Goal: Task Accomplishment & Management: Manage account settings

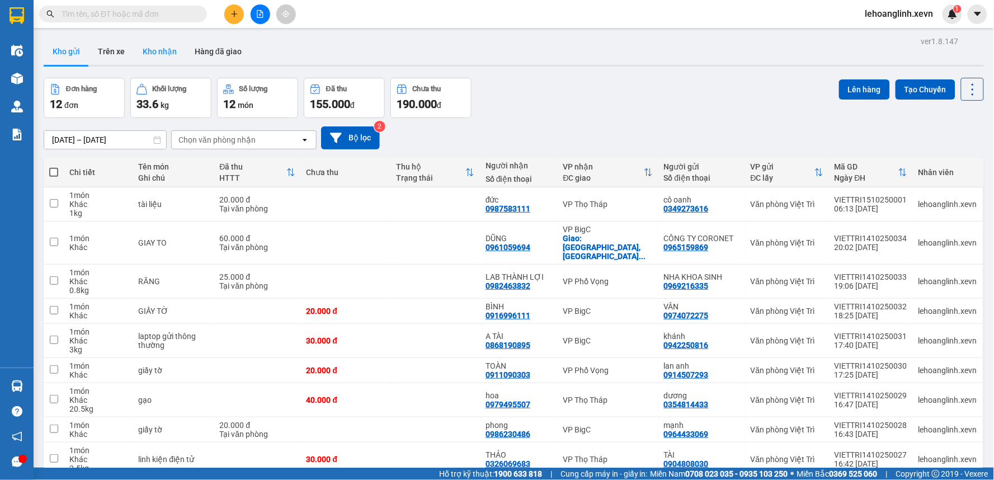
click at [154, 50] on button "Kho nhận" at bounding box center [160, 51] width 52 height 27
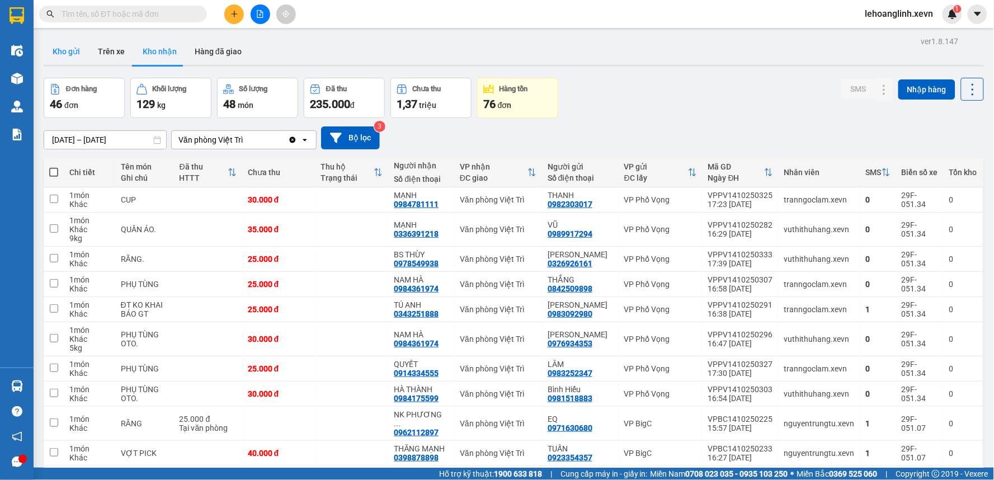
click at [69, 54] on button "Kho gửi" at bounding box center [66, 51] width 45 height 27
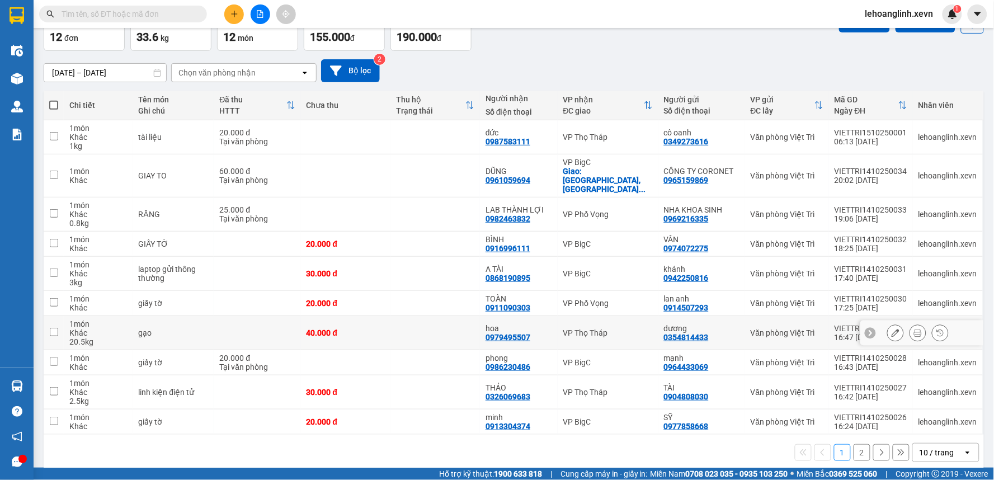
scroll to position [71, 0]
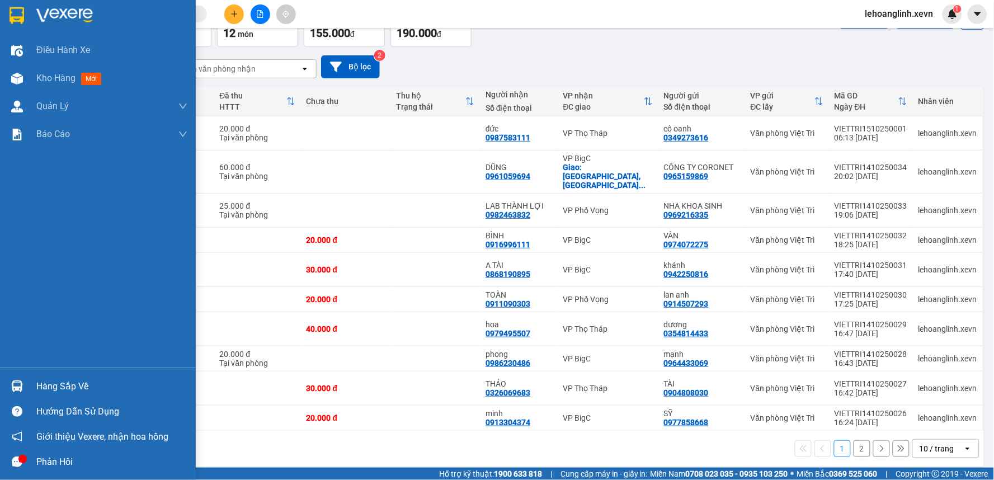
click at [54, 377] on div "Hàng sắp về" at bounding box center [98, 386] width 196 height 25
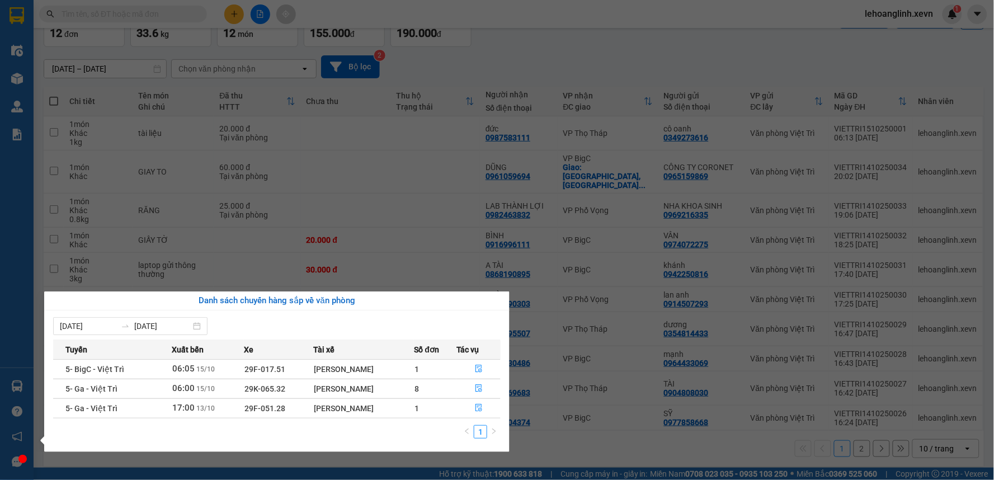
click at [651, 64] on section "Kết quả tìm kiếm ( 0 ) Bộ lọc No Data lehoanglinh.xevn 1 Điều hành xe Kho hàng …" at bounding box center [497, 240] width 994 height 480
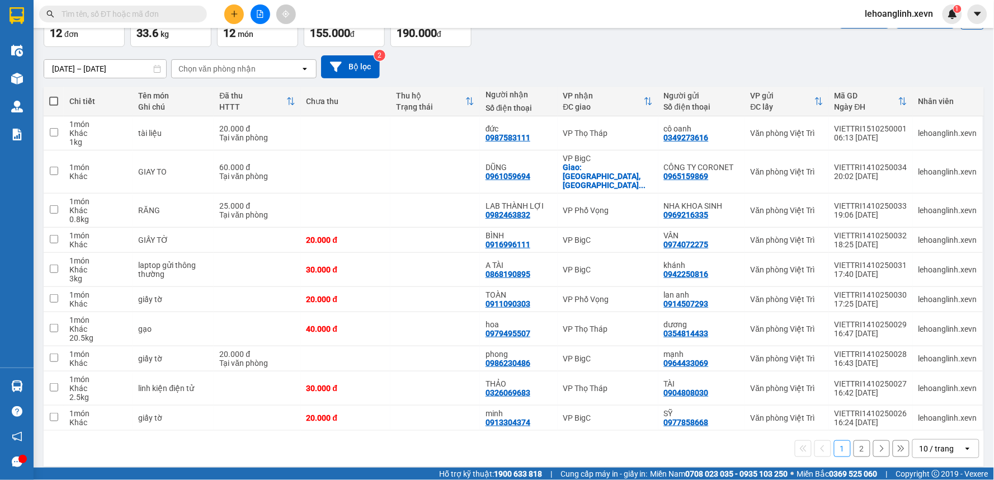
scroll to position [0, 0]
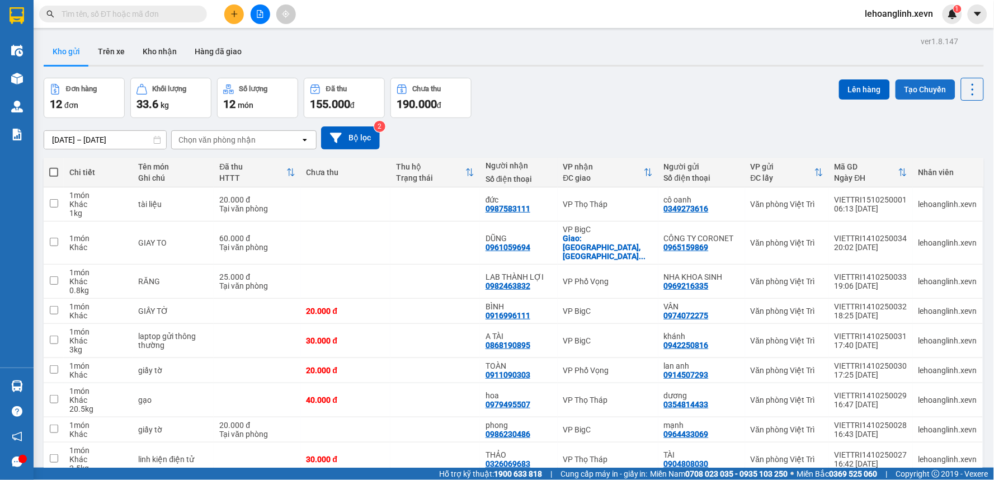
click at [938, 95] on button "Tạo Chuyến" at bounding box center [926, 89] width 60 height 20
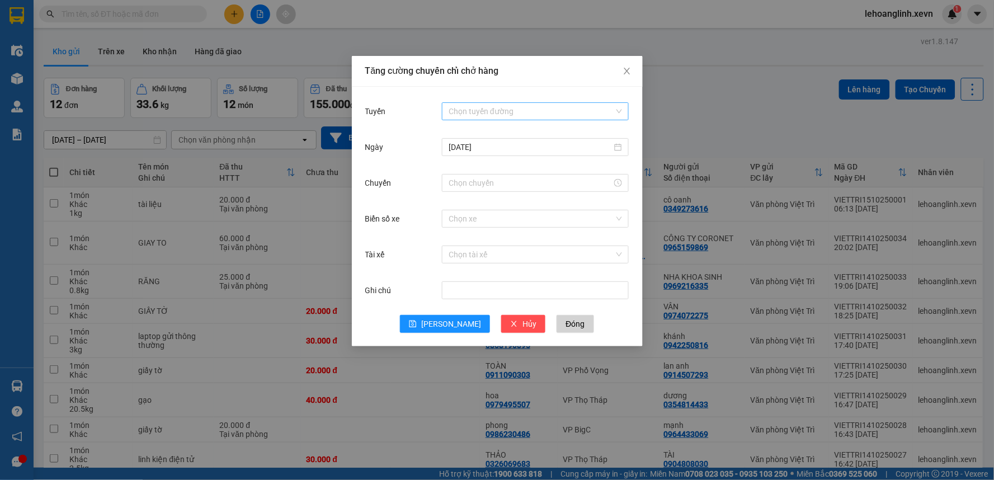
click at [553, 114] on input "Tuyến" at bounding box center [532, 111] width 166 height 17
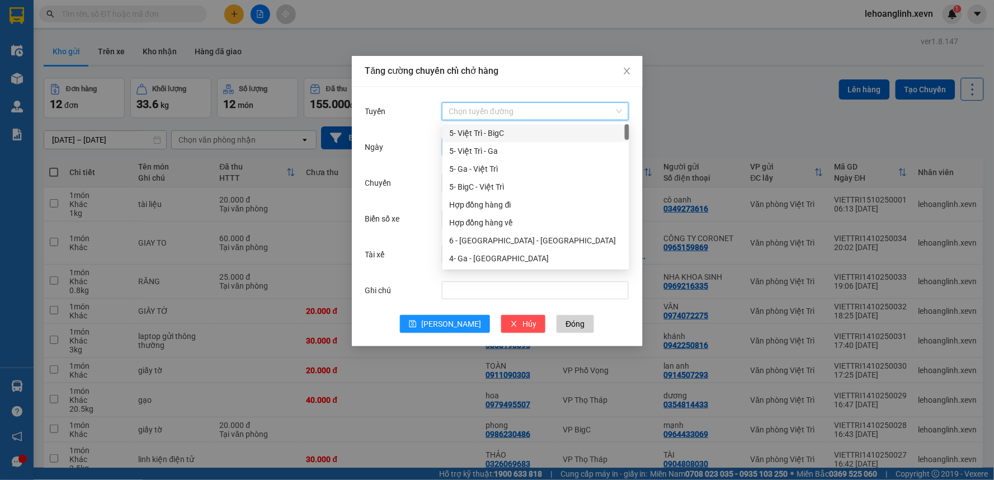
drag, startPoint x: 506, startPoint y: 133, endPoint x: 506, endPoint y: 148, distance: 15.7
click at [506, 132] on div "5- Việt Trì - BigC" at bounding box center [535, 133] width 173 height 12
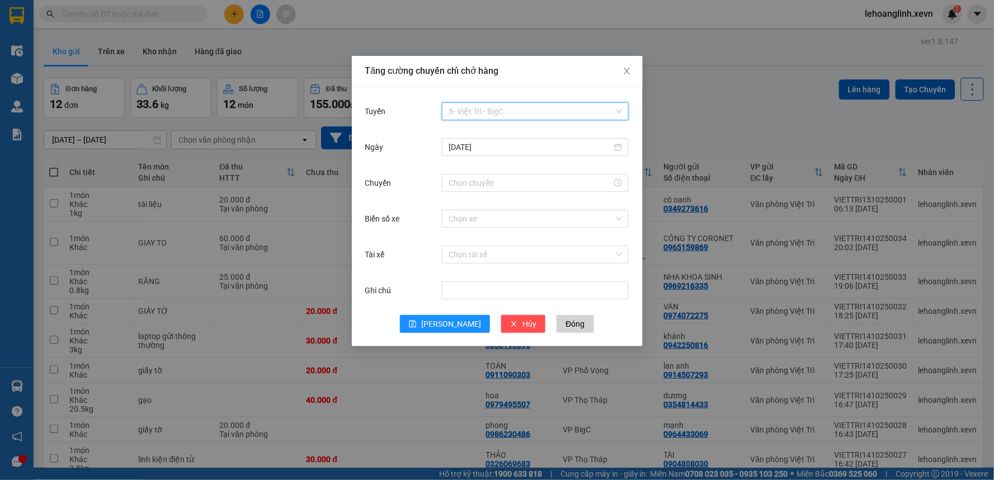
click at [521, 105] on span "5- Việt Trì - BigC" at bounding box center [535, 111] width 173 height 17
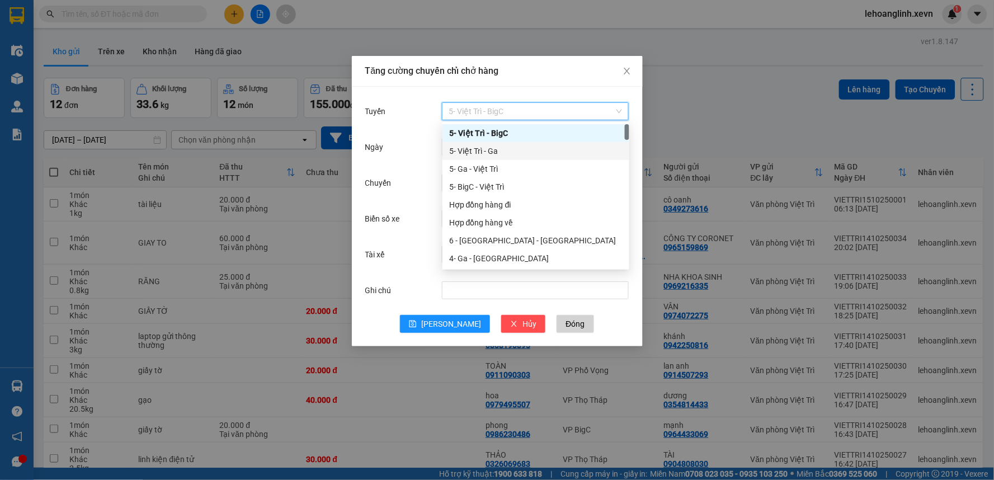
click at [508, 152] on div "5- Việt Trì - Ga" at bounding box center [535, 151] width 173 height 12
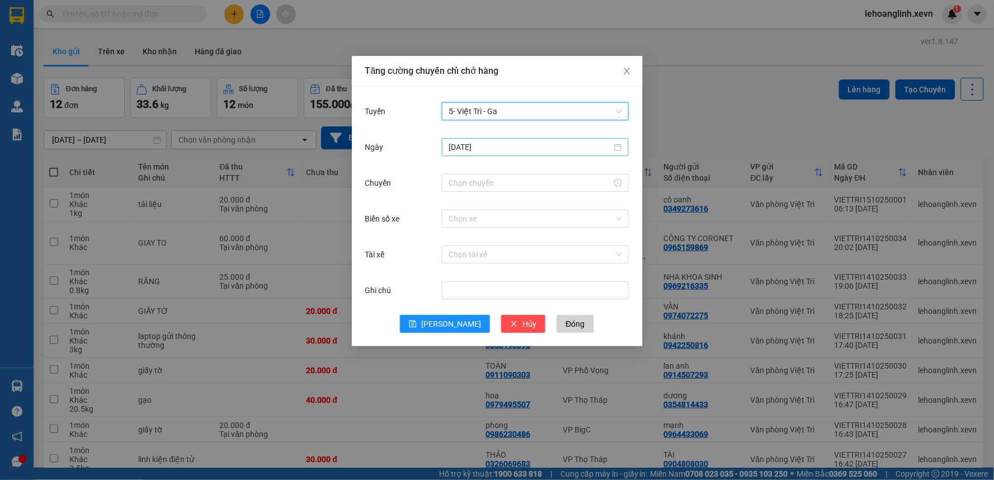
click at [486, 145] on input "14/10/2025" at bounding box center [530, 147] width 163 height 12
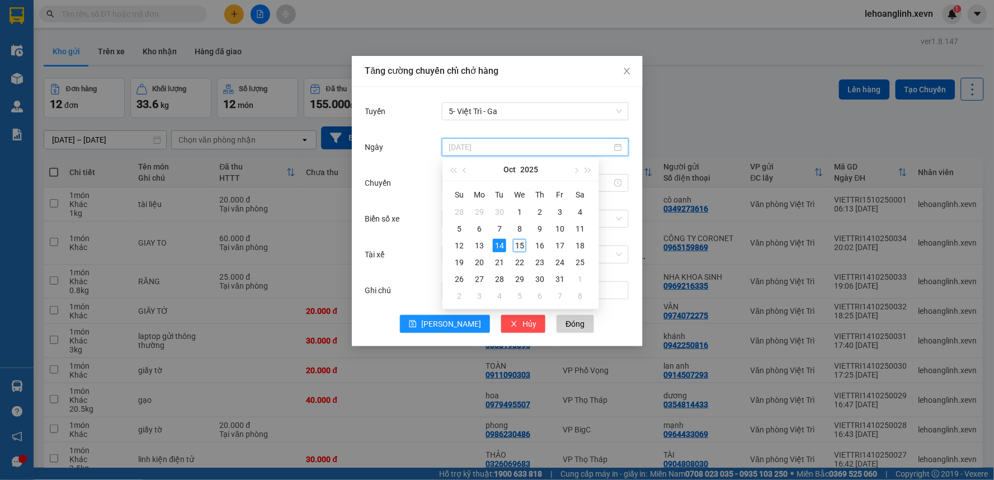
type input "[DATE]"
click at [517, 246] on div "15" at bounding box center [519, 245] width 13 height 13
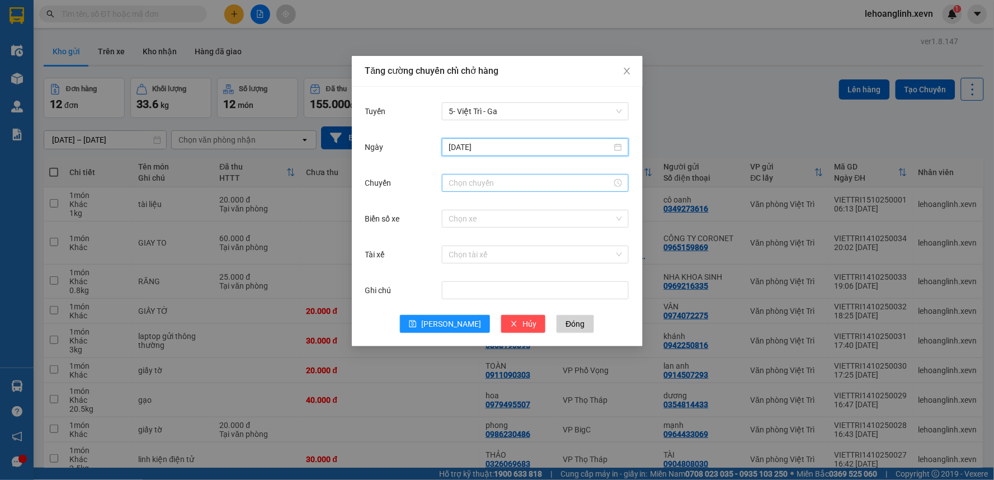
click at [488, 182] on input "Chuyến" at bounding box center [530, 183] width 163 height 12
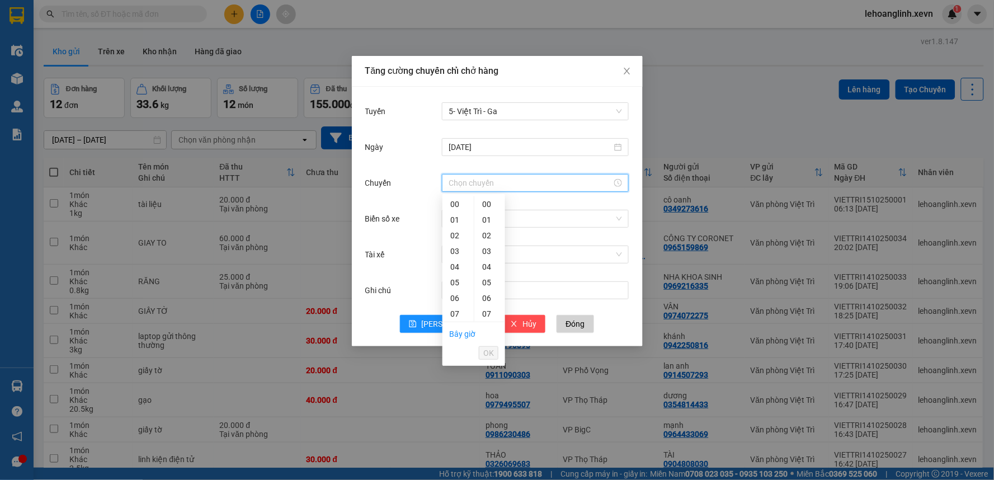
scroll to position [62, 0]
click at [452, 314] on div "07" at bounding box center [458, 314] width 31 height 16
click at [488, 217] on div "01" at bounding box center [489, 220] width 31 height 16
type input "07:01"
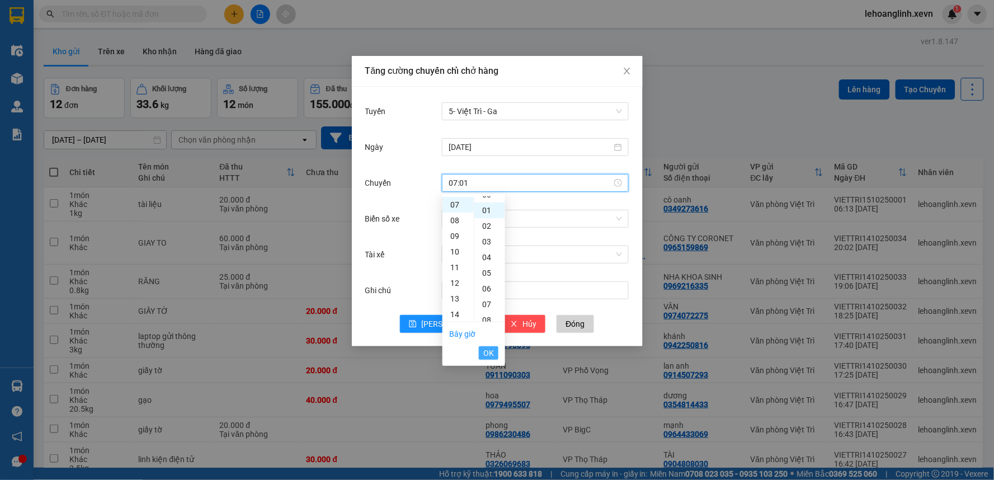
scroll to position [15, 0]
click at [493, 354] on span "OK" at bounding box center [488, 353] width 11 height 12
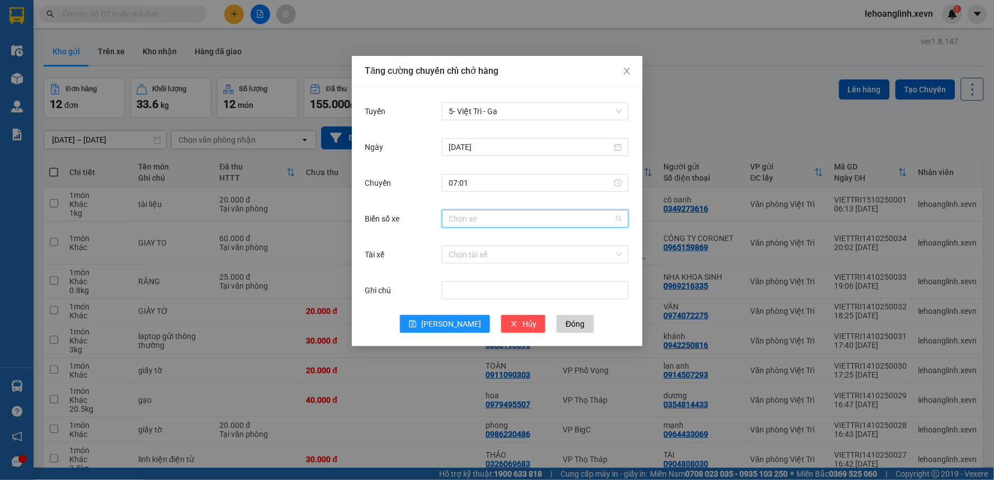
click at [511, 217] on input "Biển số xe" at bounding box center [532, 218] width 166 height 17
type input "1.02"
click at [500, 239] on div "29F-051.02" at bounding box center [535, 240] width 173 height 12
click at [498, 248] on input "Tài xế" at bounding box center [532, 254] width 166 height 17
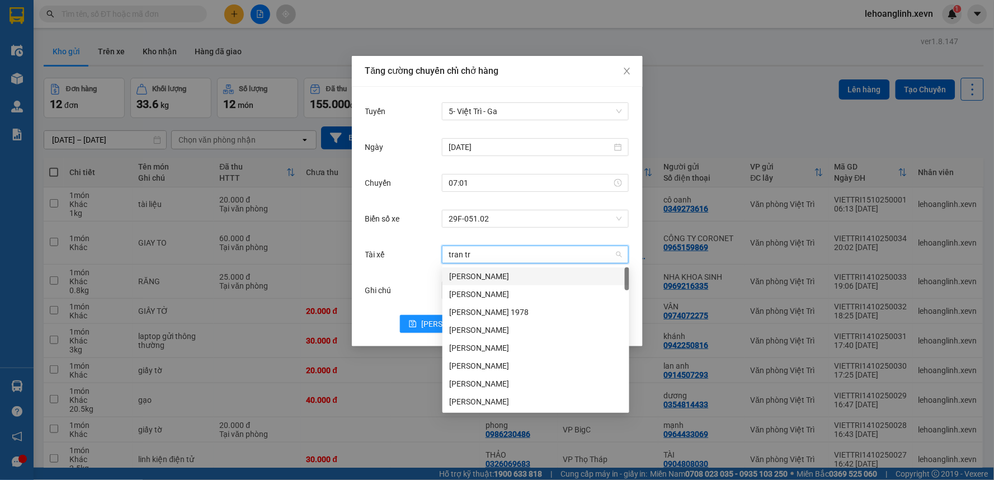
type input "tran tru"
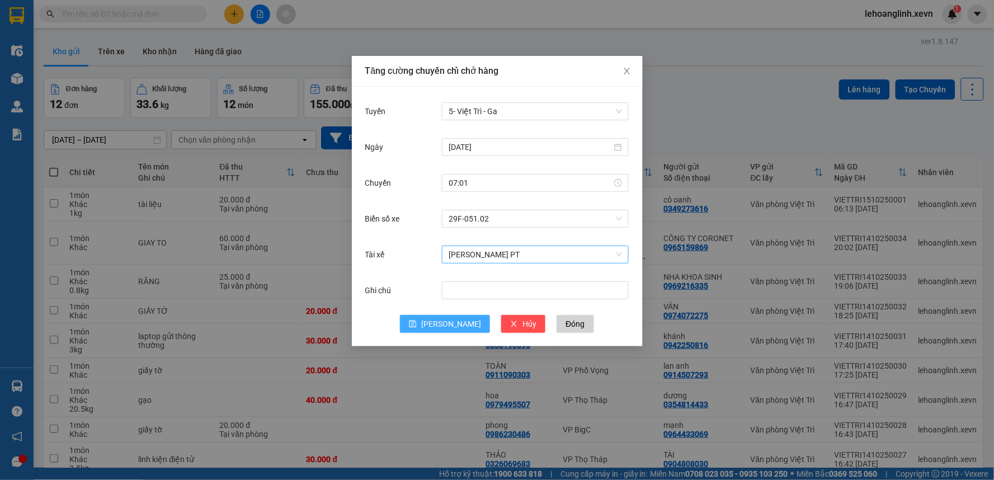
click at [400, 315] on button "[PERSON_NAME]" at bounding box center [445, 324] width 90 height 18
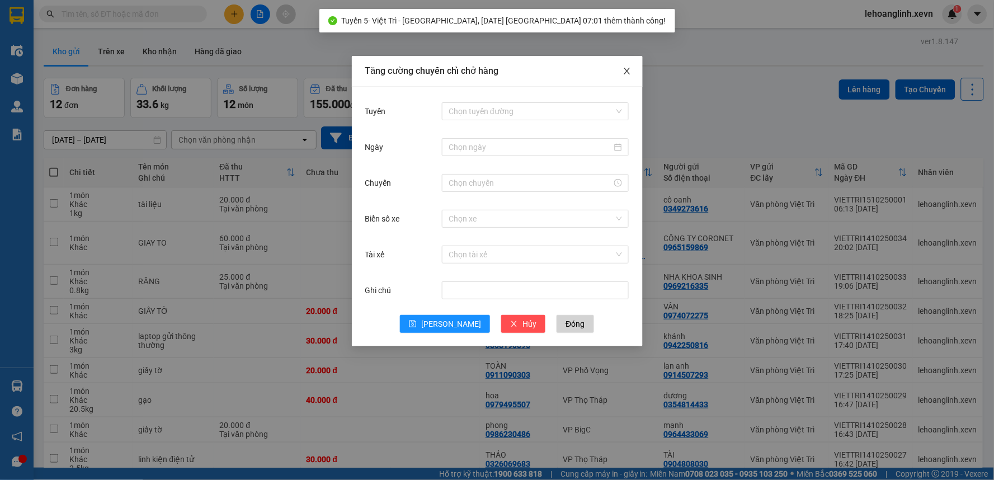
click at [627, 72] on icon "close" at bounding box center [627, 71] width 6 height 7
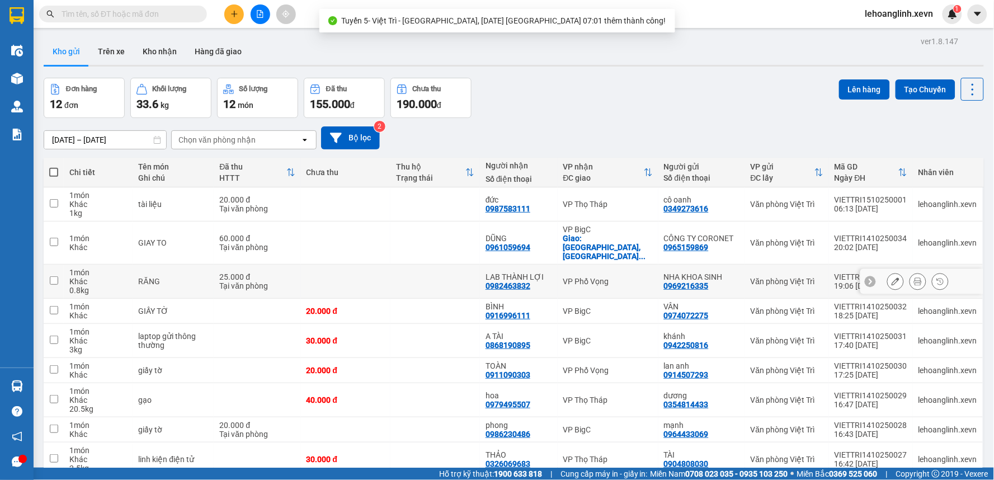
click at [578, 277] on div "VP Phố Vọng" at bounding box center [608, 281] width 90 height 9
checkbox input "true"
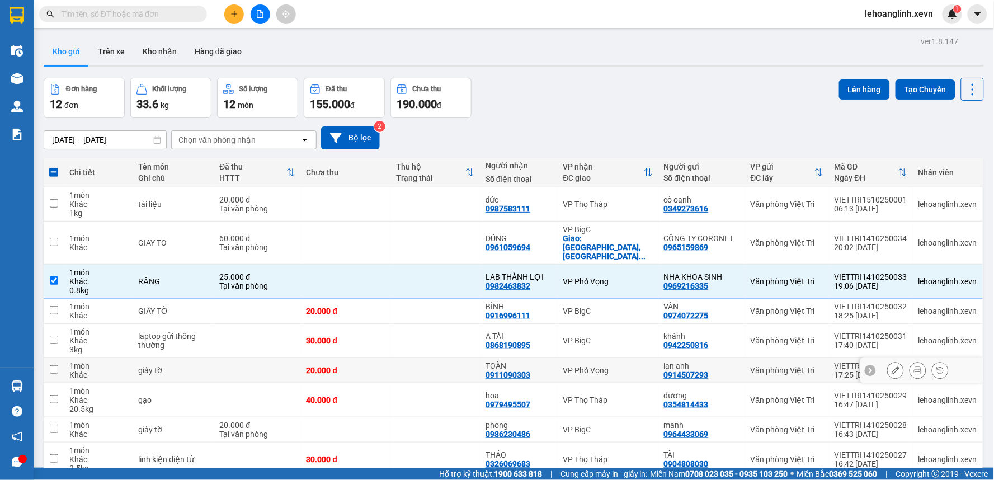
click at [591, 368] on td "VP Phố Vọng" at bounding box center [608, 370] width 101 height 25
checkbox input "true"
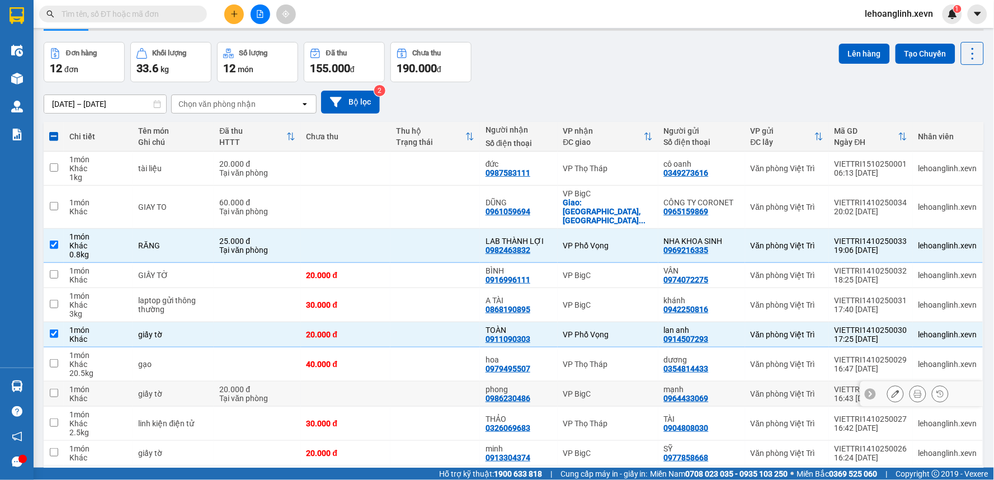
scroll to position [0, 0]
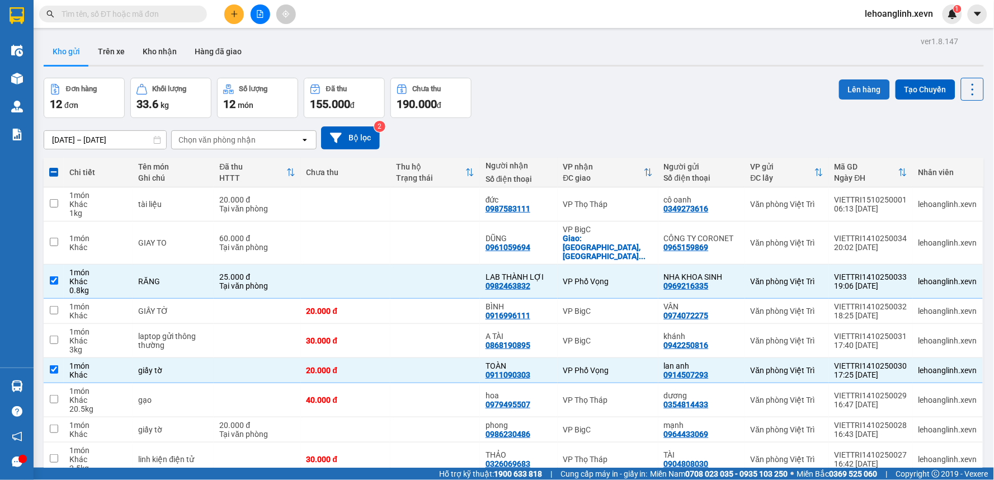
click at [847, 90] on button "Lên hàng" at bounding box center [864, 89] width 51 height 20
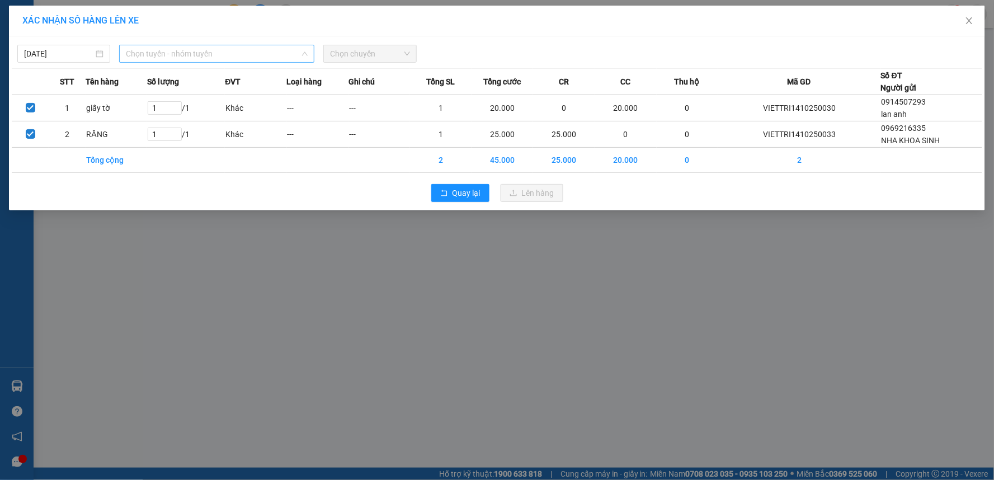
click at [252, 60] on span "Chọn tuyến - nhóm tuyến" at bounding box center [217, 53] width 182 height 17
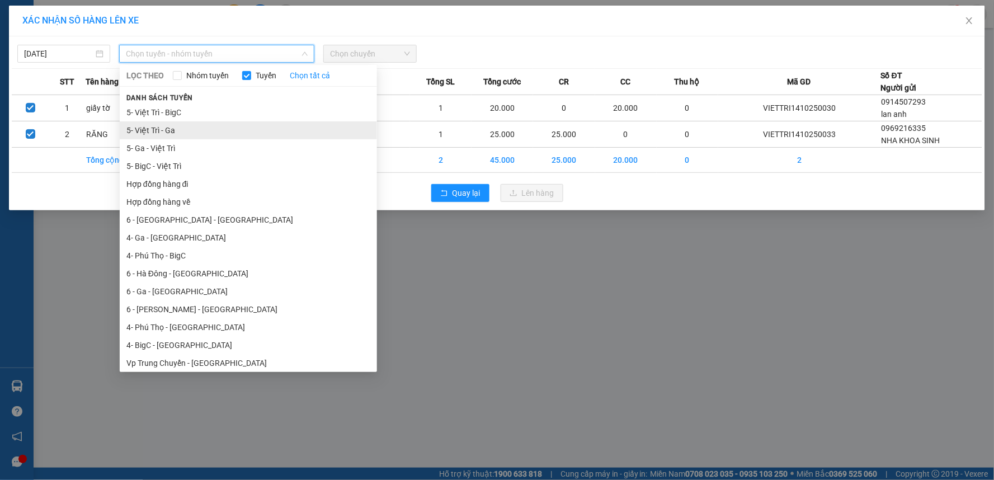
click at [163, 133] on li "5- Việt Trì - Ga" at bounding box center [248, 130] width 257 height 18
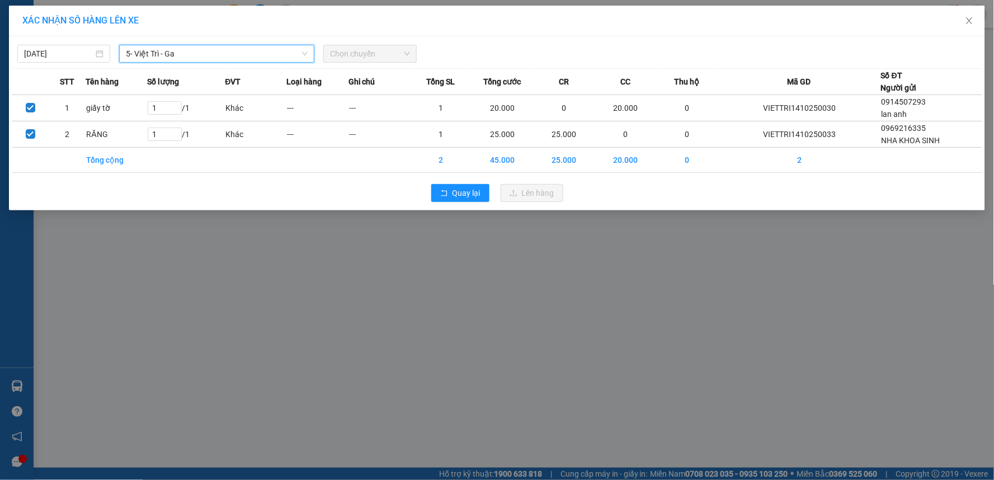
click at [383, 55] on span "Chọn chuyến" at bounding box center [369, 53] width 79 height 17
click at [384, 58] on span "Chọn chuyến" at bounding box center [369, 53] width 79 height 17
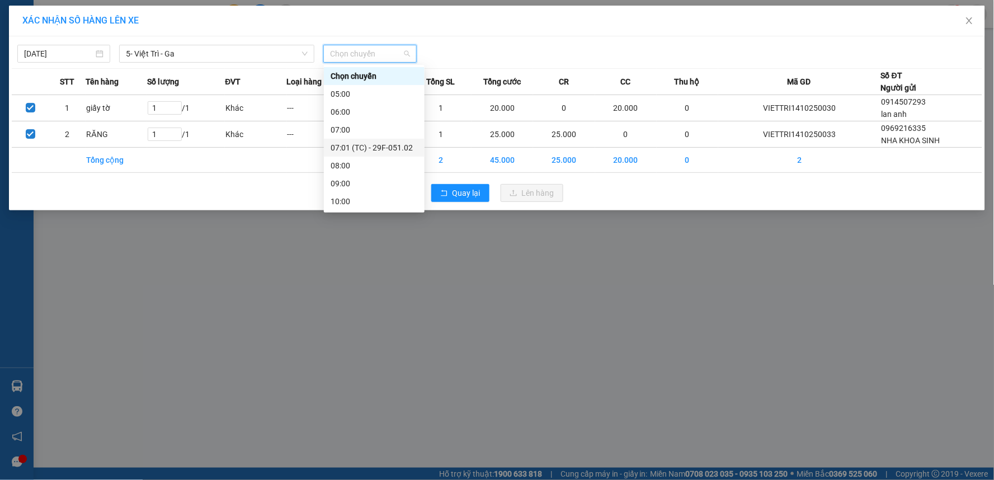
click at [400, 140] on div "07:01 (TC) - 29F-051.02" at bounding box center [374, 148] width 101 height 18
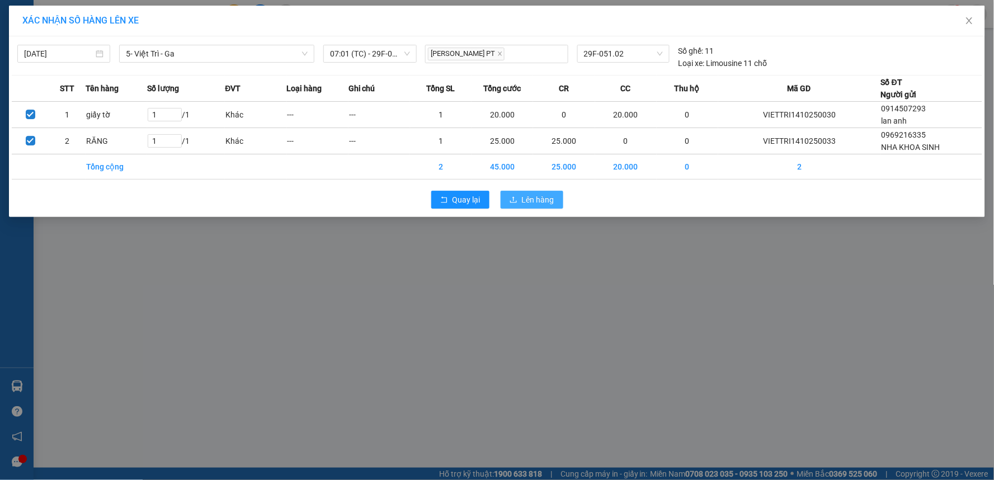
click at [532, 196] on span "Lên hàng" at bounding box center [538, 200] width 32 height 12
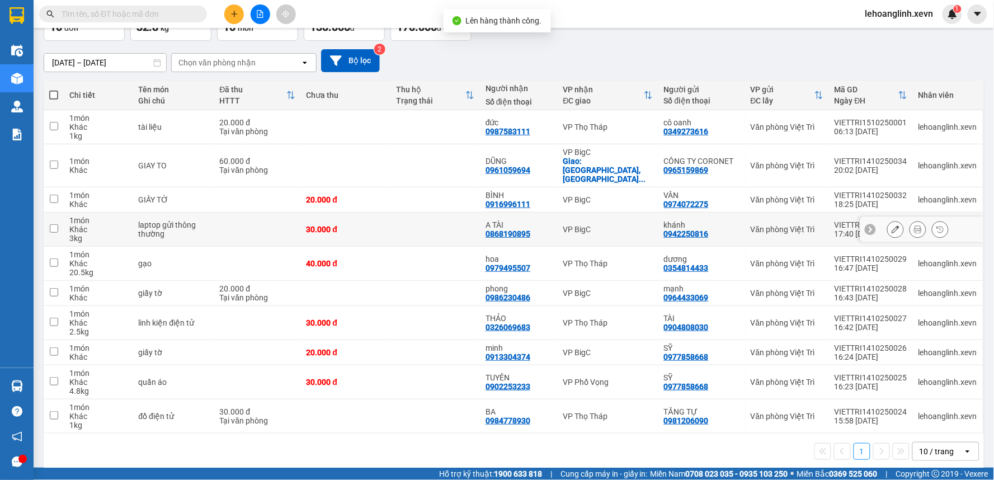
scroll to position [81, 0]
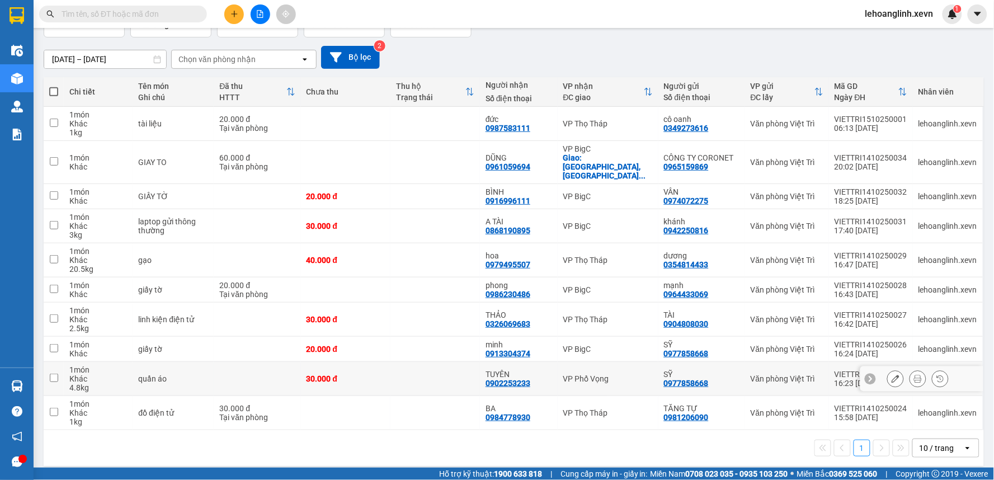
click at [602, 377] on td "VP Phố Vọng" at bounding box center [608, 379] width 101 height 34
checkbox input "true"
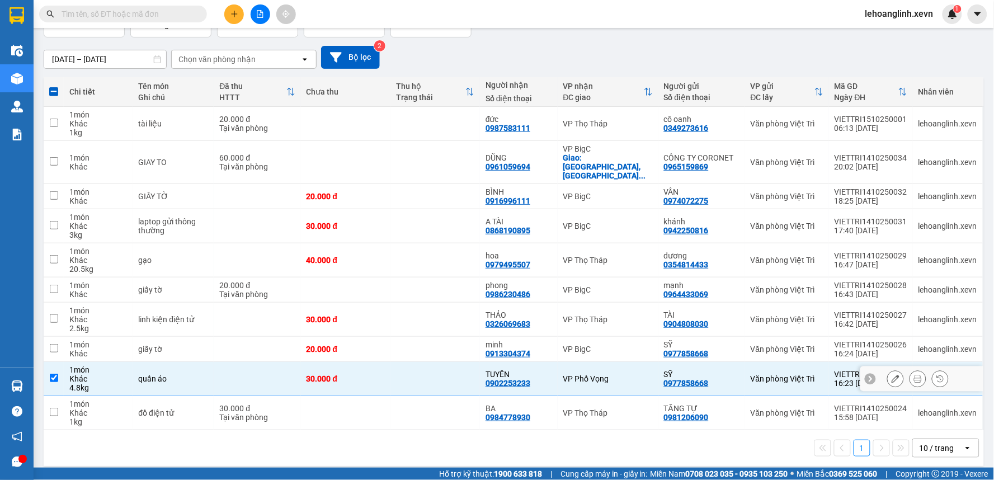
scroll to position [0, 0]
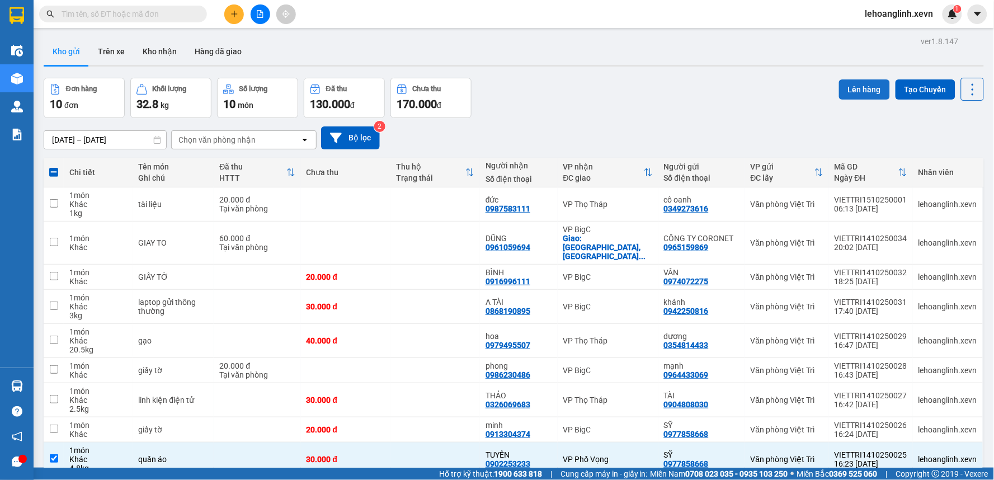
click at [847, 88] on button "Lên hàng" at bounding box center [864, 89] width 51 height 20
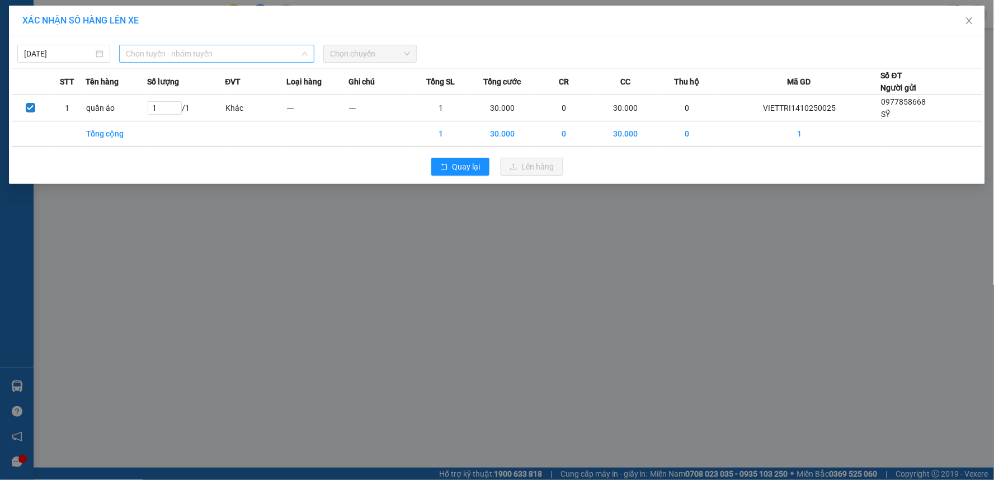
click at [236, 48] on span "Chọn tuyến - nhóm tuyến" at bounding box center [217, 53] width 182 height 17
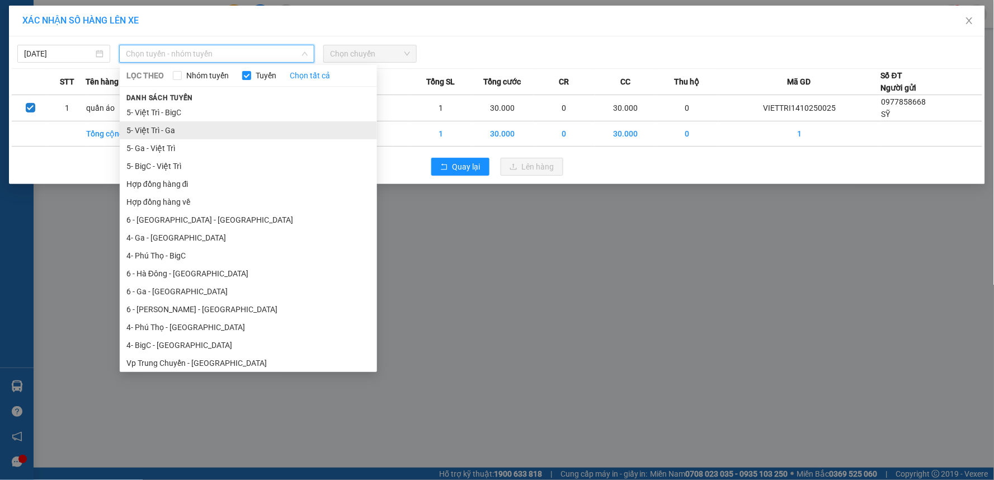
click at [173, 124] on li "5- Việt Trì - Ga" at bounding box center [248, 130] width 257 height 18
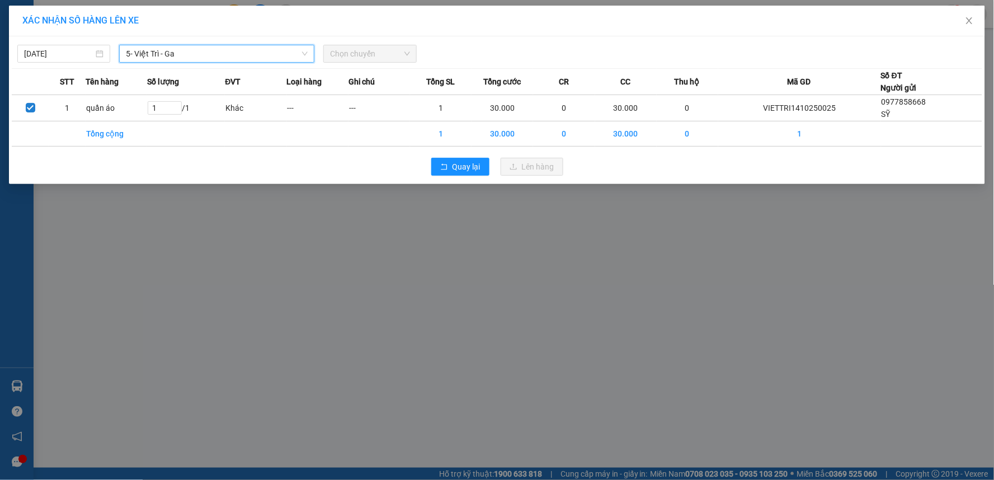
click at [360, 55] on span "Chọn chuyến" at bounding box center [369, 53] width 79 height 17
click at [388, 53] on span "Chọn chuyến" at bounding box center [369, 53] width 79 height 17
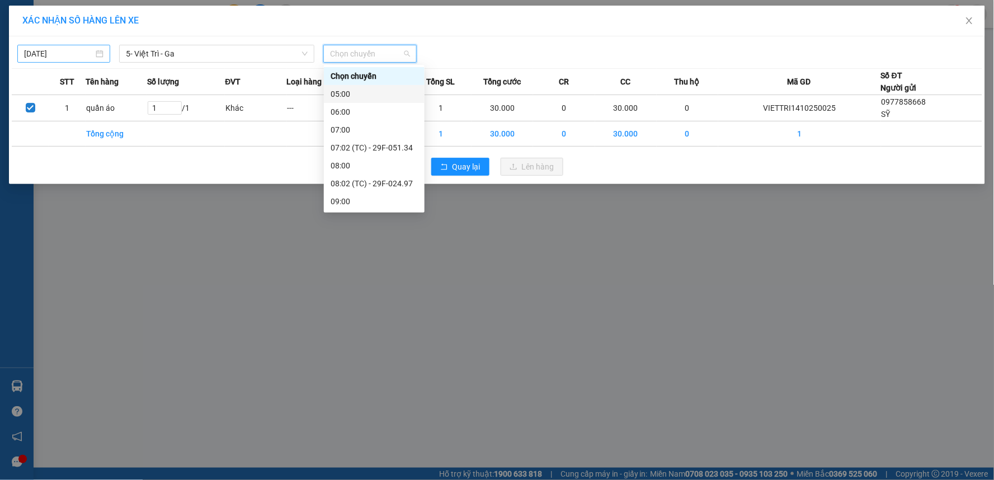
click at [59, 58] on input "14/10/2025" at bounding box center [58, 54] width 69 height 12
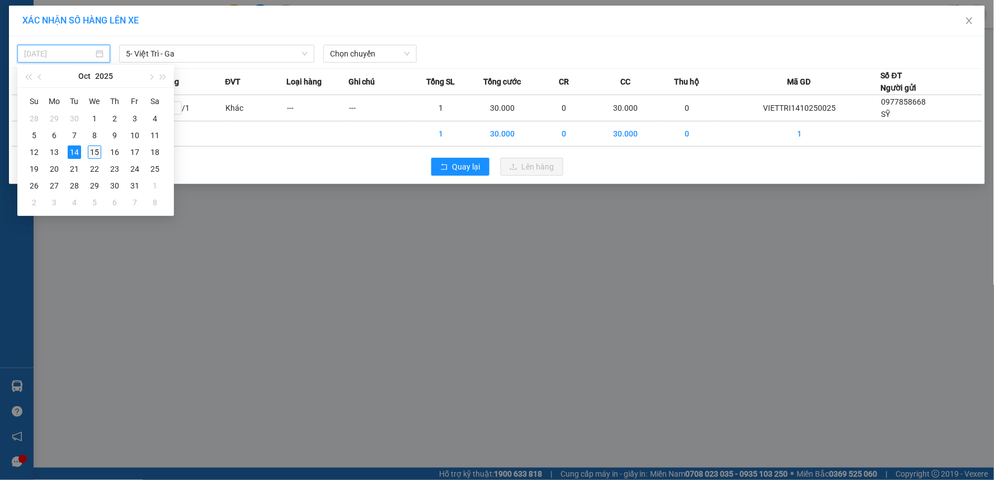
click at [91, 150] on div "15" at bounding box center [94, 151] width 13 height 13
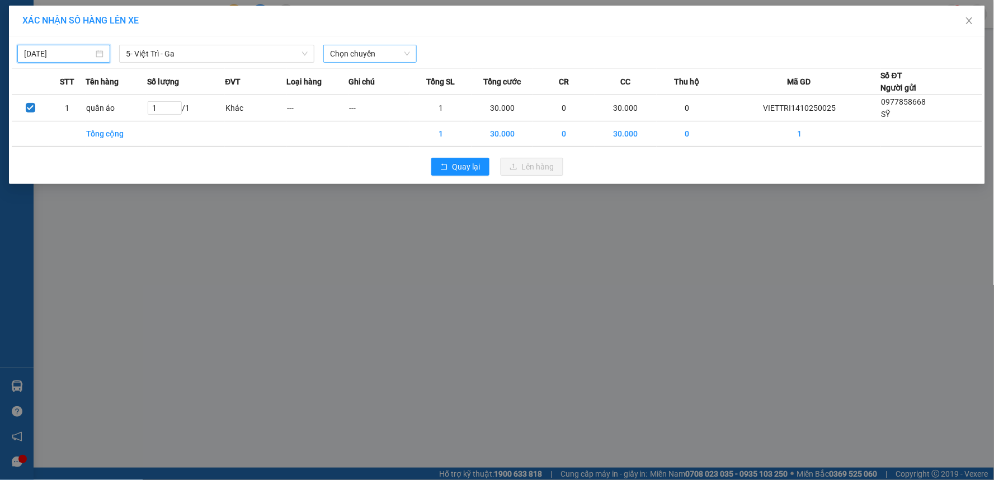
type input "[DATE]"
click at [368, 54] on span "Chọn chuyến" at bounding box center [369, 53] width 79 height 17
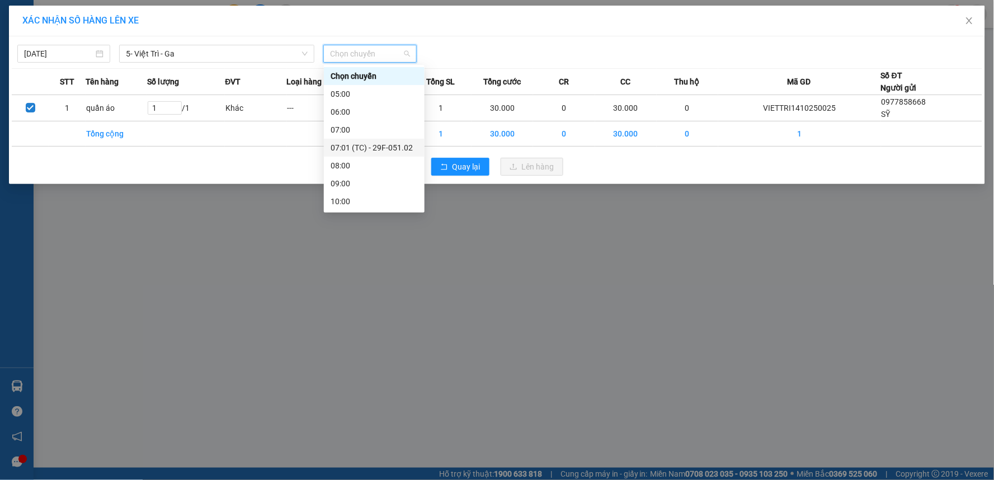
click at [393, 147] on div "07:01 (TC) - 29F-051.02" at bounding box center [374, 148] width 87 height 12
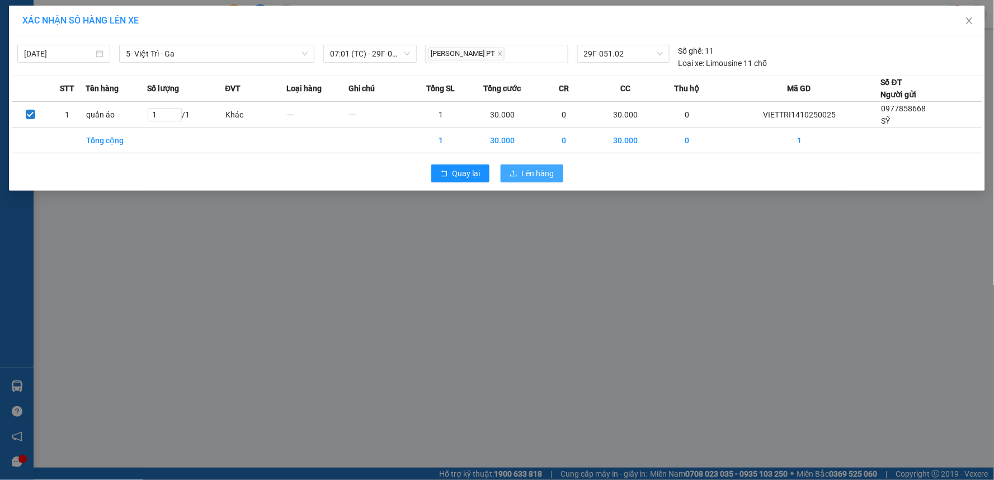
click at [534, 172] on span "Lên hàng" at bounding box center [538, 173] width 32 height 12
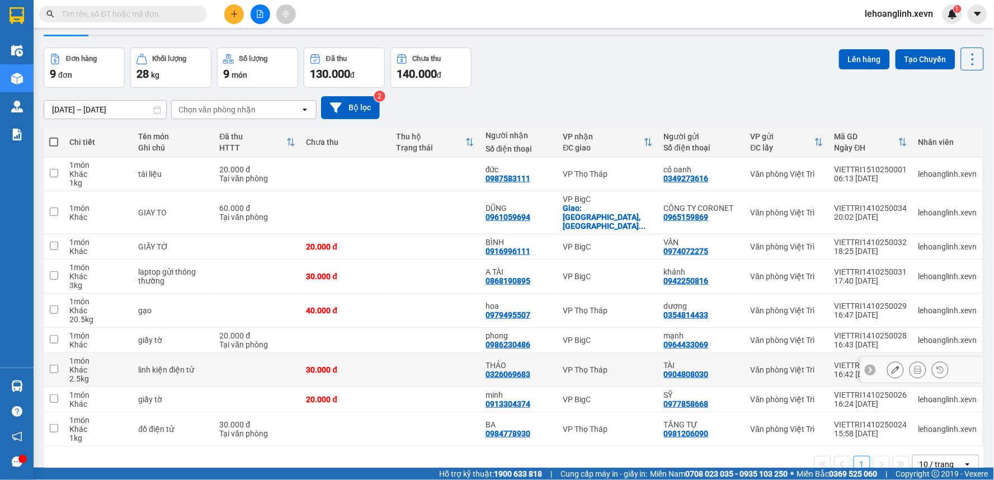
scroll to position [51, 0]
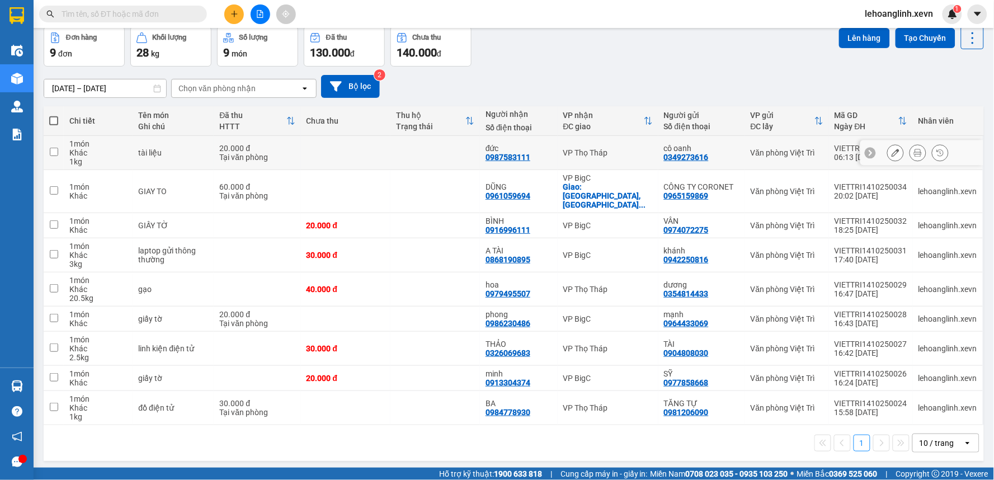
click at [586, 150] on div "VP Thọ Tháp" at bounding box center [608, 152] width 90 height 9
checkbox input "true"
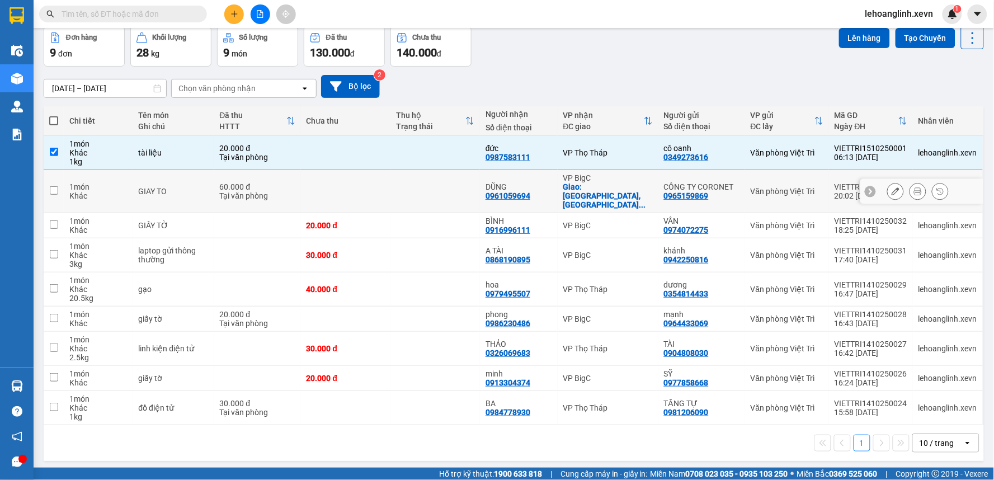
click at [573, 176] on div "VP BigC" at bounding box center [608, 177] width 90 height 9
checkbox input "true"
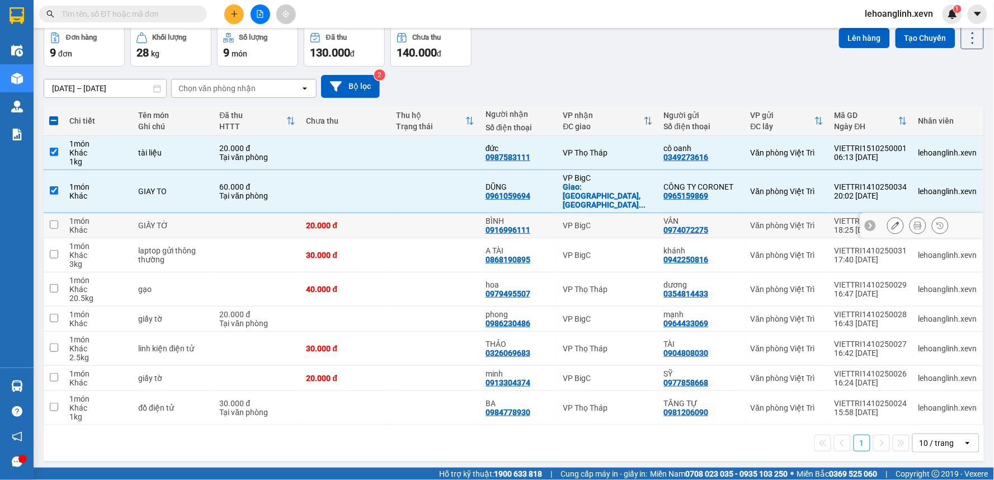
drag, startPoint x: 582, startPoint y: 220, endPoint x: 582, endPoint y: 260, distance: 39.7
click at [582, 221] on div "VP BigC" at bounding box center [608, 225] width 90 height 9
checkbox input "true"
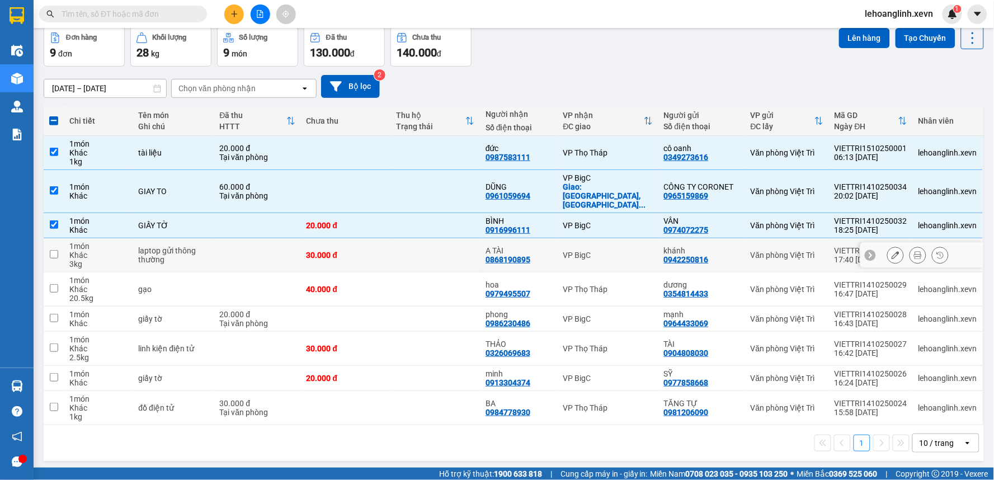
click at [582, 251] on div "VP BigC" at bounding box center [608, 255] width 90 height 9
checkbox input "true"
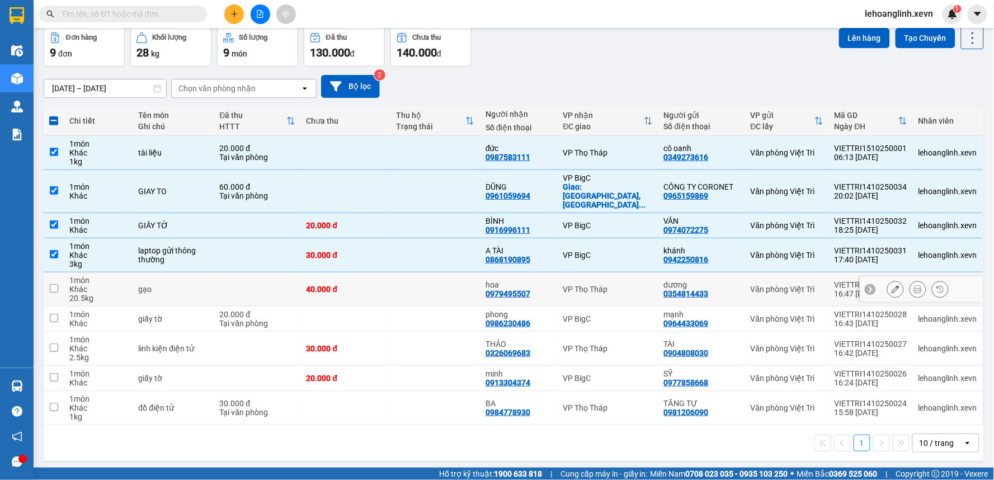
click at [582, 285] on div "VP Thọ Tháp" at bounding box center [608, 289] width 90 height 9
checkbox input "true"
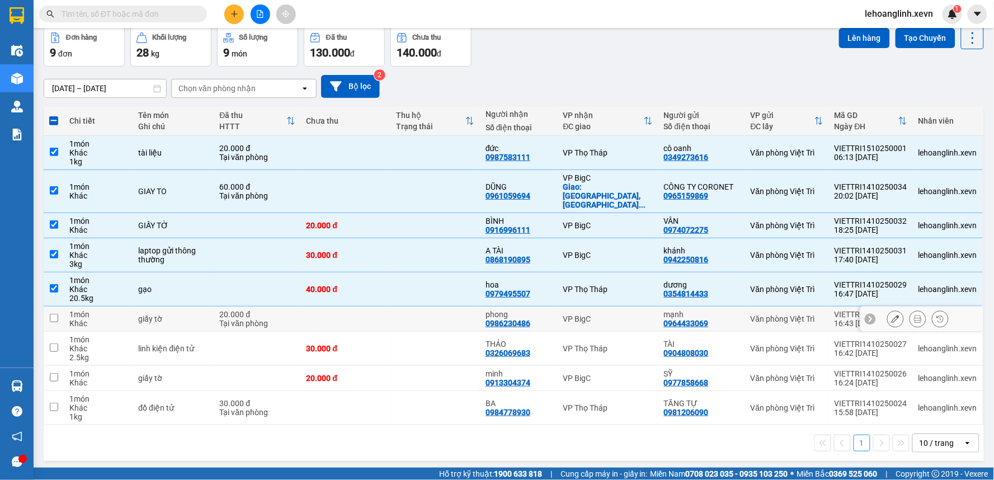
click at [579, 315] on td "VP BigC" at bounding box center [608, 319] width 101 height 25
checkbox input "true"
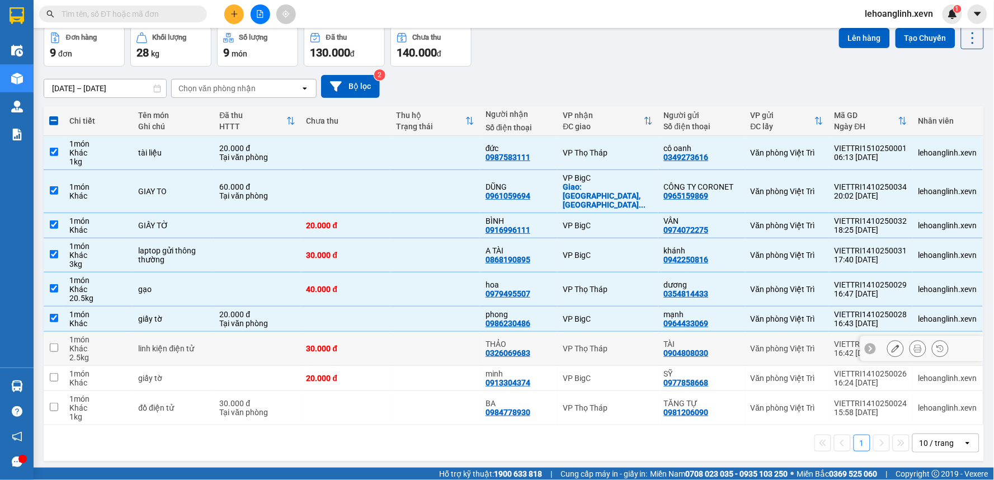
click at [582, 344] on div "VP Thọ Tháp" at bounding box center [608, 348] width 90 height 9
checkbox input "true"
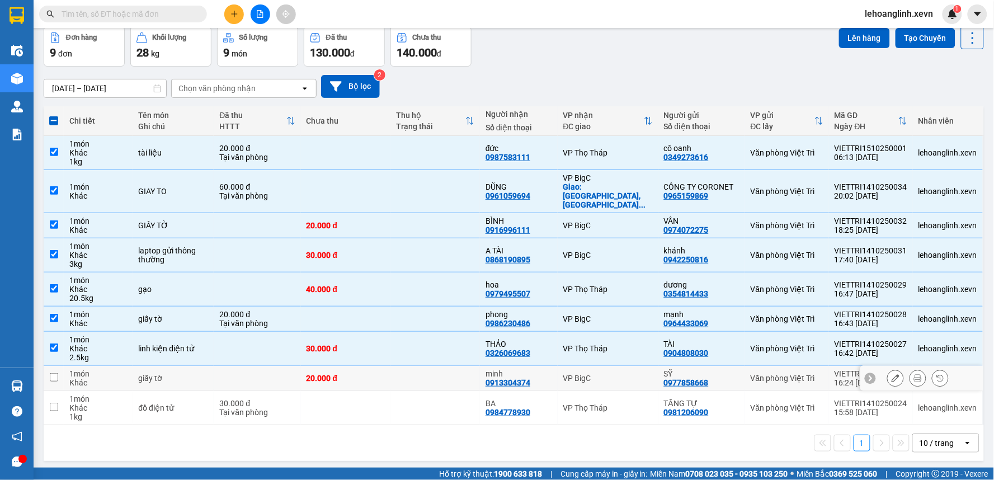
click at [582, 374] on div "VP BigC" at bounding box center [608, 378] width 90 height 9
checkbox input "true"
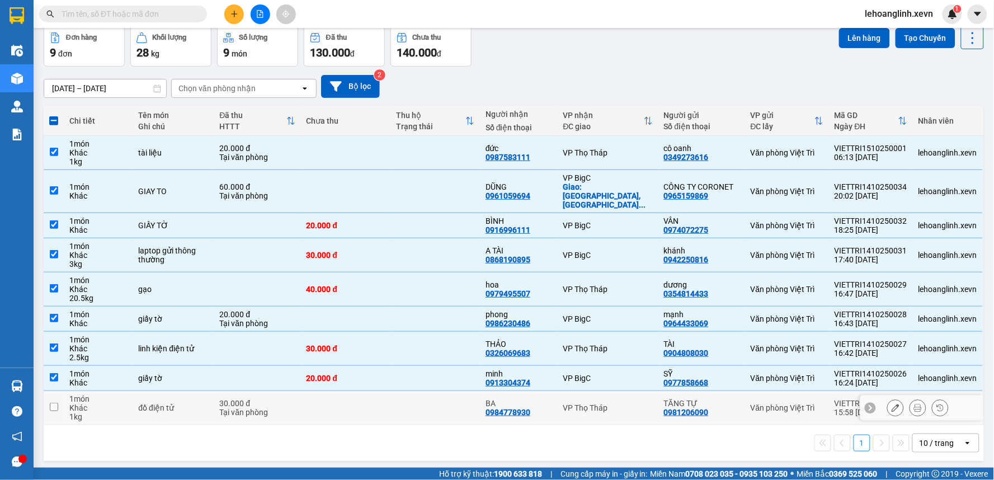
click at [589, 403] on div "VP Thọ Tháp" at bounding box center [608, 407] width 90 height 9
checkbox input "true"
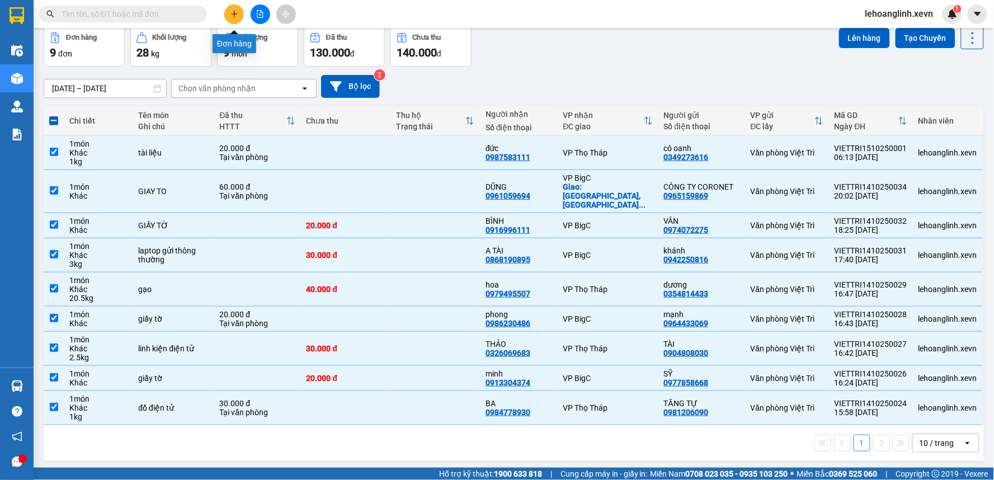
click at [234, 15] on icon "plus" at bounding box center [234, 14] width 1 height 6
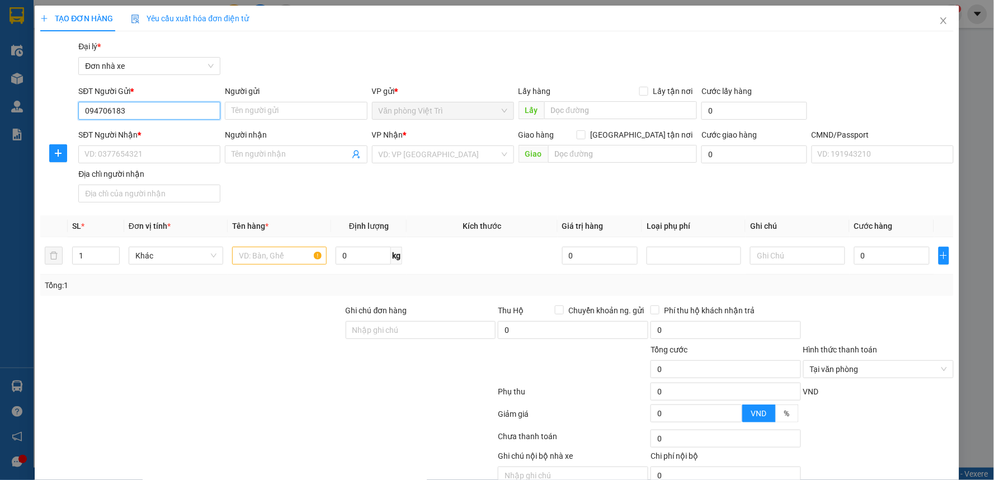
type input "0947061832"
click at [161, 110] on input "0947061832" at bounding box center [149, 111] width 142 height 18
click at [166, 135] on div "0947061832 - THÚY" at bounding box center [148, 133] width 128 height 12
type input "THÚY"
type input "0962638557"
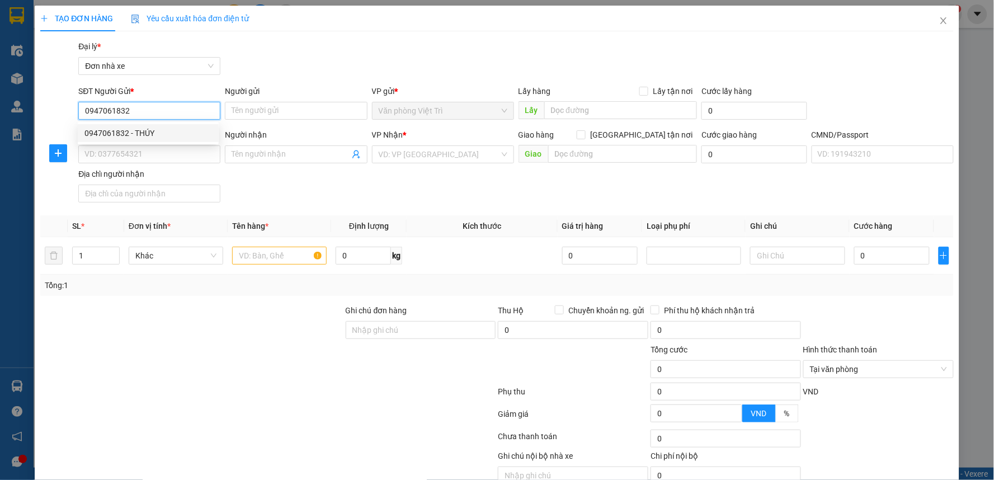
type input "hoàng"
type input "024089021088 MẠNH HOÀNG"
type input "0947061832"
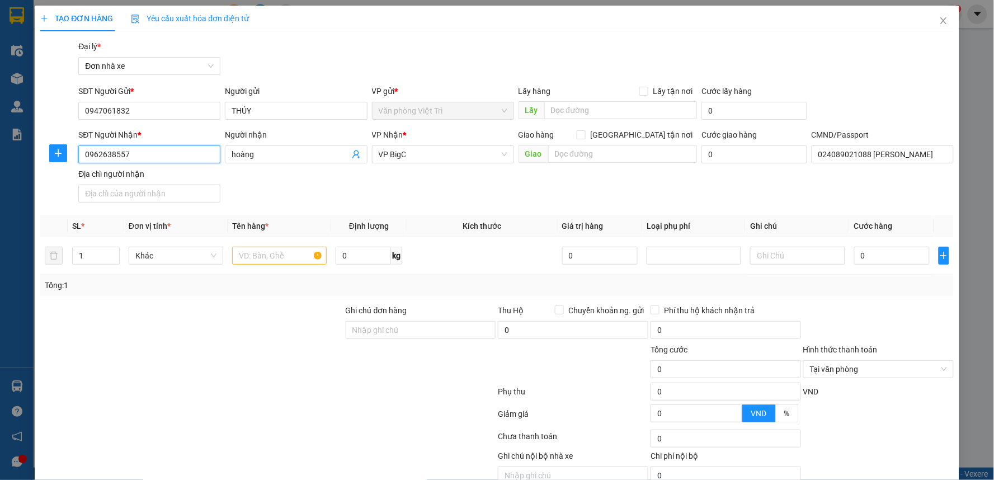
click at [185, 153] on input "0962638557" at bounding box center [149, 154] width 142 height 18
type input "0963084636"
click at [173, 173] on div "0963084636 - HƯNG" at bounding box center [148, 177] width 128 height 12
type input "HƯNG"
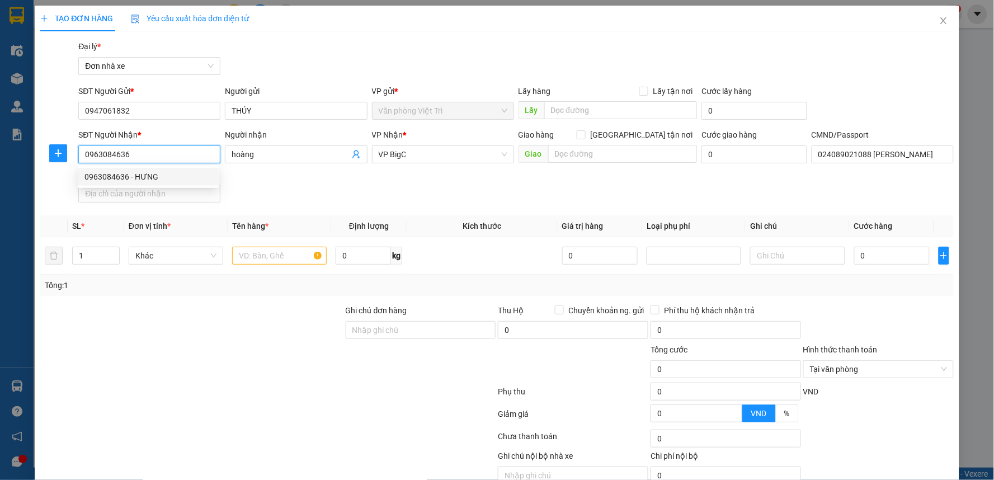
type input "025082018322 hải"
type input "0963084636"
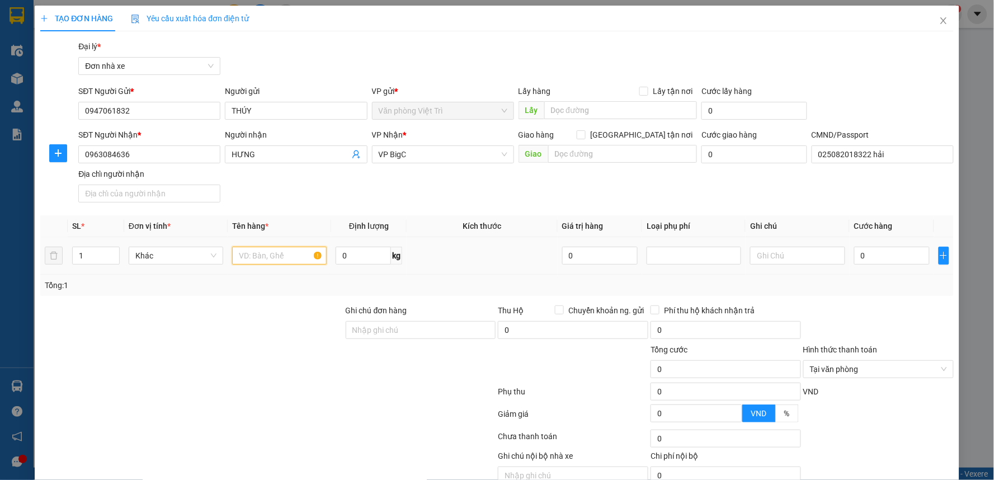
click at [257, 258] on input "text" at bounding box center [279, 256] width 95 height 18
type input "giấy tờ"
click at [885, 261] on input "0" at bounding box center [892, 256] width 76 height 18
type input "2"
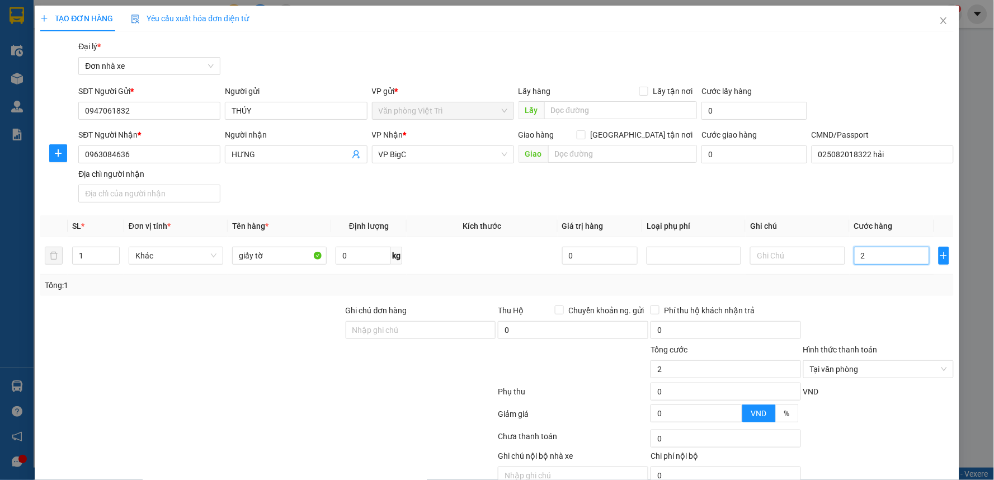
type input "25"
type input "25.000"
click at [899, 198] on div "SĐT Người Nhận * 0963084636 Người nhận HƯNG VP Nhận * VP BigC Giao hàng Giao tậ…" at bounding box center [516, 168] width 880 height 78
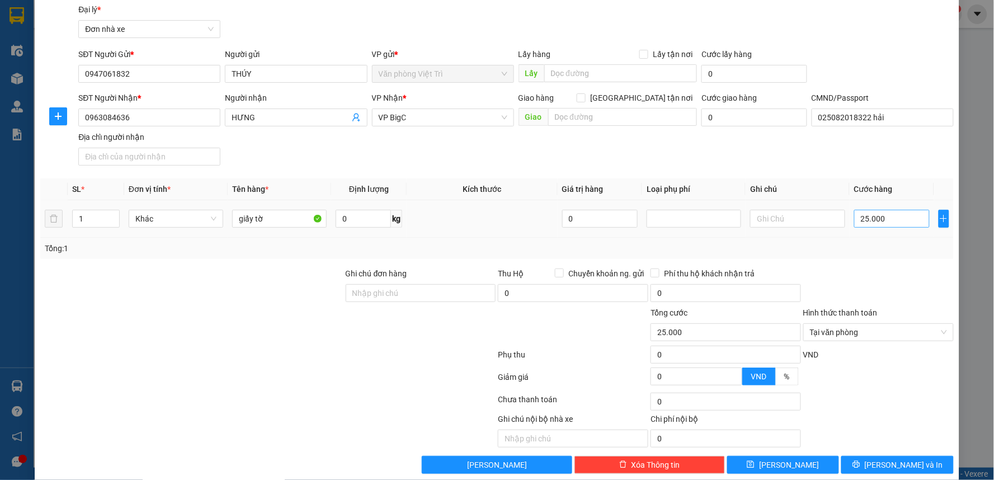
scroll to position [52, 0]
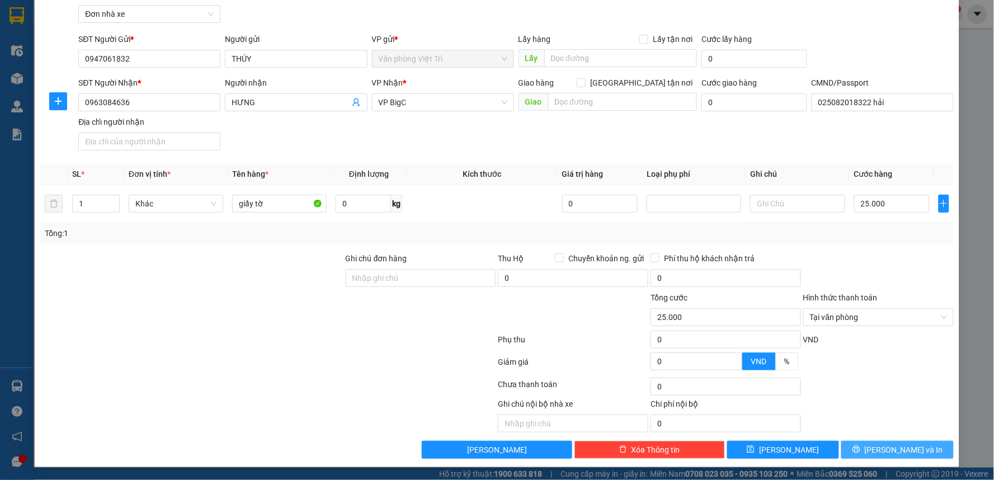
click at [882, 444] on span "[PERSON_NAME] và In" at bounding box center [904, 450] width 78 height 12
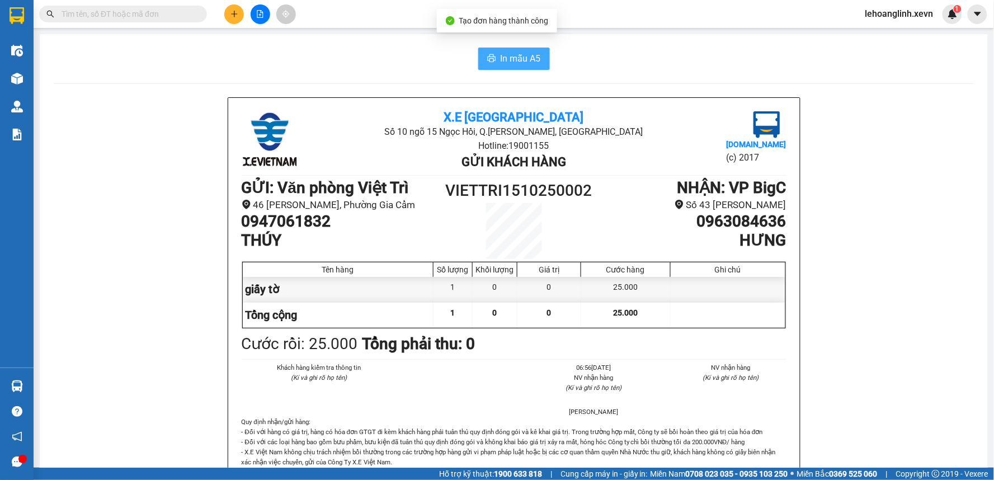
click at [493, 62] on button "In mẫu A5" at bounding box center [514, 59] width 72 height 22
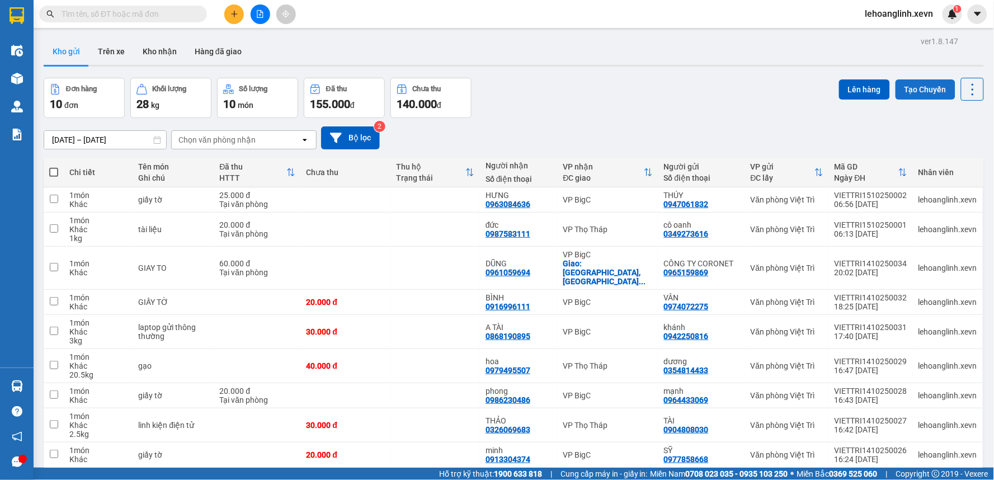
click at [918, 87] on button "Tạo Chuyến" at bounding box center [926, 89] width 60 height 20
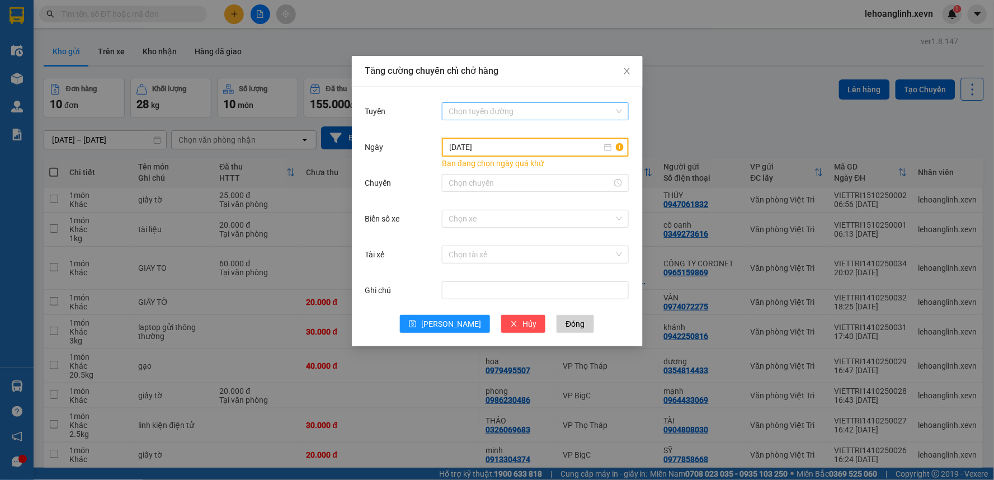
click at [527, 113] on input "Tuyến" at bounding box center [532, 111] width 166 height 17
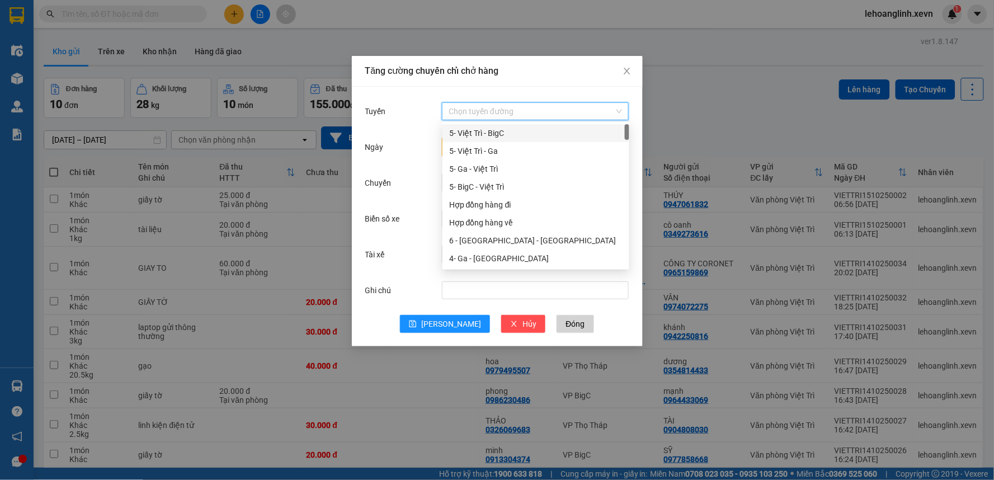
click at [504, 131] on div "5- Việt Trì - BigC" at bounding box center [535, 133] width 173 height 12
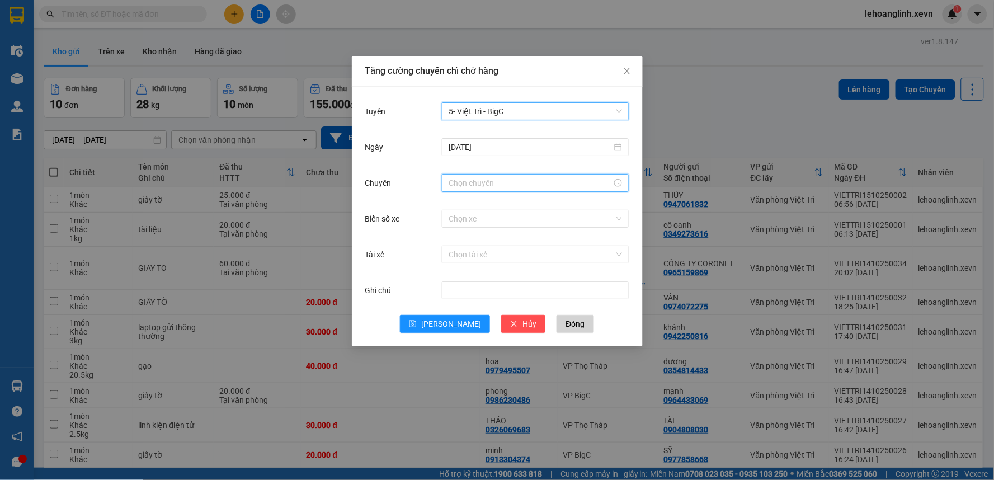
click at [483, 181] on input "Chuyến" at bounding box center [530, 183] width 163 height 12
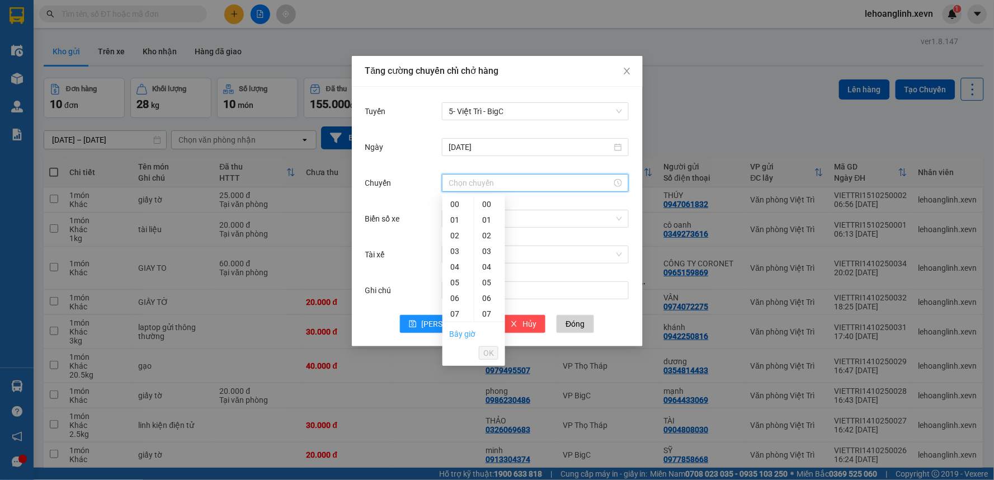
click at [466, 333] on link "Bây giờ" at bounding box center [462, 334] width 26 height 9
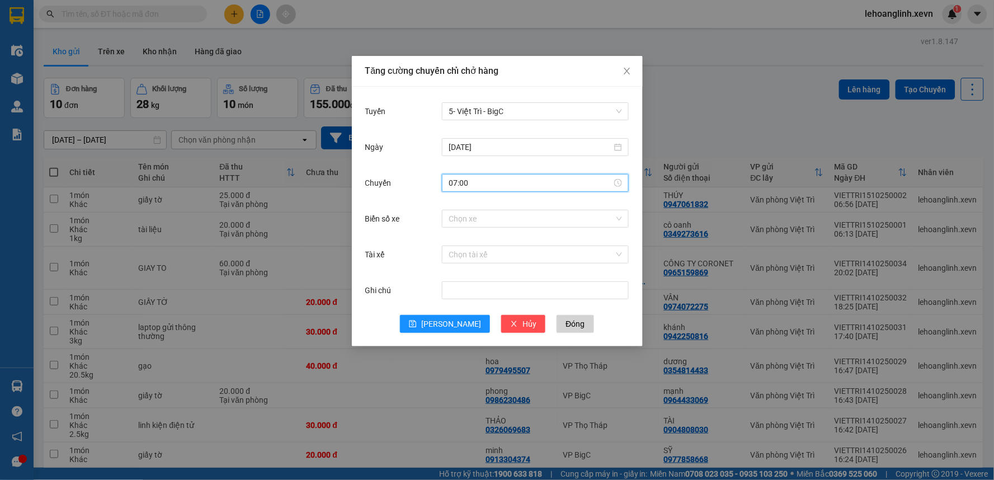
click at [488, 184] on input "07:00" at bounding box center [530, 183] width 163 height 12
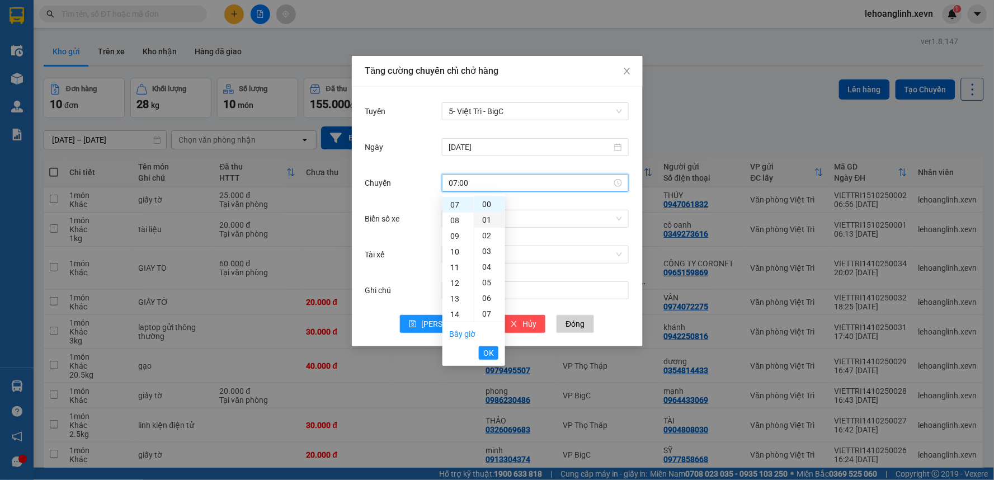
click at [488, 216] on div "01" at bounding box center [489, 220] width 31 height 16
type input "07:01"
click at [493, 352] on span "OK" at bounding box center [488, 353] width 11 height 12
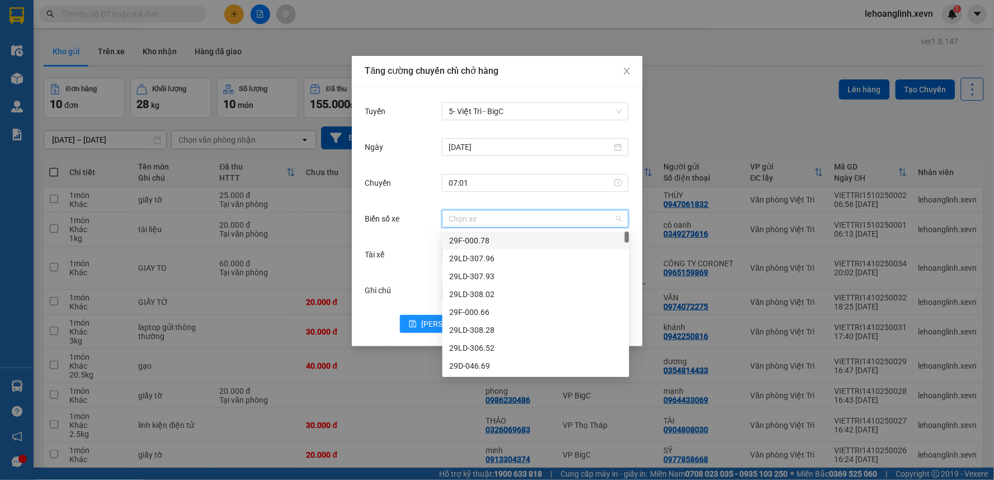
click at [493, 218] on input "Biển số xe" at bounding box center [532, 218] width 166 height 17
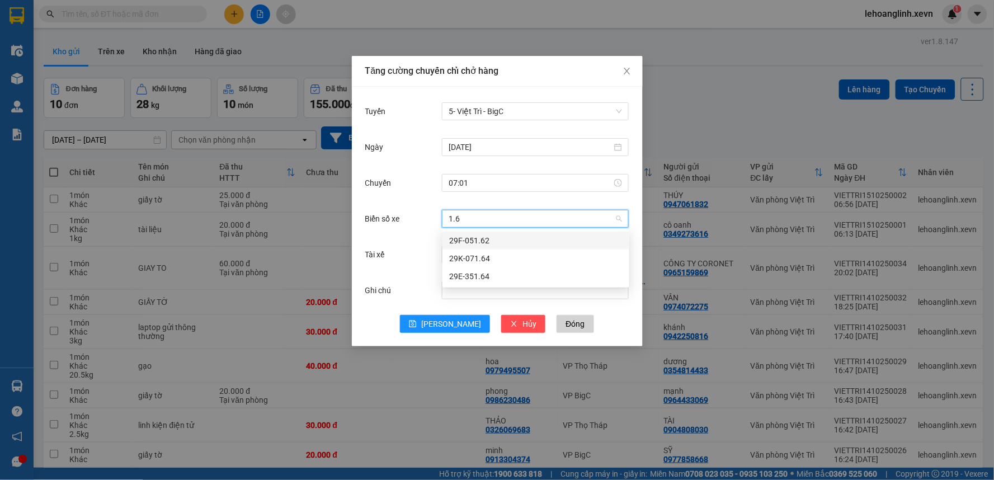
type input "1.64"
click at [483, 238] on div "29K-071.64" at bounding box center [535, 240] width 173 height 12
click at [490, 252] on input "Tài xế" at bounding box center [532, 254] width 166 height 17
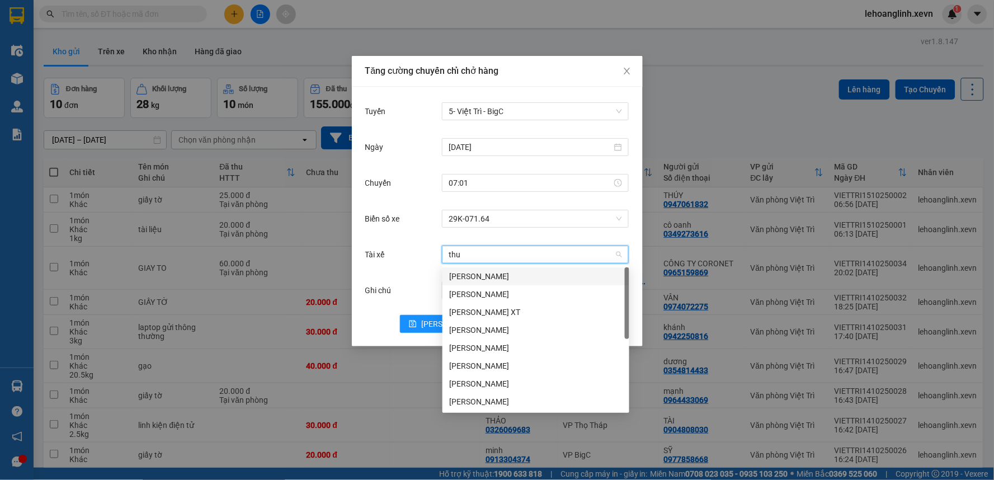
type input "thua"
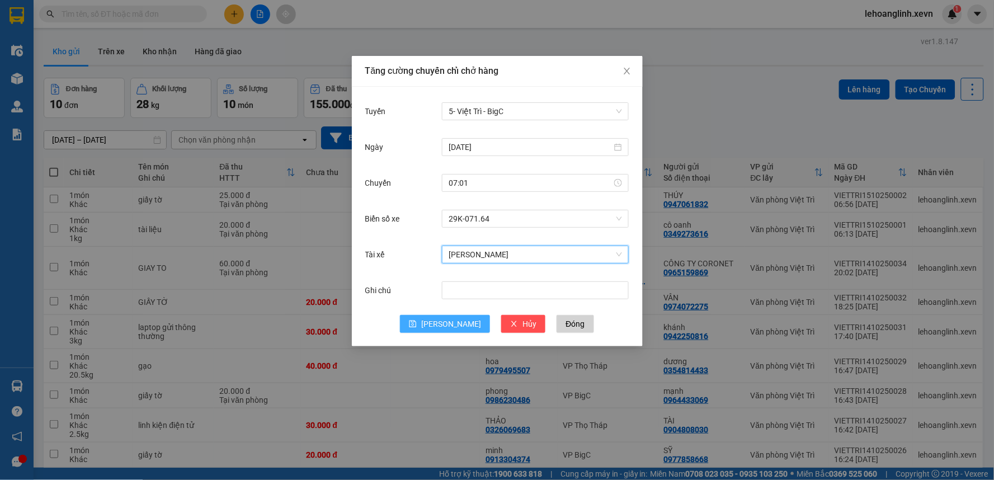
click at [449, 325] on span "[PERSON_NAME]" at bounding box center [451, 324] width 60 height 12
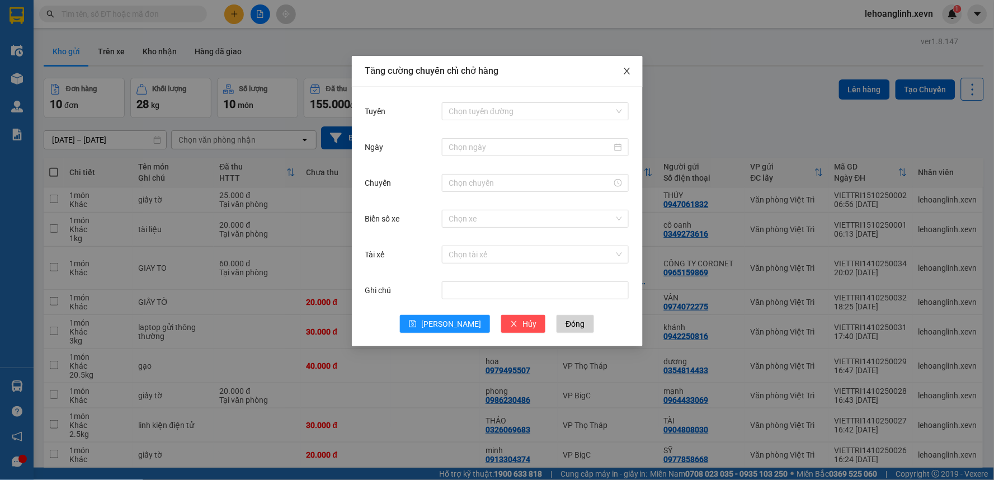
click at [630, 68] on icon "close" at bounding box center [627, 71] width 9 height 9
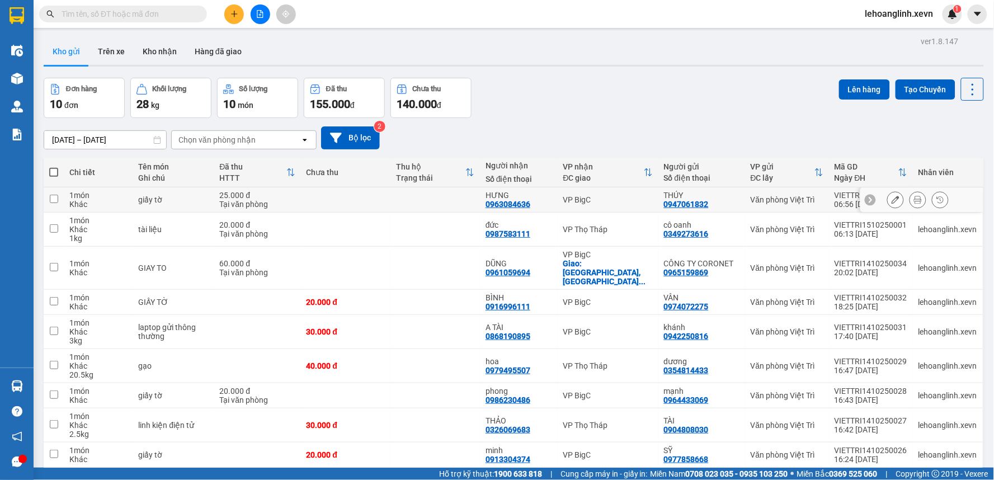
click at [407, 198] on td at bounding box center [436, 199] width 90 height 25
checkbox input "true"
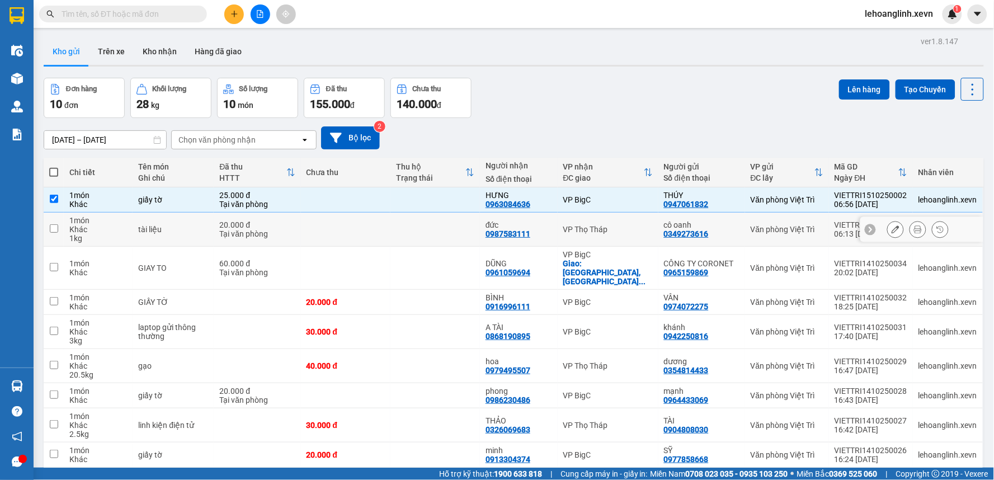
click at [406, 225] on td at bounding box center [436, 230] width 90 height 34
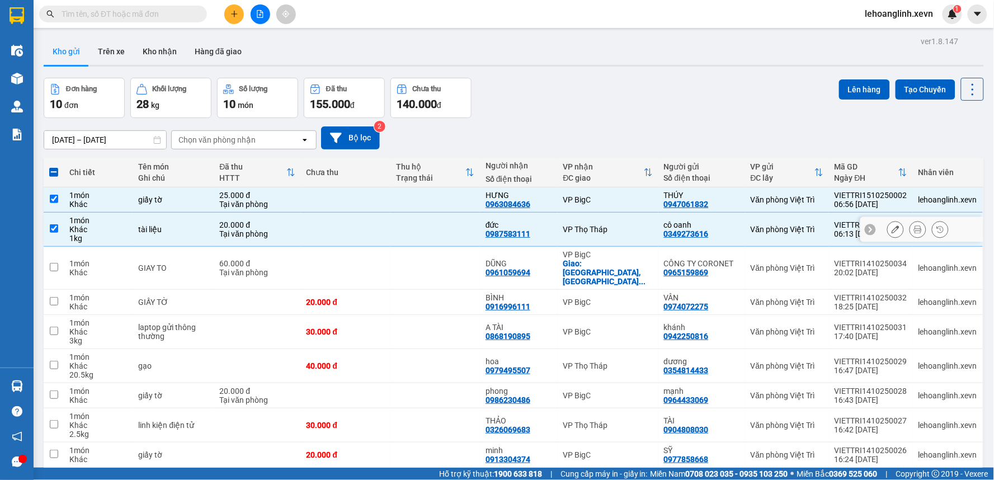
checkbox input "true"
click at [417, 253] on td at bounding box center [436, 268] width 90 height 43
checkbox input "true"
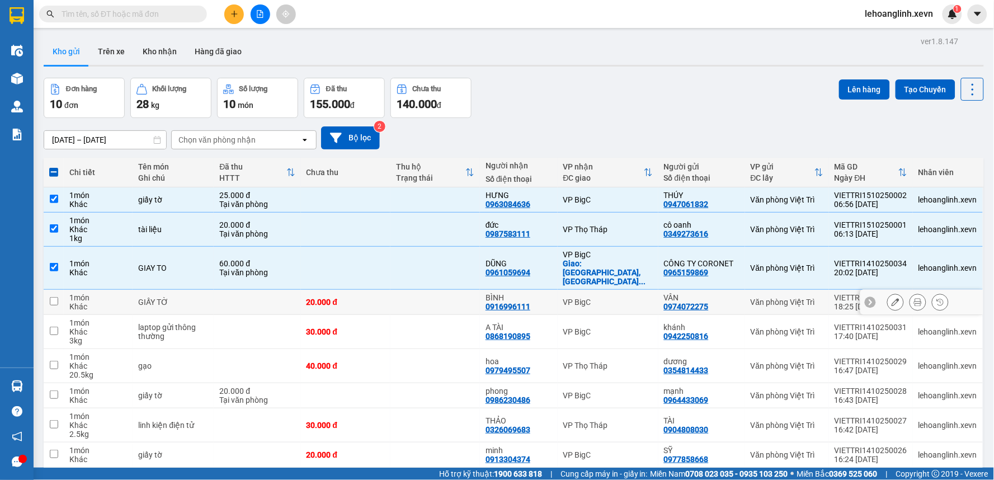
click at [422, 298] on td at bounding box center [436, 302] width 90 height 25
checkbox input "true"
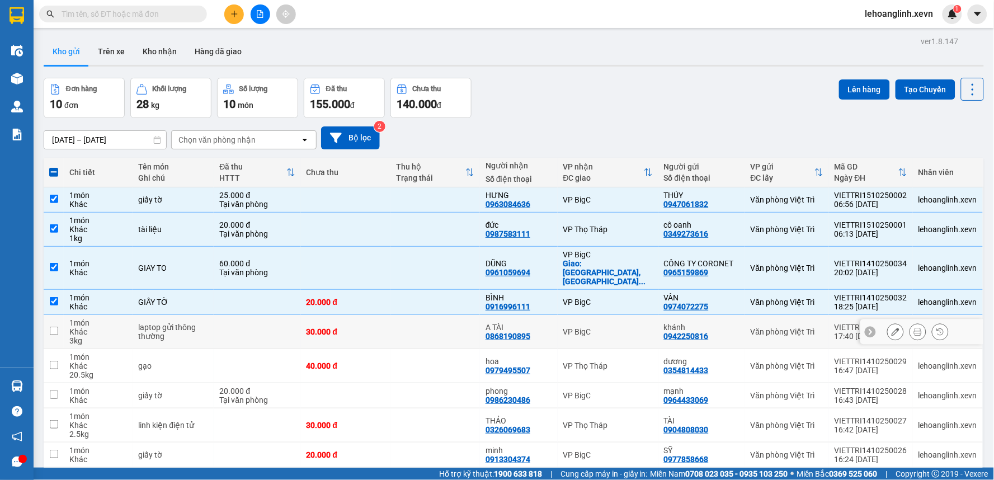
click at [424, 318] on td at bounding box center [436, 332] width 90 height 34
checkbox input "true"
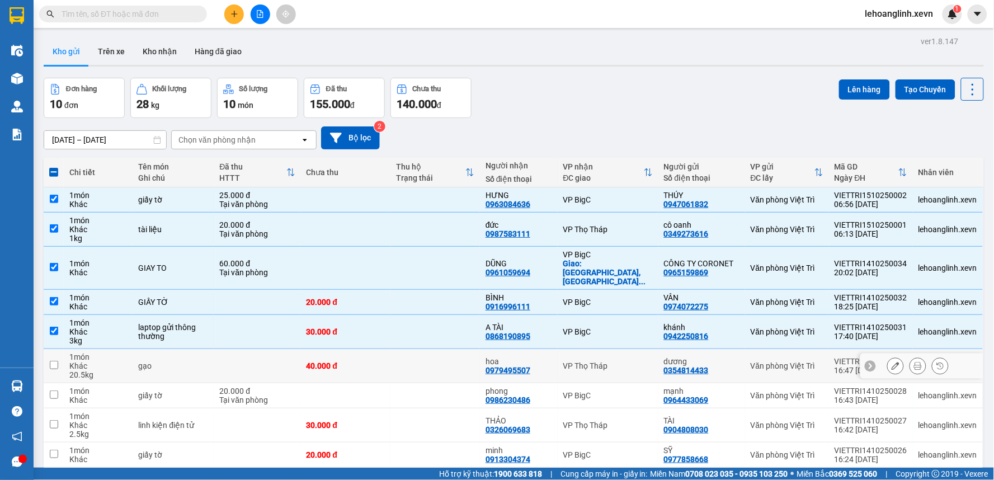
click at [429, 362] on td at bounding box center [436, 366] width 90 height 34
checkbox input "true"
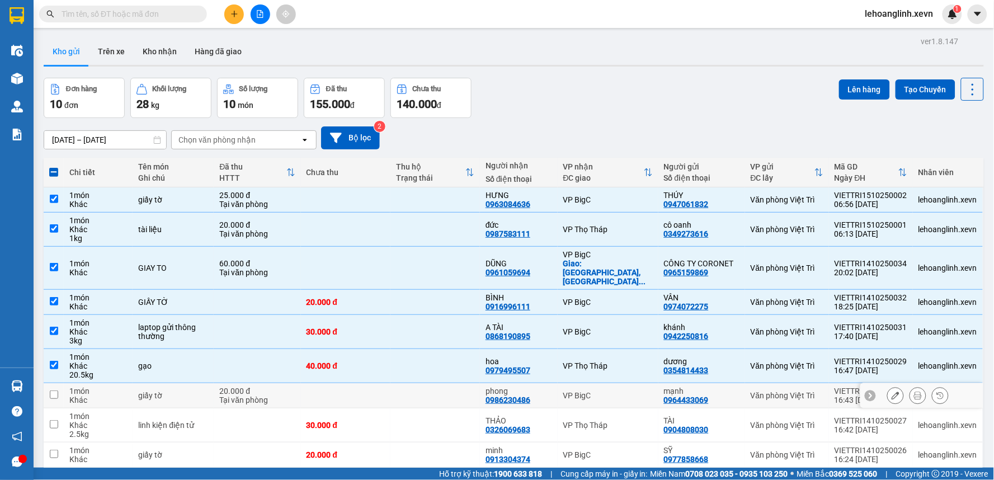
click at [429, 397] on td at bounding box center [436, 395] width 90 height 25
checkbox input "true"
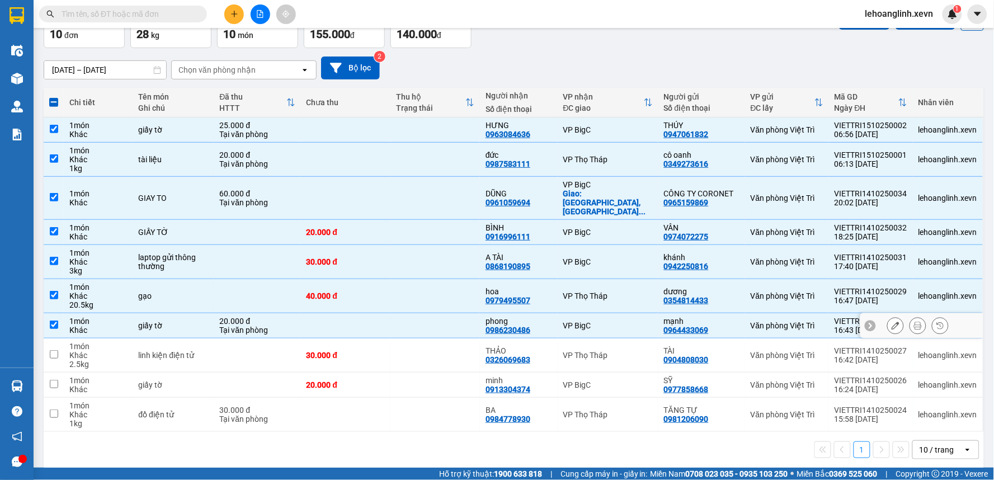
scroll to position [71, 0]
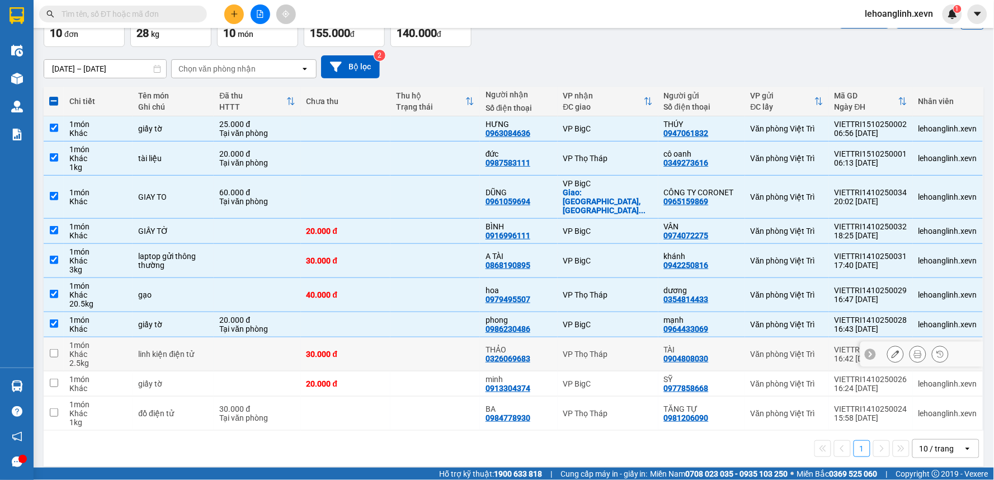
click at [435, 348] on td at bounding box center [436, 354] width 90 height 34
checkbox input "true"
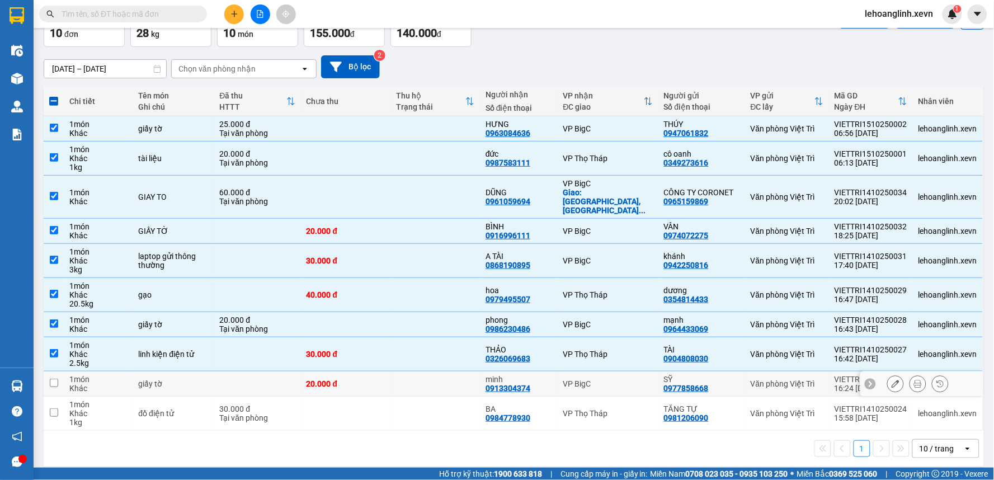
drag, startPoint x: 434, startPoint y: 373, endPoint x: 434, endPoint y: 379, distance: 6.7
click at [434, 374] on td at bounding box center [436, 384] width 90 height 25
checkbox input "true"
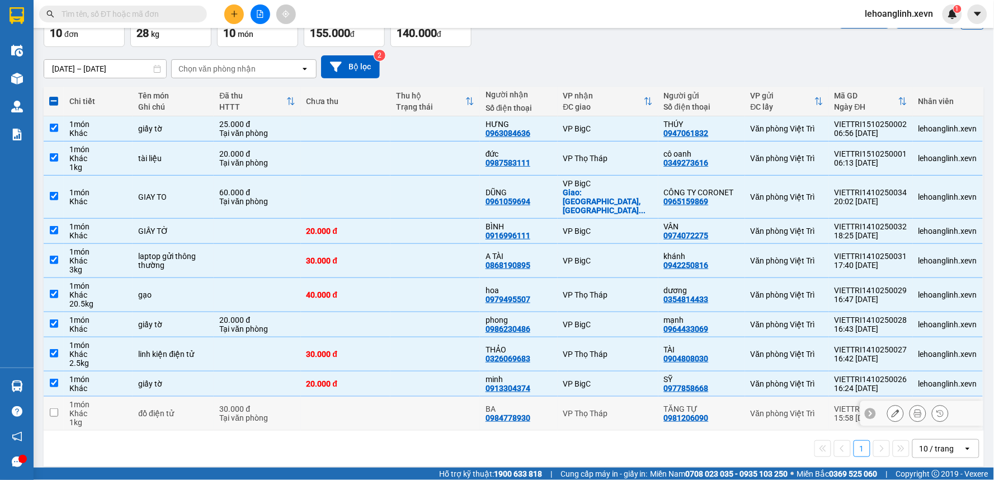
click at [436, 401] on td at bounding box center [436, 414] width 90 height 34
checkbox input "true"
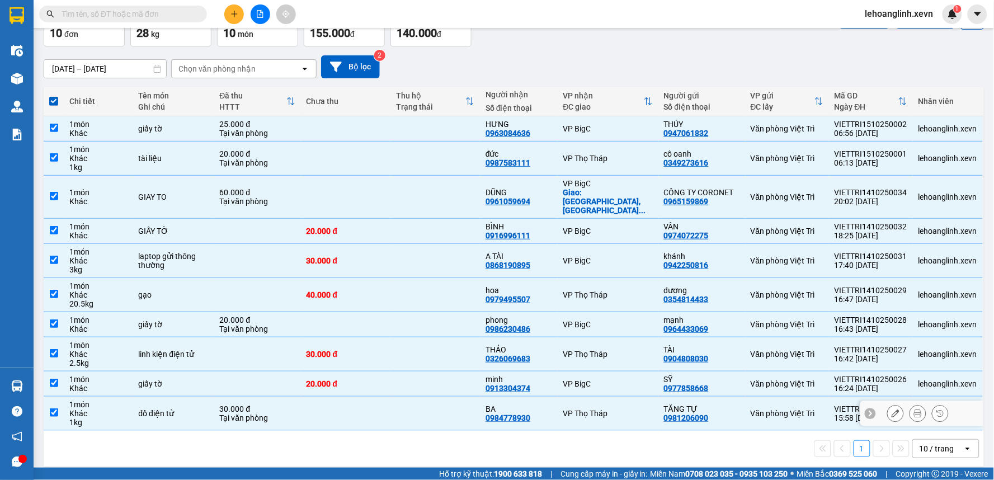
scroll to position [0, 0]
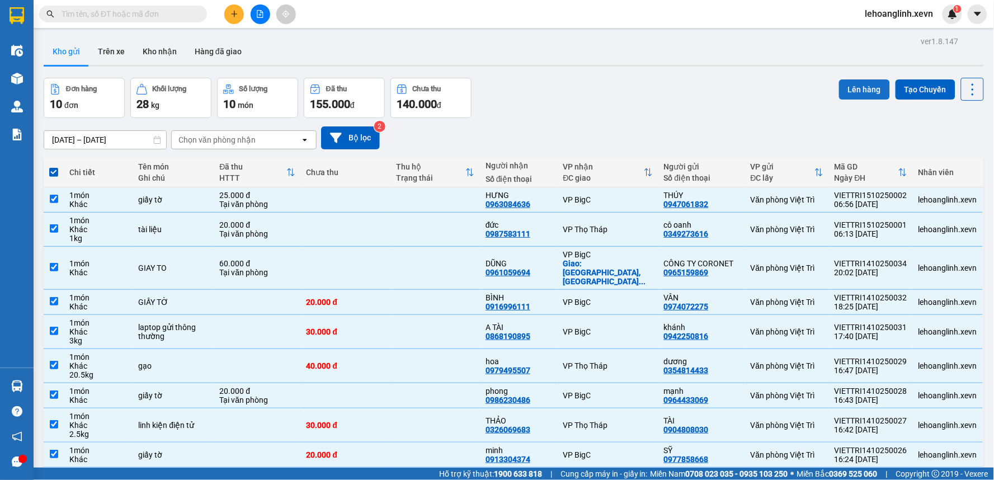
click at [841, 88] on button "Lên hàng" at bounding box center [864, 89] width 51 height 20
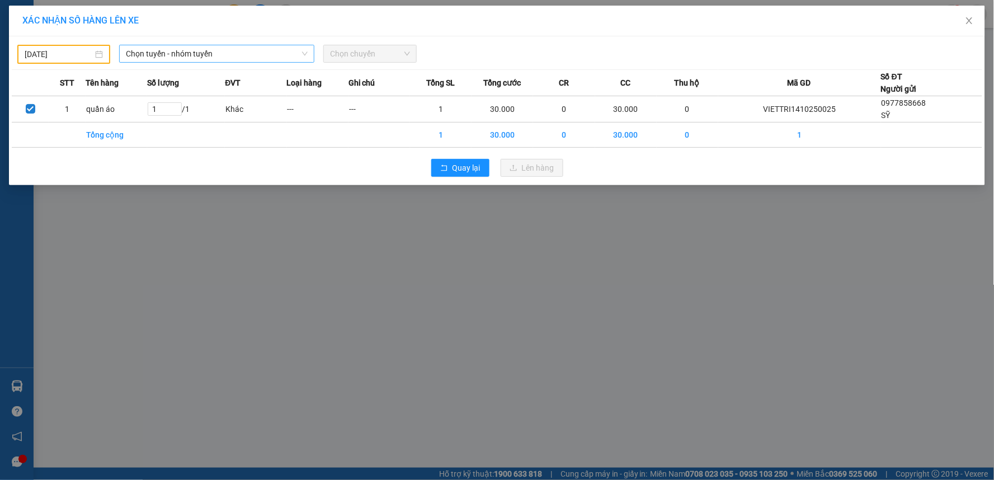
click at [210, 57] on span "Chọn tuyến - nhóm tuyến" at bounding box center [217, 53] width 182 height 17
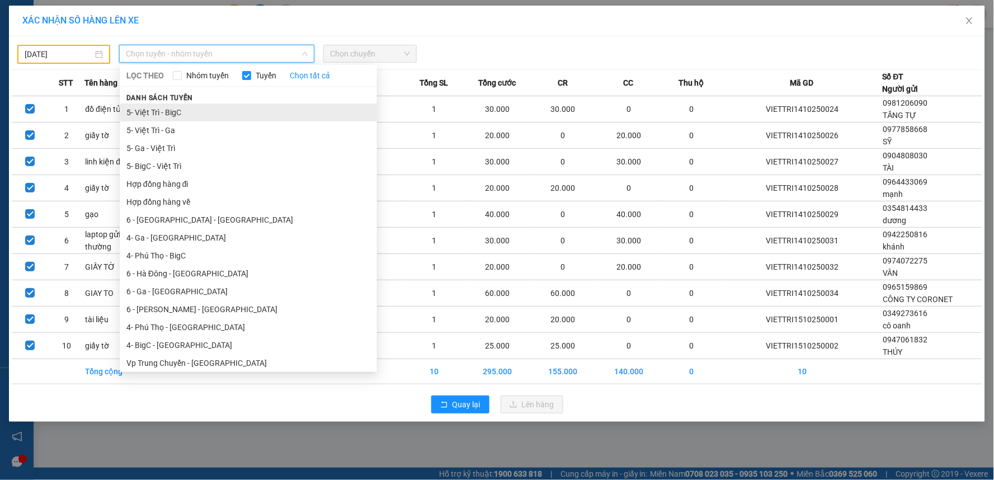
click at [175, 112] on li "5- Việt Trì - BigC" at bounding box center [248, 113] width 257 height 18
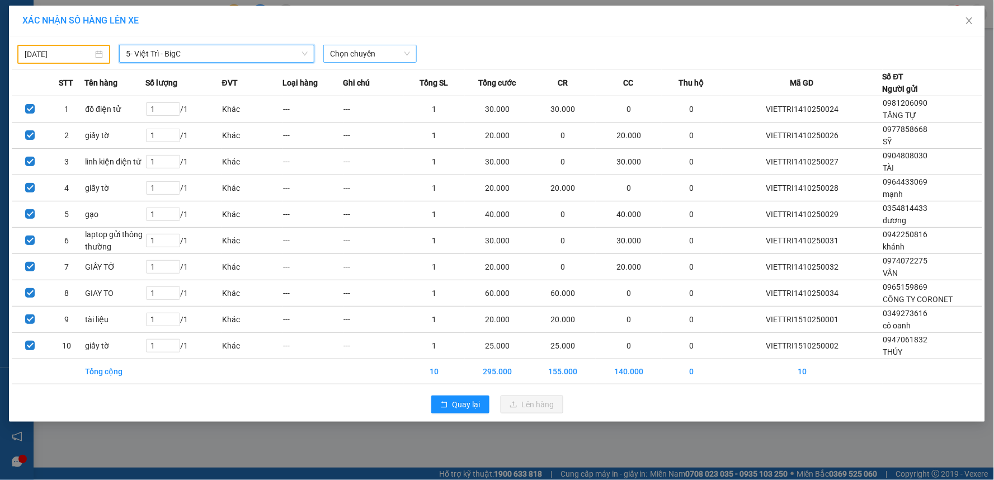
click at [374, 56] on span "Chọn chuyến" at bounding box center [369, 53] width 79 height 17
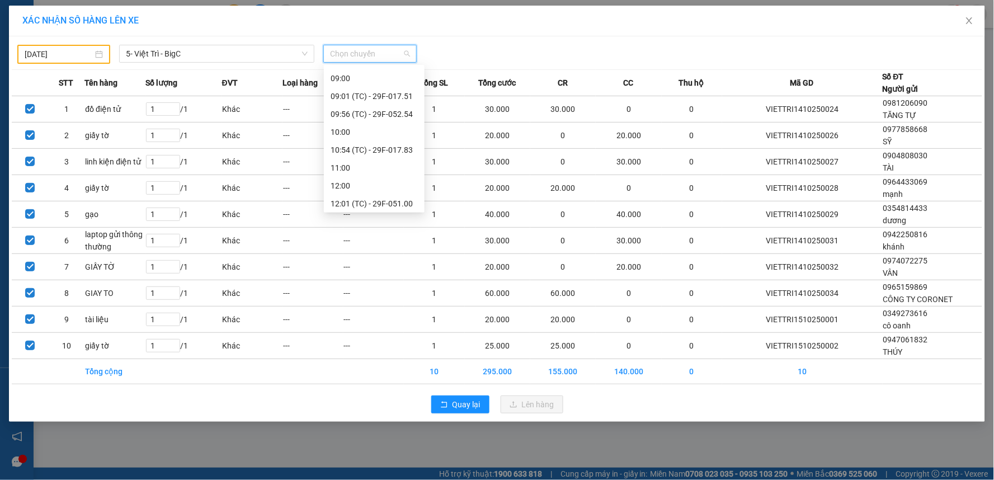
scroll to position [124, 0]
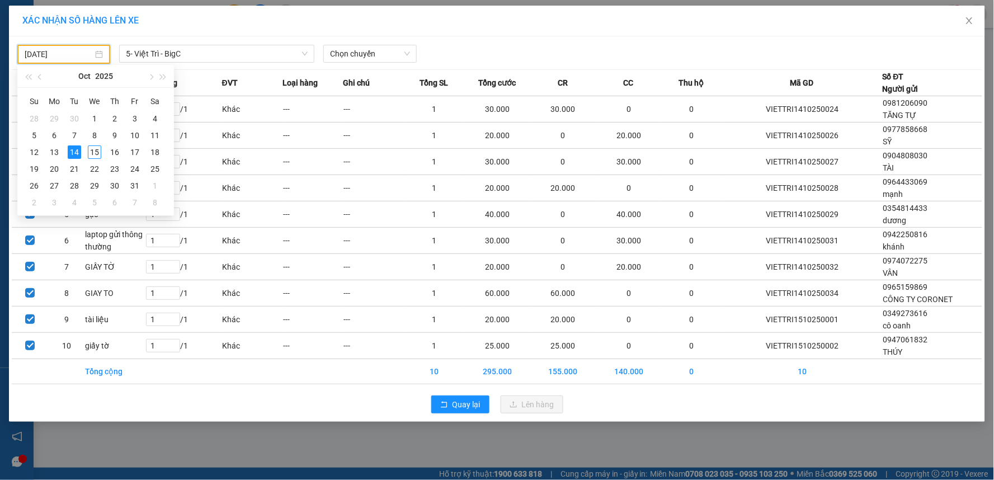
click at [53, 52] on input "14/10/2025" at bounding box center [59, 54] width 68 height 12
click at [95, 151] on div "15" at bounding box center [94, 151] width 13 height 13
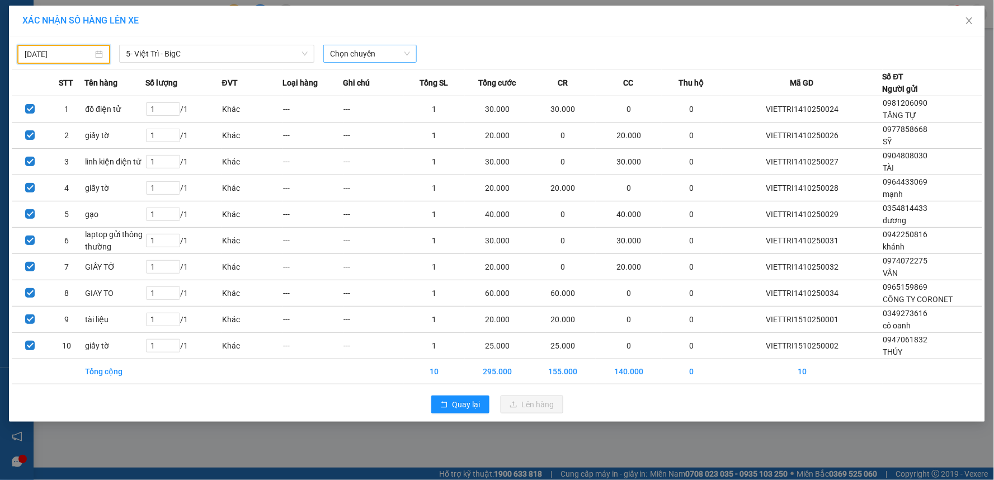
click at [373, 54] on span "Chọn chuyến" at bounding box center [369, 53] width 79 height 17
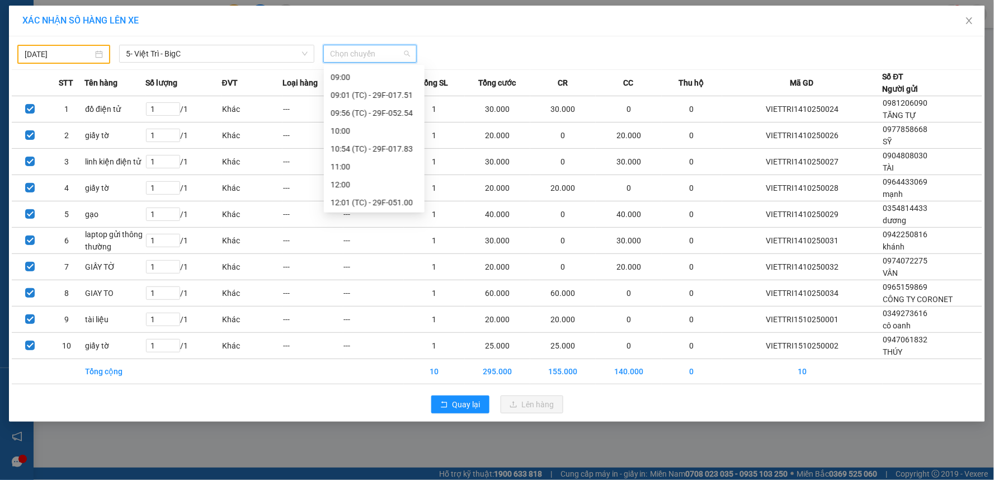
scroll to position [0, 0]
type input "[DATE]"
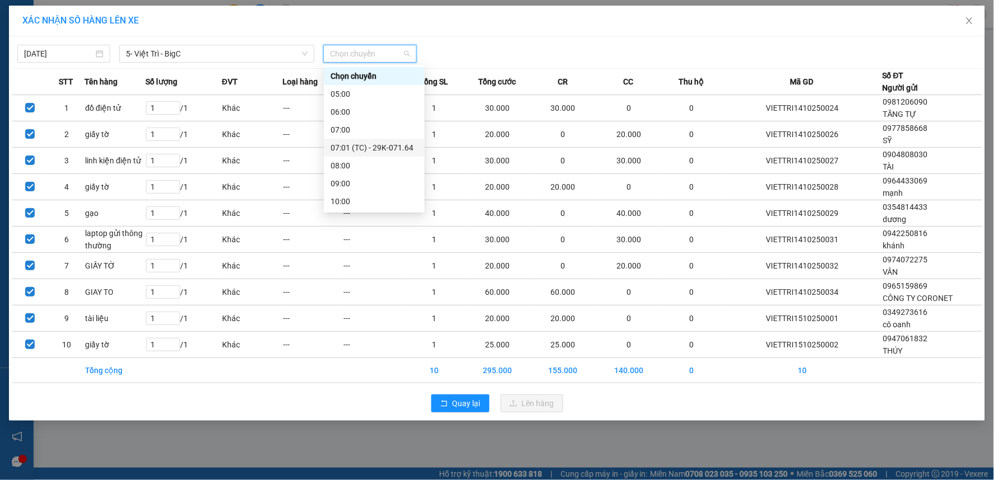
click at [396, 152] on div "07:01 (TC) - 29K-071.64" at bounding box center [374, 148] width 87 height 12
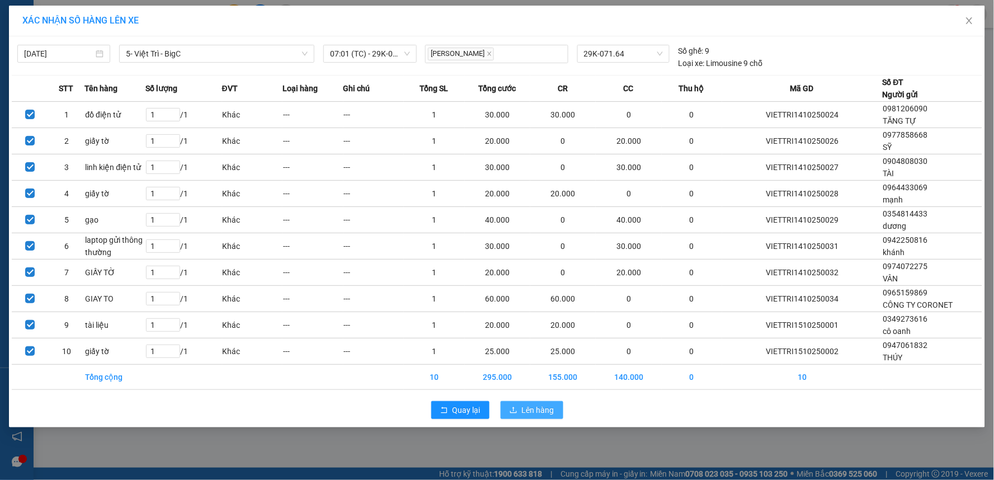
click at [524, 407] on span "Lên hàng" at bounding box center [538, 410] width 32 height 12
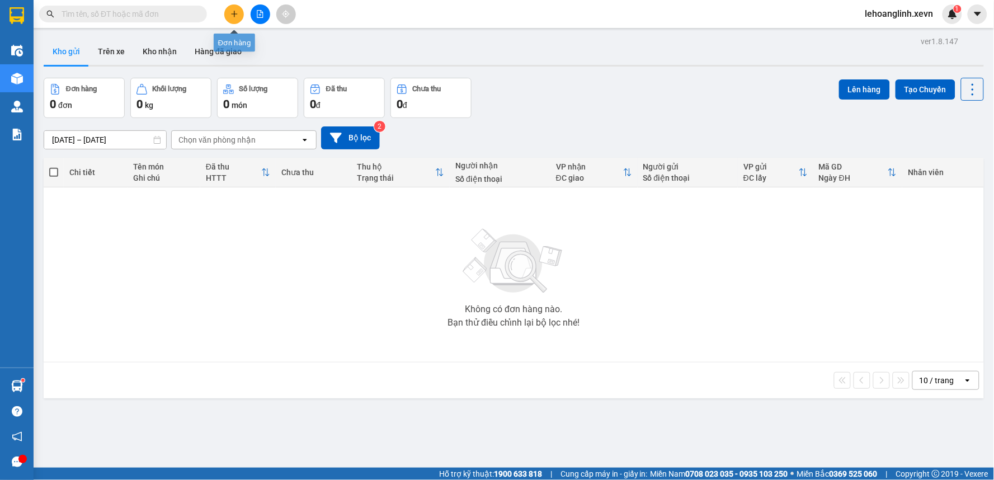
click at [232, 12] on icon "plus" at bounding box center [235, 14] width 8 height 8
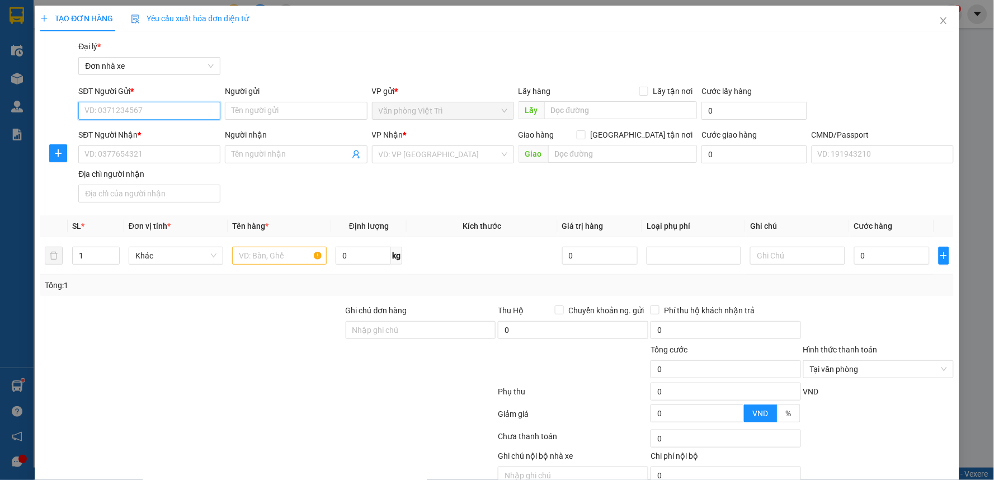
click at [155, 115] on input "SĐT Người Gửi *" at bounding box center [149, 111] width 142 height 18
click at [168, 130] on div "0765188688 - DŨNG" at bounding box center [148, 133] width 128 height 12
type input "0765188688"
type input "DŨNG"
type input "0935389898"
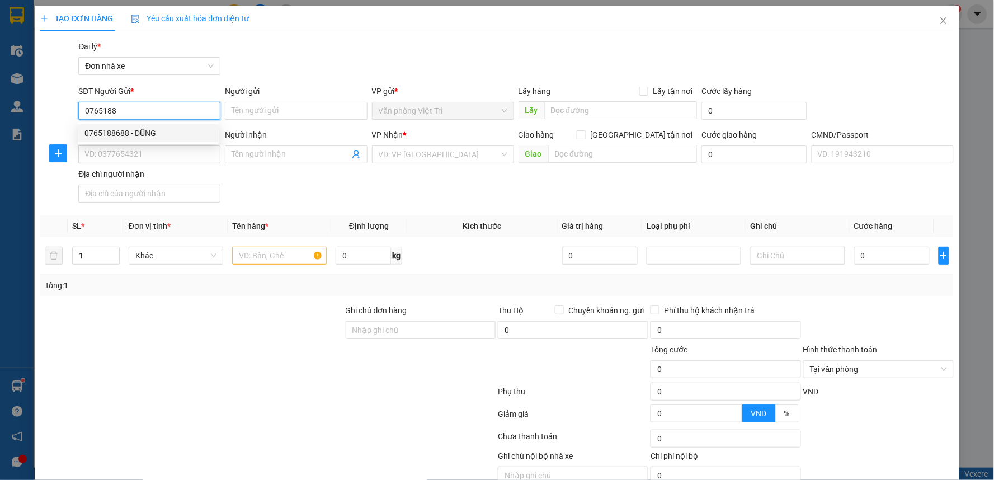
type input "CHÂU"
type input "1CC"
type input "0765188688"
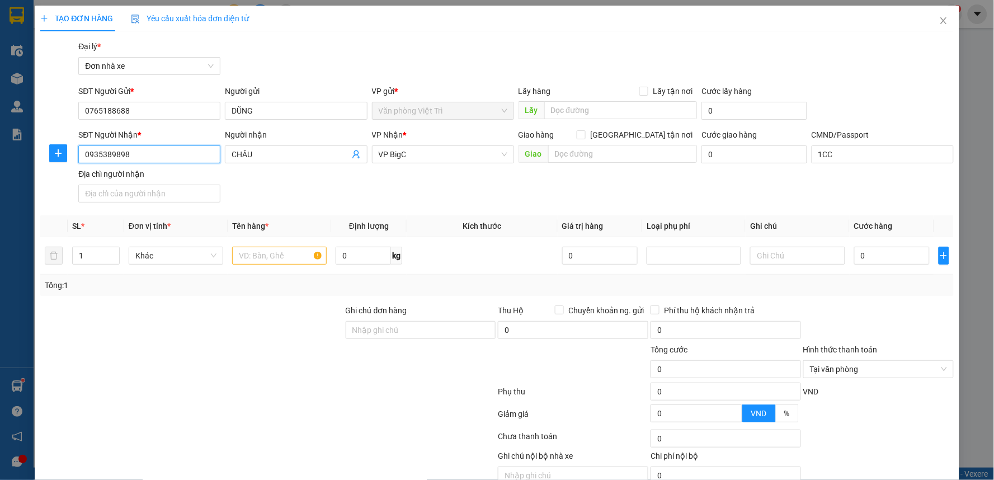
click at [159, 155] on input "0935389898" at bounding box center [149, 154] width 142 height 18
type input "0917525999"
click at [155, 175] on div "0917525999 - THANH" at bounding box center [148, 177] width 128 height 12
type input "THANH"
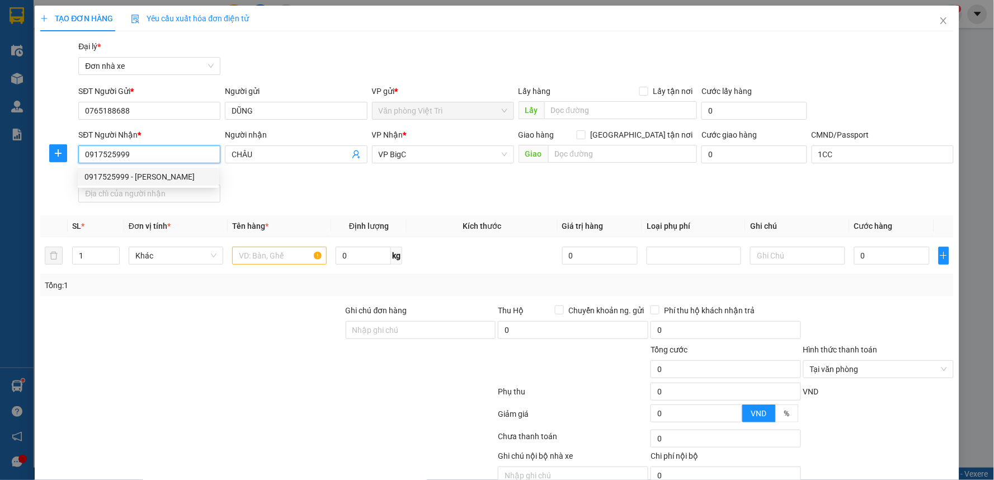
type input "0868564513 ĐẠT SHIP"
type input "0917525999"
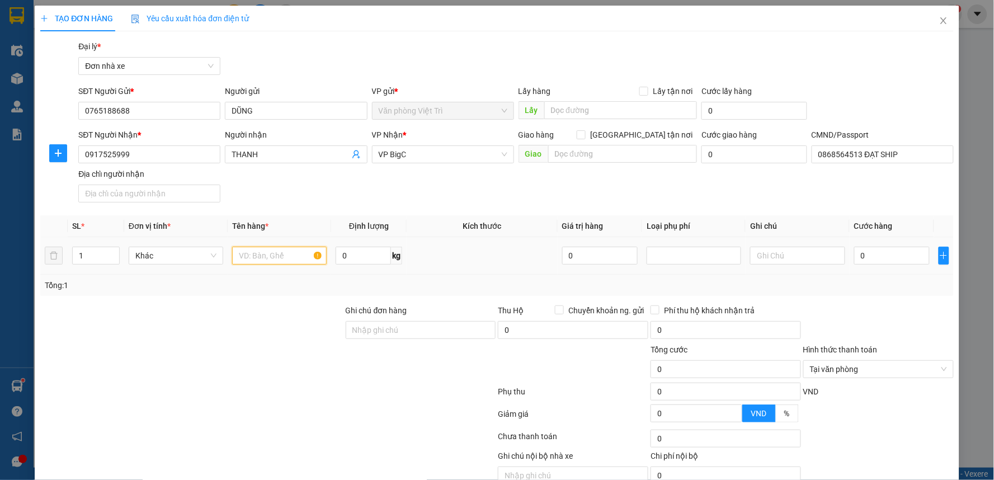
click at [276, 254] on input "text" at bounding box center [279, 256] width 95 height 18
type input "giấy tờ"
click at [887, 261] on input "0" at bounding box center [892, 256] width 76 height 18
type input "2"
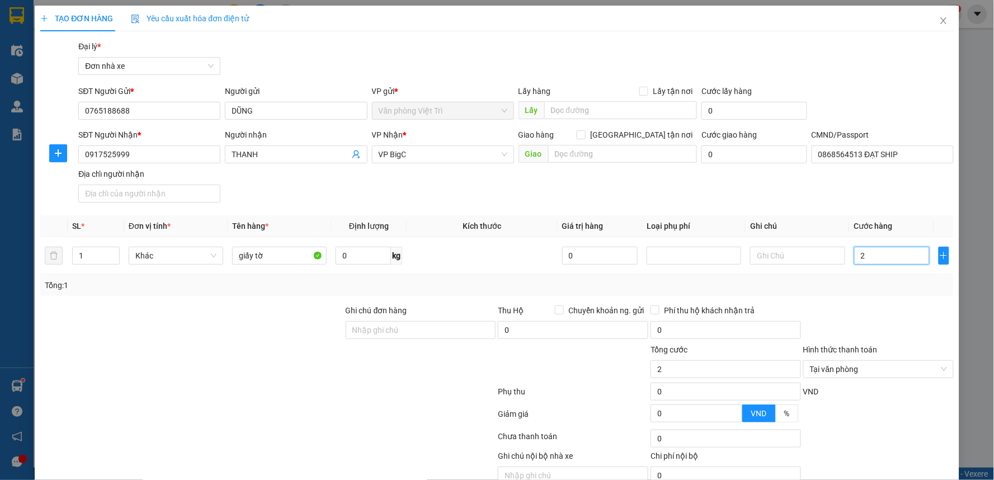
type input "20"
type input "20.000"
click at [905, 195] on div "SĐT Người Nhận * 0917525999 Người nhận THANH VP Nhận * VP BigC Giao hàng Giao t…" at bounding box center [516, 168] width 880 height 78
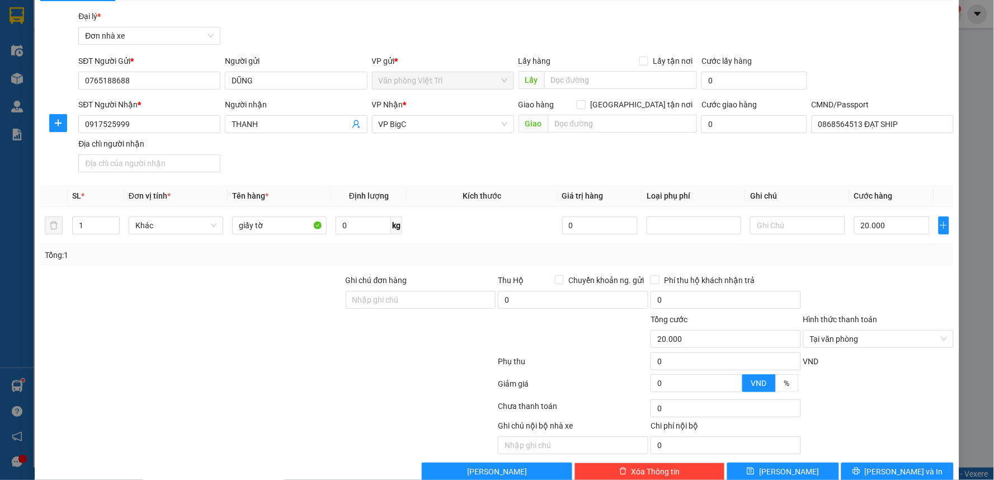
scroll to position [52, 0]
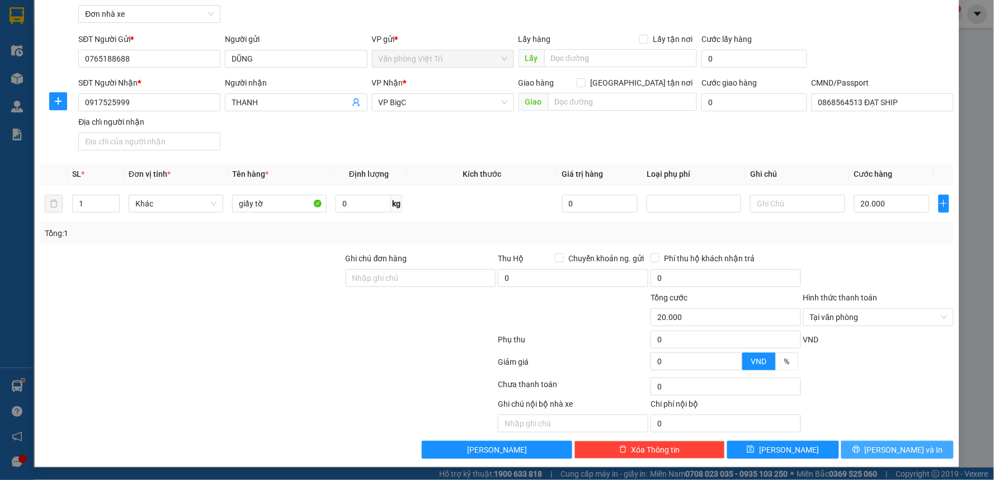
click at [922, 448] on button "[PERSON_NAME] và In" at bounding box center [898, 450] width 112 height 18
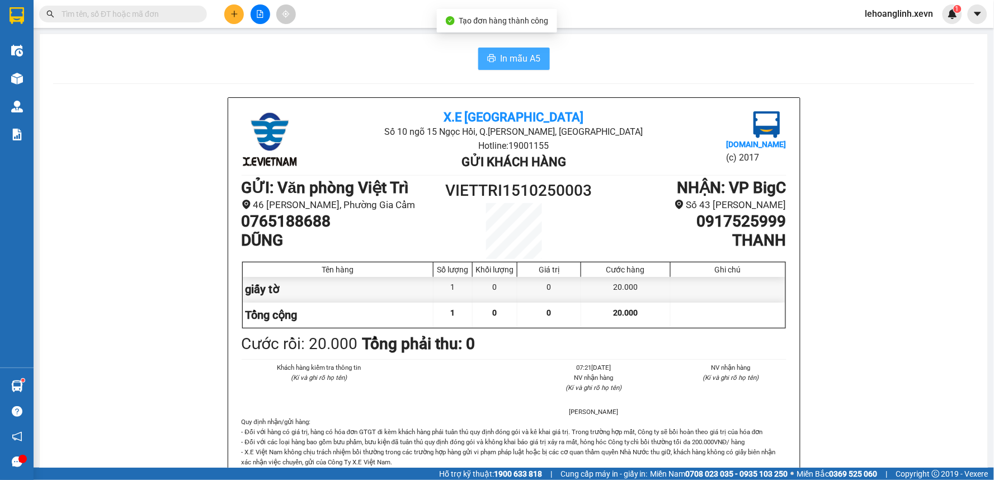
click at [532, 63] on span "In mẫu A5" at bounding box center [521, 58] width 40 height 14
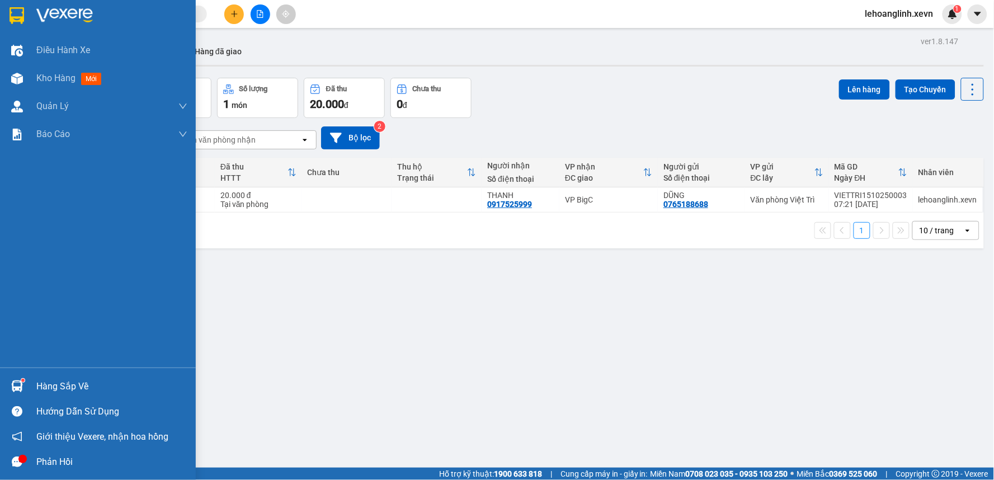
click at [17, 388] on img at bounding box center [17, 386] width 12 height 12
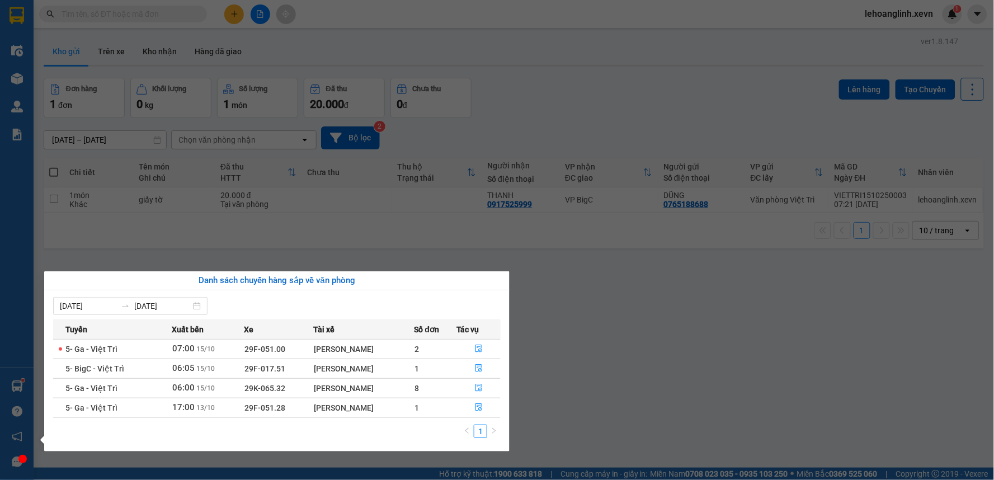
click at [586, 279] on section "Kết quả tìm kiếm ( 0 ) Bộ lọc No Data lehoanglinh.xevn 1 Điều hành xe Kho hàng …" at bounding box center [497, 240] width 994 height 480
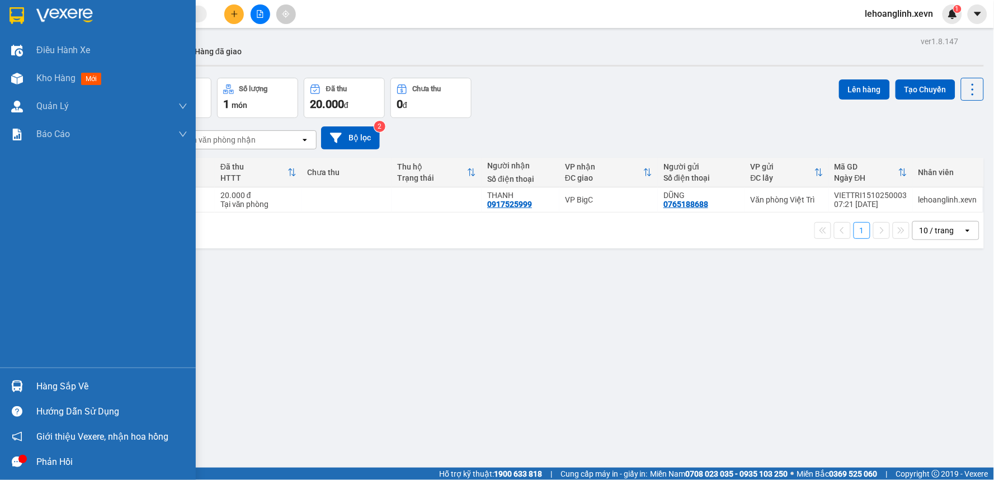
click at [29, 383] on div "Hàng sắp về" at bounding box center [98, 386] width 196 height 25
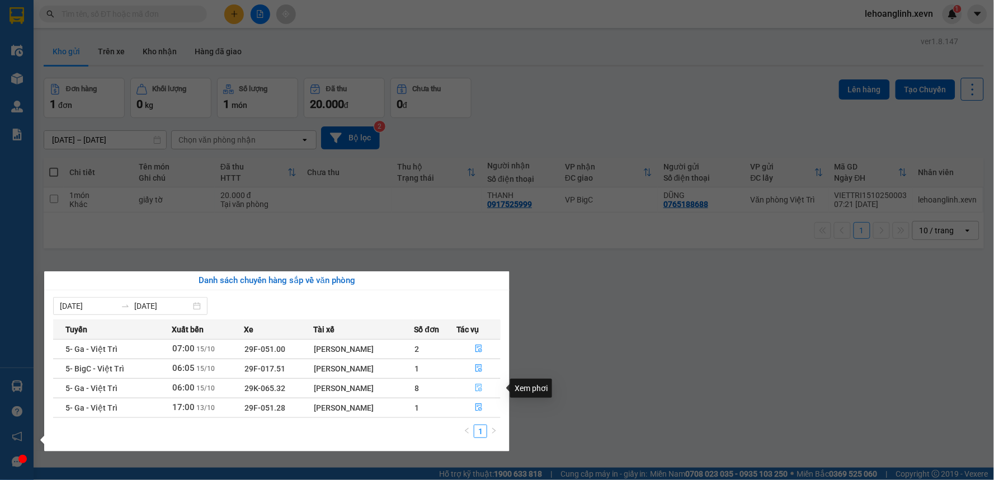
click at [480, 388] on icon "file-done" at bounding box center [479, 388] width 8 height 8
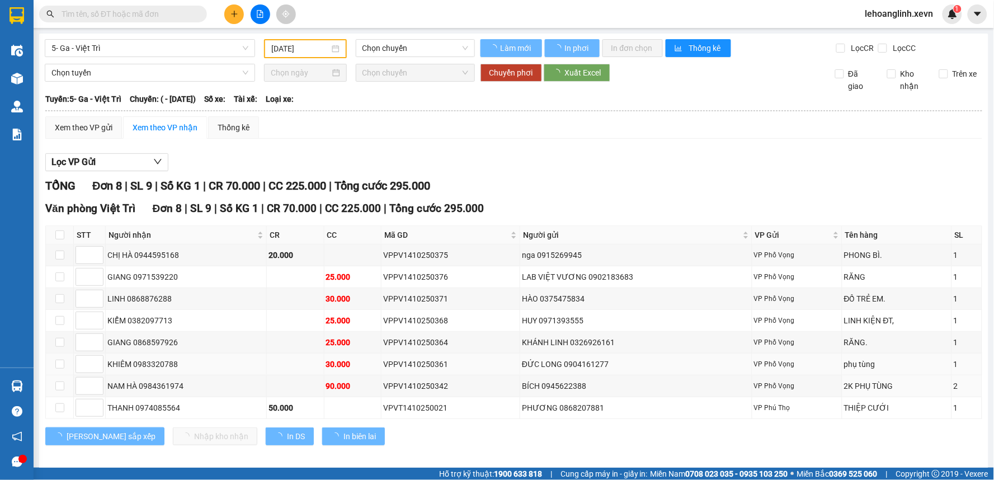
type input "[DATE]"
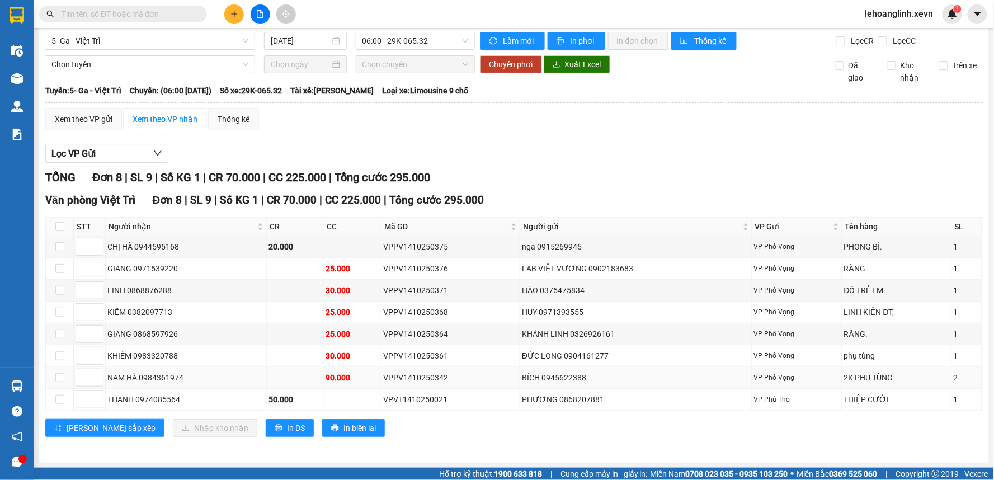
scroll to position [9, 0]
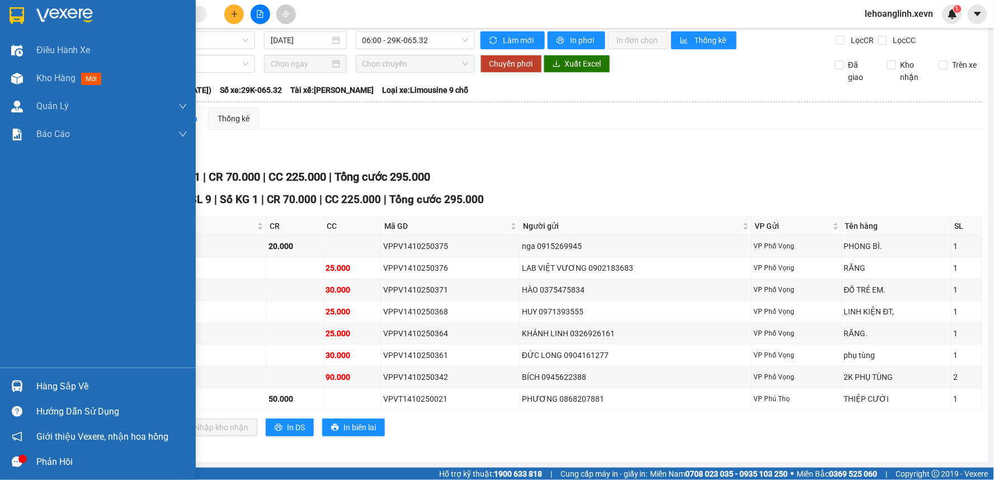
click at [31, 378] on div "Hàng sắp về" at bounding box center [98, 386] width 196 height 25
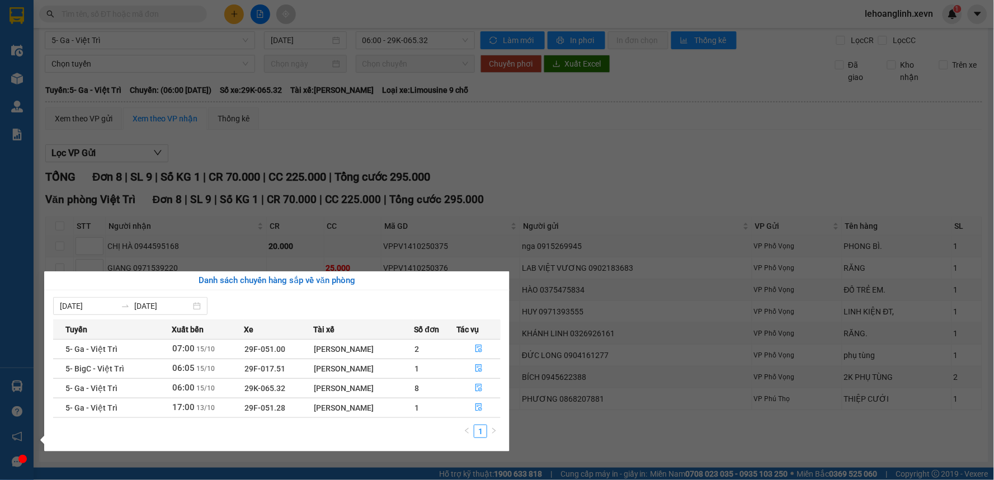
click at [120, 12] on section "Kết quả tìm kiếm ( 0 ) Bộ lọc No Data lehoanglinh.xevn 1 Điều hành xe Kho hàng …" at bounding box center [497, 240] width 994 height 480
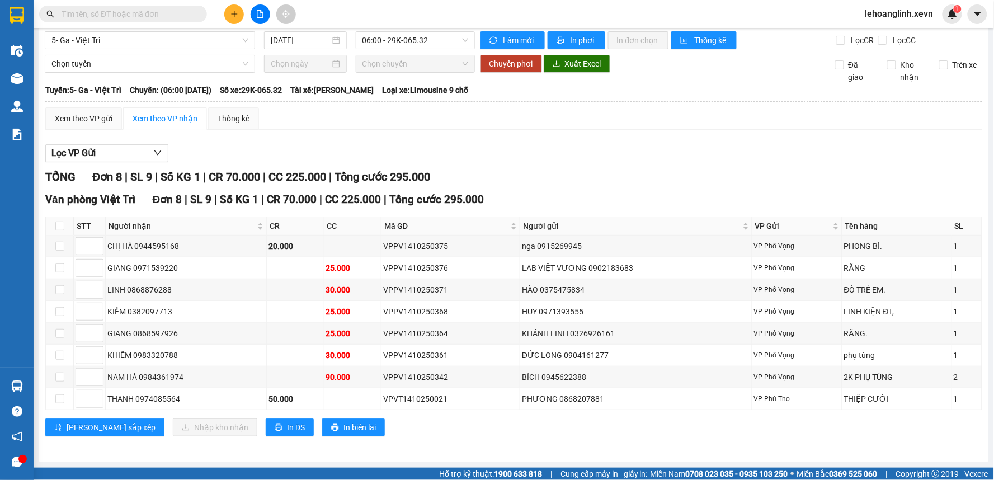
click at [120, 12] on input "text" at bounding box center [128, 14] width 132 height 12
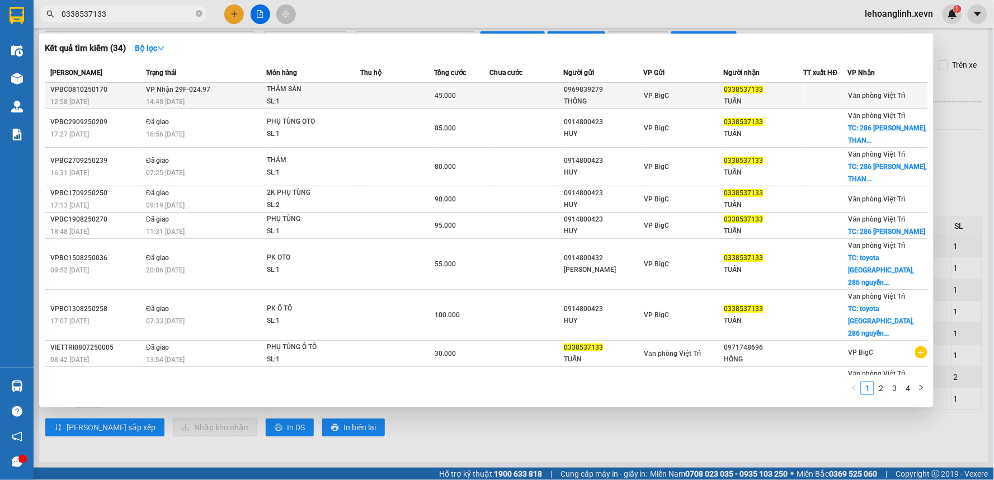
type input "0338537133"
click at [387, 87] on td at bounding box center [397, 96] width 74 height 26
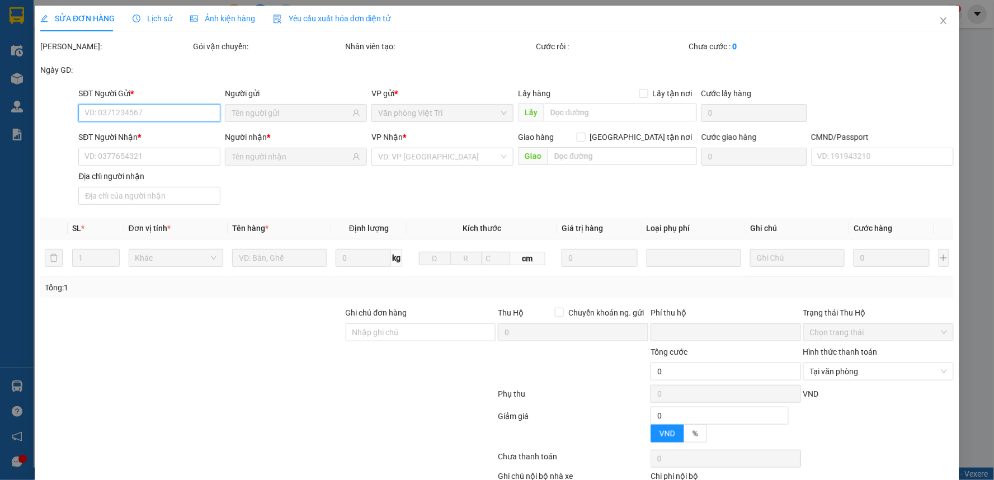
type input "0969839279"
type input "THÔNG"
type input "0338537133"
type input "TUẤN"
type input "025095000998 nguyễn mạnh tuấn"
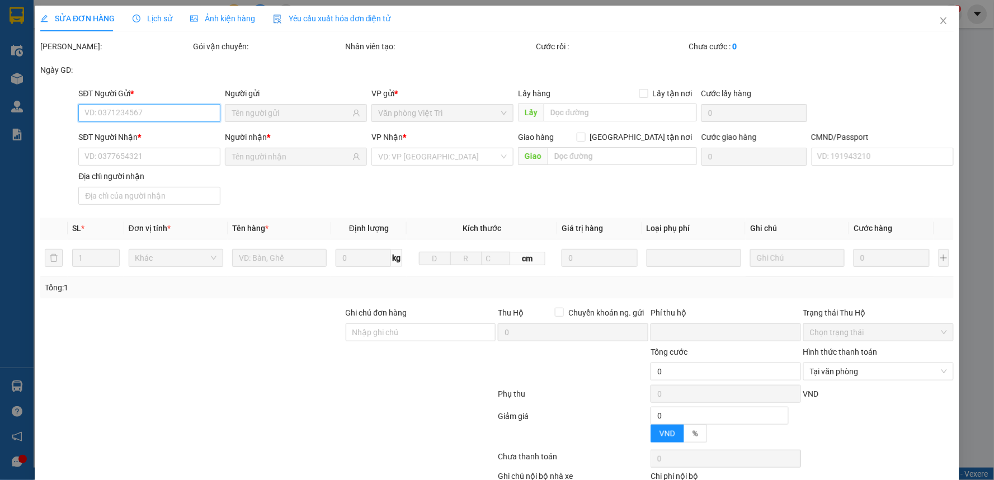
type input "0"
type input "45.000"
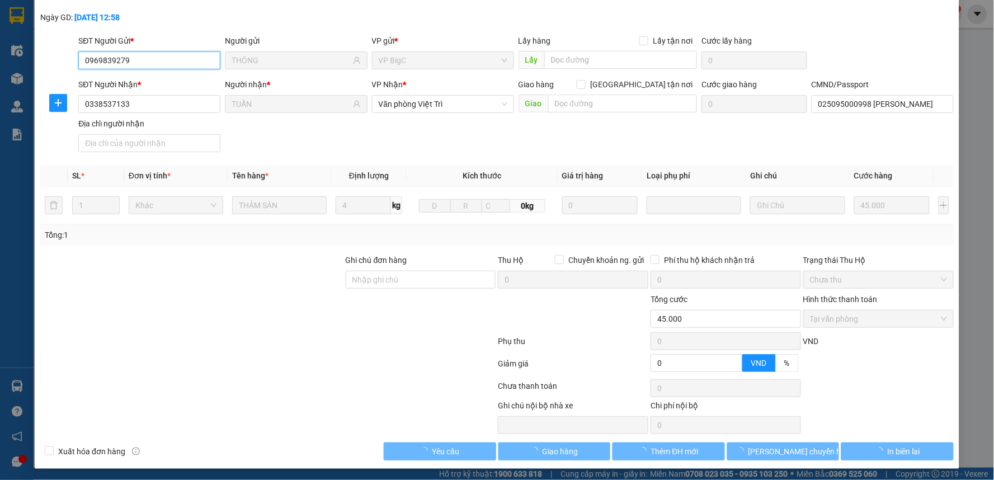
scroll to position [54, 0]
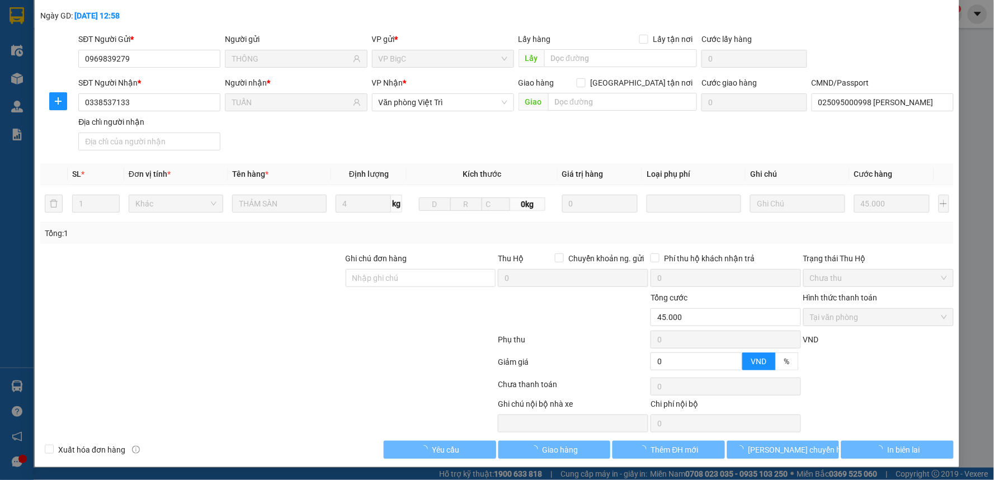
click at [854, 293] on label "Hình thức thanh toán" at bounding box center [840, 297] width 74 height 9
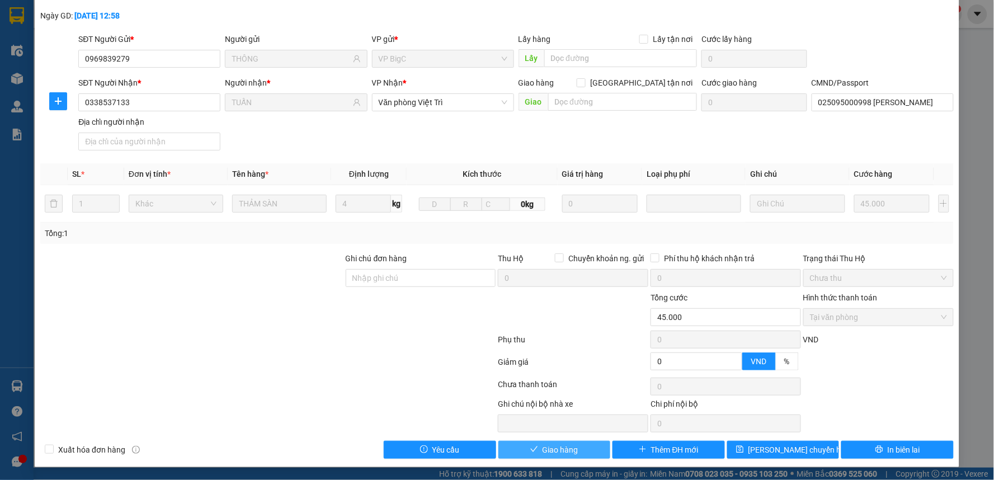
click at [544, 446] on span "Giao hàng" at bounding box center [561, 450] width 36 height 12
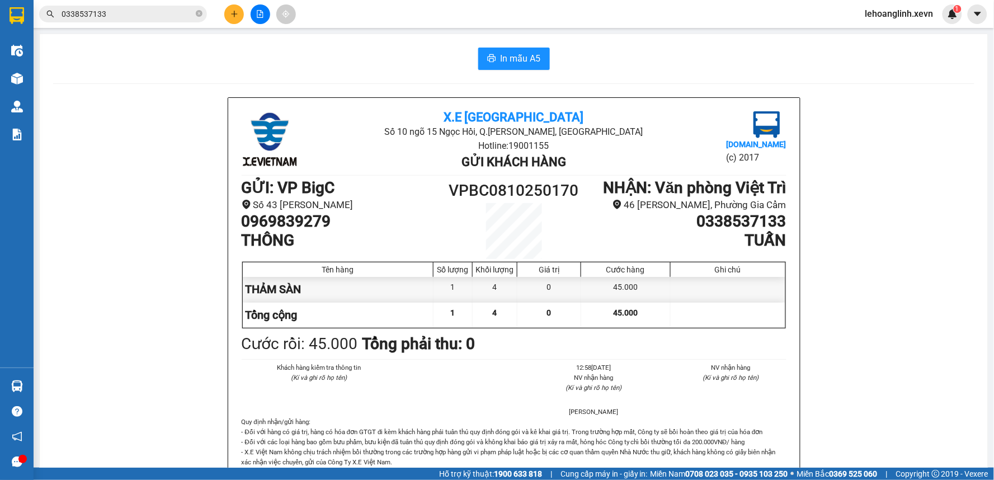
click at [119, 10] on input "0338537133" at bounding box center [128, 14] width 132 height 12
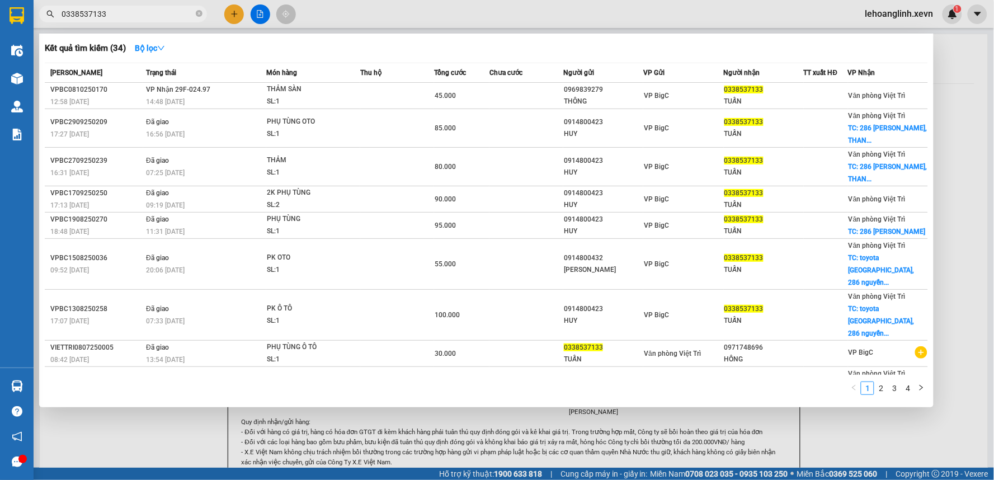
click at [119, 10] on input "0338537133" at bounding box center [128, 14] width 132 height 12
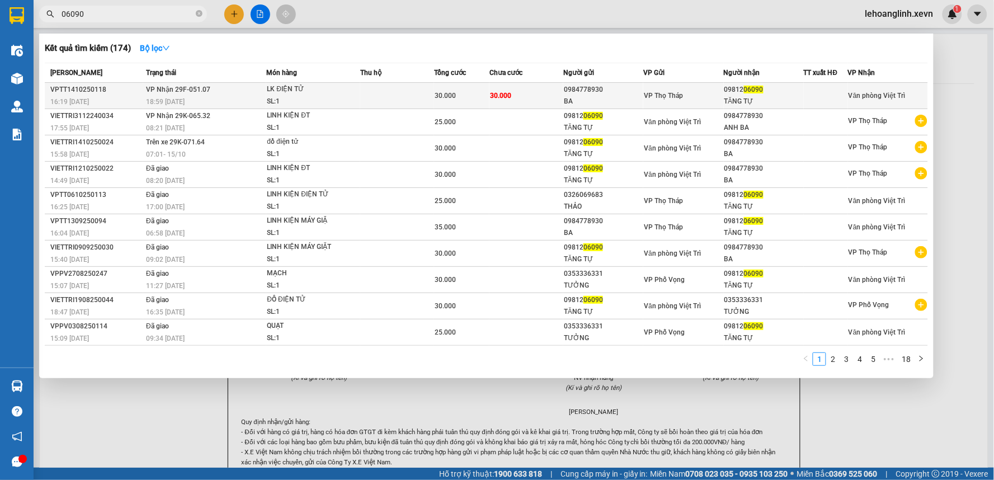
type input "06090"
click at [417, 99] on td at bounding box center [397, 96] width 74 height 26
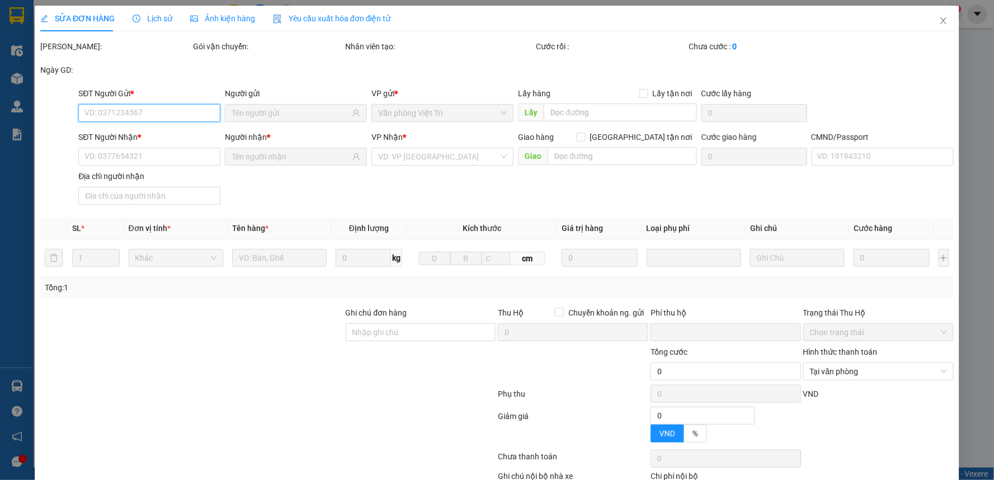
type input "0984778930"
type input "BA"
type input "0981206090"
type input "TĂNG TỰ"
type input "LÊ VĂN TỰ"
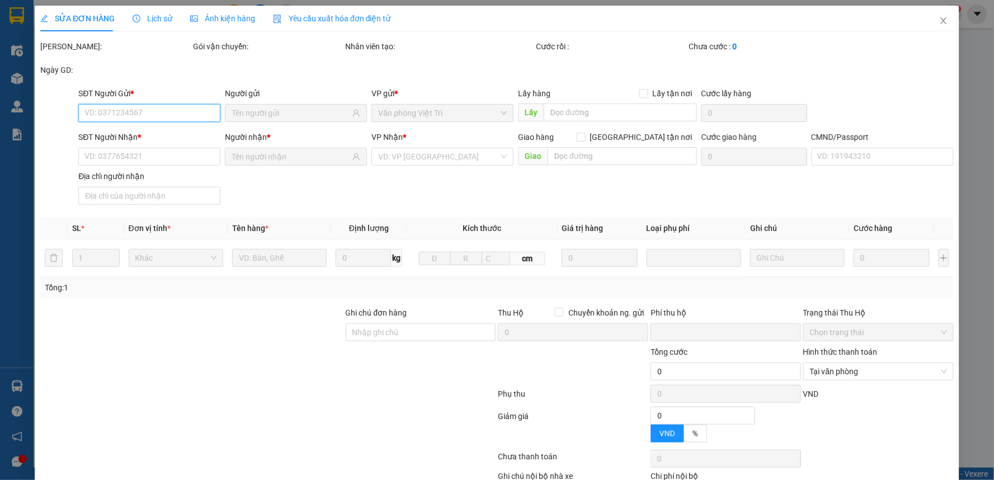
type input "0"
type input "30.000"
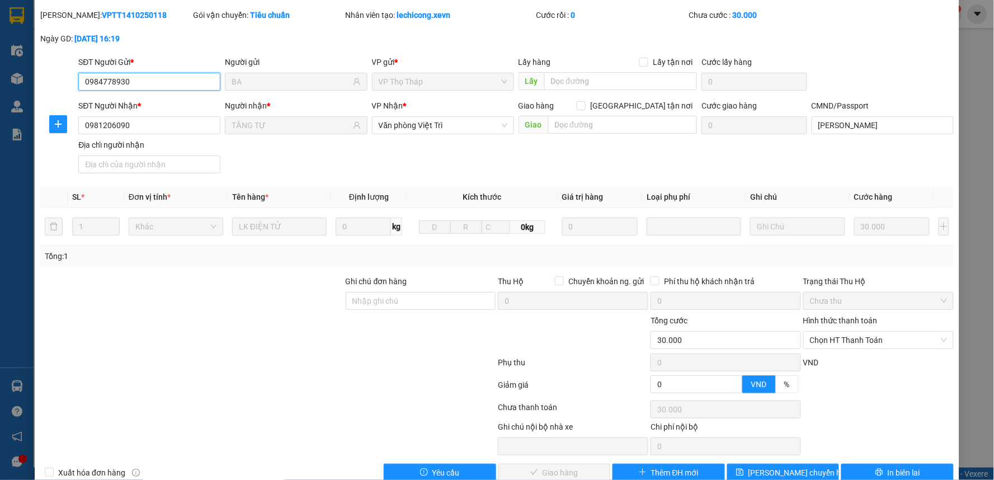
scroll to position [54, 0]
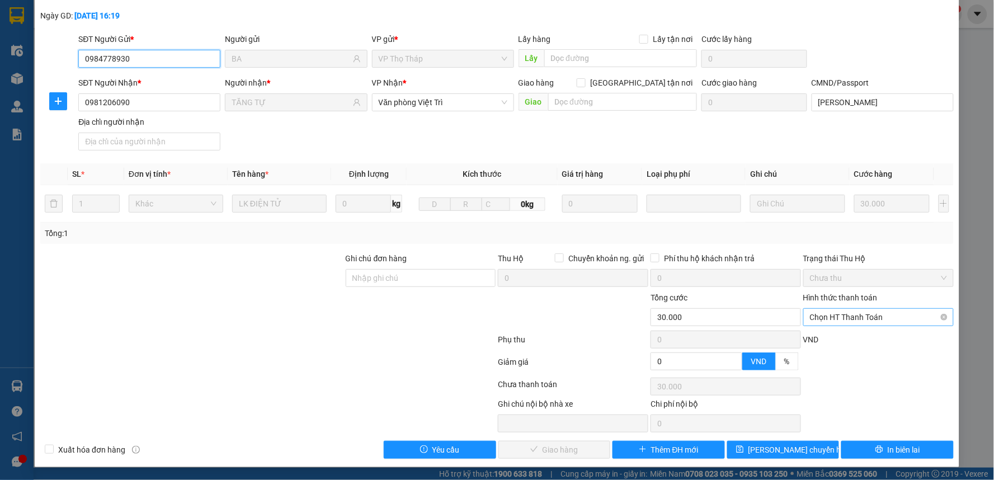
click at [854, 321] on span "Chọn HT Thanh Toán" at bounding box center [878, 317] width 137 height 17
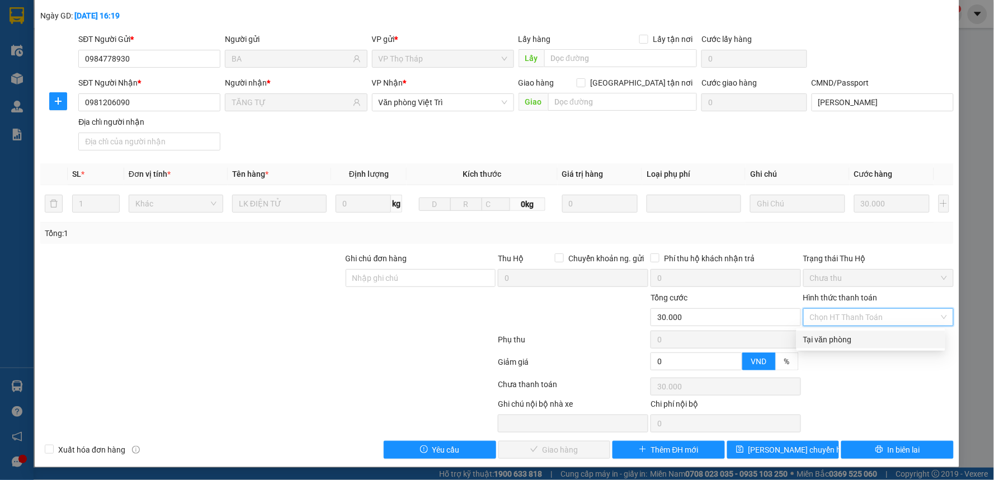
click at [842, 340] on div "Tại văn phòng" at bounding box center [870, 339] width 135 height 12
type input "0"
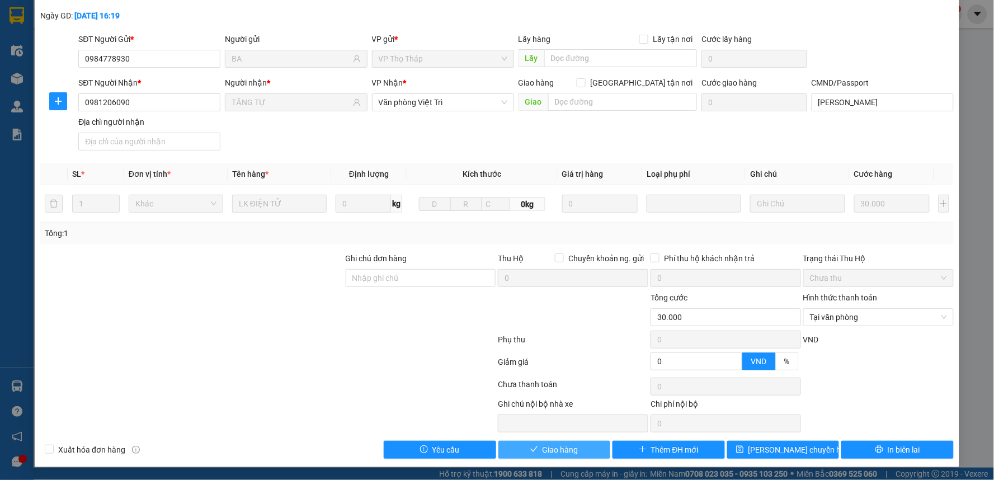
click at [566, 446] on span "Giao hàng" at bounding box center [561, 450] width 36 height 12
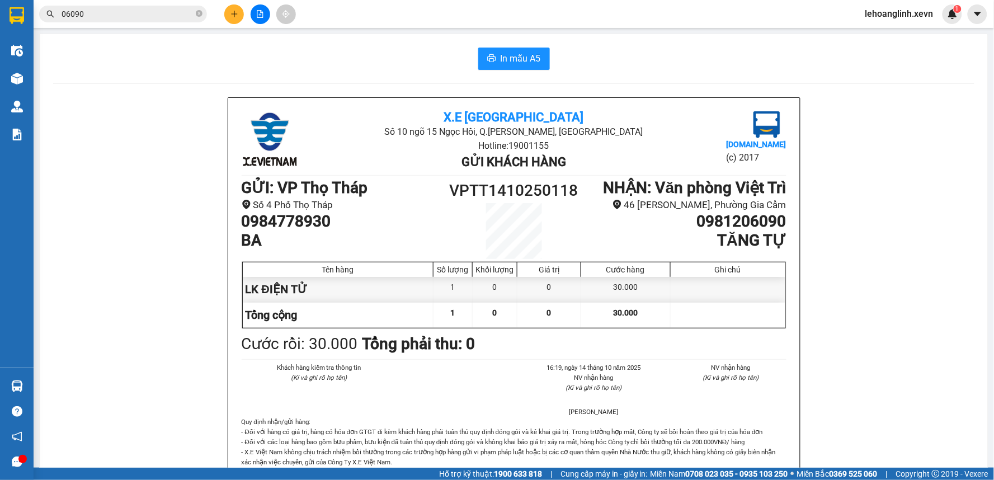
click at [34, 382] on main "In mẫu A5 X.E Việt Nam Số 10 ngõ 15 Ngọc Hồi, Q.Hoàng Mai, Hà Nội Hotline: 1900…" at bounding box center [497, 234] width 994 height 468
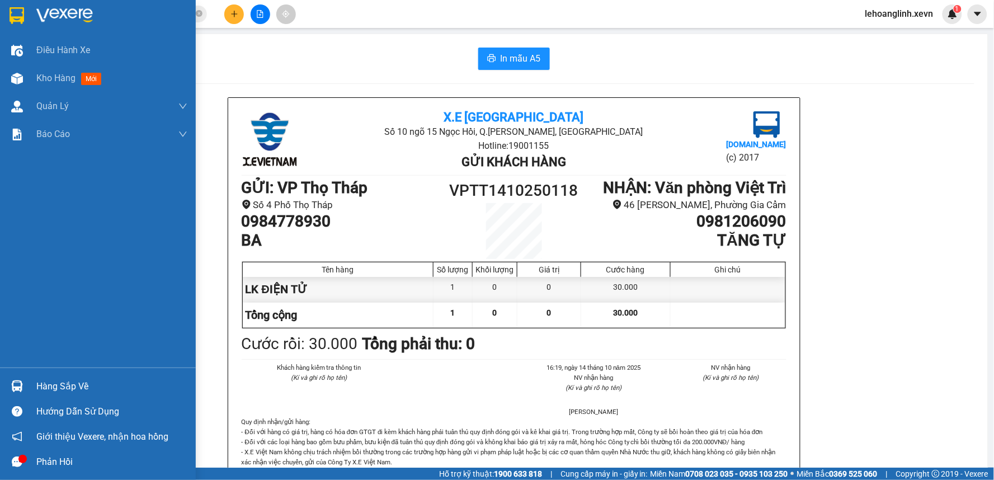
click at [29, 383] on div "Hàng sắp về" at bounding box center [98, 386] width 196 height 25
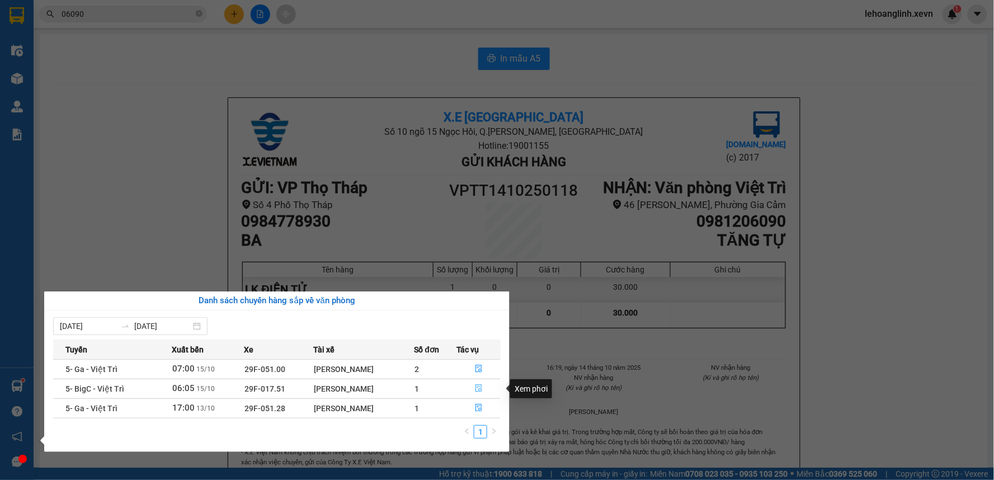
click at [482, 387] on icon "file-done" at bounding box center [479, 388] width 8 height 8
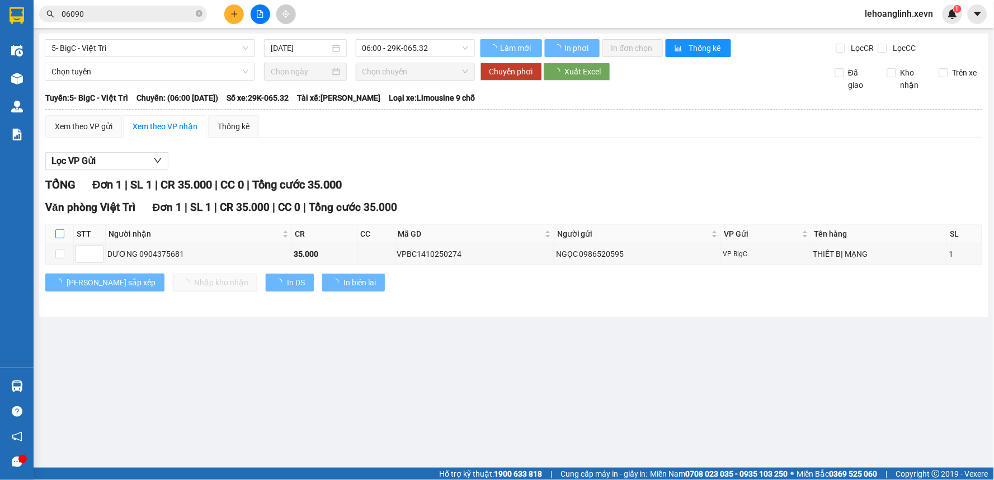
click at [59, 238] on input "checkbox" at bounding box center [59, 233] width 9 height 9
checkbox input "true"
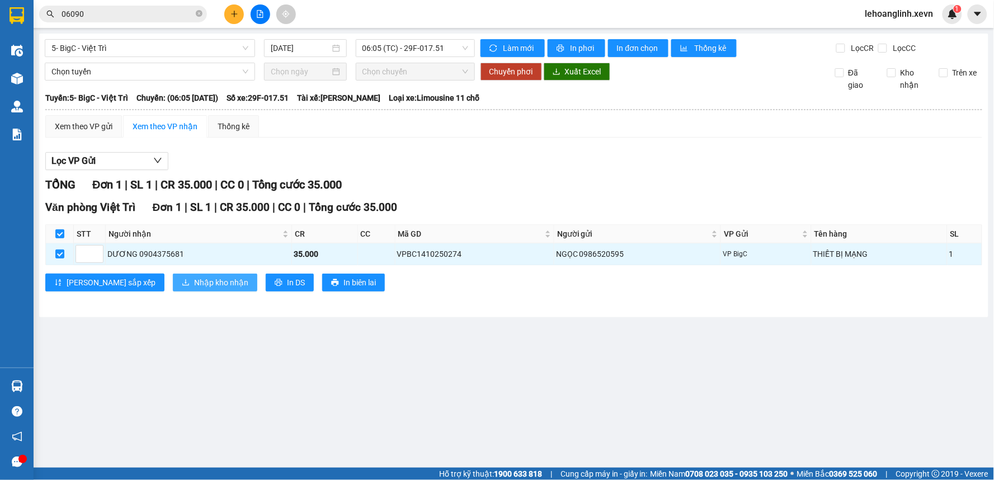
click at [194, 282] on span "Nhập kho nhận" at bounding box center [221, 282] width 54 height 12
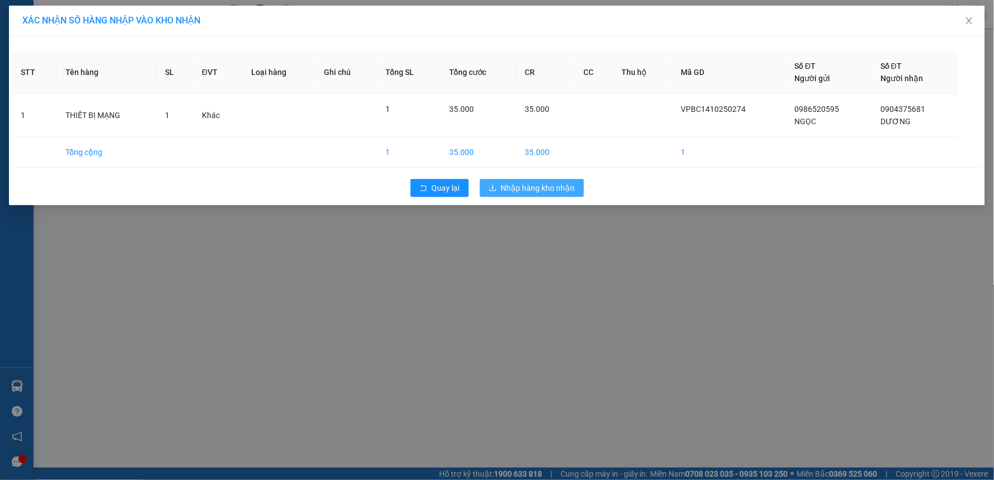
click at [519, 184] on span "Nhập hàng kho nhận" at bounding box center [538, 188] width 74 height 12
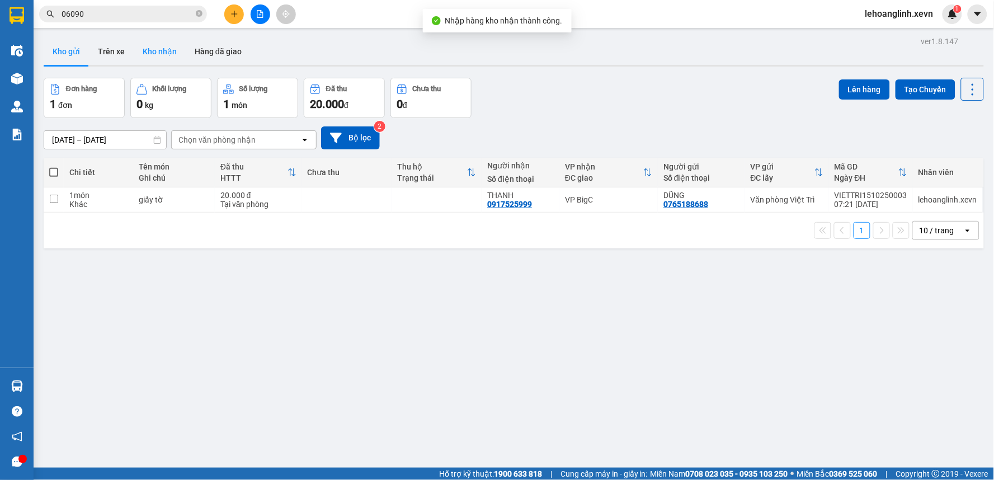
click at [174, 49] on button "Kho nhận" at bounding box center [160, 51] width 52 height 27
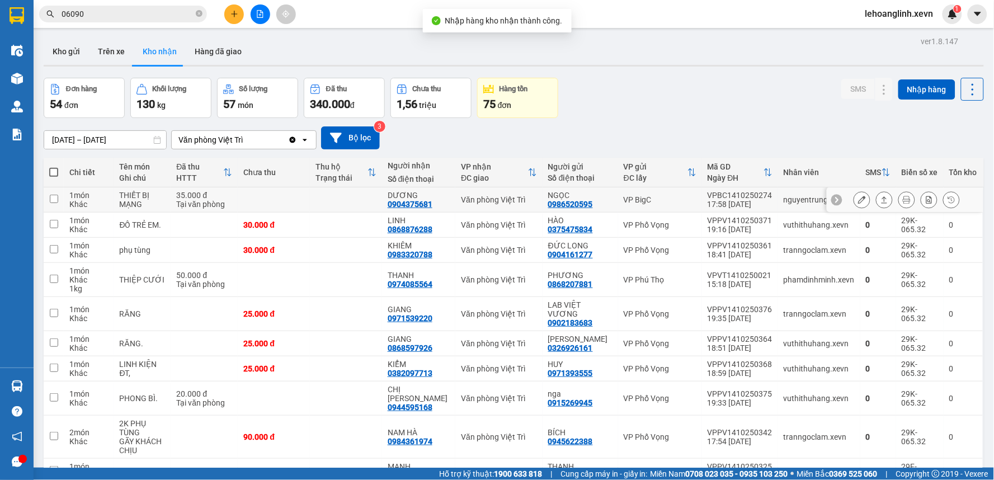
click at [789, 200] on div "nguyentrungtu.xevn" at bounding box center [819, 199] width 71 height 9
checkbox input "true"
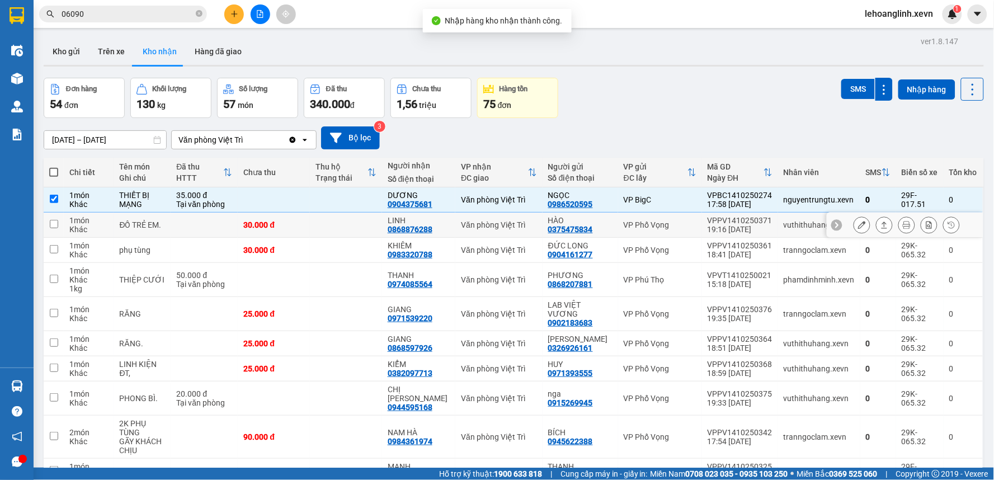
click at [786, 227] on div "vuthithuhang.xevn" at bounding box center [819, 224] width 71 height 9
checkbox input "true"
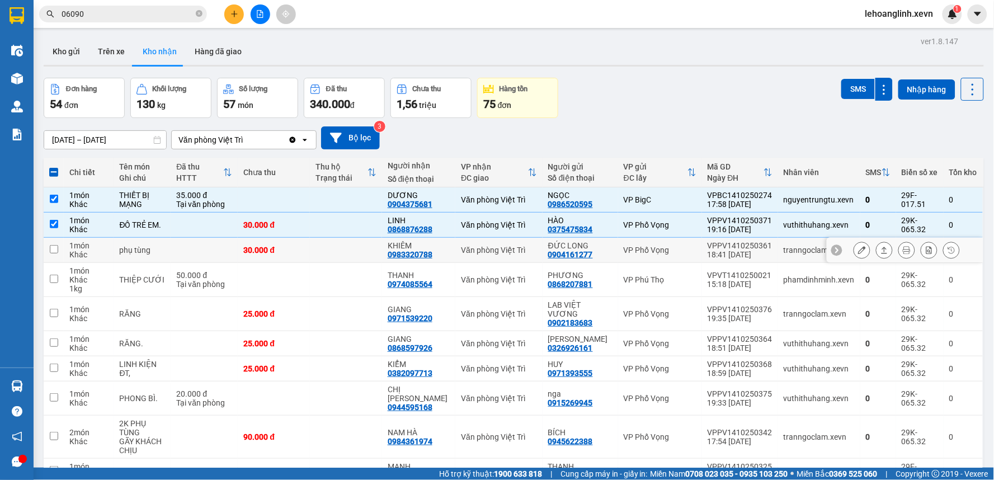
click at [786, 252] on div "tranngoclam.xevn" at bounding box center [819, 250] width 71 height 9
checkbox input "true"
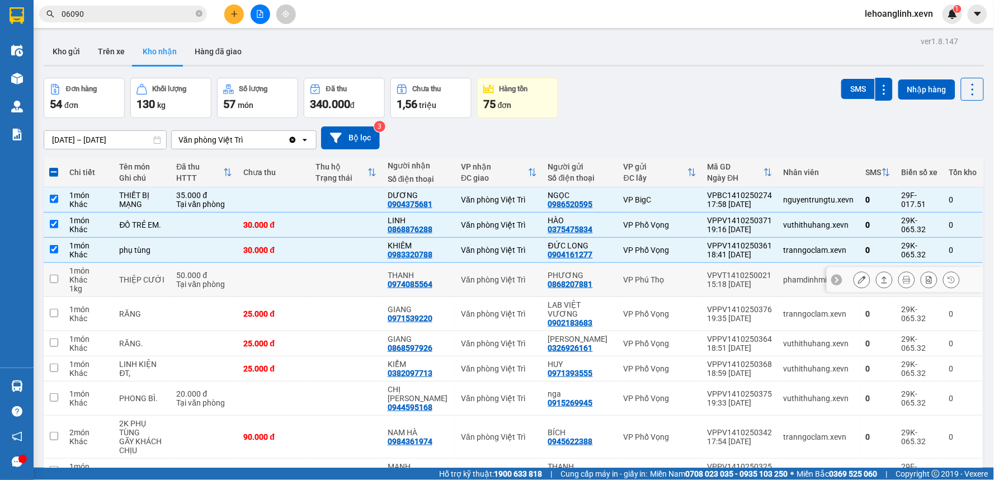
drag, startPoint x: 787, startPoint y: 276, endPoint x: 792, endPoint y: 311, distance: 34.5
click at [787, 278] on div "phamdinhminh.xevn" at bounding box center [819, 279] width 71 height 9
checkbox input "true"
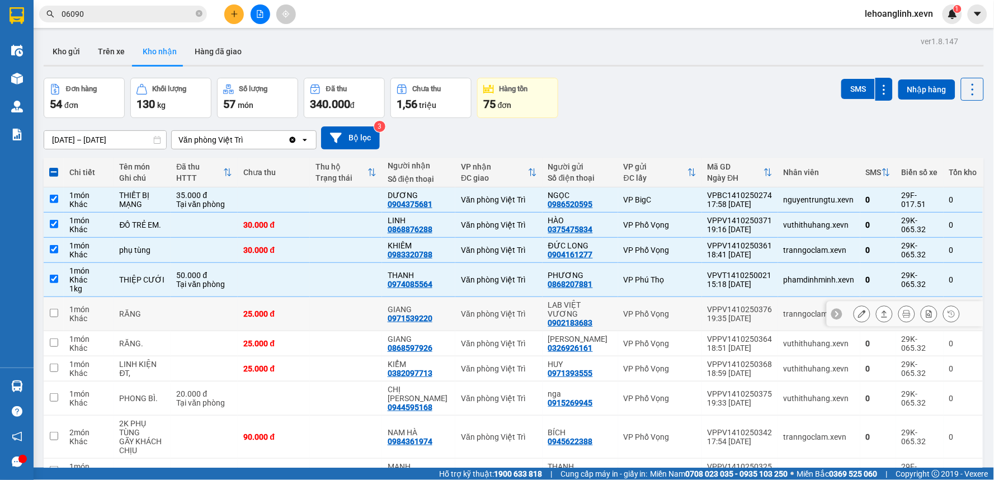
drag, startPoint x: 791, startPoint y: 316, endPoint x: 789, endPoint y: 345, distance: 29.1
click at [791, 317] on div "tranngoclam.xevn" at bounding box center [819, 313] width 71 height 9
checkbox input "true"
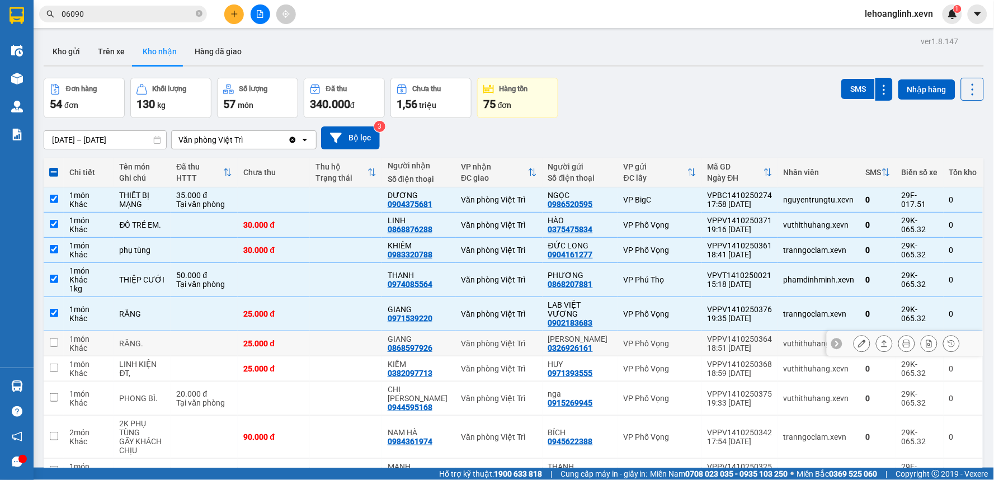
click at [789, 343] on div "vuthithuhang.xevn" at bounding box center [819, 343] width 71 height 9
checkbox input "true"
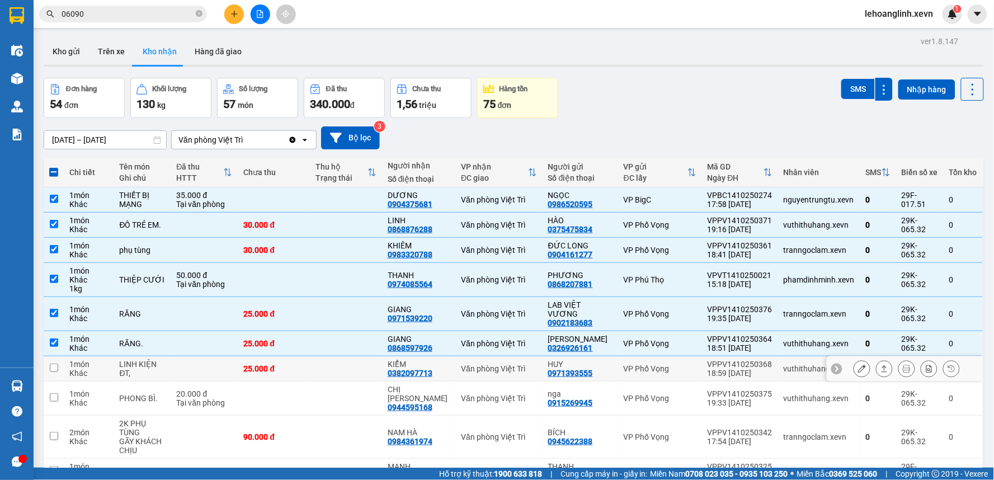
click at [792, 369] on div "vuthithuhang.xevn" at bounding box center [819, 368] width 71 height 9
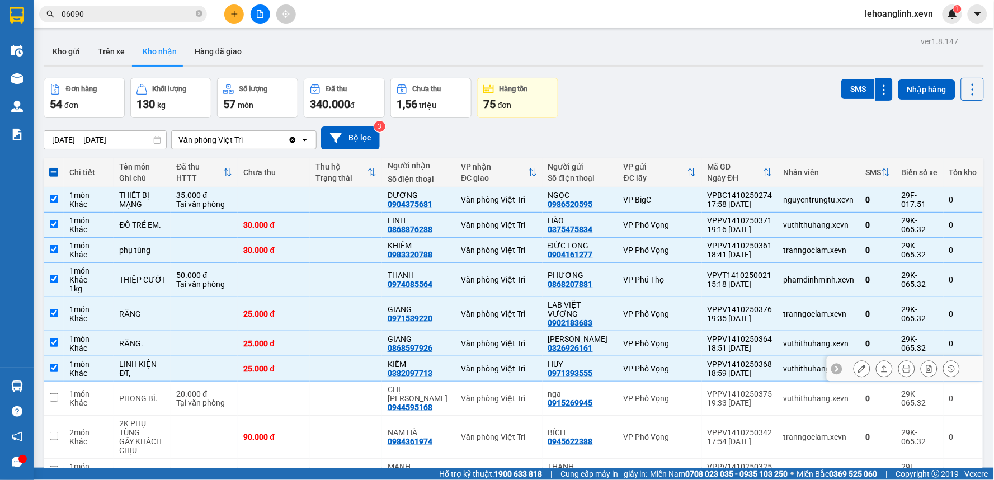
checkbox input "true"
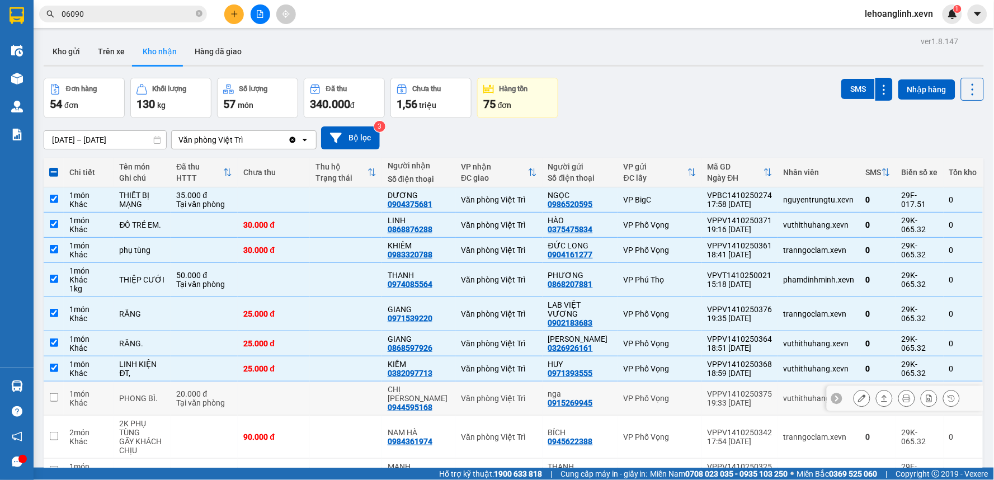
drag, startPoint x: 795, startPoint y: 400, endPoint x: 798, endPoint y: 434, distance: 33.7
click at [795, 404] on td "vuthithuhang.xevn" at bounding box center [819, 399] width 82 height 34
checkbox input "true"
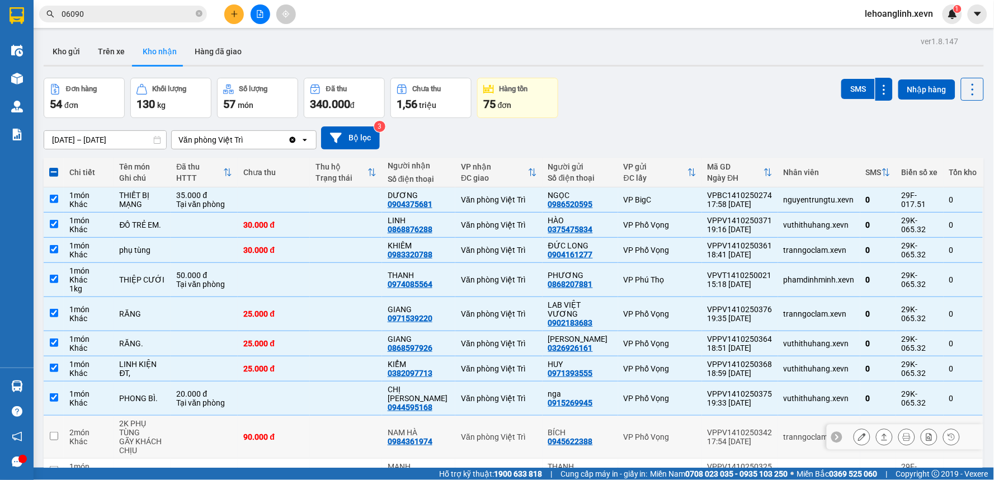
drag, startPoint x: 798, startPoint y: 434, endPoint x: 797, endPoint y: 441, distance: 7.4
click at [798, 438] on td "tranngoclam.xevn" at bounding box center [819, 437] width 82 height 43
checkbox input "true"
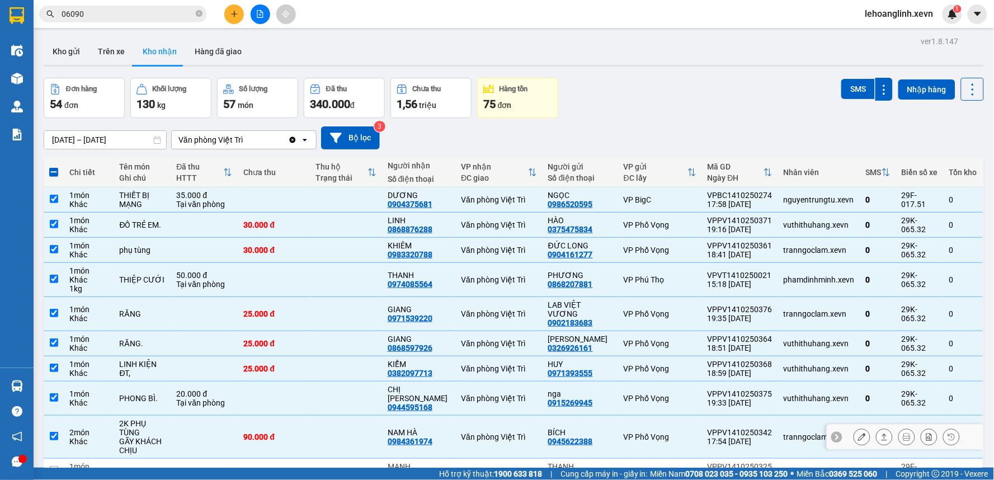
scroll to position [54, 0]
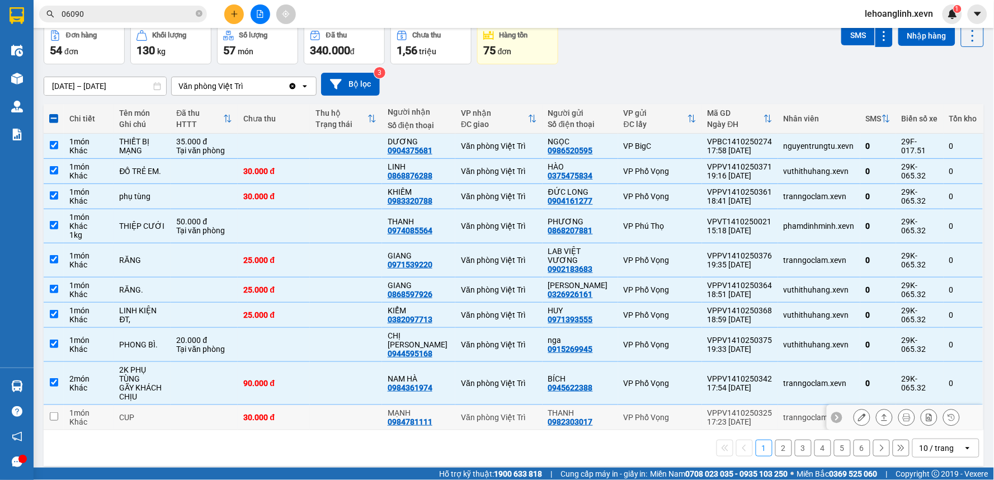
click at [787, 413] on div "tranngoclam.xevn" at bounding box center [819, 417] width 71 height 9
checkbox input "true"
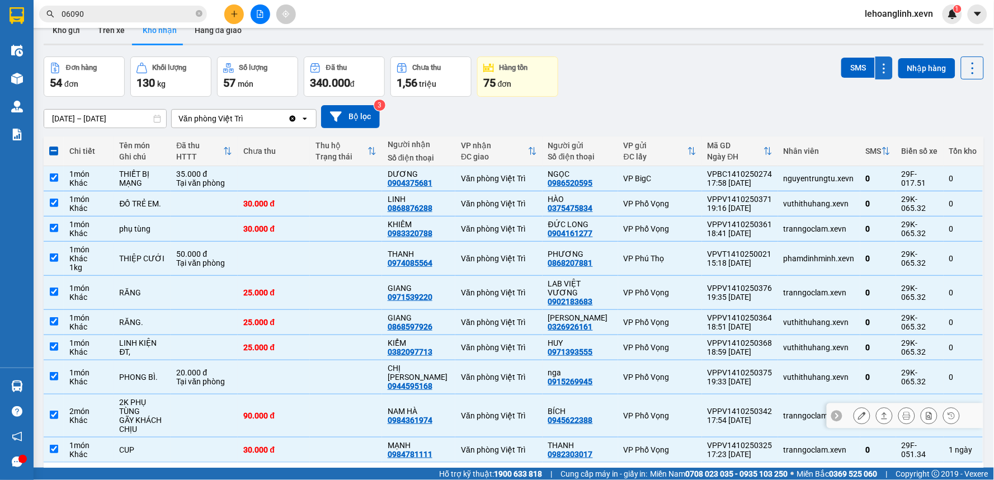
scroll to position [0, 0]
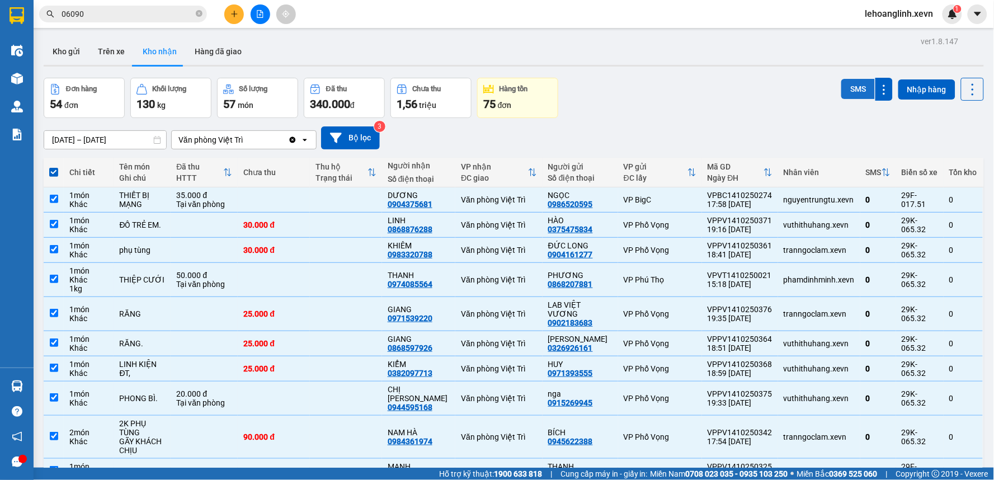
click at [843, 85] on button "SMS" at bounding box center [859, 89] width 34 height 20
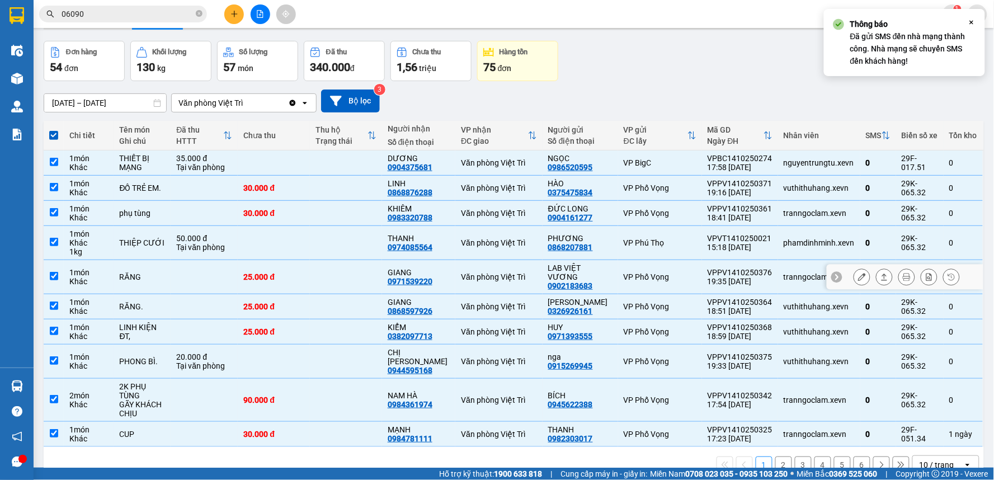
scroll to position [54, 0]
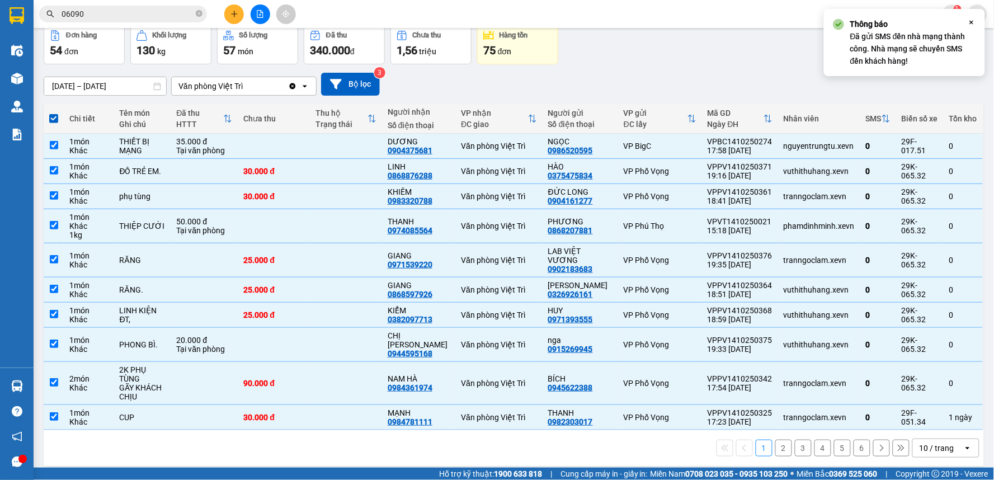
click at [775, 441] on button "2" at bounding box center [783, 448] width 17 height 17
checkbox input "false"
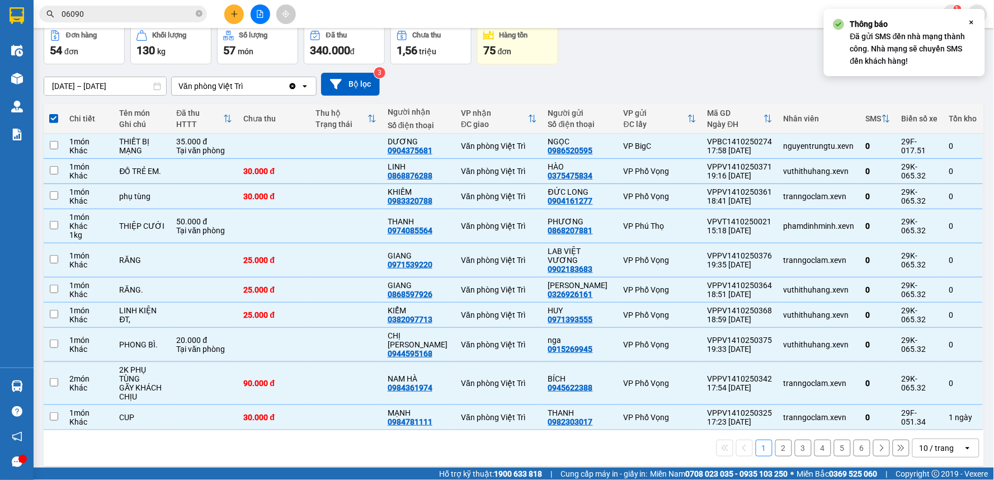
checkbox input "false"
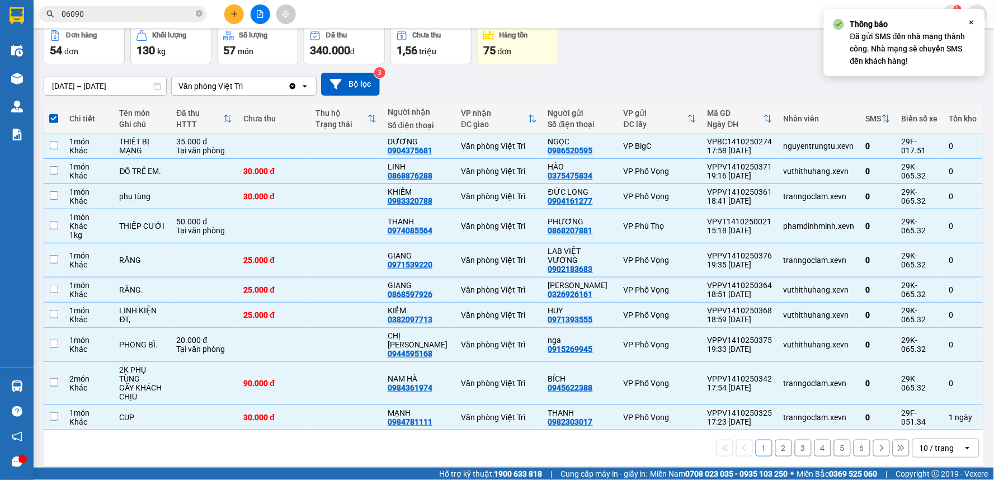
checkbox input "false"
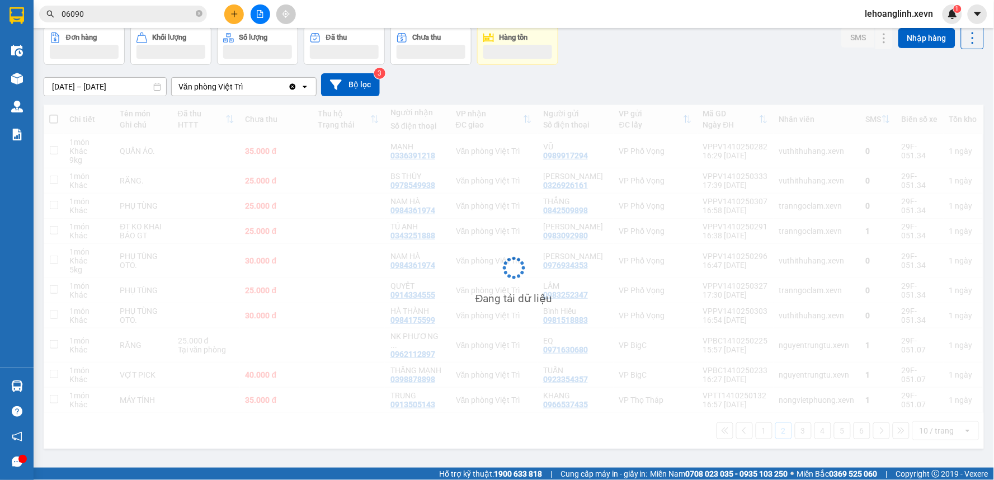
scroll to position [51, 0]
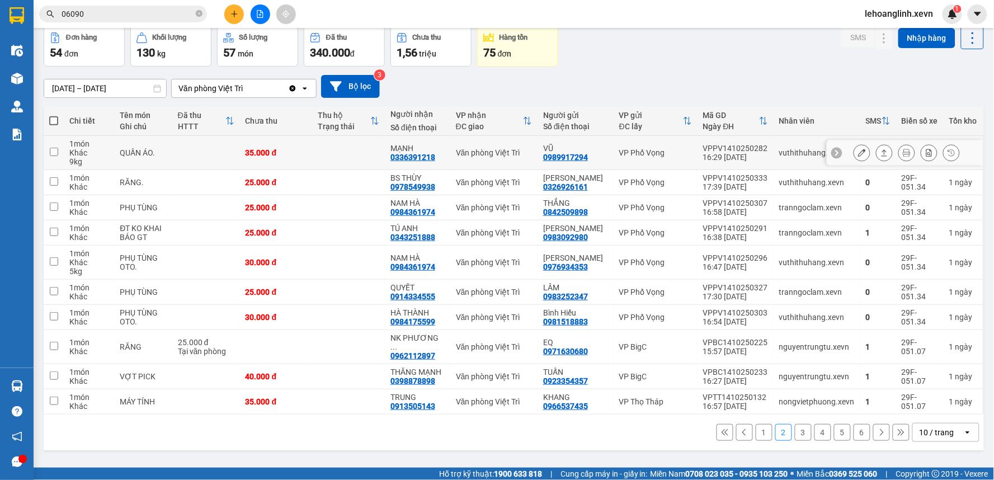
click at [788, 159] on td "vuthithuhang.xevn" at bounding box center [817, 153] width 87 height 34
checkbox input "true"
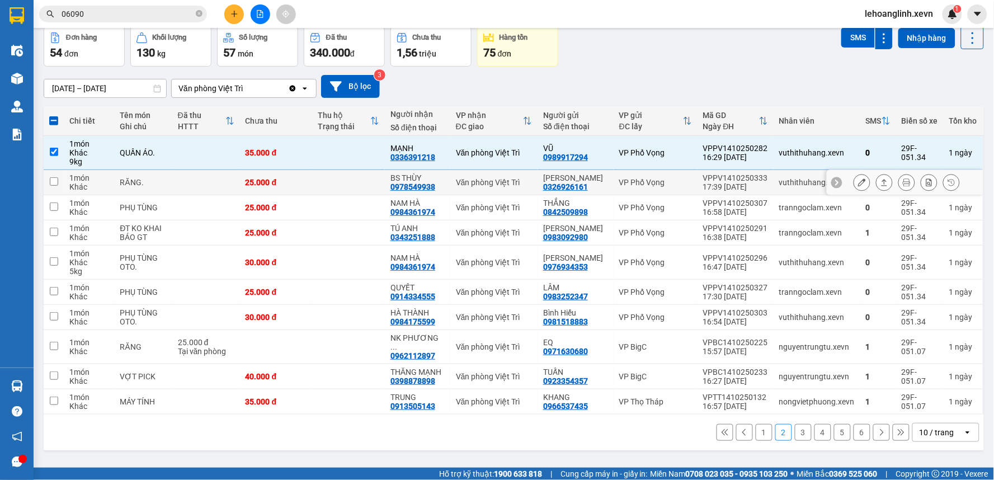
click at [784, 180] on div "vuthithuhang.xevn" at bounding box center [817, 182] width 76 height 9
checkbox input "true"
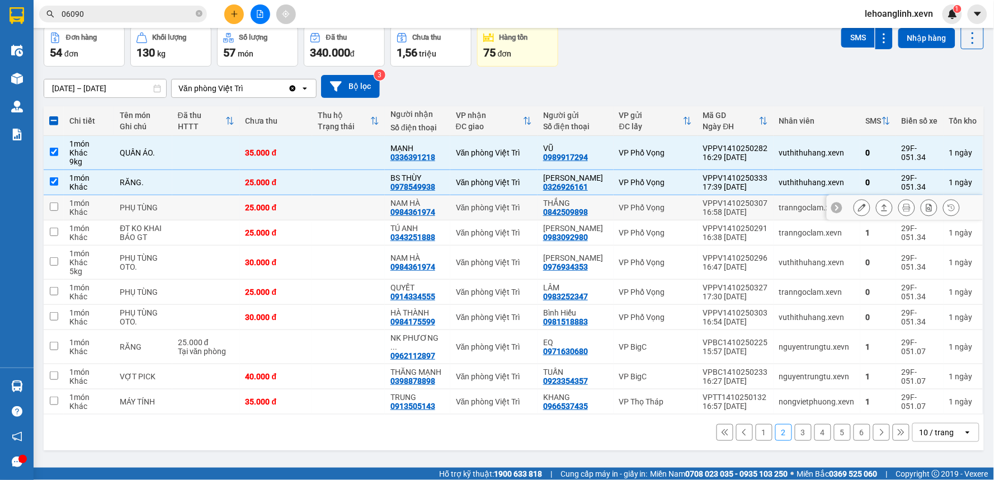
click at [787, 203] on div "tranngoclam.xevn" at bounding box center [817, 207] width 76 height 9
checkbox input "true"
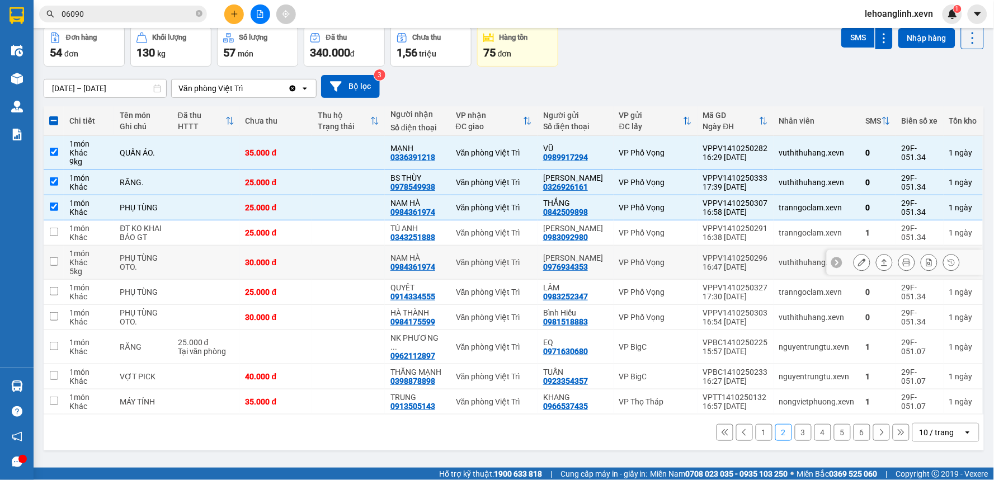
click at [790, 276] on td "vuthithuhang.xevn" at bounding box center [817, 263] width 87 height 34
checkbox input "true"
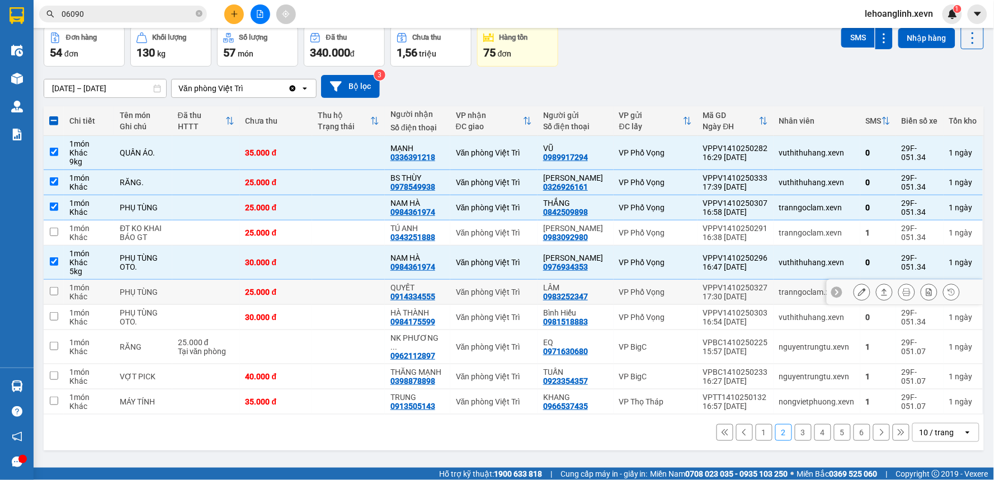
click at [790, 297] on div "tranngoclam.xevn" at bounding box center [817, 292] width 76 height 9
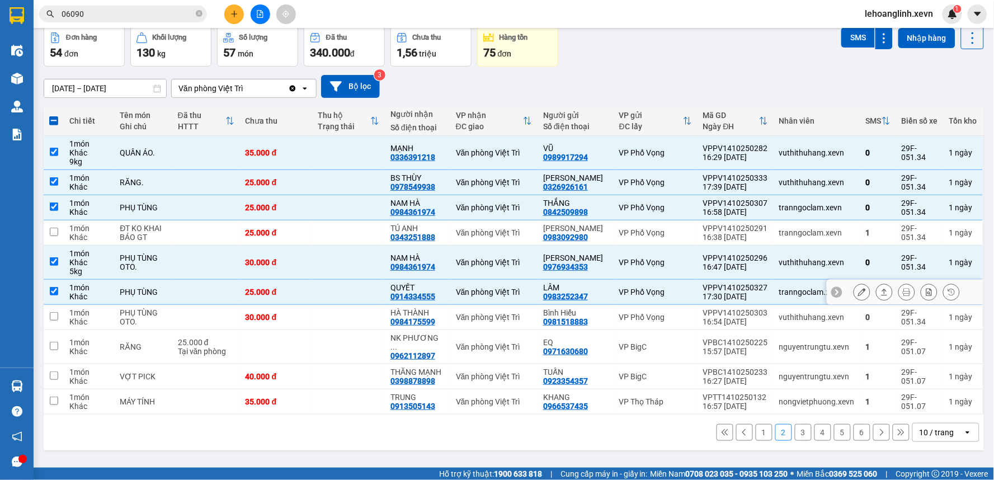
checkbox input "true"
click at [796, 322] on div "vuthithuhang.xevn" at bounding box center [817, 317] width 76 height 9
checkbox input "true"
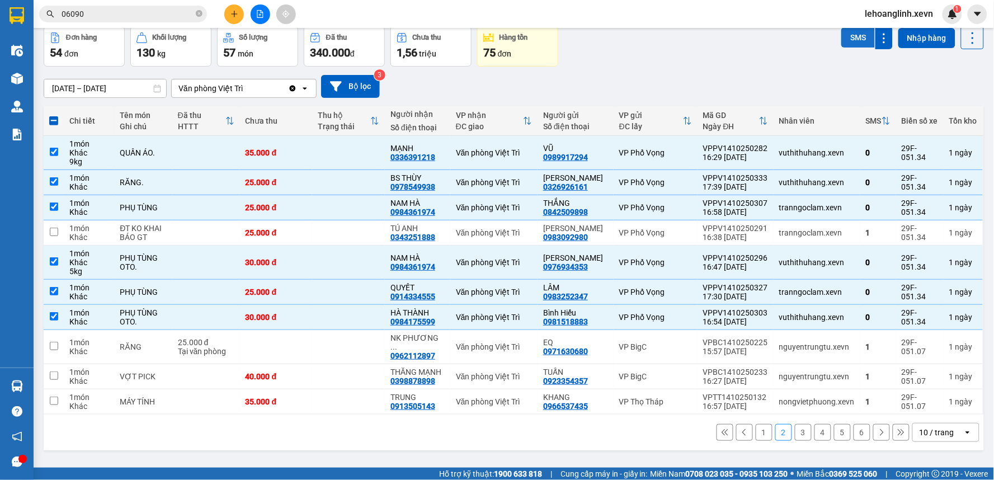
click at [855, 35] on button "SMS" at bounding box center [859, 37] width 34 height 20
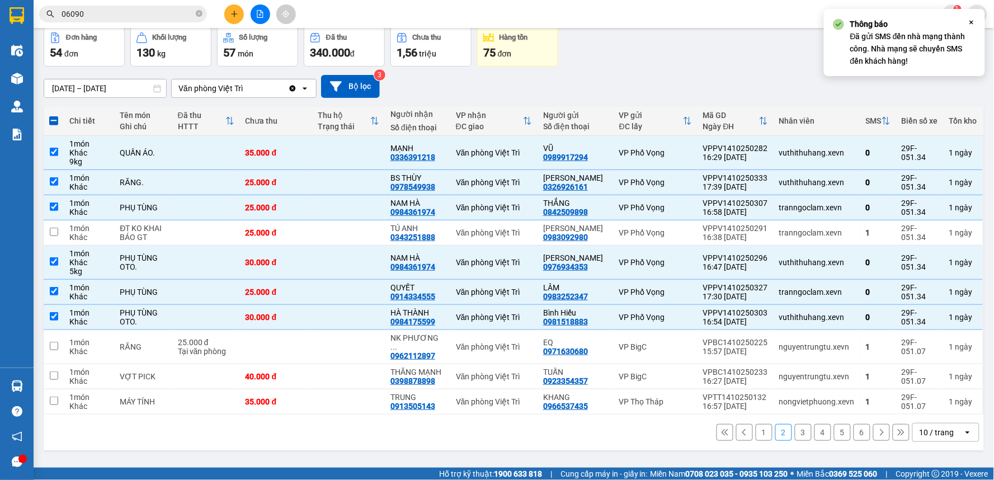
click at [756, 434] on button "1" at bounding box center [764, 432] width 17 height 17
checkbox input "false"
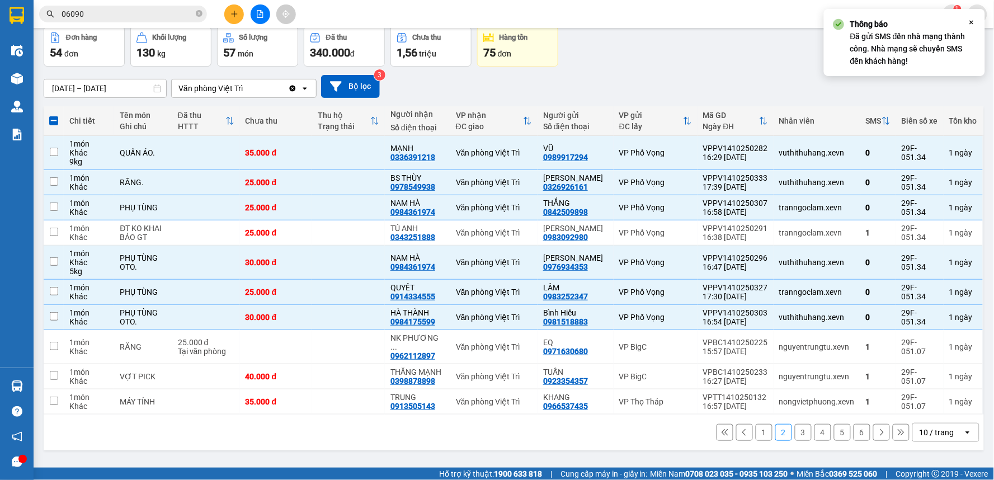
checkbox input "false"
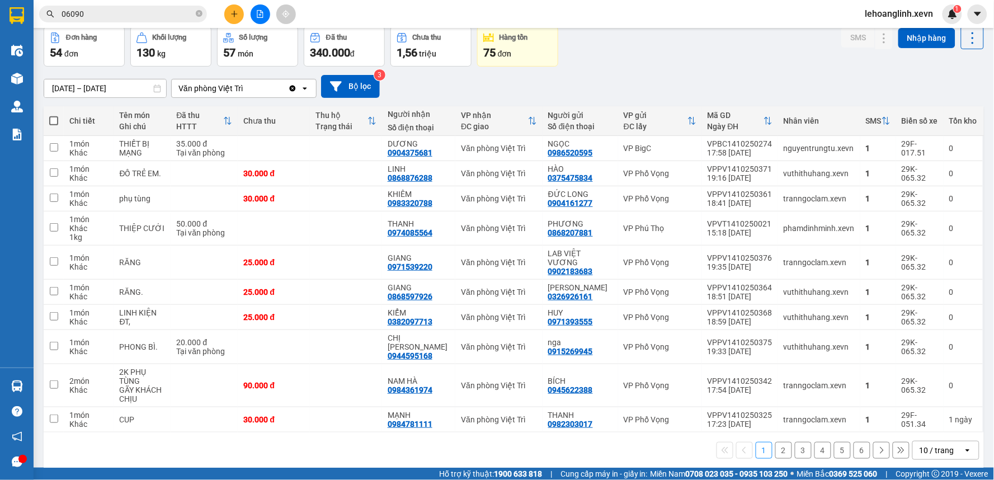
scroll to position [0, 0]
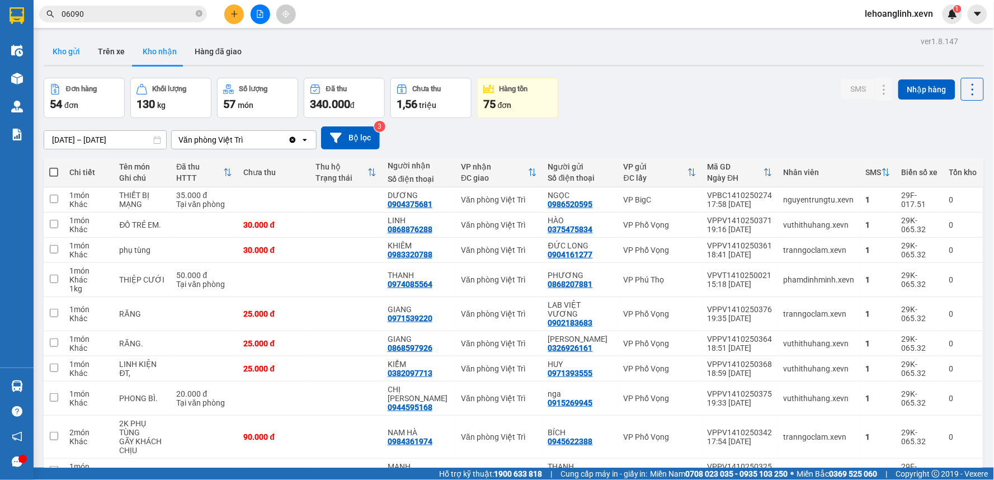
click at [69, 53] on button "Kho gửi" at bounding box center [66, 51] width 45 height 27
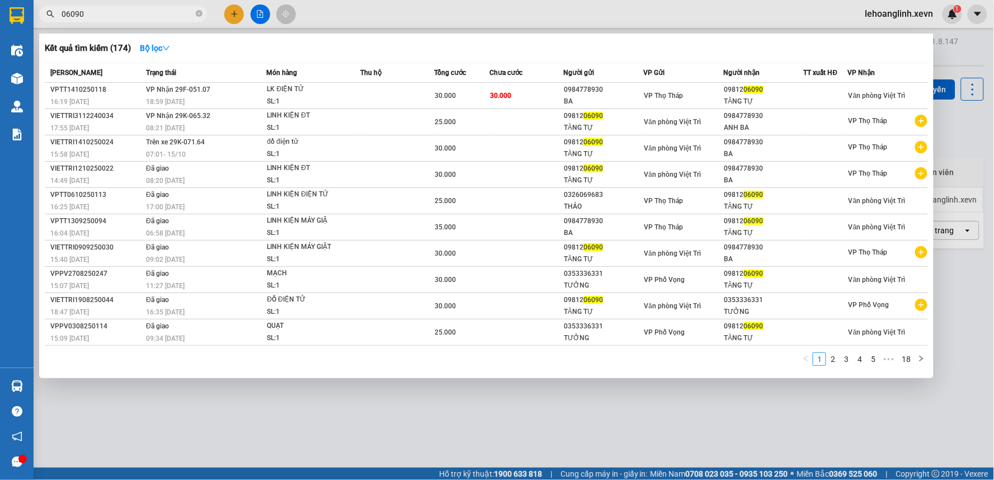
click at [96, 15] on input "06090" at bounding box center [128, 14] width 132 height 12
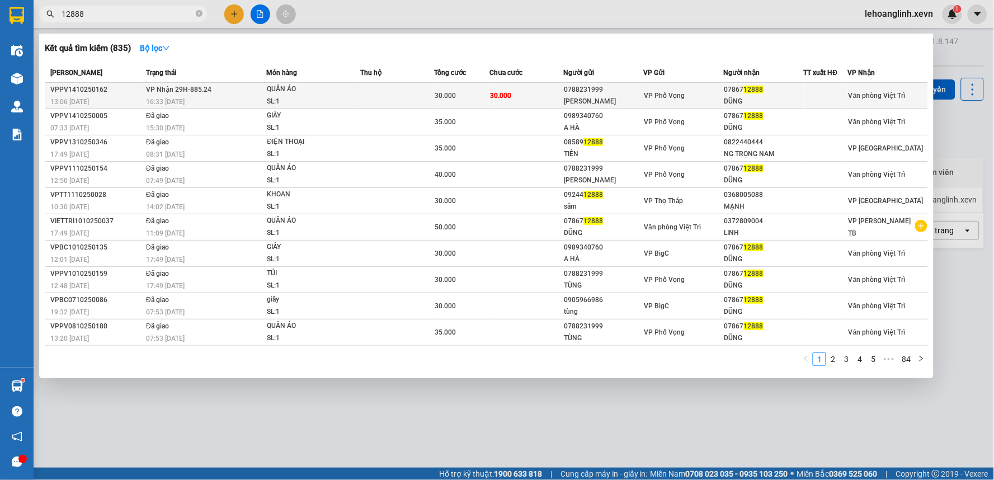
type input "12888"
click at [299, 99] on div "SL: 1" at bounding box center [309, 102] width 84 height 12
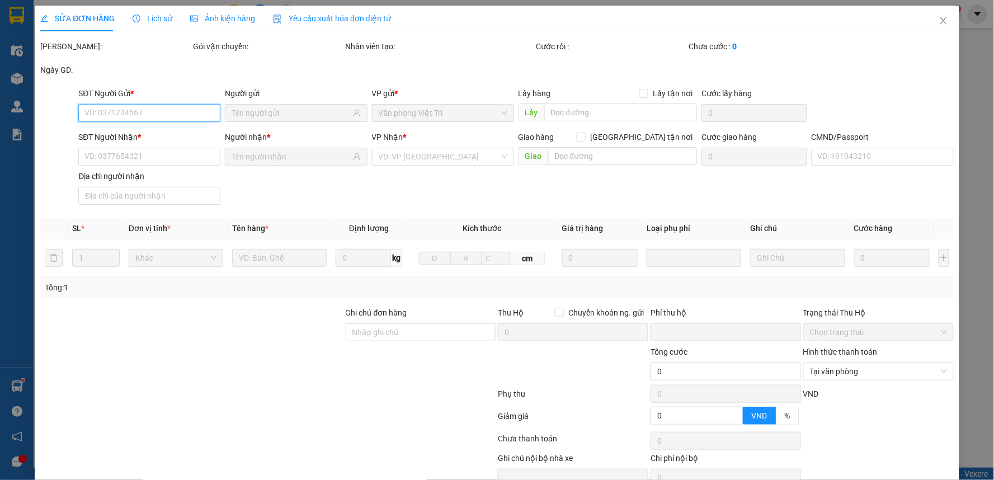
type input "0788231999"
type input "TÙNG HN"
type input "0786712888"
type input "DŨNG"
type input "HOA"
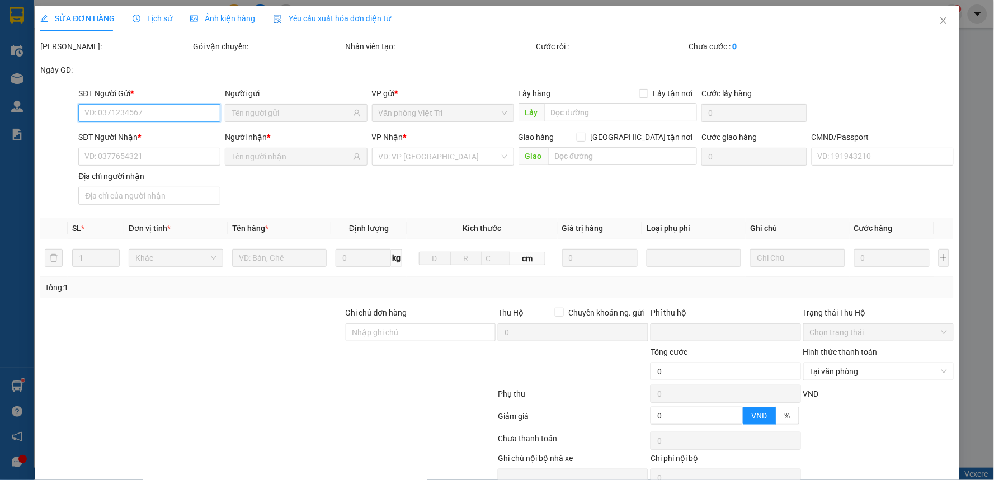
type input "0"
type input "30.000"
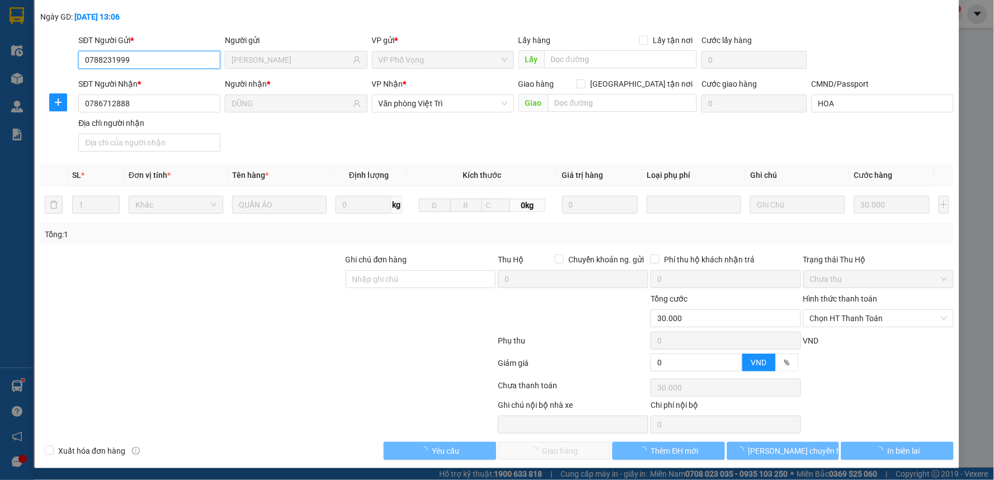
scroll to position [54, 0]
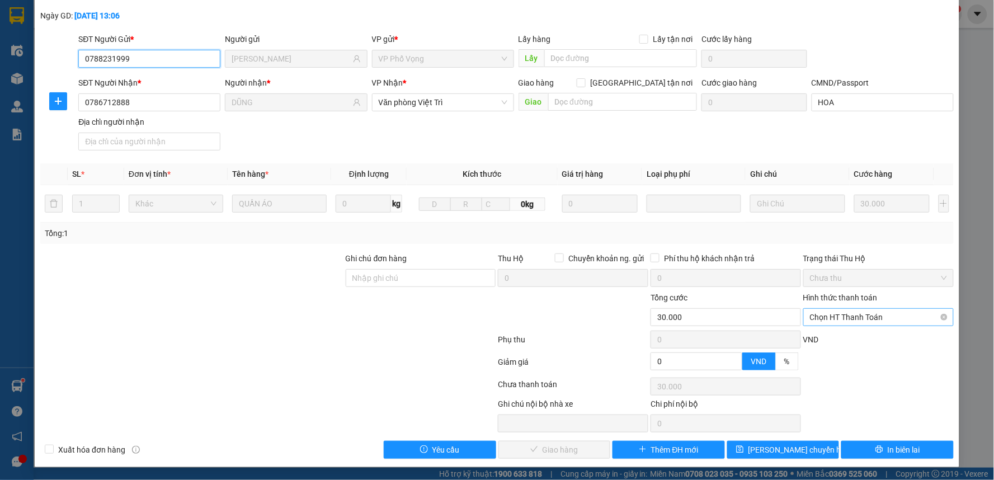
click at [842, 317] on span "Chọn HT Thanh Toán" at bounding box center [878, 317] width 137 height 17
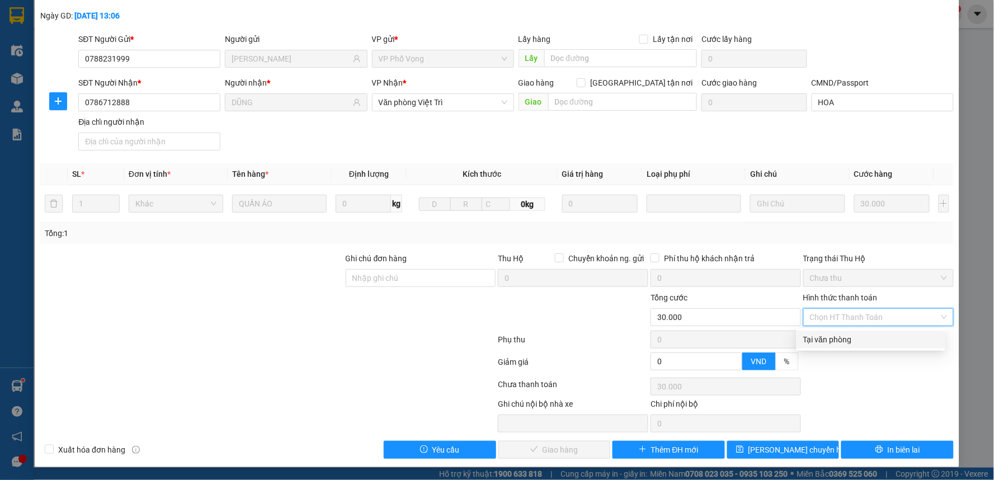
click at [840, 337] on div "Tại văn phòng" at bounding box center [870, 339] width 135 height 12
type input "0"
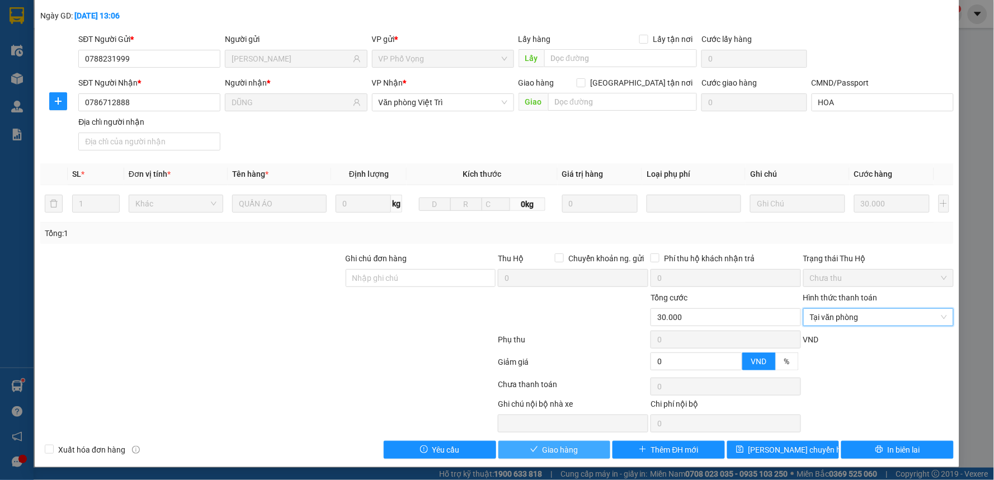
click at [543, 450] on span "Giao hàng" at bounding box center [561, 450] width 36 height 12
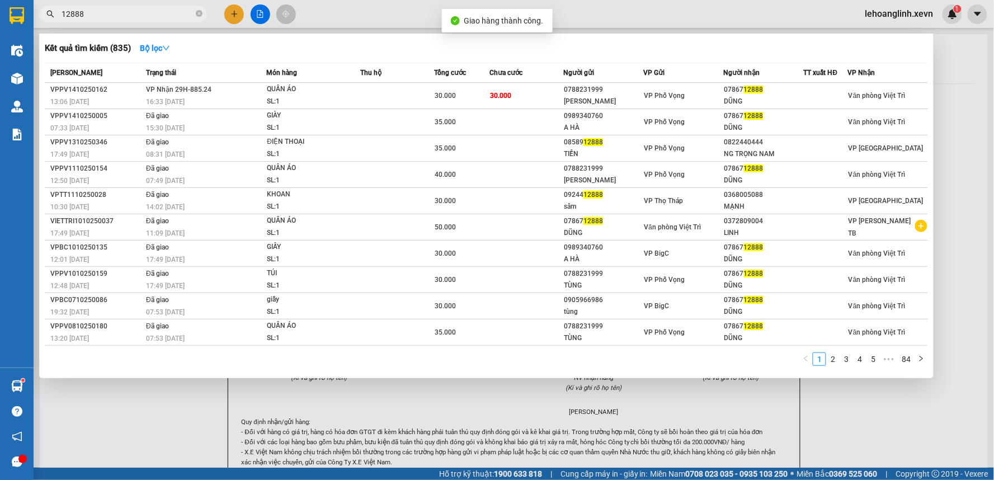
click at [144, 10] on input "12888" at bounding box center [128, 14] width 132 height 12
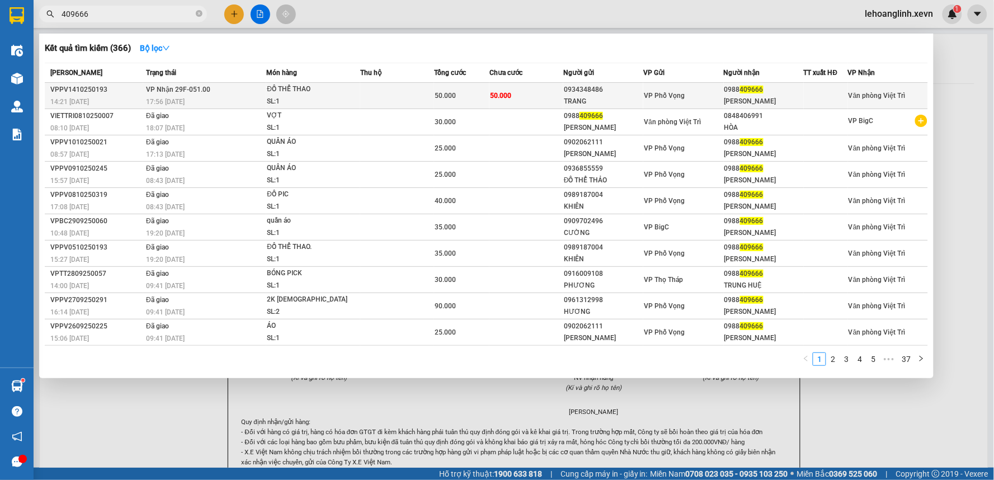
type input "409666"
click at [381, 91] on td at bounding box center [397, 96] width 74 height 26
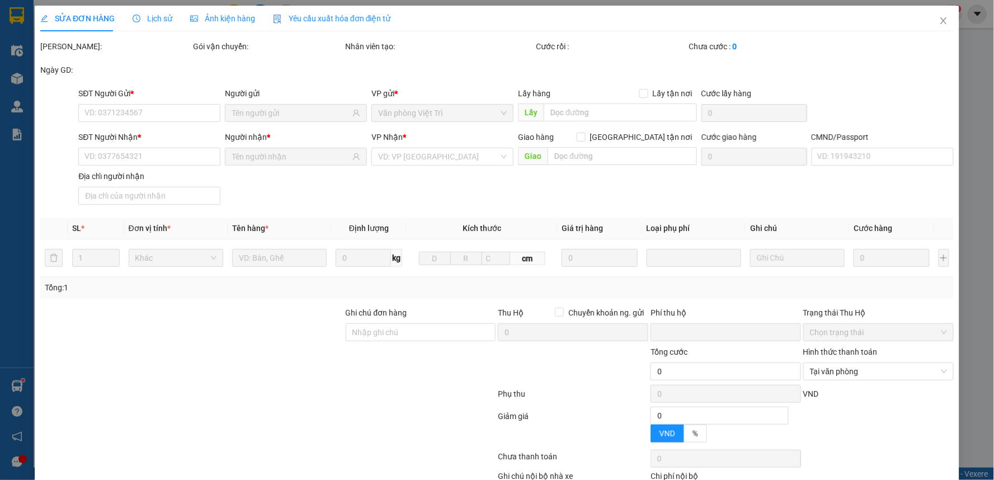
type input "0934348486"
type input "TRANG"
type input "0988409666"
type input "ĐĂNG QUANG"
type input "ĐÀO MẠNH HUNG"
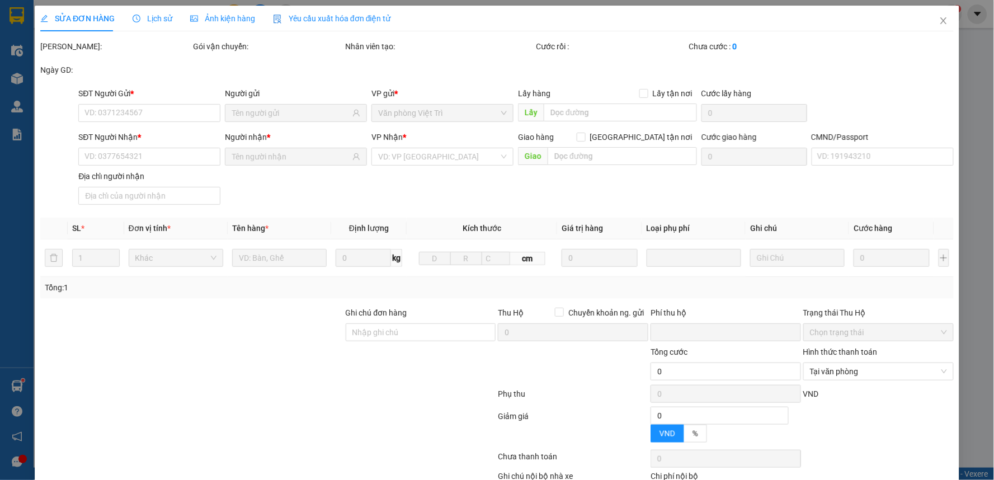
type input "0"
type input "50.000"
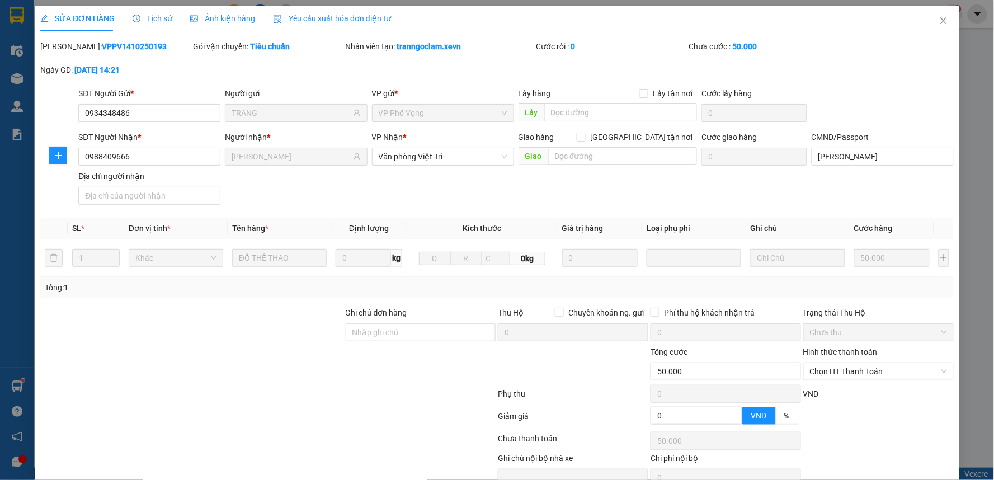
click at [815, 192] on div "SĐT Người Nhận * 0988409666 Người nhận * ĐĂNG QUANG VP Nhận * Văn phòng Việt Tr…" at bounding box center [516, 170] width 880 height 78
click at [838, 375] on span "Chọn HT Thanh Toán" at bounding box center [878, 371] width 137 height 17
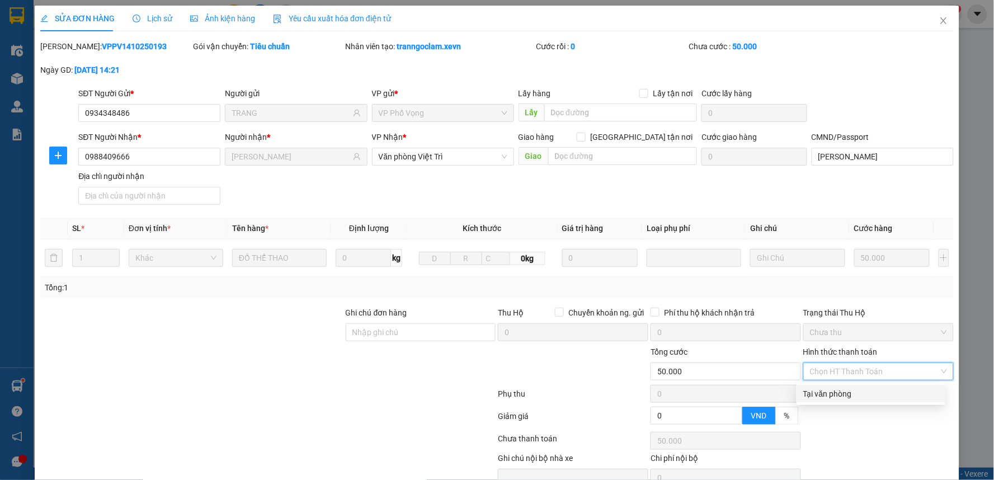
click at [840, 392] on div "Tại văn phòng" at bounding box center [870, 394] width 135 height 12
type input "0"
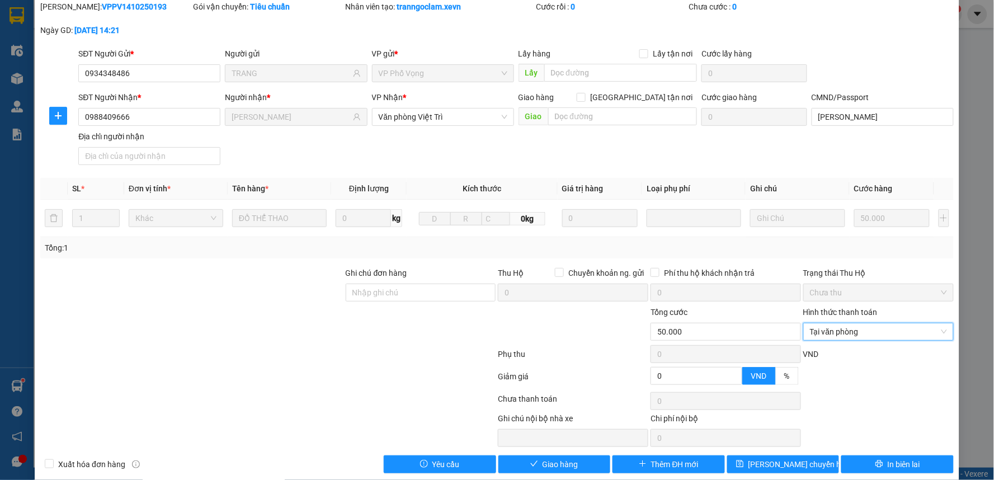
scroll to position [54, 0]
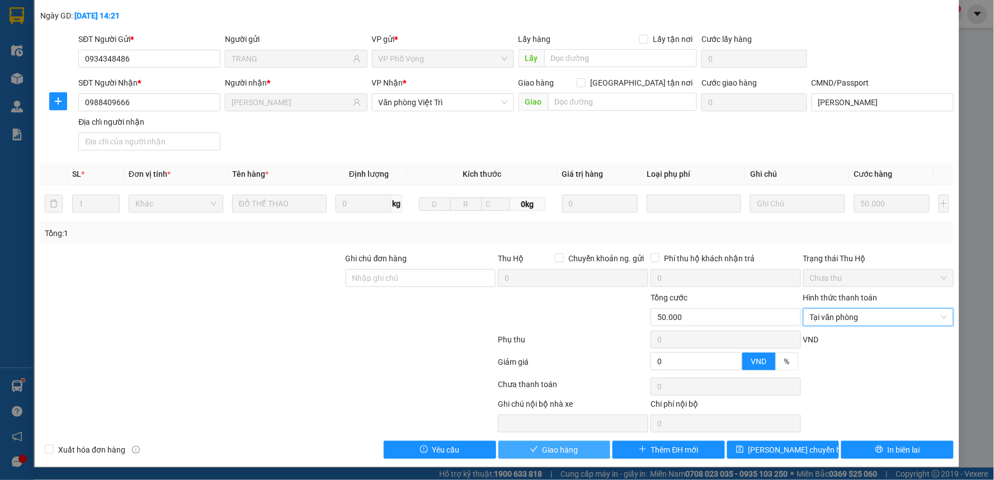
click at [588, 445] on button "Giao hàng" at bounding box center [555, 450] width 112 height 18
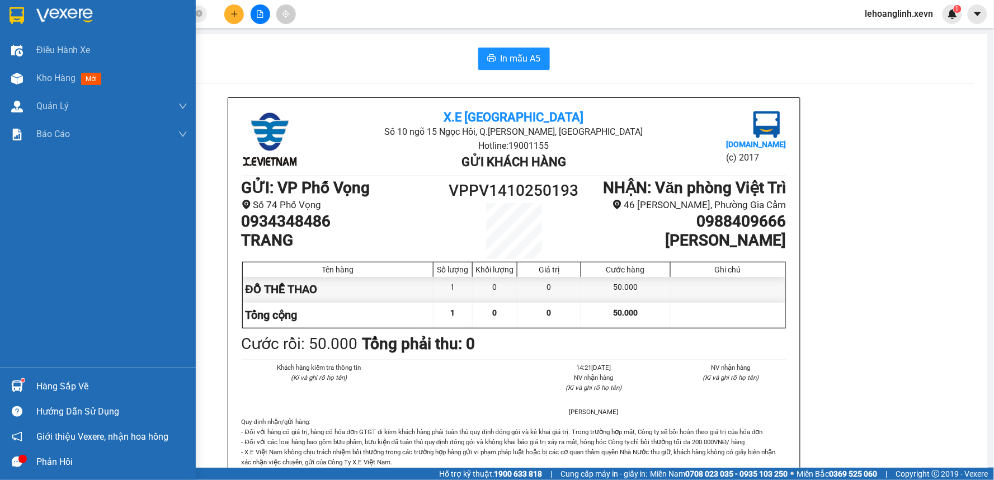
click at [25, 394] on div at bounding box center [17, 387] width 20 height 20
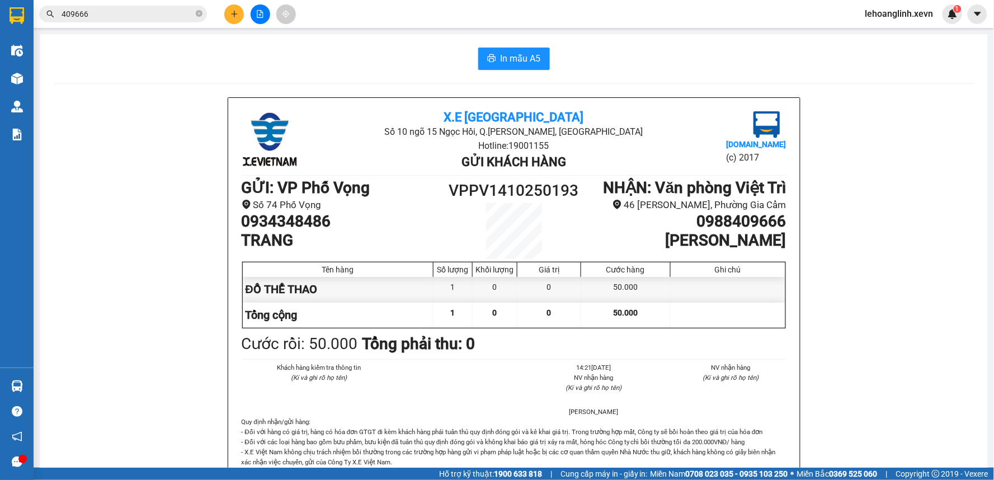
click at [129, 261] on section "Kết quả tìm kiếm ( 366 ) Bộ lọc Mã ĐH Trạng thái Món hàng Thu hộ Tổng cước Chưa…" at bounding box center [497, 240] width 994 height 480
click at [100, 11] on input "409666" at bounding box center [128, 14] width 132 height 12
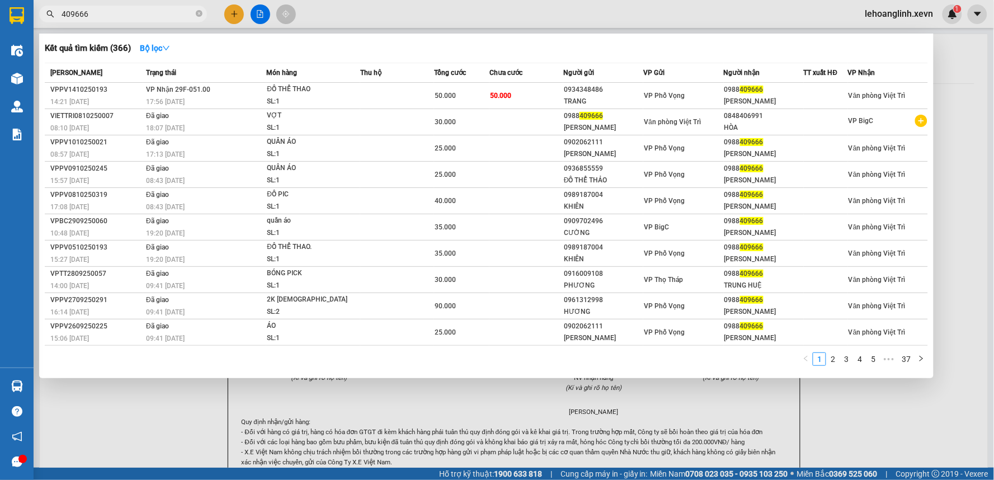
click at [100, 11] on input "409666" at bounding box center [128, 14] width 132 height 12
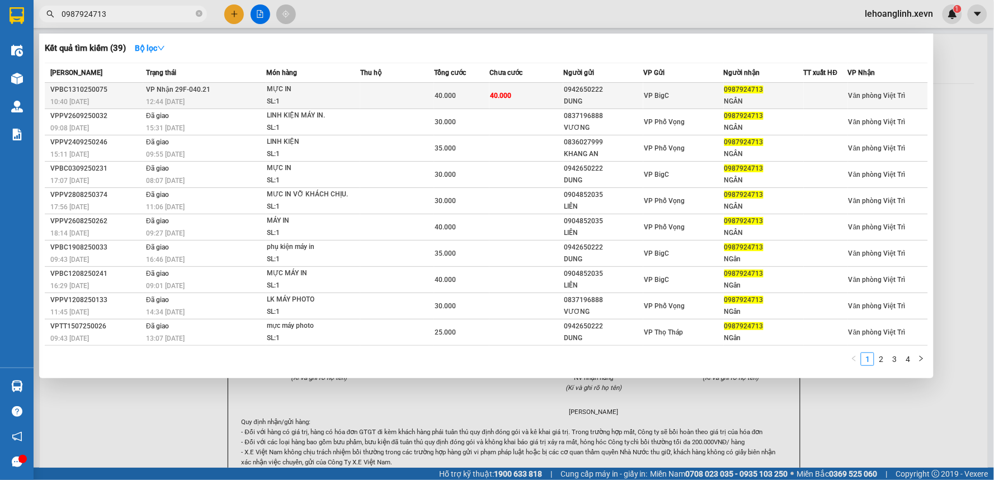
type input "0987924713"
click at [355, 94] on span "MỰC IN SL: 1" at bounding box center [313, 95] width 92 height 24
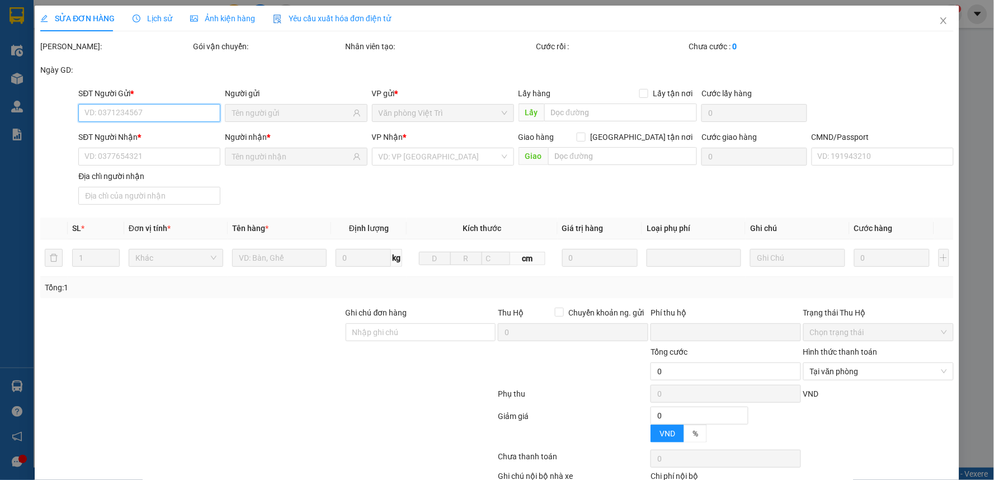
type input "0942650222"
type input "DUNG"
type input "0987924713"
type input "NGÂN"
type input "0"
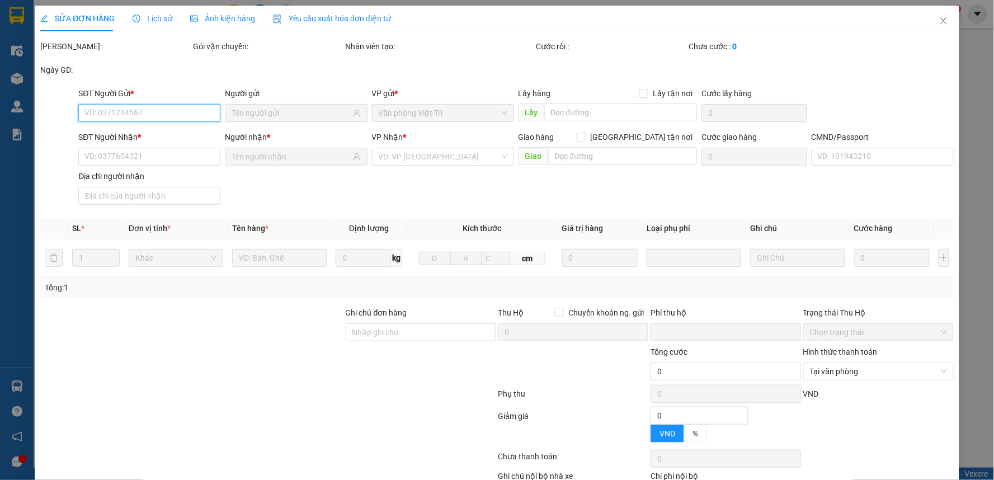
type input "40.000"
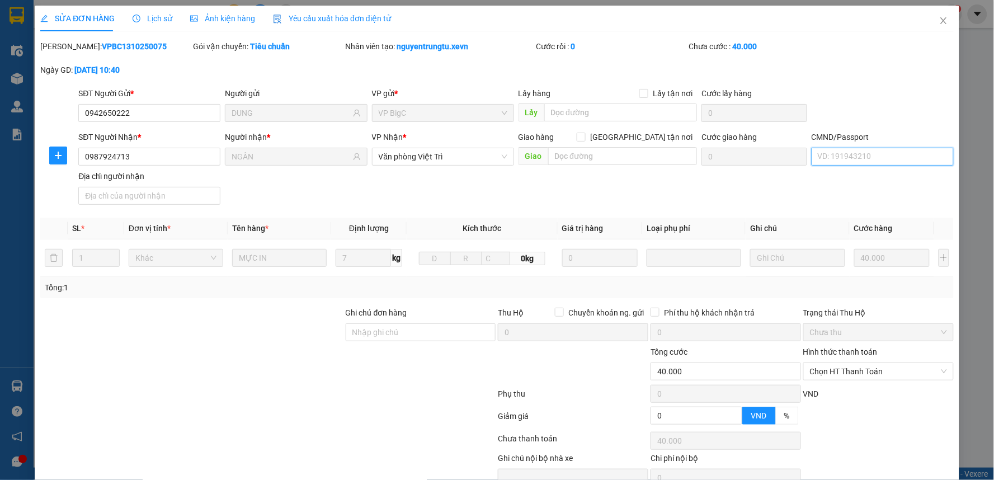
click at [873, 163] on input "CMND/Passport" at bounding box center [883, 157] width 142 height 18
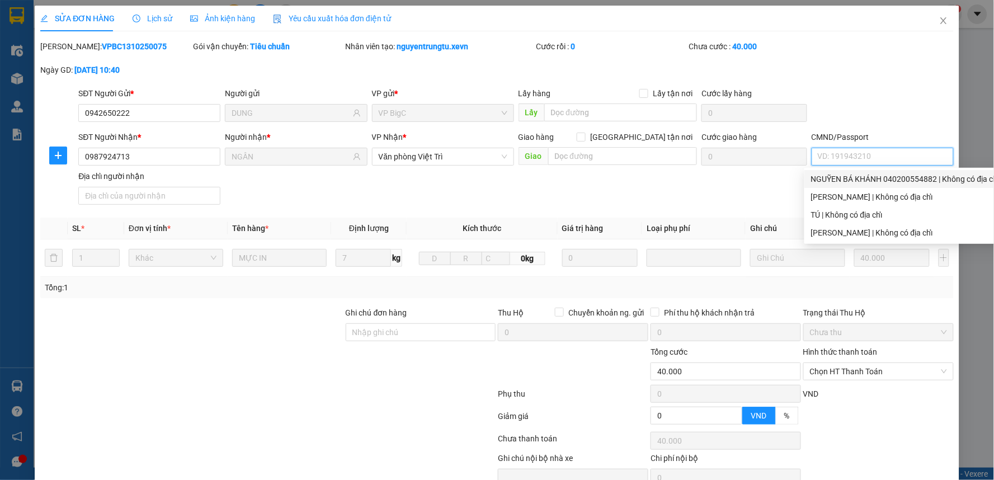
click at [875, 179] on div "NGUỸEN BÁ KHÁNH 040200554882 | Không có địa chỉ" at bounding box center [905, 179] width 189 height 12
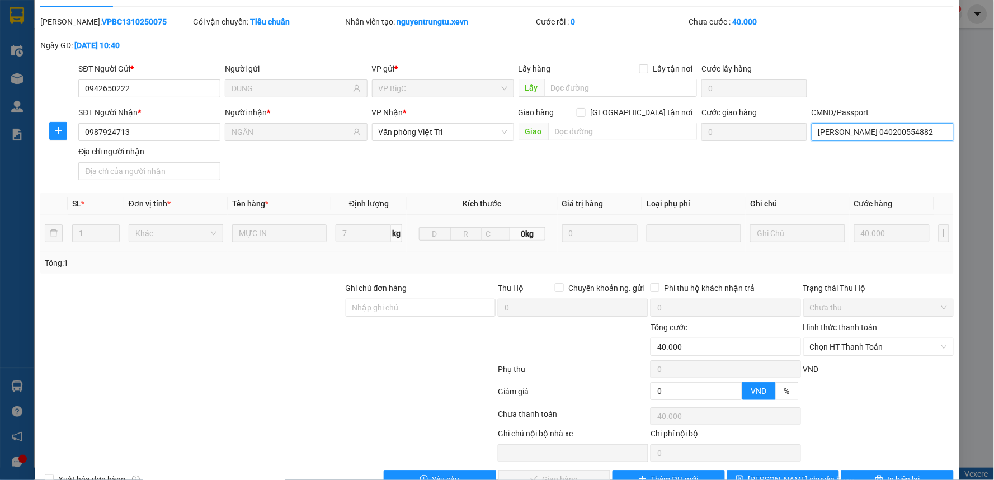
scroll to position [54, 0]
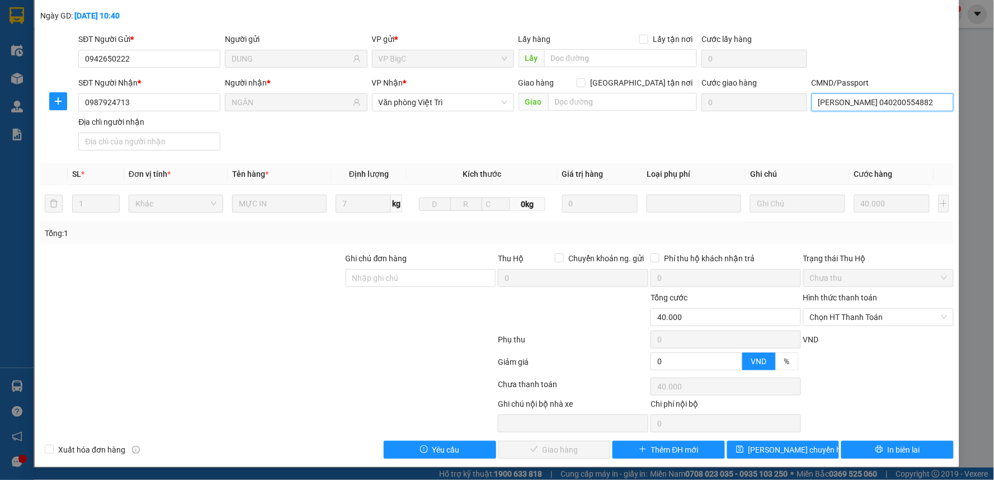
click at [873, 109] on input "NGUỸEN BÁ KHÁNH 040200554882" at bounding box center [883, 102] width 142 height 18
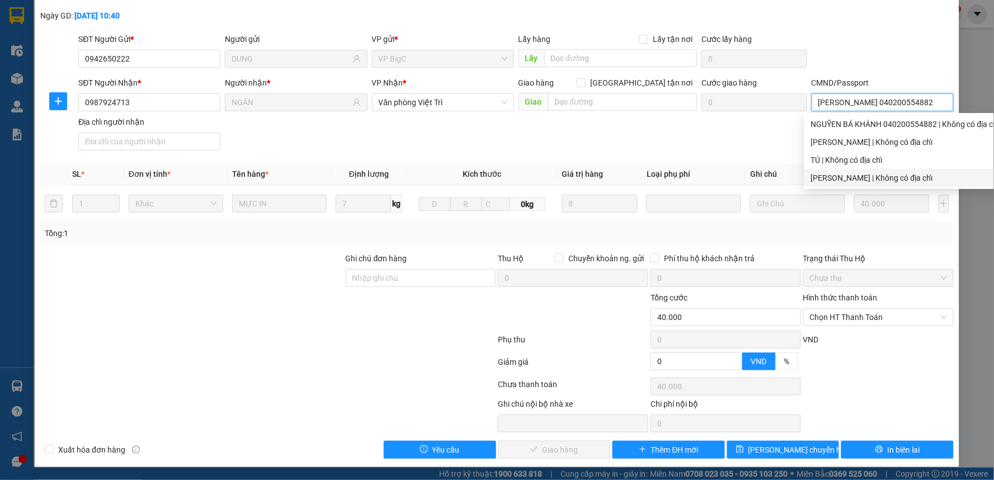
click at [866, 176] on div "LÊ MINH HIẾU | Không có địa chỉ" at bounding box center [905, 178] width 189 height 12
type input "LÊ MINH HIẾU"
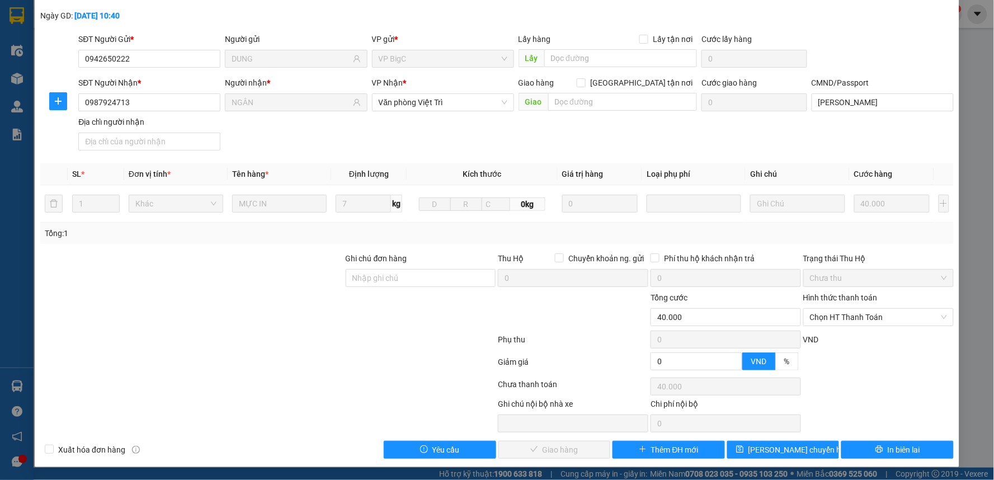
click at [717, 117] on div "SĐT Người Nhận * 0987924713 Người nhận * NGÂN VP Nhận * Văn phòng Việt Trì Giao…" at bounding box center [516, 116] width 880 height 78
click at [842, 320] on span "Chọn HT Thanh Toán" at bounding box center [878, 317] width 137 height 17
click at [838, 334] on div "Tại văn phòng" at bounding box center [870, 339] width 135 height 12
type input "0"
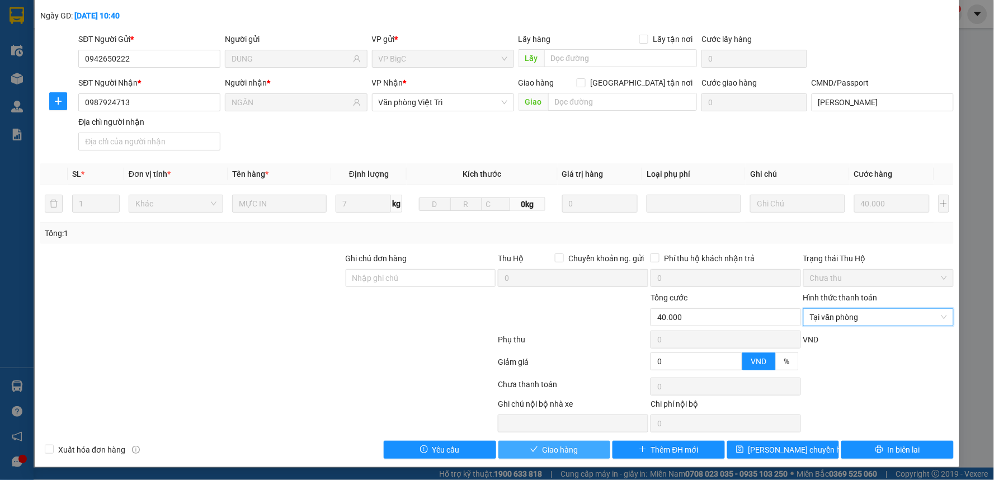
click at [543, 450] on span "Giao hàng" at bounding box center [561, 450] width 36 height 12
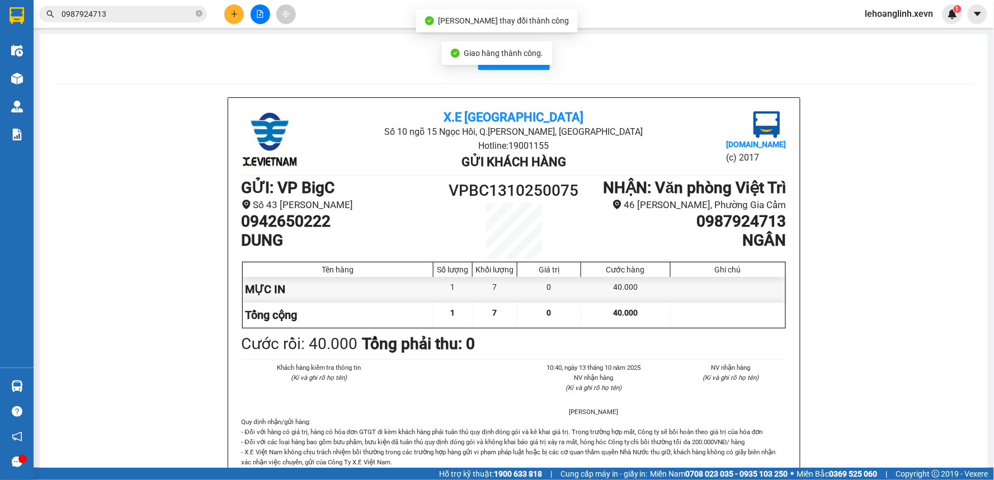
click at [129, 20] on input "0987924713" at bounding box center [128, 14] width 132 height 12
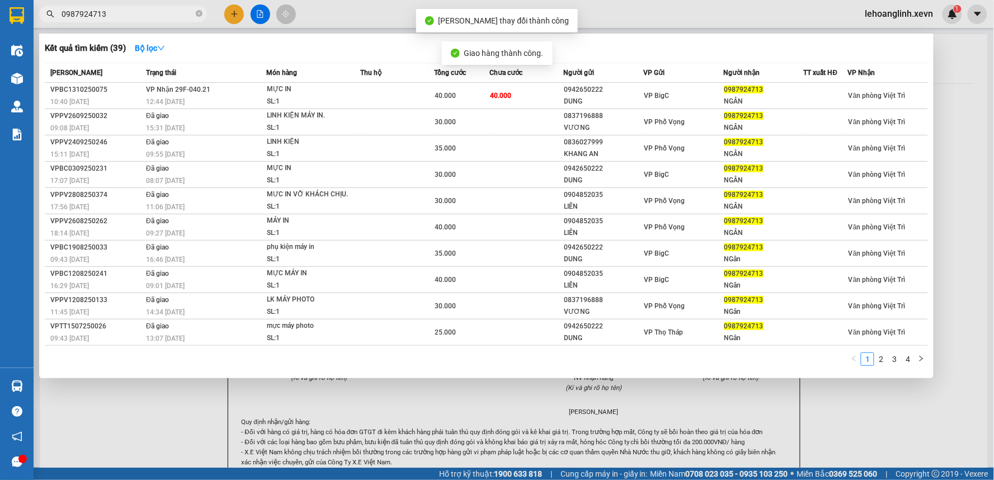
click at [129, 19] on input "0987924713" at bounding box center [128, 14] width 132 height 12
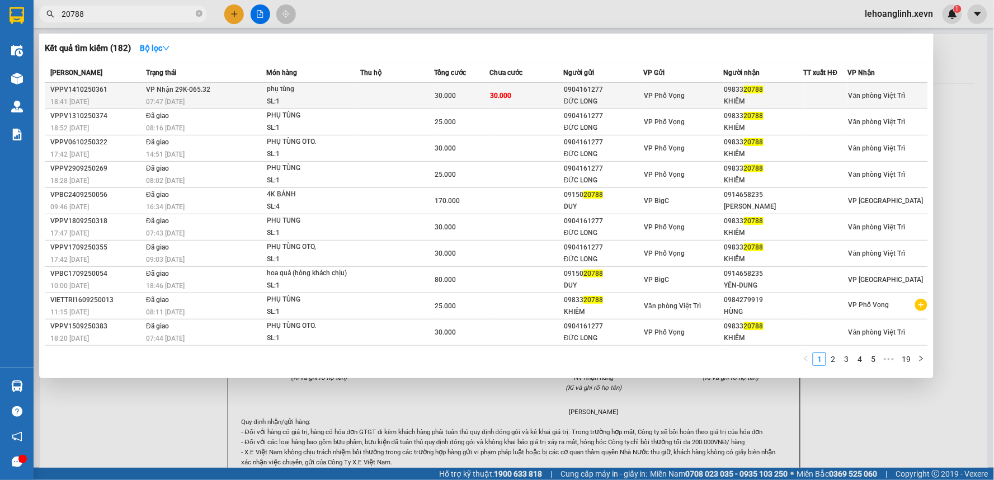
type input "20788"
click at [330, 92] on div "phụ tùng" at bounding box center [309, 89] width 84 height 12
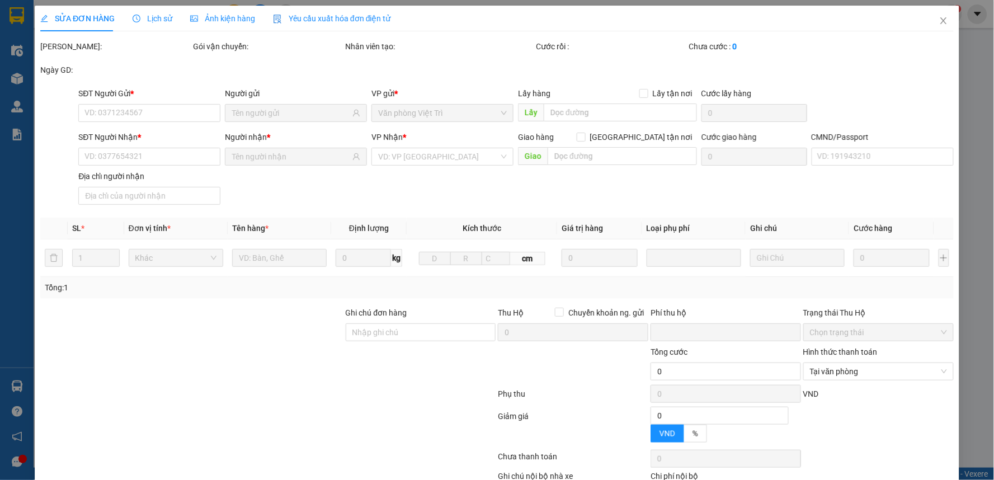
type input "0904161277"
type input "ĐỨC LONG"
type input "0983320788"
type input "KHIÊM"
type input "LUẬT"
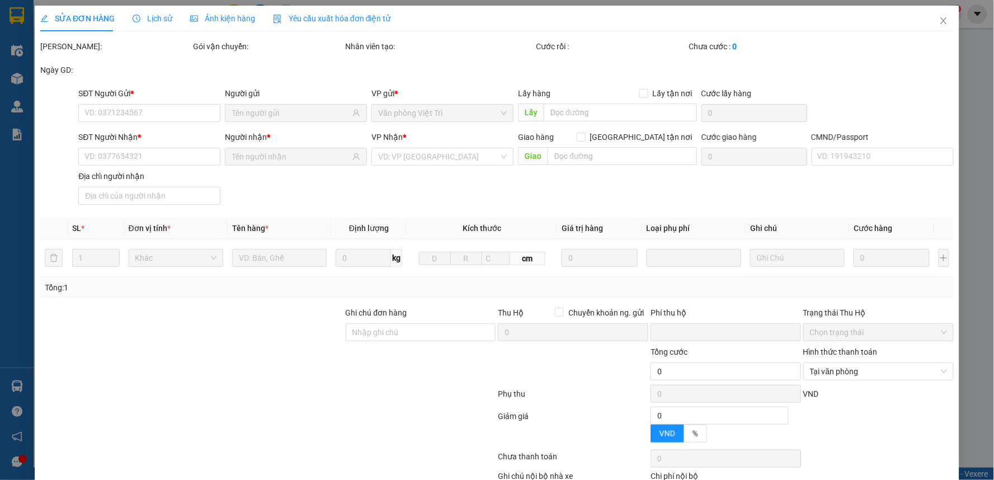
type input "0"
type input "30.000"
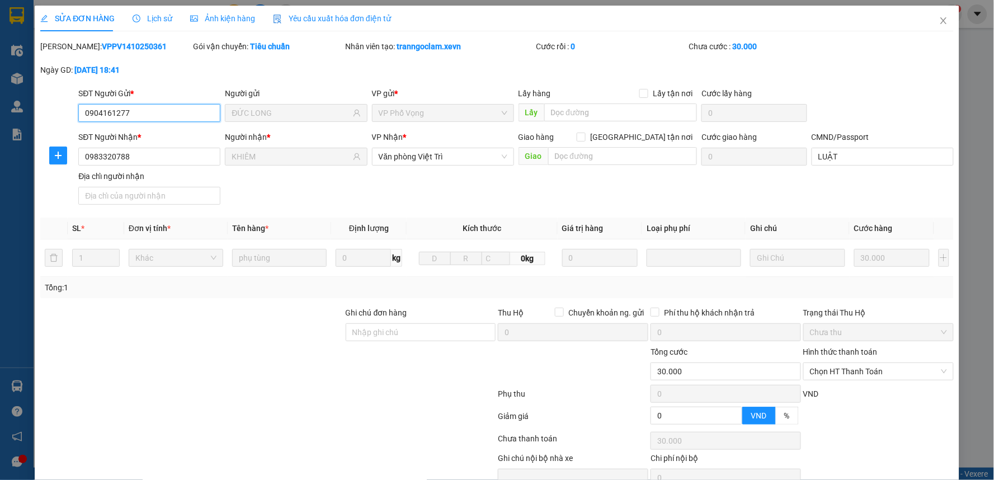
scroll to position [54, 0]
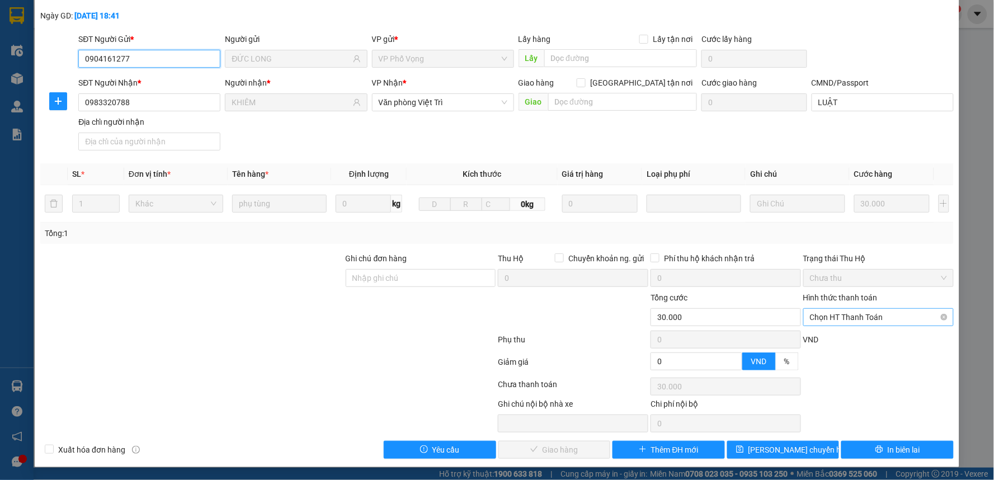
click at [846, 310] on span "Chọn HT Thanh Toán" at bounding box center [878, 317] width 137 height 17
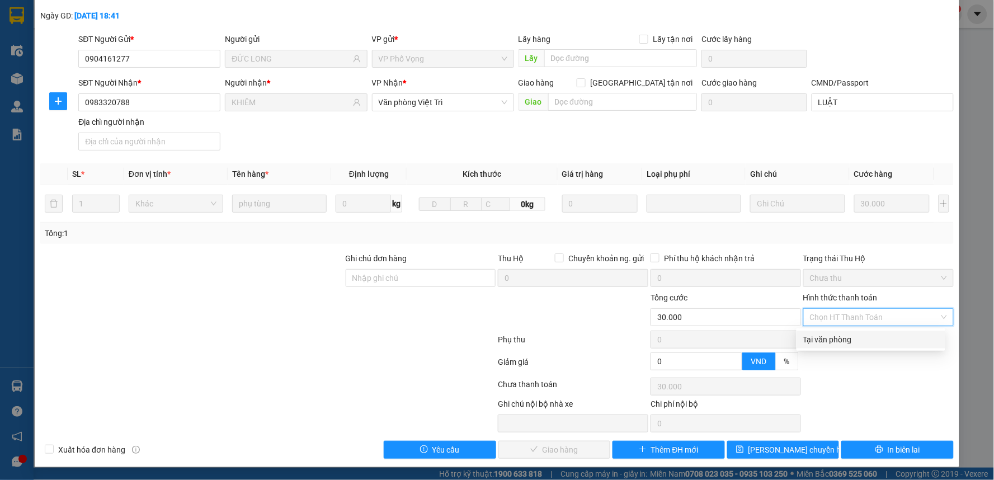
click at [842, 339] on div "Tại văn phòng" at bounding box center [870, 339] width 135 height 12
type input "0"
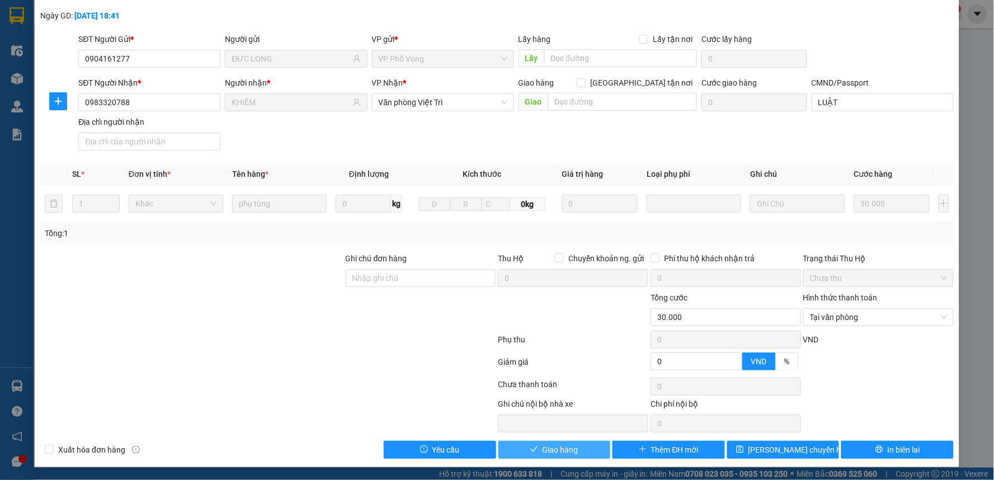
click at [532, 451] on icon "check" at bounding box center [534, 449] width 8 height 8
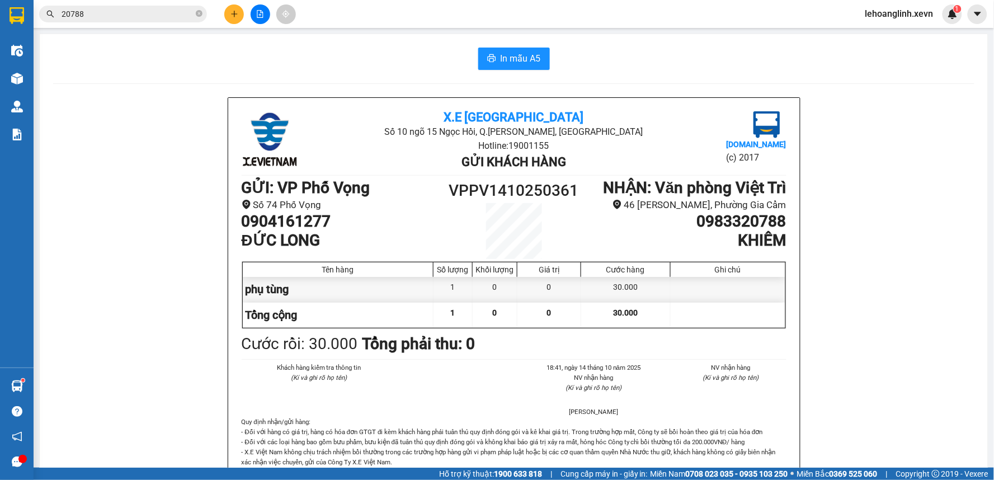
click at [91, 13] on input "20788" at bounding box center [128, 14] width 132 height 12
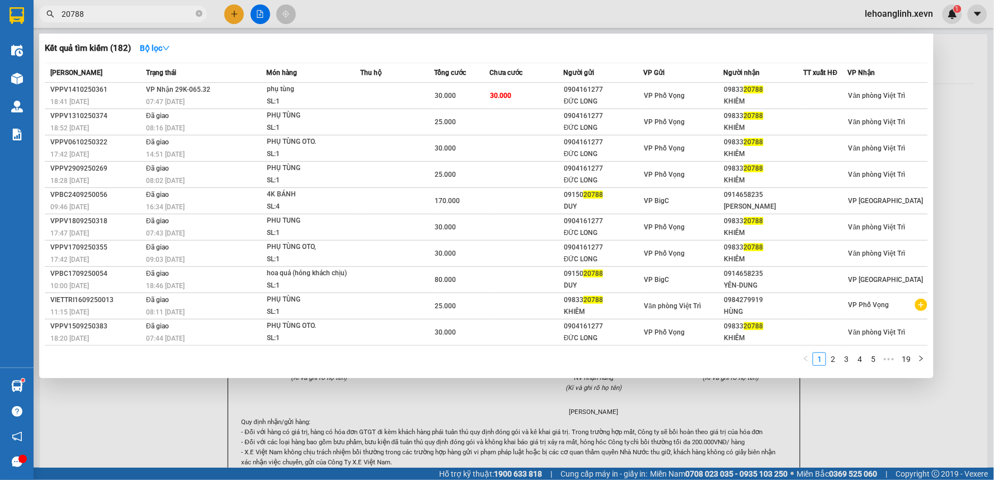
click at [91, 13] on input "20788" at bounding box center [128, 14] width 132 height 12
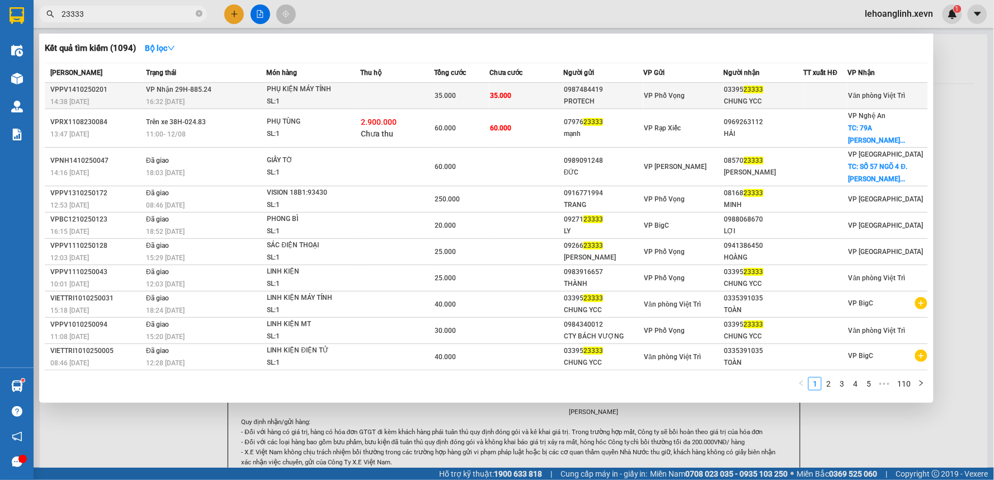
type input "23333"
click at [389, 104] on td at bounding box center [397, 96] width 74 height 26
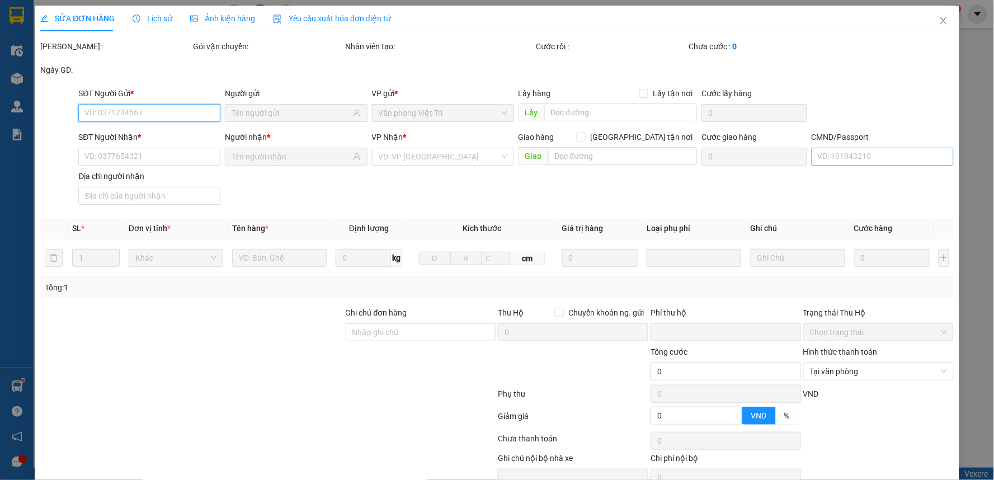
type input "0987484419"
type input "PROTECH"
type input "0339523333"
type input "CHUNG YCC"
type input "BLX 250156010741 ĐỖ VĂN HÀO"
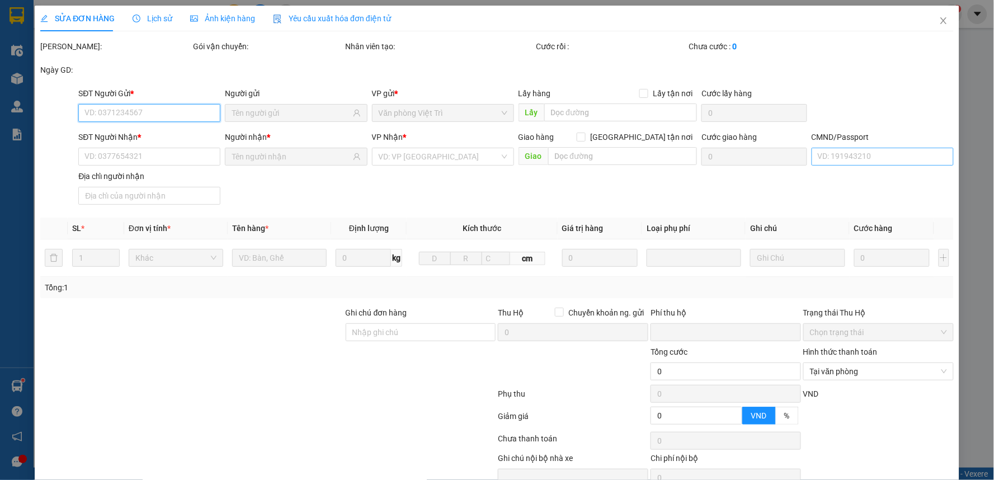
type input "0"
type input "35.000"
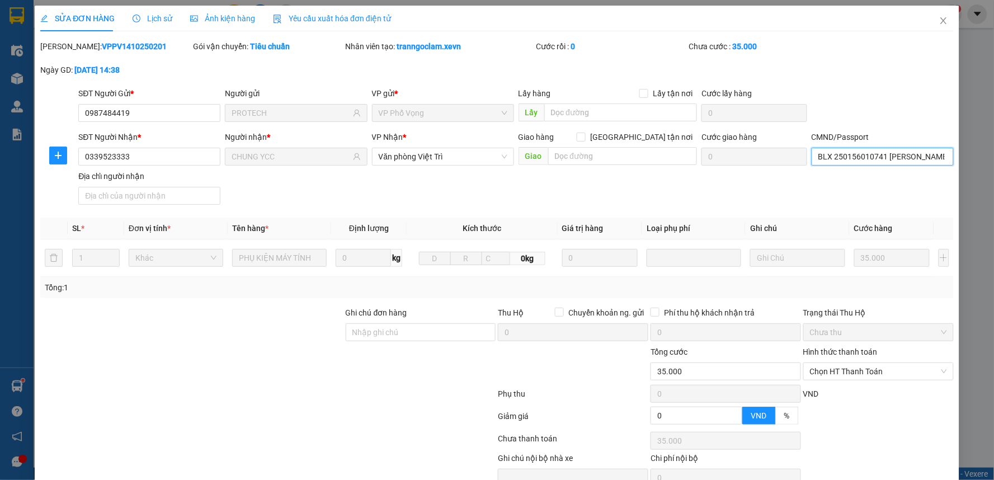
click at [848, 152] on input "BLX 250156010741 ĐỖ VĂN HÀO" at bounding box center [883, 157] width 142 height 18
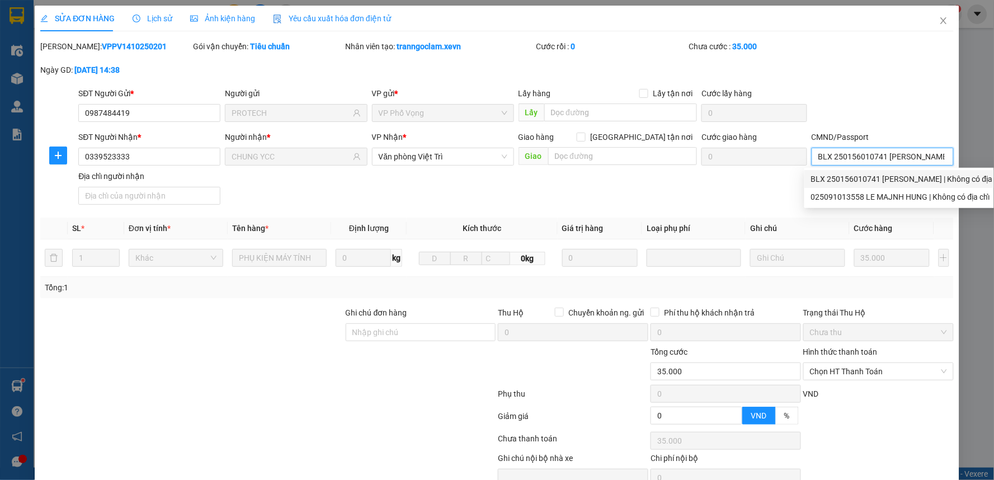
click at [861, 178] on div "BLX 250156010741 ĐỖ VĂN HÀO | Không có địa chỉ" at bounding box center [908, 179] width 194 height 12
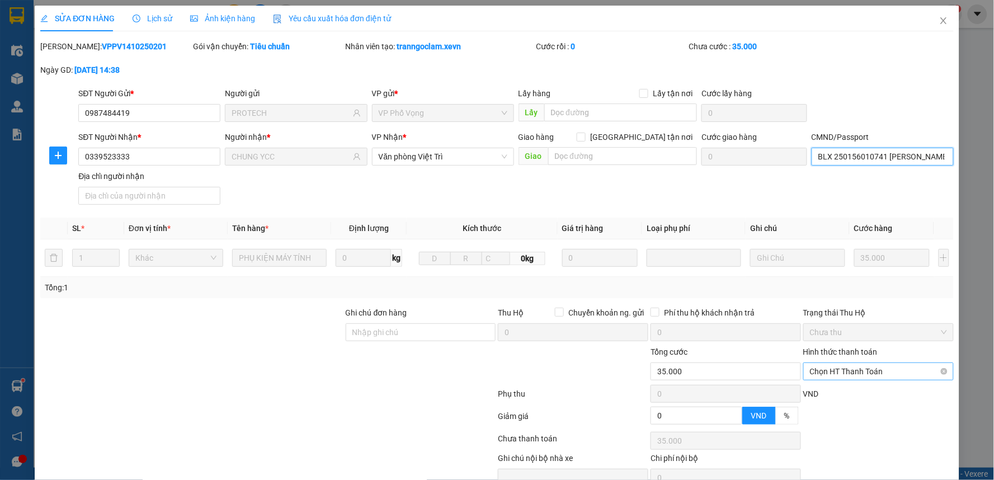
click at [842, 379] on span "Chọn HT Thanh Toán" at bounding box center [878, 371] width 137 height 17
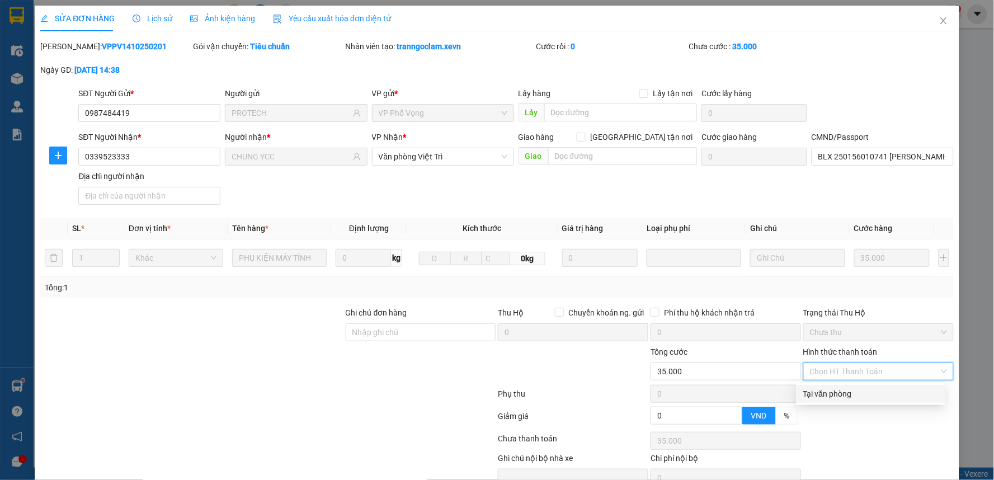
click at [840, 387] on div "Tại văn phòng" at bounding box center [871, 394] width 149 height 18
type input "0"
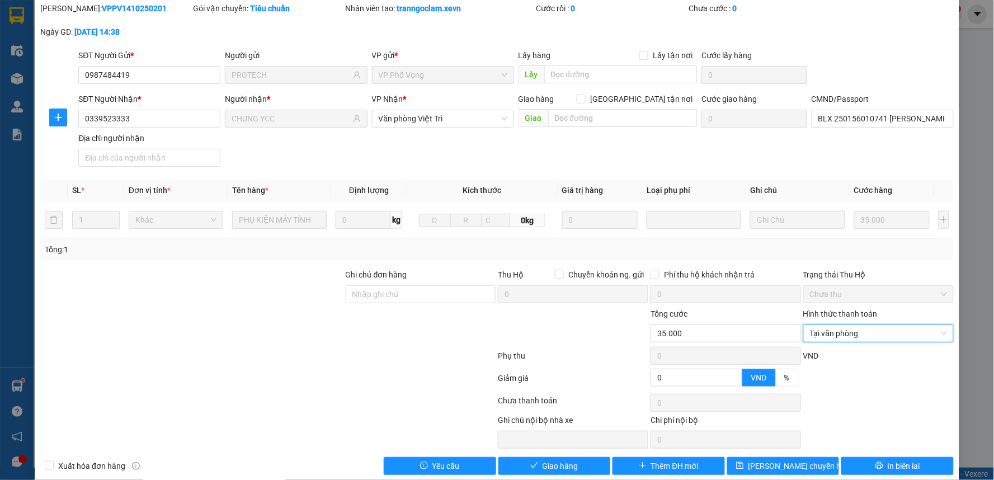
scroll to position [54, 0]
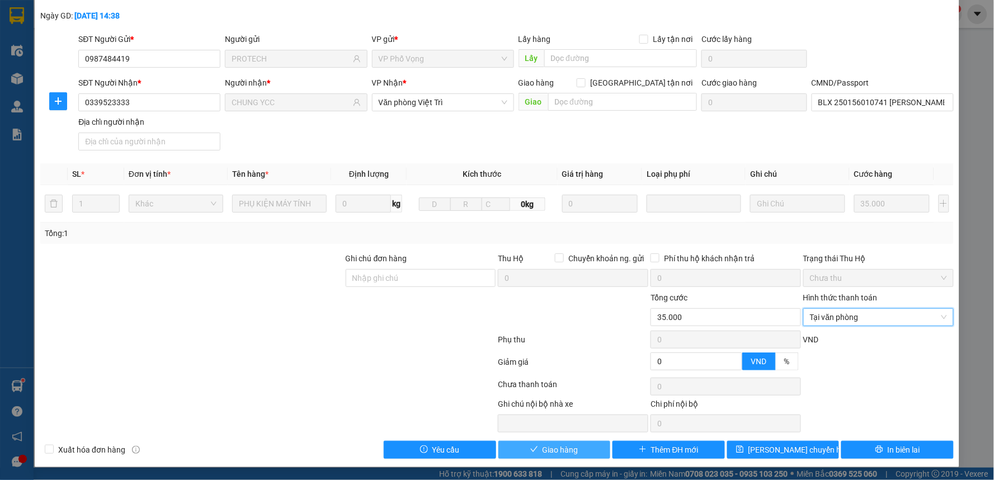
click at [578, 449] on button "Giao hàng" at bounding box center [555, 450] width 112 height 18
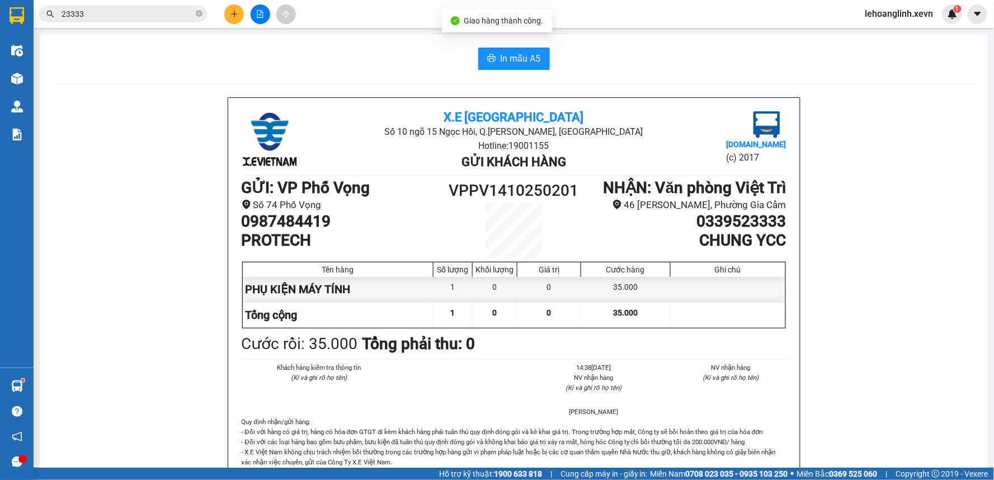
click at [102, 15] on input "23333" at bounding box center [128, 14] width 132 height 12
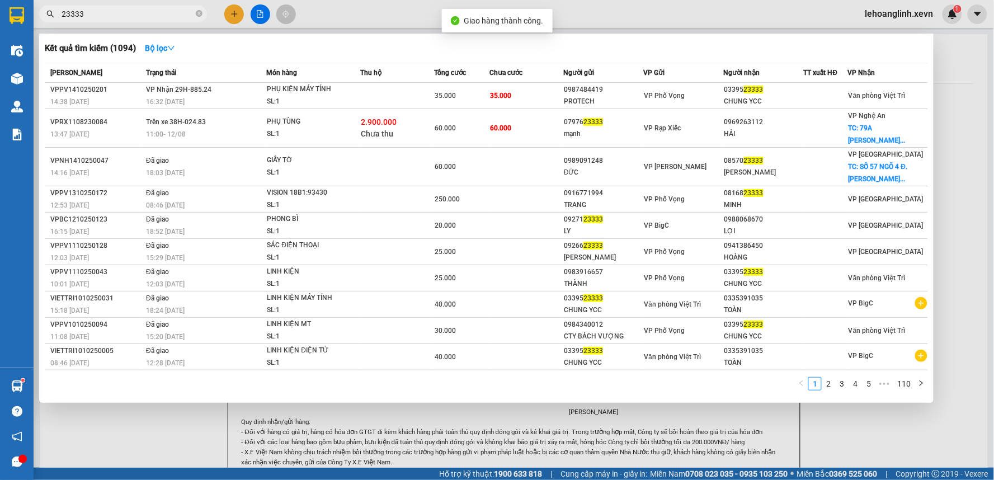
click at [102, 15] on input "23333" at bounding box center [128, 14] width 132 height 12
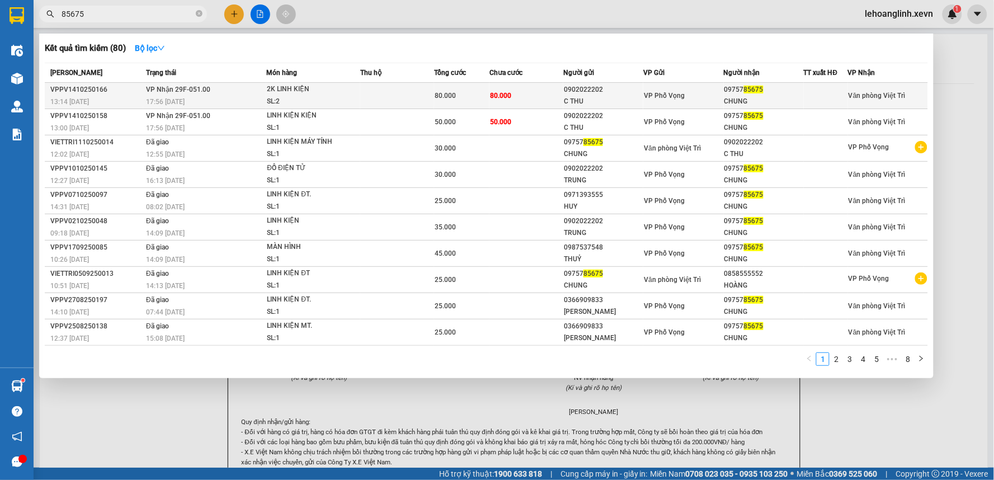
type input "85675"
click at [460, 93] on div "80.000" at bounding box center [462, 96] width 54 height 12
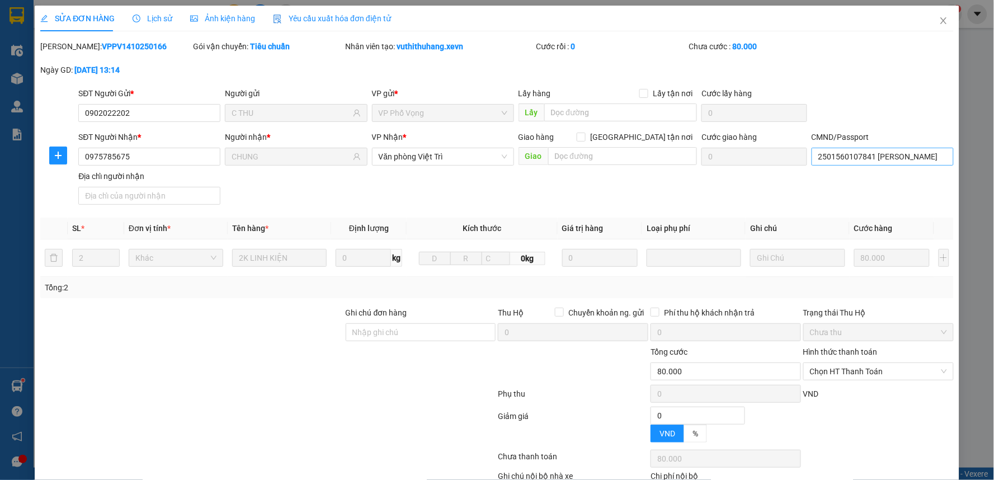
type input "0902022202"
type input "C THU"
type input "0975785675"
type input "CHUNG"
type input "2501560107841 ĐỖ VĂN HÀO"
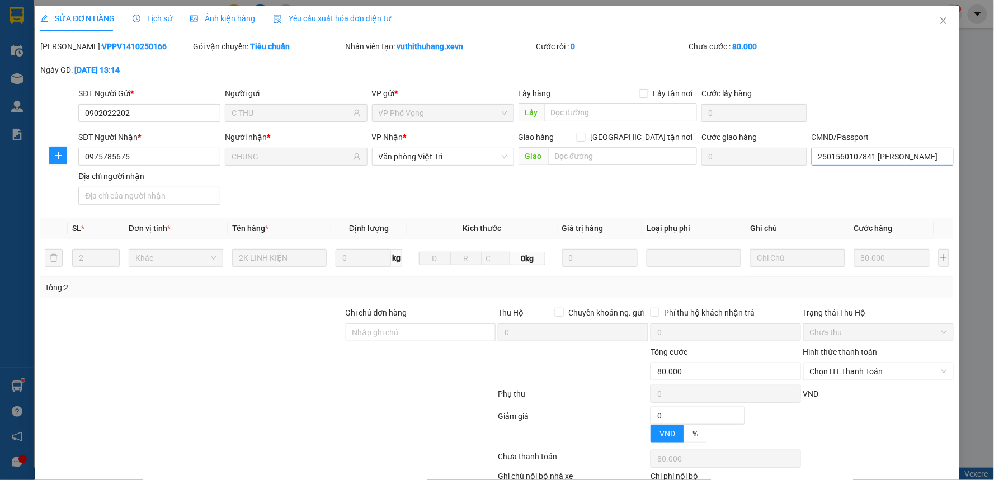
type input "0"
type input "80.000"
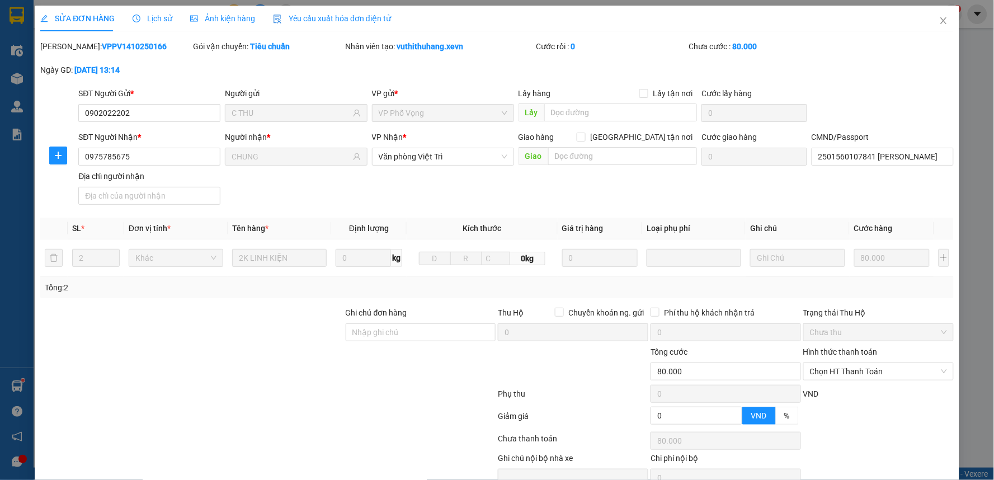
click at [882, 187] on div "SĐT Người Nhận * 0975785675 Người nhận * CHUNG VP Nhận * Văn phòng Việt Trì Gia…" at bounding box center [516, 170] width 880 height 78
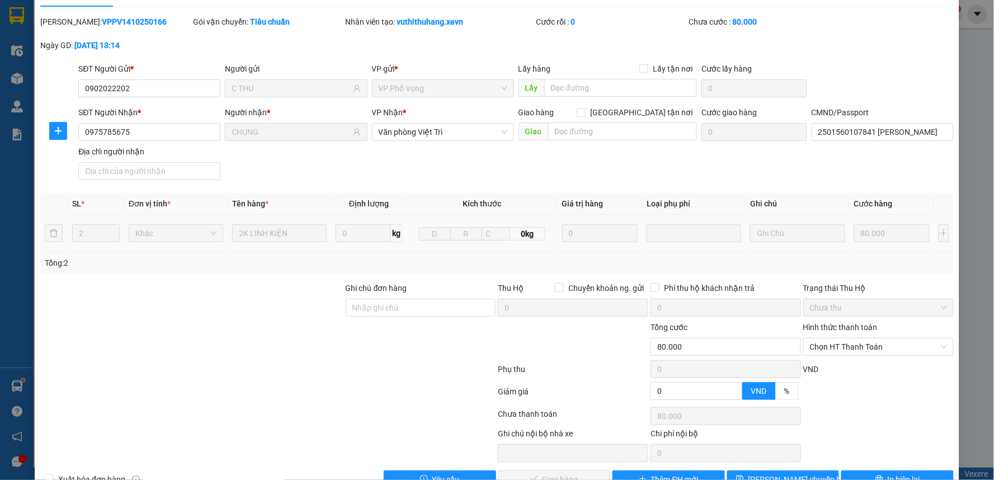
scroll to position [54, 0]
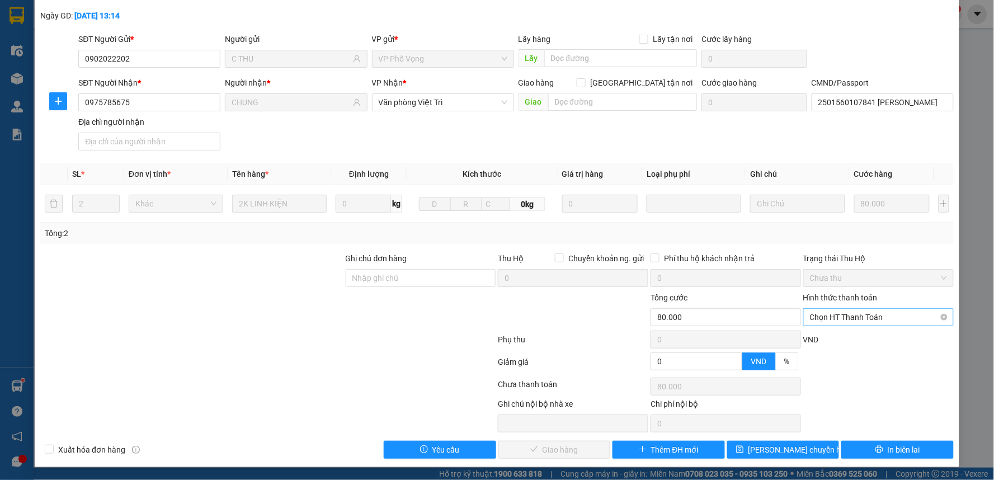
click at [840, 313] on span "Chọn HT Thanh Toán" at bounding box center [878, 317] width 137 height 17
click at [838, 337] on div "Tại văn phòng" at bounding box center [870, 339] width 135 height 12
type input "0"
click at [551, 449] on span "Giao hàng" at bounding box center [561, 450] width 36 height 12
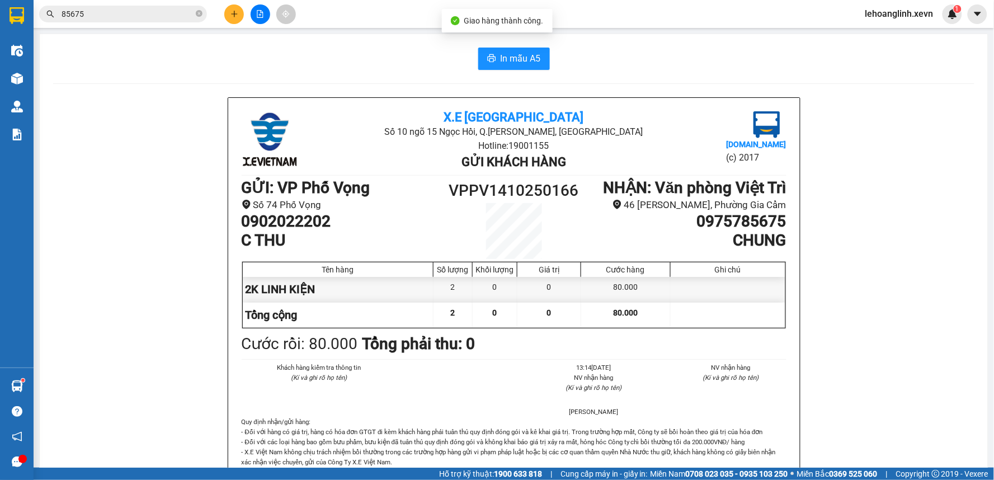
click at [126, 18] on input "85675" at bounding box center [128, 14] width 132 height 12
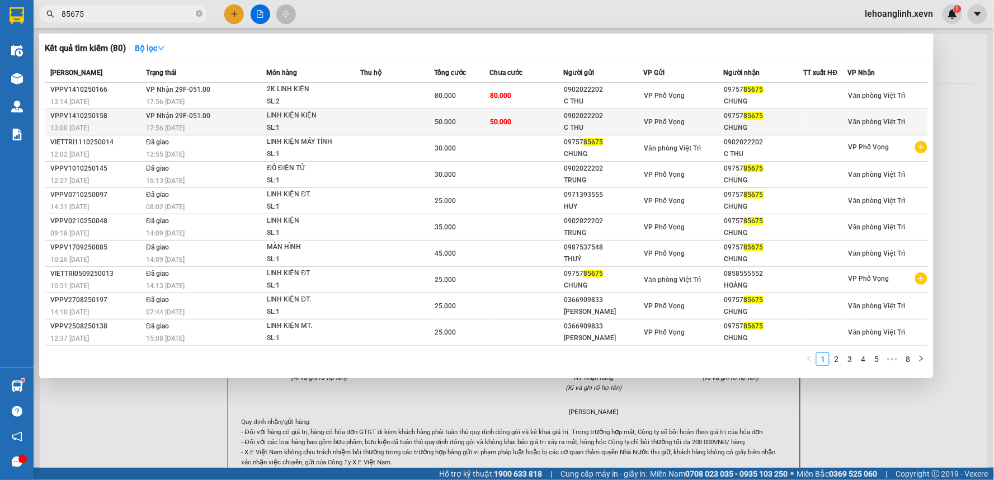
click at [641, 125] on div "C THU" at bounding box center [603, 128] width 79 height 12
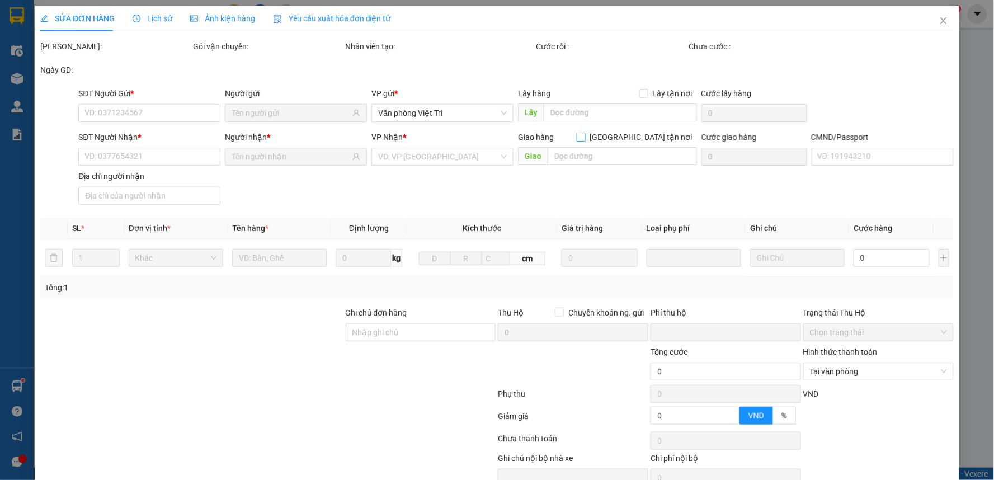
type input "0902022202"
type input "C THU"
type input "0975785675"
type input "CHUNG"
type input "2501560107841 ĐỖ VĂN HÀO"
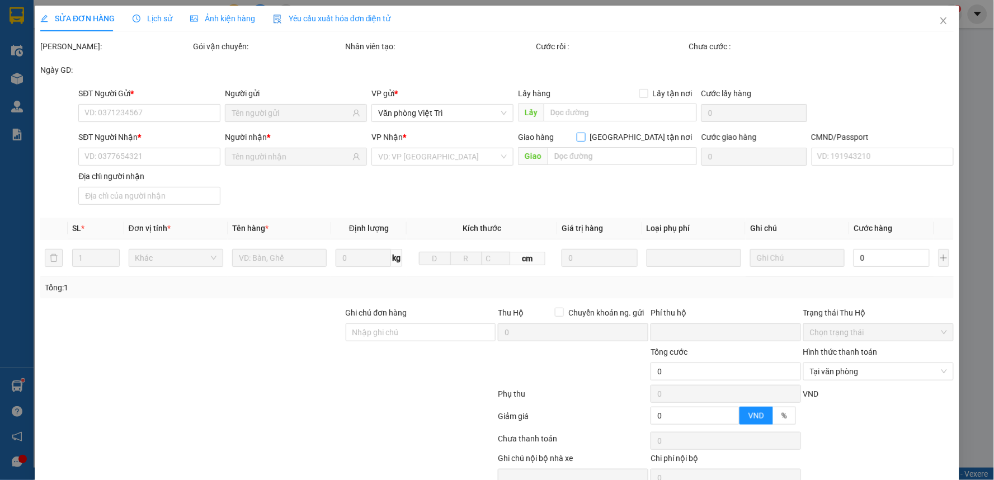
type input "0"
type input "50.000"
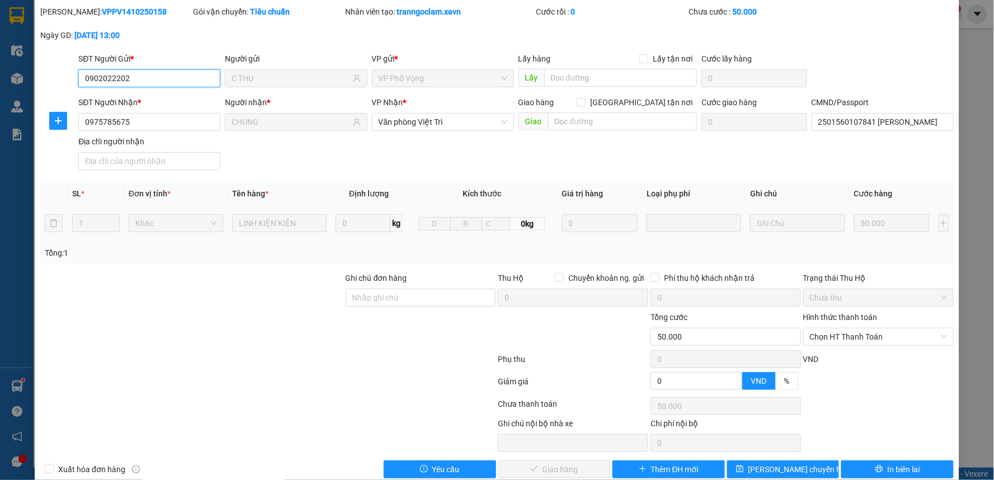
scroll to position [54, 0]
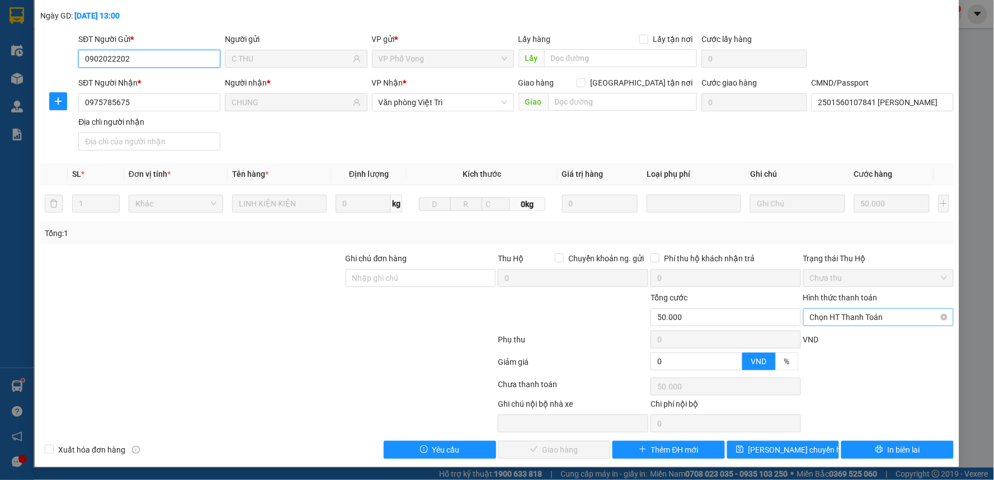
click at [838, 318] on span "Chọn HT Thanh Toán" at bounding box center [878, 317] width 137 height 17
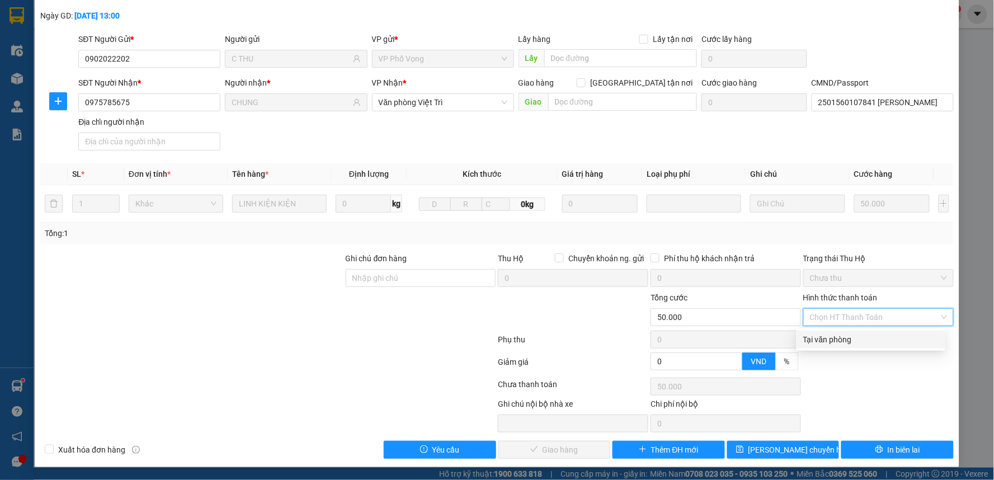
click at [836, 340] on div "Tại văn phòng" at bounding box center [870, 339] width 135 height 12
type input "0"
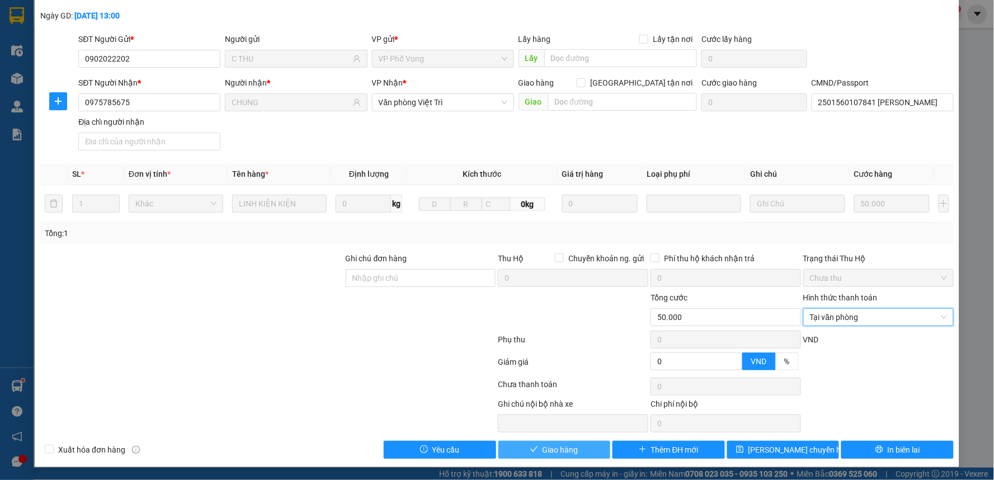
click at [544, 450] on span "Giao hàng" at bounding box center [561, 450] width 36 height 12
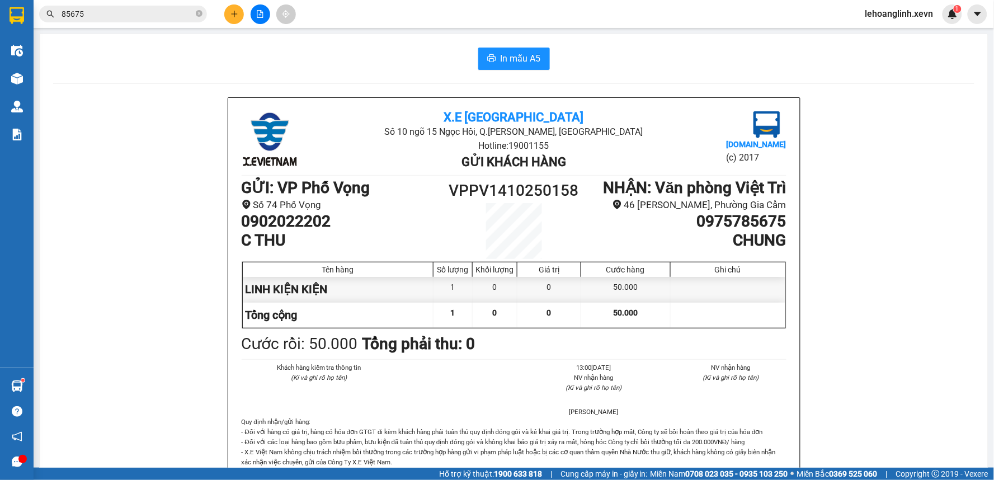
click at [104, 13] on input "85675" at bounding box center [128, 14] width 132 height 12
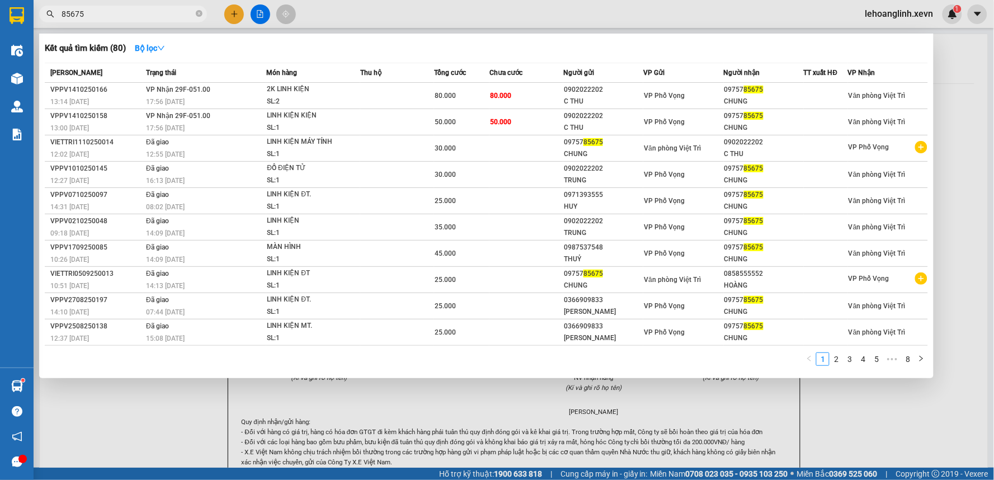
click at [104, 13] on input "85675" at bounding box center [128, 14] width 132 height 12
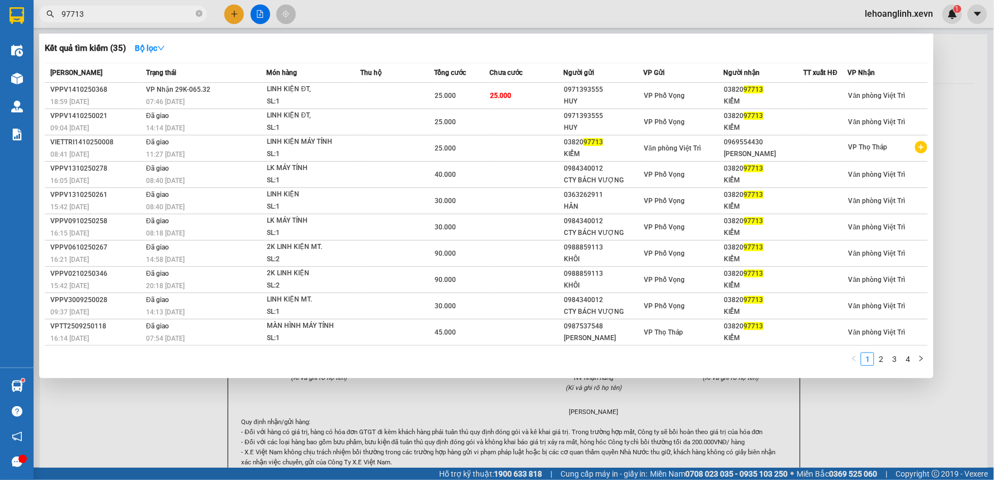
click at [151, 10] on input "97713" at bounding box center [128, 14] width 132 height 12
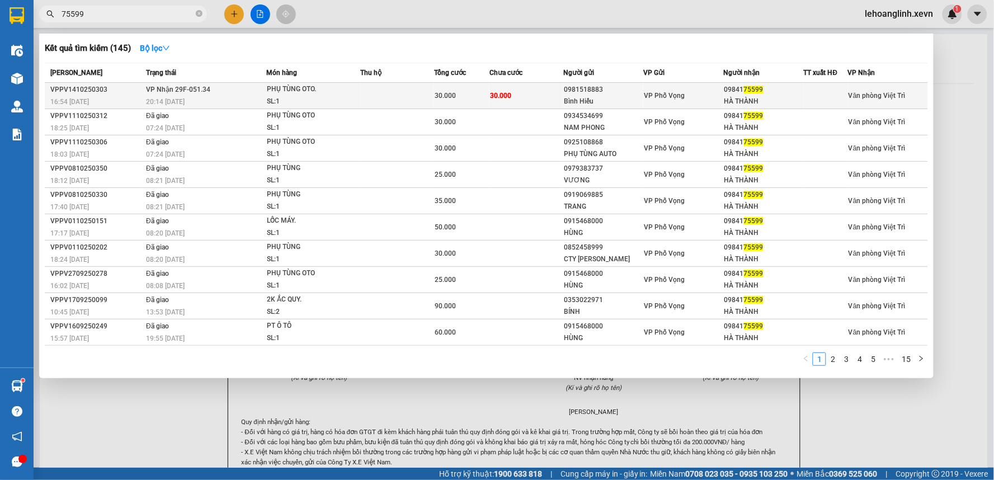
type input "75599"
click at [425, 97] on td at bounding box center [397, 96] width 74 height 26
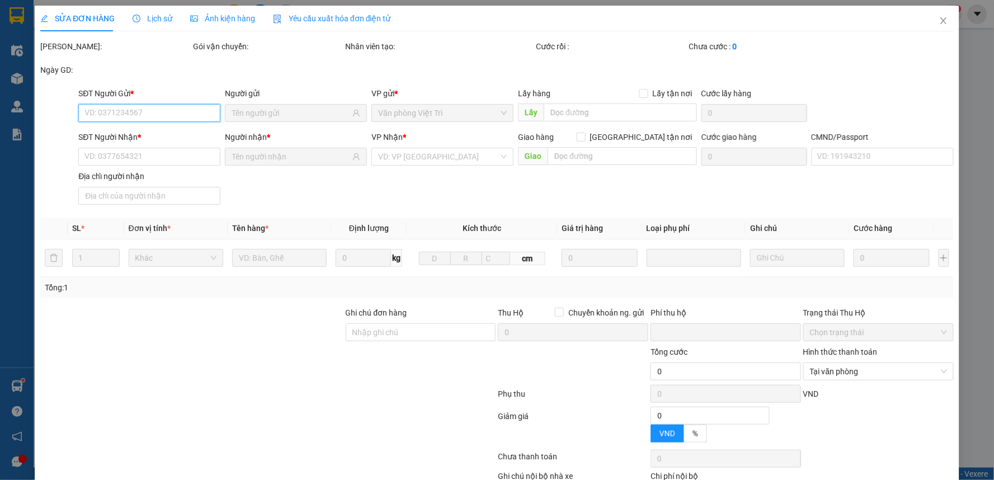
type input "0981518883"
type input "Bình Hiếu"
type input "0984175599"
type input "HÀ THÀNH"
type input "025096006332NGUYỄN ĐƯUCS ĐẠT"
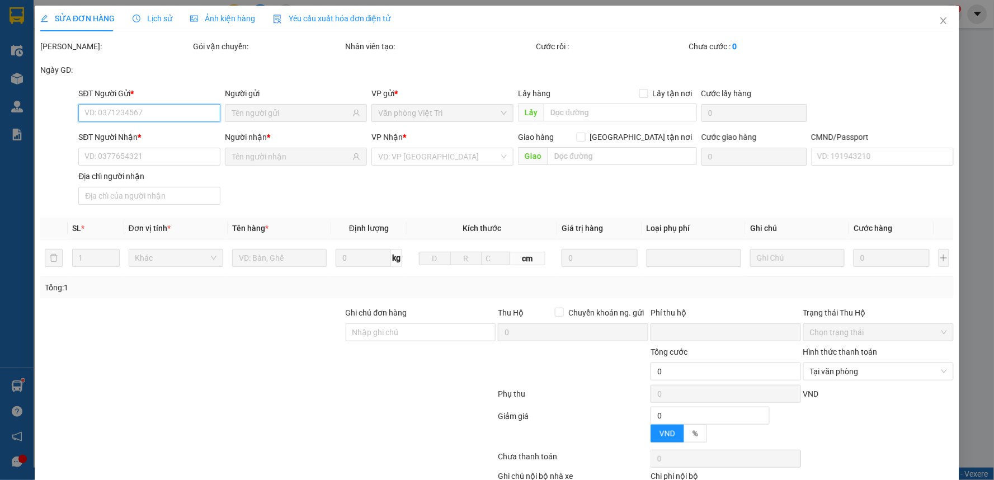
type input "0"
type input "30.000"
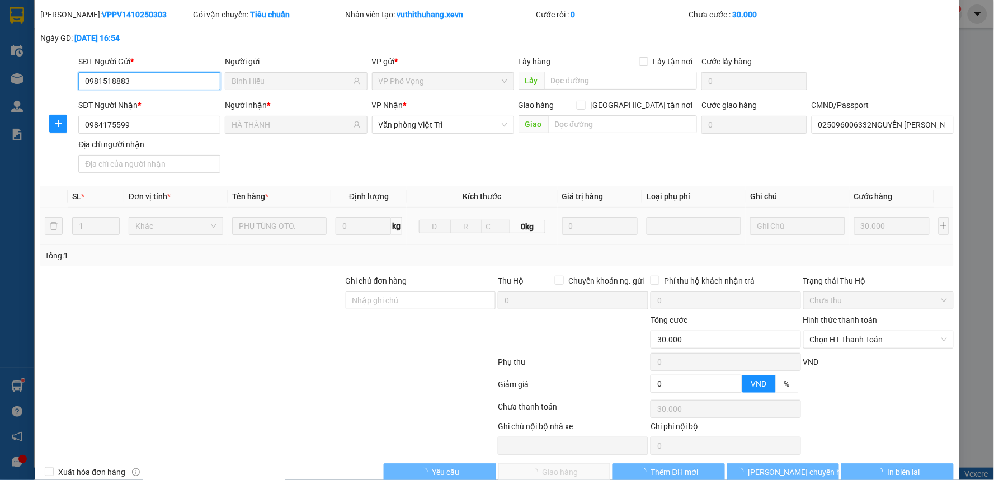
scroll to position [54, 0]
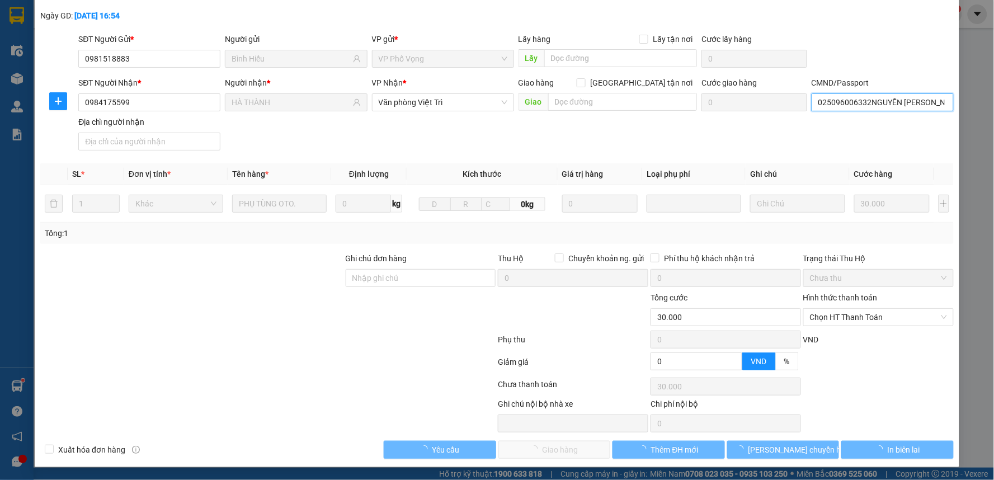
click at [916, 102] on input "025096006332NGUYỄN ĐƯUCS ĐẠT" at bounding box center [883, 102] width 142 height 18
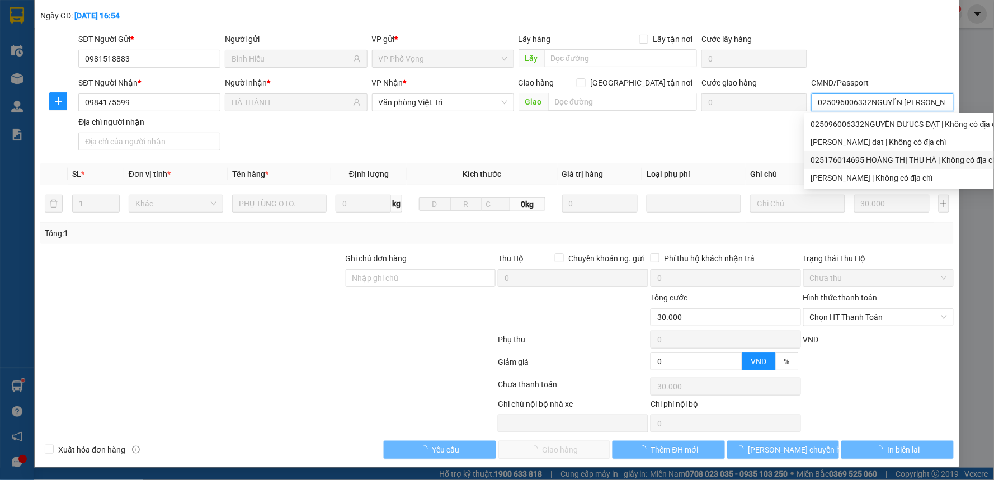
click at [900, 159] on div "025176014695 HOÀNG THỊ THU HÀ | Không có địa chỉ" at bounding box center [906, 160] width 191 height 12
type input "025176014695 HOÀNG THỊ THU HÀ"
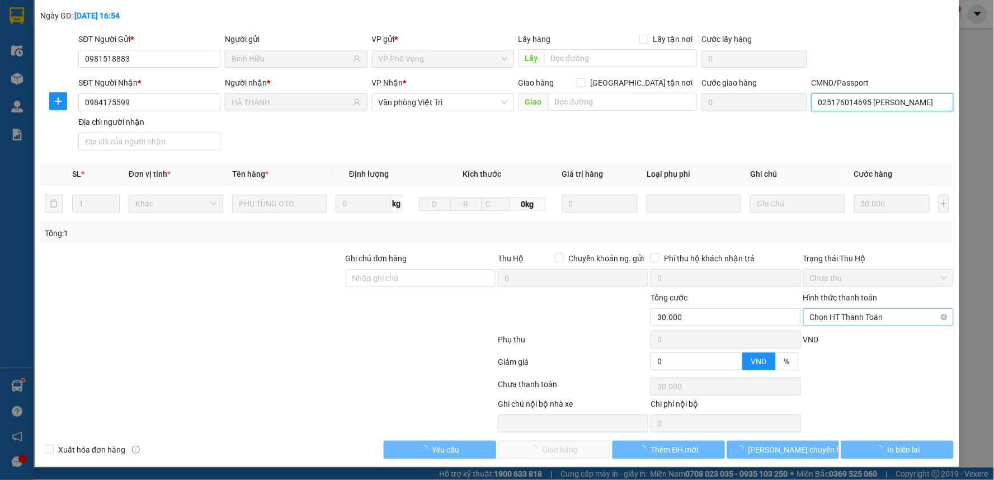
click at [843, 316] on span "Chọn HT Thanh Toán" at bounding box center [878, 317] width 137 height 17
click at [832, 337] on div "Tại văn phòng" at bounding box center [870, 339] width 135 height 12
type input "0"
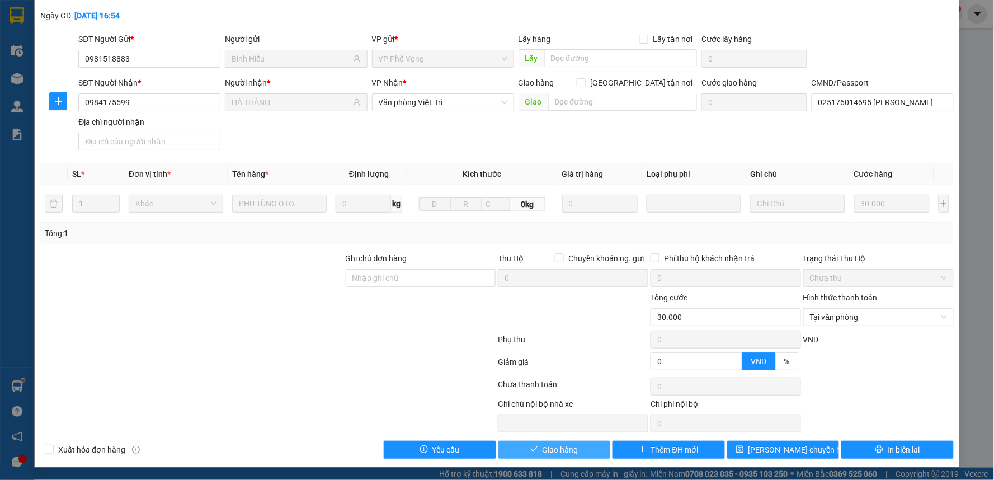
click at [549, 453] on span "Giao hàng" at bounding box center [561, 450] width 36 height 12
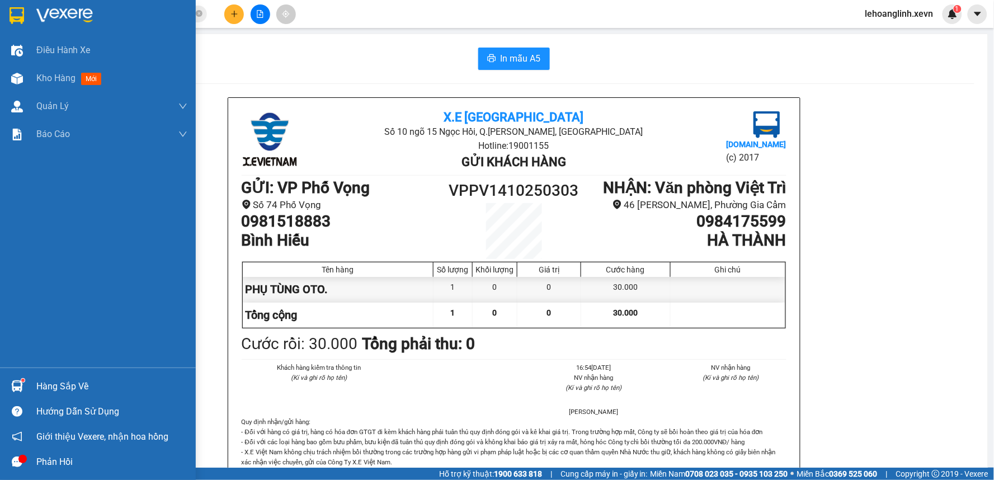
click at [34, 384] on div "Hàng sắp về" at bounding box center [98, 386] width 196 height 25
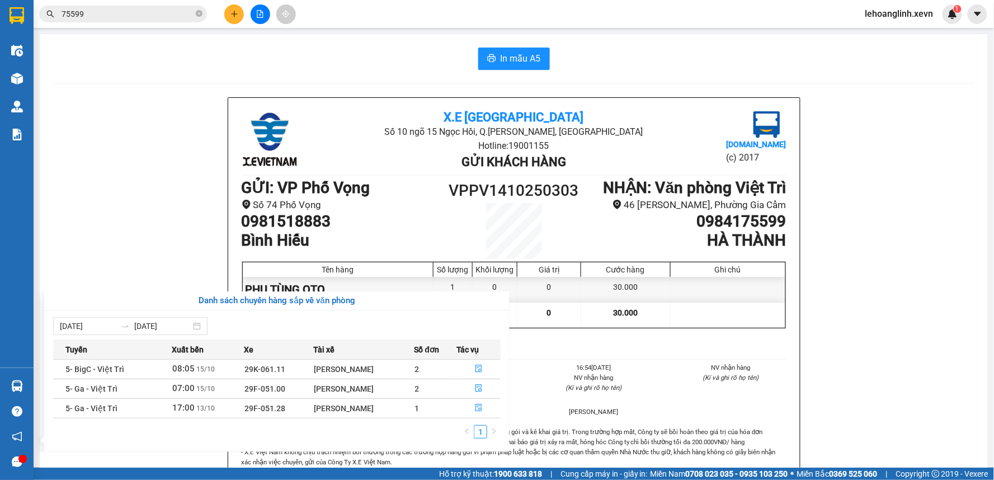
click at [149, 187] on section "Kết quả tìm kiếm ( 145 ) Bộ lọc Mã ĐH Trạng thái Món hàng Thu hộ Tổng cước Chưa…" at bounding box center [497, 240] width 994 height 480
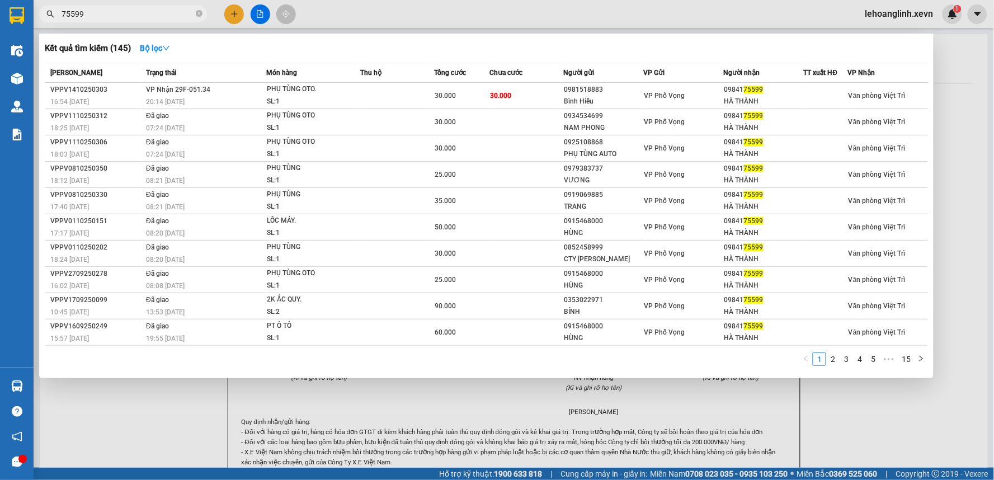
click at [86, 10] on input "75599" at bounding box center [128, 14] width 132 height 12
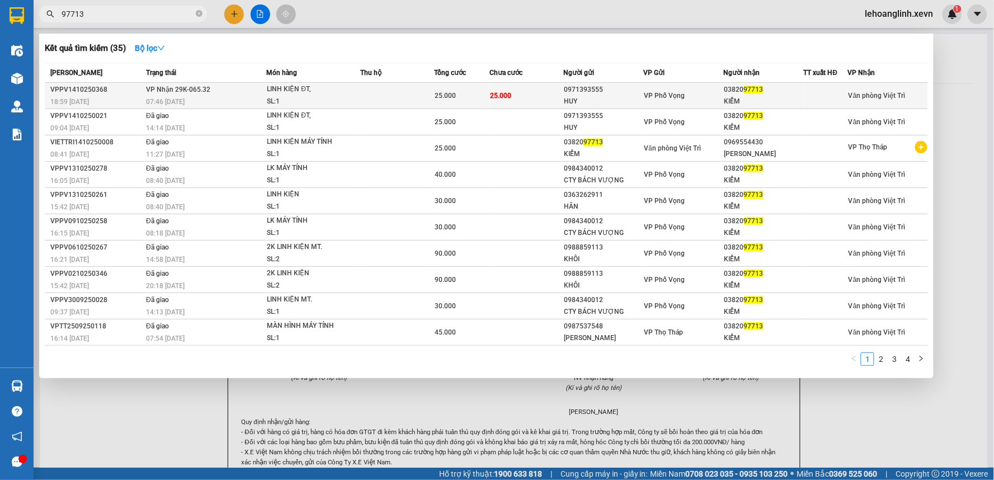
click at [422, 104] on td at bounding box center [397, 96] width 74 height 26
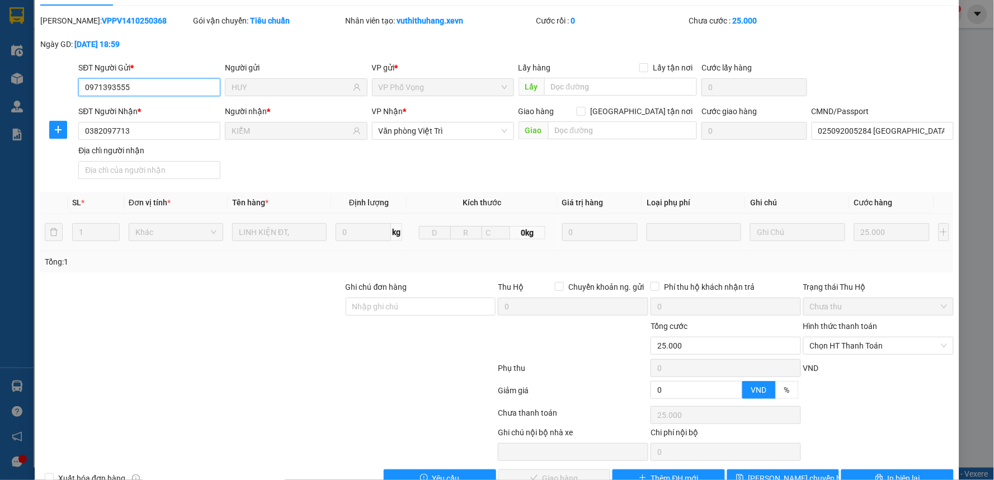
scroll to position [54, 0]
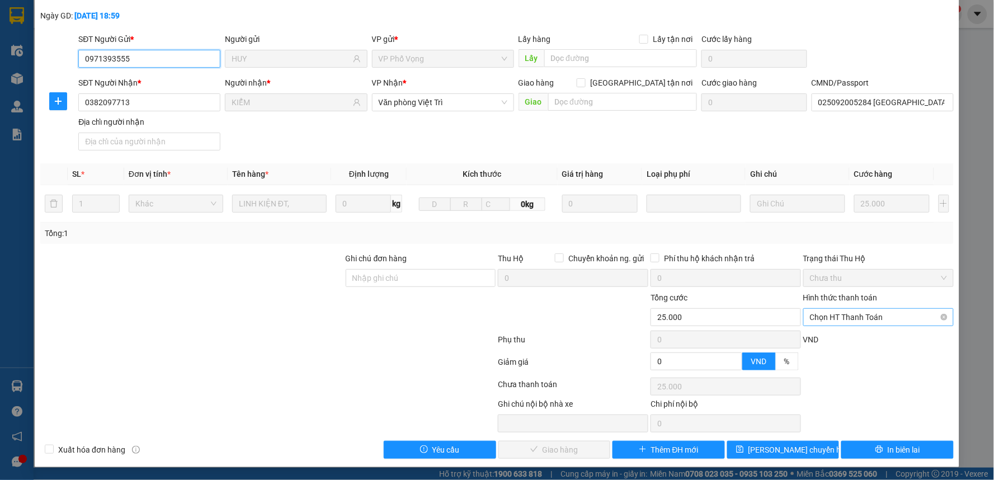
click at [842, 312] on span "Chọn HT Thanh Toán" at bounding box center [878, 317] width 137 height 17
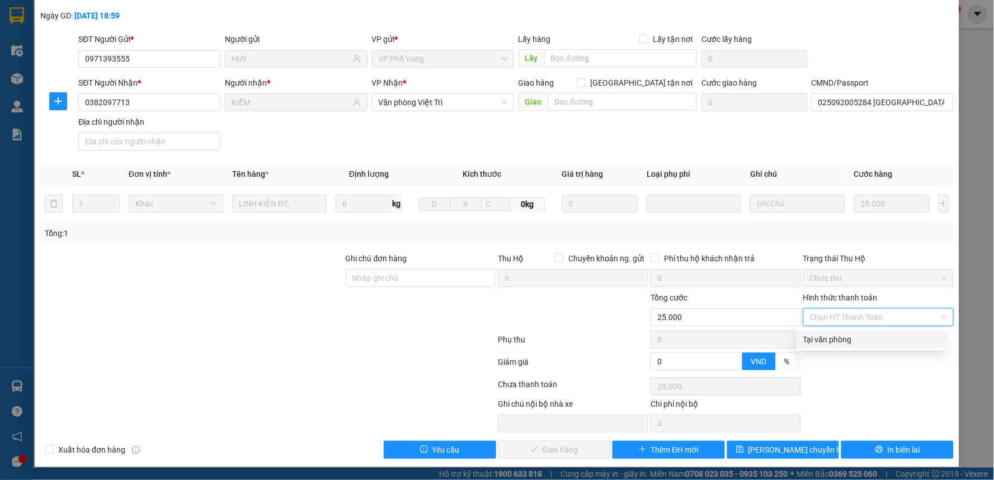
click at [845, 340] on div "Tại văn phòng" at bounding box center [870, 339] width 135 height 12
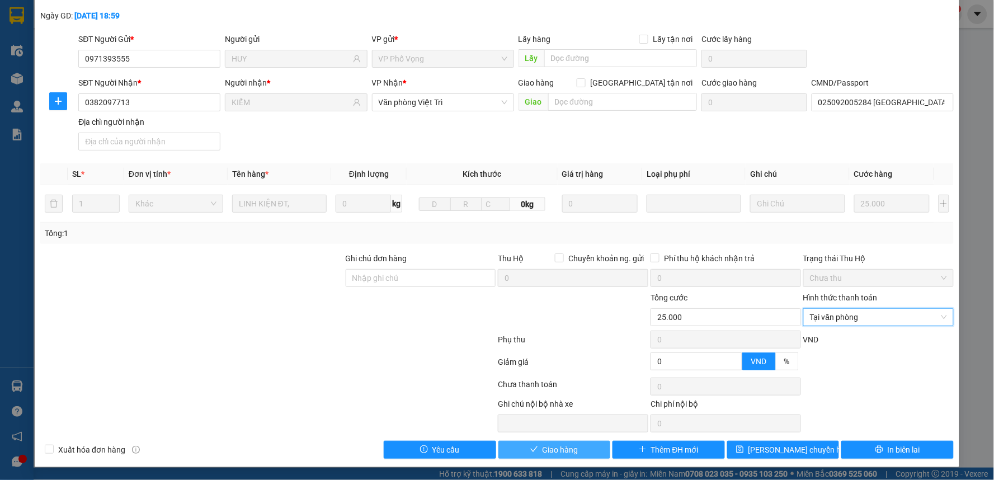
click at [571, 448] on span "Giao hàng" at bounding box center [561, 450] width 36 height 12
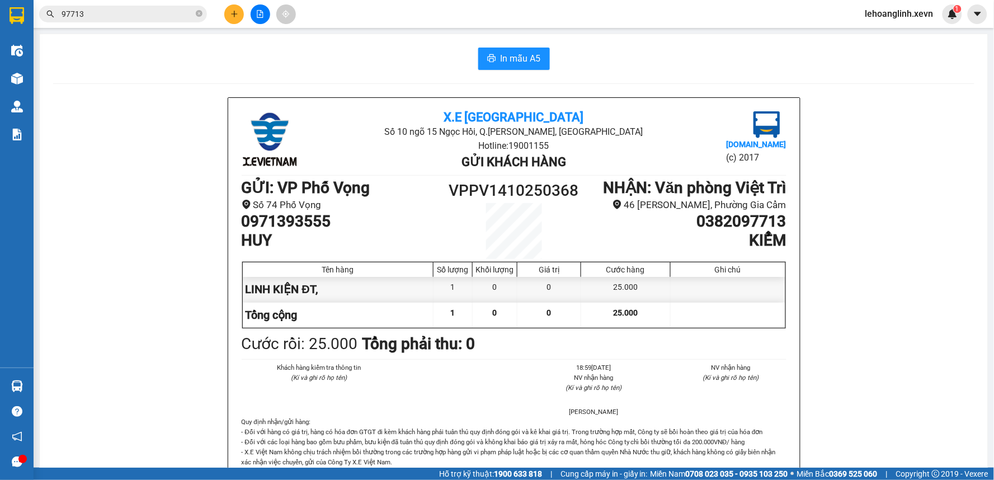
click at [140, 14] on input "97713" at bounding box center [128, 14] width 132 height 12
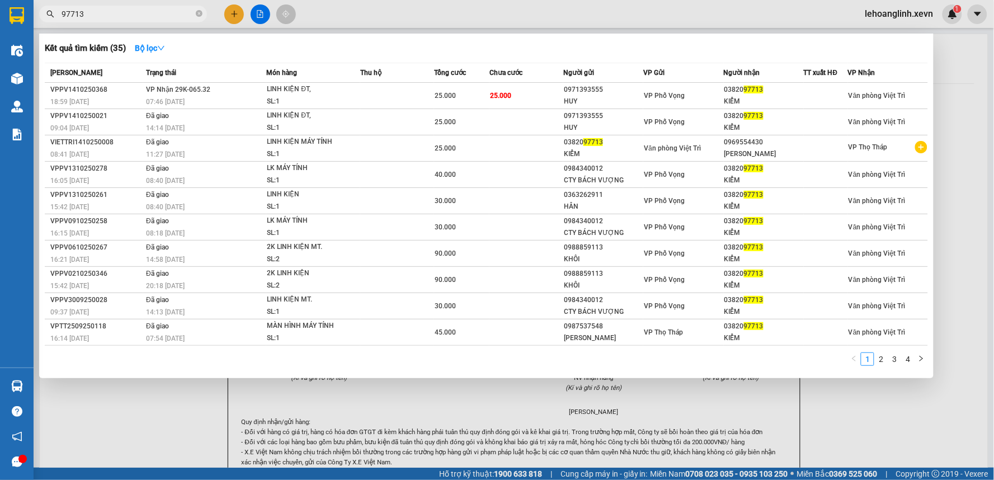
click at [140, 14] on input "97713" at bounding box center [128, 14] width 132 height 12
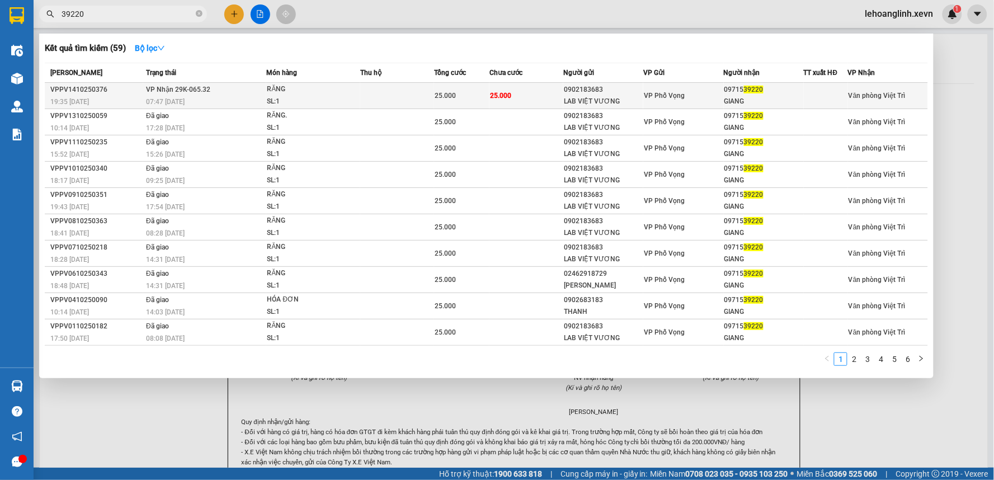
click at [468, 90] on div "25.000" at bounding box center [462, 96] width 54 height 12
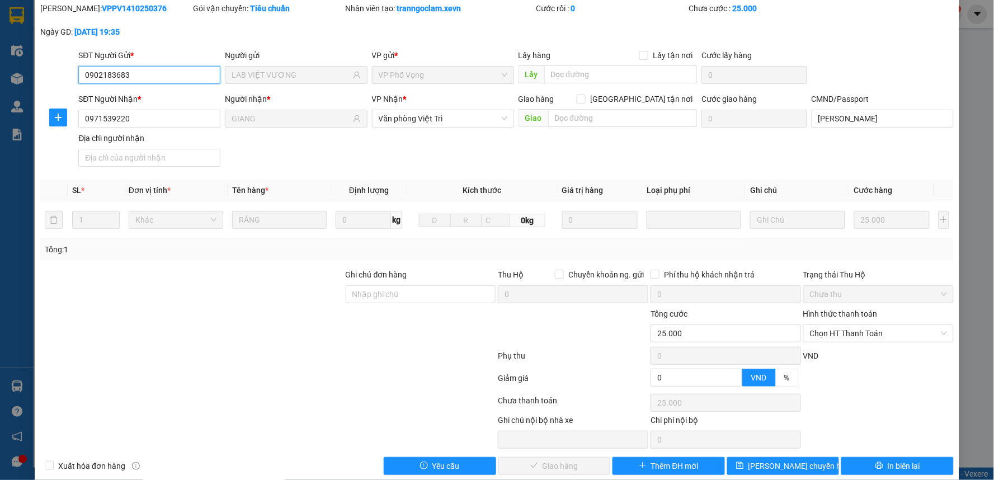
scroll to position [54, 0]
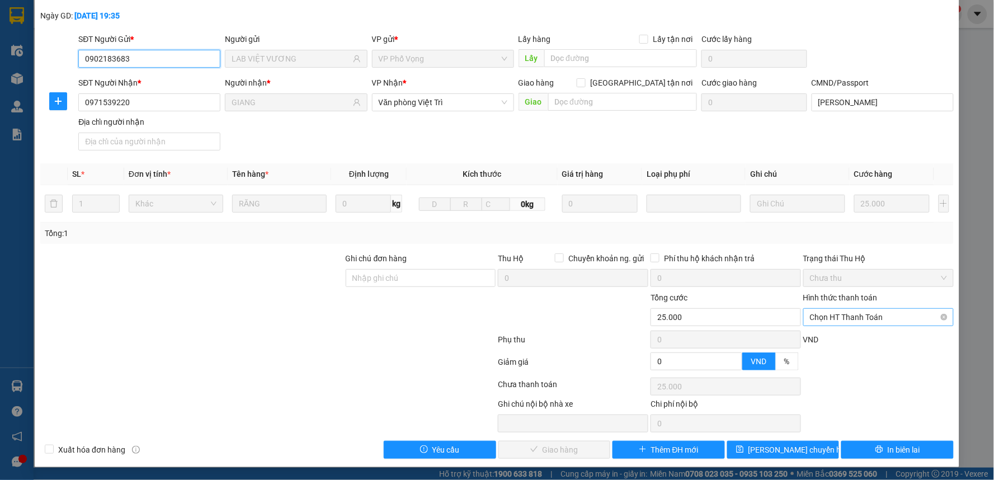
click at [855, 321] on span "Chọn HT Thanh Toán" at bounding box center [878, 317] width 137 height 17
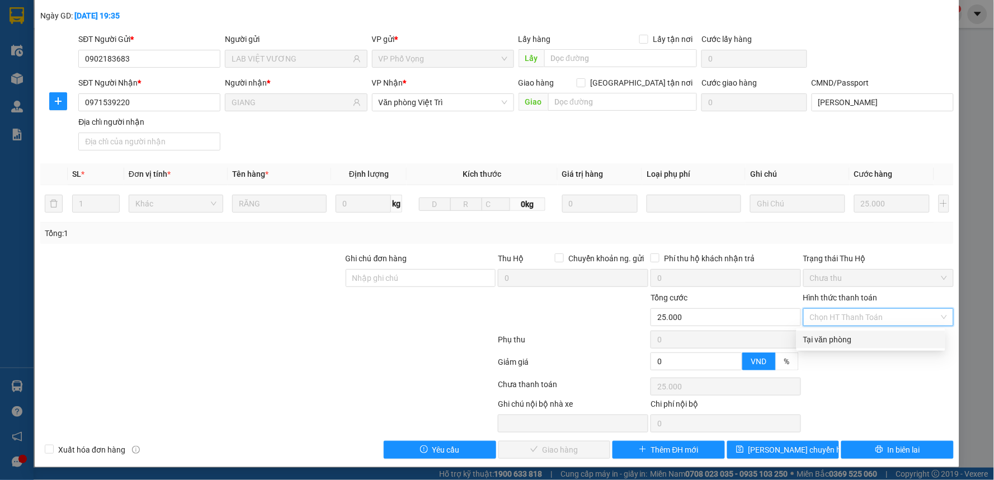
click at [844, 342] on div "Tại văn phòng" at bounding box center [870, 339] width 135 height 12
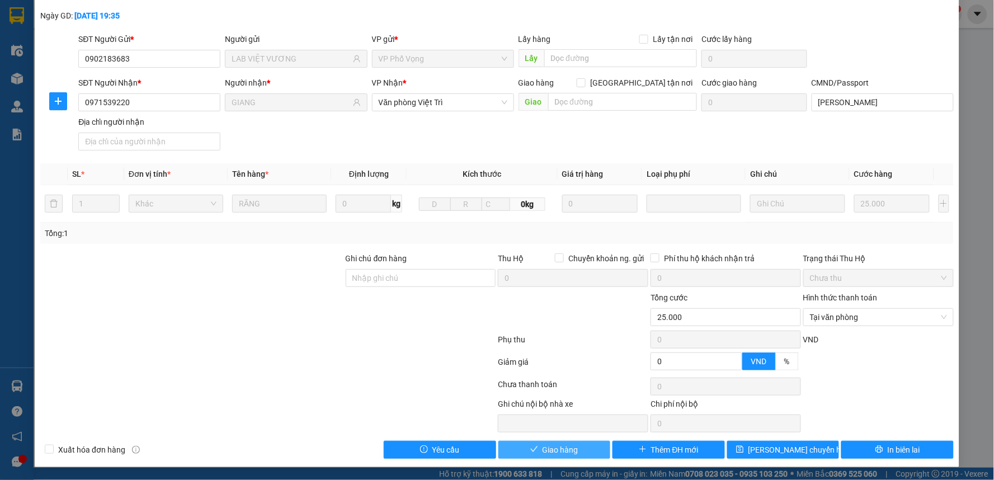
click at [530, 446] on icon "check" at bounding box center [534, 449] width 8 height 8
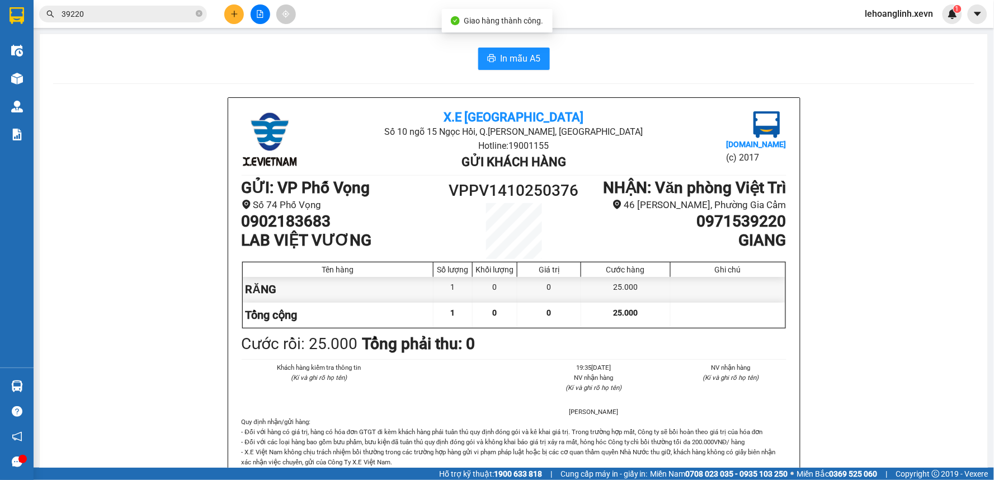
click at [136, 18] on input "39220" at bounding box center [128, 14] width 132 height 12
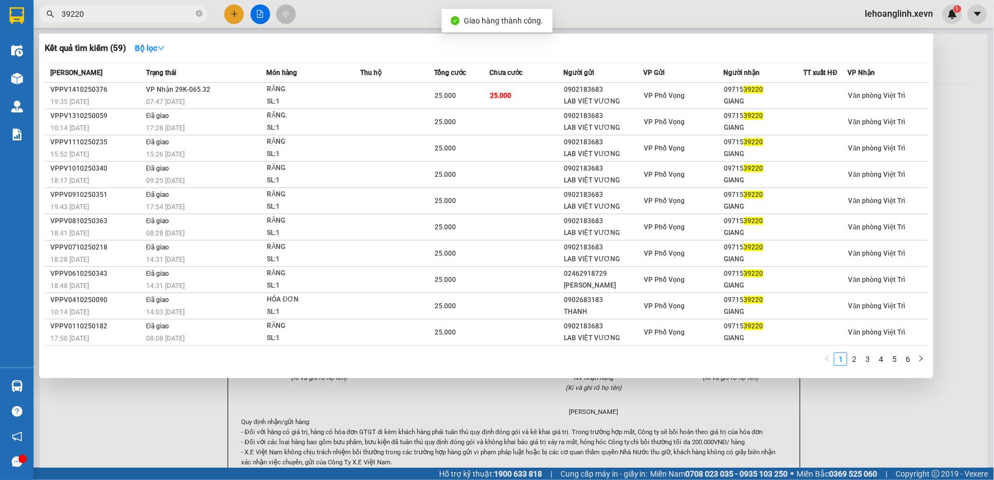
click at [136, 18] on input "39220" at bounding box center [128, 14] width 132 height 12
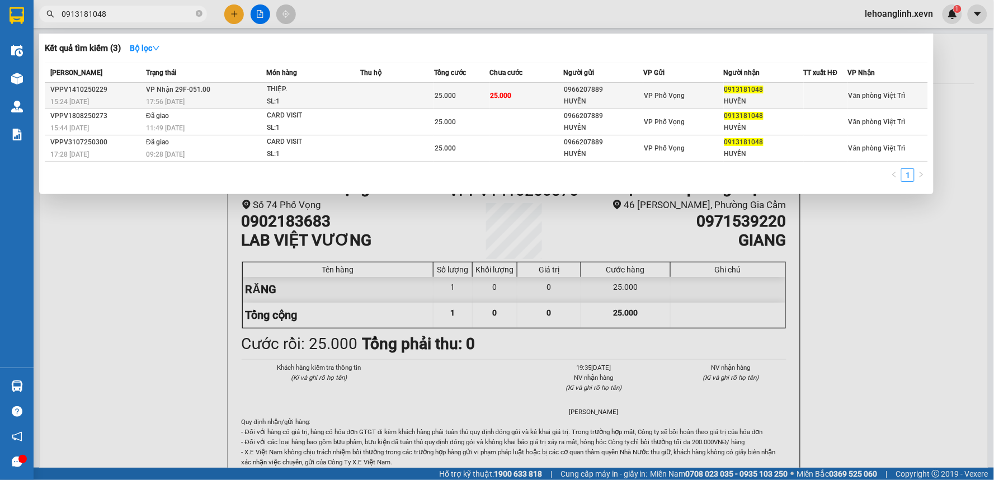
click at [498, 92] on span "25.000" at bounding box center [500, 96] width 21 height 8
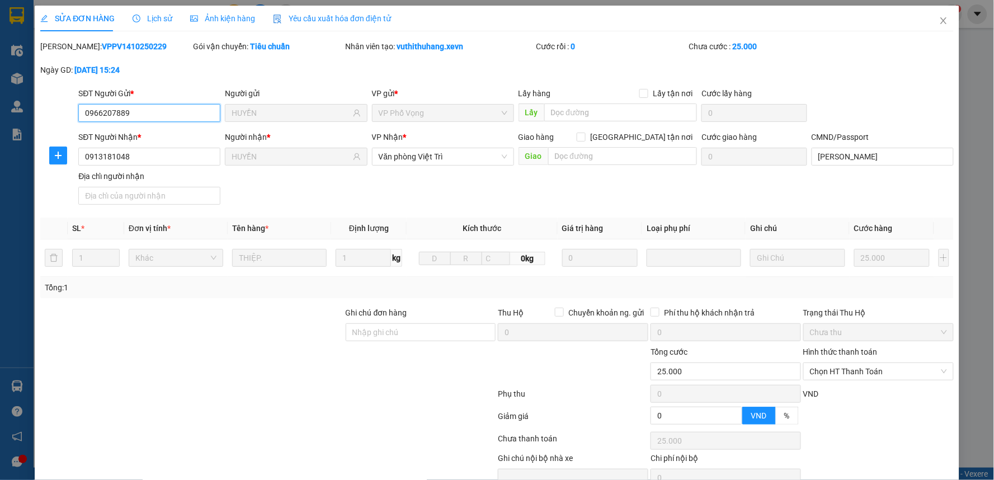
scroll to position [54, 0]
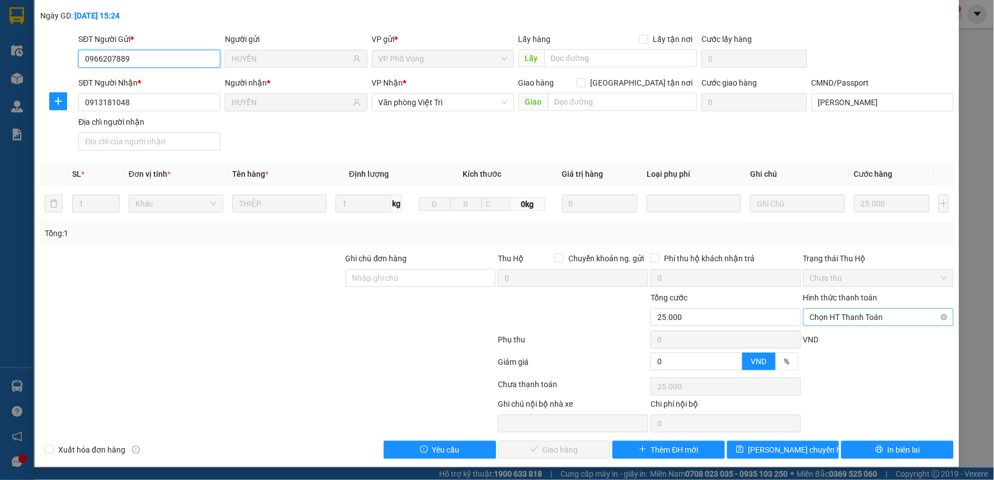
click at [831, 311] on span "Chọn HT Thanh Toán" at bounding box center [878, 317] width 137 height 17
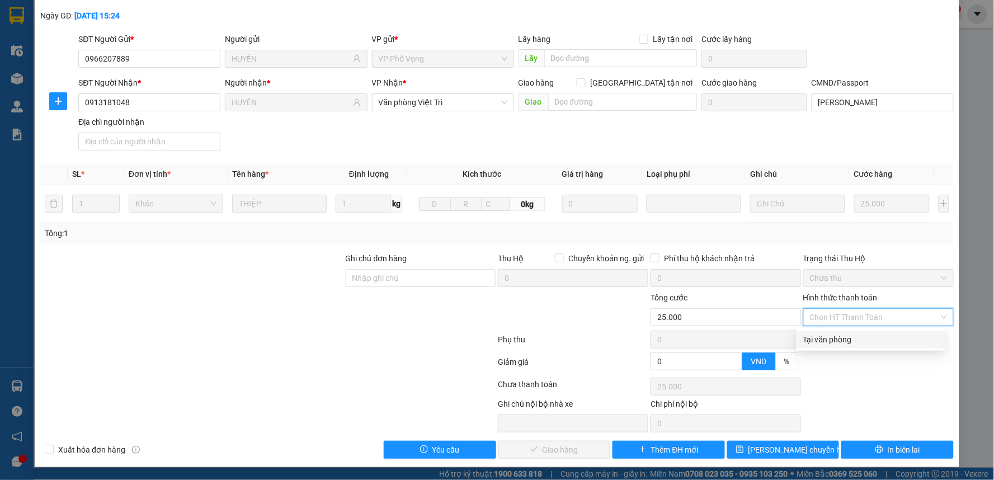
click at [841, 342] on div "Tại văn phòng" at bounding box center [870, 339] width 135 height 12
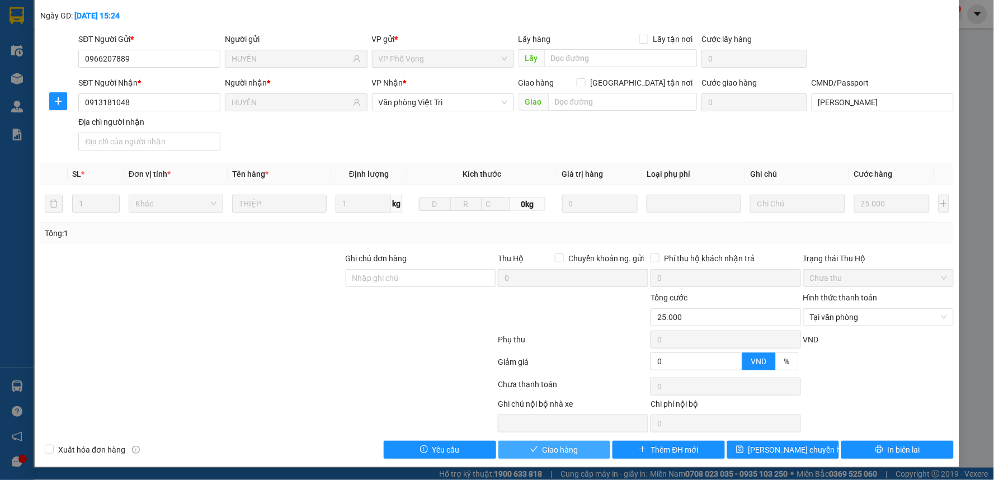
click at [571, 453] on span "Giao hàng" at bounding box center [561, 450] width 36 height 12
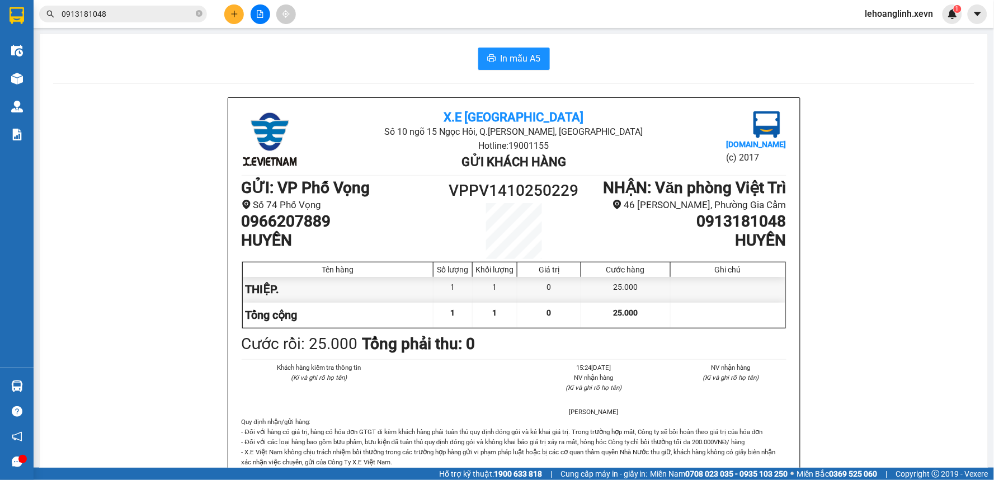
click at [131, 25] on div "Kết quả tìm kiếm ( 3 ) Bộ lọc Mã ĐH Trạng thái Món hàng Thu hộ Tổng cước Chưa c…" at bounding box center [497, 14] width 994 height 28
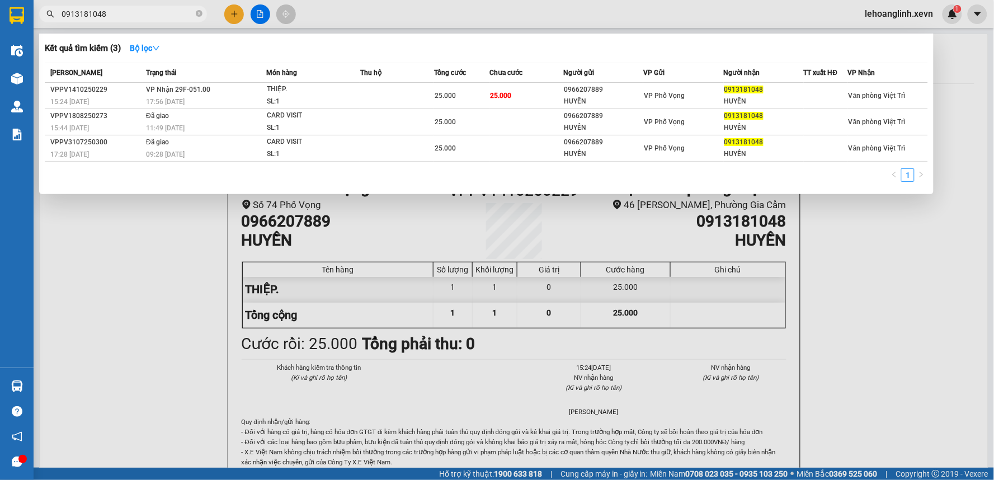
click at [141, 18] on input "0913181048" at bounding box center [128, 14] width 132 height 12
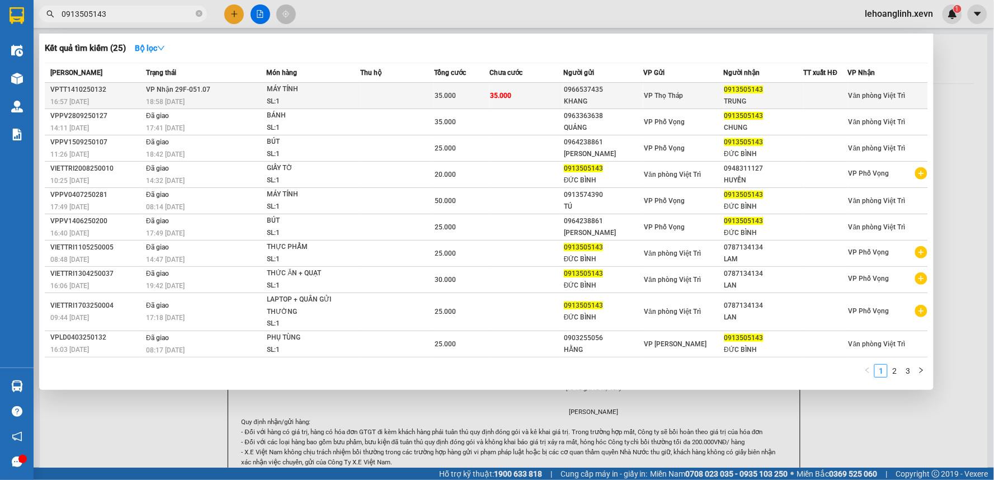
click at [587, 90] on div "0966537435" at bounding box center [603, 90] width 79 height 12
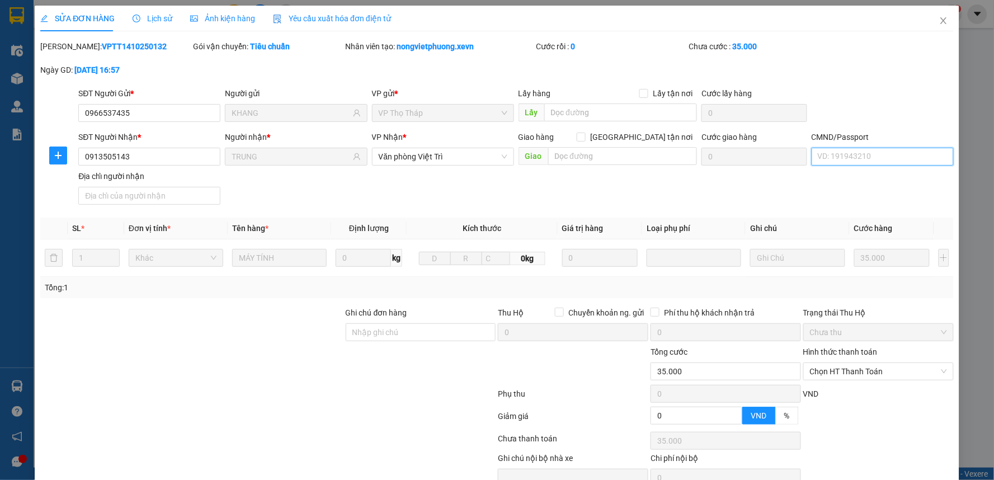
click at [906, 161] on input "CMND/Passport" at bounding box center [883, 157] width 142 height 18
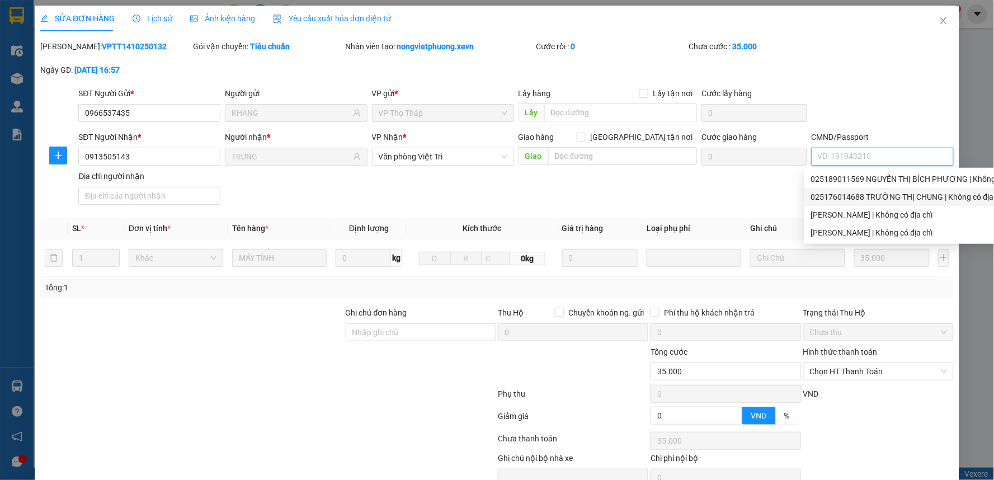
click at [902, 191] on div "025176014688 TRƯỜNG THỊ CHUNG | Không có địa chỉ" at bounding box center [920, 197] width 219 height 12
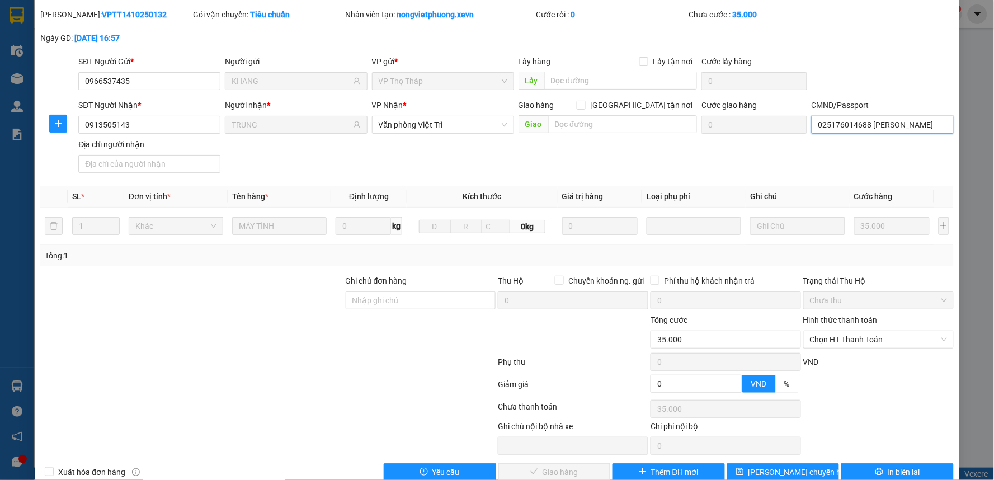
scroll to position [54, 0]
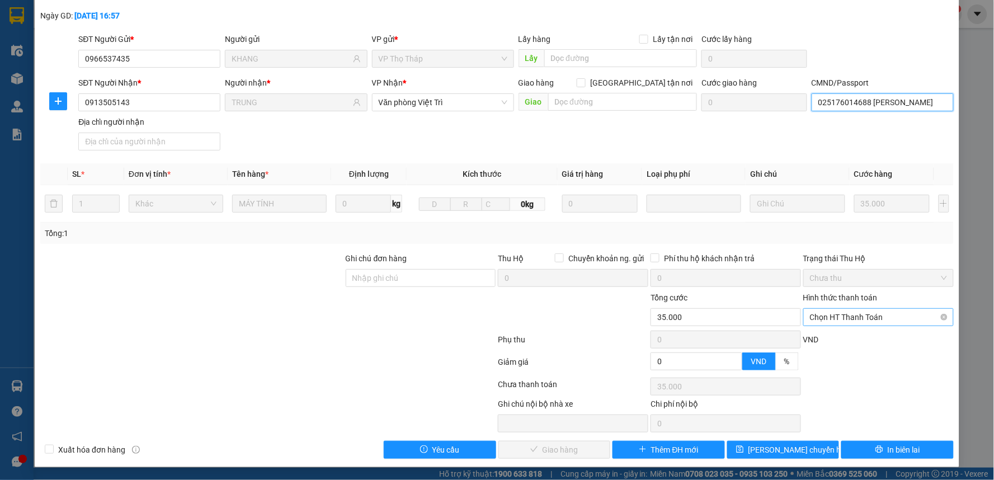
click at [838, 316] on span "Chọn HT Thanh Toán" at bounding box center [878, 317] width 137 height 17
click at [841, 345] on div "Tại văn phòng" at bounding box center [871, 340] width 149 height 18
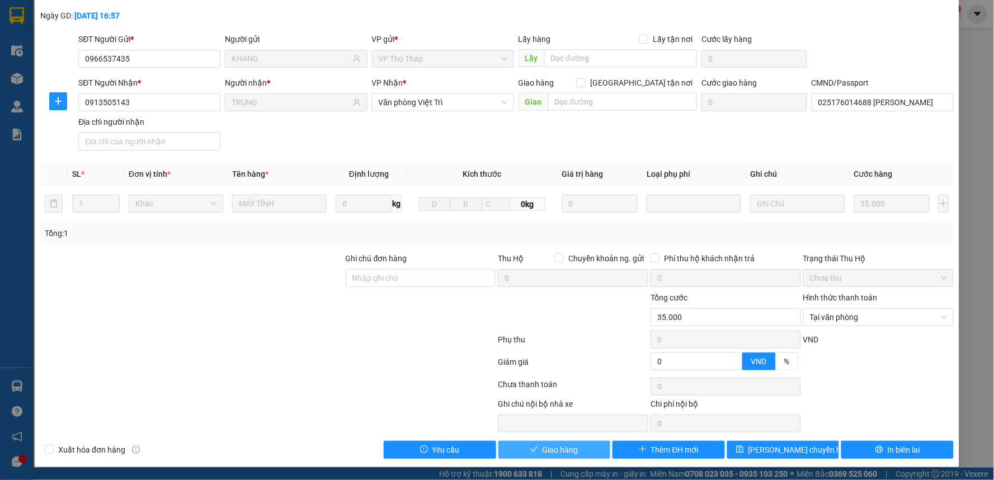
click at [567, 448] on span "Giao hàng" at bounding box center [561, 450] width 36 height 12
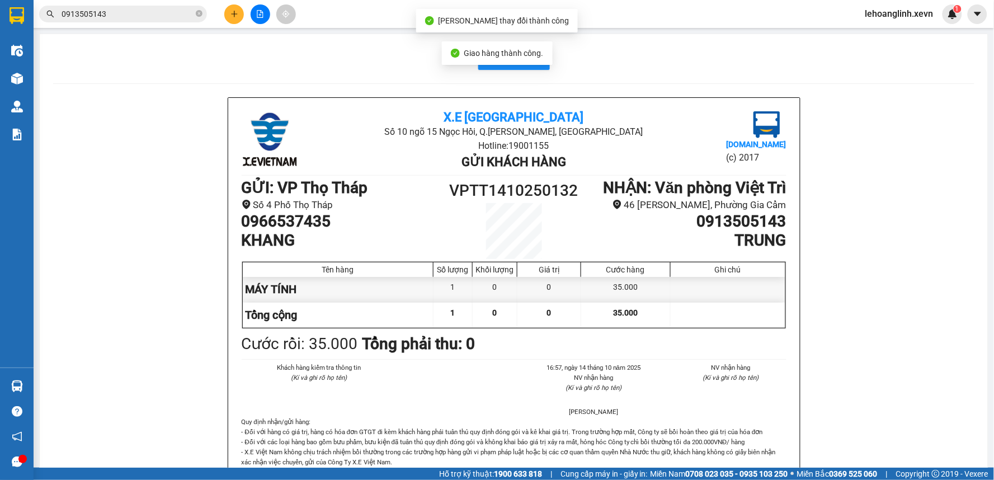
click at [145, 12] on input "0913505143" at bounding box center [128, 14] width 132 height 12
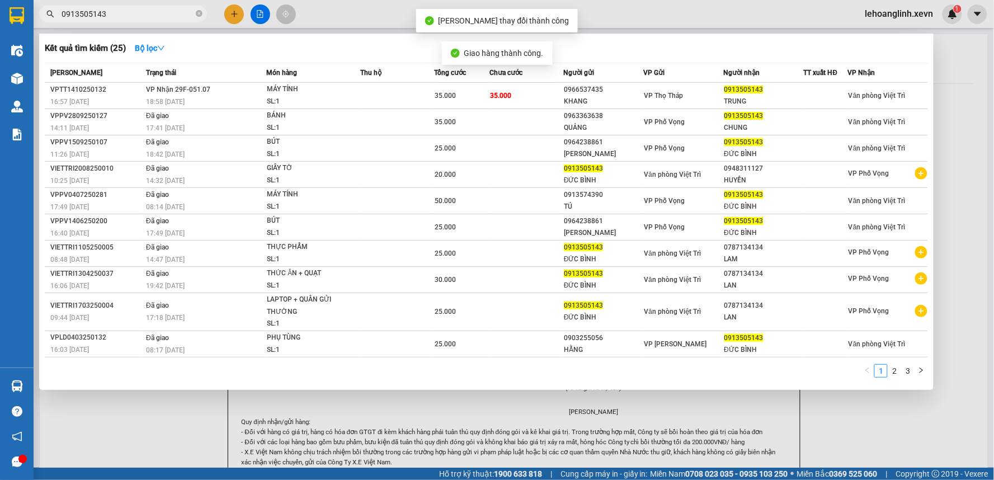
click at [145, 12] on input "0913505143" at bounding box center [128, 14] width 132 height 12
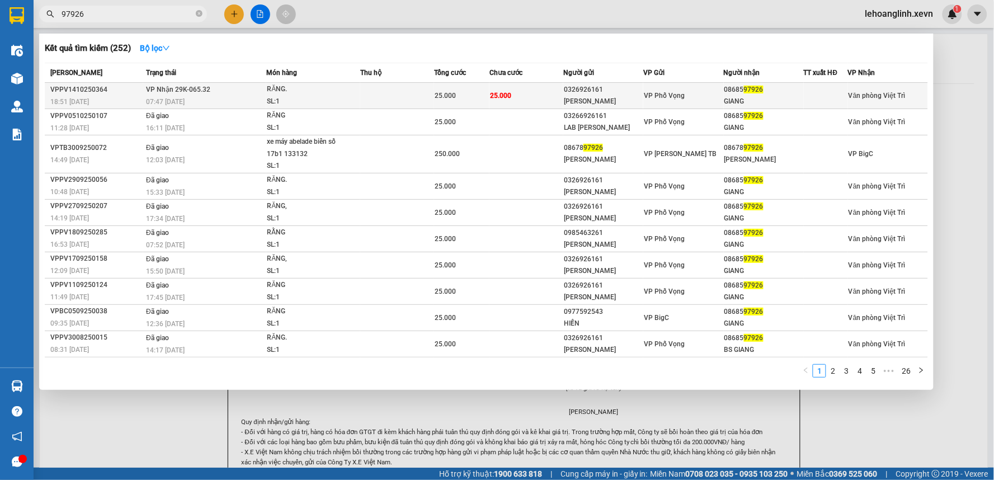
click at [343, 98] on div "SL: 1" at bounding box center [309, 102] width 84 height 12
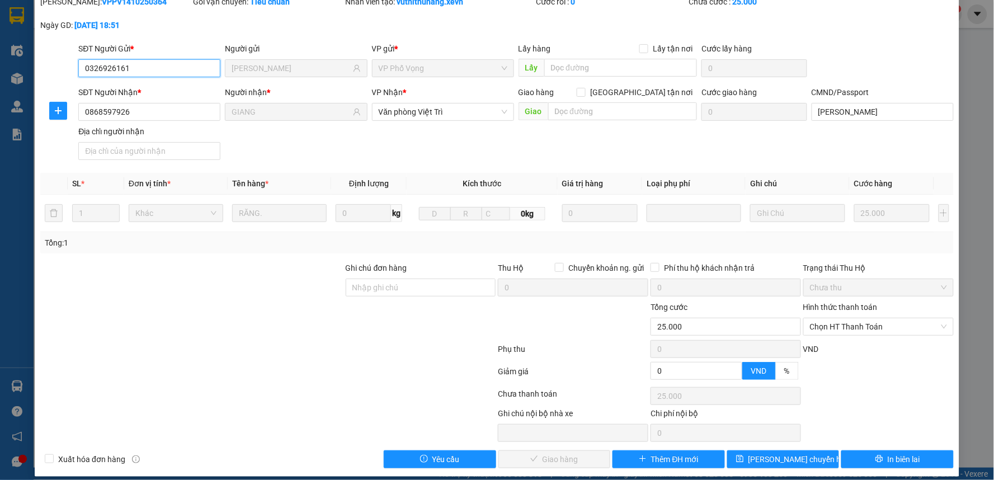
scroll to position [54, 0]
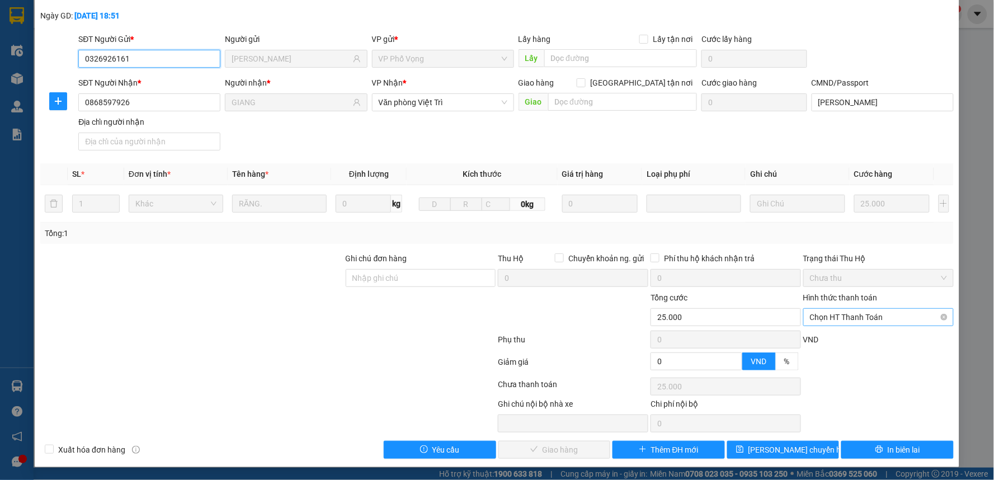
click at [859, 315] on span "Chọn HT Thanh Toán" at bounding box center [878, 317] width 137 height 17
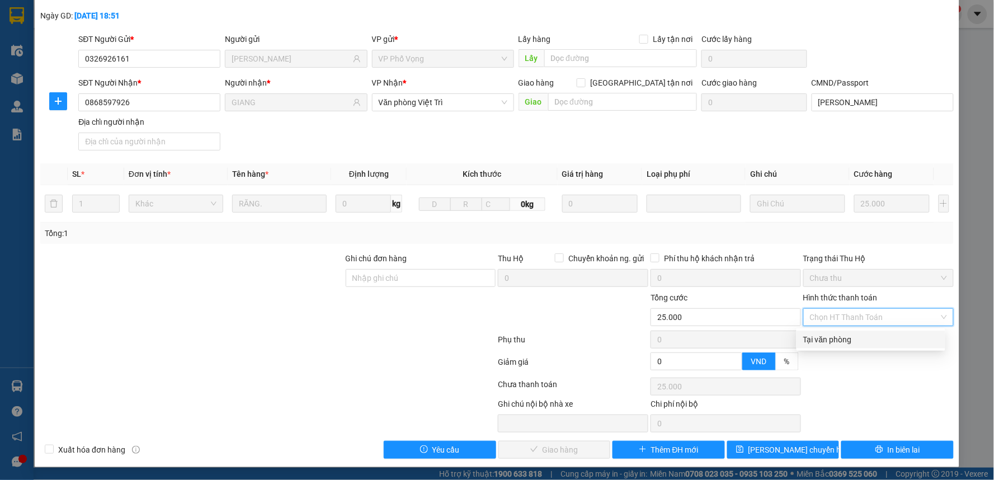
click at [846, 333] on div "Tại văn phòng" at bounding box center [870, 339] width 135 height 12
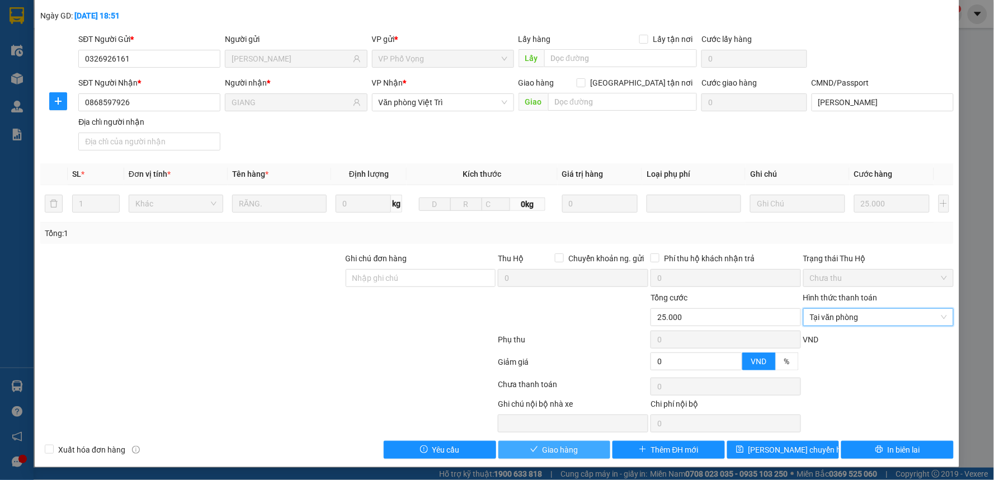
click at [560, 445] on span "Giao hàng" at bounding box center [561, 450] width 36 height 12
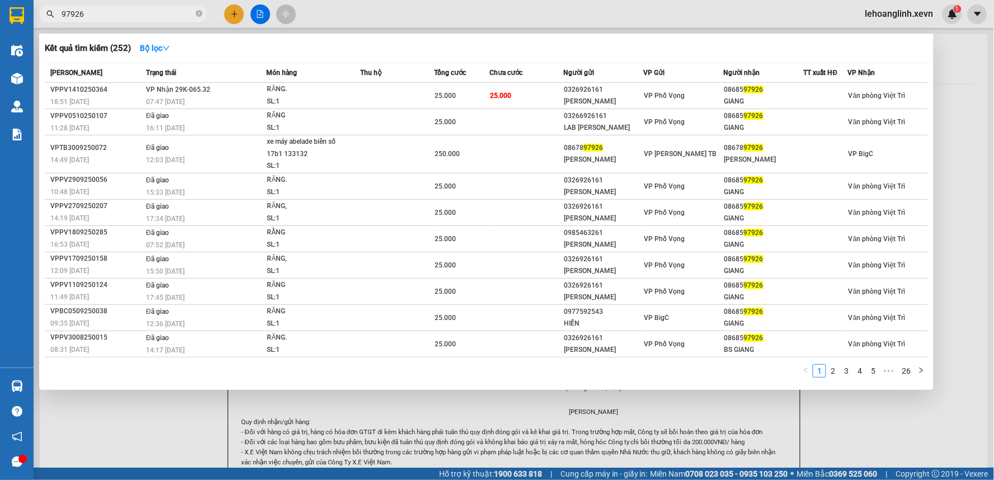
click at [121, 12] on input "97926" at bounding box center [128, 14] width 132 height 12
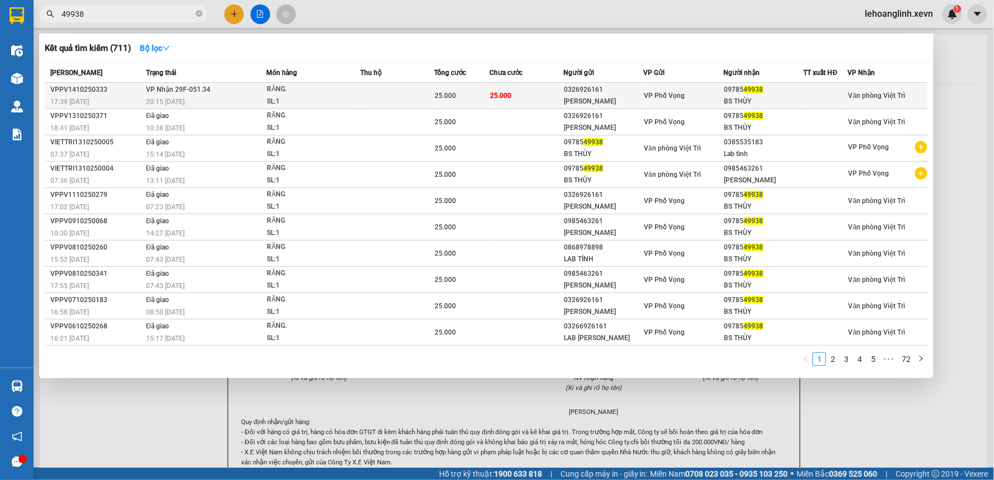
click at [415, 100] on td at bounding box center [397, 96] width 74 height 26
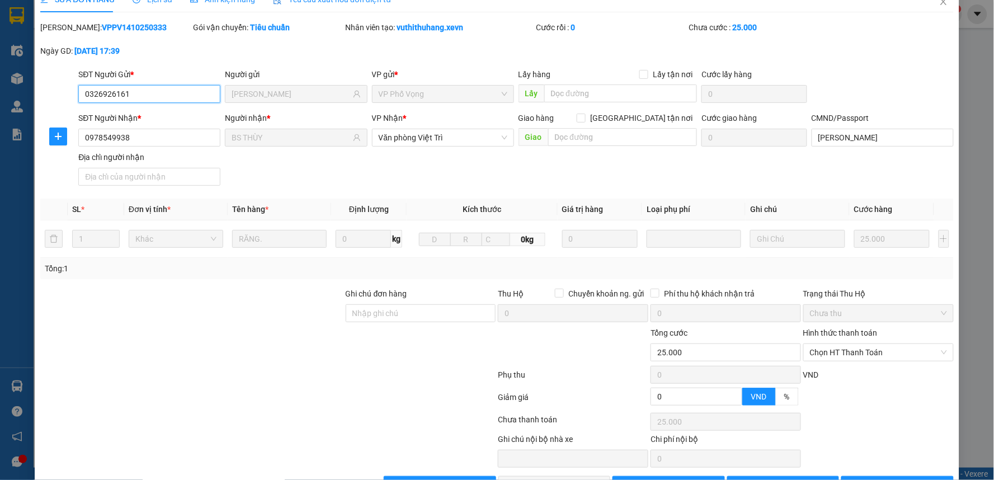
scroll to position [54, 0]
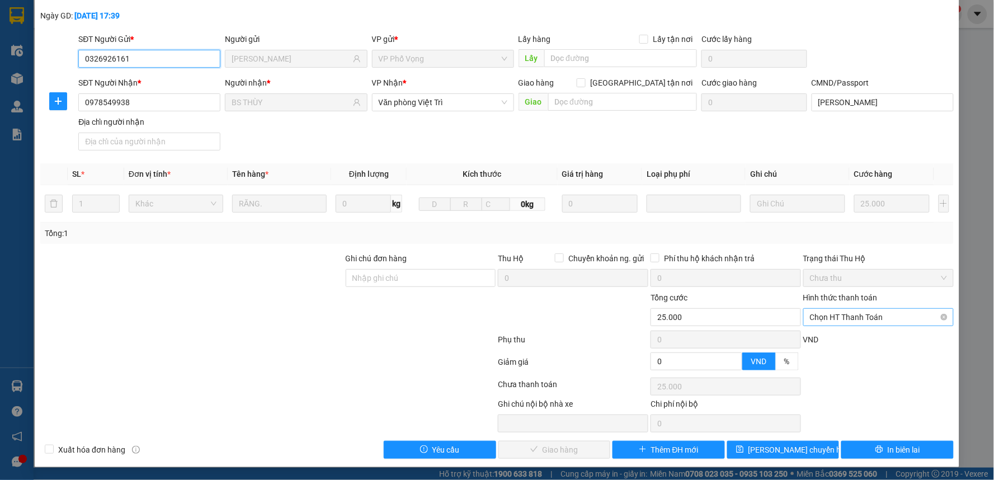
click at [838, 317] on span "Chọn HT Thanh Toán" at bounding box center [878, 317] width 137 height 17
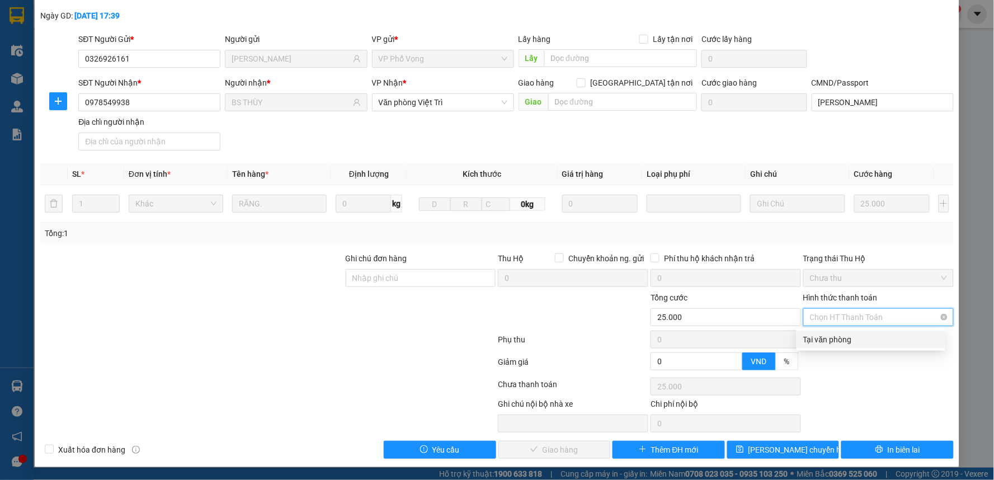
click at [834, 336] on div "Tại văn phòng" at bounding box center [870, 339] width 135 height 12
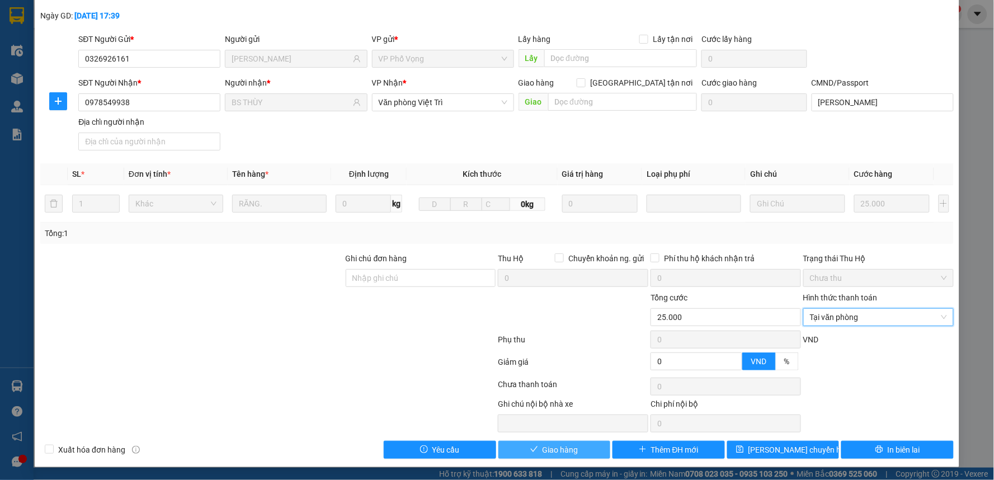
click at [550, 444] on span "Giao hàng" at bounding box center [561, 450] width 36 height 12
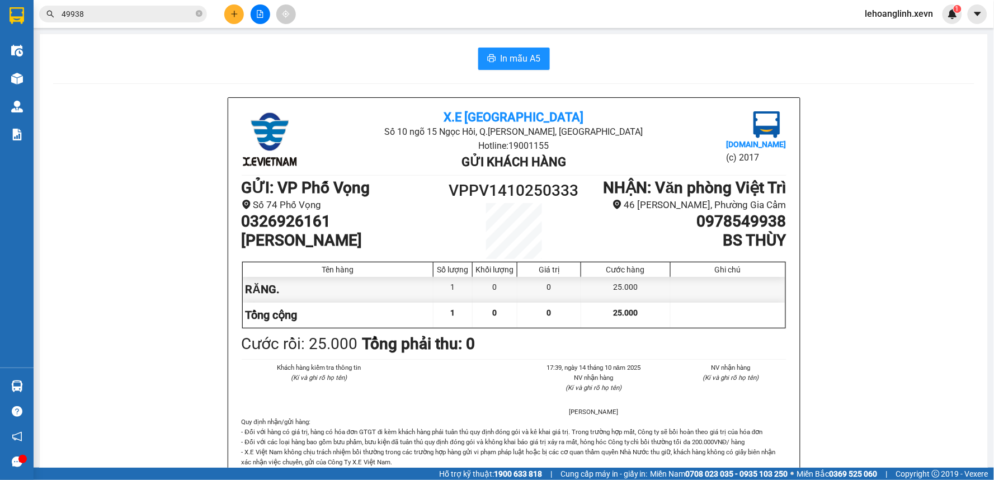
click at [84, 16] on input "49938" at bounding box center [128, 14] width 132 height 12
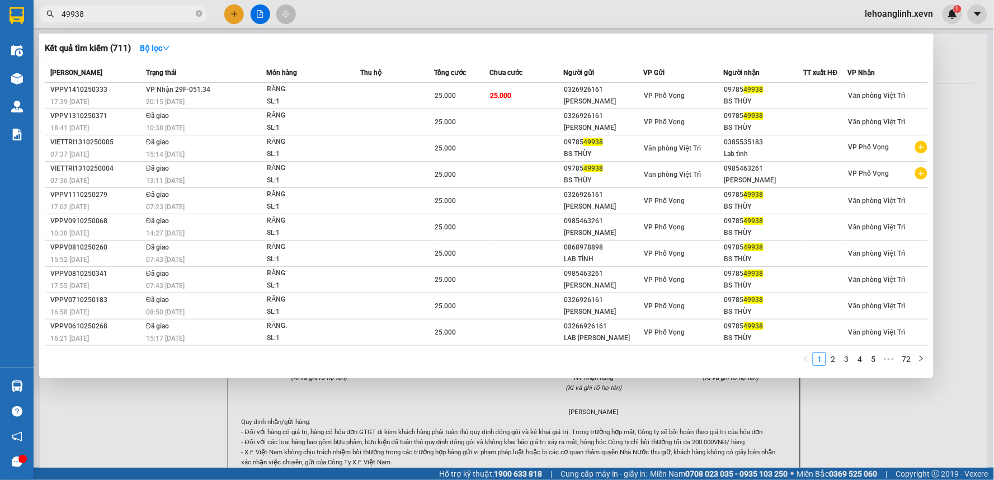
click at [84, 16] on input "49938" at bounding box center [128, 14] width 132 height 12
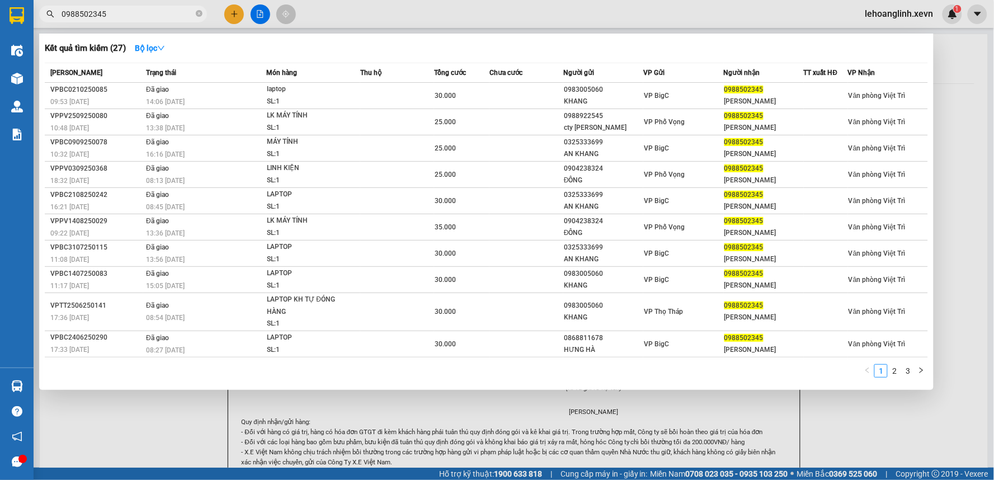
click at [164, 17] on input "0988502345" at bounding box center [128, 14] width 132 height 12
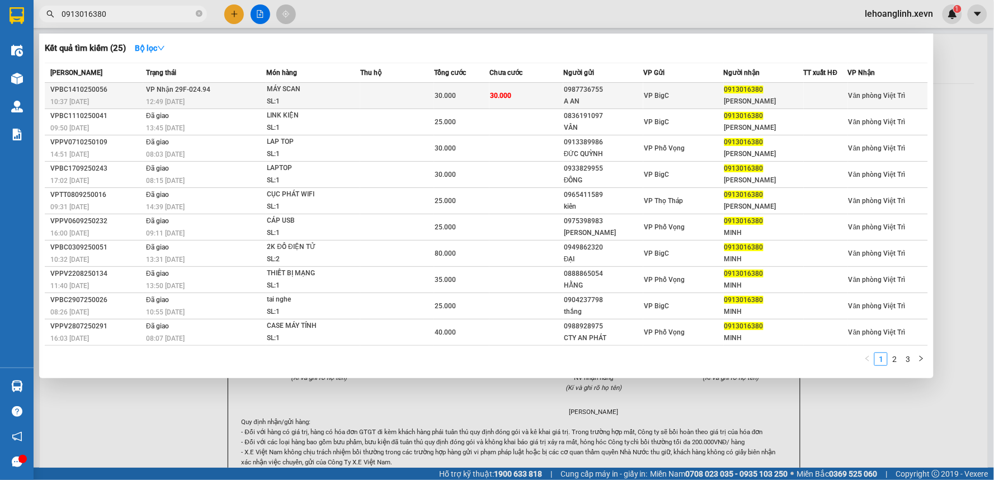
click at [416, 88] on td at bounding box center [397, 96] width 74 height 26
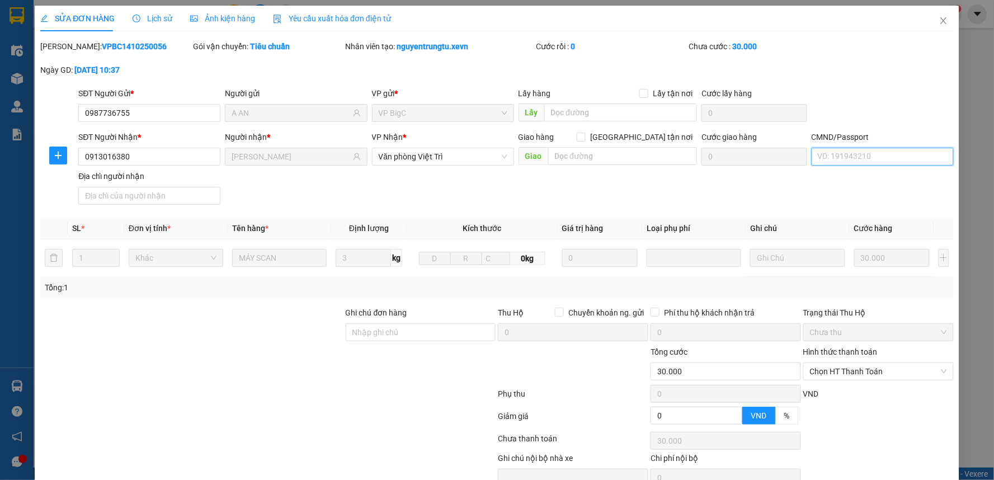
click at [854, 156] on input "CMND/Passport" at bounding box center [883, 157] width 142 height 18
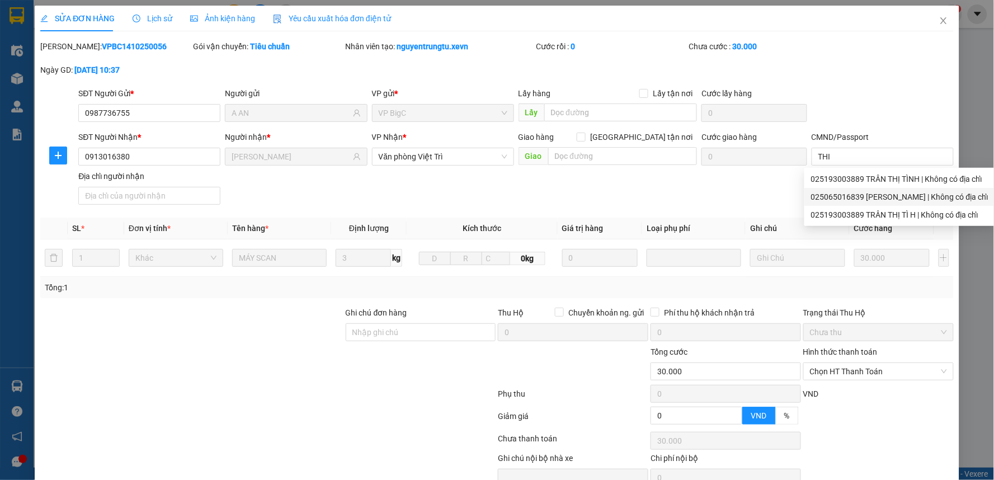
click at [721, 204] on div "SĐT Người Nhận * 0913016380 Người nhận * MINH VŨ VP Nhận * Văn phòng Việt Trì G…" at bounding box center [516, 170] width 880 height 78
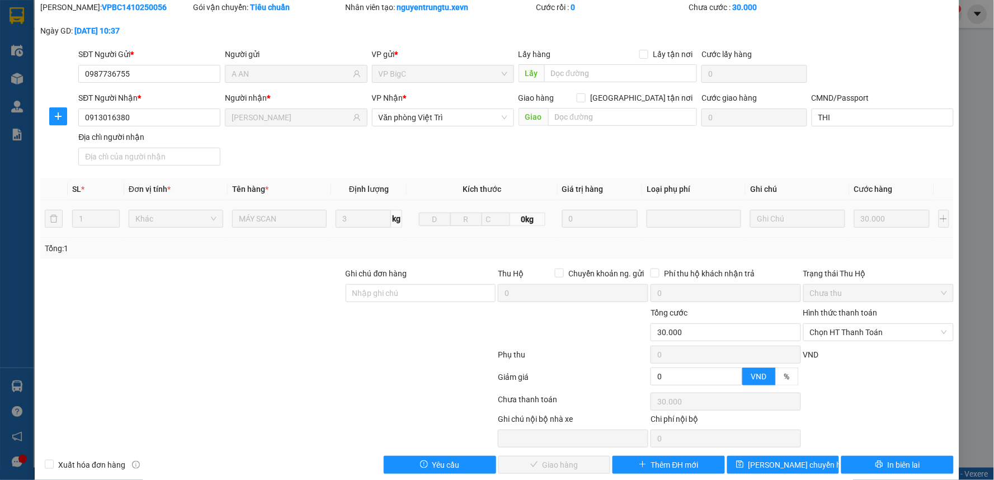
scroll to position [54, 0]
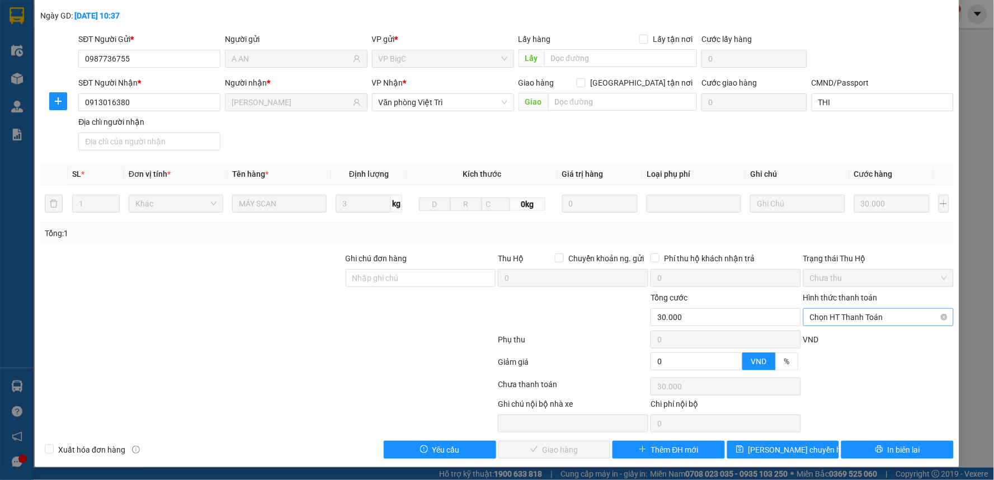
click at [836, 312] on span "Chọn HT Thanh Toán" at bounding box center [878, 317] width 137 height 17
click at [836, 337] on div "Tại văn phòng" at bounding box center [870, 339] width 135 height 12
click at [554, 449] on span "Giao hàng" at bounding box center [561, 450] width 36 height 12
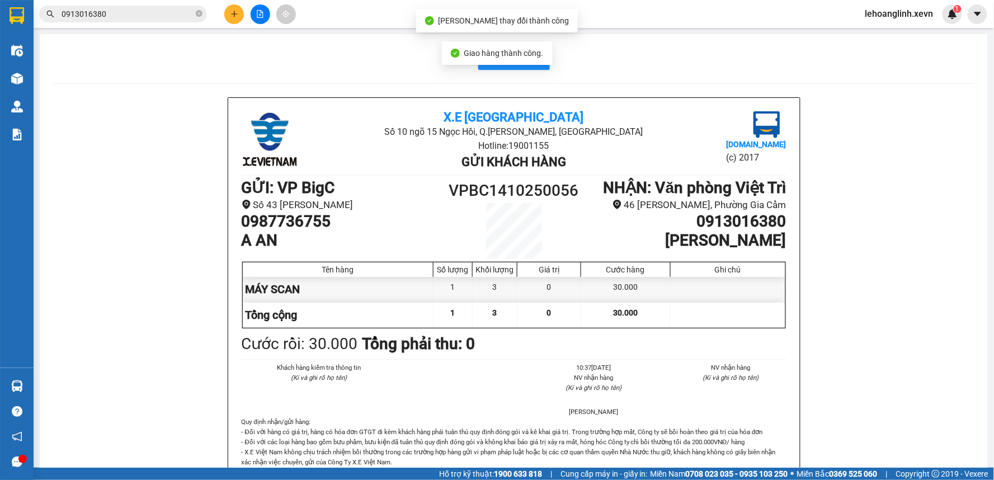
click at [130, 17] on input "0913016380" at bounding box center [128, 14] width 132 height 12
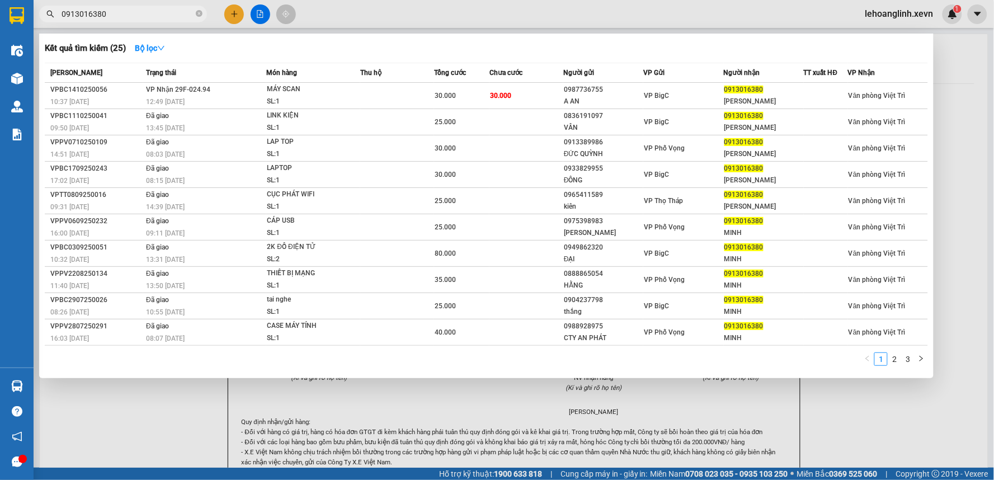
click at [151, 13] on input "0913016380" at bounding box center [128, 14] width 132 height 12
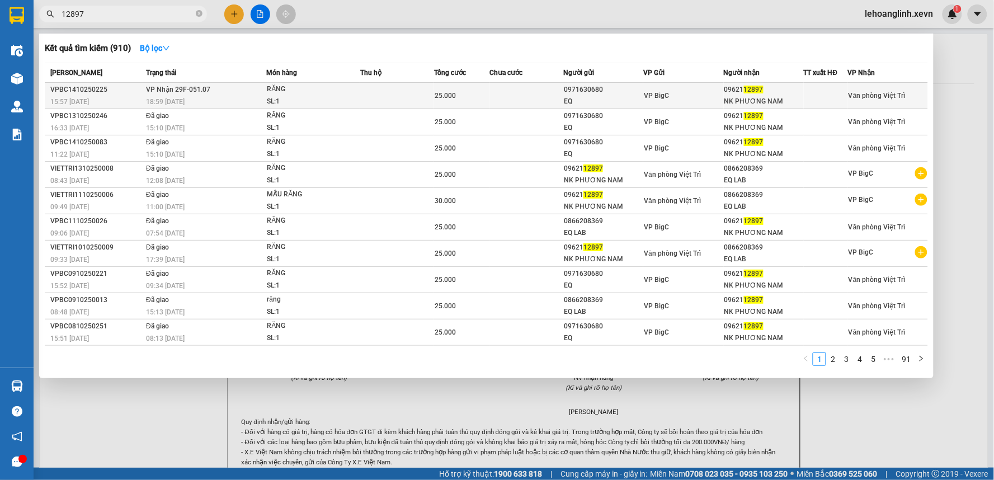
click at [541, 90] on td at bounding box center [527, 96] width 74 height 26
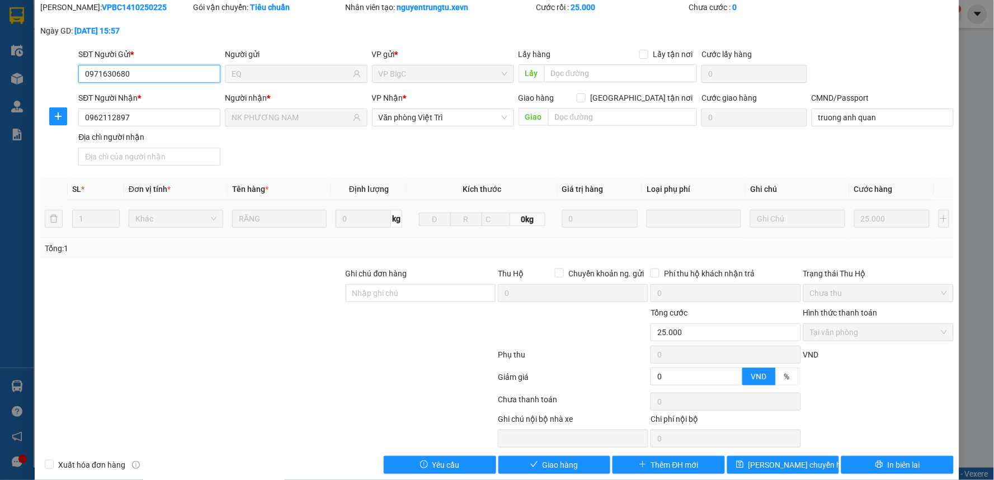
scroll to position [54, 0]
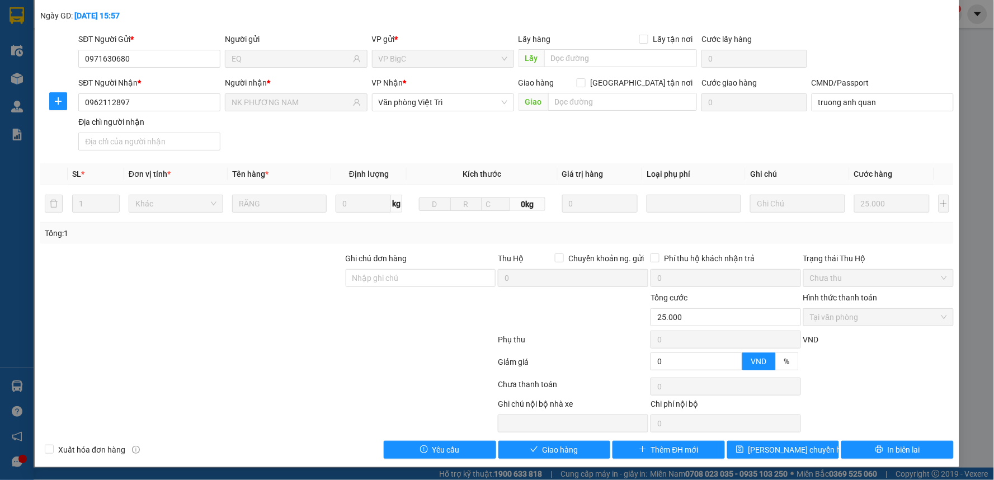
click at [907, 87] on div "CMND/Passport" at bounding box center [883, 83] width 142 height 12
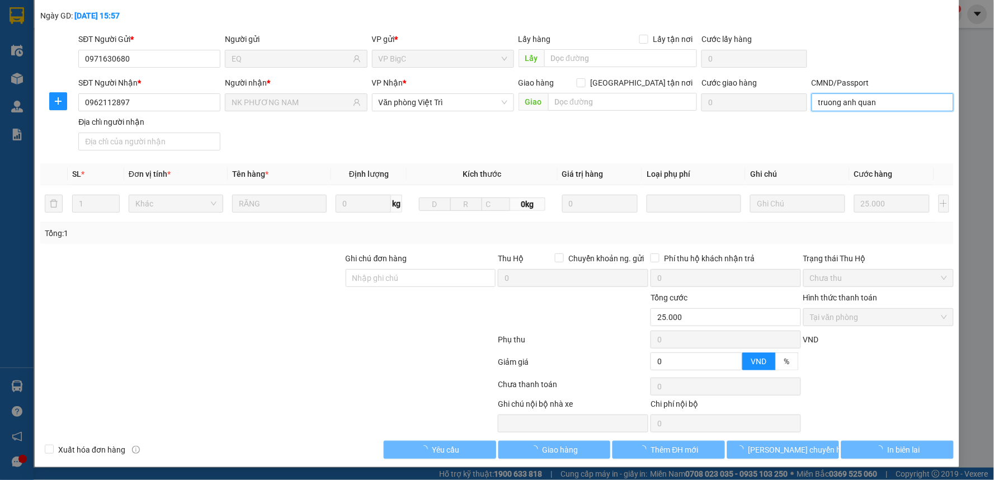
click at [899, 101] on input "truong anh quan" at bounding box center [883, 102] width 142 height 18
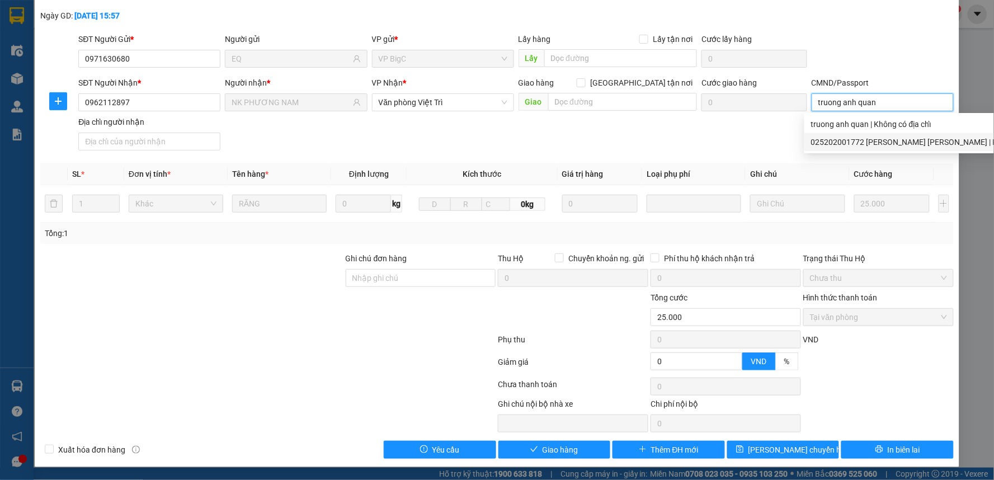
click at [880, 138] on div "025202001772 NGUYỄN DUY TÙNG trần tuấn vũ | Không có địa chỉ" at bounding box center [930, 142] width 239 height 12
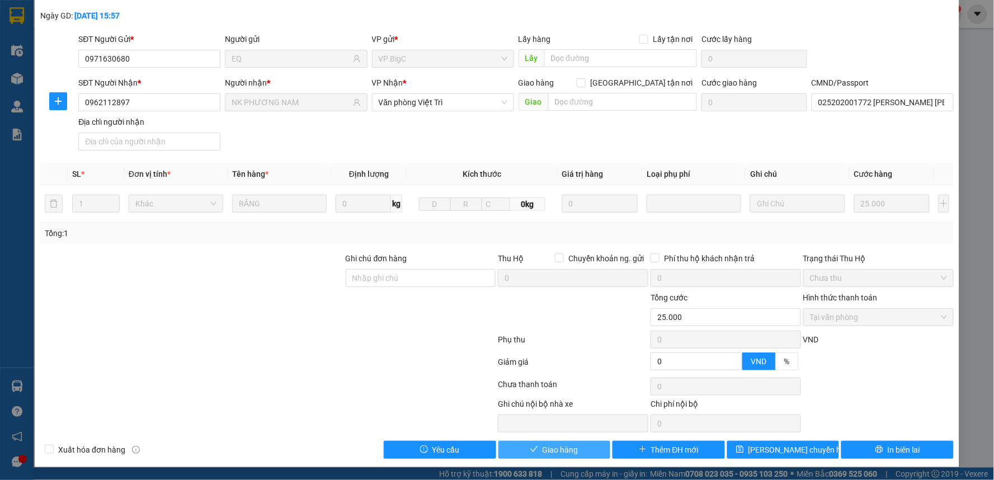
drag, startPoint x: 564, startPoint y: 452, endPoint x: 490, endPoint y: 408, distance: 85.5
click at [563, 452] on span "Giao hàng" at bounding box center [561, 450] width 36 height 12
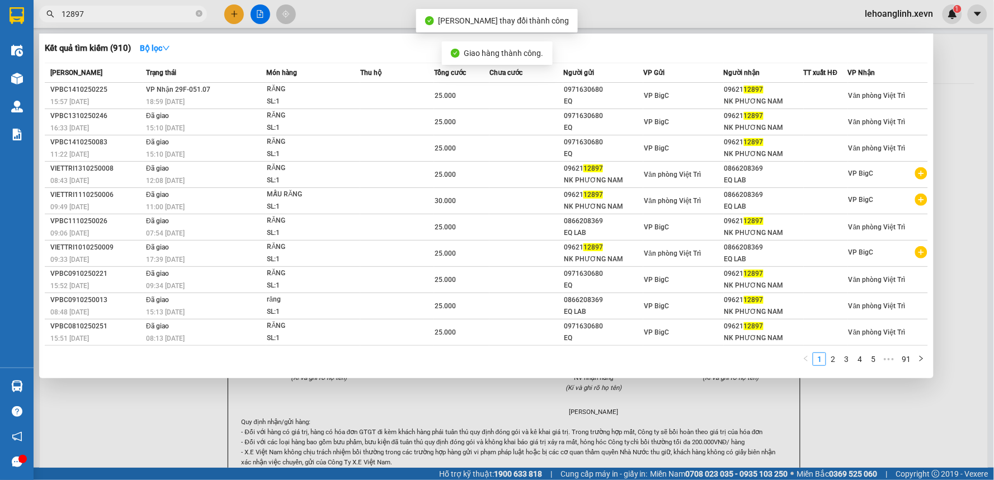
click at [128, 20] on span "12897" at bounding box center [123, 14] width 168 height 17
click at [137, 12] on input "12897" at bounding box center [128, 14] width 132 height 12
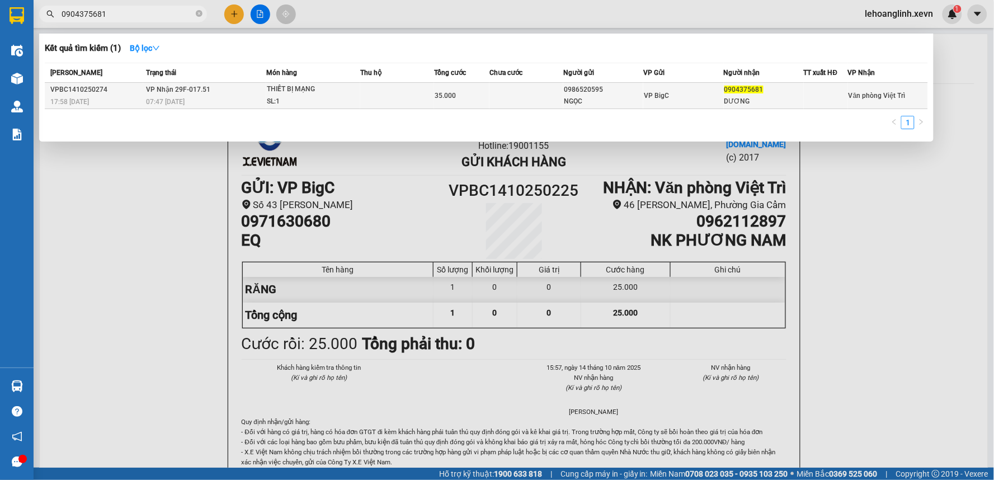
click at [433, 97] on td at bounding box center [397, 96] width 74 height 26
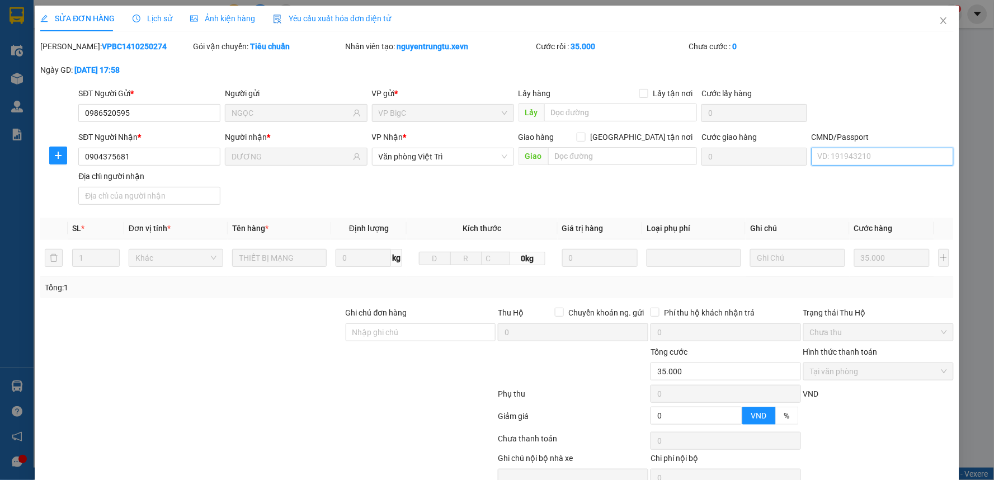
click at [838, 162] on input "CMND/Passport" at bounding box center [883, 157] width 142 height 18
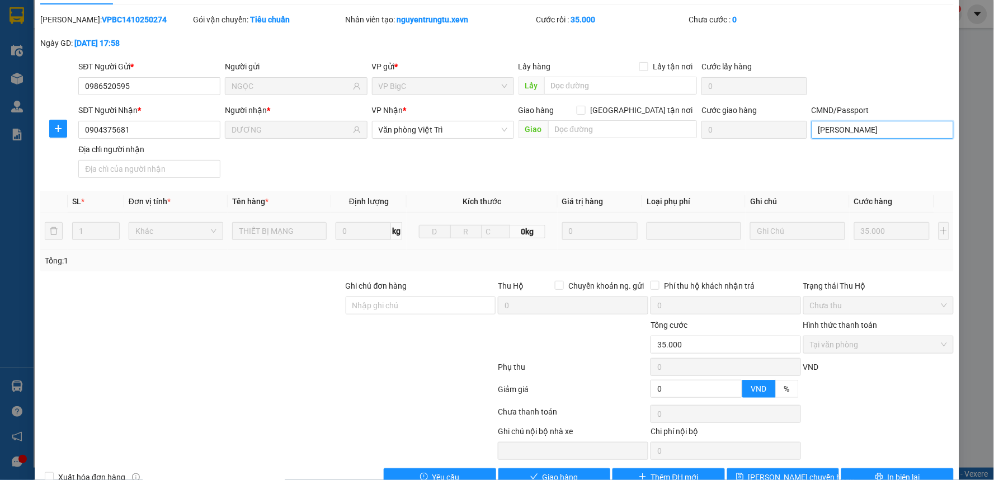
scroll to position [54, 0]
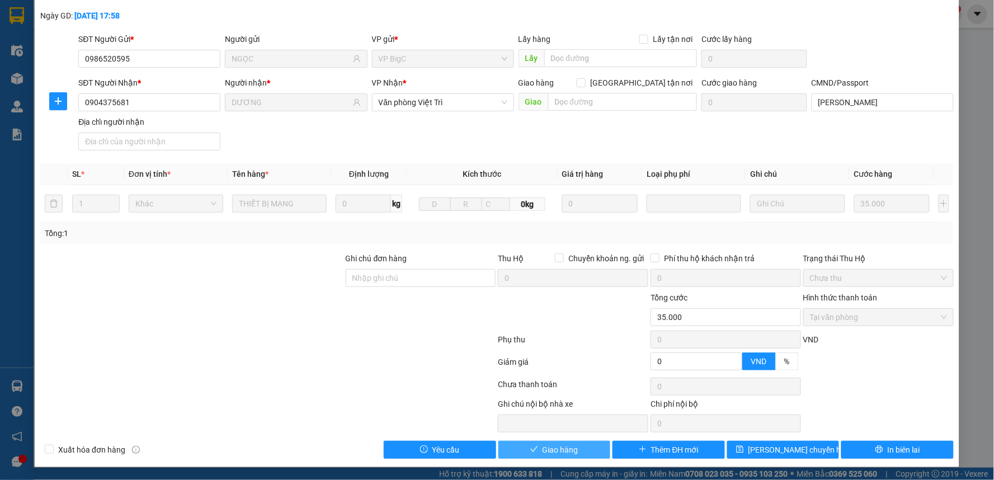
click at [547, 446] on span "Giao hàng" at bounding box center [561, 450] width 36 height 12
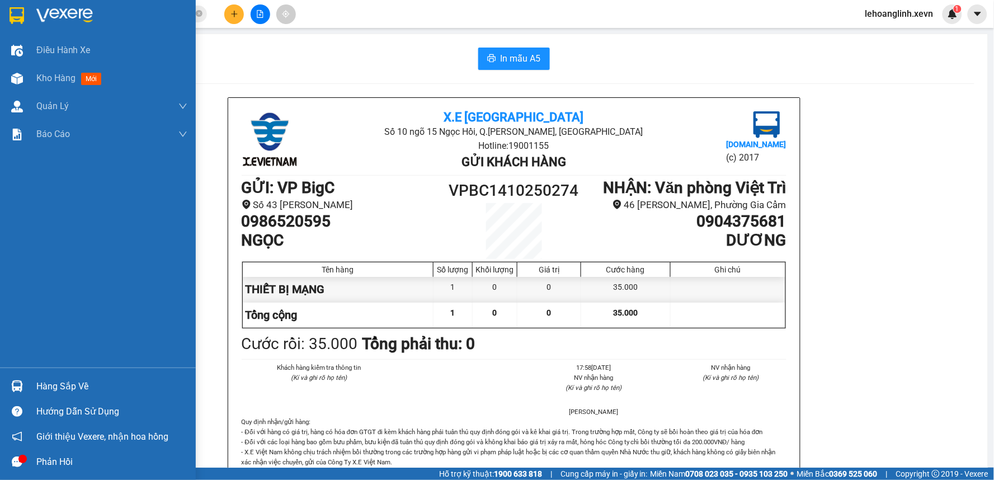
click at [30, 379] on div "Hàng sắp về" at bounding box center [98, 386] width 196 height 25
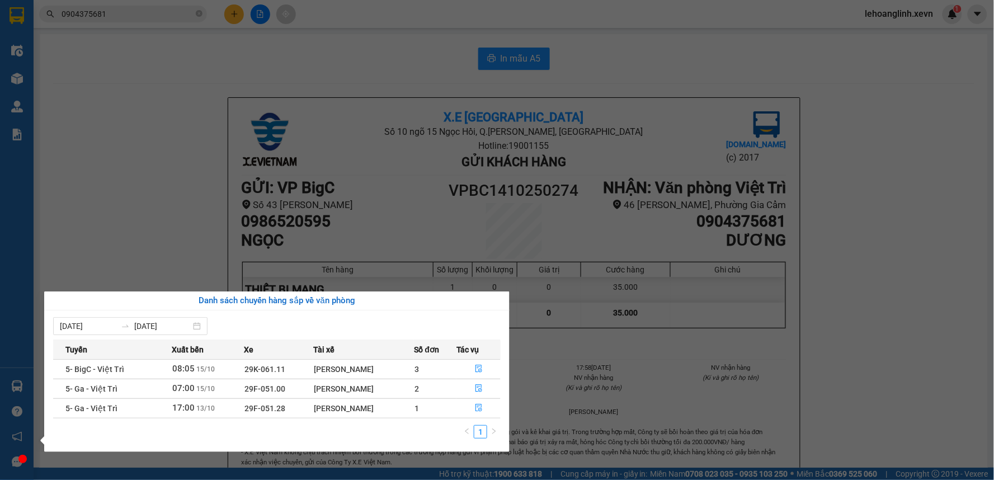
click at [122, 3] on section "Kết quả tìm kiếm ( 1 ) Bộ lọc Mã ĐH Trạng thái Món hàng Thu hộ Tổng cước Chưa c…" at bounding box center [497, 240] width 994 height 480
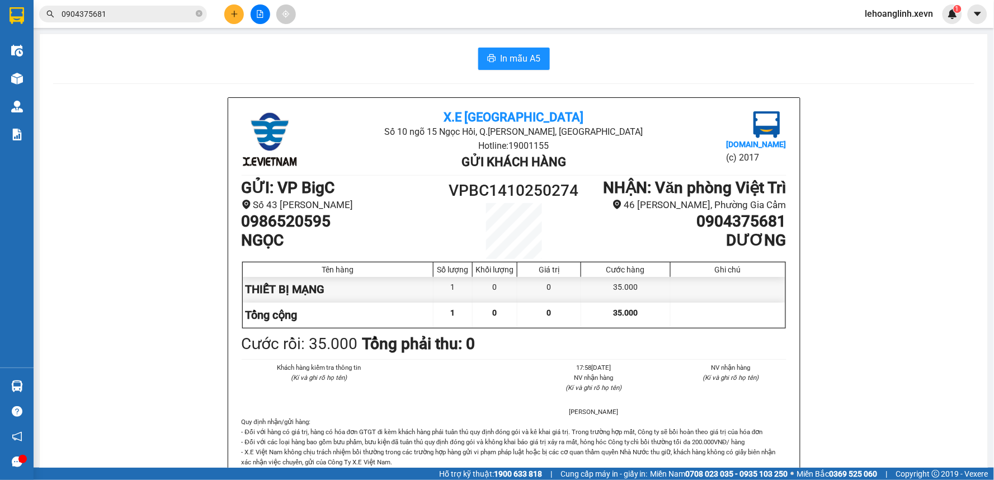
click at [126, 12] on input "0904375681" at bounding box center [128, 14] width 132 height 12
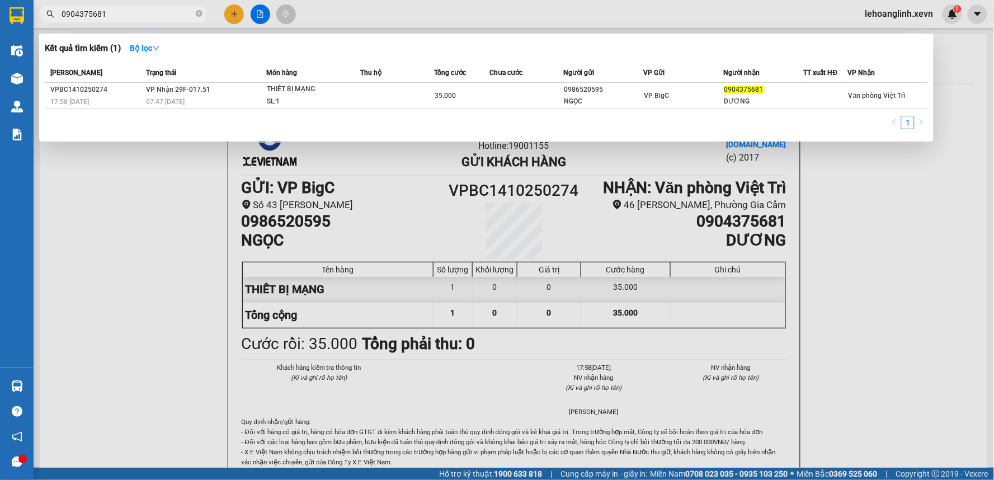
click at [126, 12] on input "0904375681" at bounding box center [128, 14] width 132 height 12
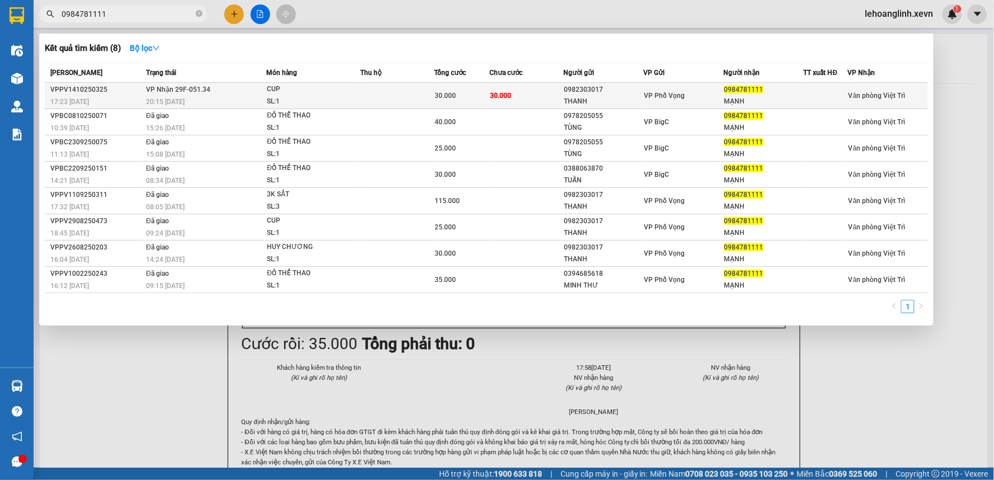
click at [609, 86] on div "0982303017" at bounding box center [603, 90] width 79 height 12
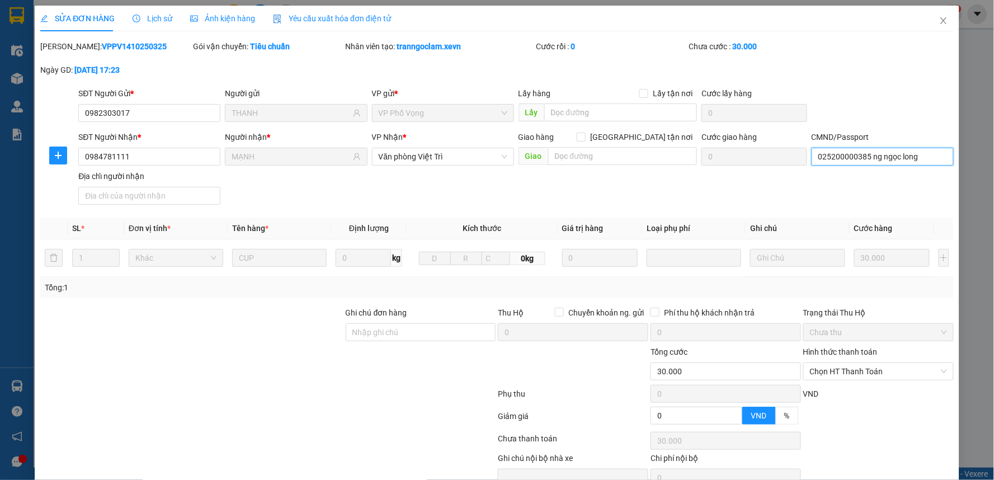
click at [904, 162] on input "025200000385 ng ngọc long" at bounding box center [883, 157] width 142 height 18
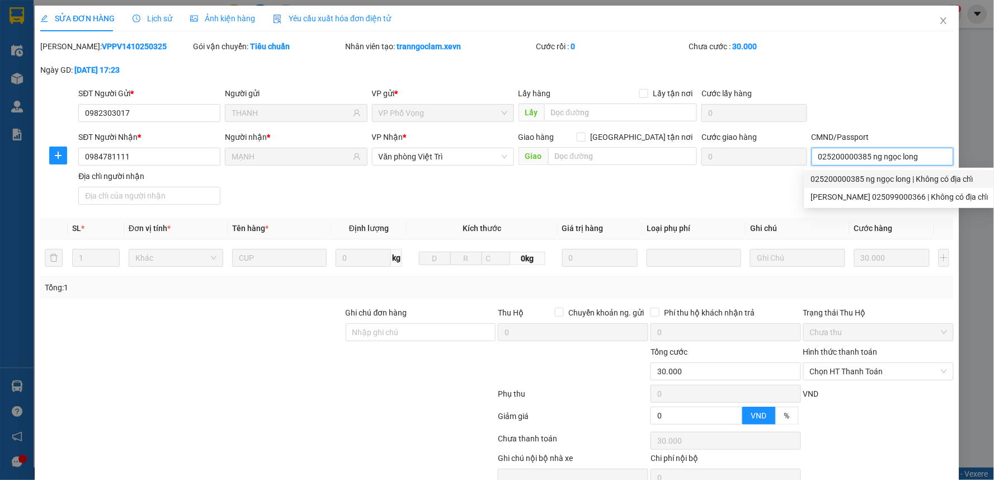
click at [919, 153] on input "025200000385 ng ngọc long" at bounding box center [883, 157] width 142 height 18
click at [730, 194] on div "SĐT Người Nhận * 0984781111 Người nhận * MẠNH VP Nhận * Văn phòng Việt Trì Giao…" at bounding box center [516, 170] width 880 height 78
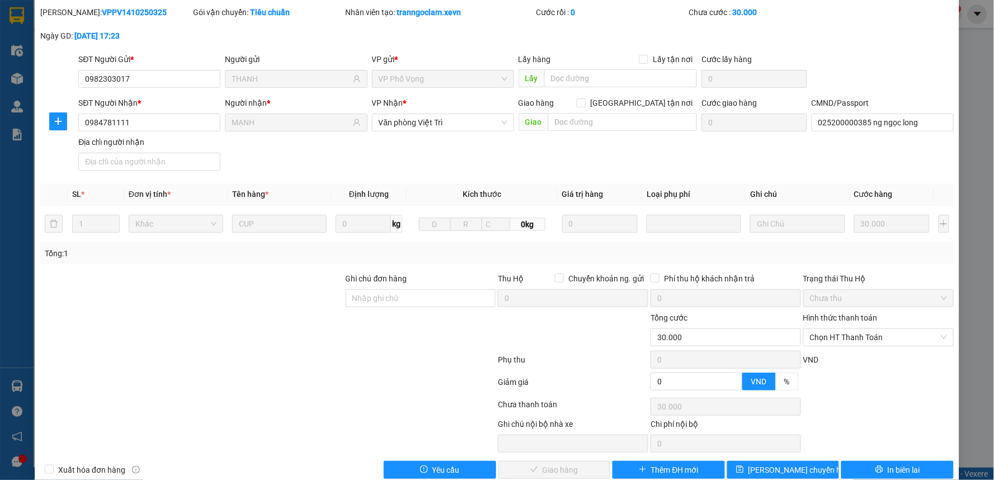
scroll to position [54, 0]
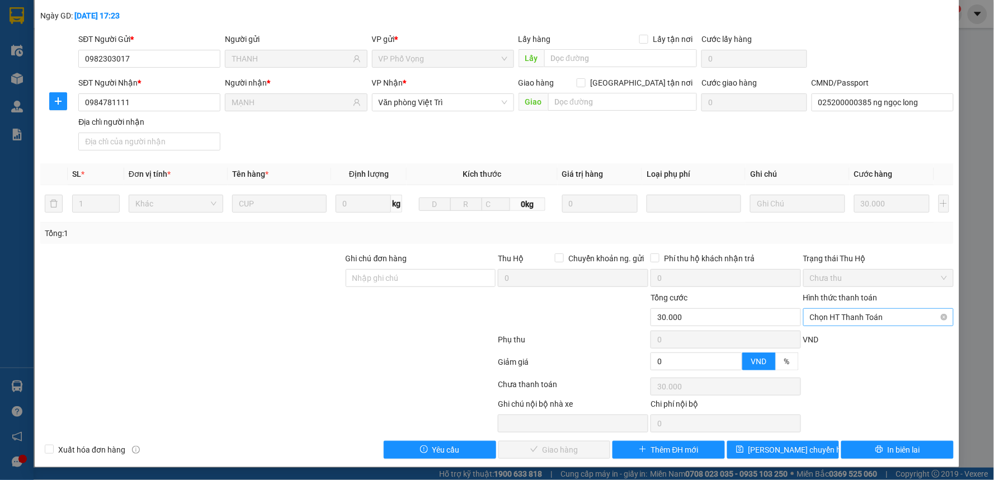
click at [834, 316] on span "Chọn HT Thanh Toán" at bounding box center [878, 317] width 137 height 17
click at [834, 336] on div "Tại văn phòng" at bounding box center [870, 339] width 135 height 12
click at [530, 450] on icon "check" at bounding box center [533, 449] width 7 height 6
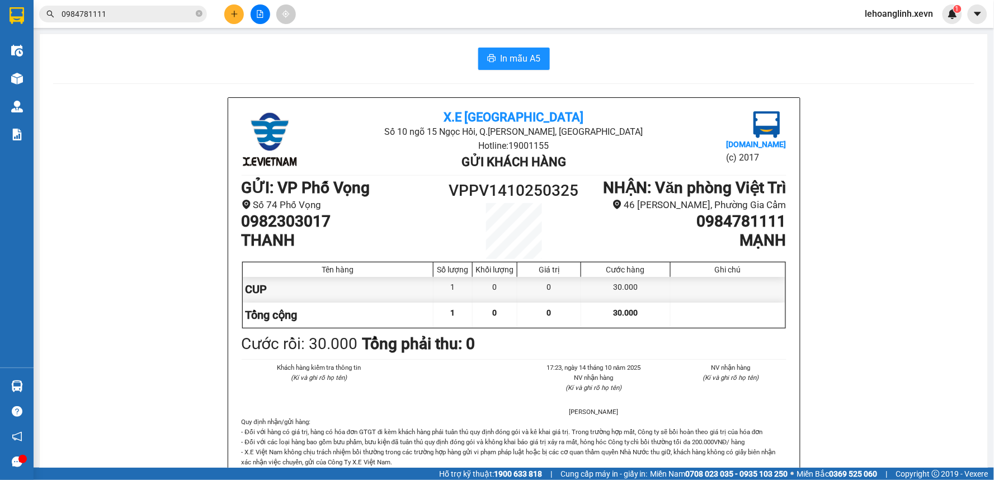
click at [110, 18] on input "0984781111" at bounding box center [128, 14] width 132 height 12
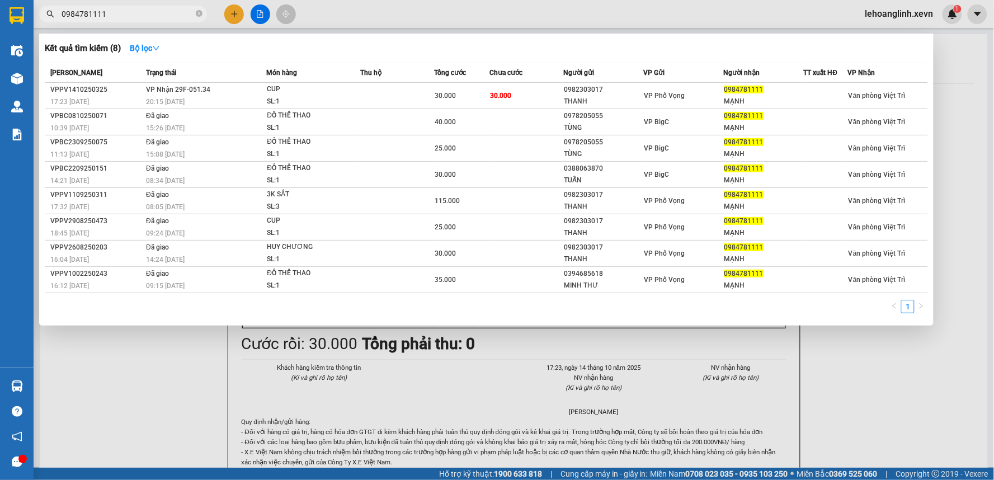
click at [110, 18] on input "0984781111" at bounding box center [128, 14] width 132 height 12
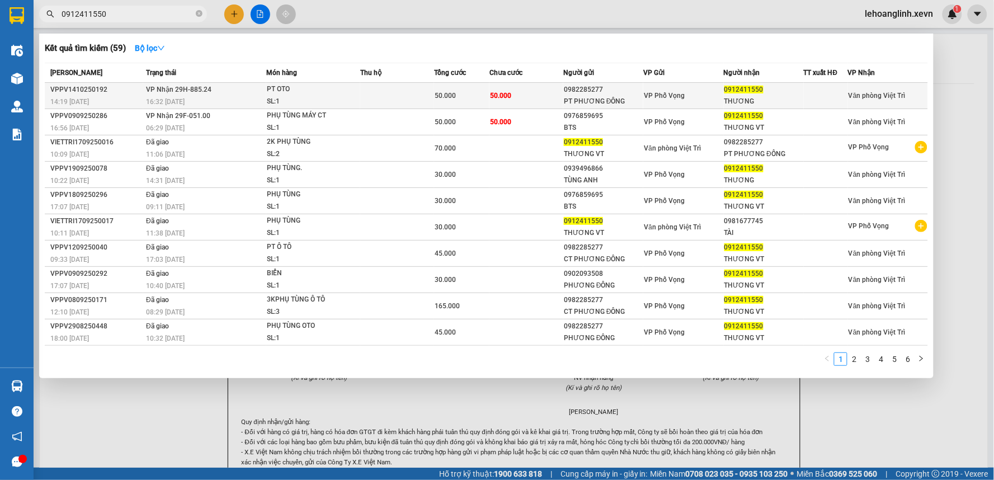
click at [417, 98] on td at bounding box center [397, 96] width 74 height 26
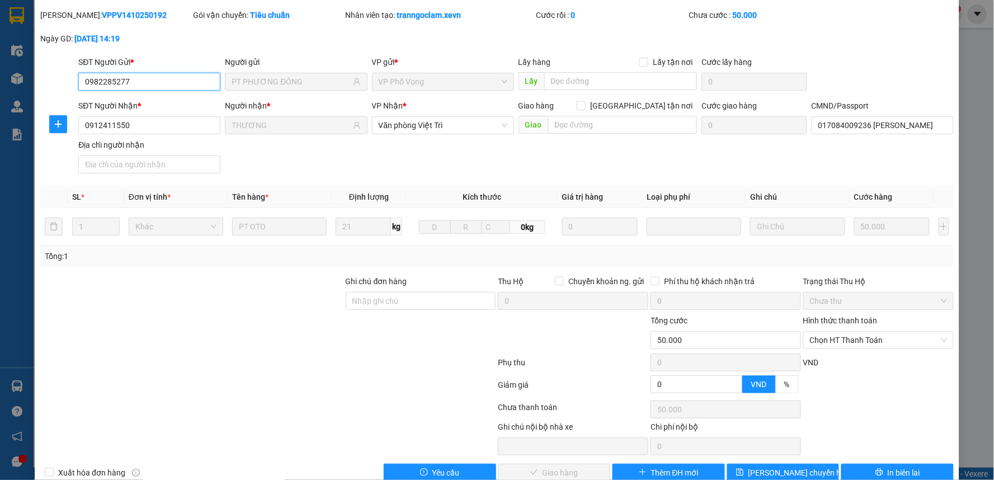
scroll to position [54, 0]
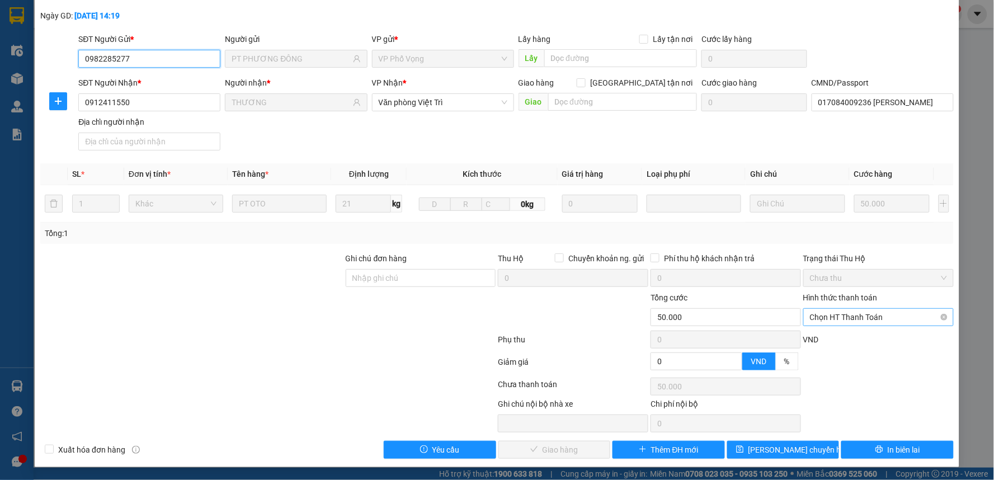
click at [871, 320] on span "Chọn HT Thanh Toán" at bounding box center [878, 317] width 137 height 17
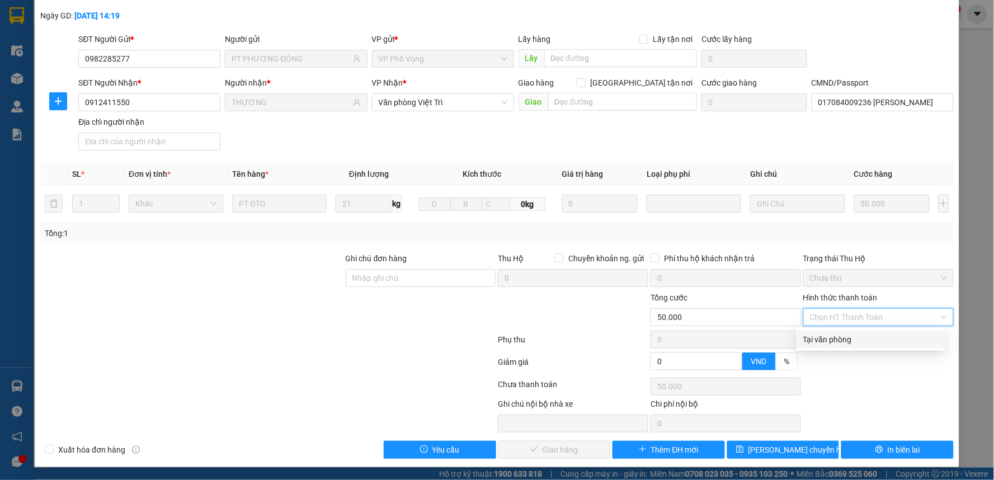
click at [852, 339] on div "Tại văn phòng" at bounding box center [870, 339] width 135 height 12
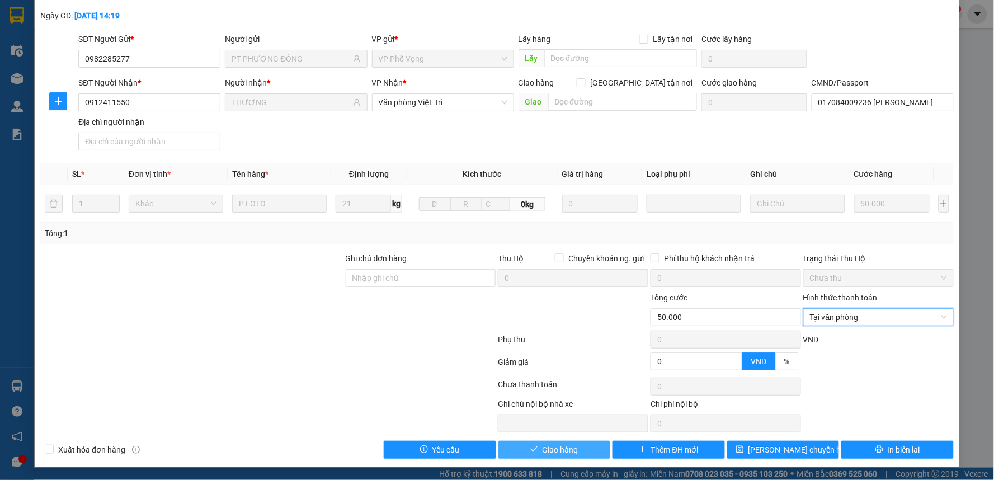
click at [568, 450] on span "Giao hàng" at bounding box center [561, 450] width 36 height 12
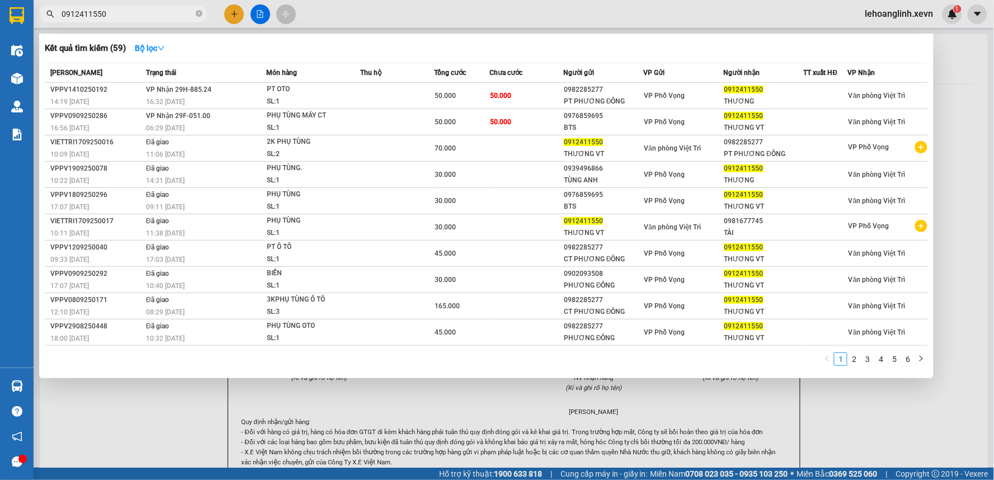
click at [96, 21] on span "0912411550" at bounding box center [123, 14] width 168 height 17
click at [102, 16] on input "0912411550" at bounding box center [128, 14] width 132 height 12
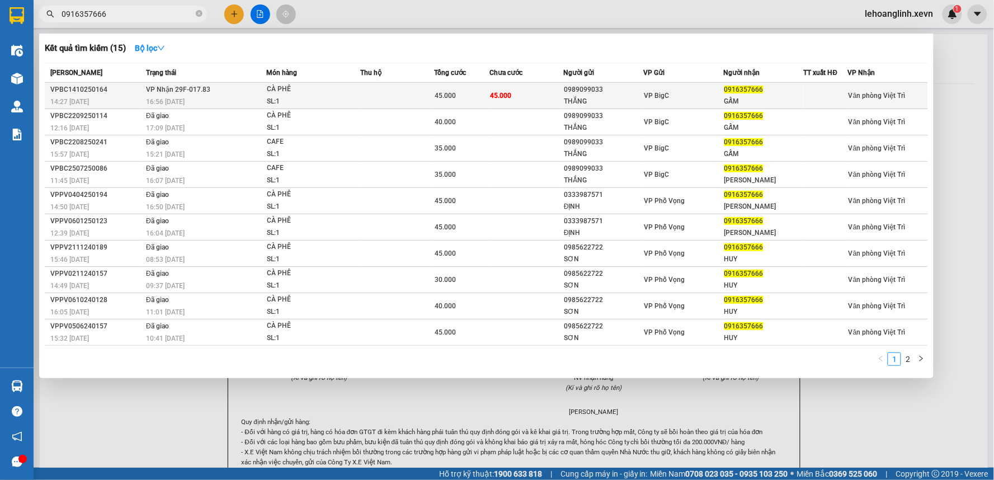
click at [318, 93] on div "CÀ PHÊ" at bounding box center [309, 89] width 84 height 12
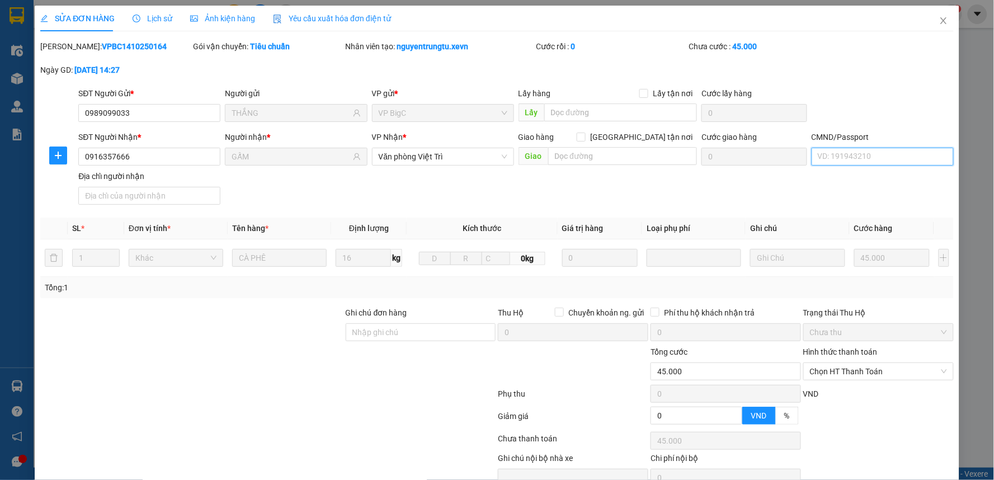
click at [853, 154] on input "CMND/Passport" at bounding box center [883, 157] width 142 height 18
click at [867, 177] on div "025089016291 [PERSON_NAME] | Không có địa chỉ" at bounding box center [899, 179] width 177 height 12
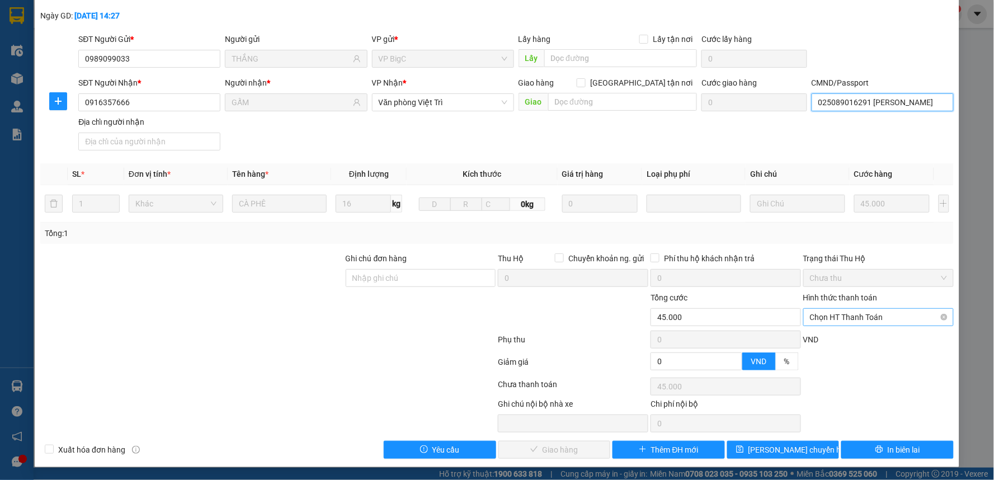
click at [837, 321] on span "Chọn HT Thanh Toán" at bounding box center [878, 317] width 137 height 17
click at [831, 341] on div "Tại văn phòng" at bounding box center [870, 339] width 135 height 12
click at [532, 445] on button "Giao hàng" at bounding box center [555, 450] width 112 height 18
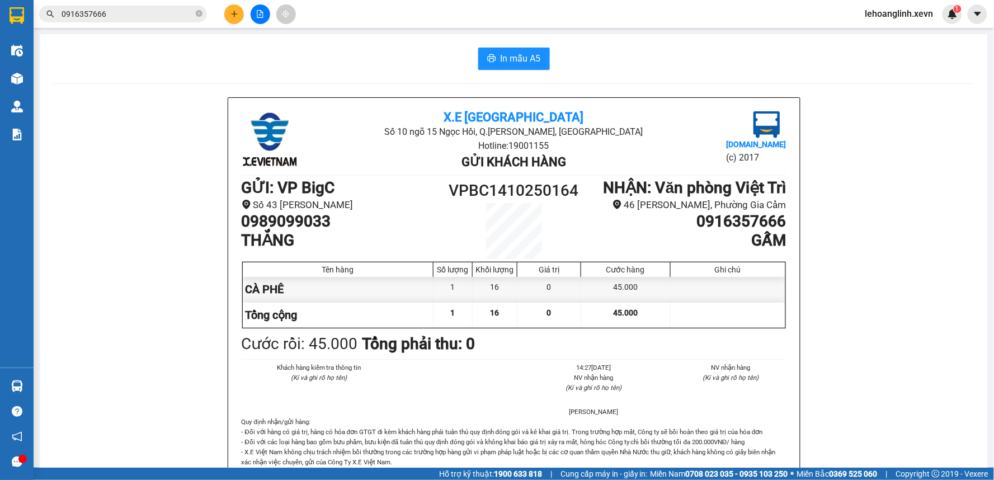
click at [238, 17] on icon "plus" at bounding box center [235, 14] width 8 height 8
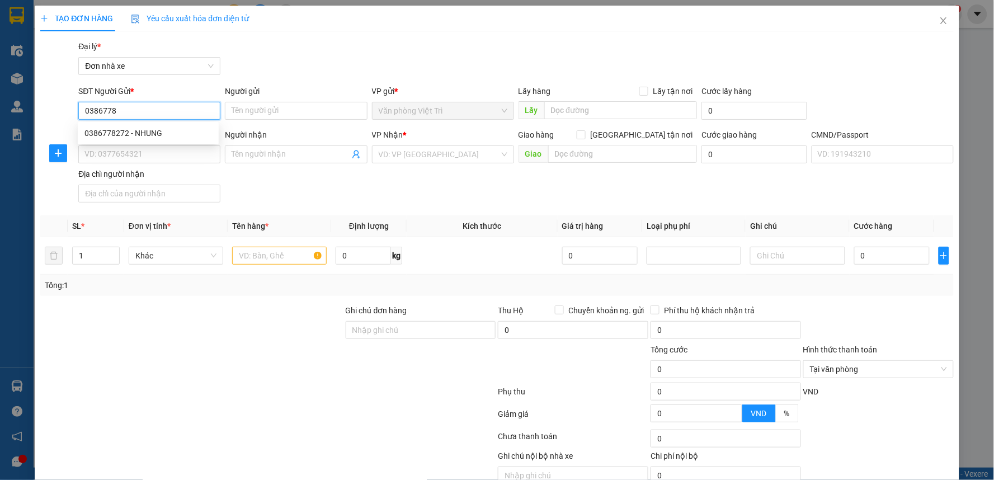
click at [138, 105] on input "0386778" at bounding box center [149, 111] width 142 height 18
click at [146, 129] on div "0855132007 - LOAN" at bounding box center [148, 133] width 128 height 12
click at [281, 256] on input "text" at bounding box center [279, 256] width 95 height 18
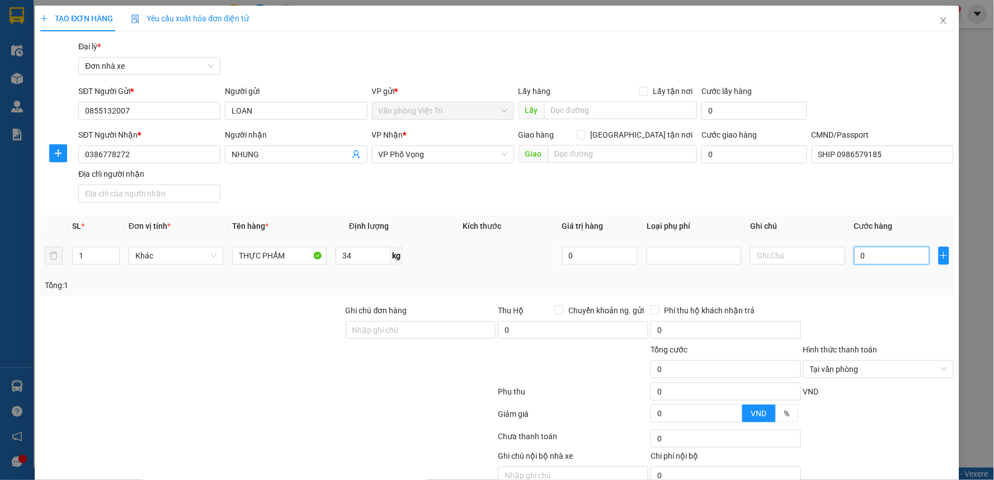
click at [872, 257] on input "0" at bounding box center [892, 256] width 76 height 18
click at [908, 214] on div "Transit Pickup Surcharge Ids Transit Deliver Surcharge Ids Transit Deliver Surc…" at bounding box center [497, 275] width 914 height 471
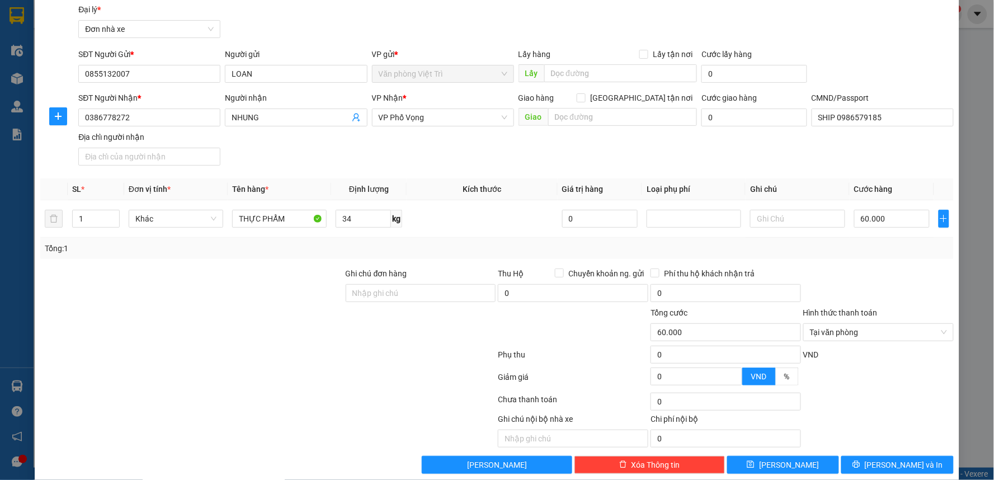
scroll to position [52, 0]
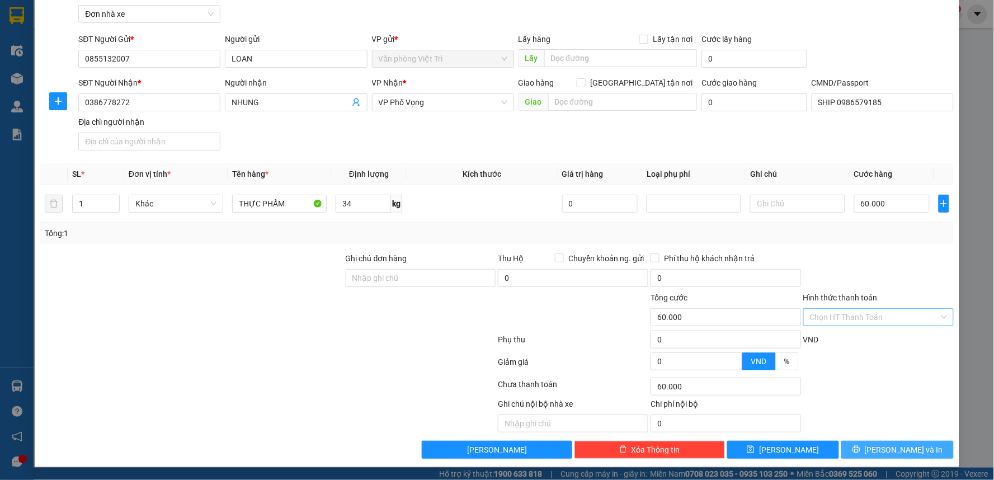
click at [889, 450] on span "[PERSON_NAME] và In" at bounding box center [904, 450] width 78 height 12
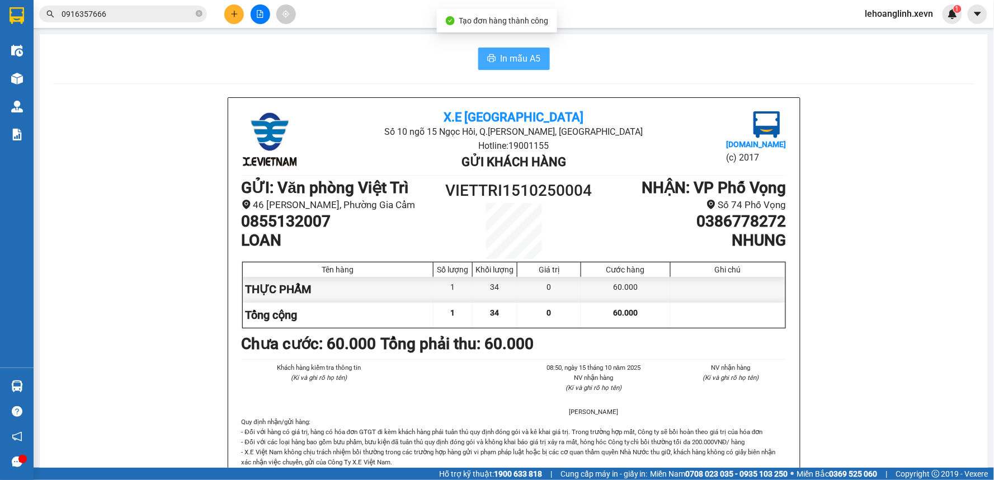
click at [528, 59] on span "In mẫu A5" at bounding box center [521, 58] width 40 height 14
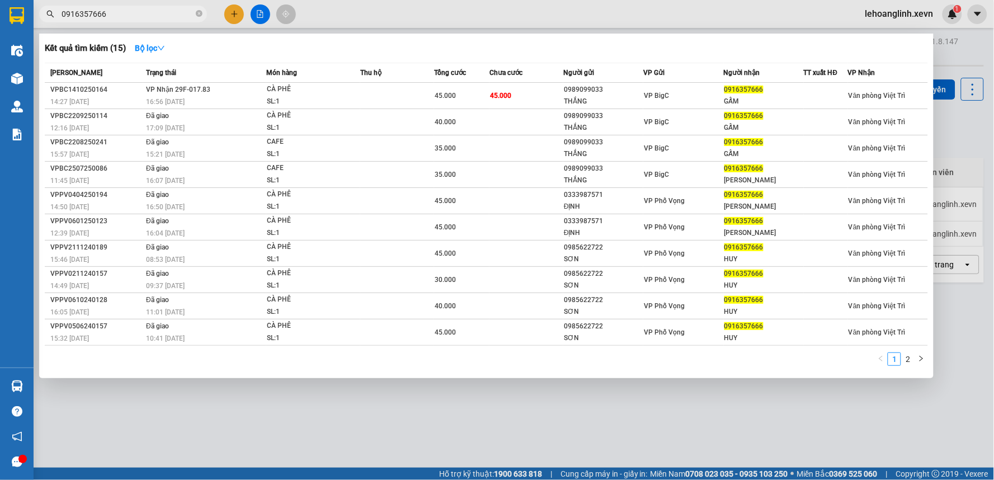
click at [136, 17] on input "0916357666" at bounding box center [128, 14] width 132 height 12
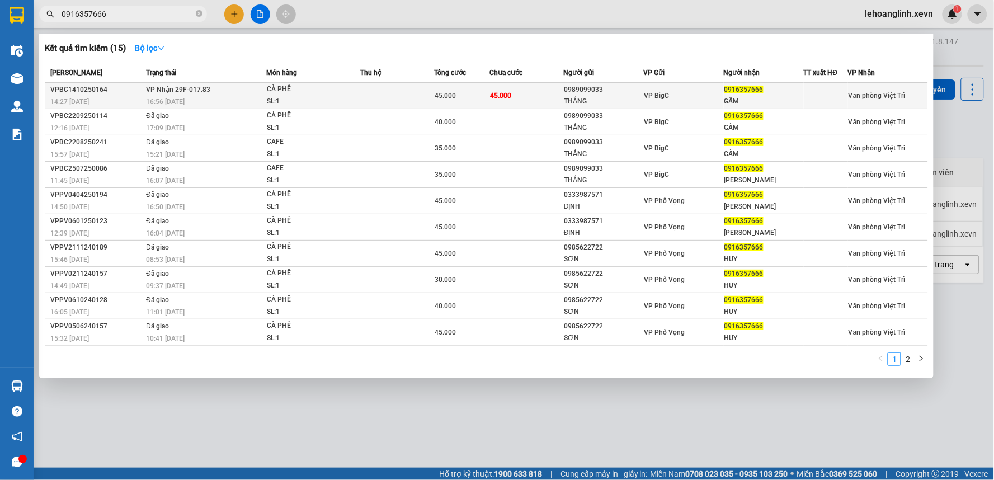
click at [499, 96] on span "45.000" at bounding box center [500, 96] width 21 height 8
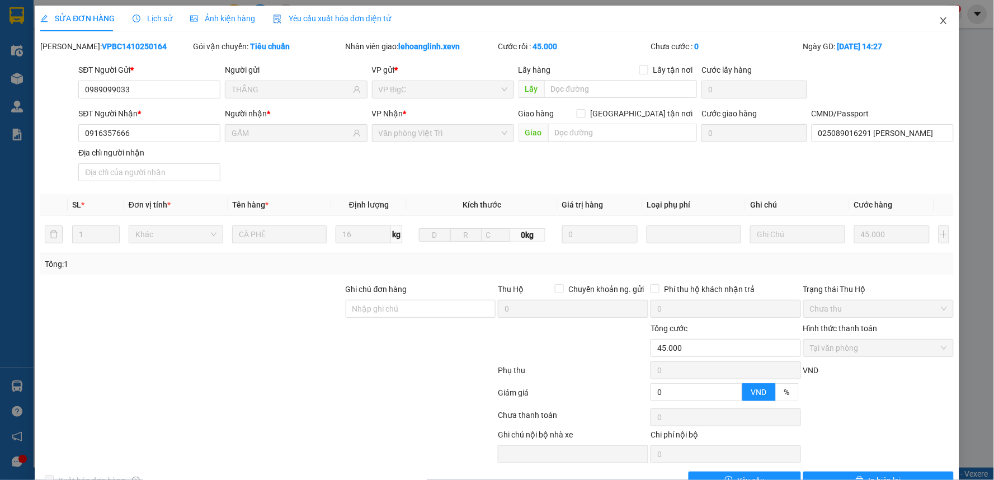
click at [939, 18] on icon "close" at bounding box center [943, 20] width 9 height 9
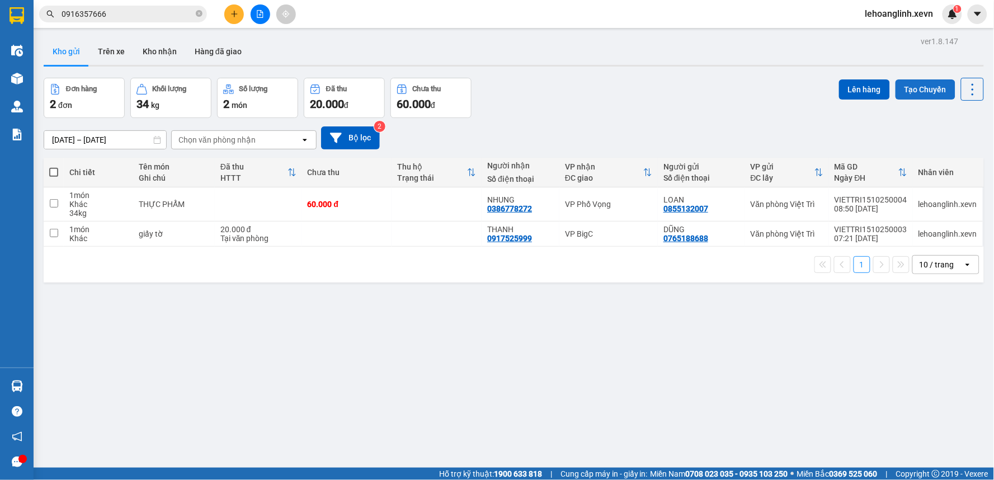
click at [927, 90] on button "Tạo Chuyến" at bounding box center [926, 89] width 60 height 20
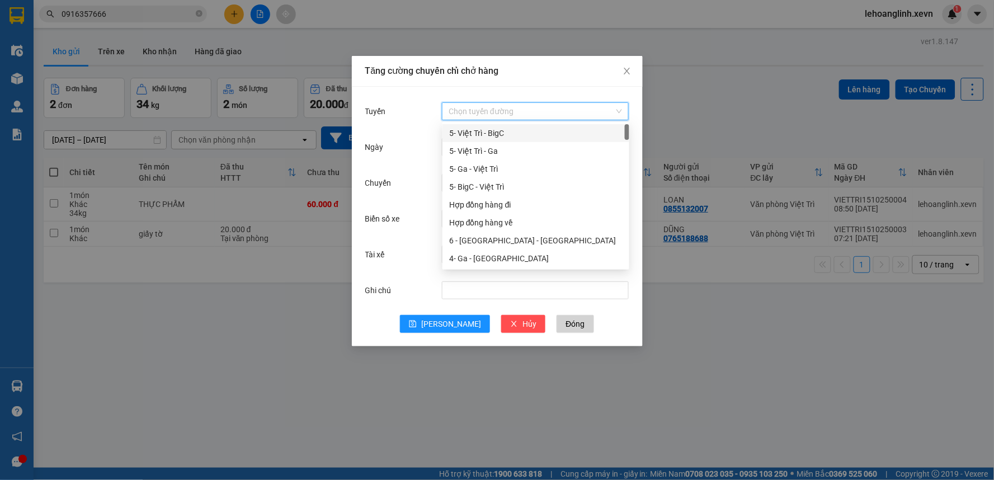
click at [497, 115] on input "Tuyến" at bounding box center [532, 111] width 166 height 17
click at [482, 130] on div "5- Việt Trì - BigC" at bounding box center [535, 133] width 173 height 12
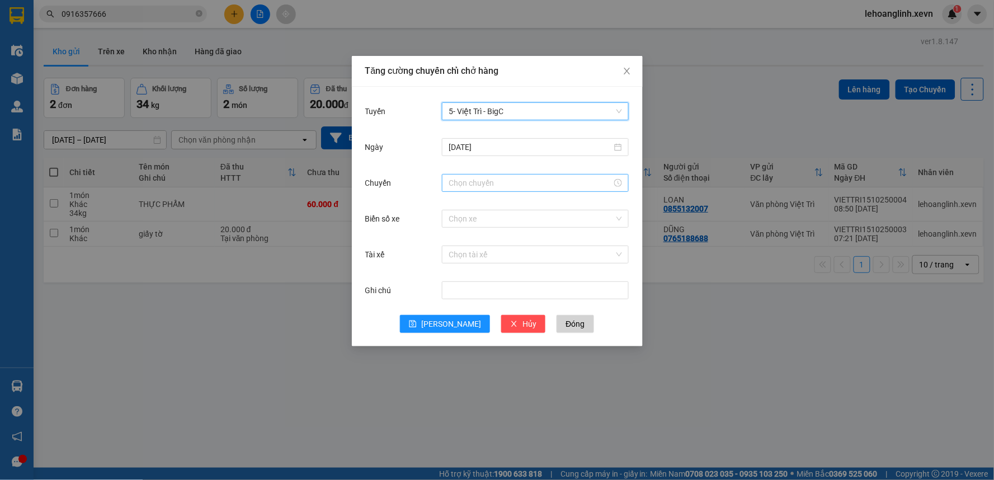
click at [479, 181] on input "Chuyến" at bounding box center [530, 183] width 163 height 12
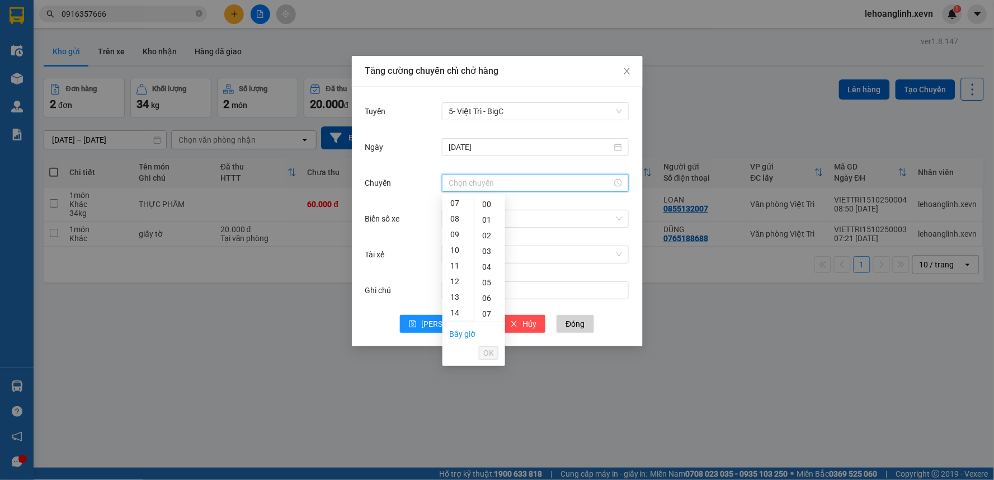
scroll to position [124, 0]
click at [457, 216] on div "09" at bounding box center [458, 221] width 31 height 16
click at [485, 217] on div "01" at bounding box center [489, 220] width 31 height 16
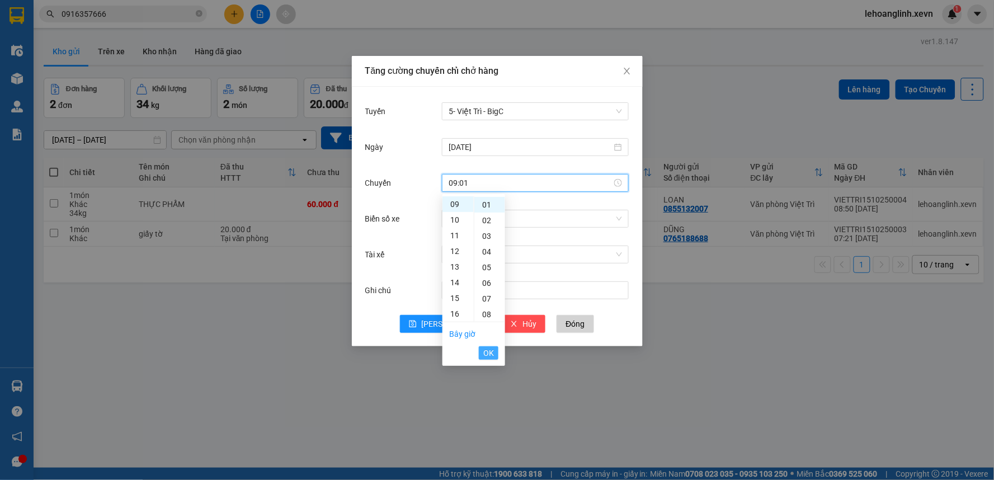
click at [483, 351] on span "OK" at bounding box center [488, 353] width 11 height 12
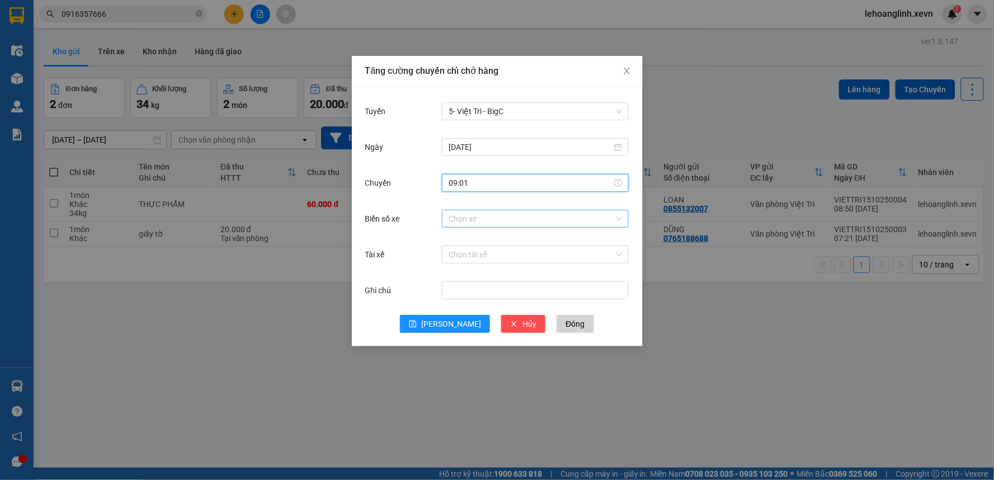
click at [485, 223] on input "Biển số xe" at bounding box center [532, 218] width 166 height 17
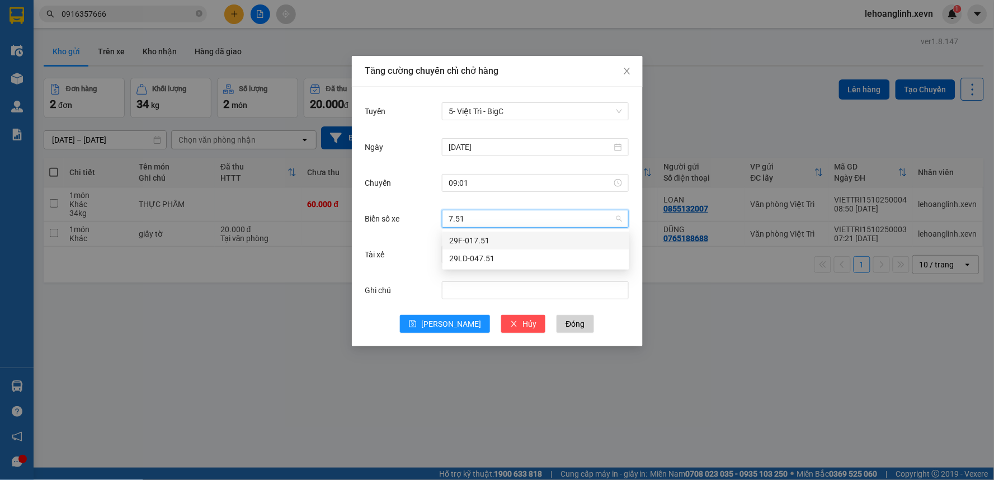
click at [489, 243] on div "29F-017.51" at bounding box center [535, 240] width 173 height 12
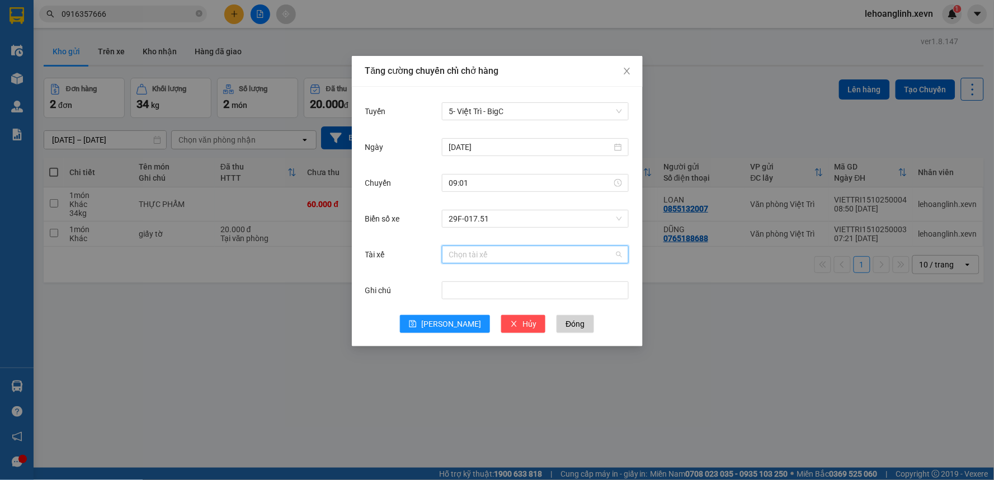
click at [486, 262] on input "Tài xế" at bounding box center [532, 254] width 166 height 17
click at [499, 295] on div "[PERSON_NAME]" at bounding box center [535, 294] width 173 height 12
click at [462, 319] on button "[PERSON_NAME]" at bounding box center [445, 324] width 90 height 18
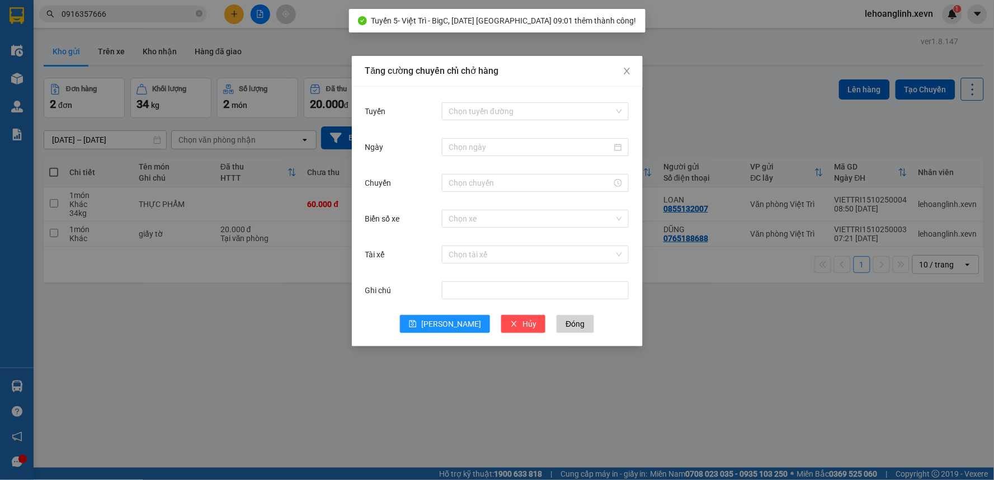
click at [693, 356] on div "Tăng cường chuyến chỉ chở hàng Tuyến Chọn tuyến đường Ngày Chuyến Biển số xe Ch…" at bounding box center [497, 240] width 994 height 480
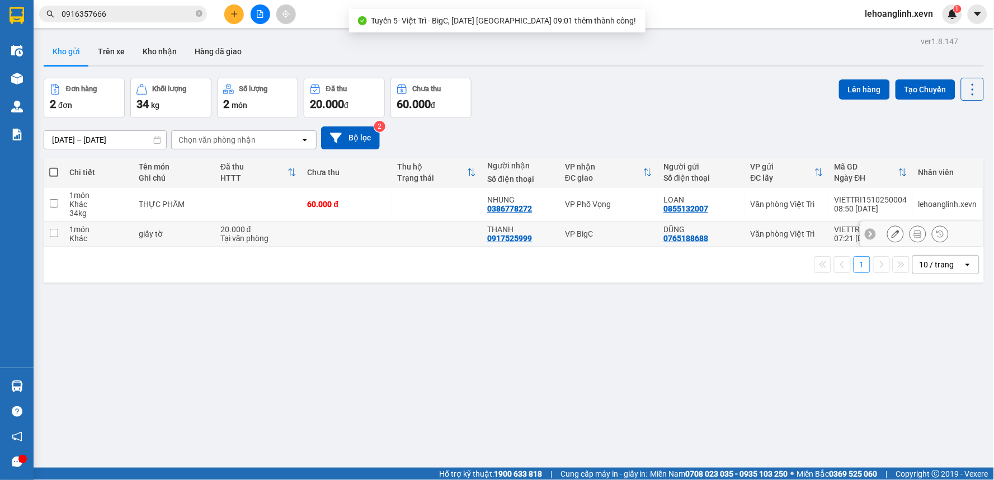
click at [584, 232] on div "VP BigC" at bounding box center [608, 233] width 87 height 9
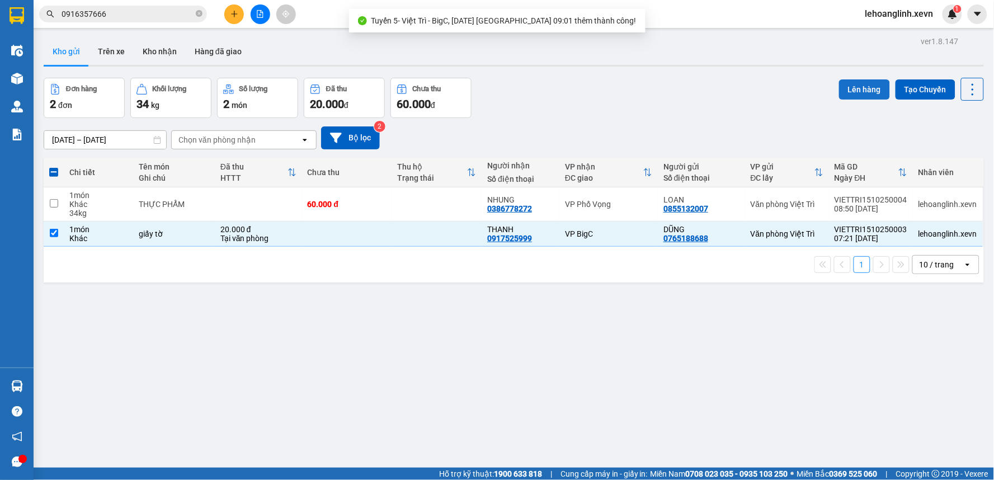
click at [847, 94] on button "Lên hàng" at bounding box center [864, 89] width 51 height 20
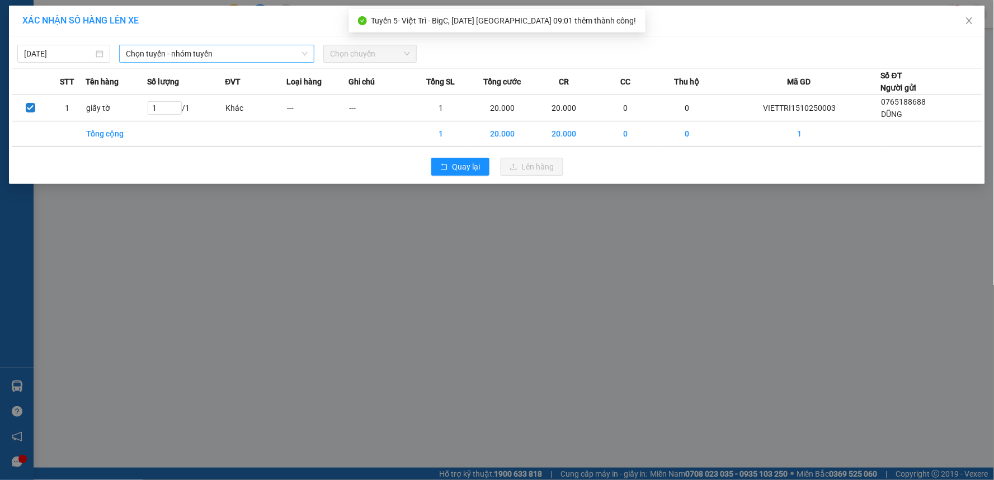
click at [161, 53] on span "Chọn tuyến - nhóm tuyến" at bounding box center [217, 53] width 182 height 17
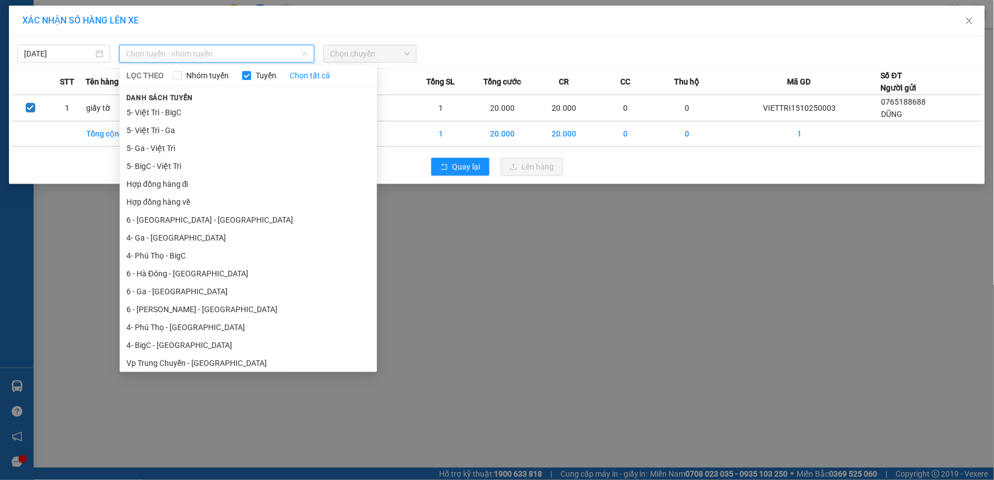
drag, startPoint x: 183, startPoint y: 114, endPoint x: 292, endPoint y: 91, distance: 111.5
click at [184, 113] on li "5- Việt Trì - BigC" at bounding box center [248, 113] width 257 height 18
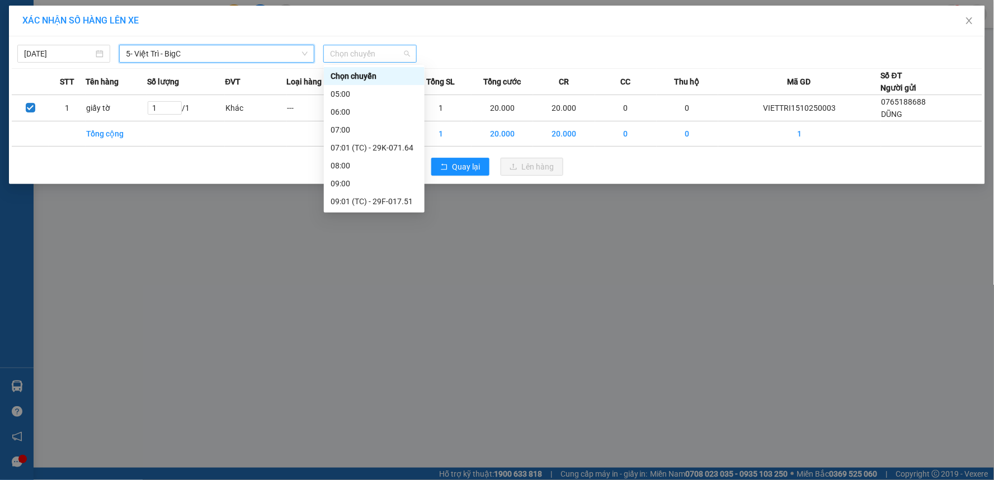
click at [373, 59] on span "Chọn chuyến" at bounding box center [369, 53] width 79 height 17
click at [396, 74] on div "09:01 (TC) - 29F-017.51" at bounding box center [374, 77] width 87 height 12
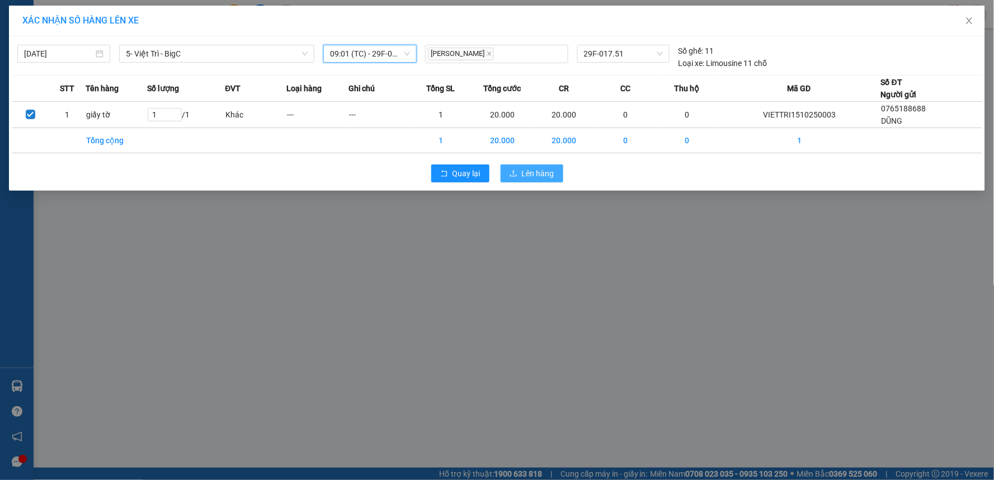
click at [529, 171] on span "Lên hàng" at bounding box center [538, 173] width 32 height 12
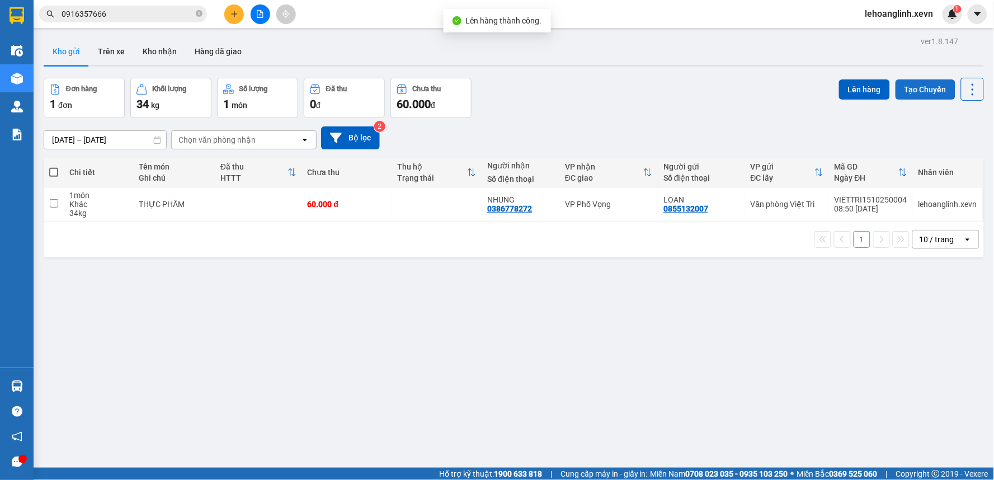
click at [910, 96] on button "Tạo Chuyến" at bounding box center [926, 89] width 60 height 20
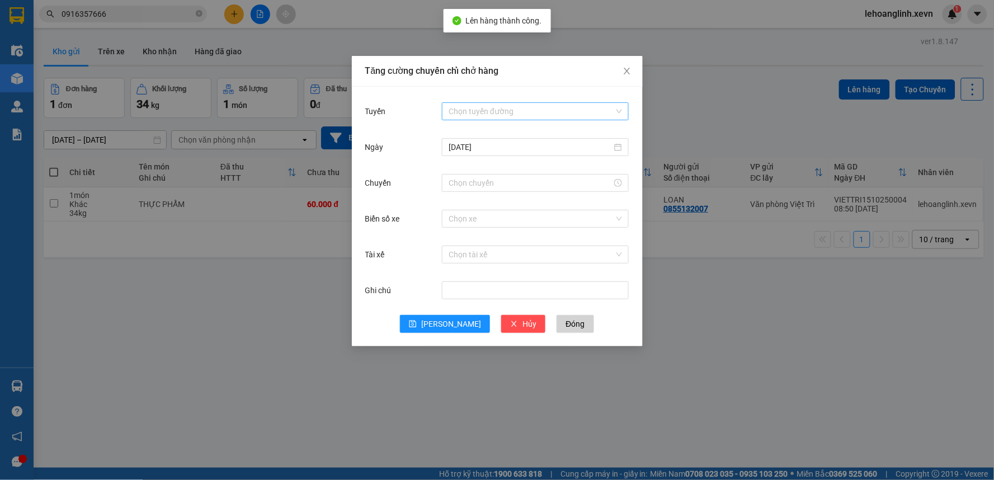
click at [501, 110] on input "Tuyến" at bounding box center [532, 111] width 166 height 17
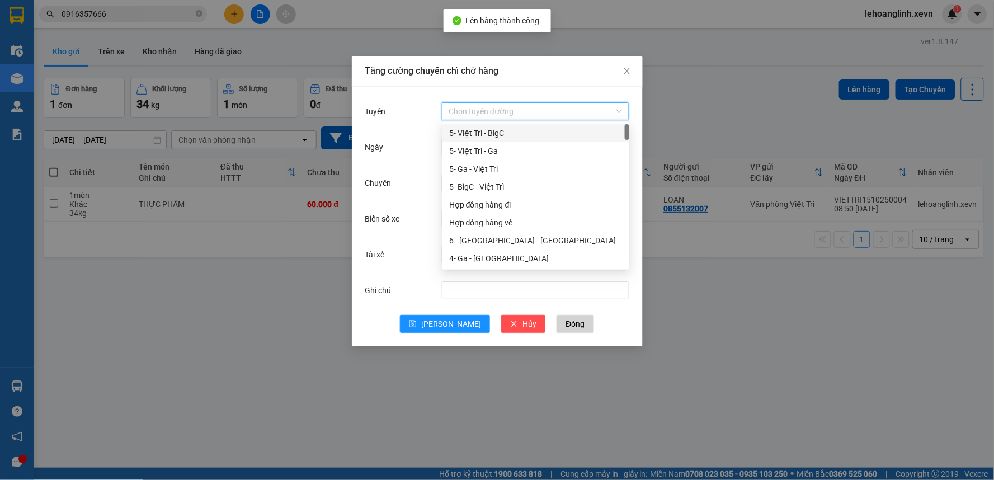
click at [490, 137] on div "5- Việt Trì - BigC" at bounding box center [535, 133] width 173 height 12
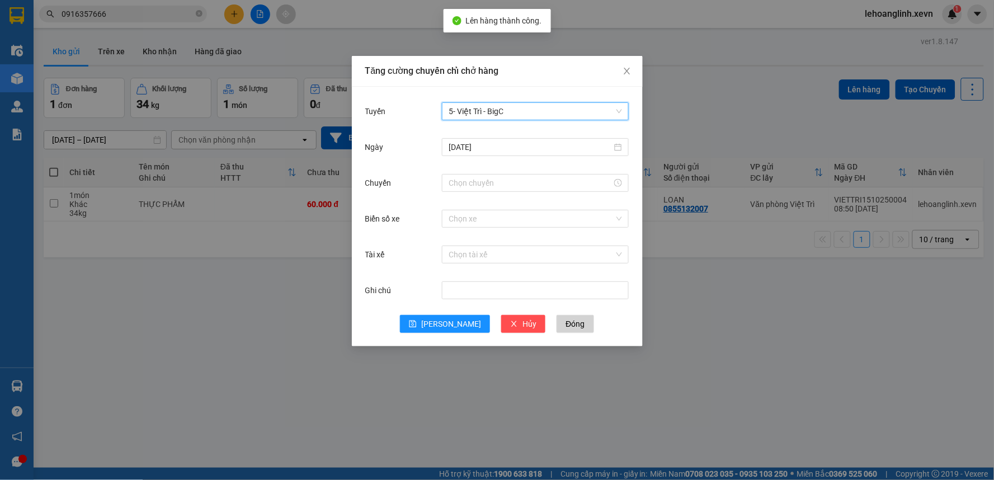
click at [498, 119] on input "Tuyến" at bounding box center [532, 111] width 166 height 17
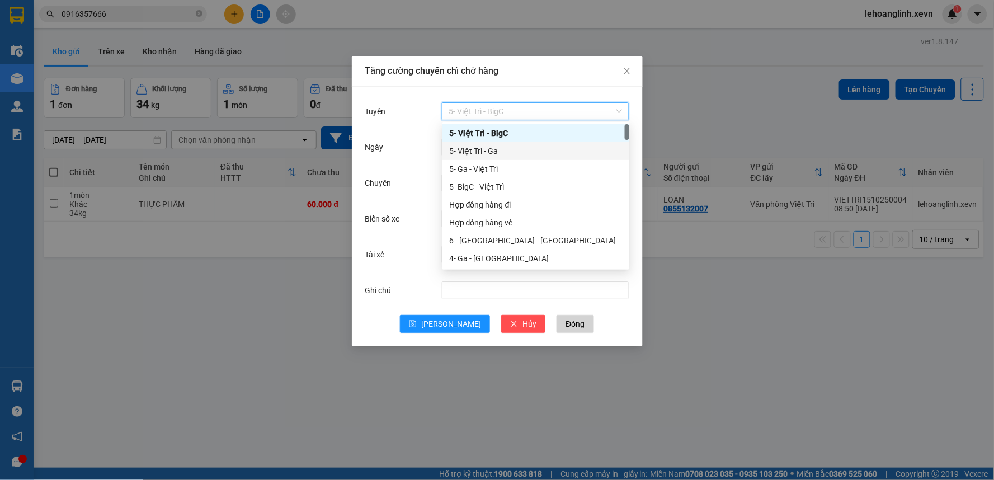
click at [495, 149] on div "5- Việt Trì - Ga" at bounding box center [535, 151] width 173 height 12
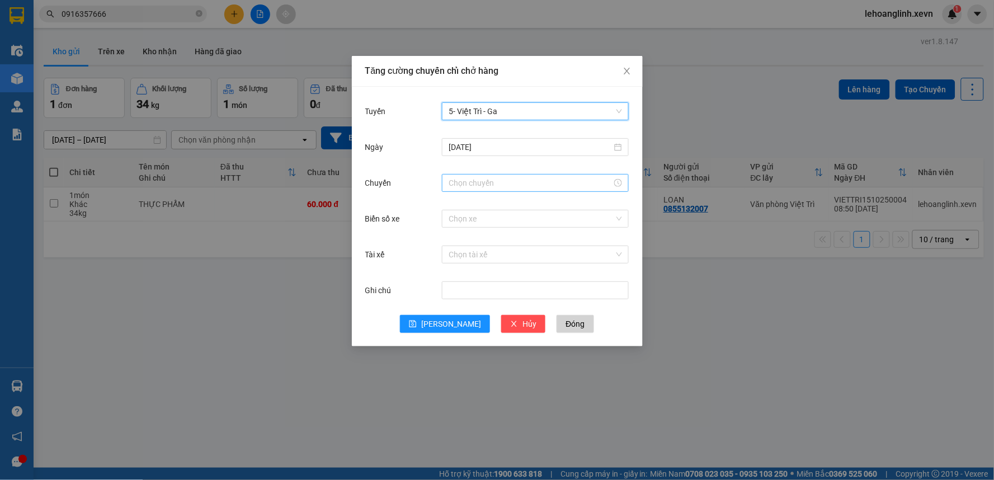
click at [467, 181] on input "Chuyến" at bounding box center [530, 183] width 163 height 12
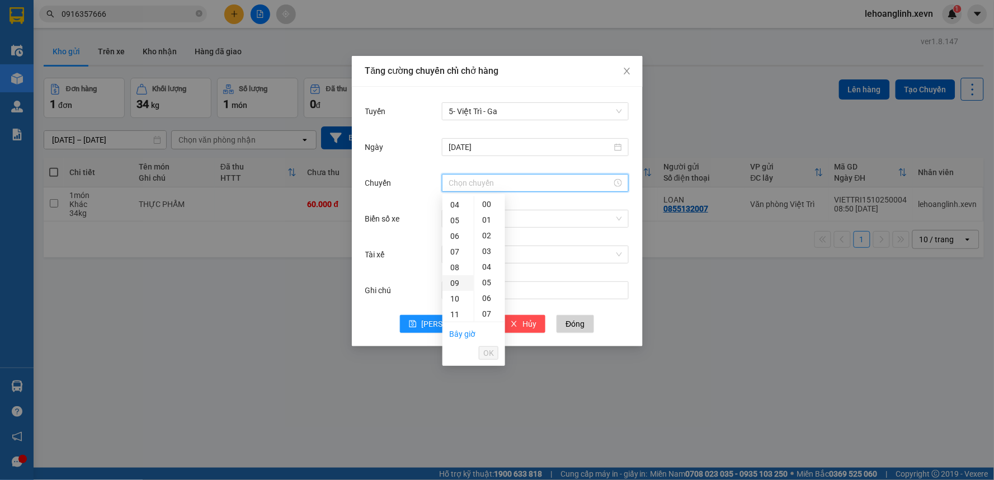
click at [452, 284] on div "09" at bounding box center [458, 283] width 31 height 16
click at [487, 219] on div "01" at bounding box center [489, 220] width 31 height 16
click at [493, 348] on span "OK" at bounding box center [488, 353] width 11 height 12
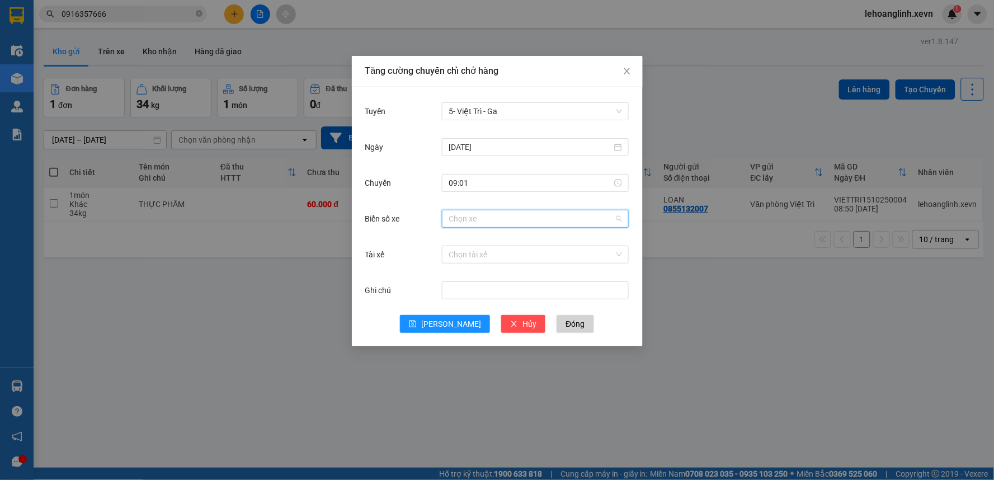
click at [515, 220] on input "Biển số xe" at bounding box center [532, 218] width 166 height 17
click at [495, 241] on div "29K-065.32" at bounding box center [535, 240] width 173 height 12
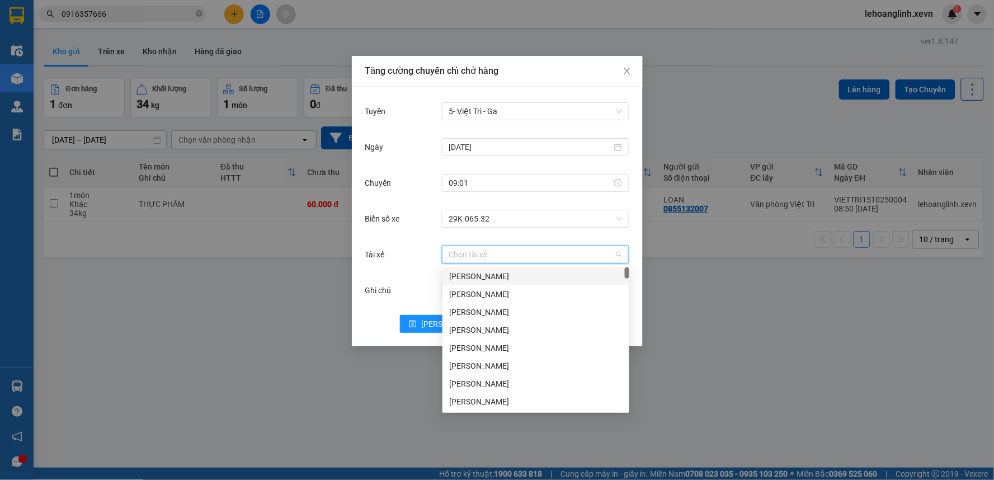
click at [490, 253] on input "Tài xế" at bounding box center [532, 254] width 166 height 17
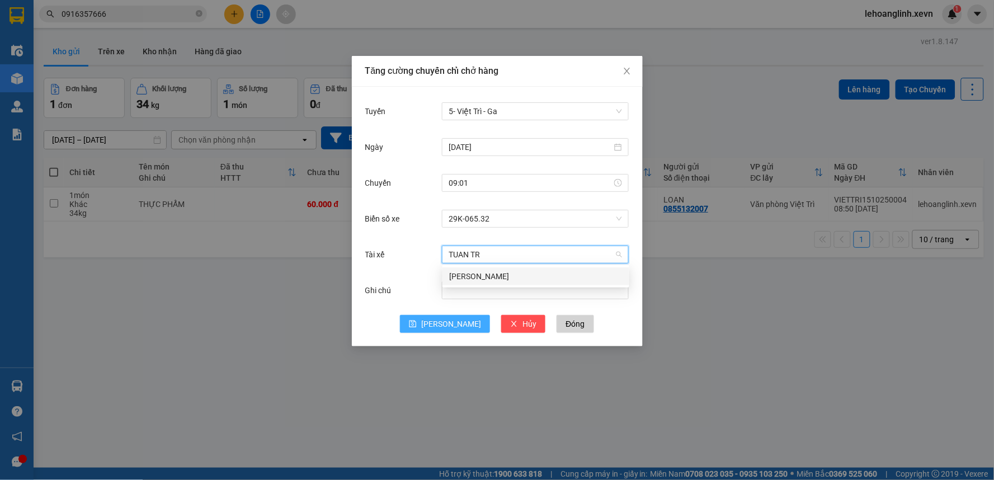
drag, startPoint x: 491, startPoint y: 274, endPoint x: 433, endPoint y: 332, distance: 82.7
click at [491, 276] on div "Nguyễn Tuấn Trường" at bounding box center [535, 276] width 173 height 12
click at [424, 336] on div "Tuyến 5- Việt Trì - Ga Ngày 15/10/2025 Chuyến 09:01 Biển số xe 29K-065.32 Tài x…" at bounding box center [497, 217] width 291 height 260
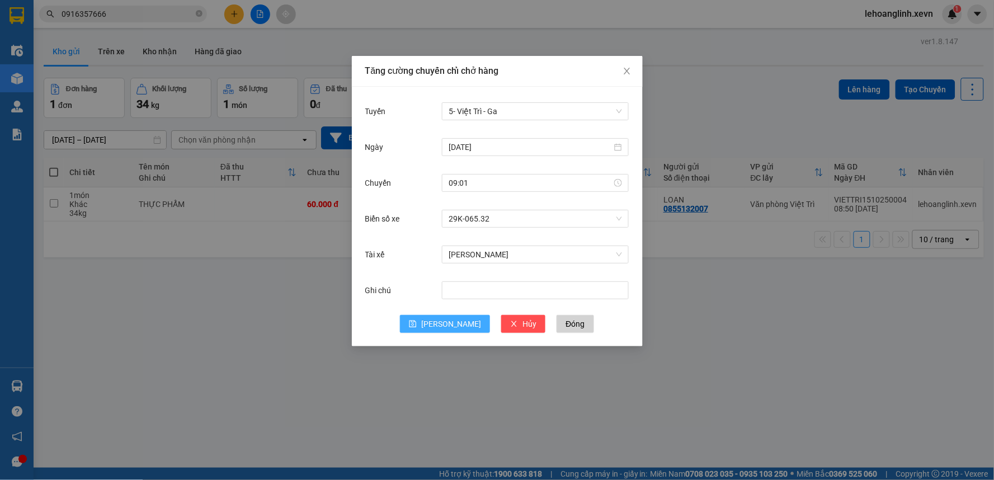
click at [442, 331] on button "[PERSON_NAME]" at bounding box center [445, 324] width 90 height 18
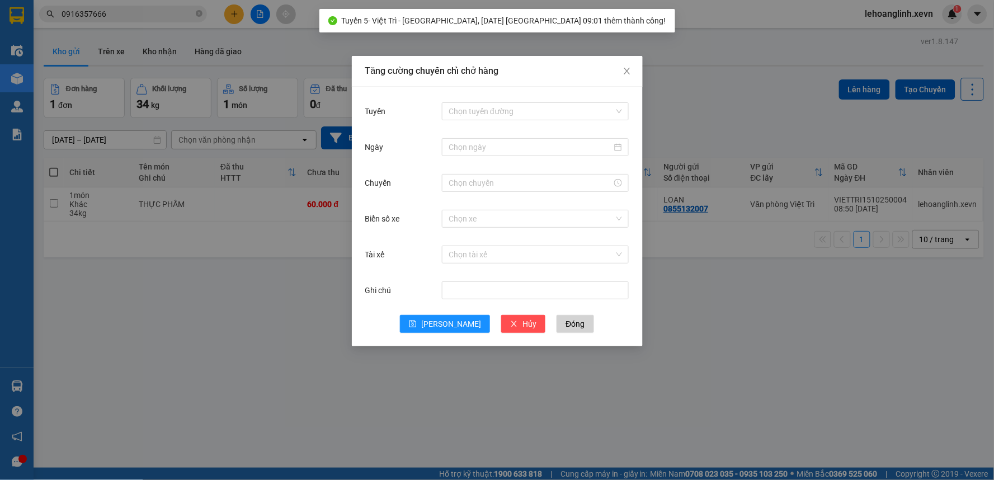
click at [695, 384] on div "Tăng cường chuyến chỉ chở hàng Tuyến Chọn tuyến đường Ngày Chuyến Biển số xe Ch…" at bounding box center [497, 240] width 994 height 480
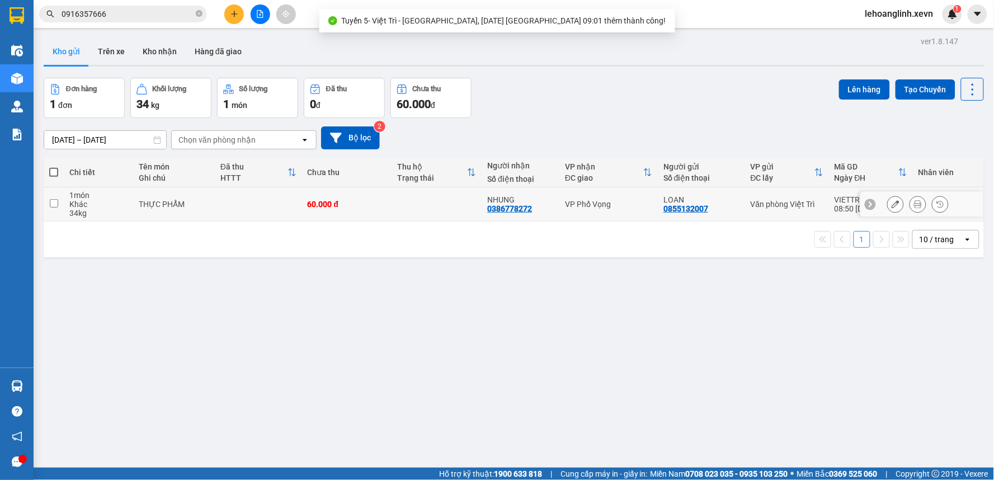
click at [594, 214] on td "VP Phố Vọng" at bounding box center [609, 204] width 98 height 34
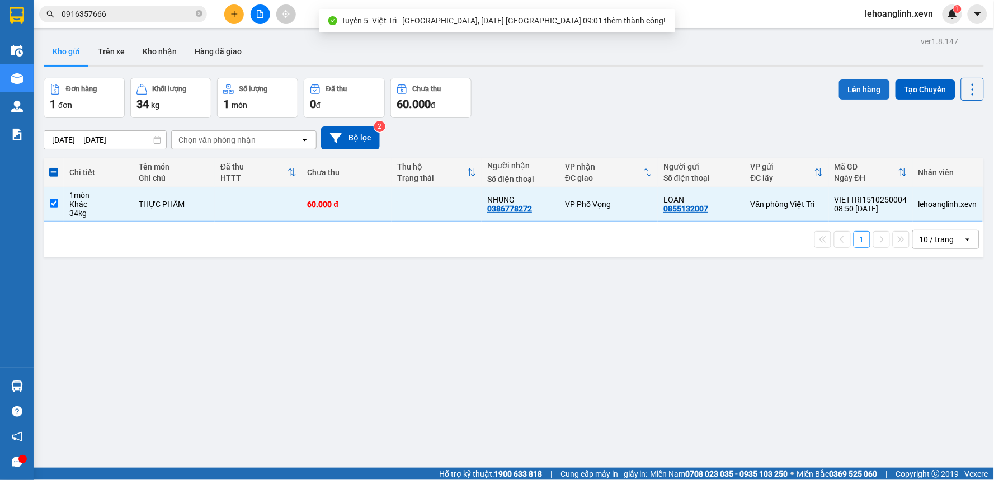
click at [844, 92] on button "Lên hàng" at bounding box center [864, 89] width 51 height 20
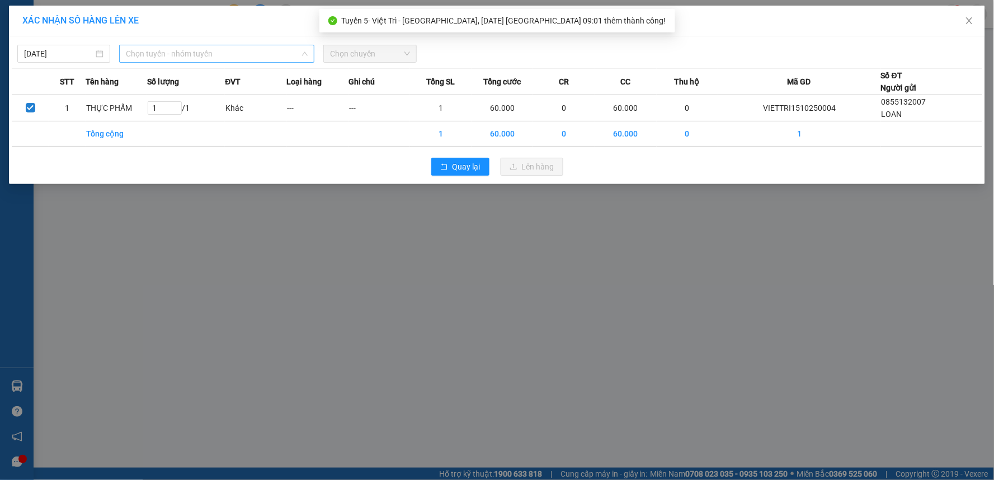
click at [134, 53] on span "Chọn tuyến - nhóm tuyến" at bounding box center [217, 53] width 182 height 17
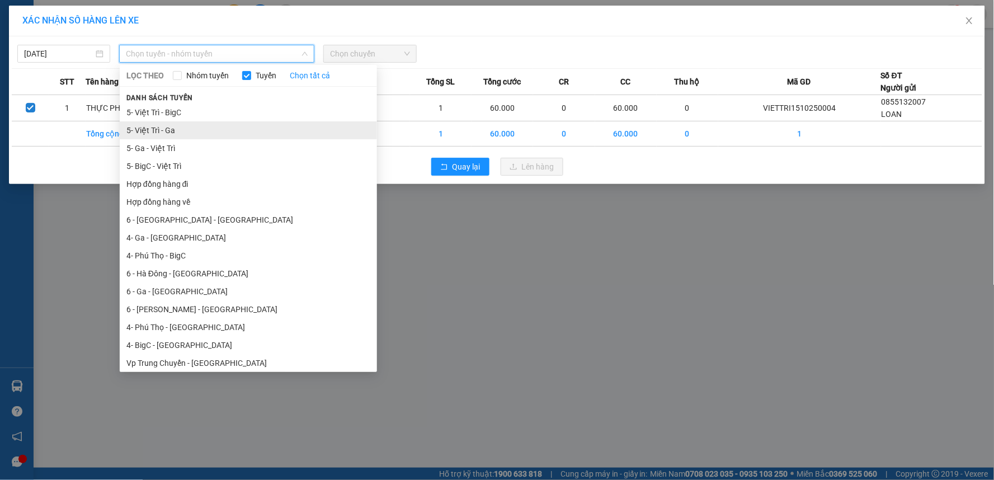
click at [176, 133] on li "5- Việt Trì - Ga" at bounding box center [248, 130] width 257 height 18
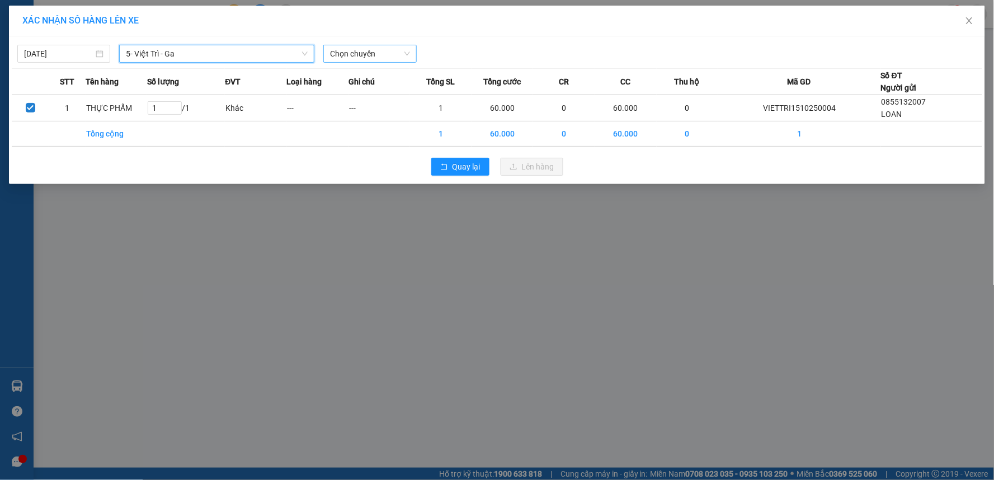
click at [410, 54] on span "Chọn chuyến" at bounding box center [369, 53] width 79 height 17
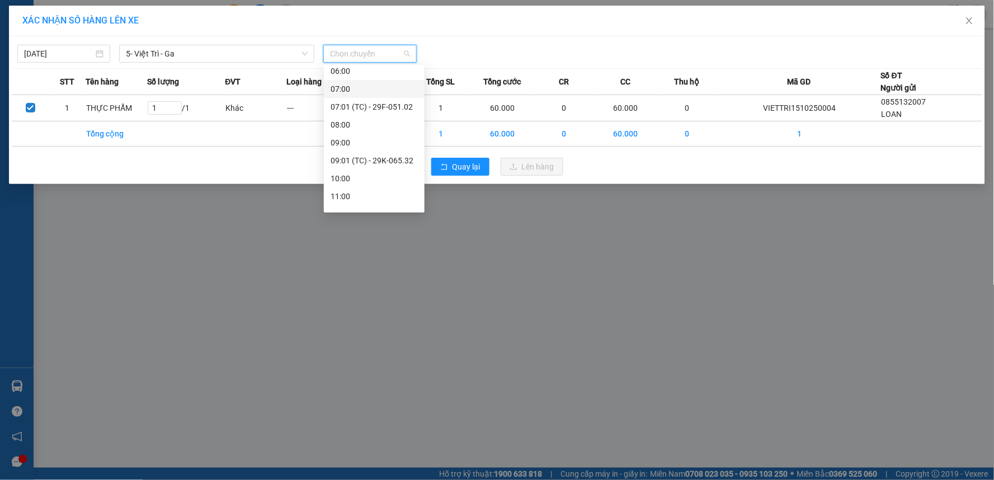
scroll to position [124, 0]
click at [399, 75] on div "09:01 (TC) - 29K-065.32" at bounding box center [374, 77] width 87 height 12
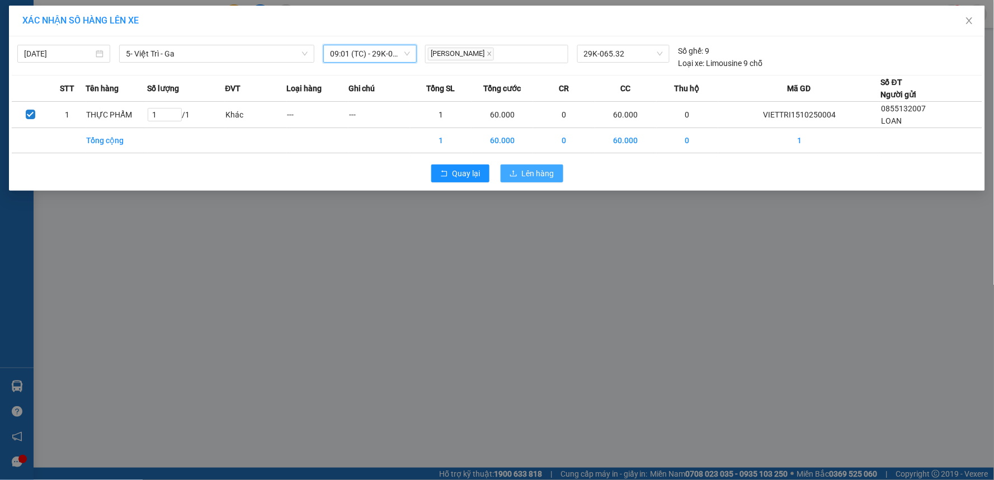
click at [528, 167] on span "Lên hàng" at bounding box center [538, 173] width 32 height 12
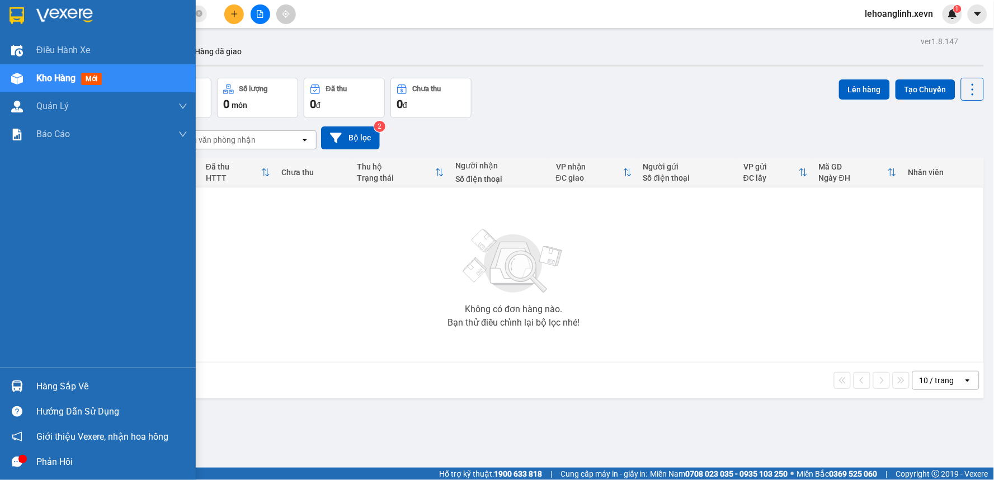
click at [62, 382] on div "Hàng sắp về" at bounding box center [111, 386] width 151 height 17
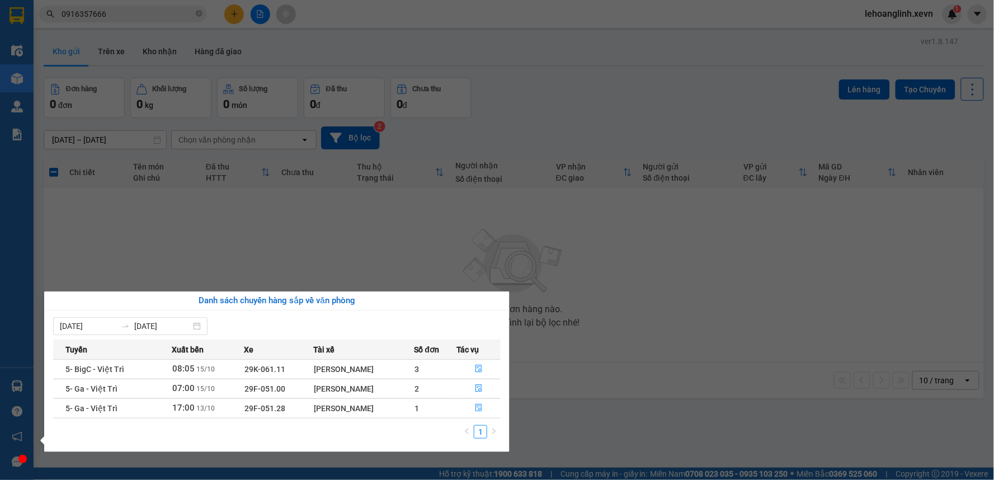
click at [703, 299] on section "Kết quả tìm kiếm ( 15 ) Bộ lọc Mã ĐH Trạng thái Món hàng Thu hộ Tổng cước Chưa …" at bounding box center [497, 240] width 994 height 480
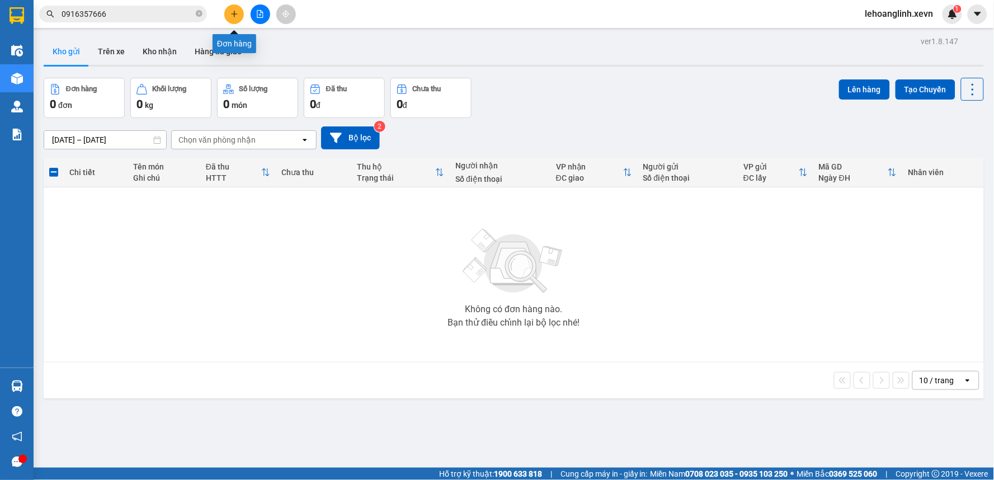
click at [232, 10] on icon "plus" at bounding box center [235, 14] width 8 height 8
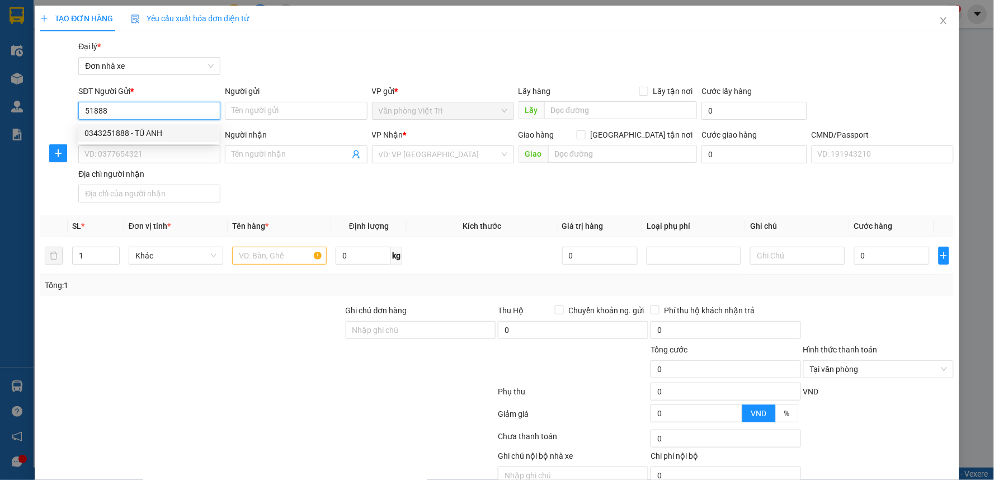
click at [148, 132] on div "0343251888 - TÚ ANH" at bounding box center [148, 133] width 128 height 12
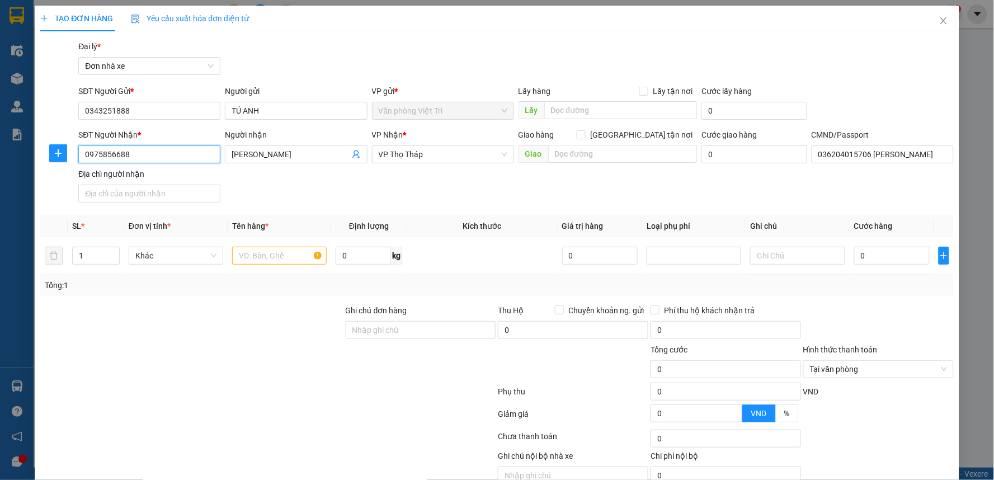
click at [148, 150] on input "0975856688" at bounding box center [149, 154] width 142 height 18
click at [294, 157] on input "NGUYỄN LĂNG" at bounding box center [290, 154] width 117 height 12
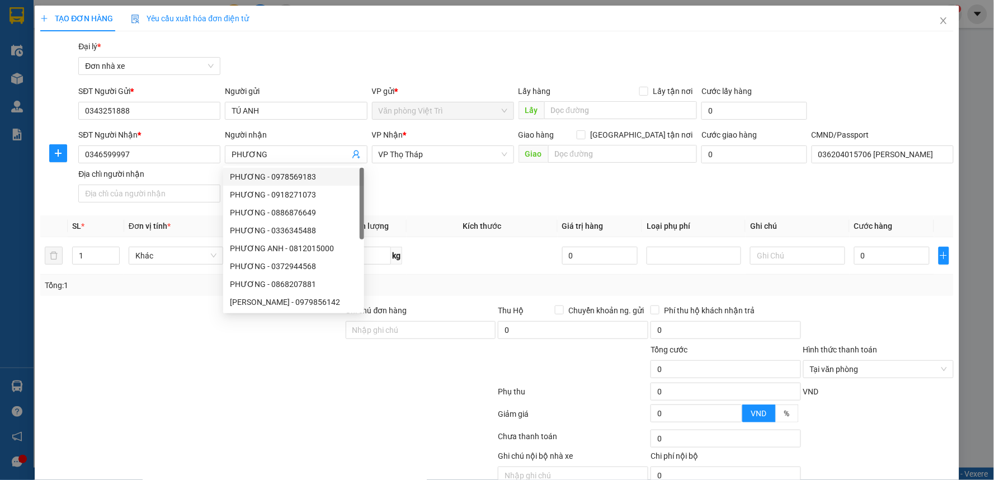
click at [457, 188] on div "SĐT Người Nhận * 0346599997 Người nhận PHƯƠNG VP Nhận * VP Thọ Tháp Giao hàng G…" at bounding box center [516, 168] width 880 height 78
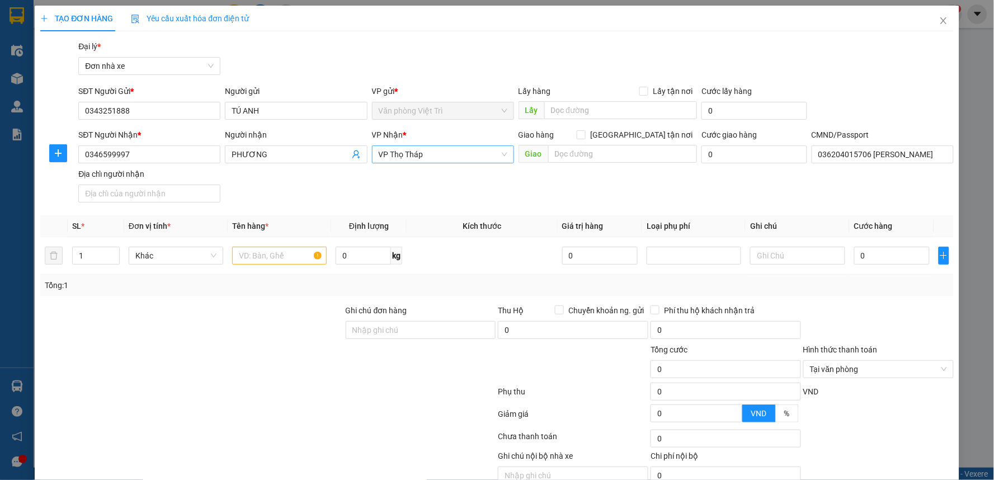
click at [445, 152] on span "VP Thọ Tháp" at bounding box center [443, 154] width 129 height 17
click at [406, 176] on div "VP [GEOGRAPHIC_DATA]" at bounding box center [439, 177] width 128 height 12
click at [54, 154] on icon "plus" at bounding box center [58, 153] width 9 height 9
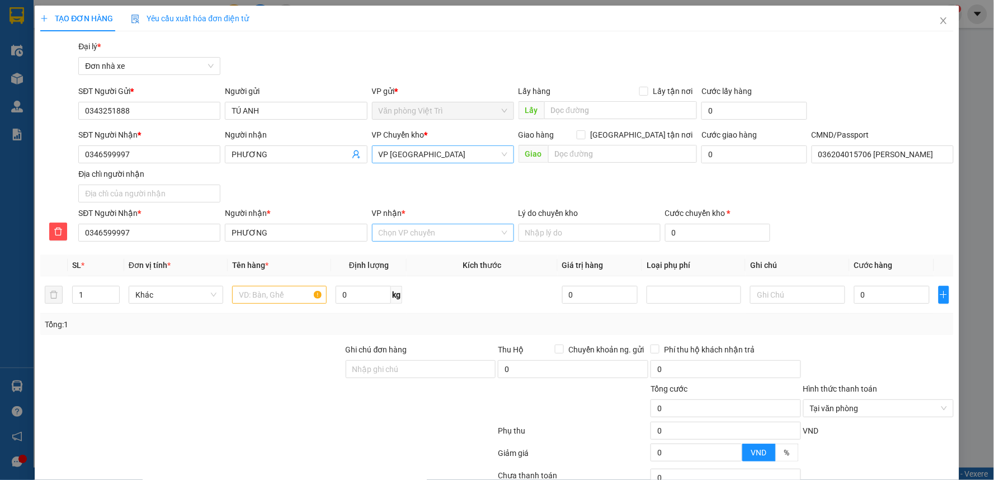
click at [416, 236] on input "VP nhận *" at bounding box center [439, 232] width 121 height 17
click at [420, 249] on div "VP [GEOGRAPHIC_DATA]" at bounding box center [439, 255] width 128 height 12
click at [420, 164] on div "VP Chuyển kho * VP Ninh Bình" at bounding box center [443, 148] width 142 height 39
click at [426, 157] on span "VP [GEOGRAPHIC_DATA]" at bounding box center [443, 154] width 129 height 17
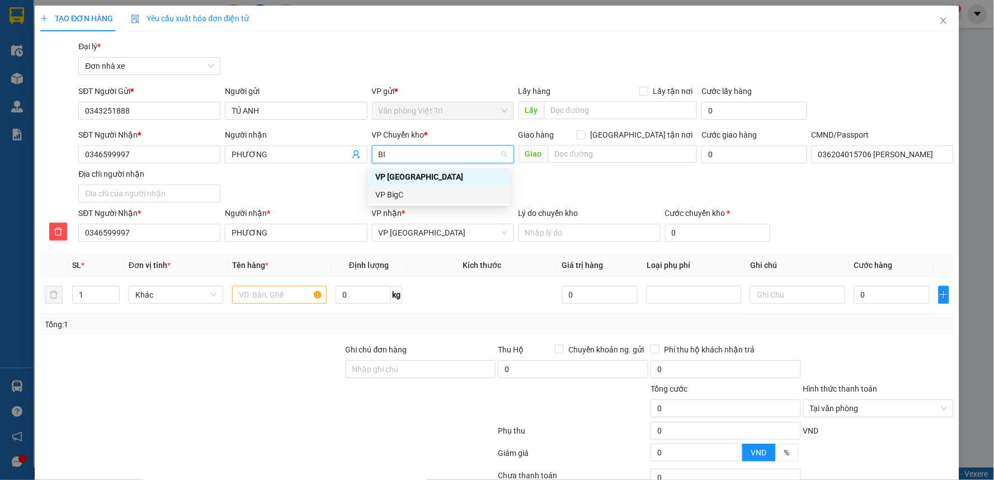
drag, startPoint x: 413, startPoint y: 189, endPoint x: 403, endPoint y: 196, distance: 12.0
click at [412, 189] on div "VP BigC" at bounding box center [439, 195] width 128 height 12
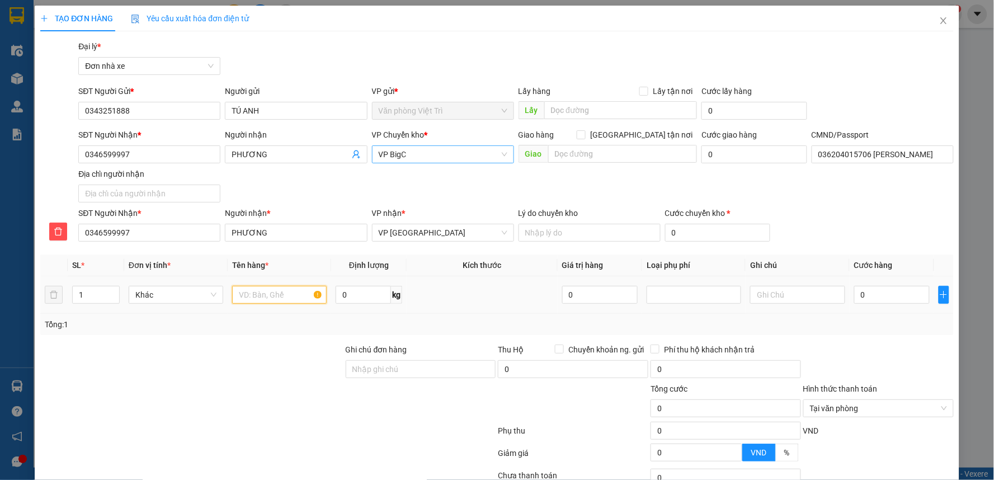
click at [288, 303] on input "text" at bounding box center [279, 295] width 95 height 18
click at [764, 298] on input "text" at bounding box center [797, 295] width 95 height 18
click at [694, 225] on input "0" at bounding box center [718, 233] width 106 height 18
click at [907, 219] on div "SĐT Người Nhận * 0346599997 Người nhận * PHƯƠNG VP nhận * VP Ninh Bình Lý do ch…" at bounding box center [516, 226] width 880 height 39
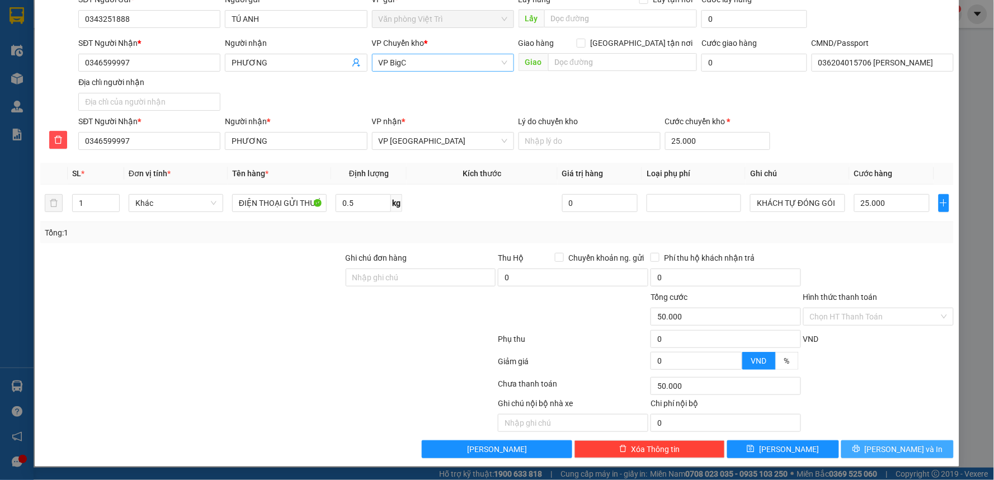
click at [897, 451] on span "[PERSON_NAME] và In" at bounding box center [904, 449] width 78 height 12
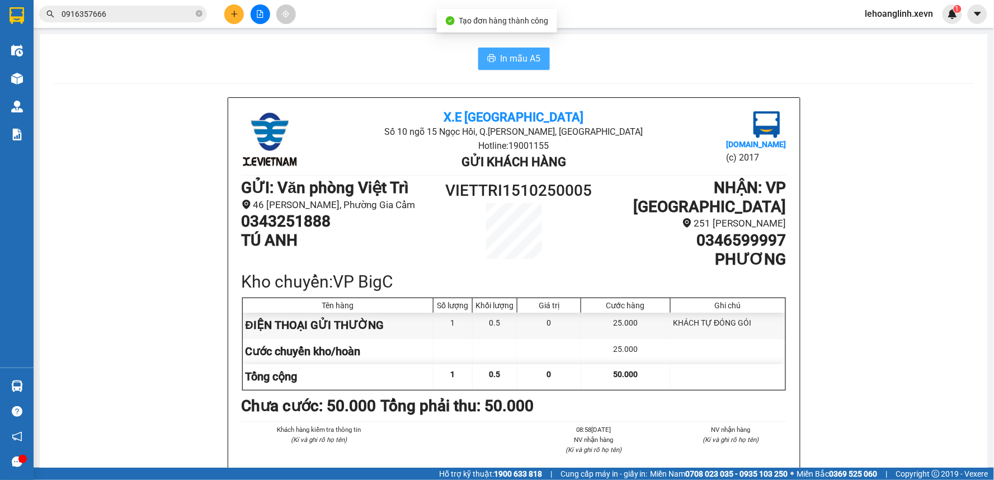
click at [508, 60] on span "In mẫu A5" at bounding box center [521, 58] width 40 height 14
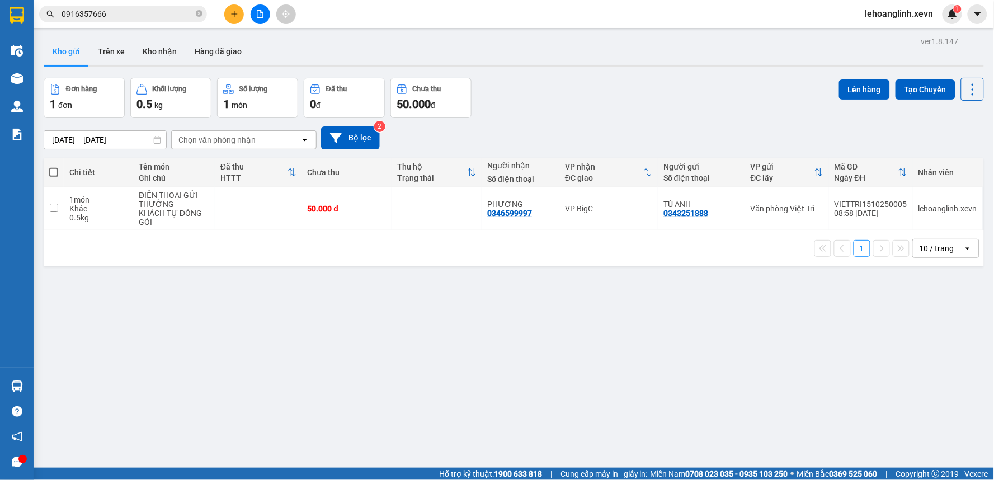
click at [435, 300] on div "ver 1.8.147 Kho gửi Trên xe Kho nhận Hàng đã giao Đơn hàng 1 đơn Khối lượng 0.5…" at bounding box center [513, 274] width 949 height 480
click at [892, 209] on icon at bounding box center [896, 209] width 8 height 8
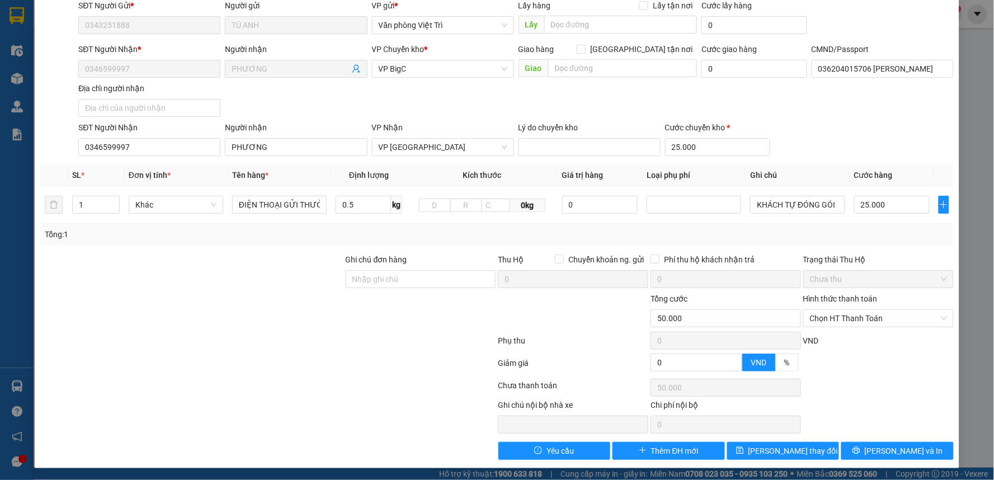
scroll to position [90, 0]
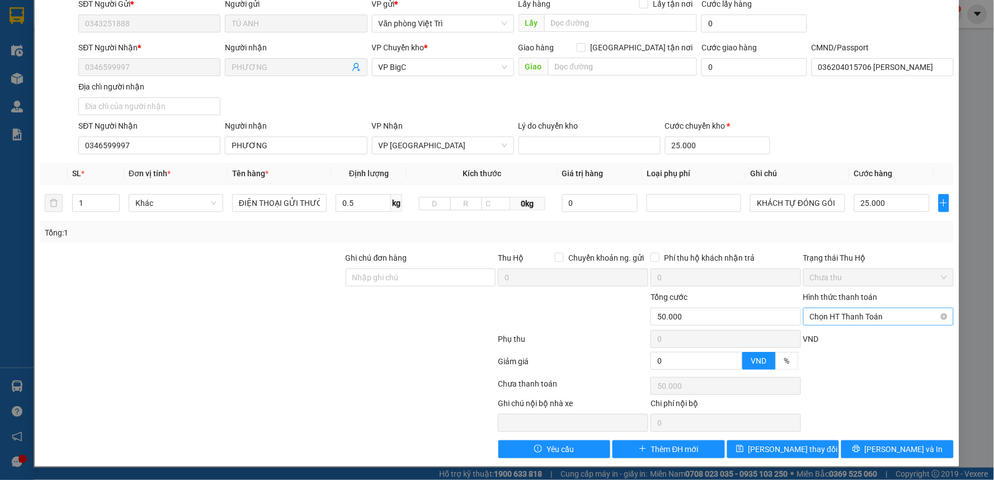
click at [841, 317] on span "Chọn HT Thanh Toán" at bounding box center [878, 316] width 137 height 17
click at [828, 337] on div "Tại văn phòng" at bounding box center [870, 339] width 135 height 12
click at [892, 449] on span "[PERSON_NAME] và In" at bounding box center [904, 449] width 78 height 12
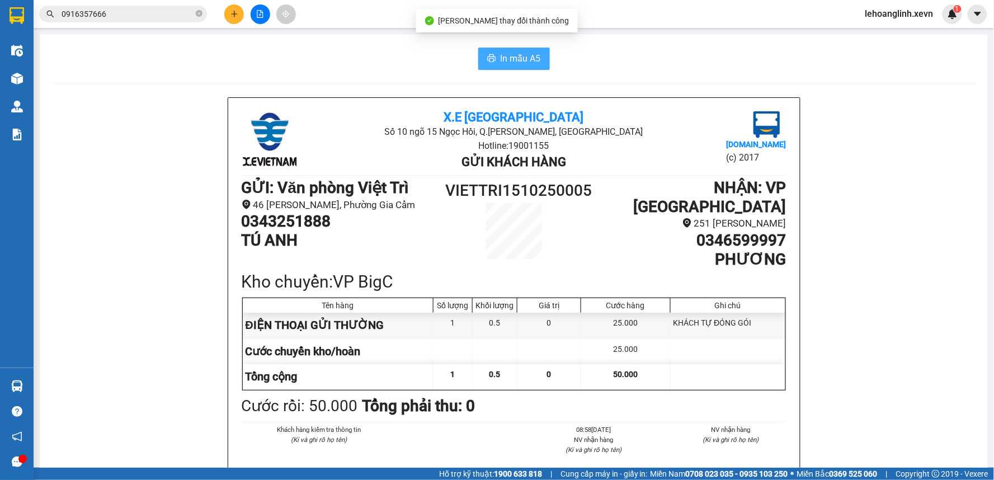
click at [501, 60] on span "In mẫu A5" at bounding box center [521, 58] width 40 height 14
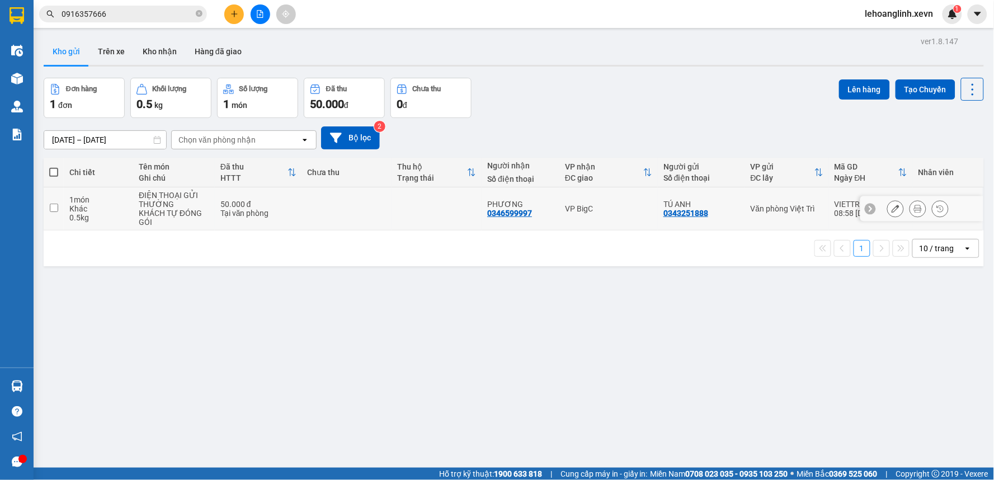
click at [369, 211] on td at bounding box center [347, 208] width 90 height 43
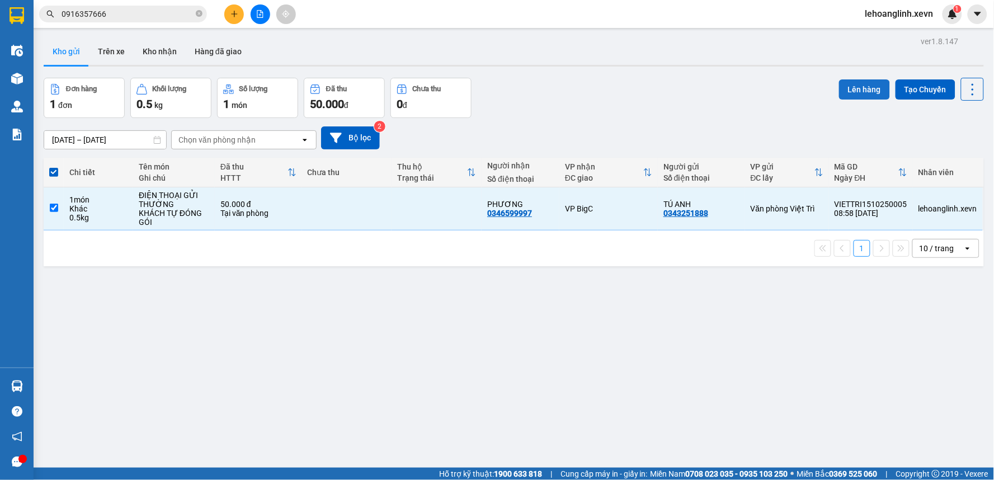
click at [852, 97] on button "Lên hàng" at bounding box center [864, 89] width 51 height 20
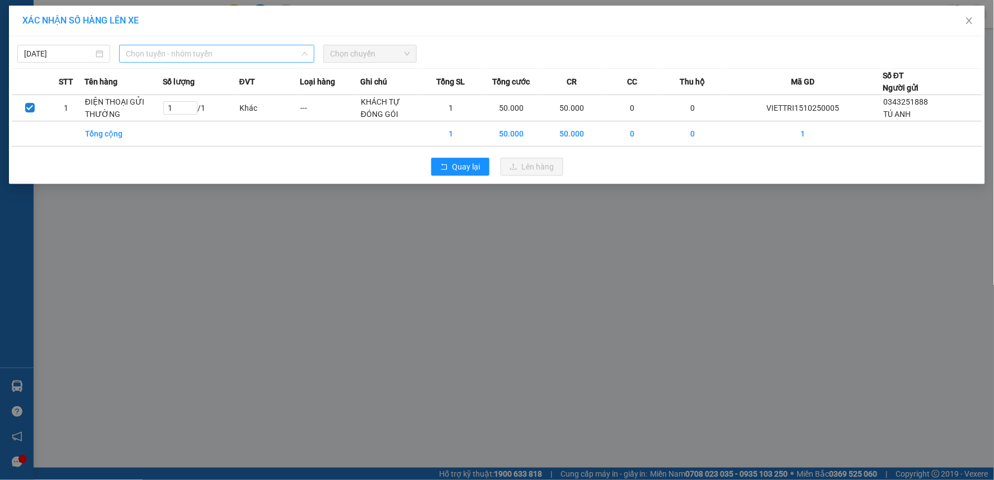
click at [234, 49] on span "Chọn tuyến - nhóm tuyến" at bounding box center [217, 53] width 182 height 17
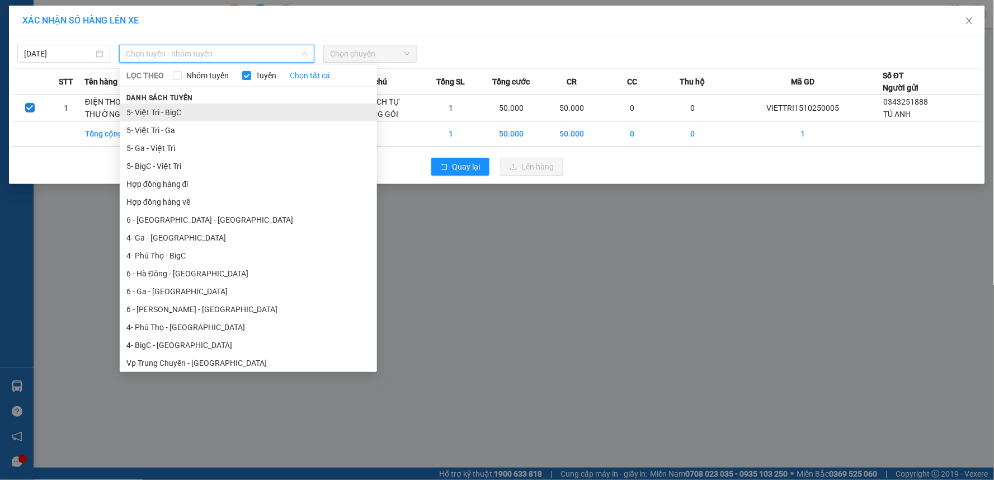
click at [172, 105] on li "5- Việt Trì - BigC" at bounding box center [248, 113] width 257 height 18
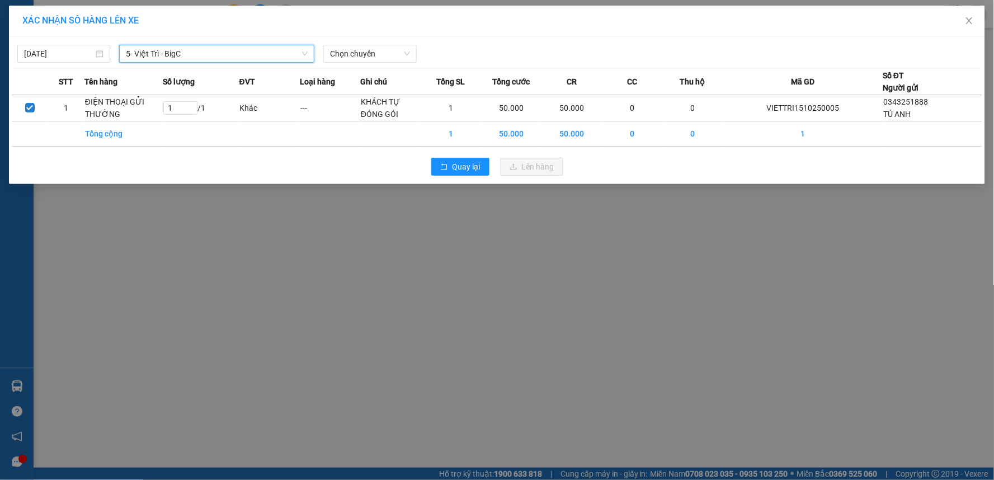
click at [364, 43] on div "15/10/2025 5- Việt Trì - BigC 5- Việt Trì - BigC LỌC THEO Nhóm tuyến Tuyến Chọn…" at bounding box center [497, 50] width 971 height 23
click at [365, 56] on span "Chọn chuyến" at bounding box center [369, 53] width 79 height 17
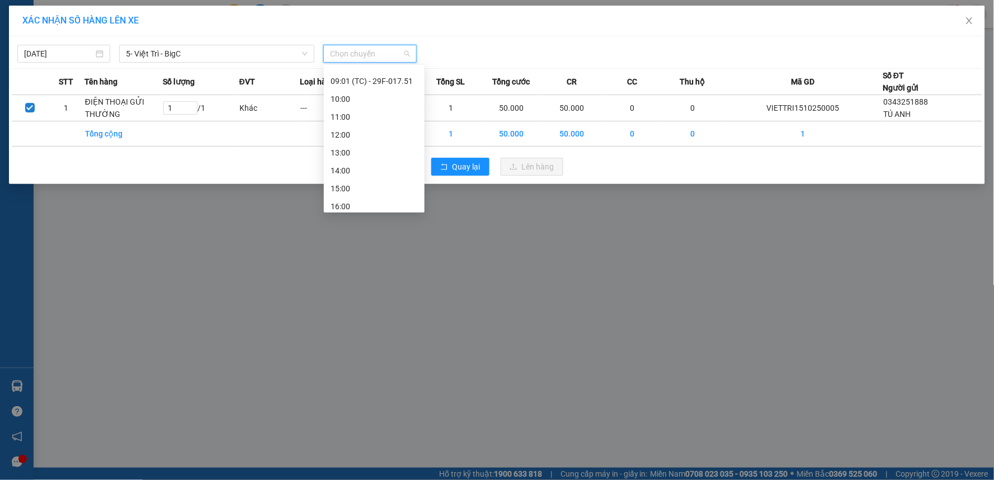
scroll to position [124, 0]
click at [396, 76] on div "09:01 (TC) - 29F-017.51" at bounding box center [374, 77] width 87 height 12
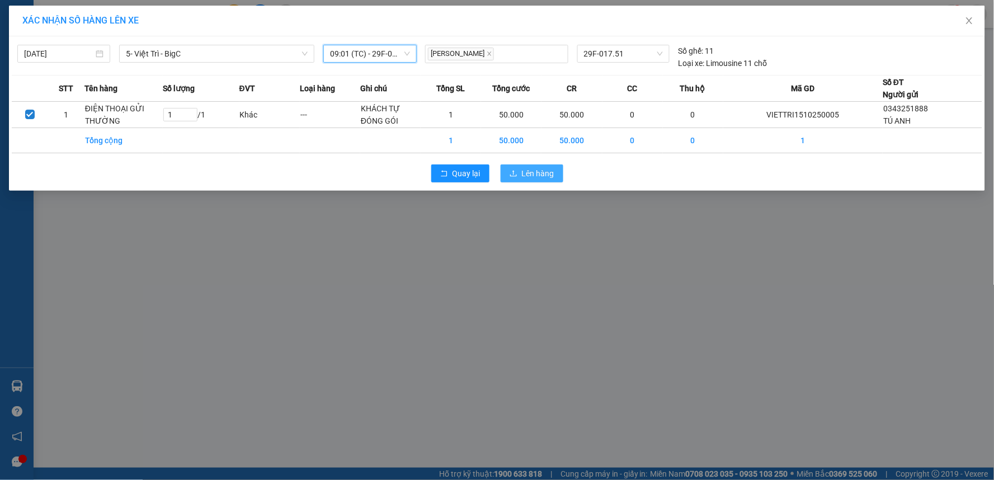
click at [543, 172] on span "Lên hàng" at bounding box center [538, 173] width 32 height 12
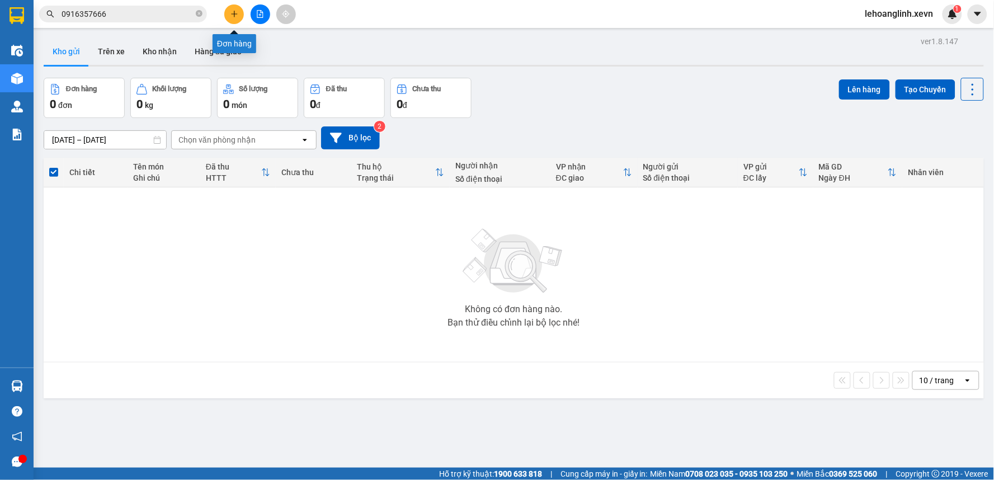
click at [228, 16] on button at bounding box center [234, 14] width 20 height 20
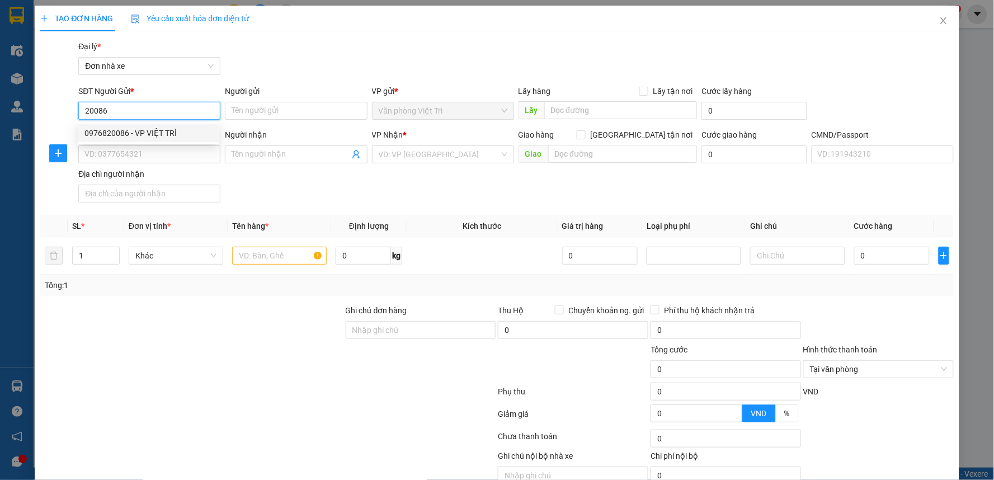
click at [133, 135] on div "0976820086 - VP VIỆT TRÌ" at bounding box center [148, 133] width 128 height 12
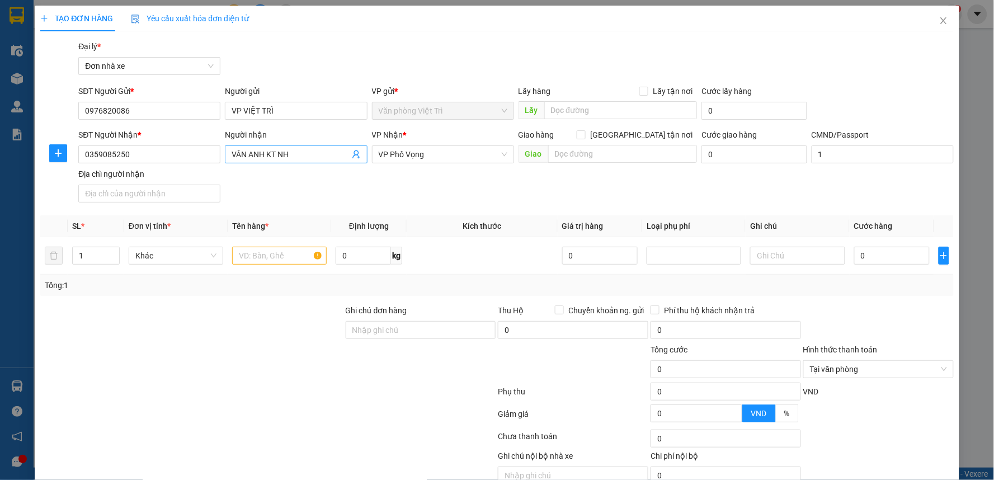
click at [352, 153] on icon "user-add" at bounding box center [356, 154] width 9 height 9
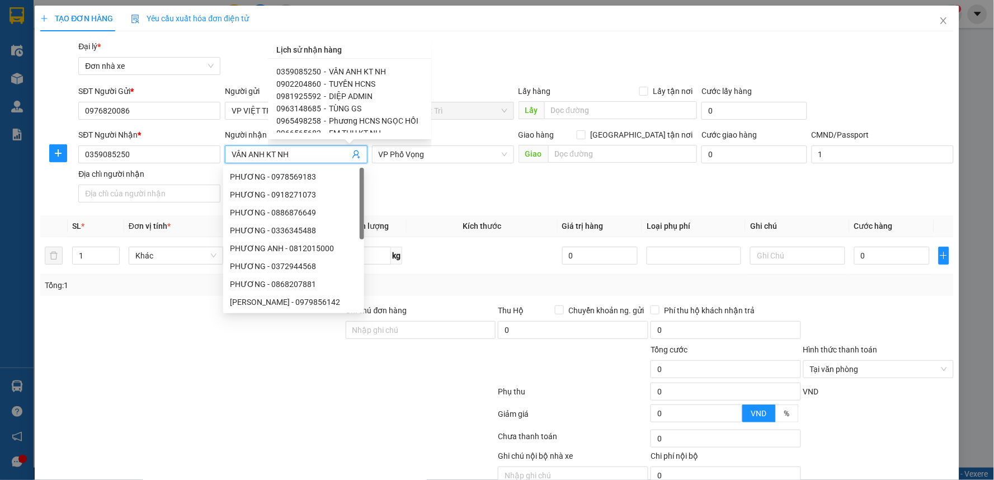
click at [373, 120] on span "Phương HCNS NGỌC HỒI" at bounding box center [375, 120] width 90 height 9
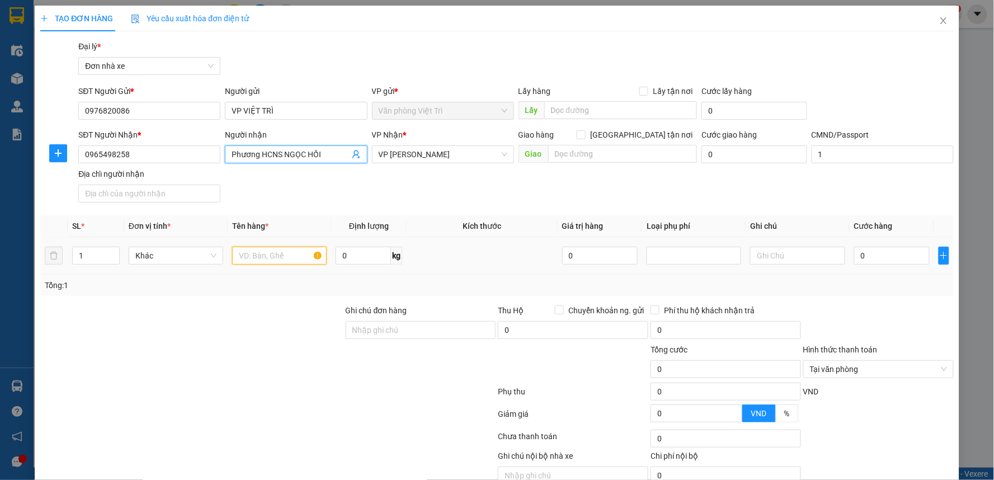
click at [281, 258] on input "text" at bounding box center [279, 256] width 95 height 18
click at [437, 157] on span "VP [PERSON_NAME]" at bounding box center [443, 154] width 129 height 17
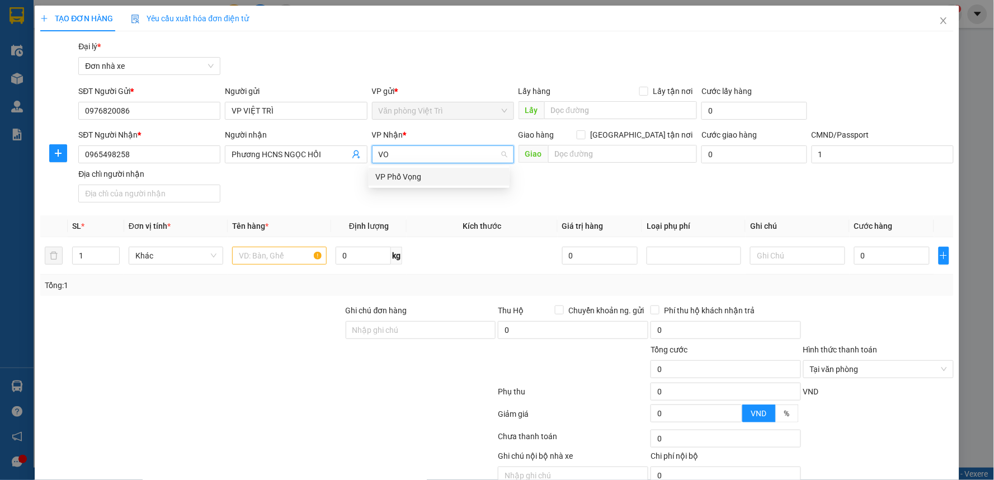
click at [410, 177] on div "VP Phố Vọng" at bounding box center [439, 177] width 128 height 12
click at [249, 260] on input "text" at bounding box center [279, 256] width 95 height 18
click at [889, 183] on div "SĐT Người Nhận * 0965498258 Người nhận Phương HCNS NGỌC HỒI VP Nhận * VP Phố Vọ…" at bounding box center [516, 168] width 880 height 78
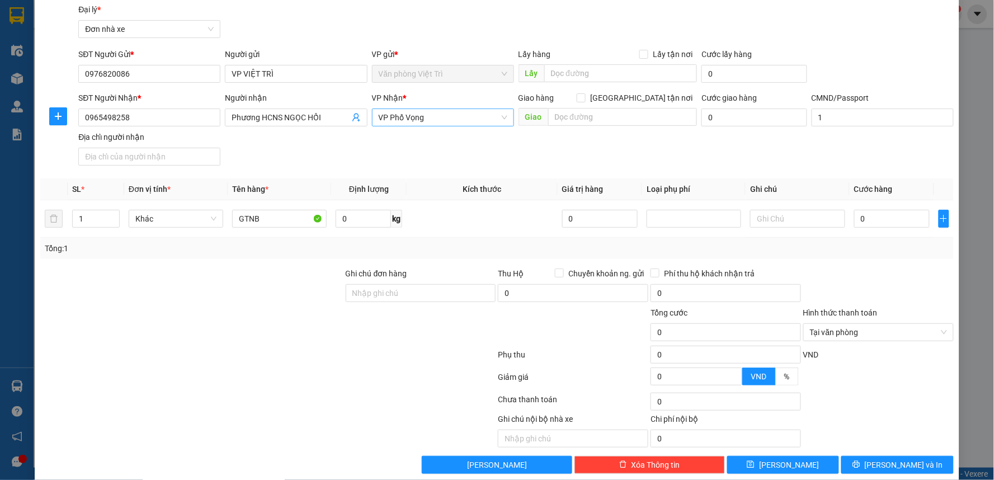
scroll to position [52, 0]
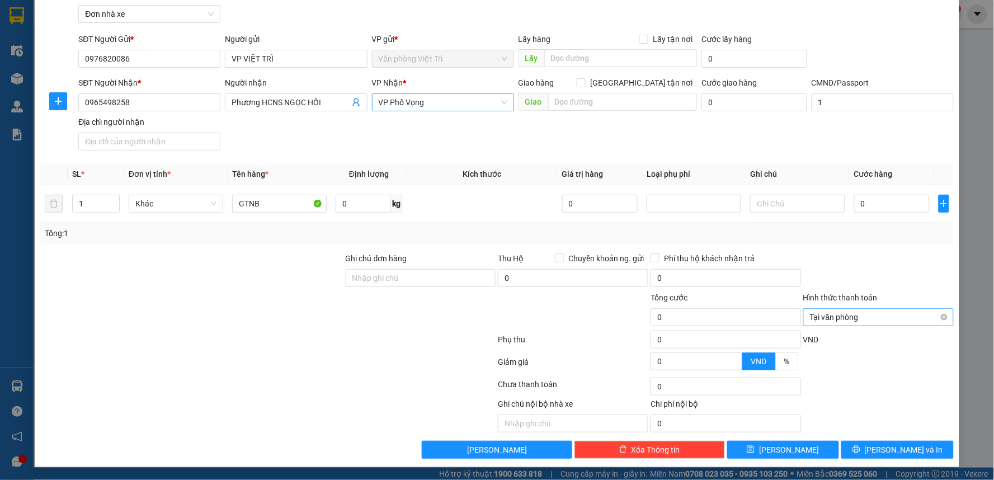
click at [834, 318] on span "Tại văn phòng" at bounding box center [878, 317] width 137 height 17
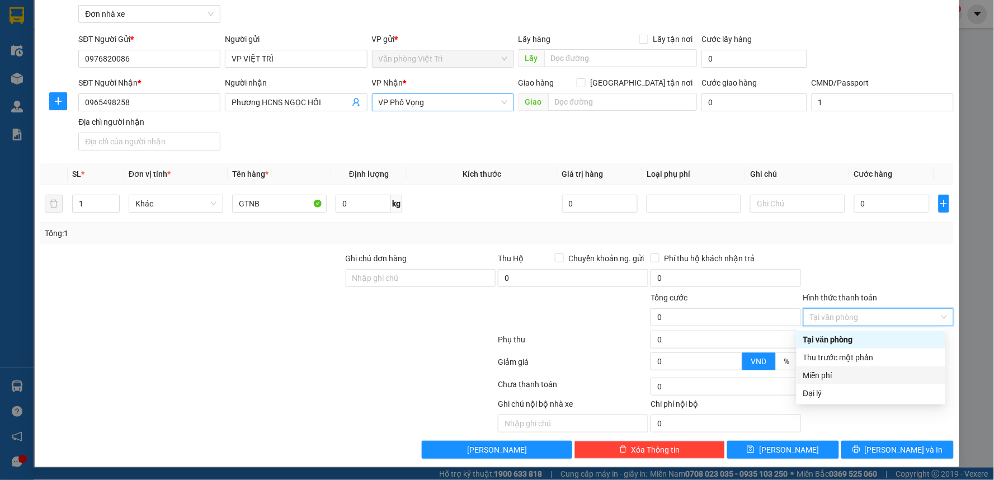
click at [819, 377] on div "Miễn phí" at bounding box center [870, 375] width 135 height 12
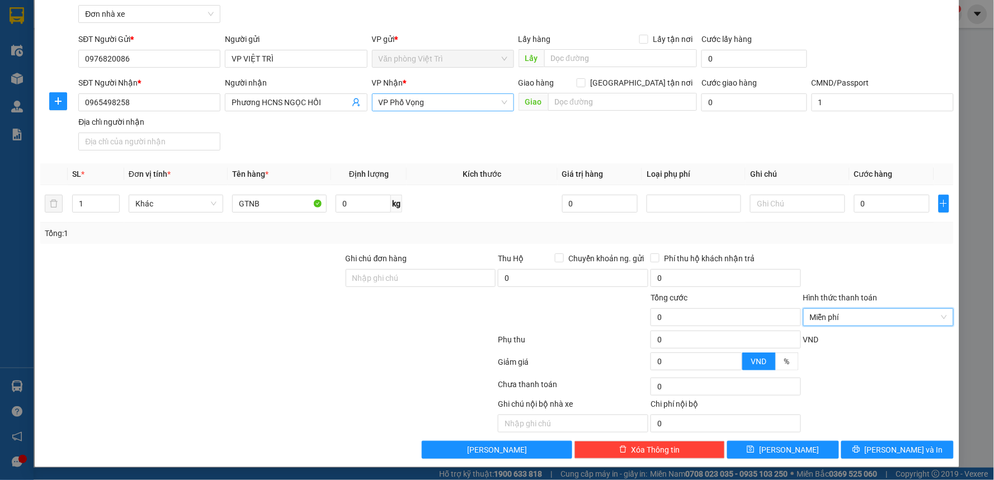
click at [853, 261] on div at bounding box center [878, 271] width 153 height 39
click at [905, 450] on span "[PERSON_NAME] và In" at bounding box center [904, 450] width 78 height 12
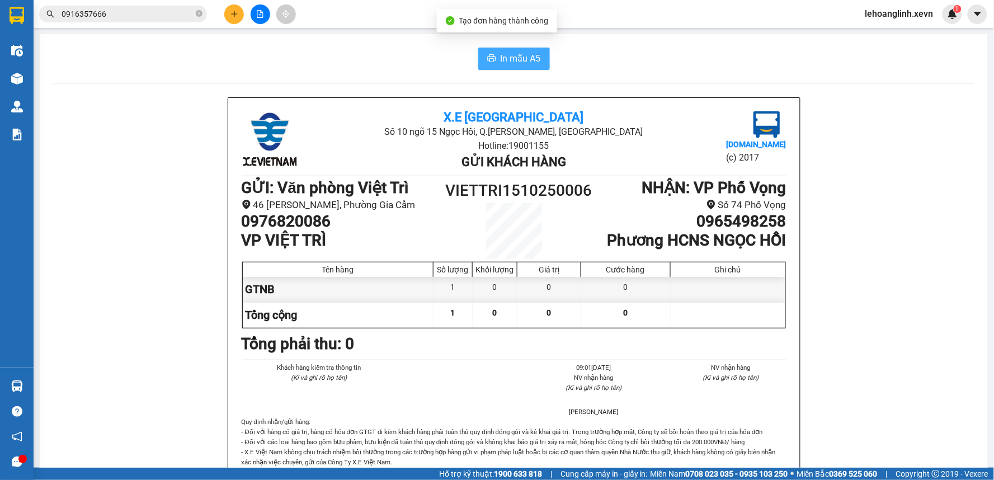
click at [532, 67] on button "In mẫu A5" at bounding box center [514, 59] width 72 height 22
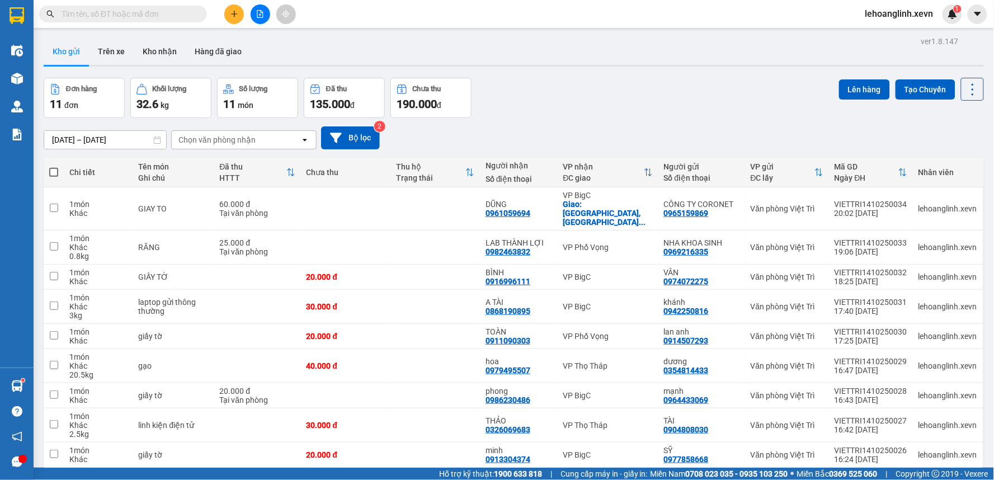
click at [121, 12] on input "text" at bounding box center [128, 14] width 132 height 12
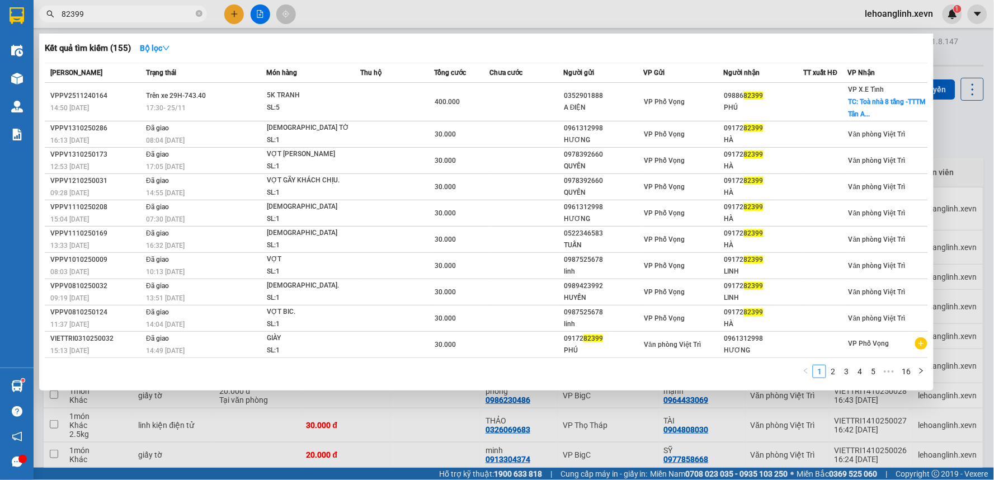
type input "82399"
click at [417, 18] on div at bounding box center [497, 240] width 994 height 480
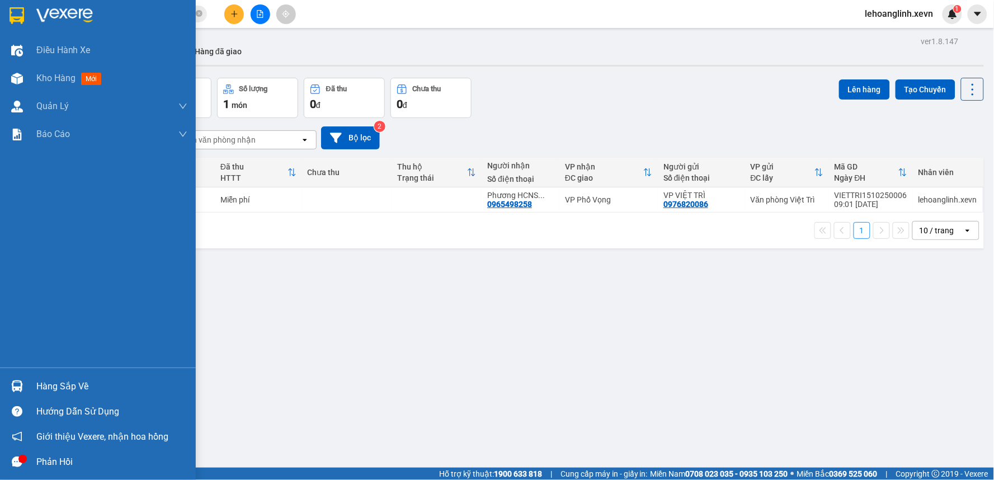
click at [22, 384] on img at bounding box center [17, 386] width 12 height 12
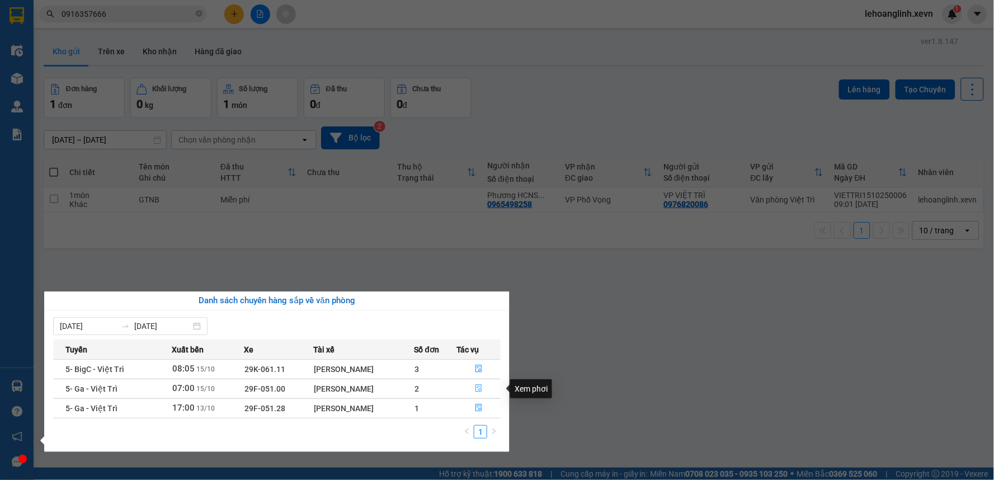
click at [481, 391] on icon "file-done" at bounding box center [479, 388] width 8 height 8
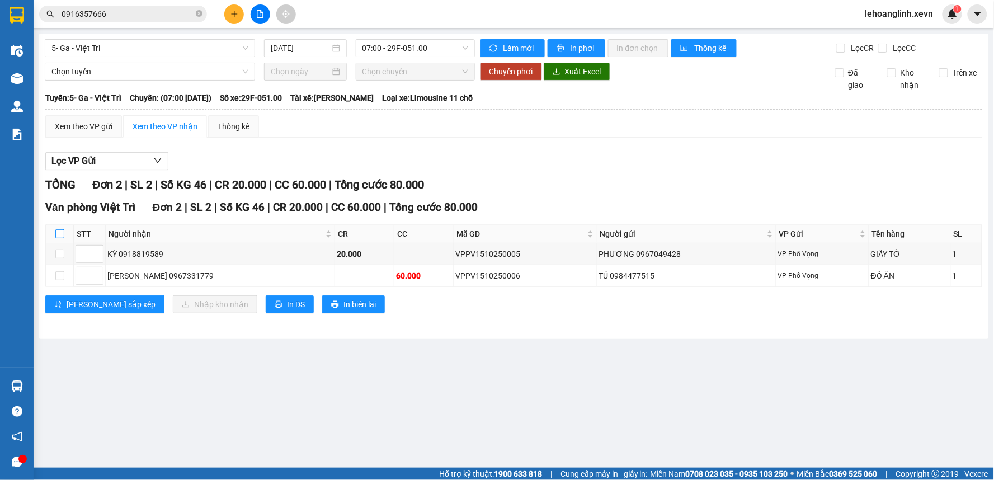
click at [57, 236] on input "checkbox" at bounding box center [59, 233] width 9 height 9
checkbox input "true"
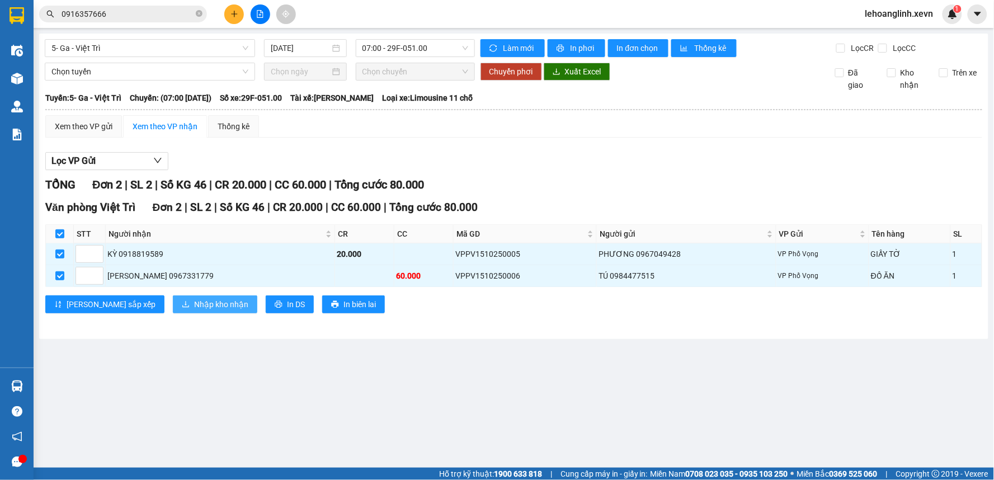
click at [194, 307] on span "Nhập kho nhận" at bounding box center [221, 304] width 54 height 12
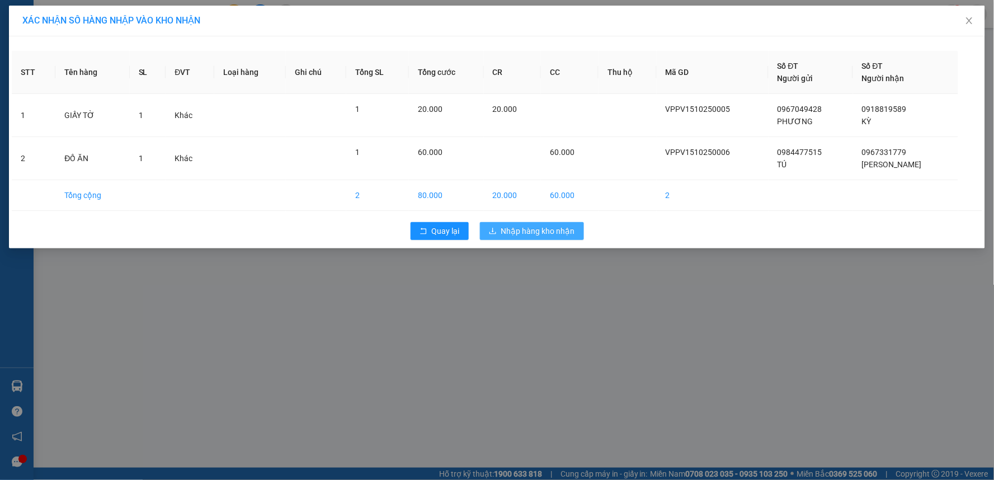
click at [542, 228] on span "Nhập hàng kho nhận" at bounding box center [538, 231] width 74 height 12
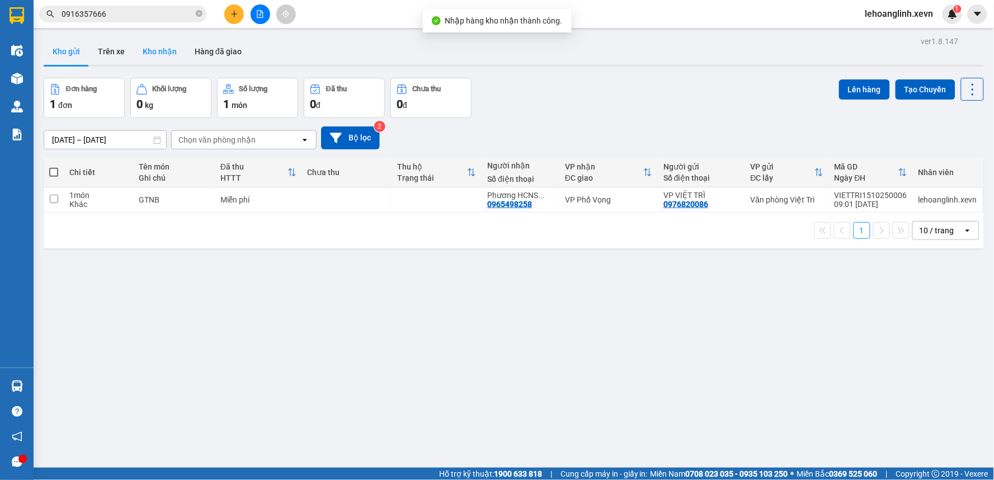
click at [161, 46] on button "Kho nhận" at bounding box center [160, 51] width 52 height 27
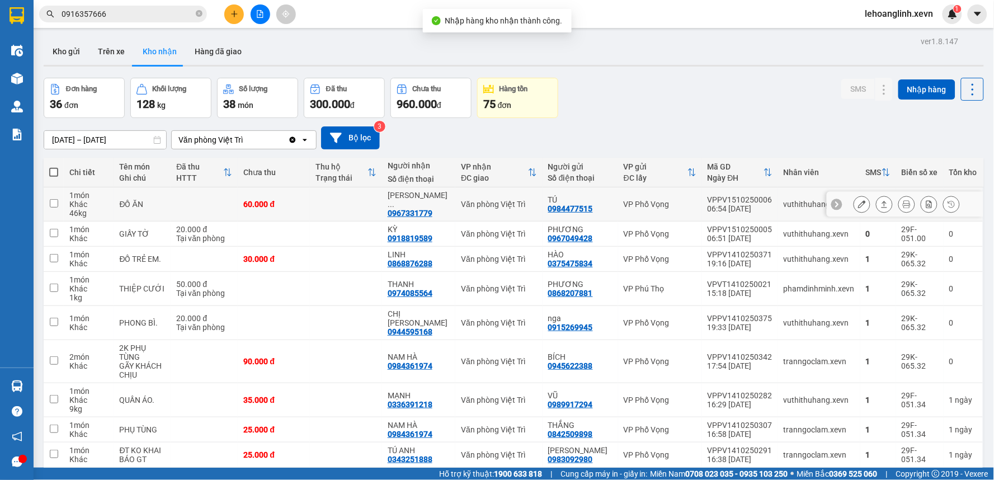
click at [800, 208] on div "vuthithuhang.xevn" at bounding box center [819, 204] width 71 height 9
checkbox input "true"
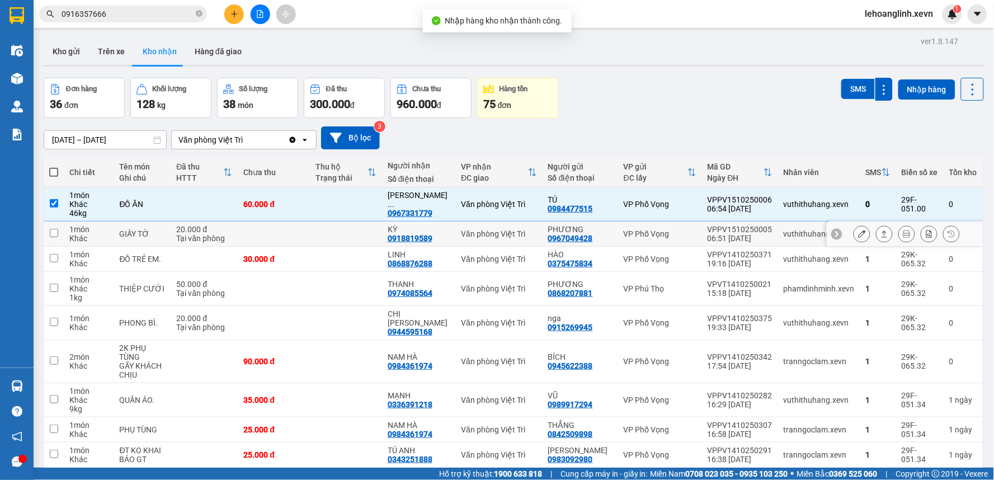
click at [798, 228] on td "vuthithuhang.xevn" at bounding box center [819, 234] width 82 height 25
checkbox input "true"
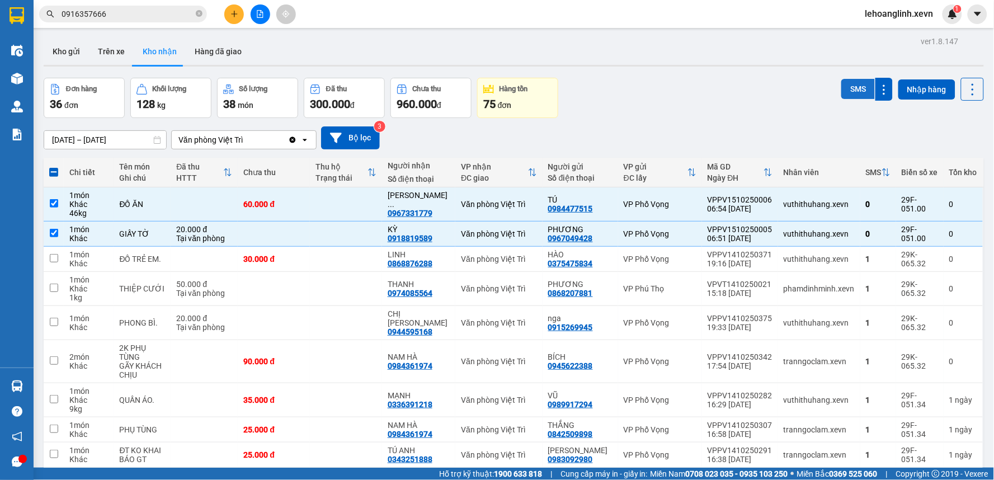
click at [848, 83] on button "SMS" at bounding box center [859, 89] width 34 height 20
click at [718, 114] on div "Đơn hàng 36 đơn Khối lượng 128 kg Số lượng 38 món Đã thu 300.000 đ Chưa thu 960…" at bounding box center [514, 98] width 941 height 40
click at [630, 88] on div "Đơn hàng 36 đơn Khối lượng 128 kg Số lượng 38 món Đã thu 300.000 đ Chưa thu 960…" at bounding box center [514, 98] width 941 height 40
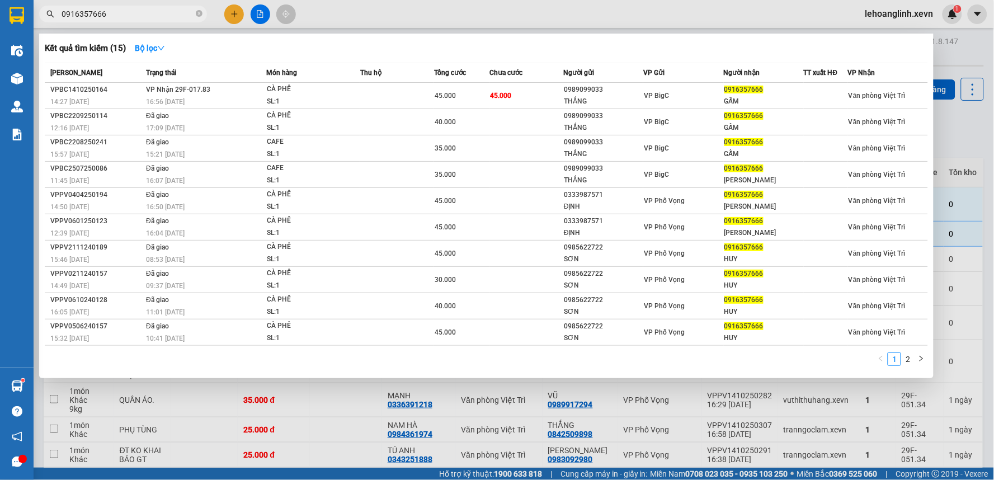
click at [115, 7] on span "0916357666" at bounding box center [123, 14] width 168 height 17
click at [116, 8] on input "0916357666" at bounding box center [128, 14] width 132 height 12
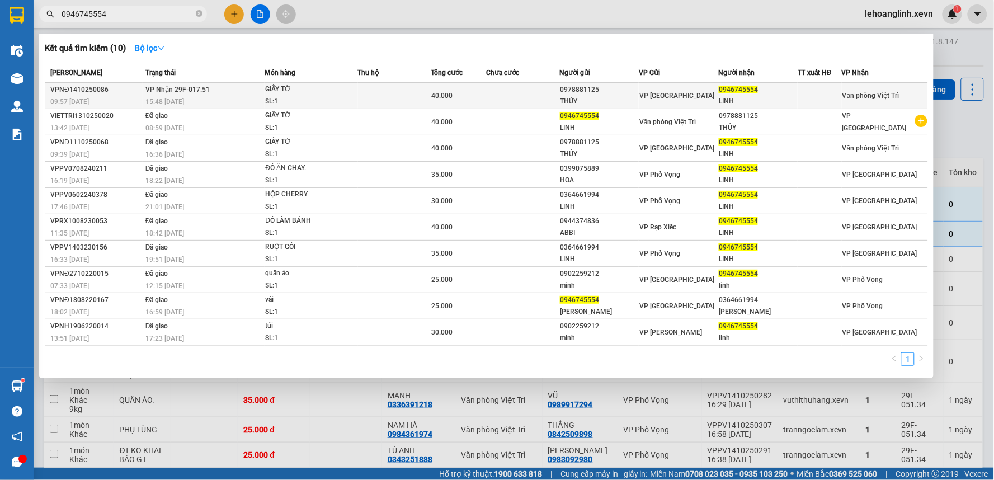
type input "0946745554"
click at [485, 99] on div "40.000" at bounding box center [459, 96] width 54 height 12
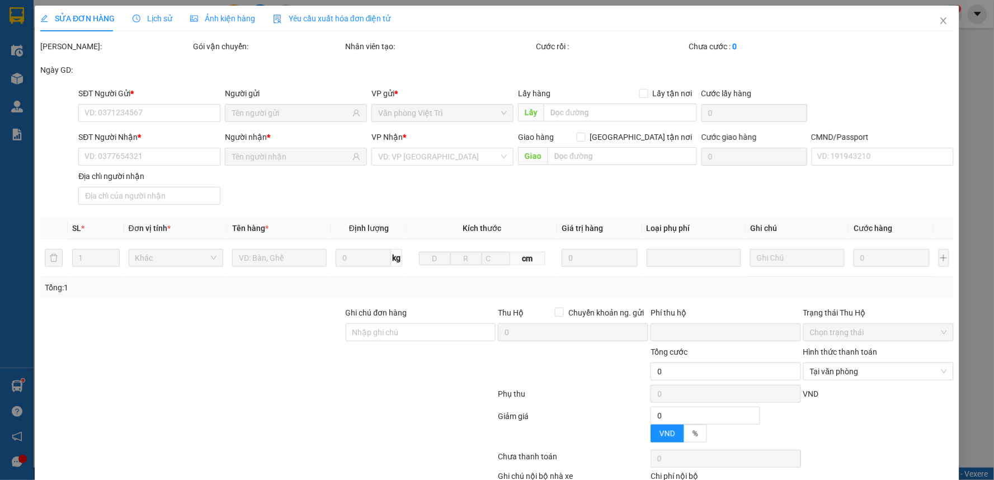
type input "0978881125"
type input "THỦY"
type input "0946745554"
type input "LINH"
type input "036194006130 [PERSON_NAME], 20 [PERSON_NAME]"
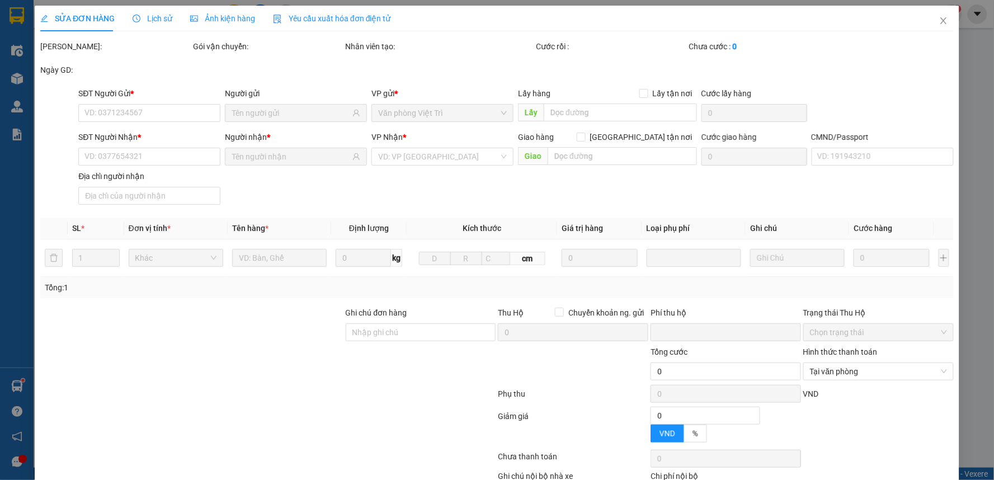
type input "0"
type input "40.000"
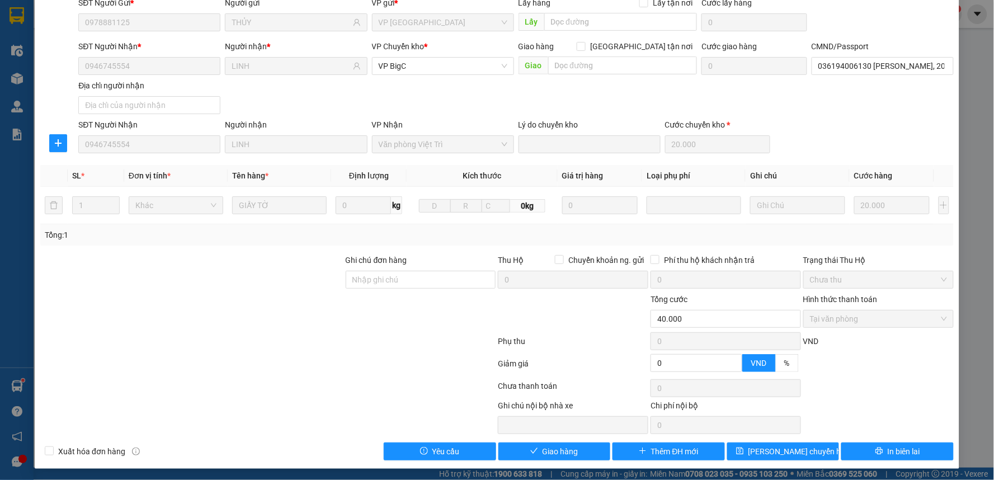
scroll to position [92, 0]
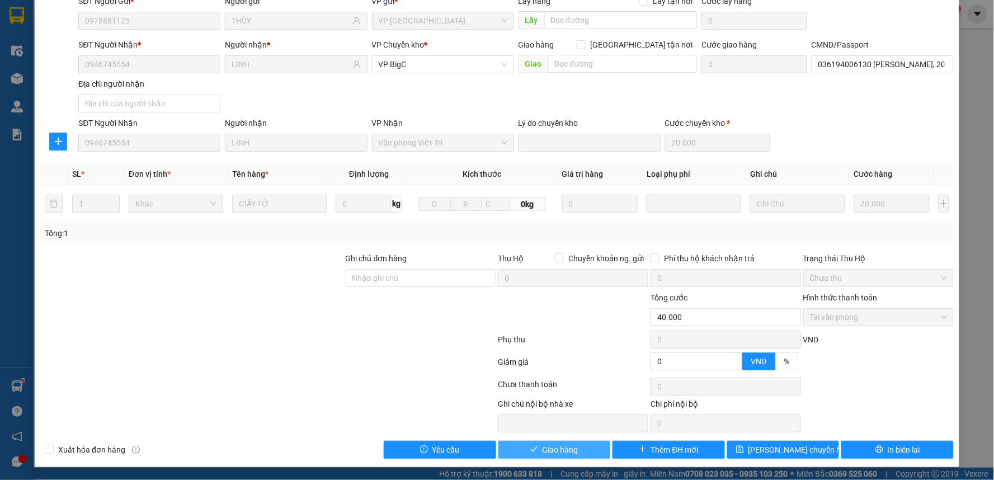
click at [579, 446] on button "Giao hàng" at bounding box center [555, 450] width 112 height 18
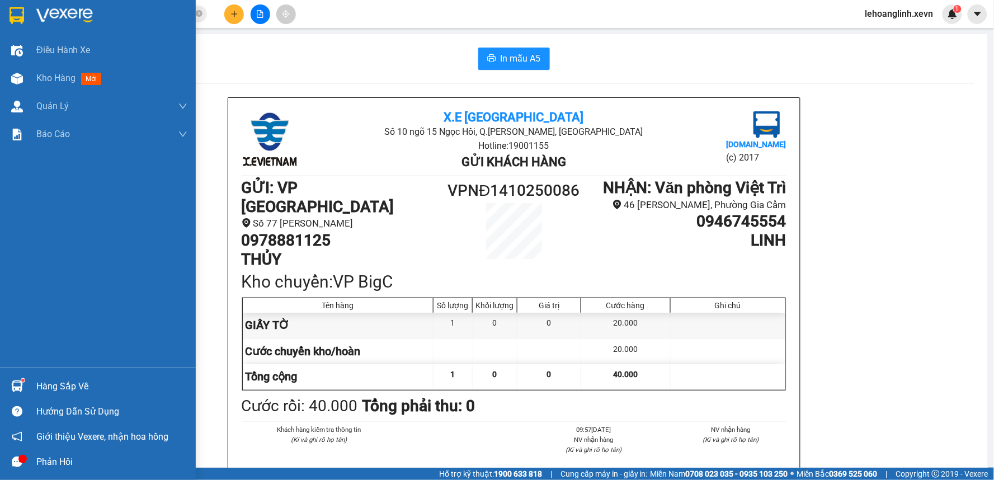
click at [45, 377] on div "Hàng sắp về" at bounding box center [98, 386] width 196 height 25
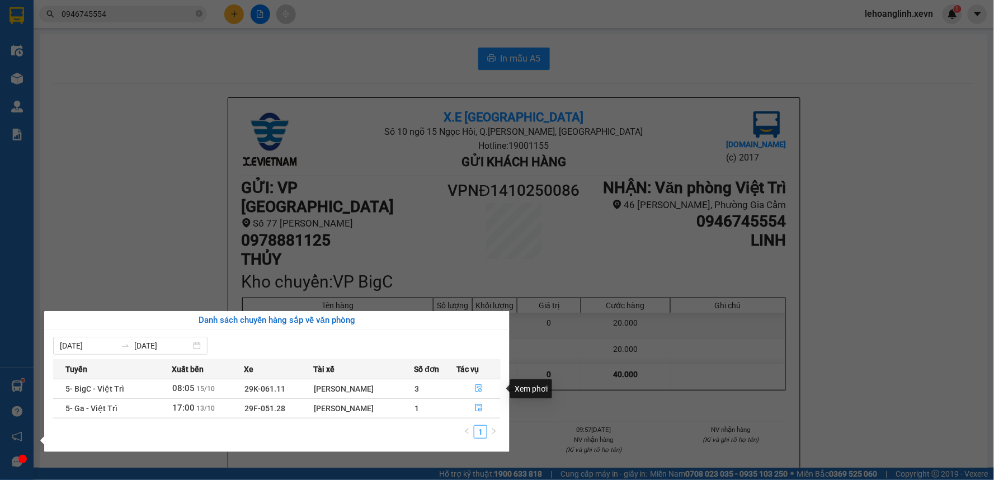
click at [478, 389] on icon "file-done" at bounding box center [479, 388] width 8 height 8
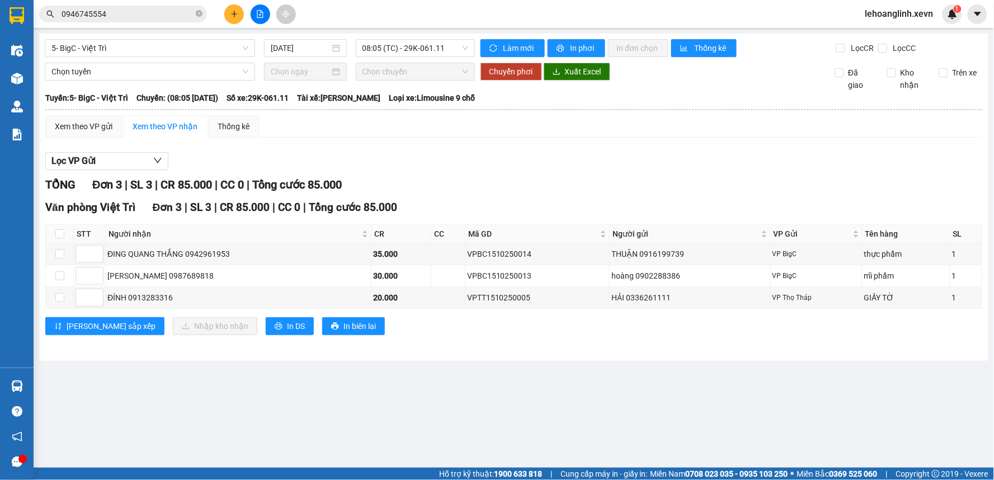
click at [498, 168] on div "Lọc VP Gửi" at bounding box center [513, 161] width 937 height 18
click at [157, 15] on input "0946745554" at bounding box center [128, 14] width 132 height 12
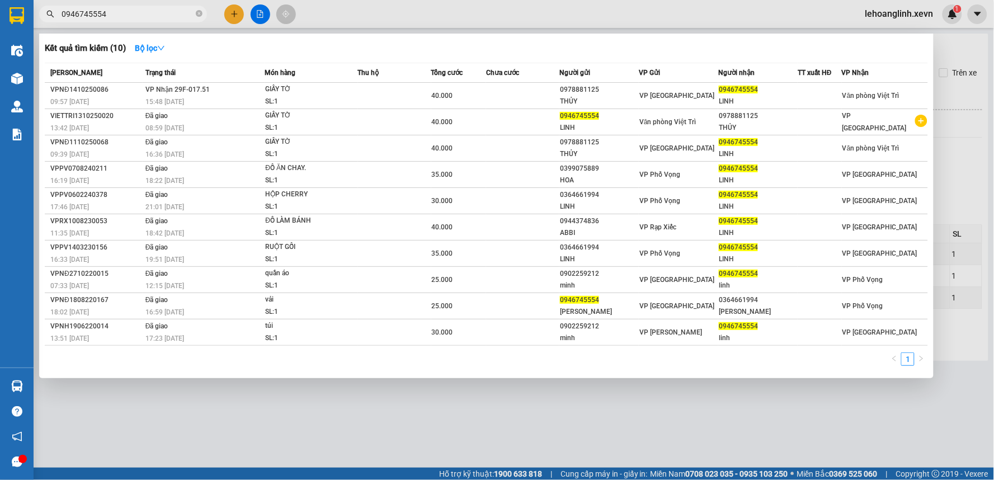
click at [157, 15] on input "0946745554" at bounding box center [128, 14] width 132 height 12
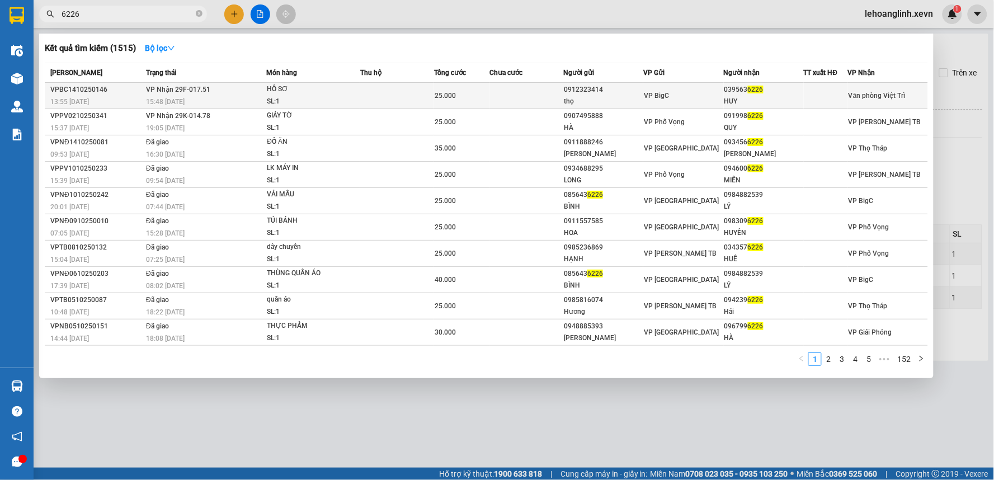
type input "6226"
click at [558, 97] on td at bounding box center [527, 96] width 74 height 26
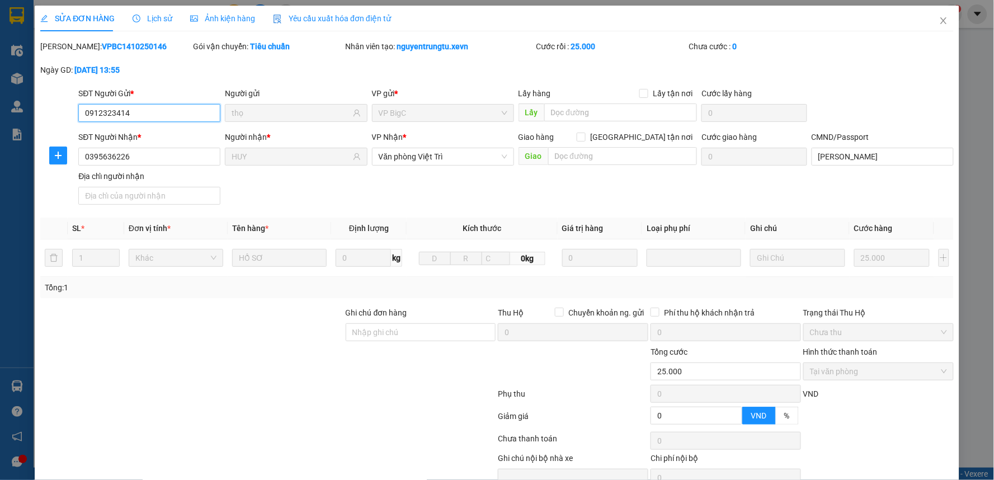
type input "0912323414"
type input "thọ"
type input "0395636226"
type input "HUY"
type input "[PERSON_NAME]"
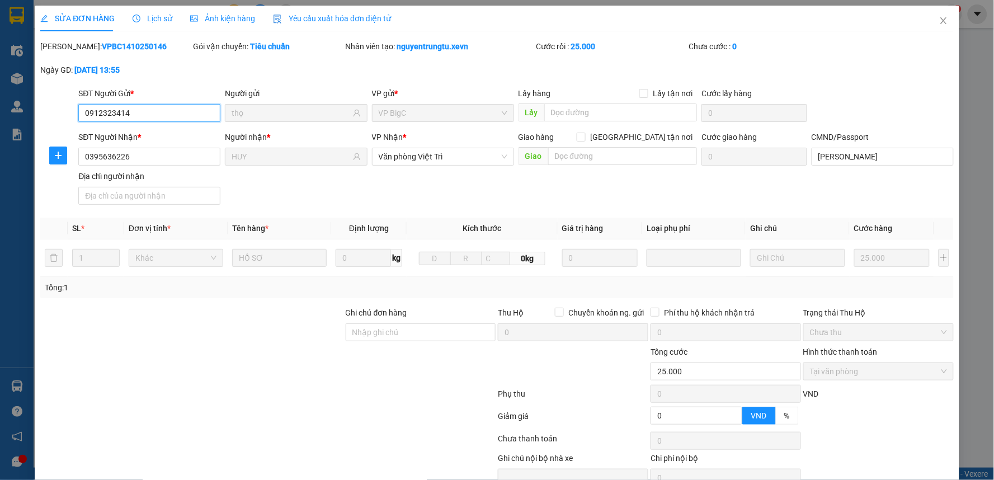
type input "0"
type input "25.000"
click at [894, 155] on input "[PERSON_NAME]" at bounding box center [883, 157] width 142 height 18
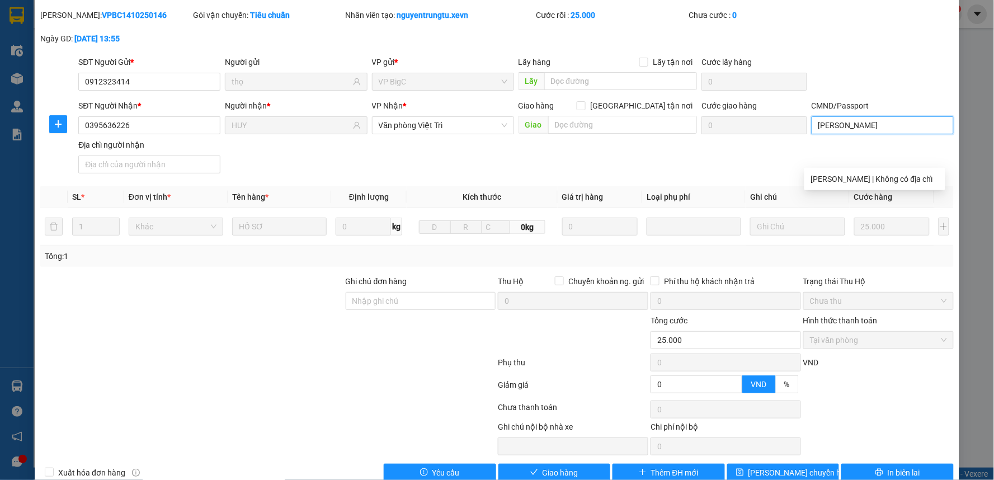
scroll to position [54, 0]
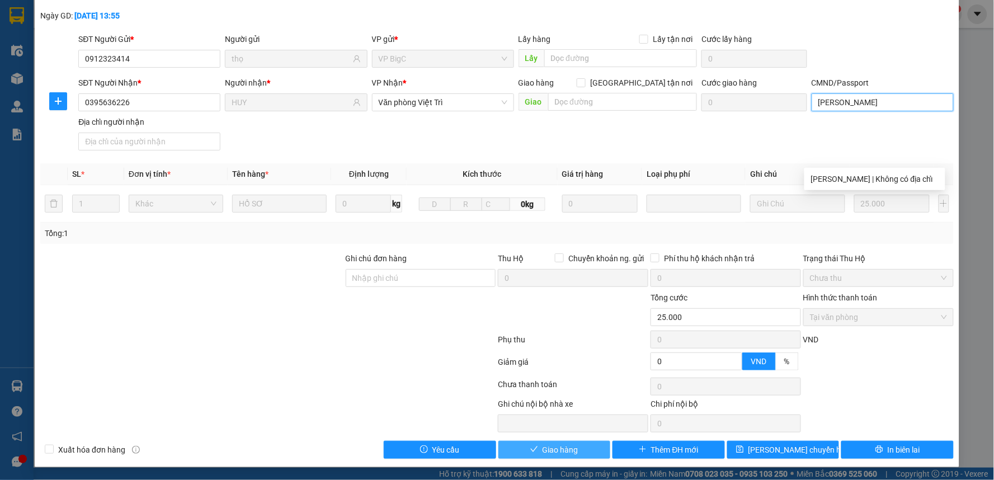
type input "[PERSON_NAME]"
click at [567, 441] on button "Giao hàng" at bounding box center [555, 450] width 112 height 18
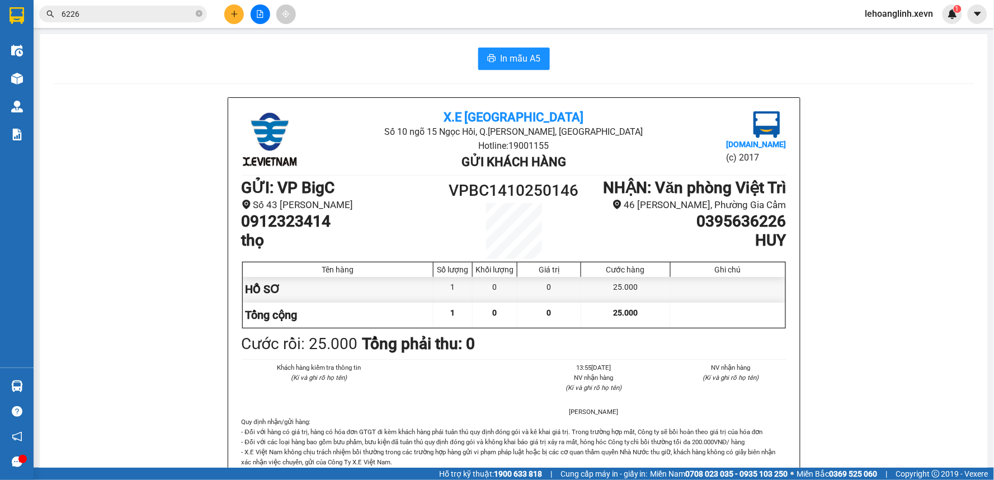
click at [110, 13] on input "6226" at bounding box center [128, 14] width 132 height 12
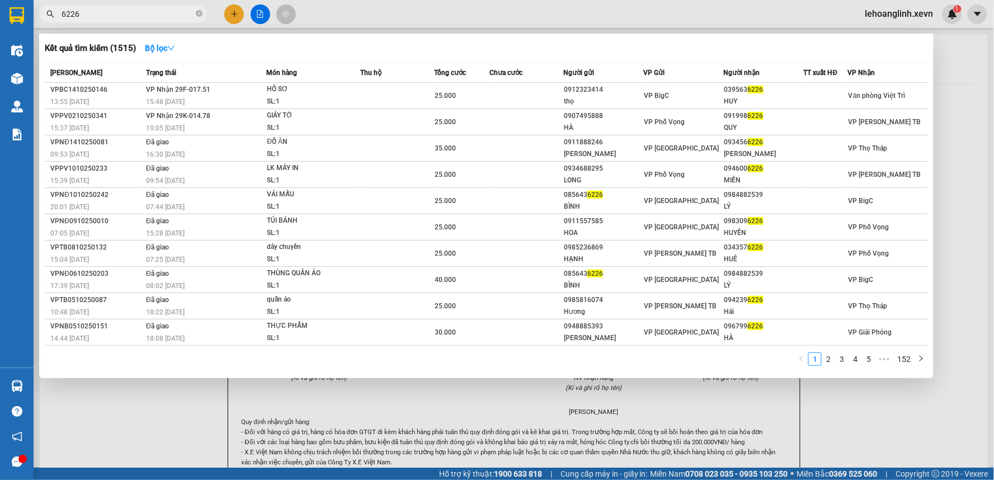
click at [110, 13] on input "6226" at bounding box center [128, 14] width 132 height 12
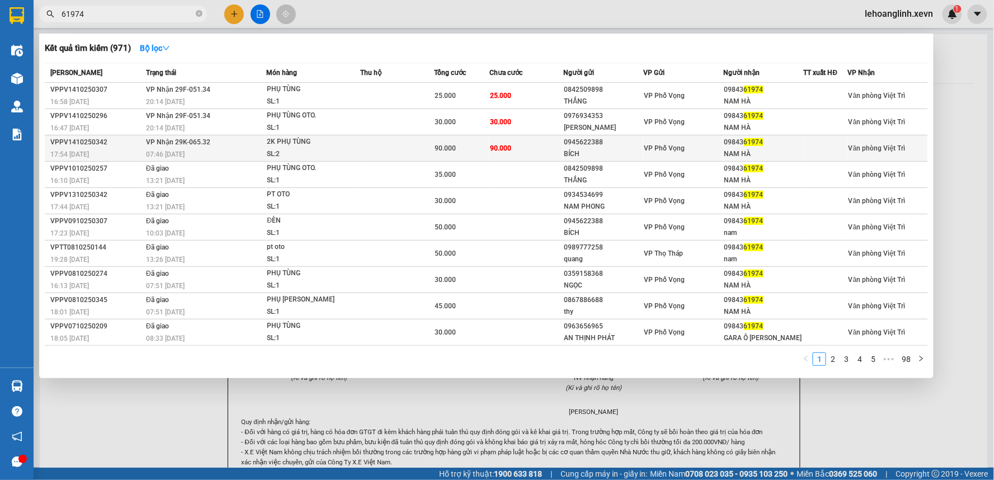
type input "61974"
click at [686, 152] on div "VP Phố Vọng" at bounding box center [683, 148] width 79 height 12
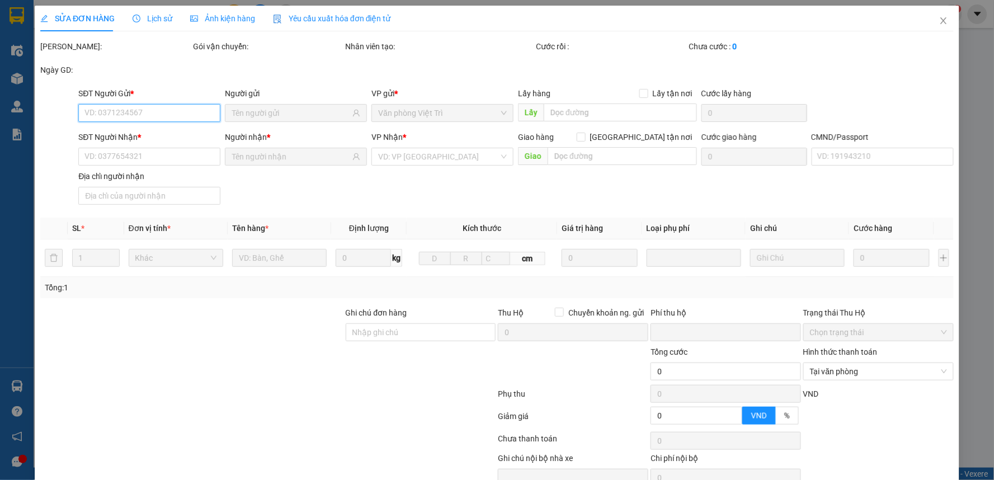
type input "0945622388"
type input "BÍCH"
type input "0984361974"
type input "NAM HÀ"
type input "BARO"
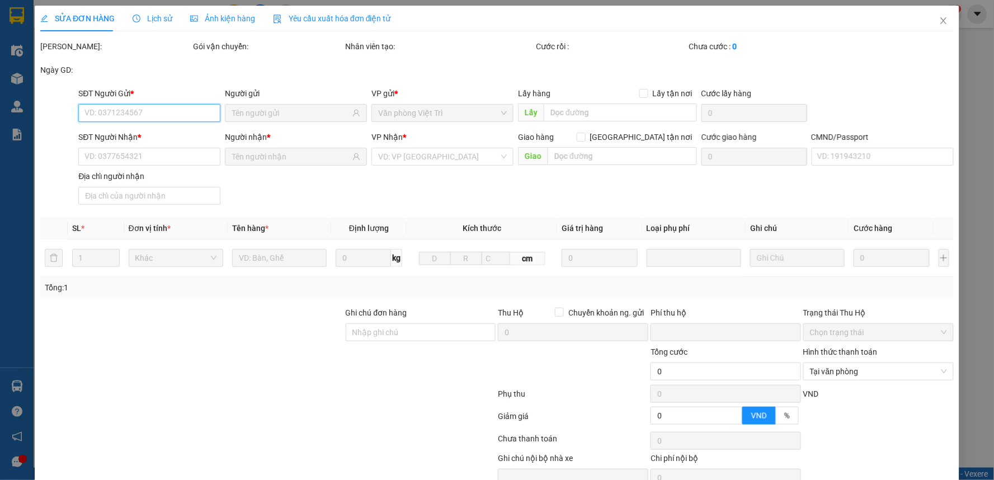
type input "0"
type input "90.000"
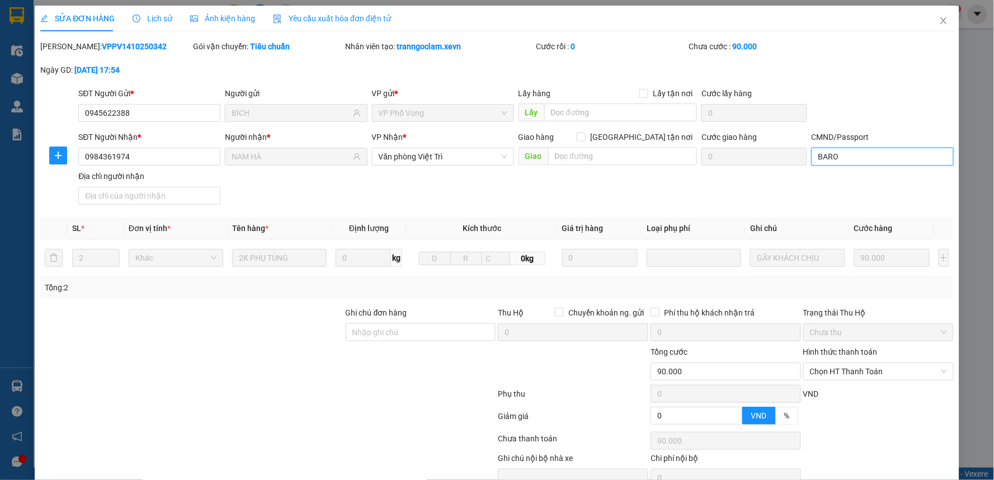
click at [845, 159] on input "BARO" at bounding box center [883, 157] width 142 height 18
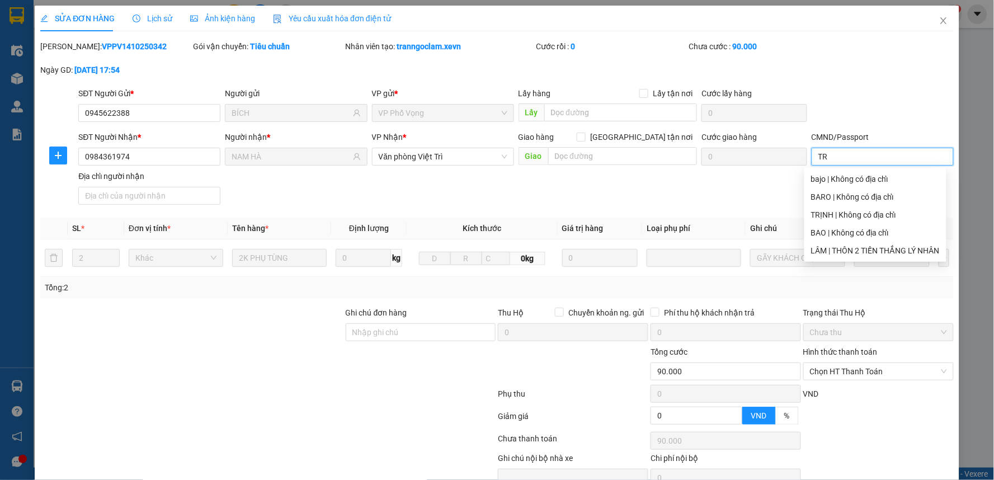
type input "T"
click at [868, 180] on div "bajo | Không có địa chỉ" at bounding box center [875, 179] width 129 height 12
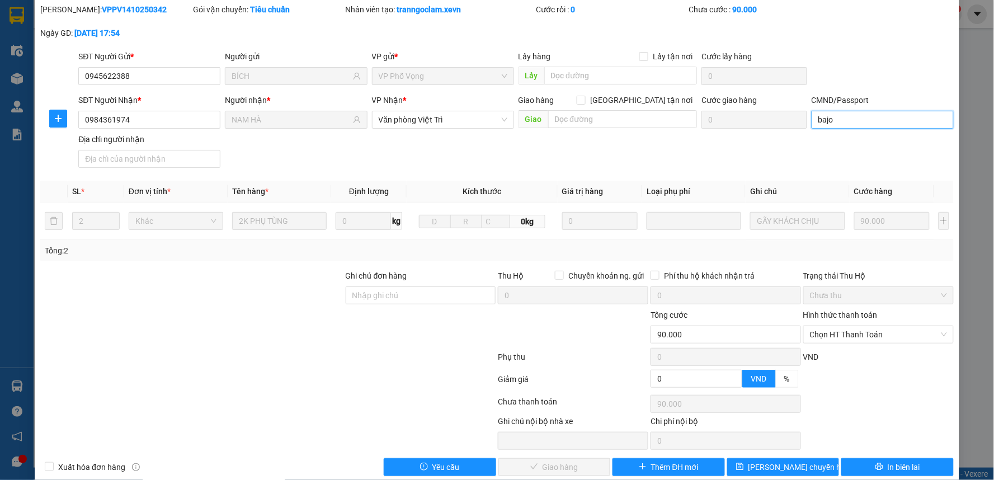
scroll to position [54, 0]
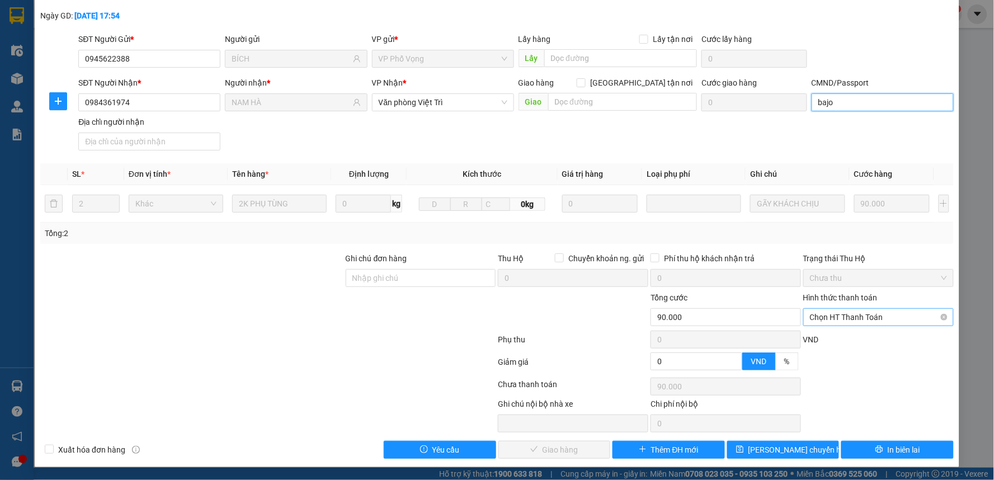
click at [826, 319] on span "Chọn HT Thanh Toán" at bounding box center [878, 317] width 137 height 17
type input "bajo"
click at [831, 339] on div "Tại văn phòng" at bounding box center [870, 339] width 135 height 12
type input "0"
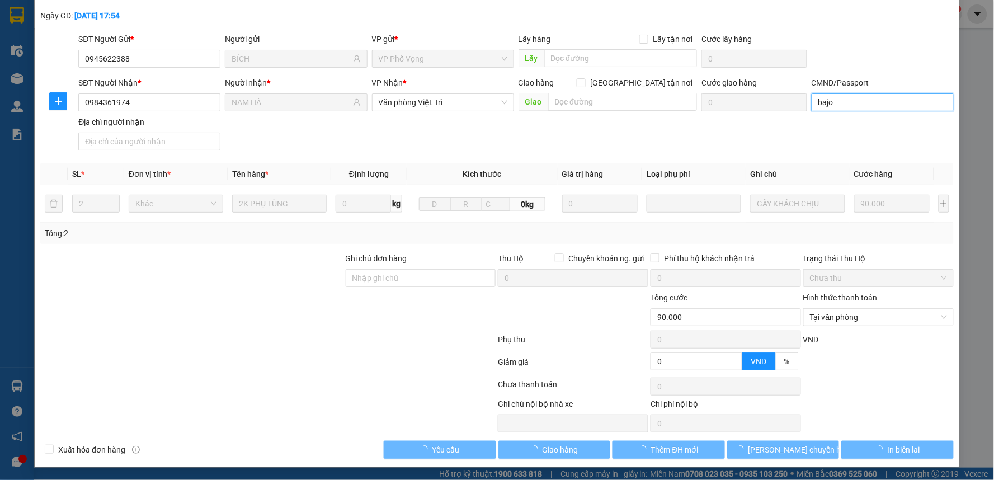
click at [839, 104] on input "bajo" at bounding box center [883, 102] width 142 height 18
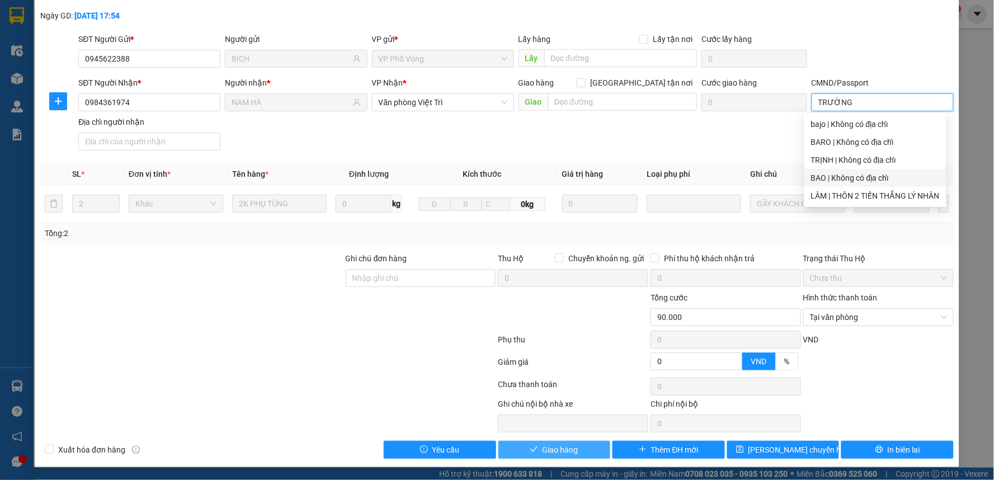
type input "TRƯỜNG"
click at [533, 449] on icon "check" at bounding box center [534, 449] width 8 height 8
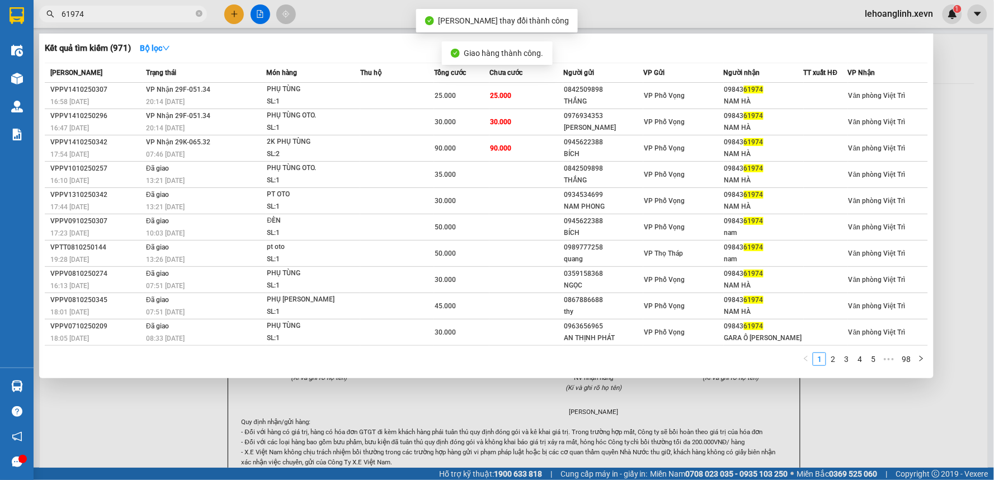
click at [126, 12] on input "61974" at bounding box center [128, 14] width 132 height 12
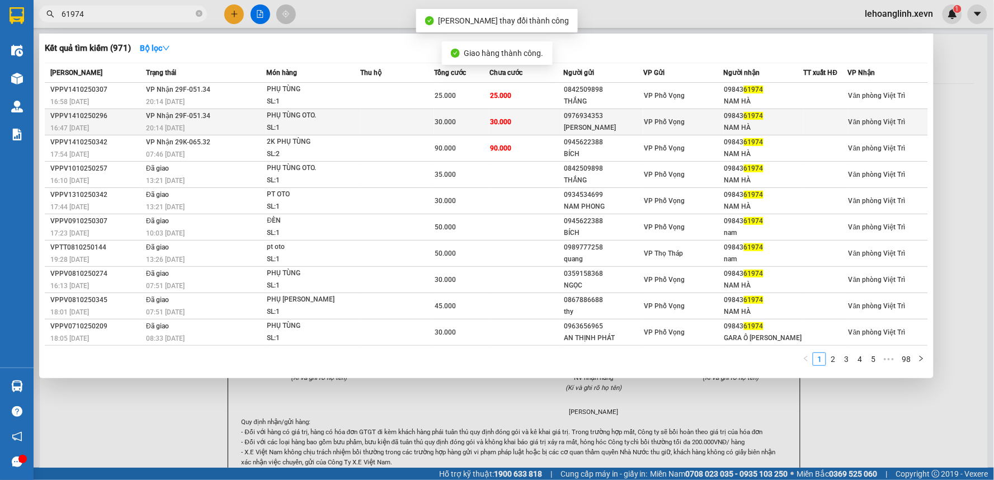
click at [396, 116] on td at bounding box center [397, 122] width 74 height 26
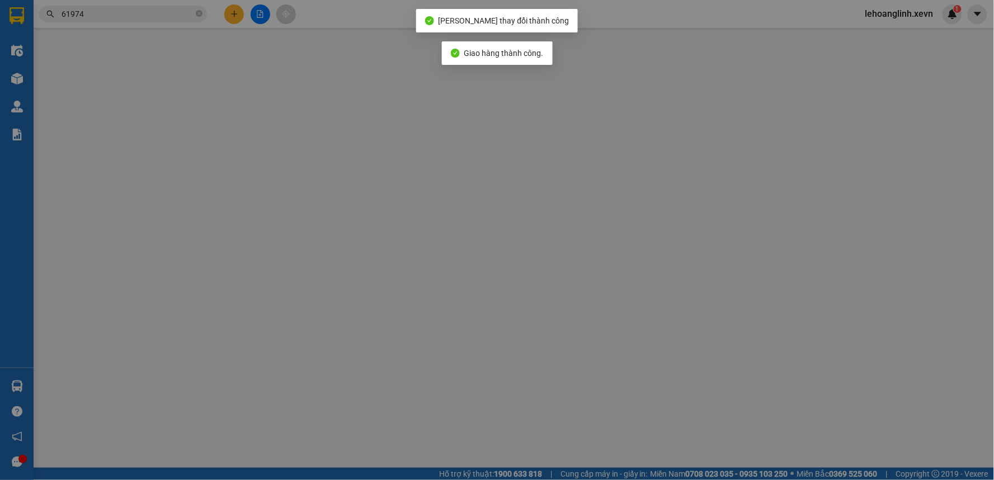
type input "0976934353"
type input "[PERSON_NAME]"
type input "0984361974"
type input "NAM HÀ"
type input "bajo"
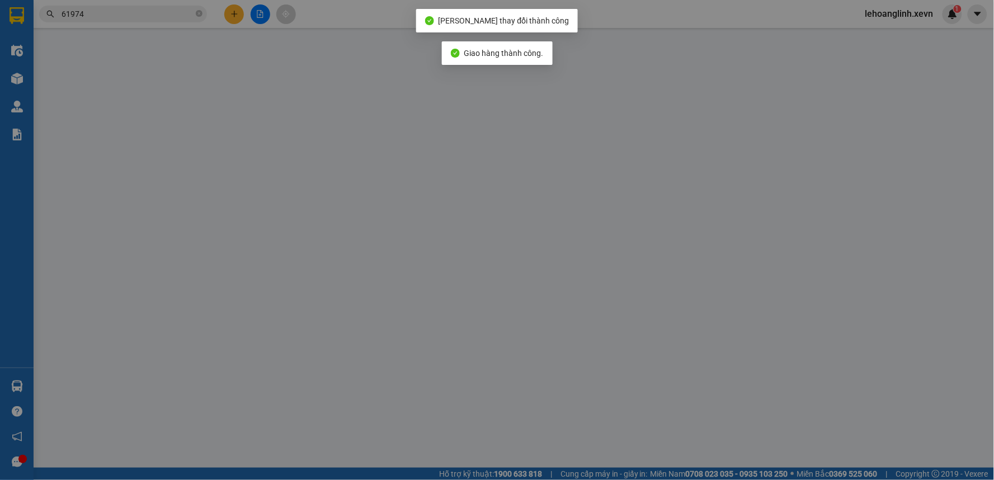
type input "0"
type input "30.000"
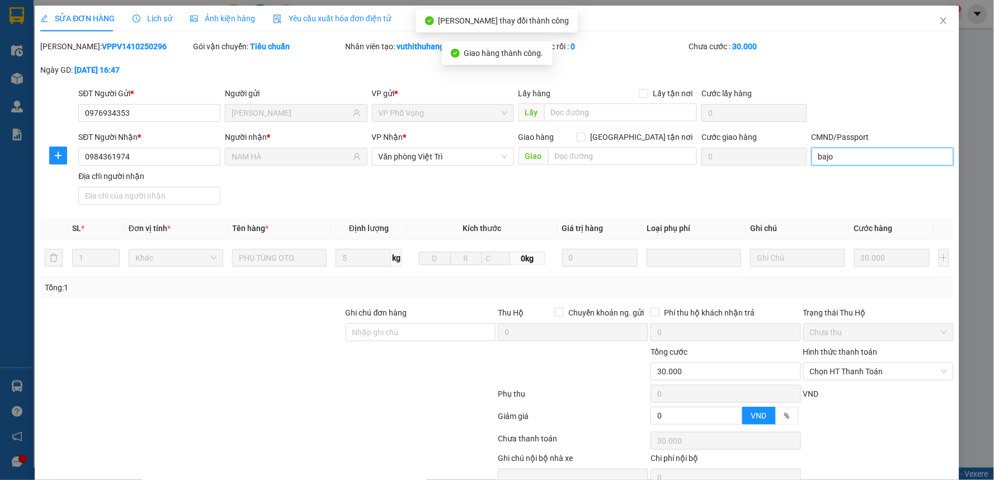
click at [878, 163] on input "bajo" at bounding box center [883, 157] width 142 height 18
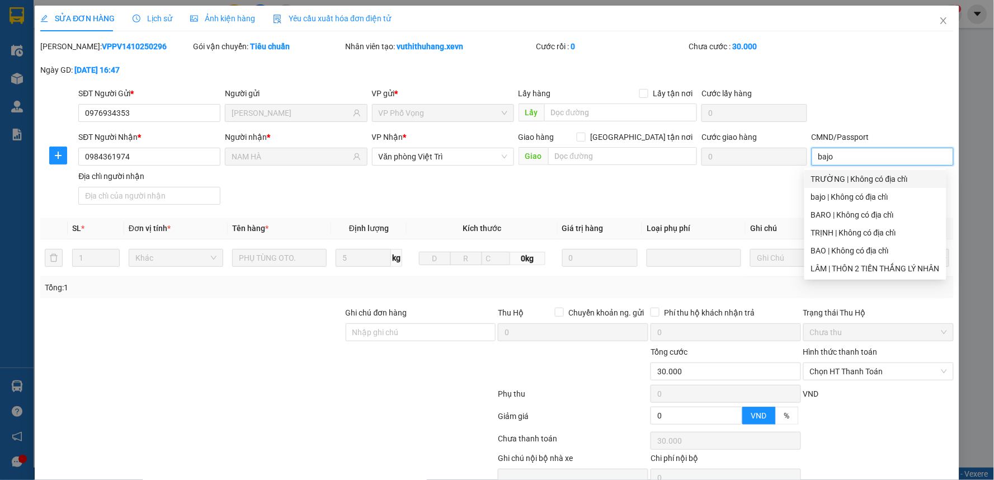
click at [875, 181] on div "TRƯỜNG | Không có địa chỉ" at bounding box center [875, 179] width 129 height 12
type input "TRƯỜNG"
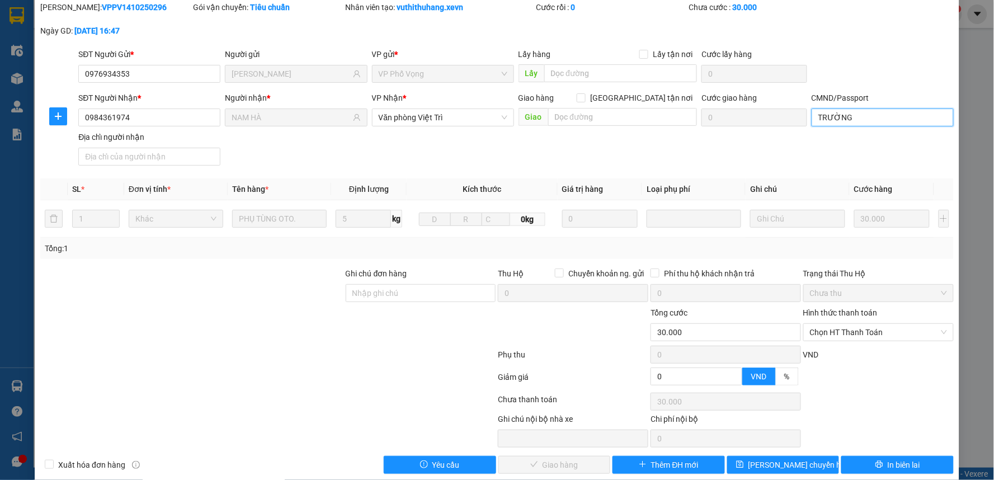
scroll to position [54, 0]
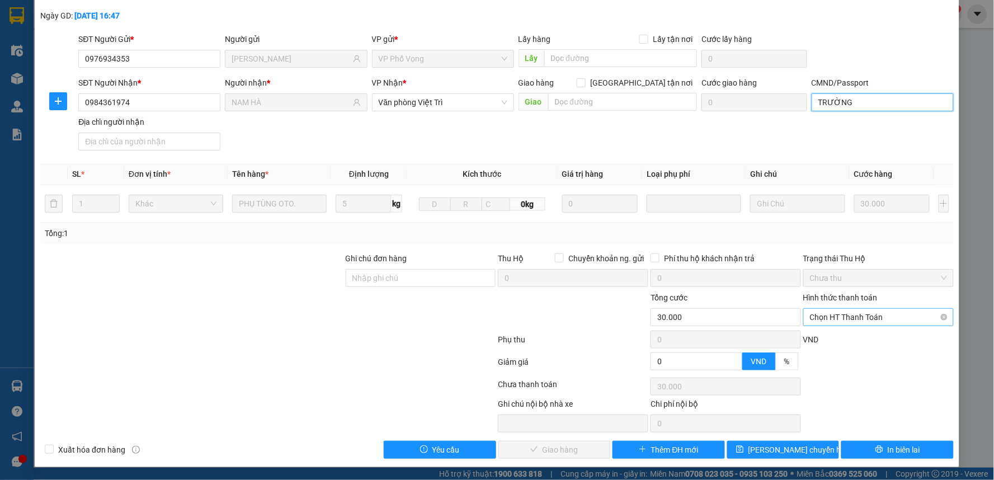
click at [810, 323] on span "Chọn HT Thanh Toán" at bounding box center [878, 317] width 137 height 17
click at [817, 331] on div "Tại văn phòng" at bounding box center [871, 340] width 149 height 18
type input "0"
click at [554, 448] on span "Giao hàng" at bounding box center [561, 450] width 36 height 12
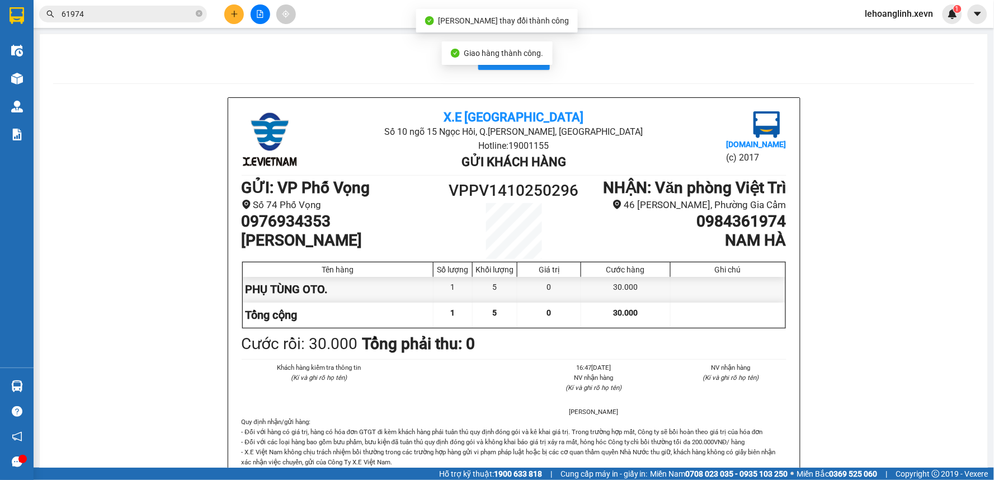
click at [125, 17] on input "61974" at bounding box center [128, 14] width 132 height 12
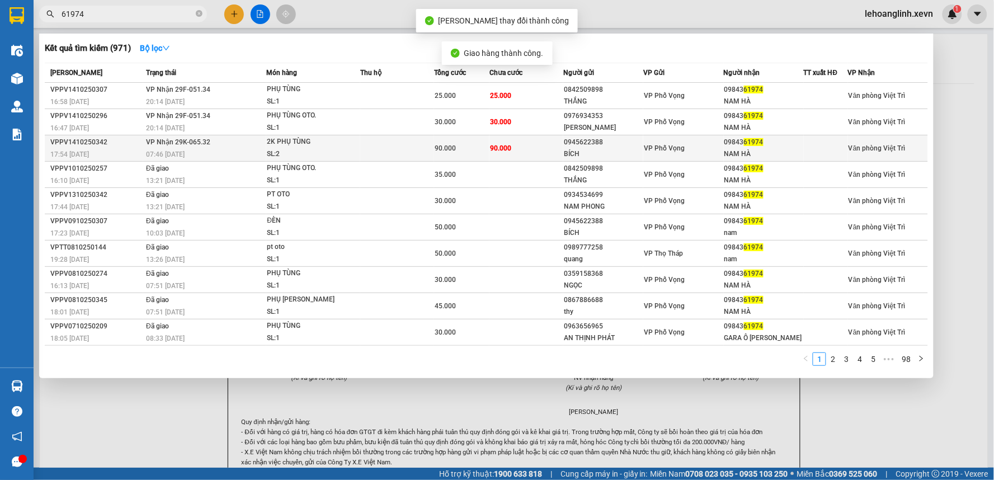
click at [387, 153] on td at bounding box center [397, 148] width 74 height 26
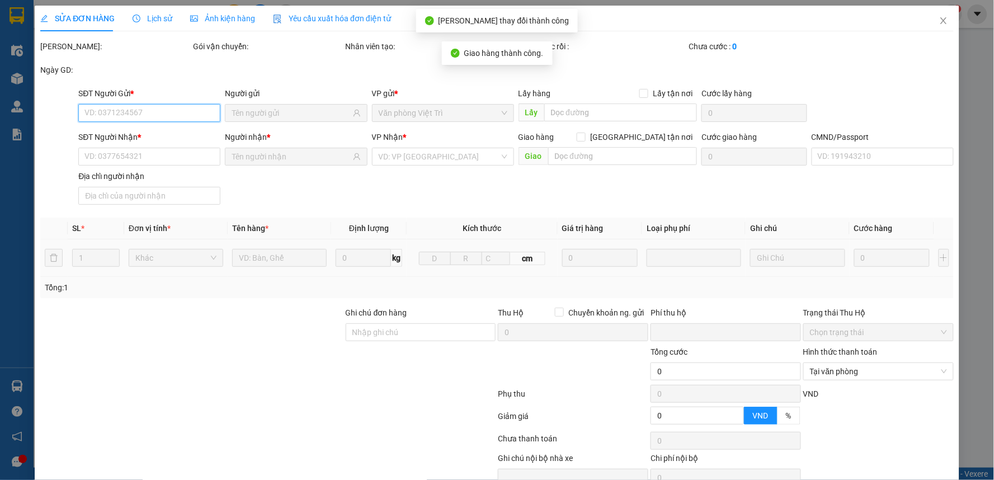
type input "0945622388"
type input "BÍCH"
type input "0984361974"
type input "NAM HÀ"
type input "TRƯỜNG"
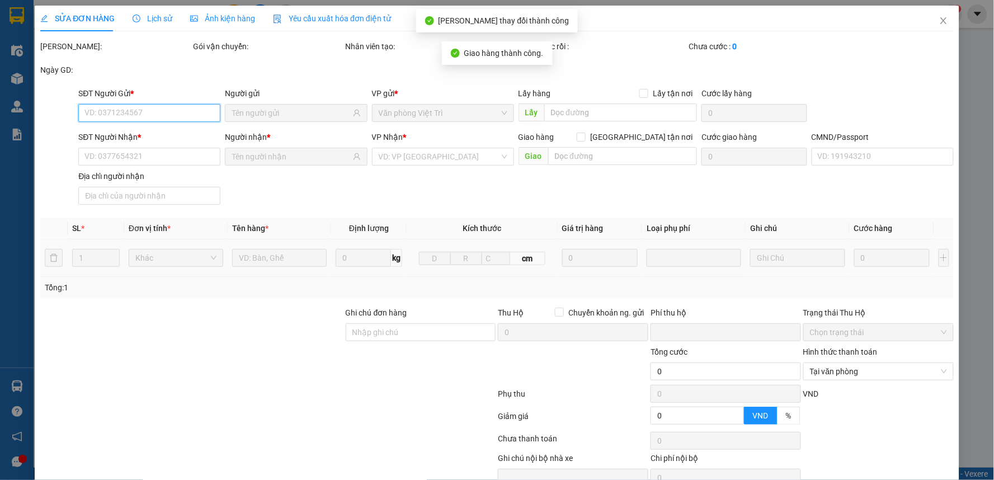
type input "0"
type input "90.000"
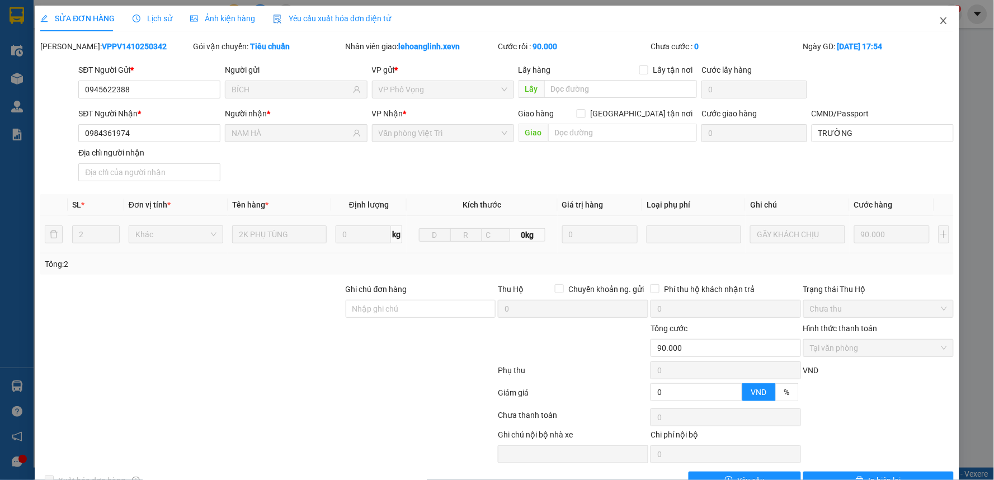
click at [939, 17] on icon "close" at bounding box center [943, 20] width 9 height 9
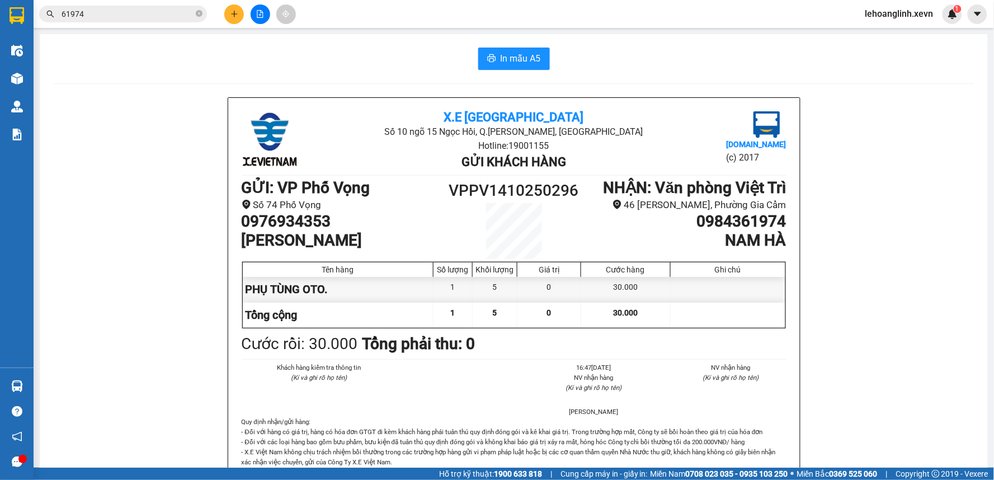
click at [99, 15] on input "61974" at bounding box center [128, 14] width 132 height 12
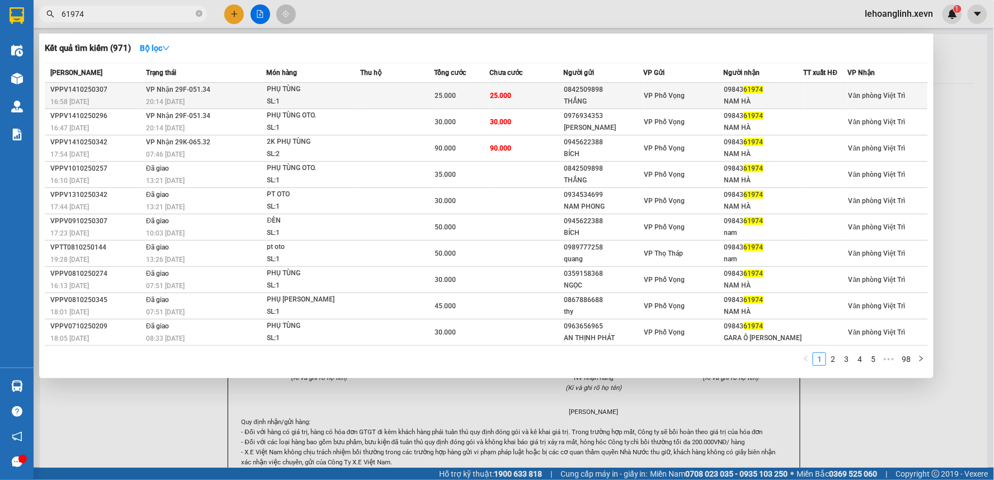
click at [209, 91] on td "VP Nhận 29F-051.34 20:14 [DATE]" at bounding box center [204, 96] width 123 height 26
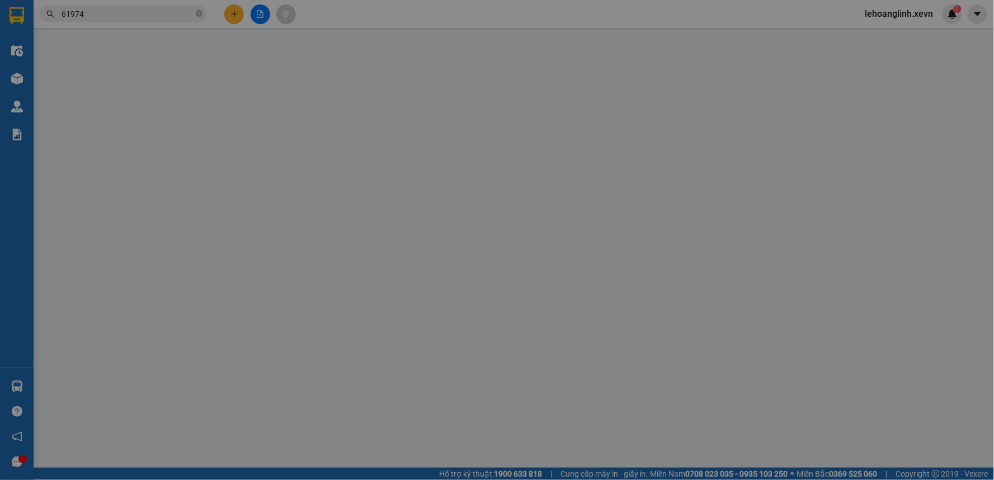
type input "0842509898"
type input "THẮNG"
type input "0984361974"
type input "NAM HÀ"
type input "bajo"
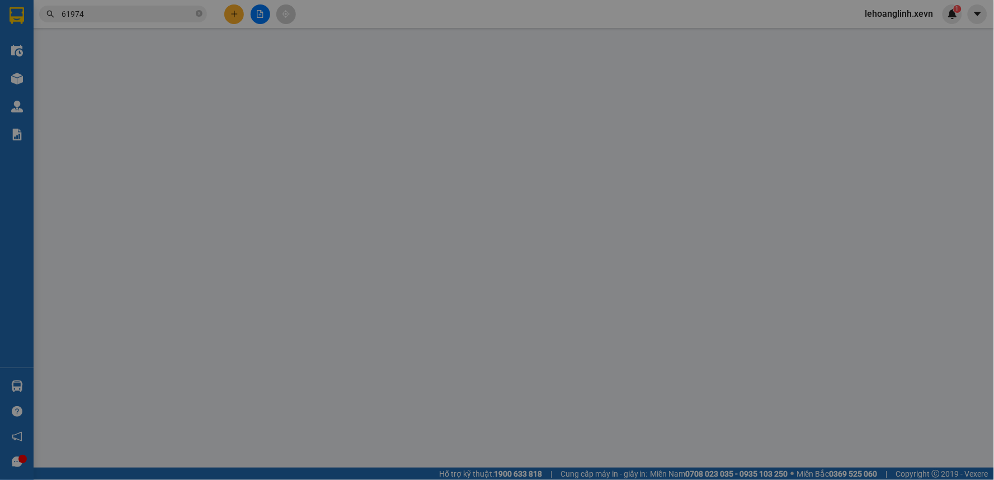
type input "0"
type input "25.000"
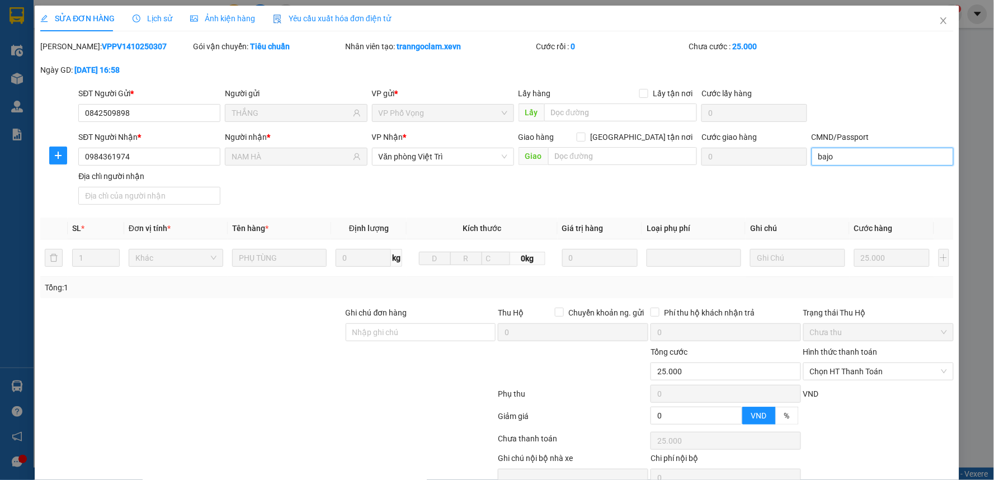
click at [847, 161] on input "bajo" at bounding box center [883, 157] width 142 height 18
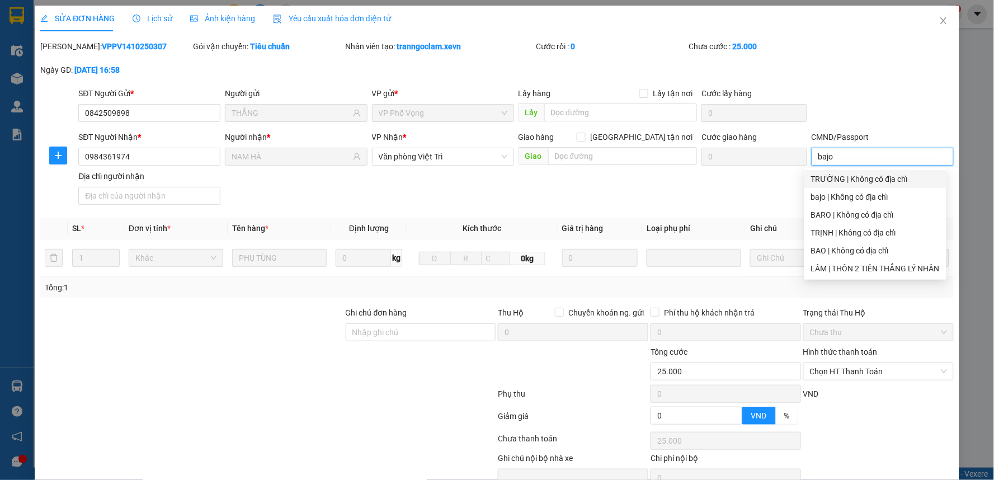
click at [848, 179] on div "TRƯỜNG | Không có địa chỉ" at bounding box center [875, 179] width 129 height 12
type input "TRƯỜNG"
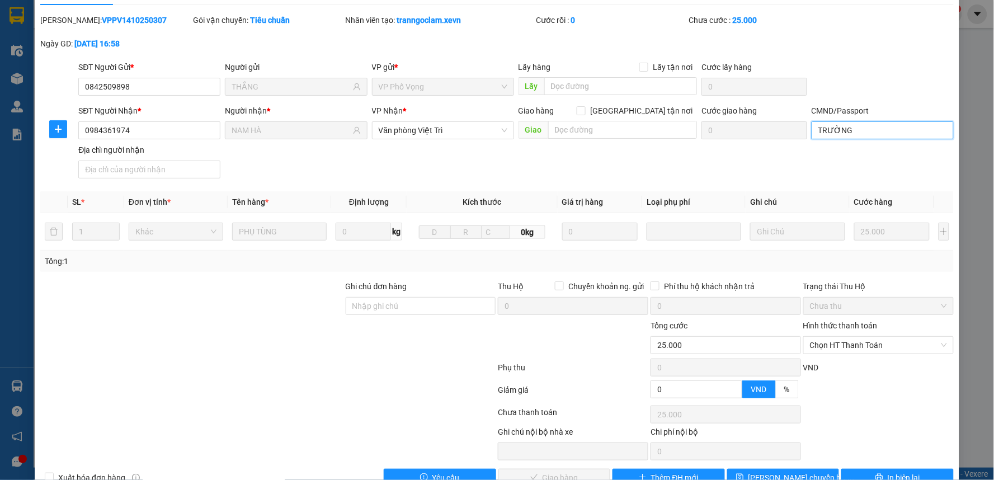
scroll to position [54, 0]
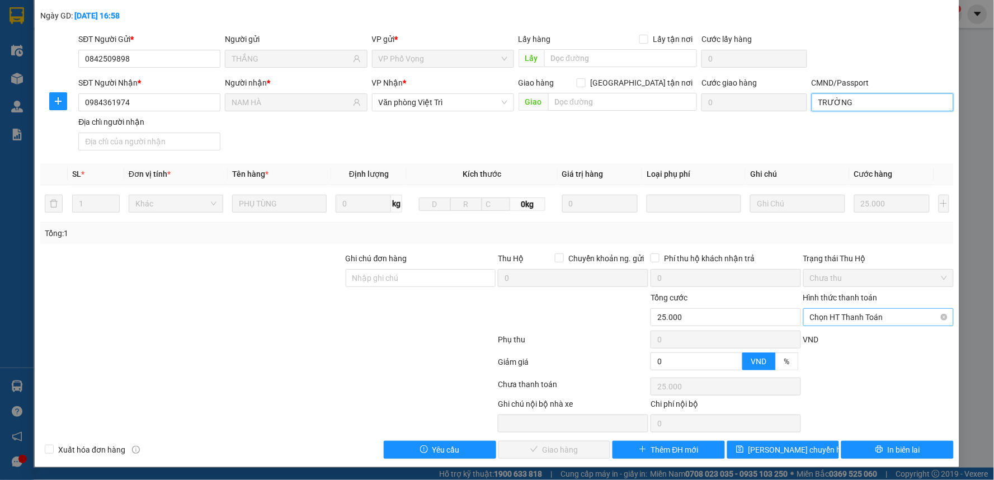
click at [845, 315] on span "Chọn HT Thanh Toán" at bounding box center [878, 317] width 137 height 17
click at [842, 333] on div "Tại văn phòng" at bounding box center [870, 339] width 135 height 12
type input "0"
click at [554, 446] on span "Giao hàng" at bounding box center [561, 450] width 36 height 12
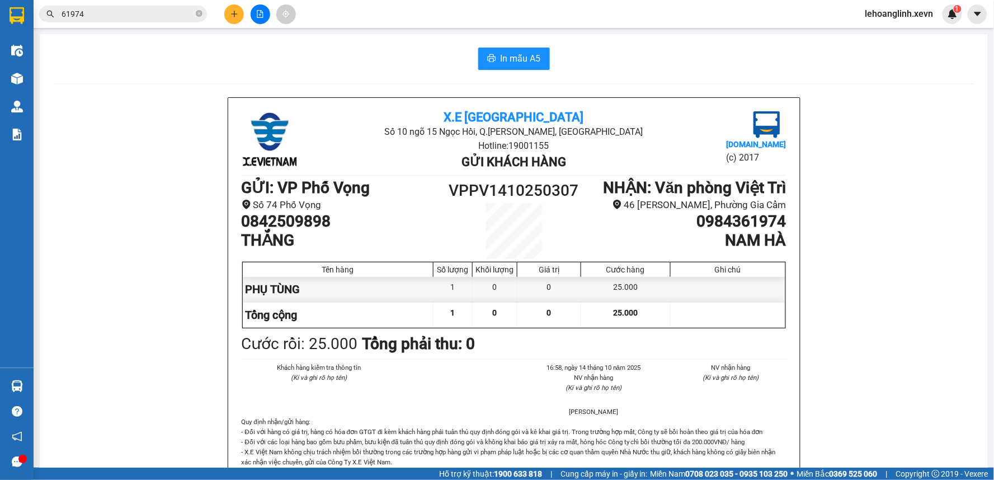
click at [104, 16] on input "61974" at bounding box center [128, 14] width 132 height 12
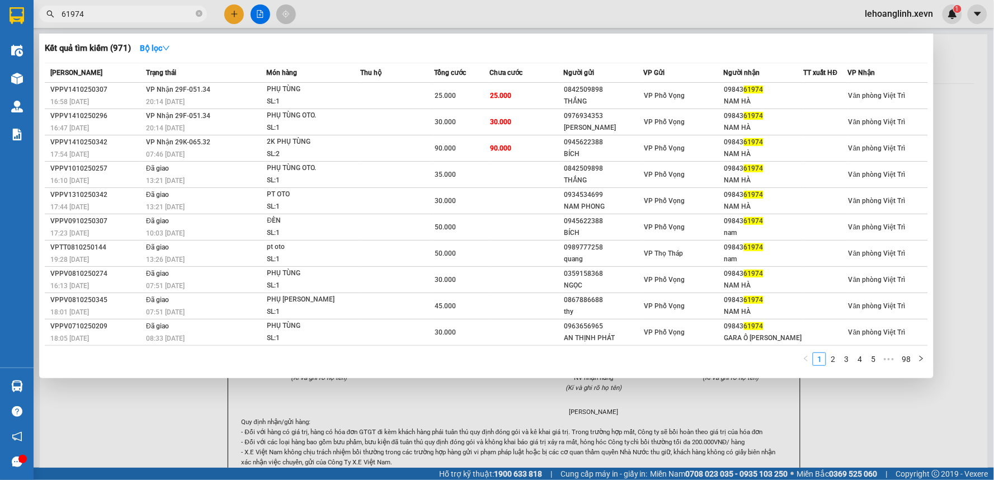
click at [104, 16] on input "61974" at bounding box center [128, 14] width 132 height 12
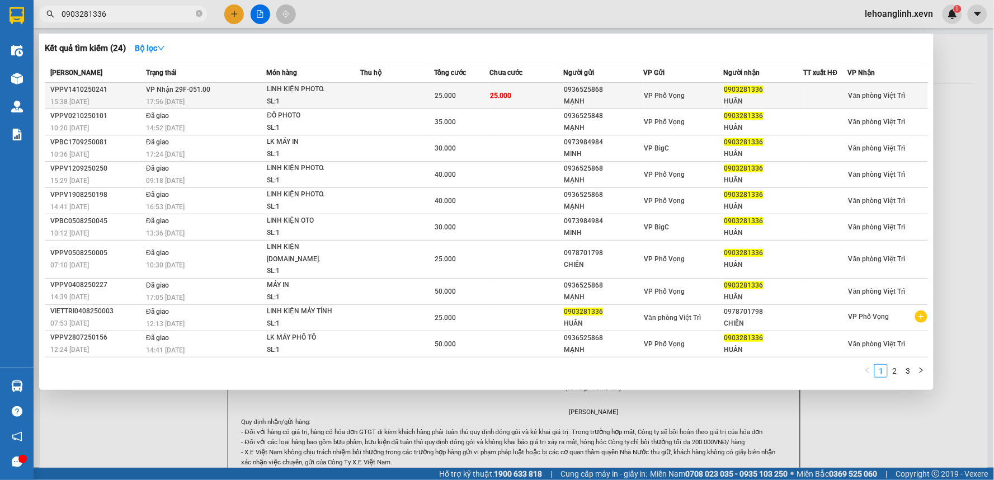
type input "0903281336"
click at [335, 97] on div "SL: 1" at bounding box center [309, 102] width 84 height 12
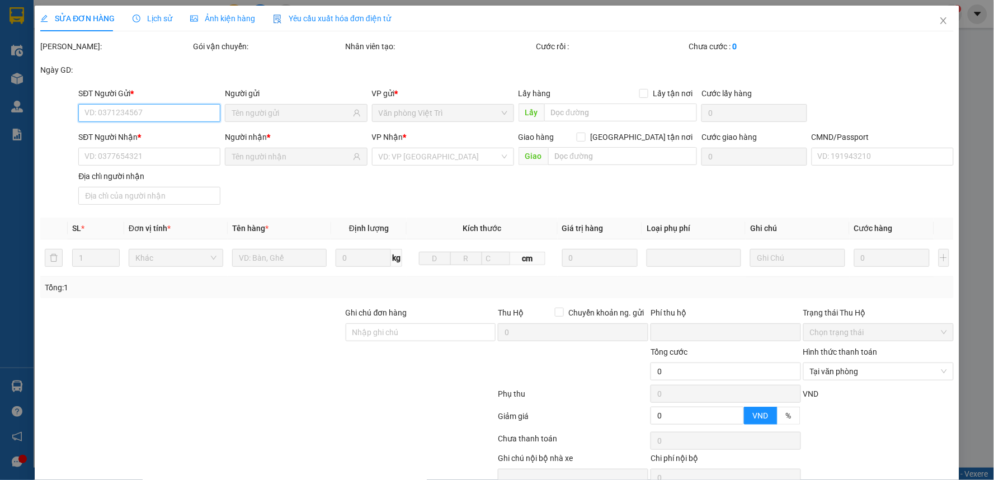
type input "0936525868"
type input "MẠNH"
type input "0903281336"
type input "HUÂN"
type input "042067020432 [PERSON_NAME]"
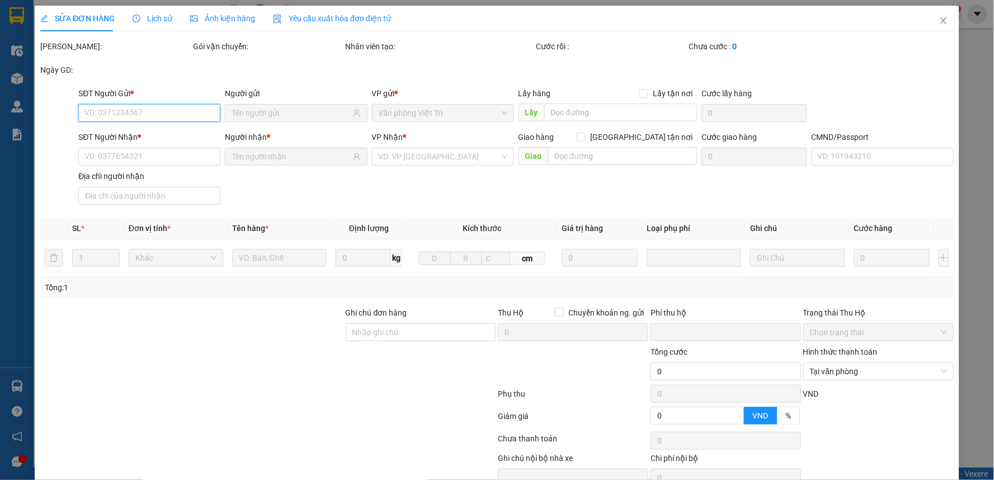
type input "0"
type input "25.000"
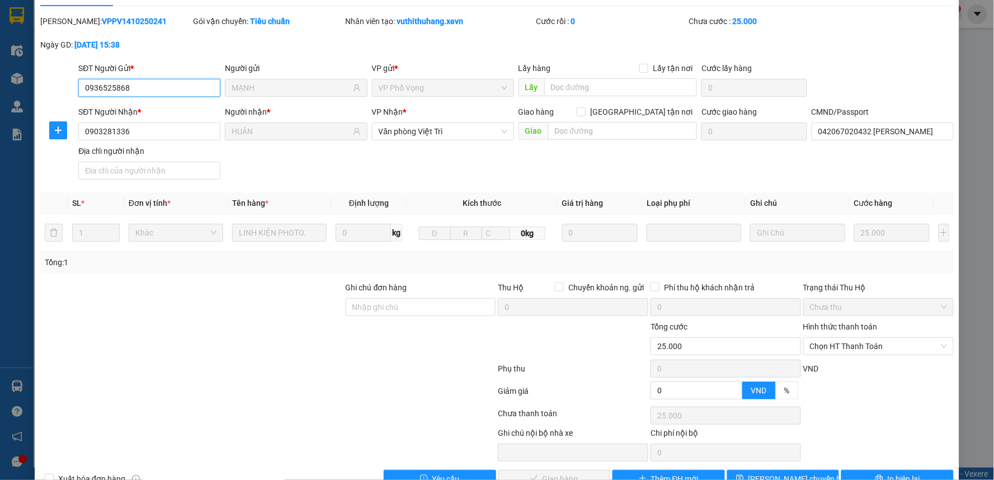
scroll to position [54, 0]
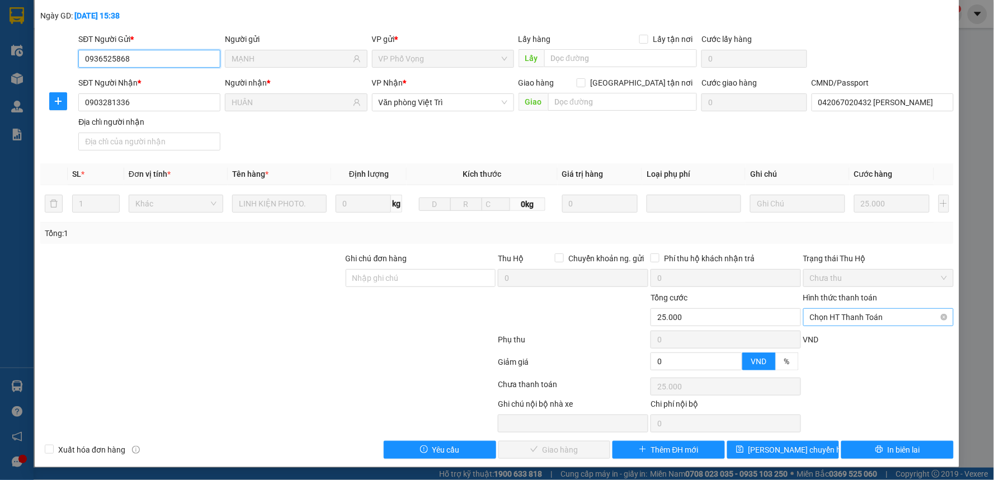
click at [848, 321] on span "Chọn HT Thanh Toán" at bounding box center [878, 317] width 137 height 17
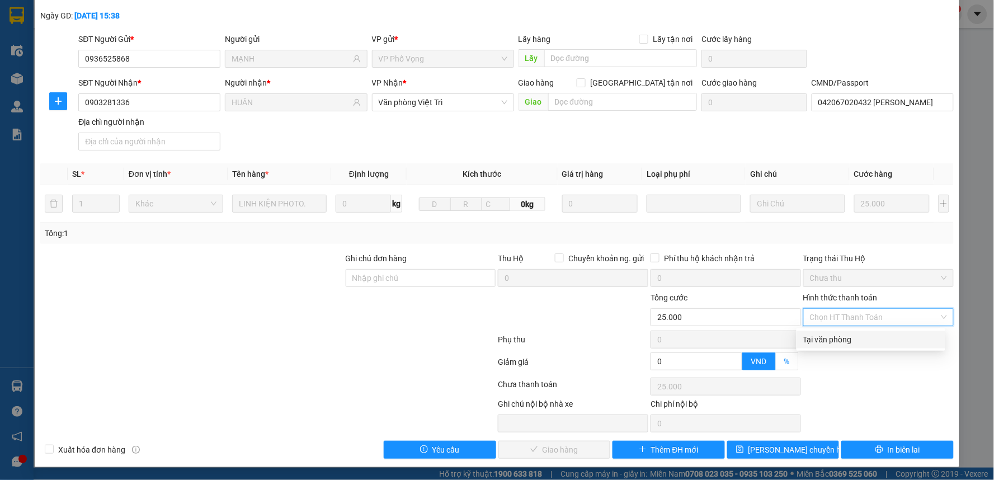
click at [846, 334] on div "Tại văn phòng" at bounding box center [870, 339] width 135 height 12
type input "0"
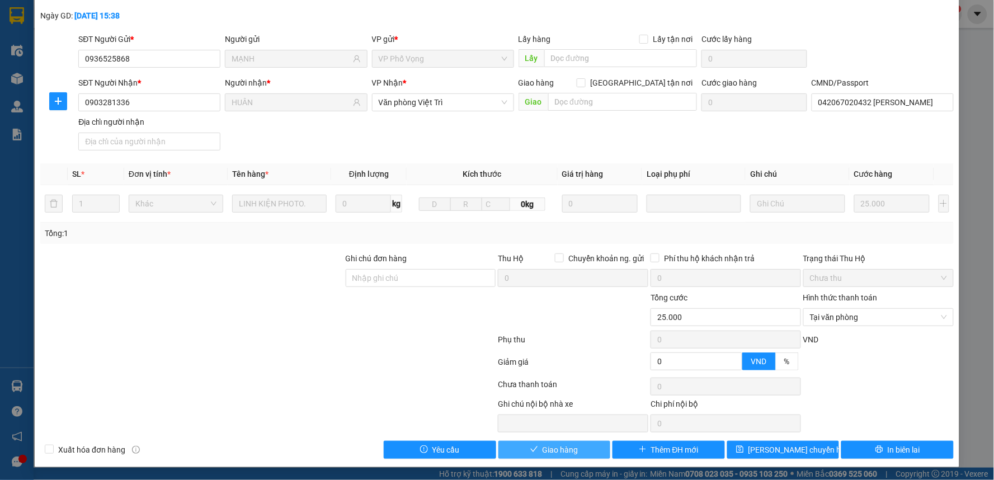
click at [555, 443] on button "Giao hàng" at bounding box center [555, 450] width 112 height 18
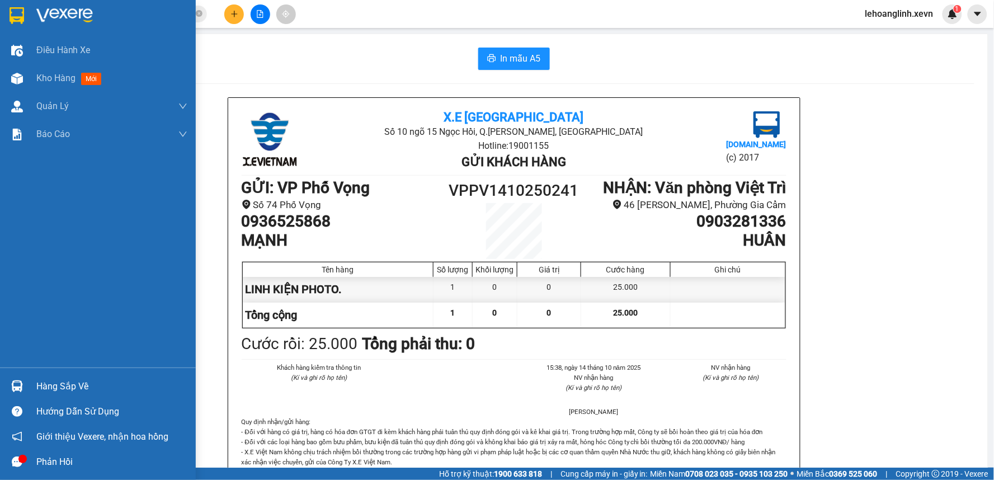
click at [44, 394] on div "Hàng sắp về" at bounding box center [111, 386] width 151 height 17
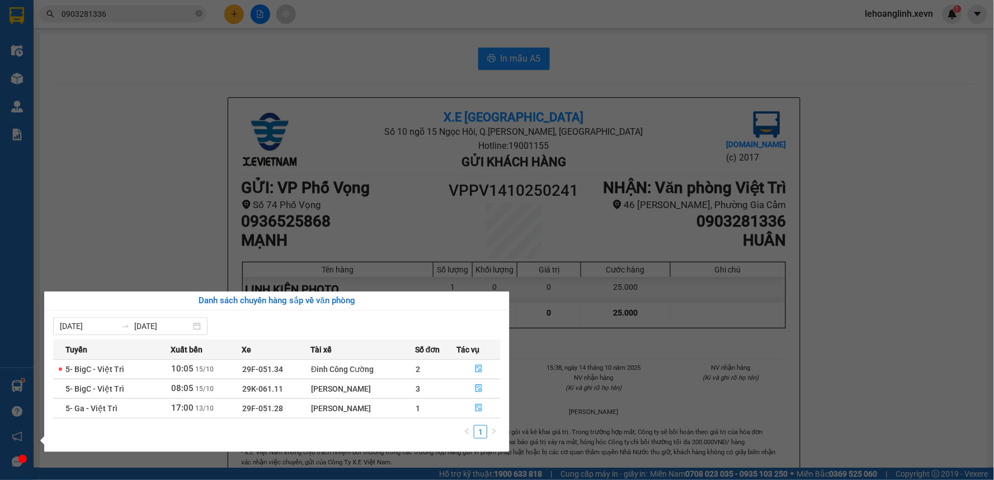
click at [17, 79] on div "Điều hành xe Kho hàng mới Quản [PERSON_NAME] lý chuyến Quản lý giao nhận mới Qu…" at bounding box center [17, 240] width 34 height 480
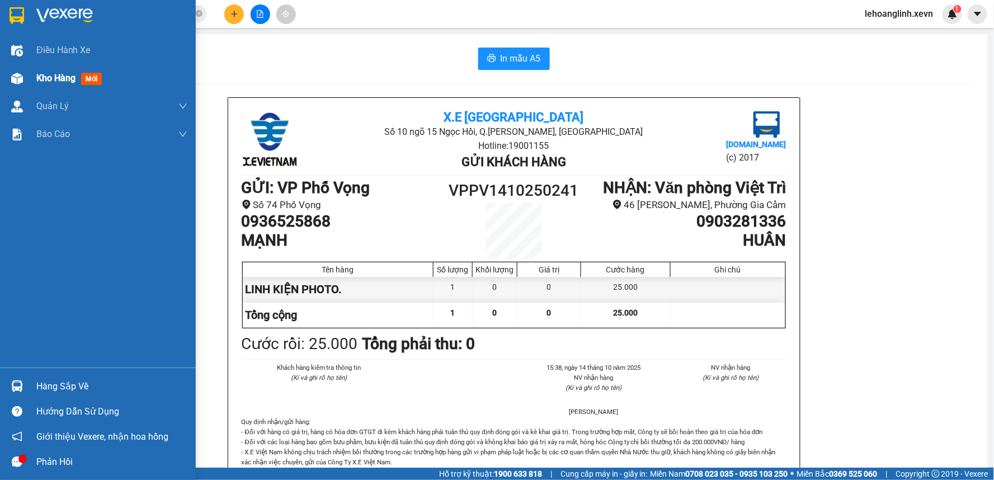
click at [17, 79] on img at bounding box center [17, 79] width 12 height 12
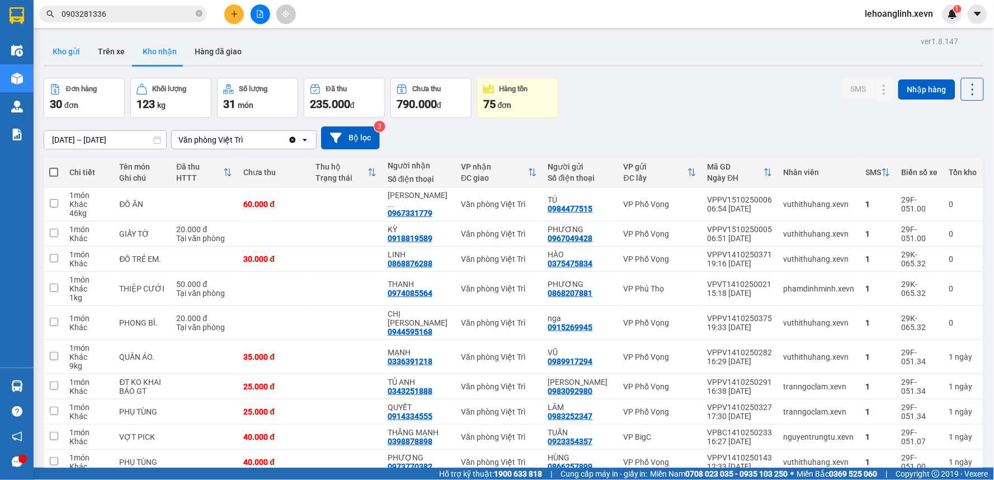
click at [68, 55] on button "Kho gửi" at bounding box center [66, 51] width 45 height 27
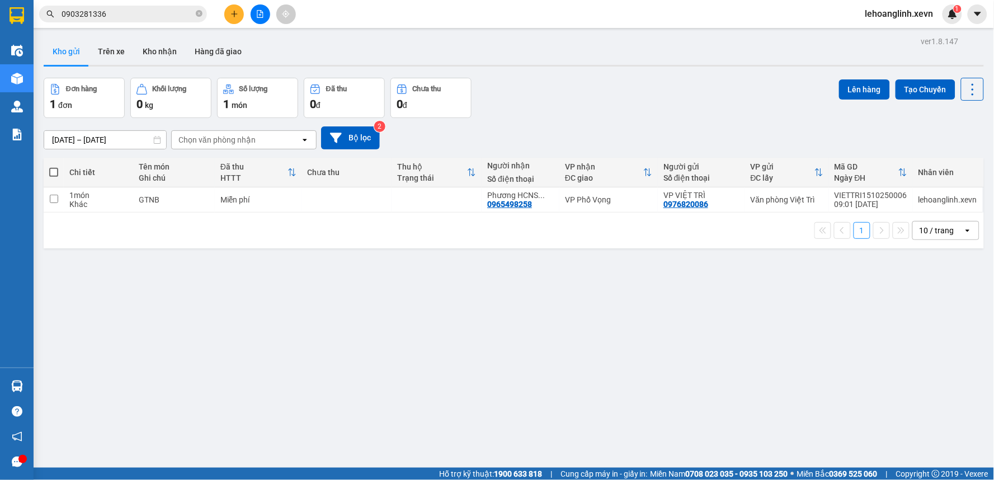
click at [158, 14] on input "0903281336" at bounding box center [128, 14] width 132 height 12
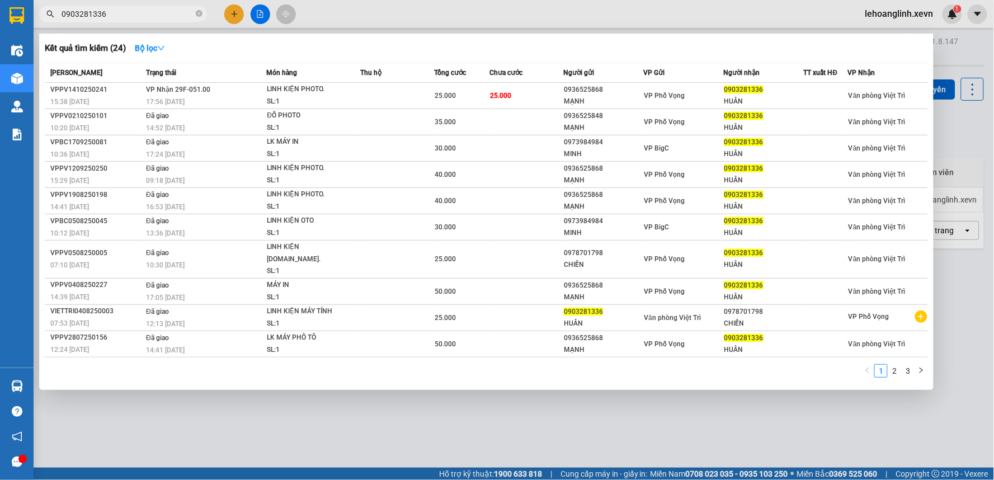
click at [158, 14] on input "0903281336" at bounding box center [128, 14] width 132 height 12
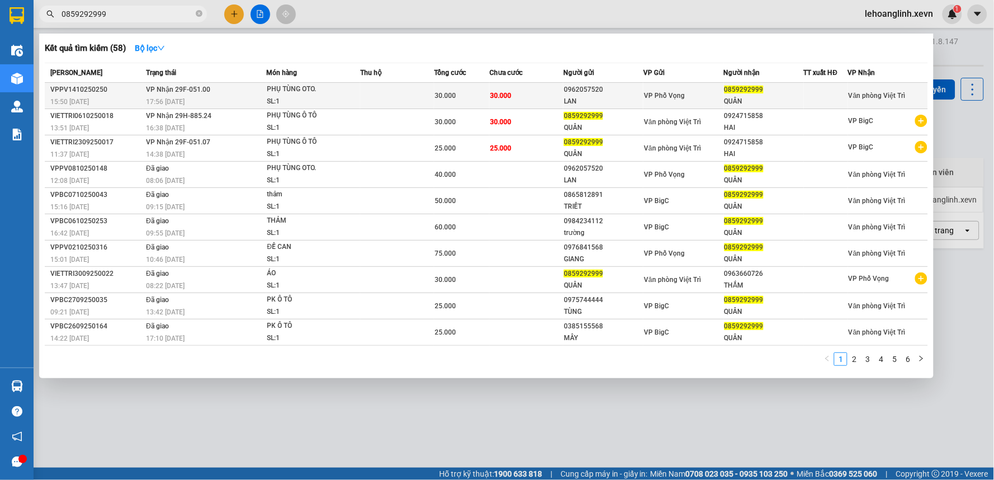
type input "0859292999"
click at [539, 88] on td "30.000" at bounding box center [527, 96] width 74 height 26
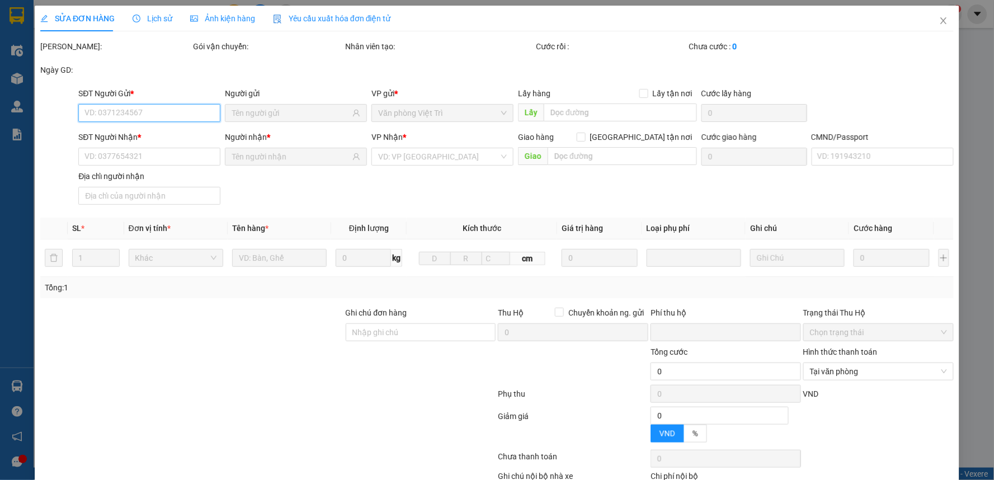
type input "0962057520"
type input "LAN"
type input "0859292999"
type input "QUÂN"
type input "[PERSON_NAME]"
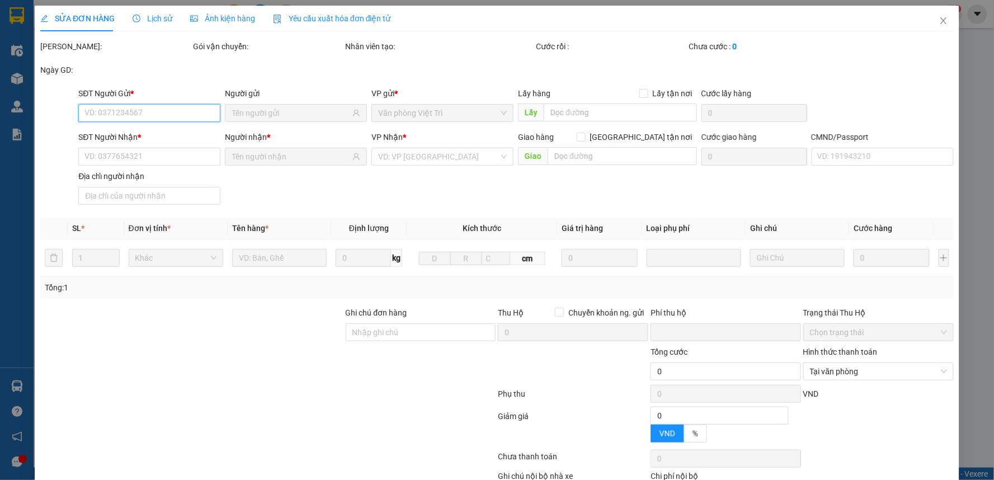
type input "0"
type input "30.000"
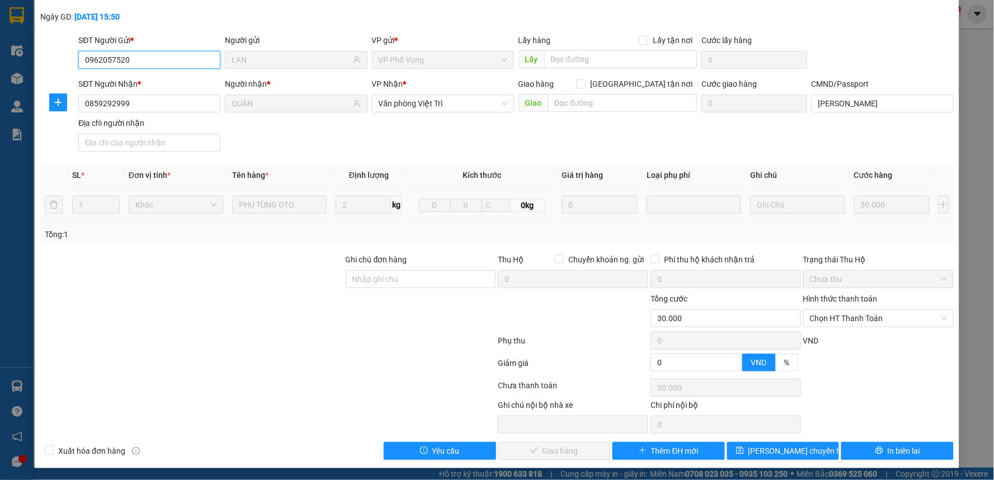
scroll to position [54, 0]
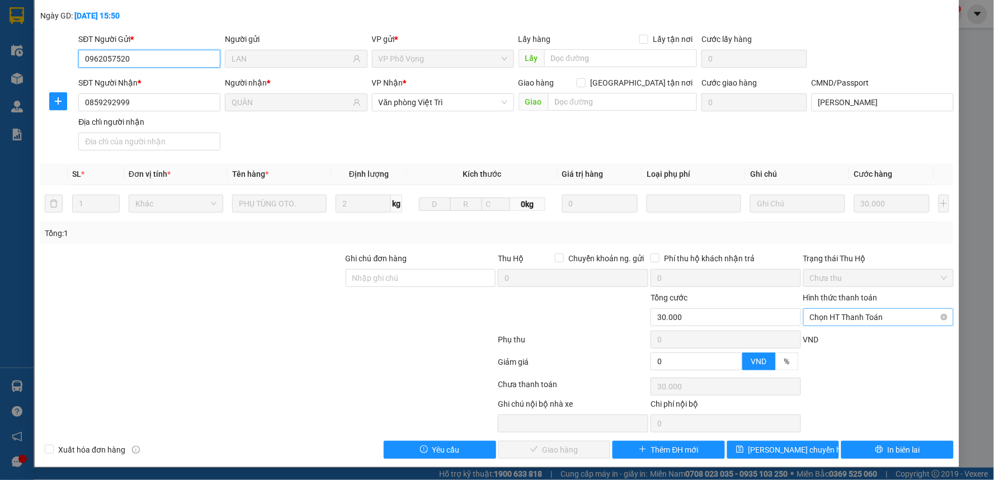
click at [843, 321] on span "Chọn HT Thanh Toán" at bounding box center [878, 317] width 137 height 17
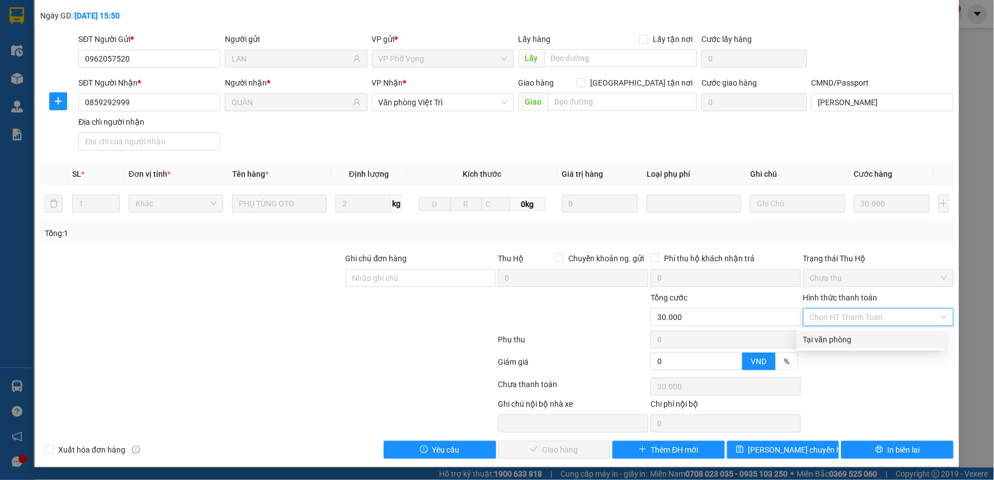
click at [837, 336] on div "Tại văn phòng" at bounding box center [870, 339] width 135 height 12
type input "0"
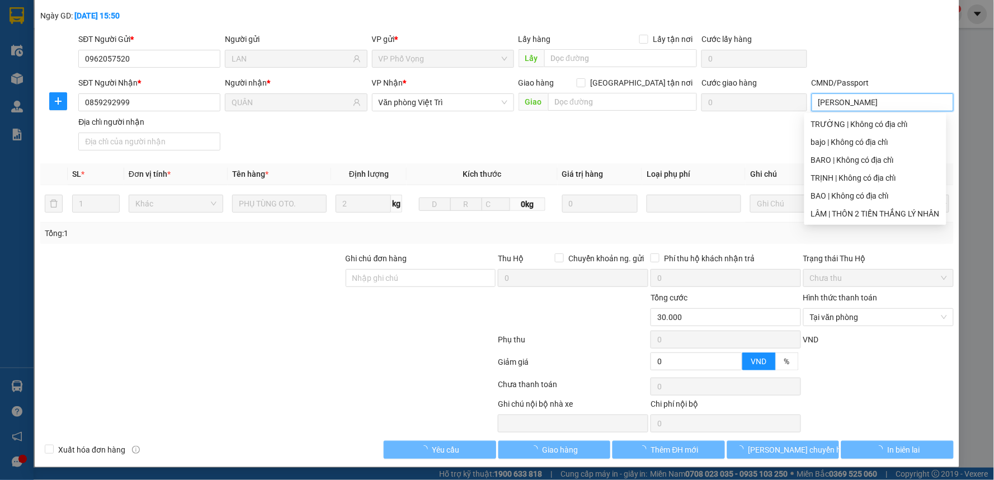
click at [877, 106] on input "[PERSON_NAME]" at bounding box center [883, 102] width 142 height 18
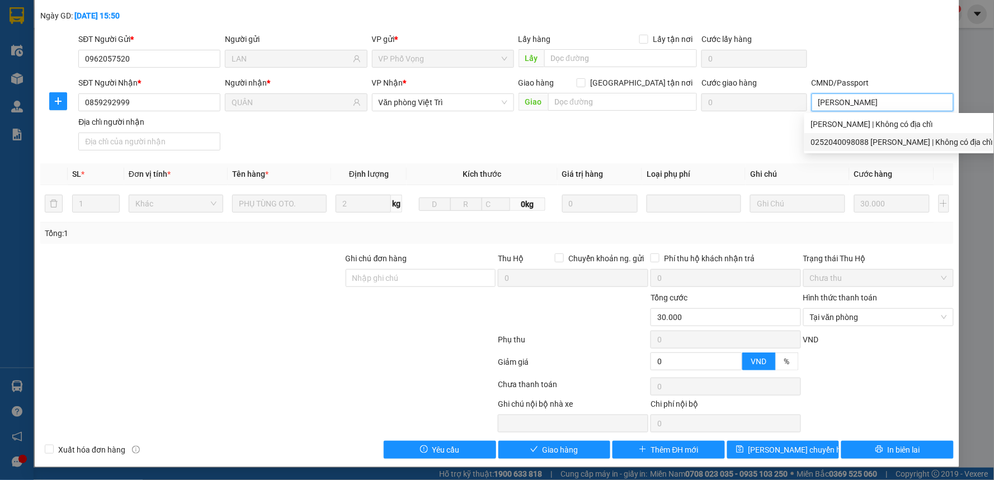
click at [871, 138] on div "0252040098088 [PERSON_NAME] | Không có địa chỉ" at bounding box center [902, 142] width 182 height 12
type input "0252040098088 [PERSON_NAME]"
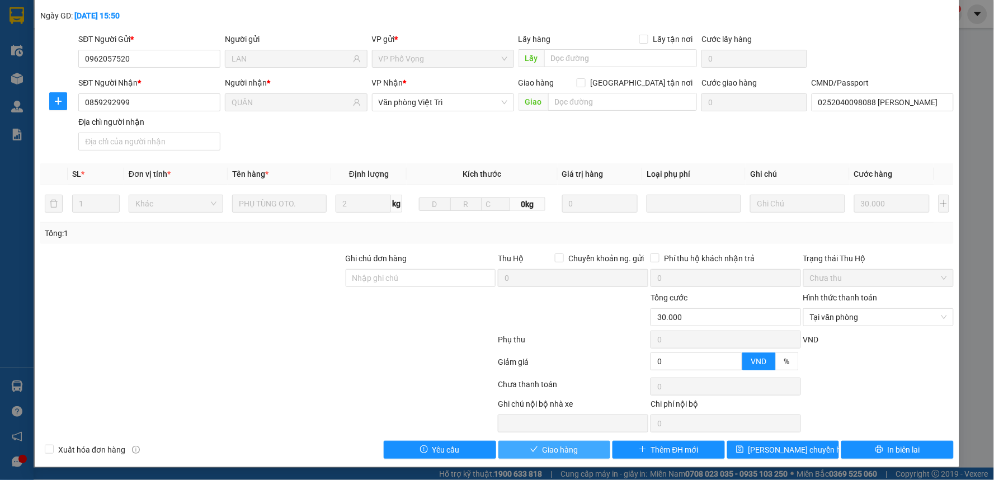
click at [560, 448] on span "Giao hàng" at bounding box center [561, 450] width 36 height 12
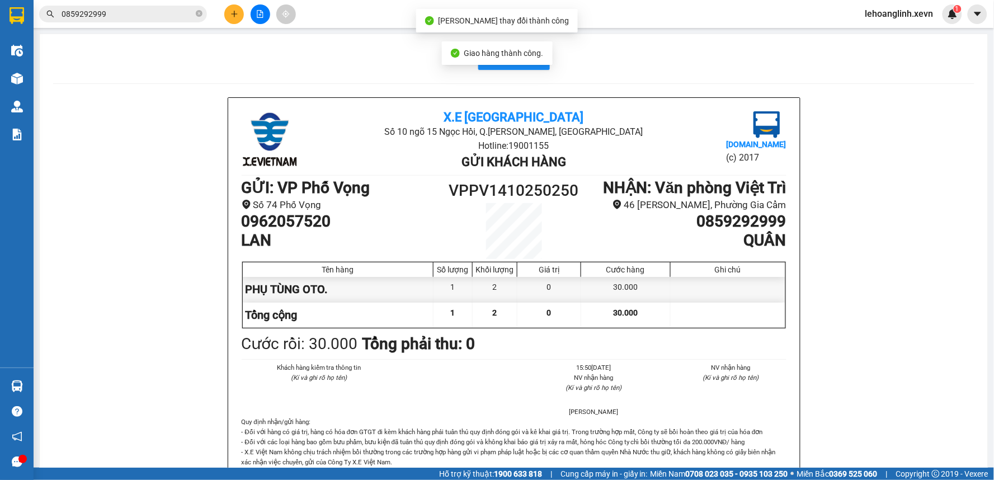
click at [153, 15] on input "0859292999" at bounding box center [128, 14] width 132 height 12
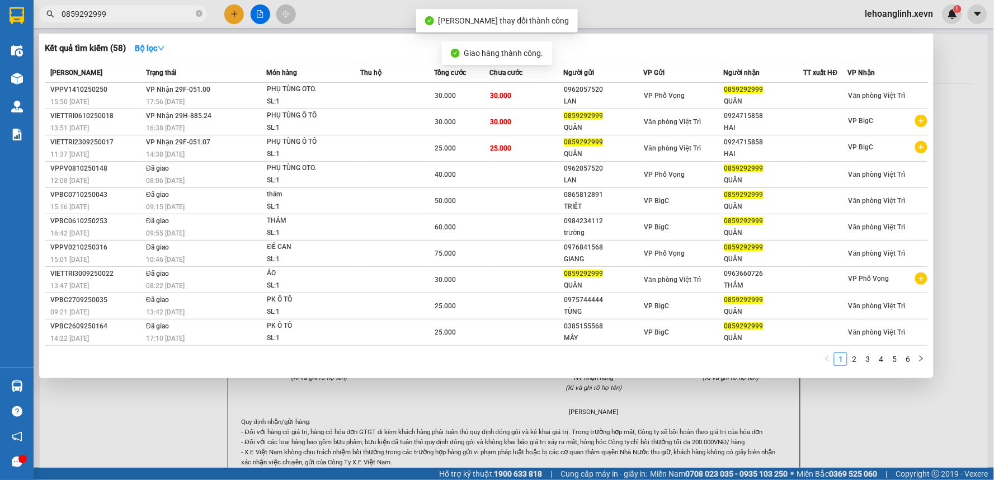
click at [153, 15] on input "0859292999" at bounding box center [128, 14] width 132 height 12
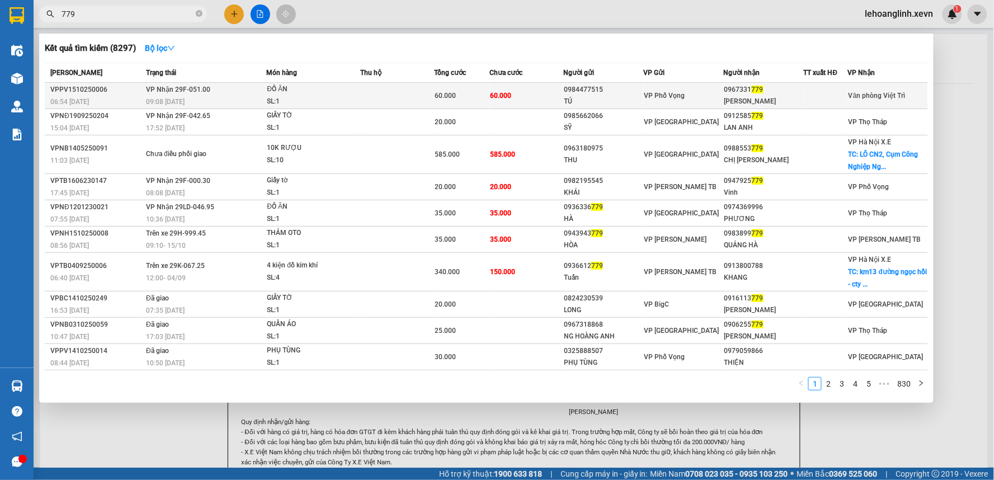
type input "779"
click at [333, 96] on div "SL: 1" at bounding box center [309, 102] width 84 height 12
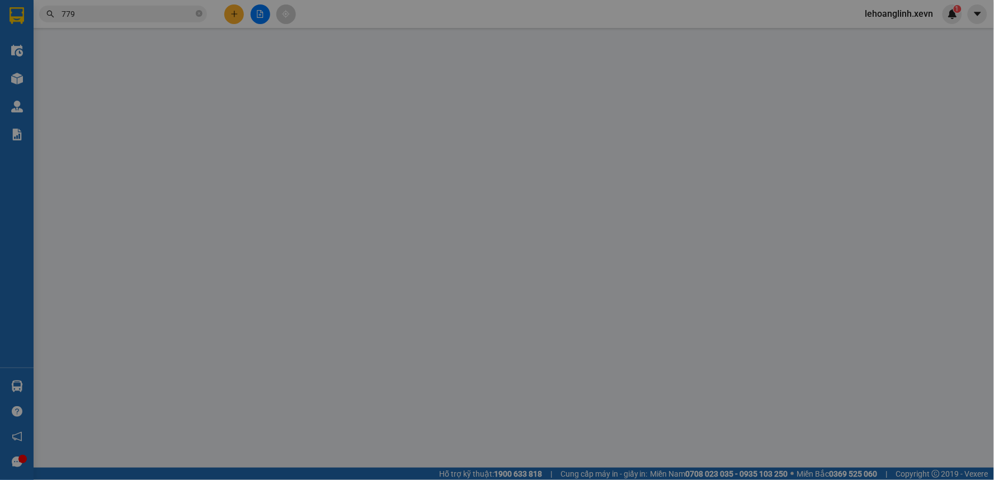
type input "0984477515"
type input "TÚ"
type input "0967331779"
type input "[PERSON_NAME]"
type input "SHIP NHẬN"
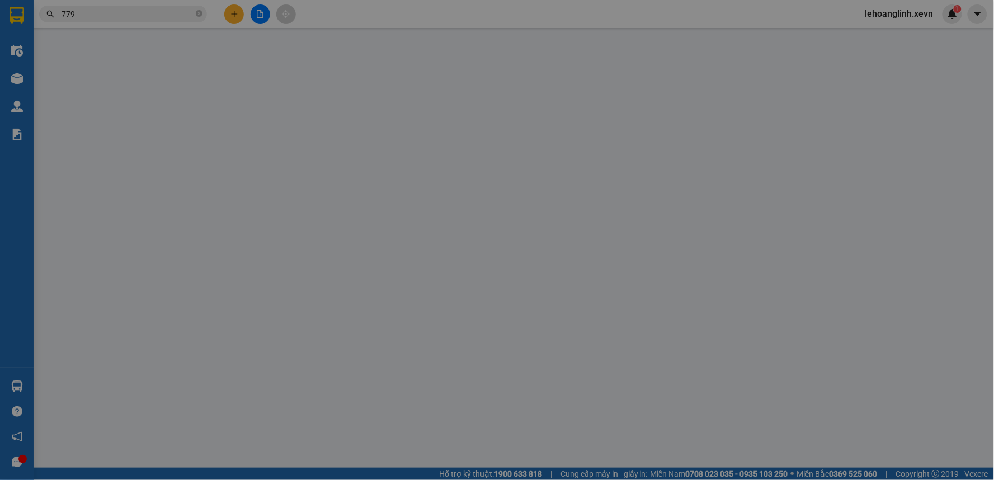
type input "0"
type input "60.000"
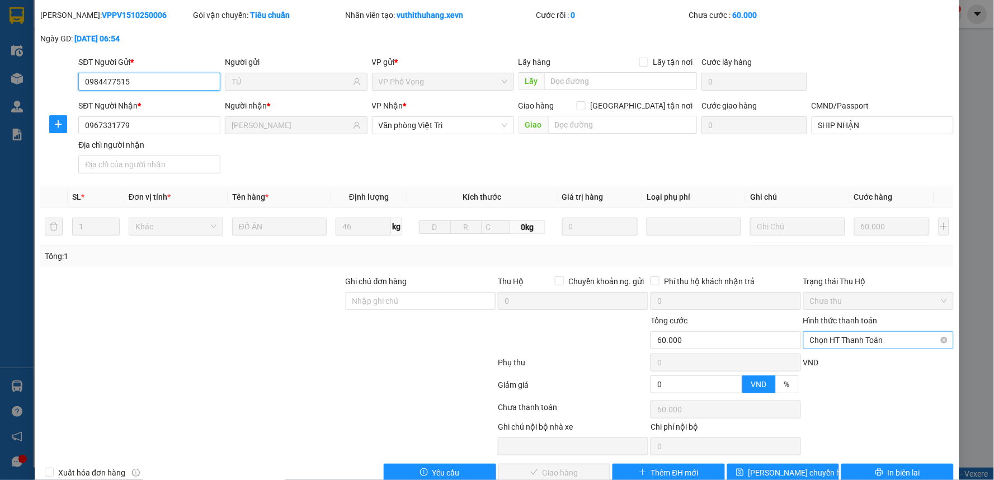
scroll to position [54, 0]
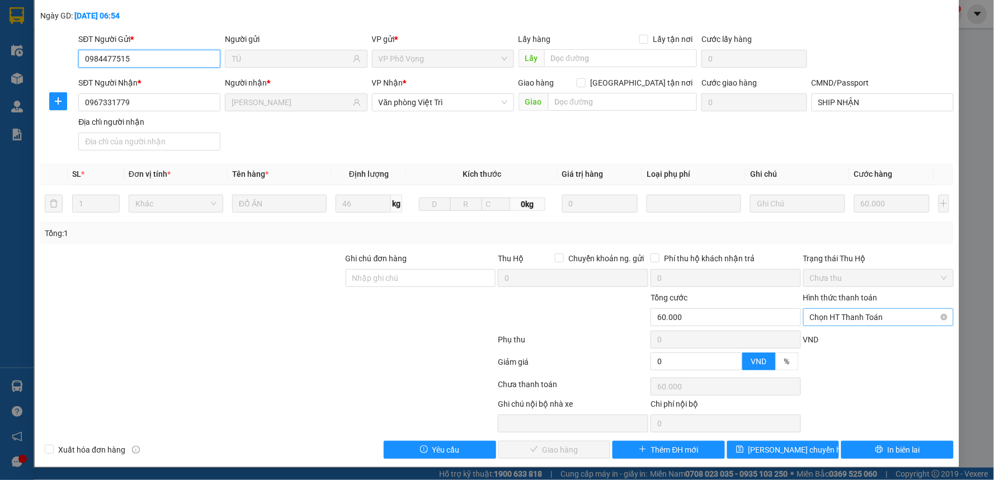
click at [847, 323] on span "Chọn HT Thanh Toán" at bounding box center [878, 317] width 137 height 17
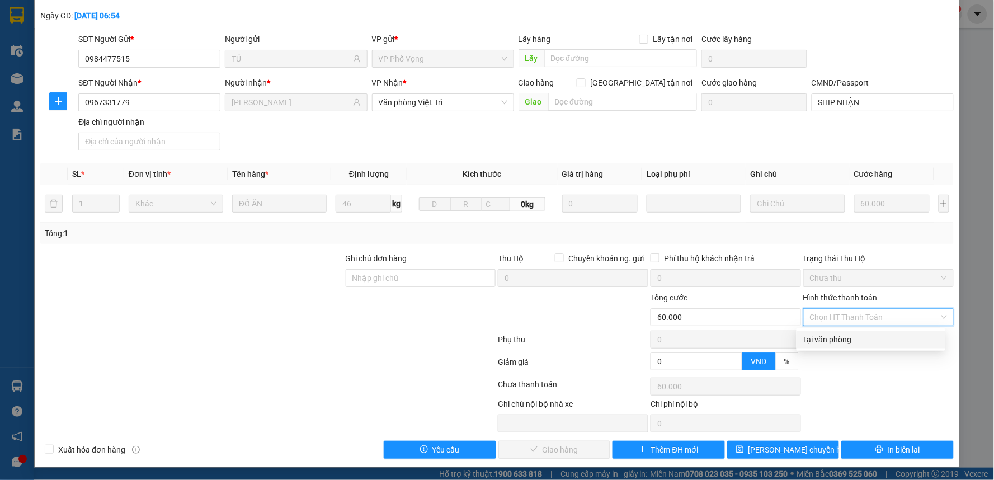
click at [844, 334] on div "Tại văn phòng" at bounding box center [870, 339] width 135 height 12
type input "0"
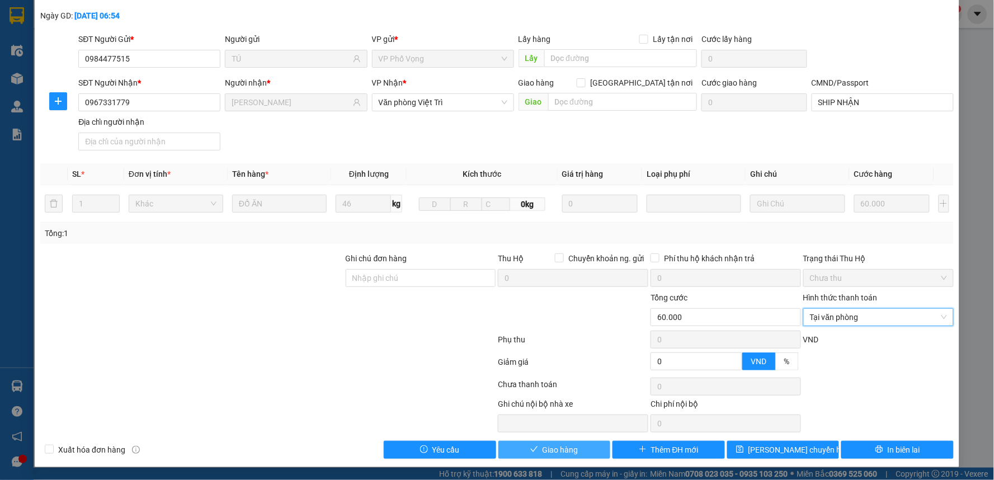
click at [557, 448] on span "Giao hàng" at bounding box center [561, 450] width 36 height 12
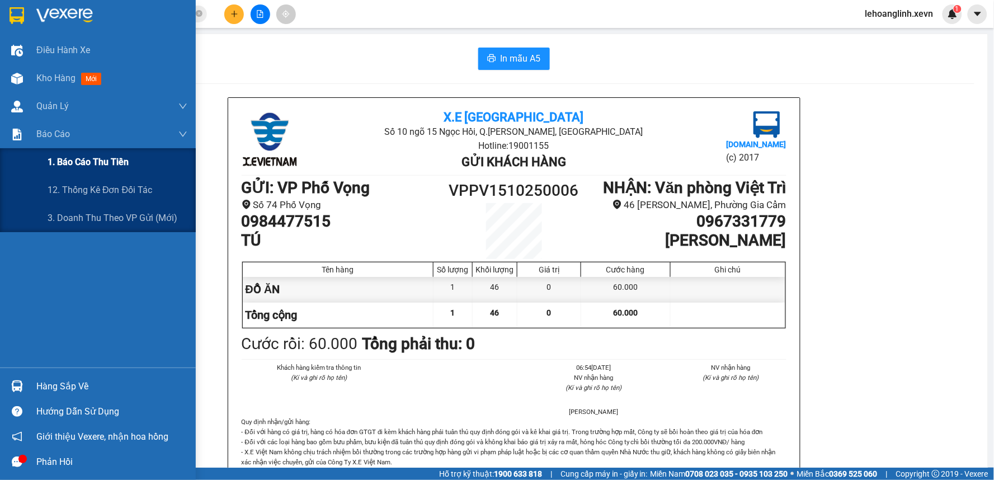
click at [75, 164] on span "1. Báo cáo thu tiền" at bounding box center [88, 162] width 81 height 14
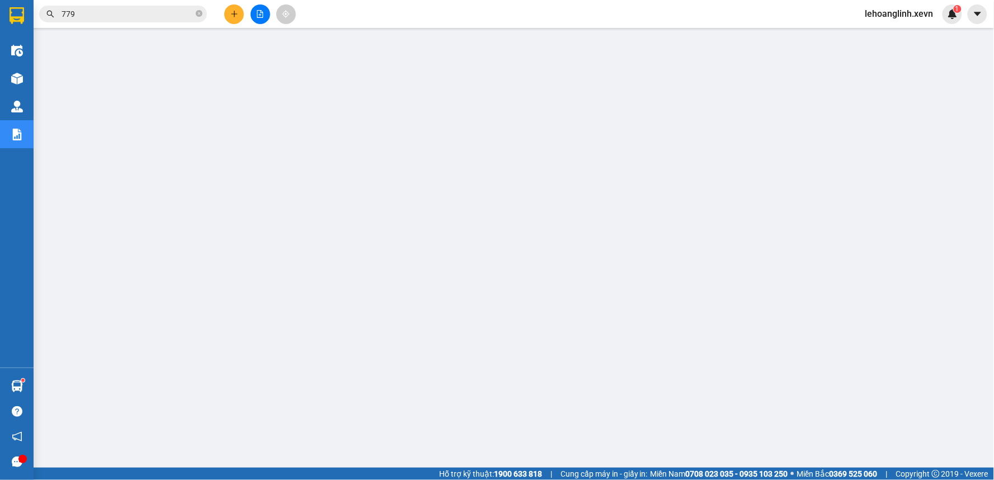
click at [129, 16] on input "779" at bounding box center [128, 14] width 132 height 12
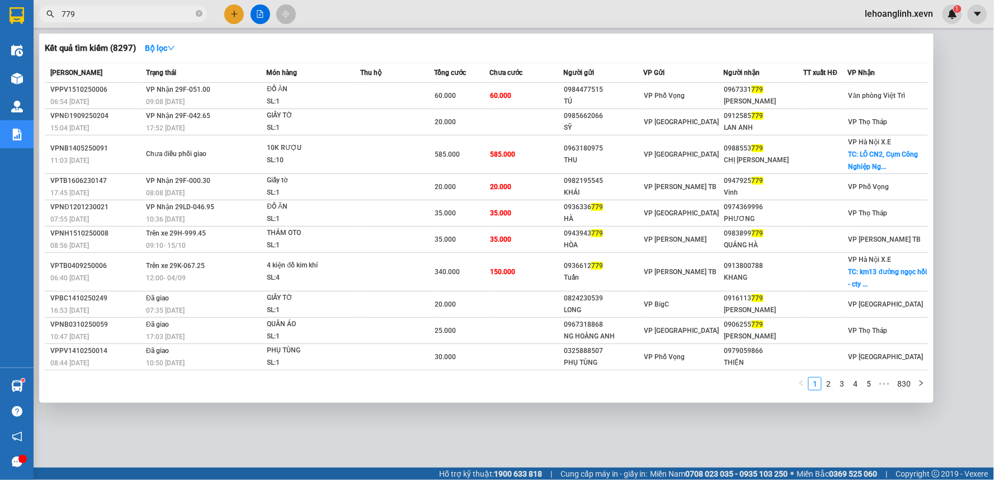
click at [129, 16] on input "779" at bounding box center [128, 14] width 132 height 12
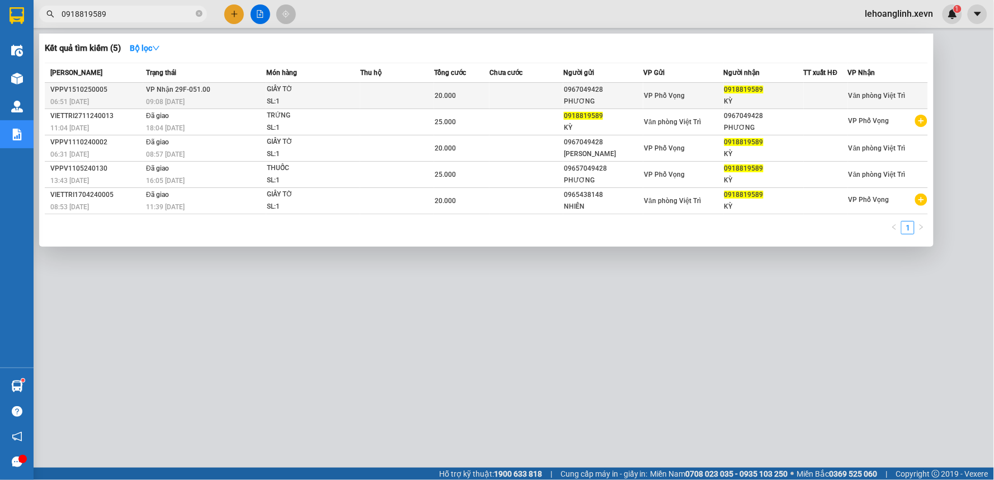
type input "0918819589"
click at [529, 91] on td at bounding box center [527, 96] width 74 height 26
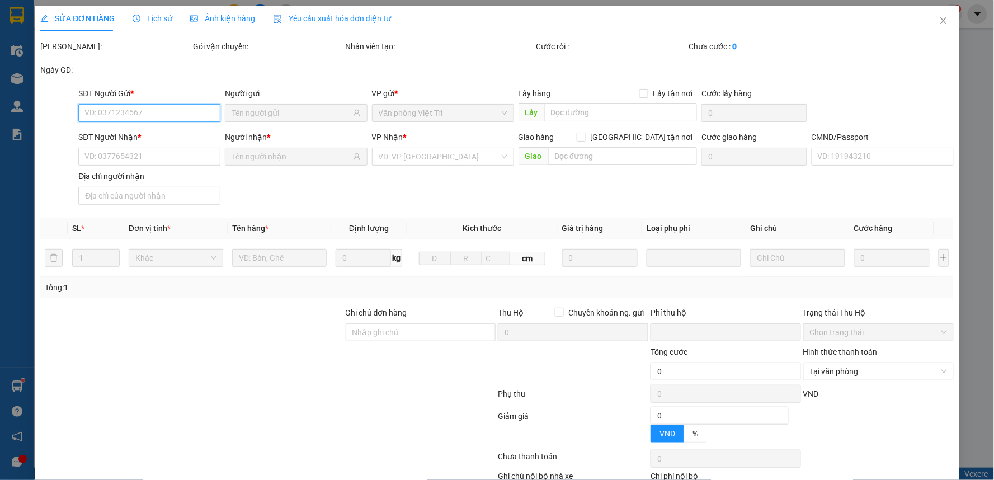
type input "0967049428"
type input "PHƯƠNG"
type input "0918819589"
type input "KỲ"
type input "025061010851 [PERSON_NAME]"
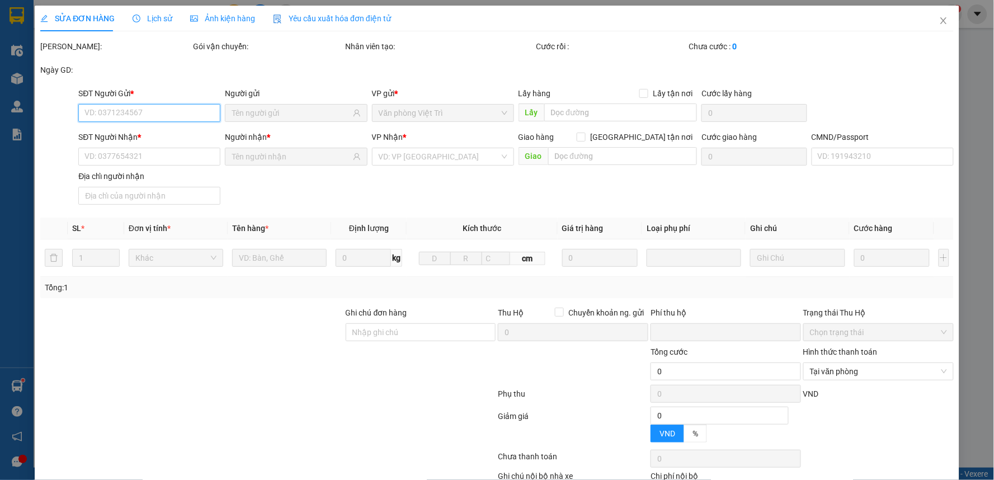
type input "0"
type input "20.000"
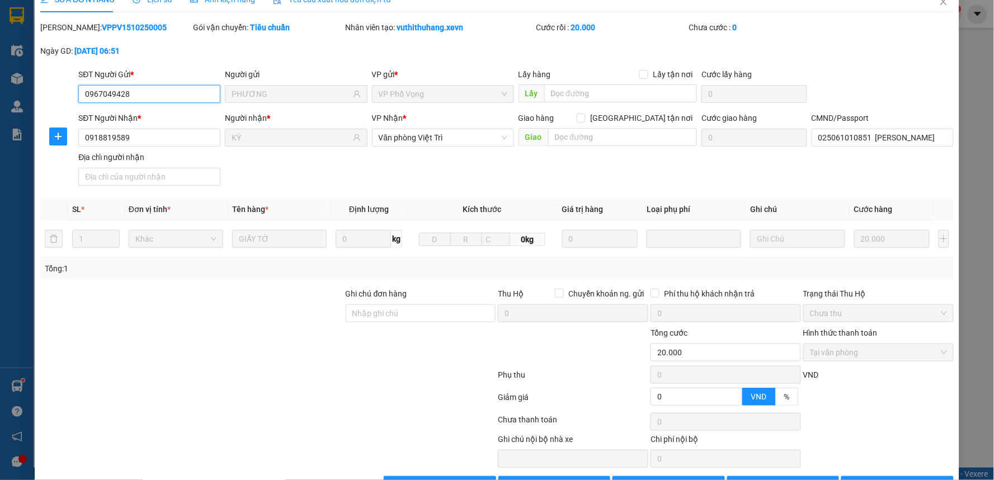
scroll to position [54, 0]
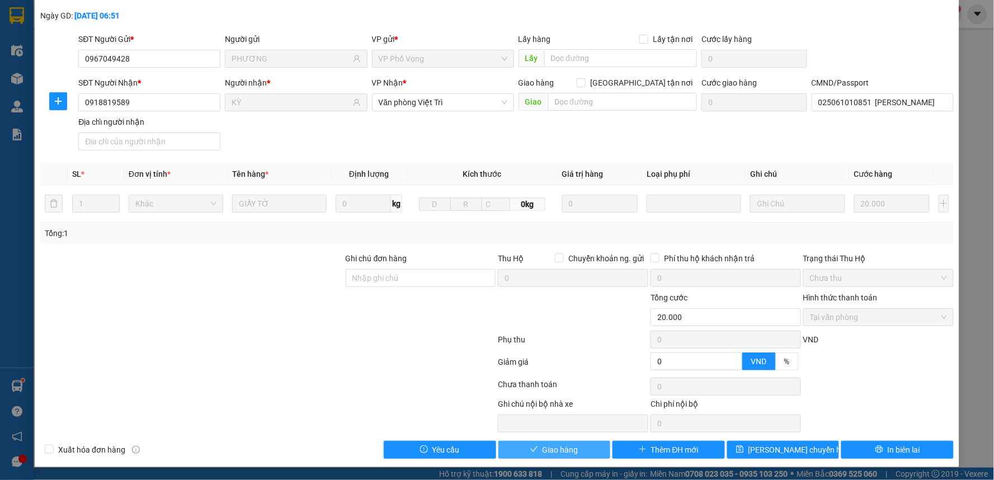
click at [579, 442] on button "Giao hàng" at bounding box center [555, 450] width 112 height 18
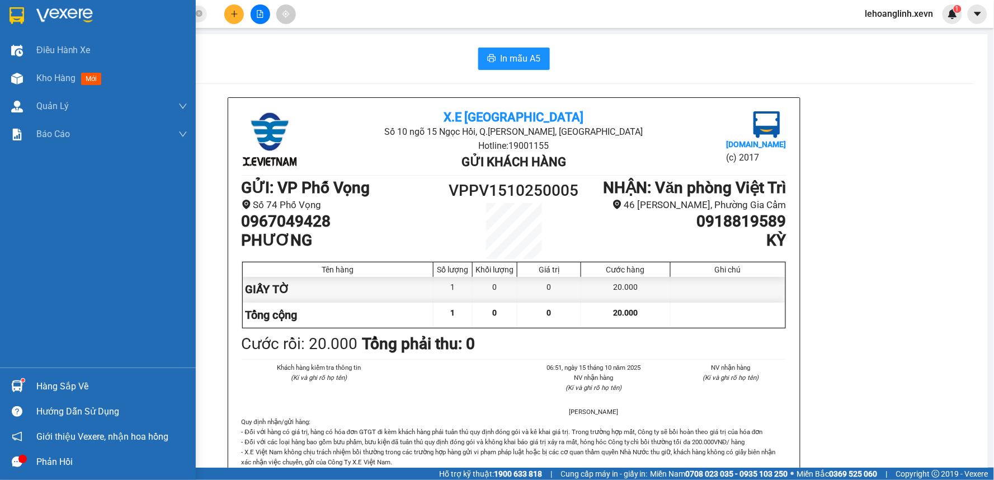
click at [54, 381] on div "Hàng sắp về" at bounding box center [111, 386] width 151 height 17
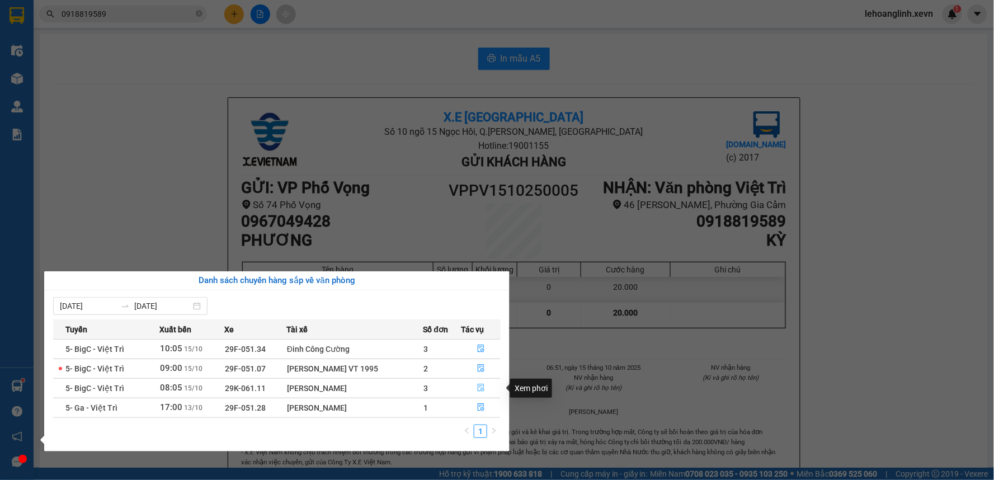
click at [483, 389] on icon "file-done" at bounding box center [481, 388] width 7 height 8
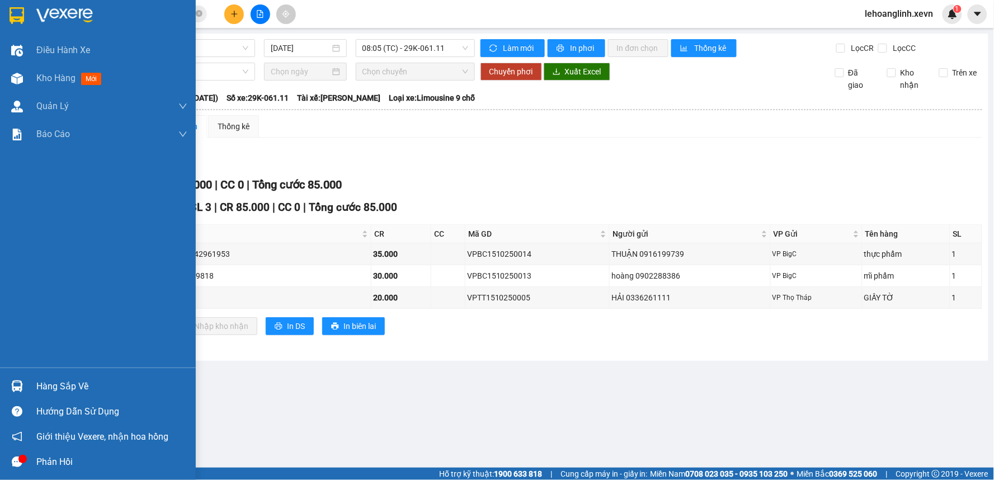
click at [25, 384] on div at bounding box center [17, 387] width 20 height 20
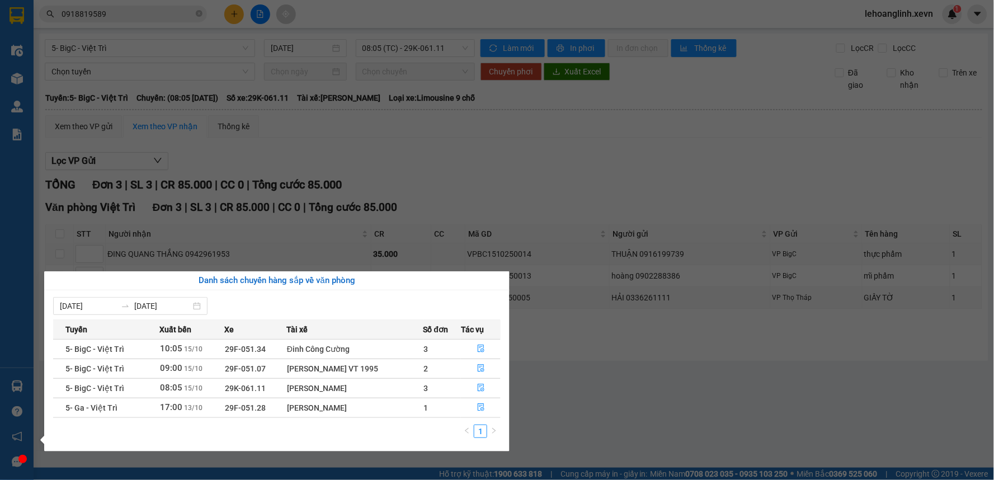
click at [589, 383] on section "Kết quả tìm kiếm ( 5 ) Bộ lọc Mã ĐH Trạng thái Món hàng Thu hộ Tổng cước Chưa c…" at bounding box center [497, 240] width 994 height 480
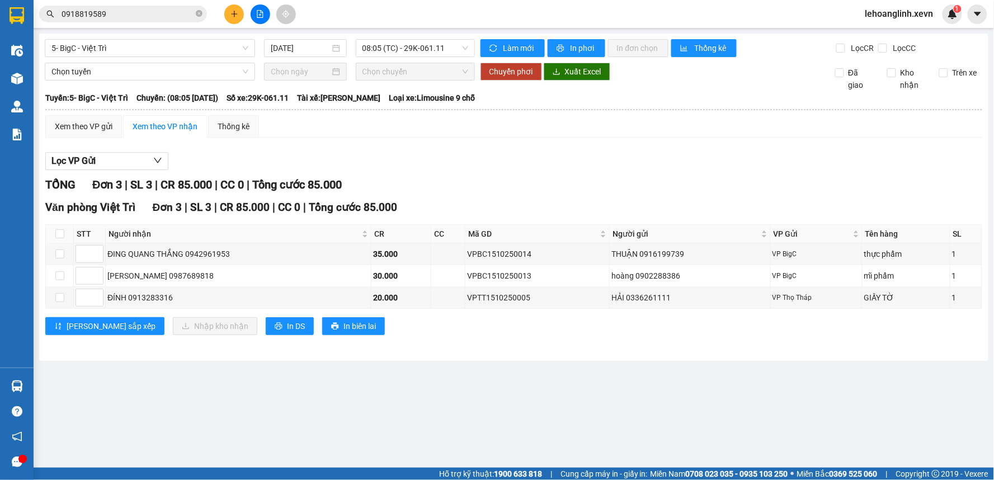
click at [60, 242] on th at bounding box center [60, 234] width 28 height 18
click at [62, 234] on input "checkbox" at bounding box center [59, 233] width 9 height 9
checkbox input "true"
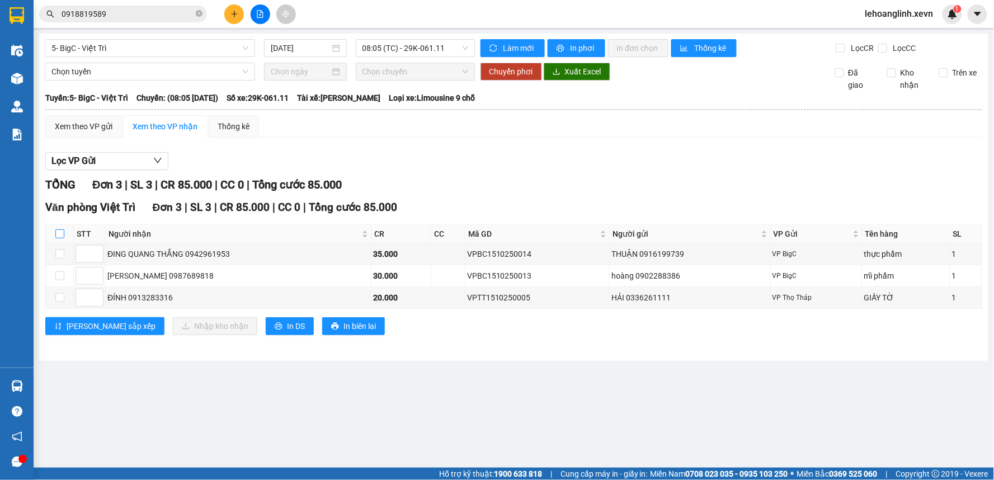
checkbox input "true"
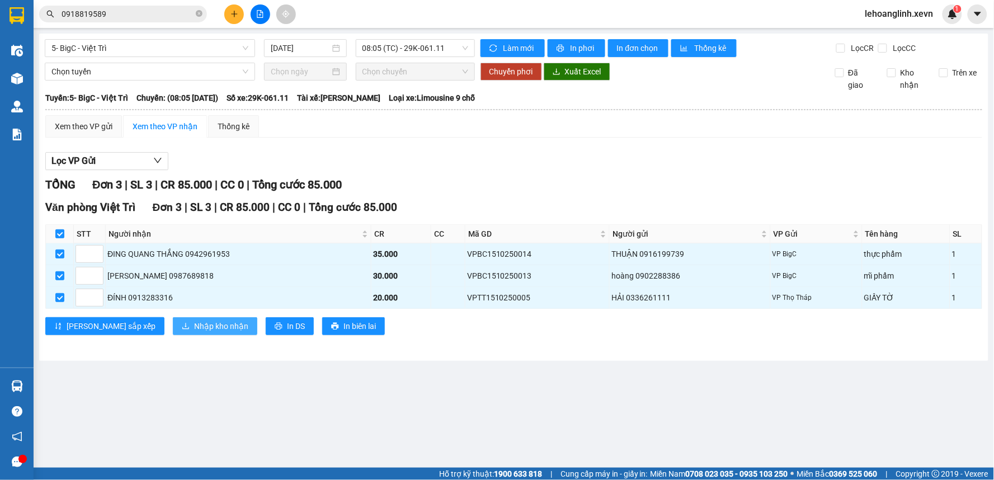
click at [194, 327] on span "Nhập kho nhận" at bounding box center [221, 326] width 54 height 12
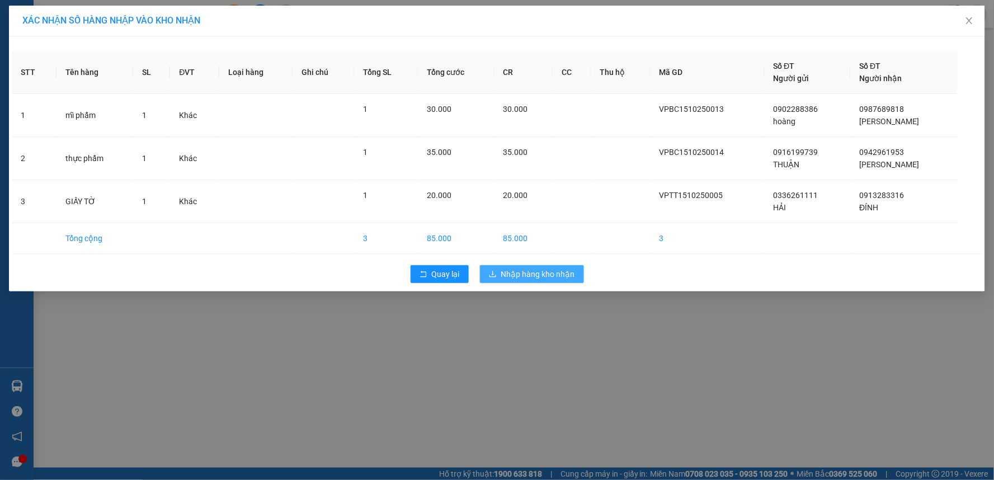
click at [549, 277] on span "Nhập hàng kho nhận" at bounding box center [538, 274] width 74 height 12
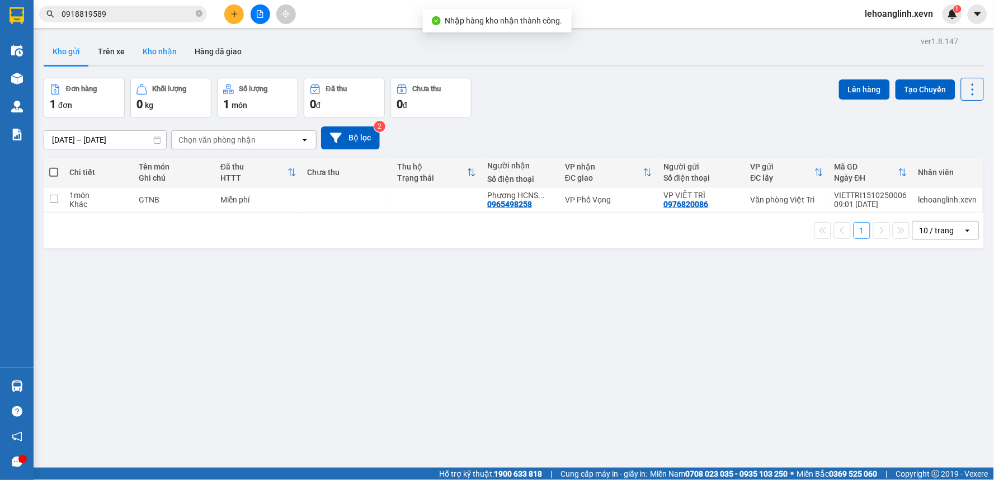
click at [161, 56] on button "Kho nhận" at bounding box center [160, 51] width 52 height 27
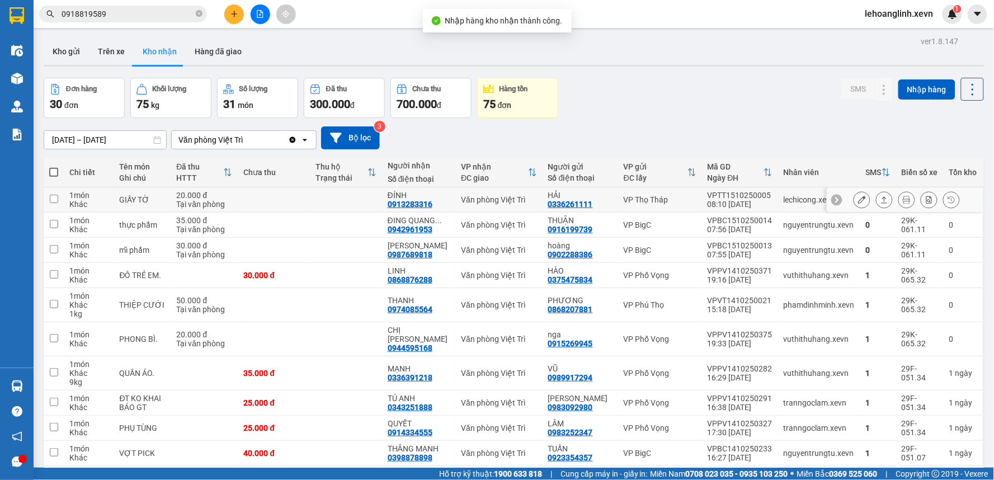
click at [792, 199] on div "lechicong.xevn" at bounding box center [819, 199] width 71 height 9
checkbox input "true"
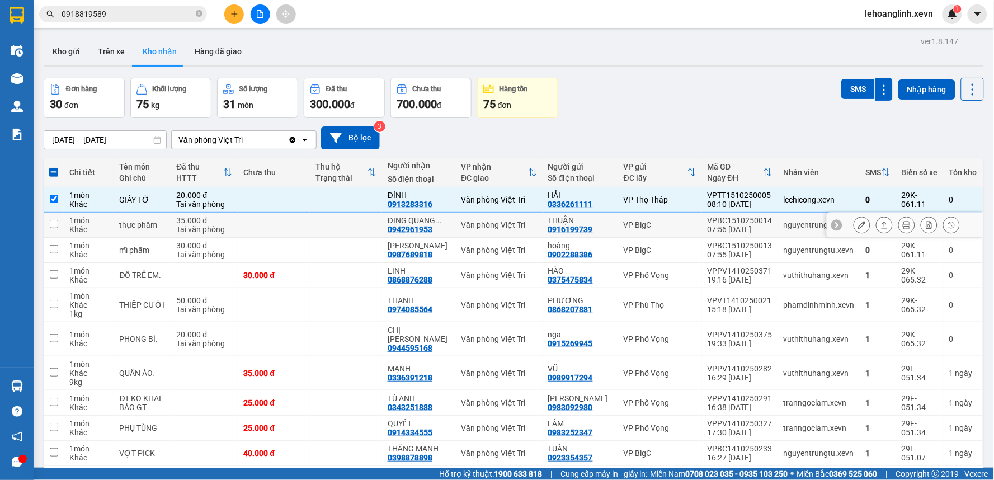
drag, startPoint x: 787, startPoint y: 218, endPoint x: 791, endPoint y: 246, distance: 28.2
click at [787, 219] on td "nguyentrungtu.xevn" at bounding box center [819, 225] width 82 height 25
checkbox input "true"
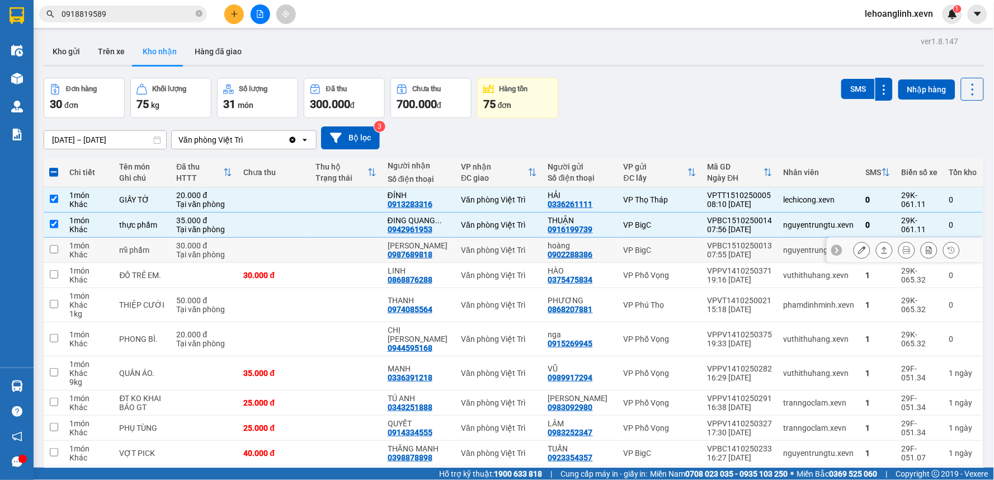
click at [787, 256] on td "nguyentrungtu.xevn" at bounding box center [819, 250] width 82 height 25
checkbox input "true"
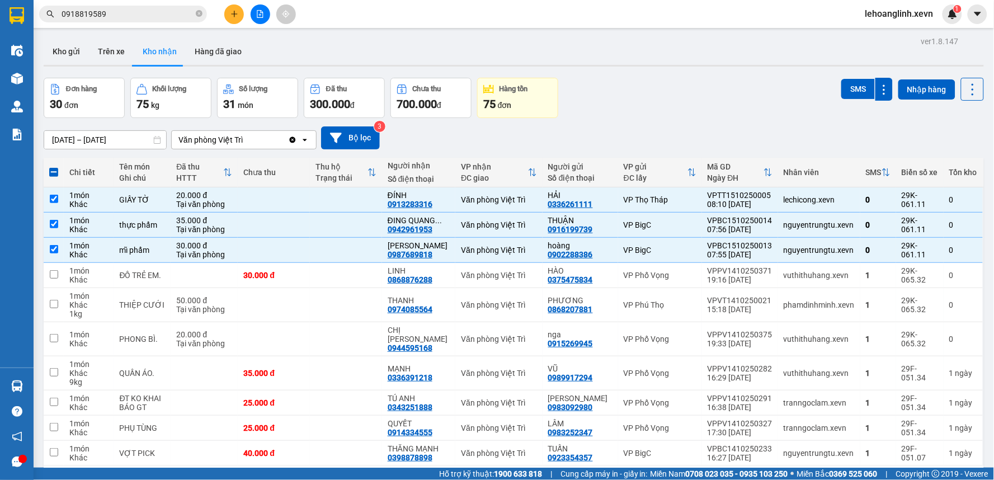
click at [847, 78] on div "SMS" at bounding box center [867, 89] width 51 height 23
click at [847, 80] on button "SMS" at bounding box center [859, 89] width 34 height 20
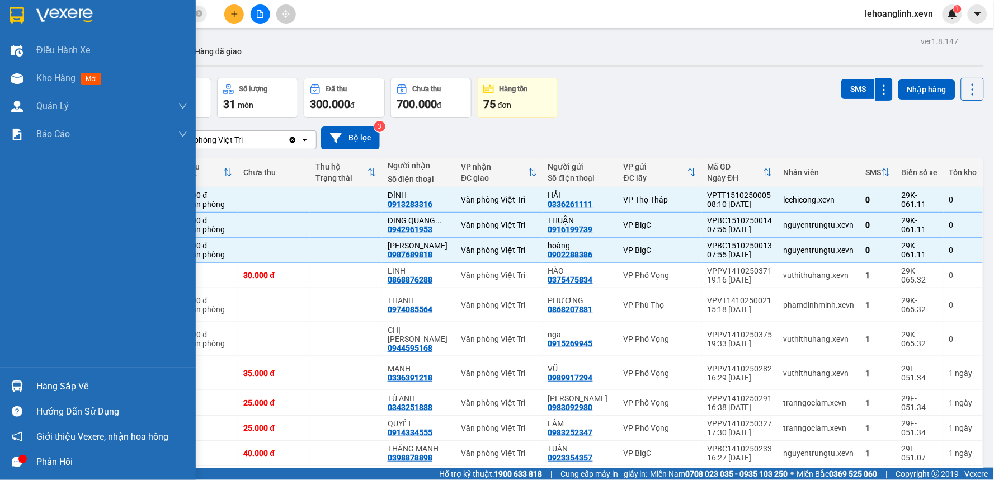
click at [17, 383] on img at bounding box center [17, 386] width 12 height 12
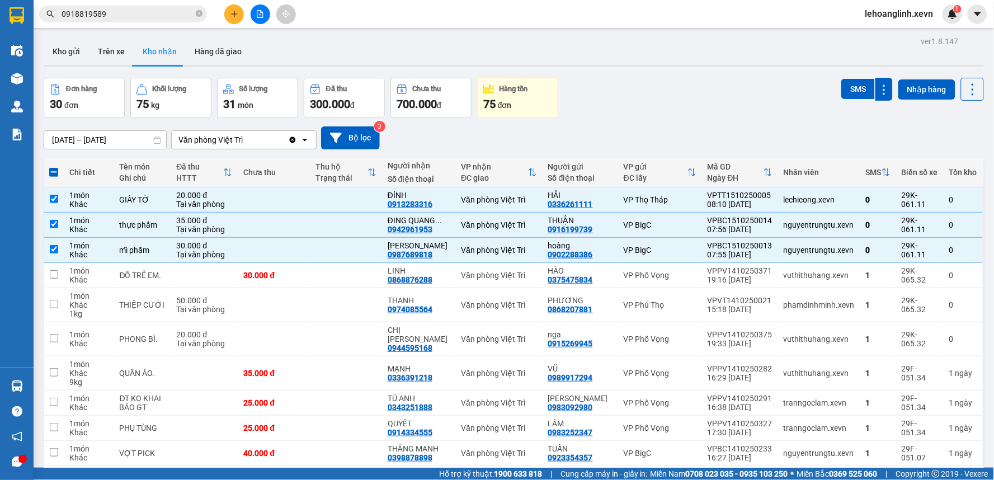
click at [109, 11] on section "Kết quả tìm kiếm ( 5 ) Bộ lọc Mã ĐH Trạng thái Món hàng Thu hộ Tổng cước Chưa c…" at bounding box center [497, 240] width 994 height 480
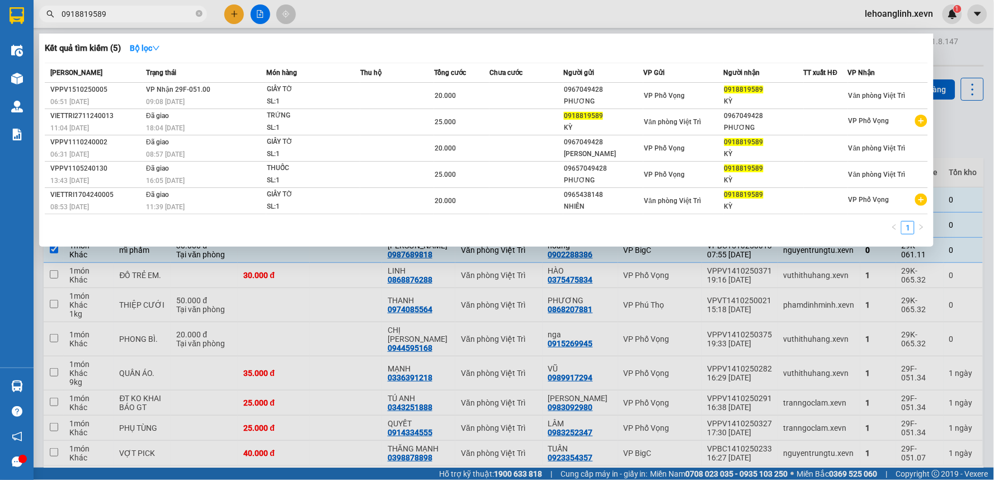
click at [109, 11] on input "0918819589" at bounding box center [128, 14] width 132 height 12
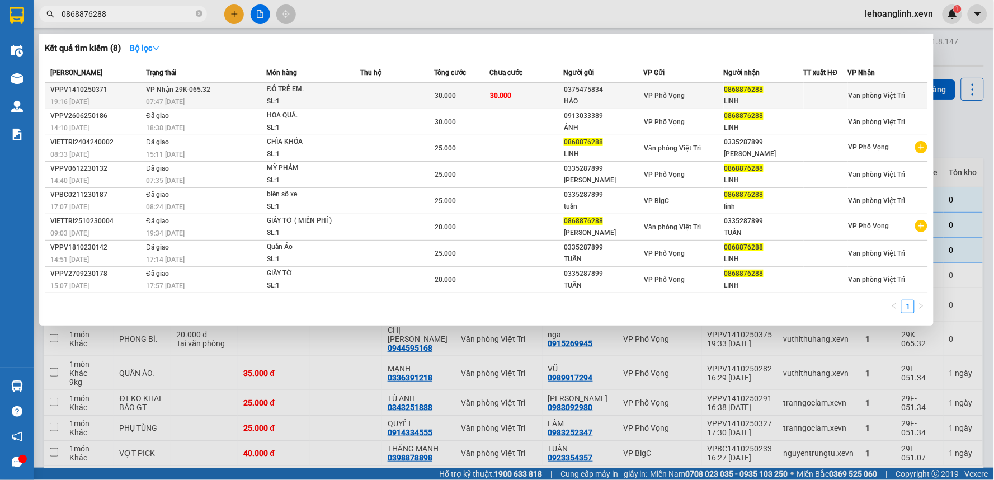
type input "0868876288"
click at [344, 93] on div "ĐỒ TRẺ EM." at bounding box center [309, 89] width 84 height 12
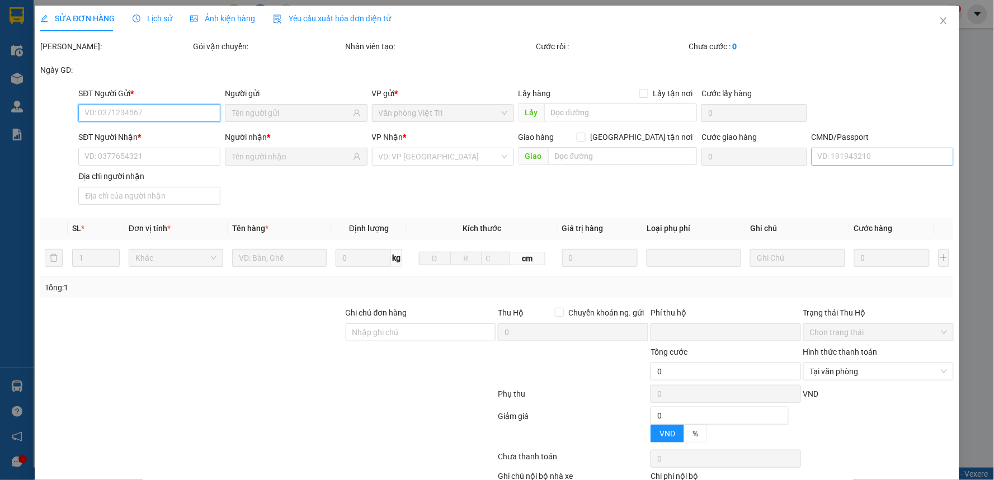
type input "0375475834"
type input "HÀO"
type input "0868876288"
type input "LINH"
type input "025197007622 [PERSON_NAME]"
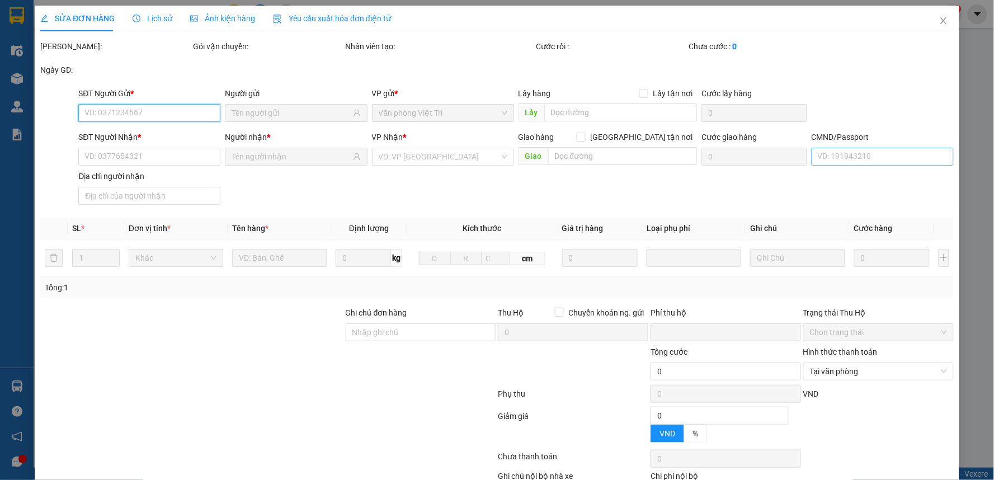
type input "0"
type input "30.000"
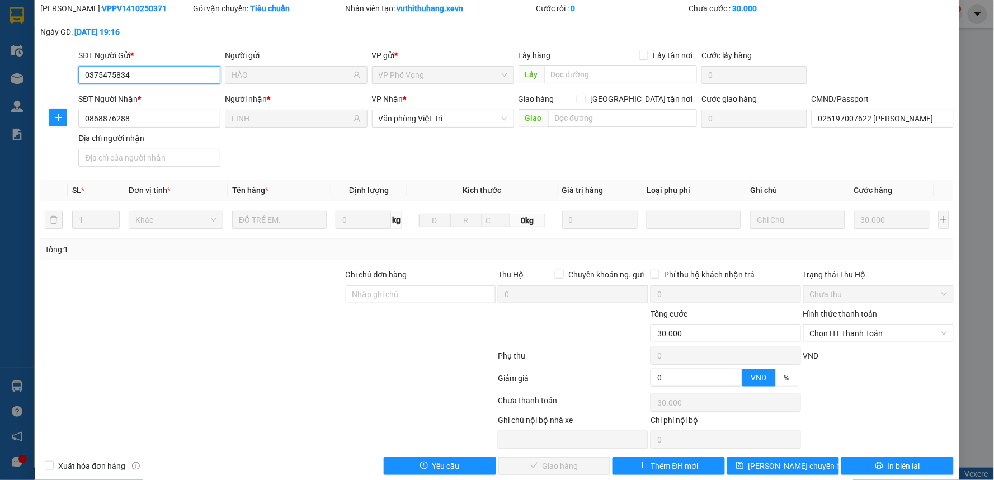
scroll to position [54, 0]
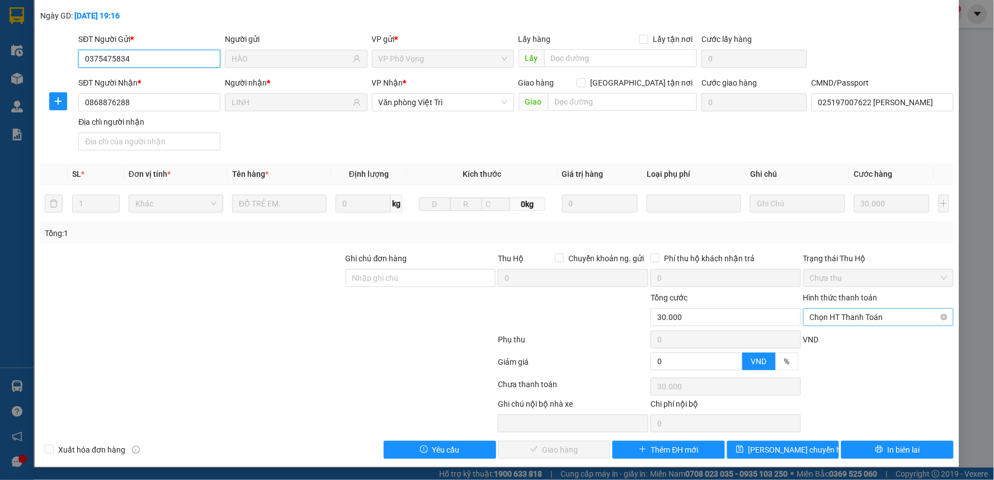
click at [821, 321] on span "Chọn HT Thanh Toán" at bounding box center [878, 317] width 137 height 17
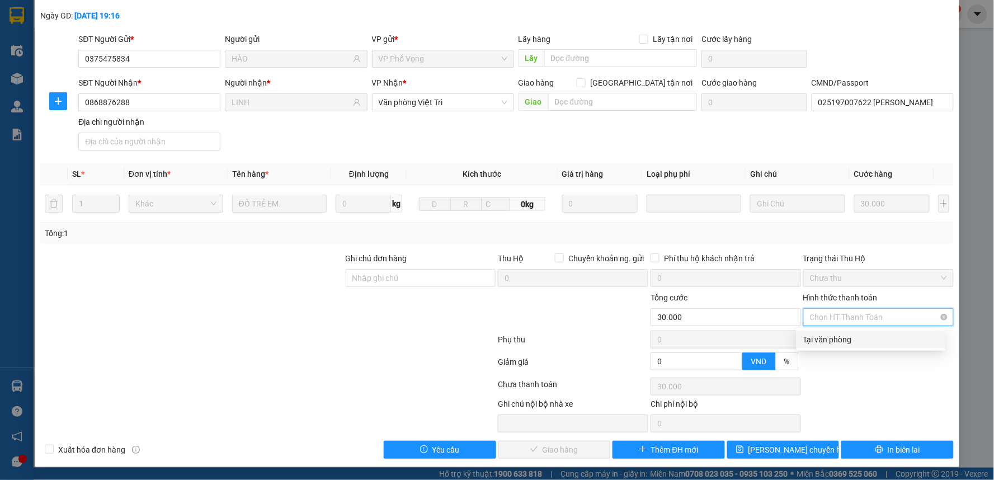
click at [824, 340] on div "Tại văn phòng" at bounding box center [870, 339] width 135 height 12
type input "0"
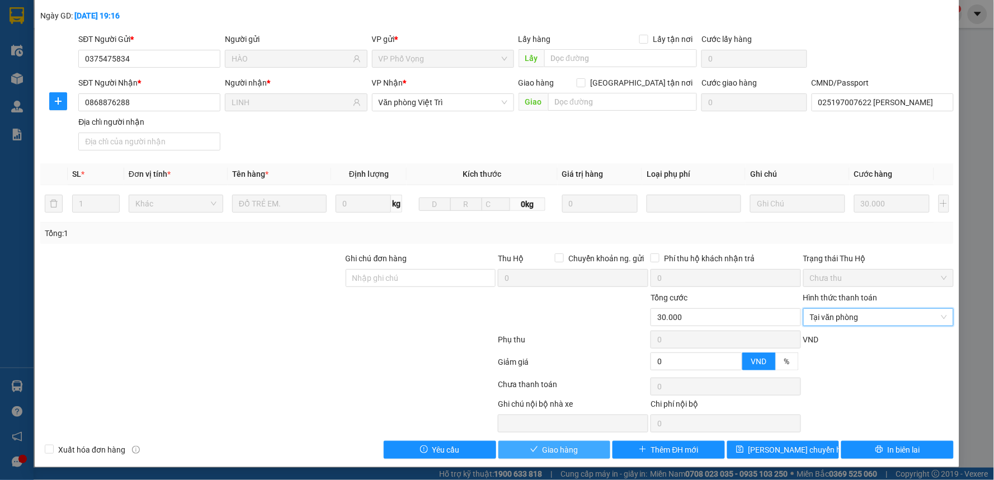
click at [546, 449] on span "Giao hàng" at bounding box center [561, 450] width 36 height 12
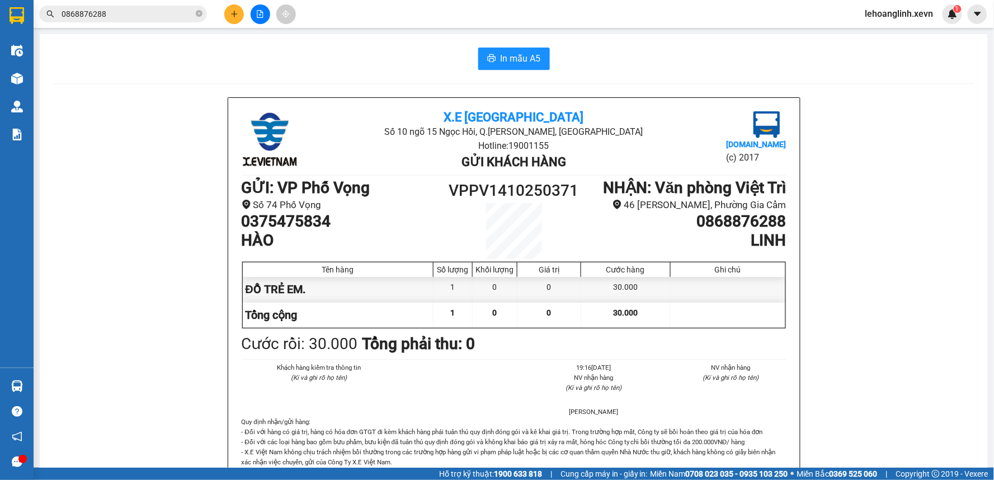
click at [727, 226] on h1 "0868876288" at bounding box center [684, 221] width 204 height 19
copy h1 "0868876288"
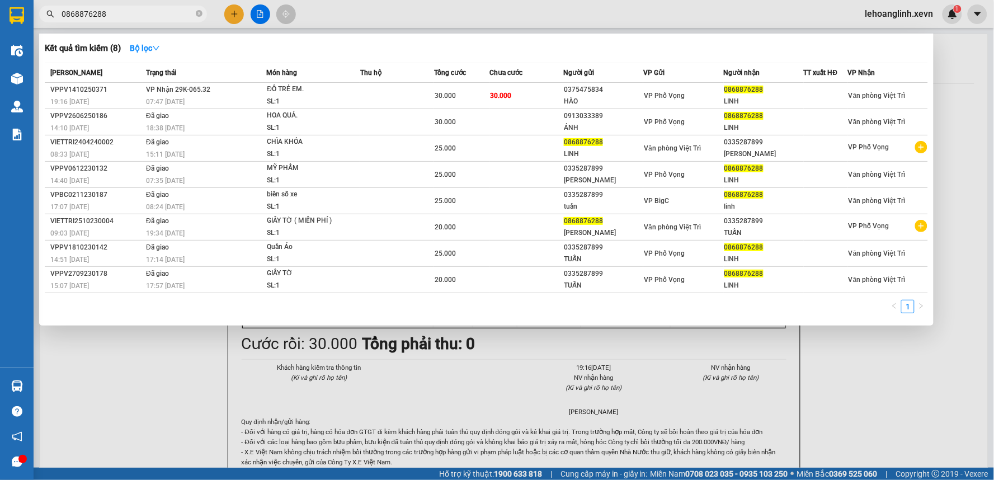
click at [142, 18] on input "0868876288" at bounding box center [128, 14] width 132 height 12
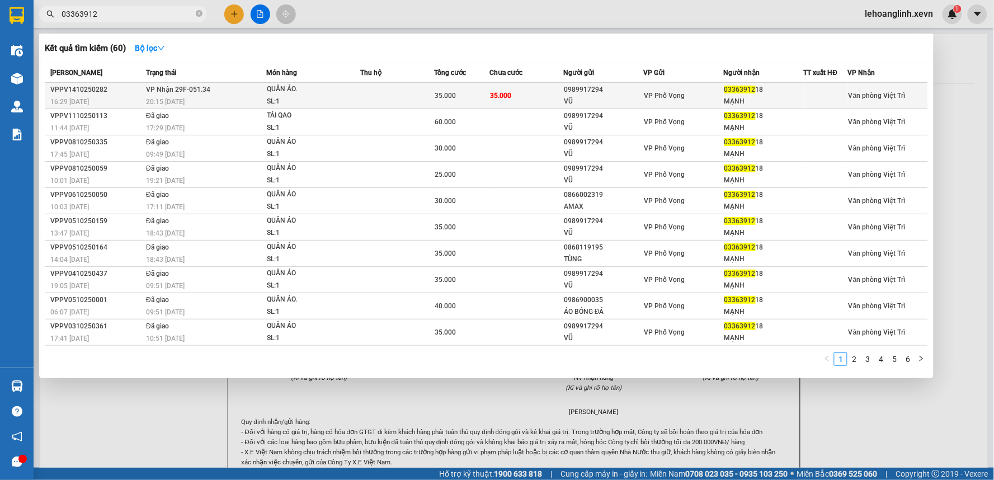
type input "03363912"
click at [399, 88] on td at bounding box center [397, 96] width 74 height 26
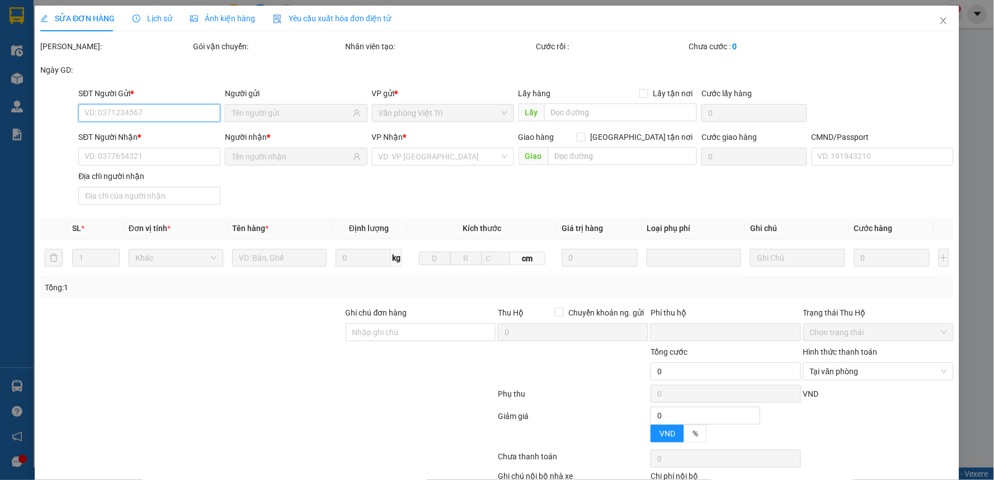
type input "0989917294"
type input "VŨ"
type input "0336391218"
type input "MẠNH"
type input "025200007297 NG ĐỨC MẠNH"
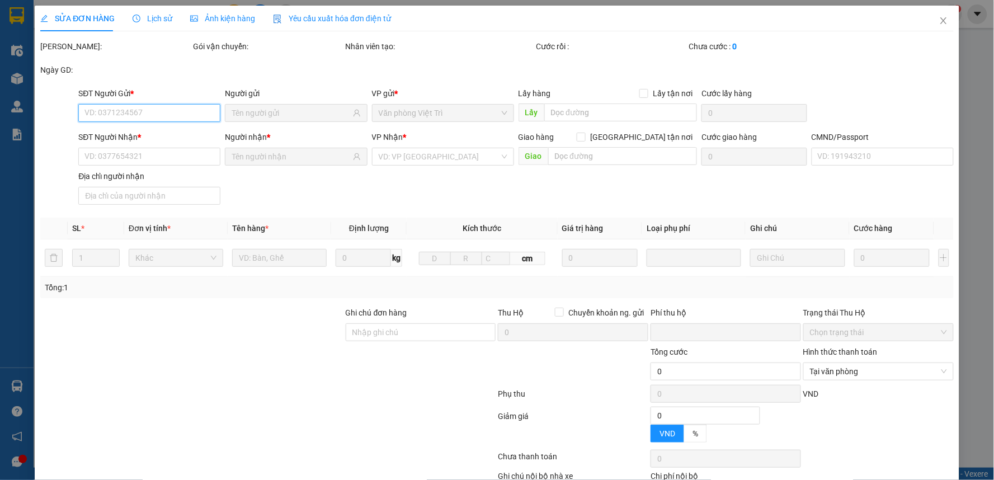
type input "0"
type input "35.000"
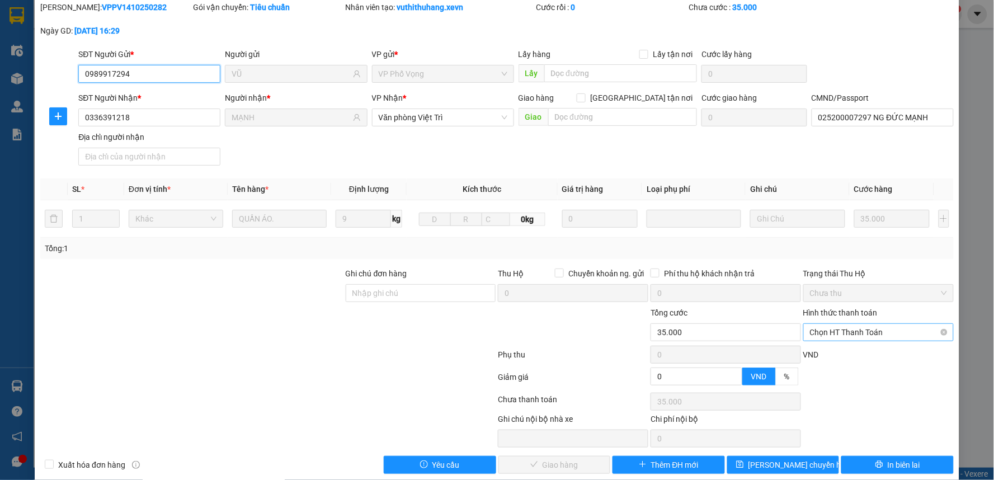
scroll to position [54, 0]
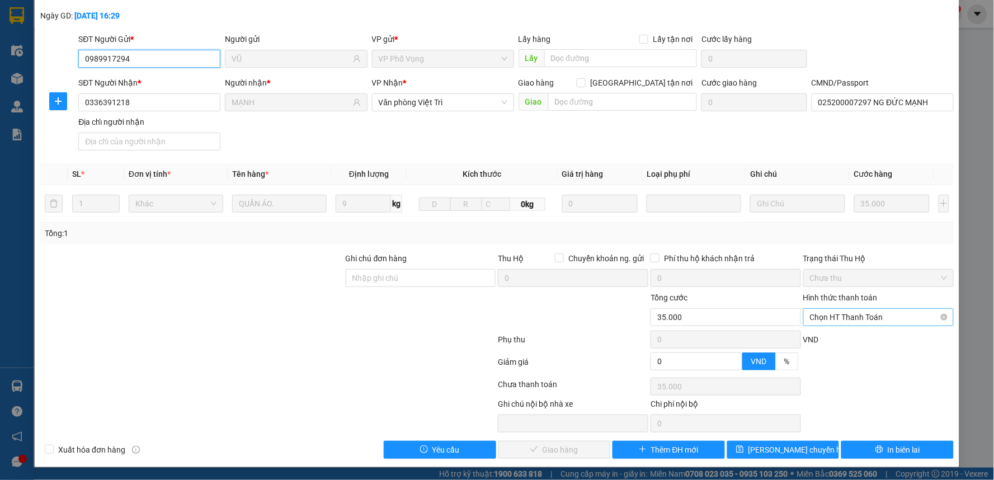
click at [829, 316] on span "Chọn HT Thanh Toán" at bounding box center [878, 317] width 137 height 17
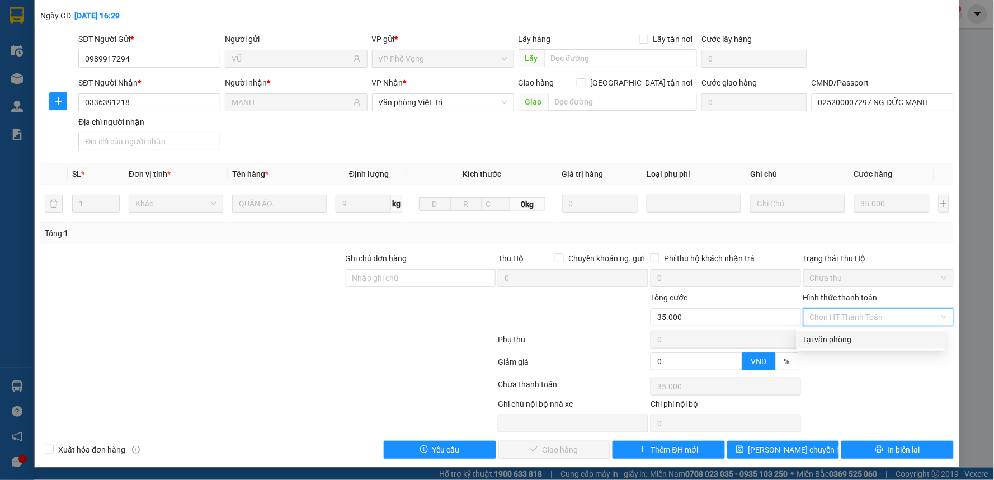
click at [835, 342] on div "Tại văn phòng" at bounding box center [870, 339] width 135 height 12
type input "0"
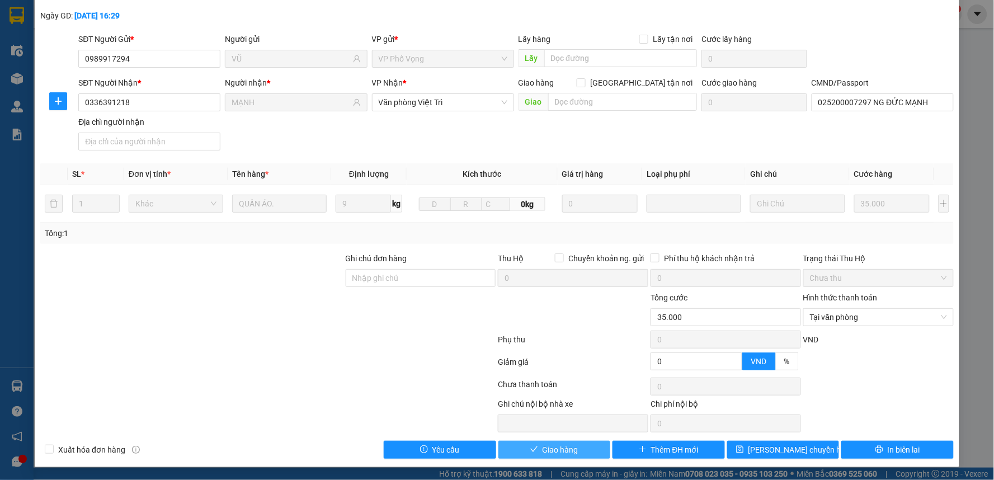
click at [564, 450] on span "Giao hàng" at bounding box center [561, 450] width 36 height 12
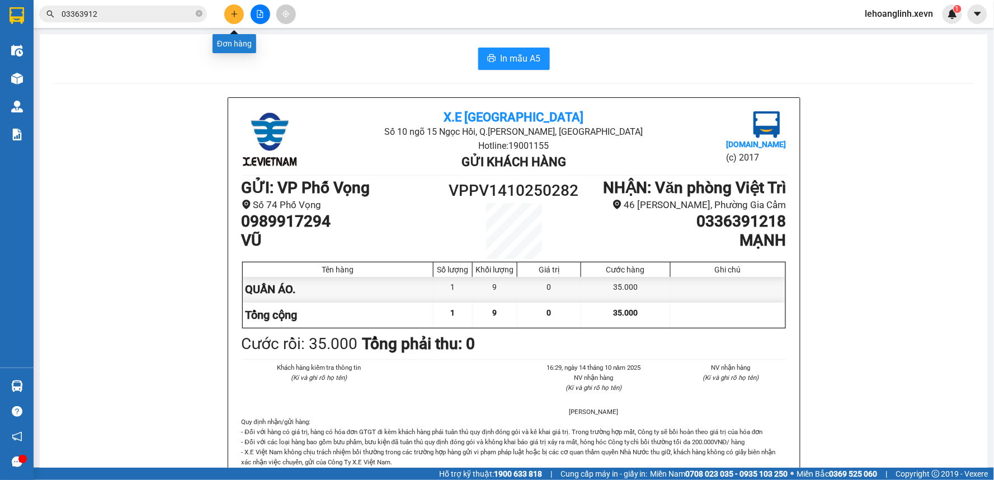
click at [235, 20] on button at bounding box center [234, 14] width 20 height 20
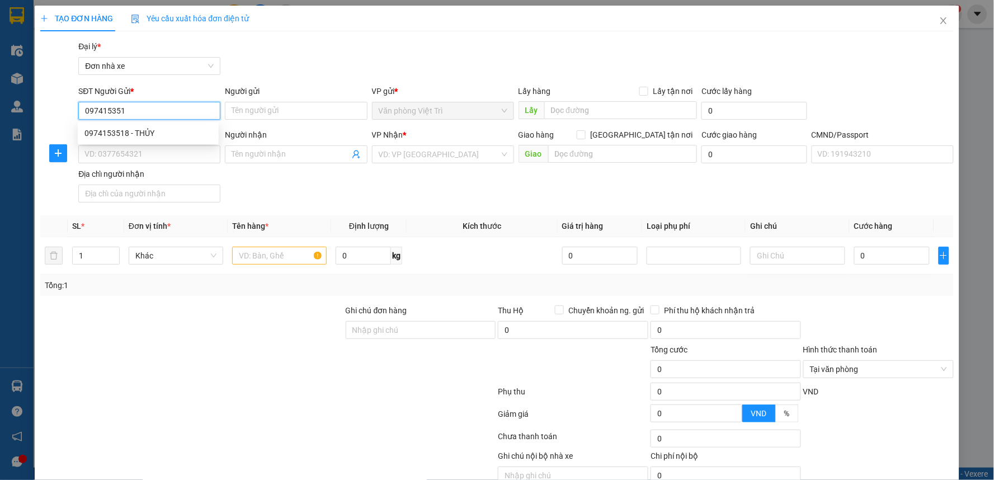
type input "0974153518"
click at [161, 135] on div "0974153518 - THỦY" at bounding box center [148, 133] width 128 height 12
type input "THỦY"
type input "0976124788"
type input "LINH"
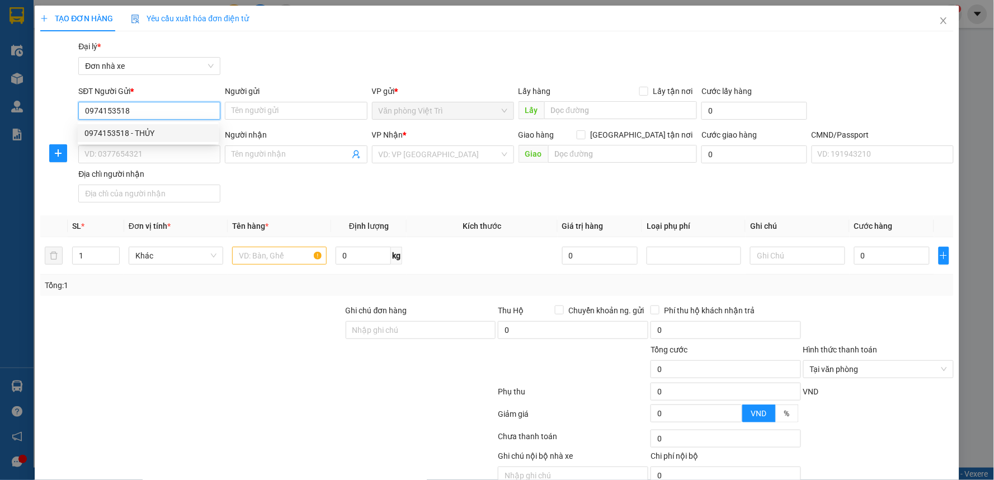
type input "SHIP XANH"
type input "0974153518"
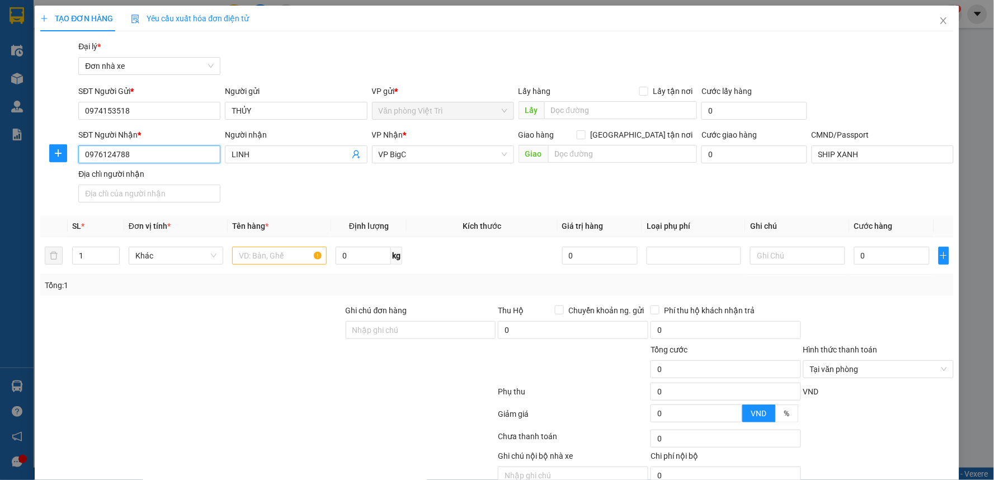
click at [170, 157] on input "0976124788" at bounding box center [149, 154] width 142 height 18
click at [160, 171] on div "0976124788 - LINH" at bounding box center [148, 177] width 128 height 12
type input "0976124788"
click at [287, 260] on input "text" at bounding box center [279, 256] width 95 height 18
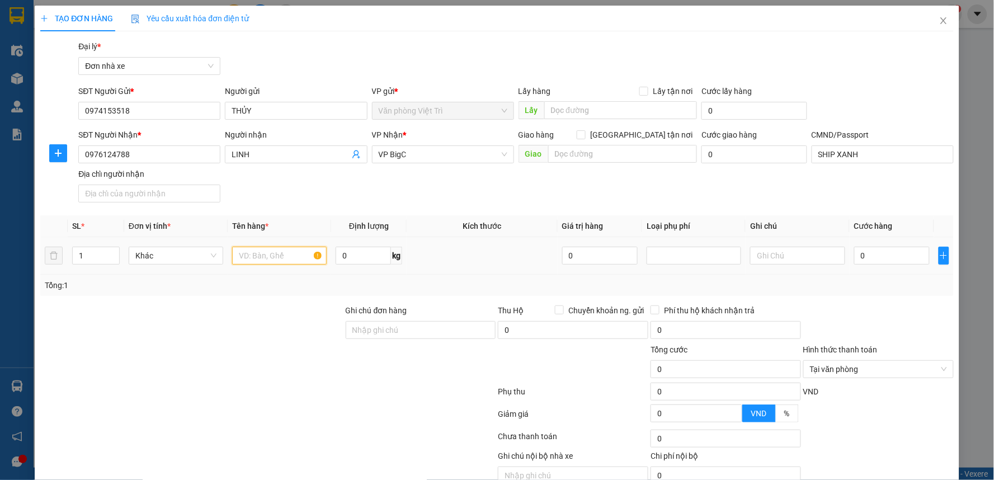
click at [300, 253] on input "text" at bounding box center [279, 256] width 95 height 18
type input "THỰC PHẨM"
type input "2.5"
click at [877, 256] on input "0" at bounding box center [892, 256] width 76 height 18
type input "2"
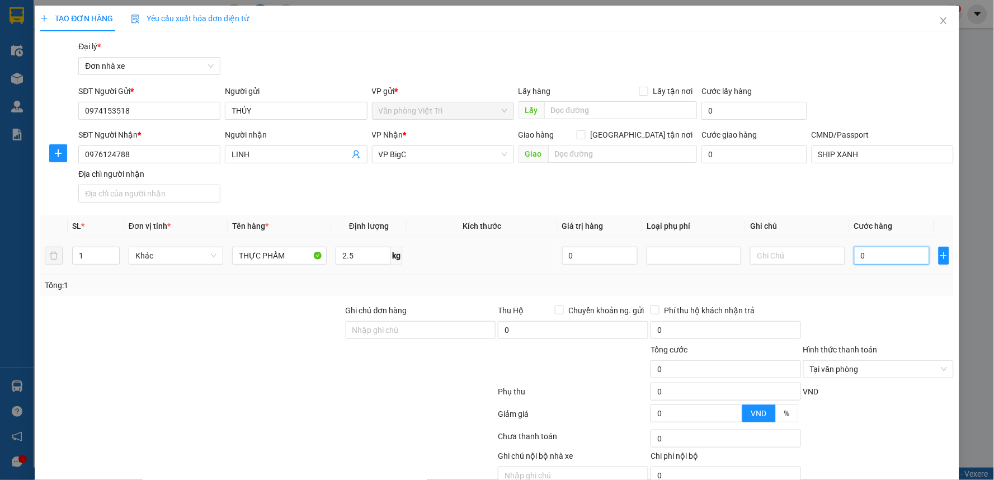
type input "2"
type input "25"
type input "25.000"
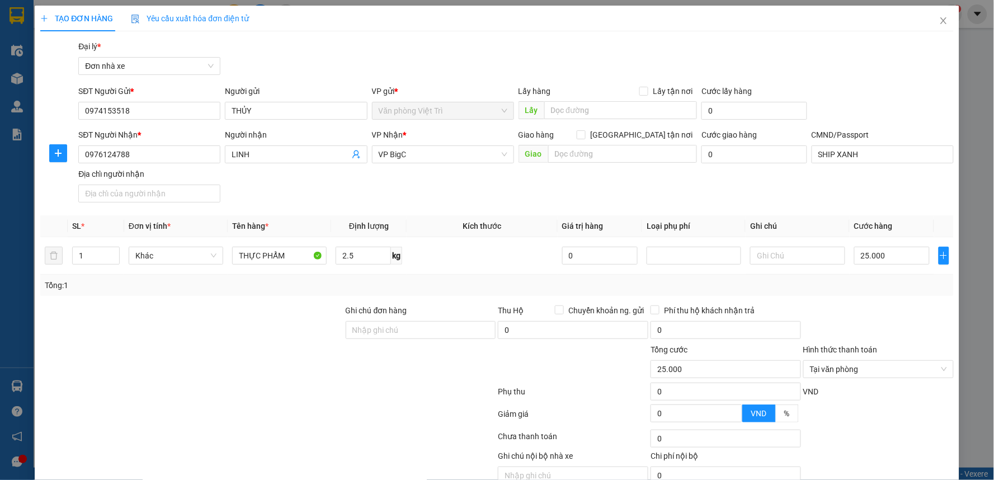
click at [881, 196] on div "SĐT Người Nhận * 0976124788 Người nhận LINH VP Nhận * VP BigC Giao hàng Giao tậ…" at bounding box center [516, 168] width 880 height 78
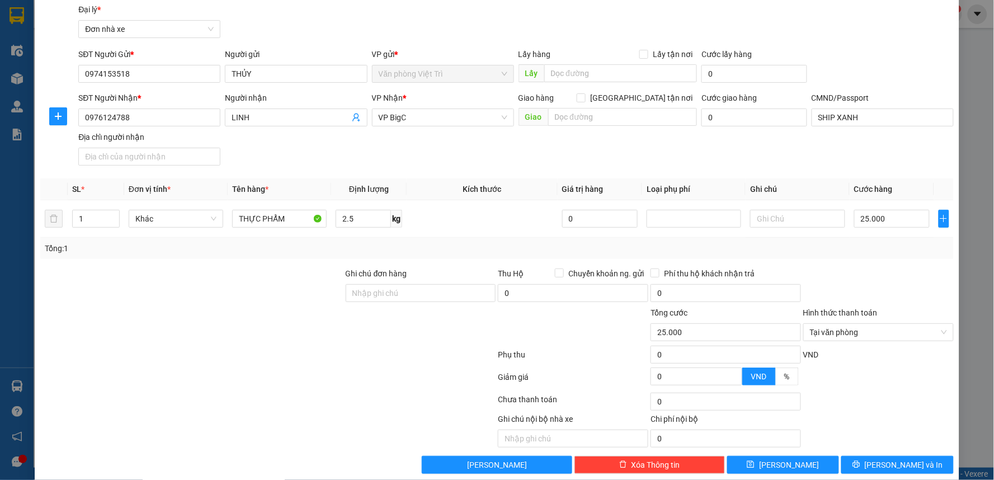
scroll to position [52, 0]
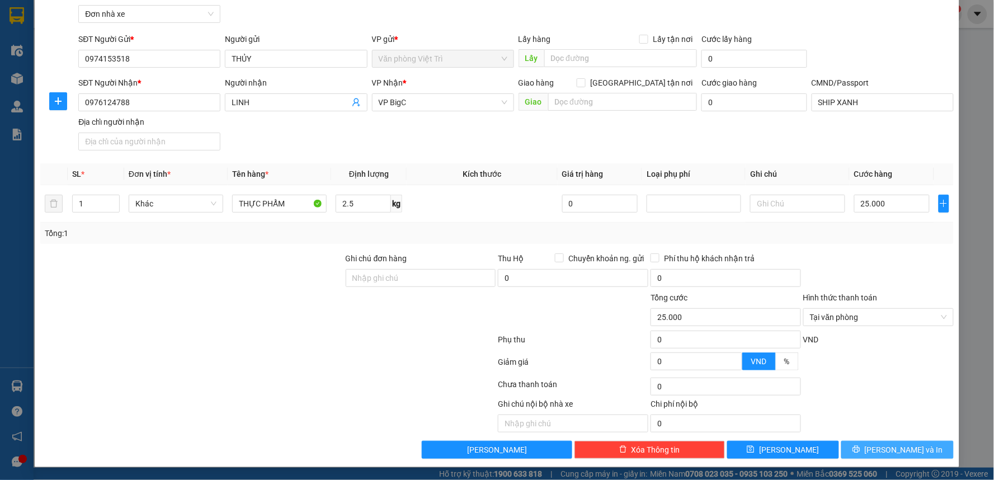
click at [912, 448] on button "[PERSON_NAME] và In" at bounding box center [898, 450] width 112 height 18
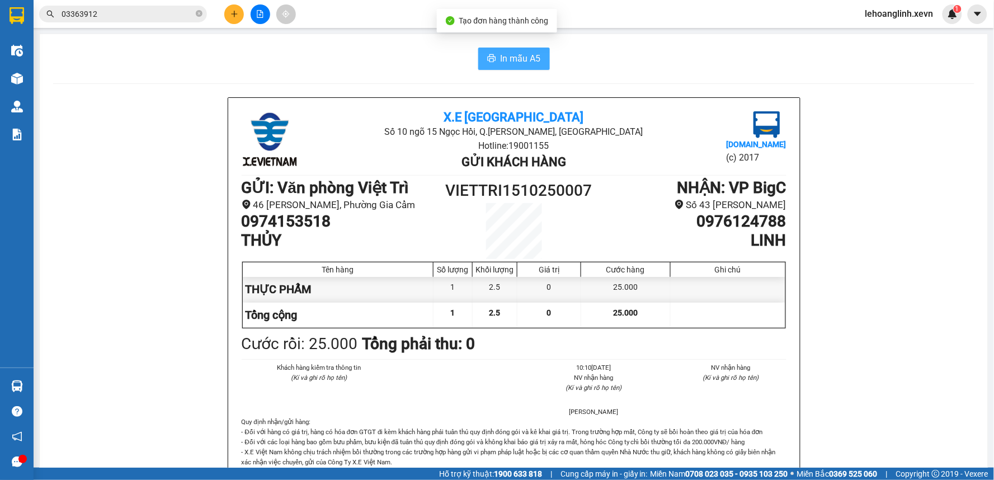
click at [504, 58] on span "In mẫu A5" at bounding box center [521, 58] width 40 height 14
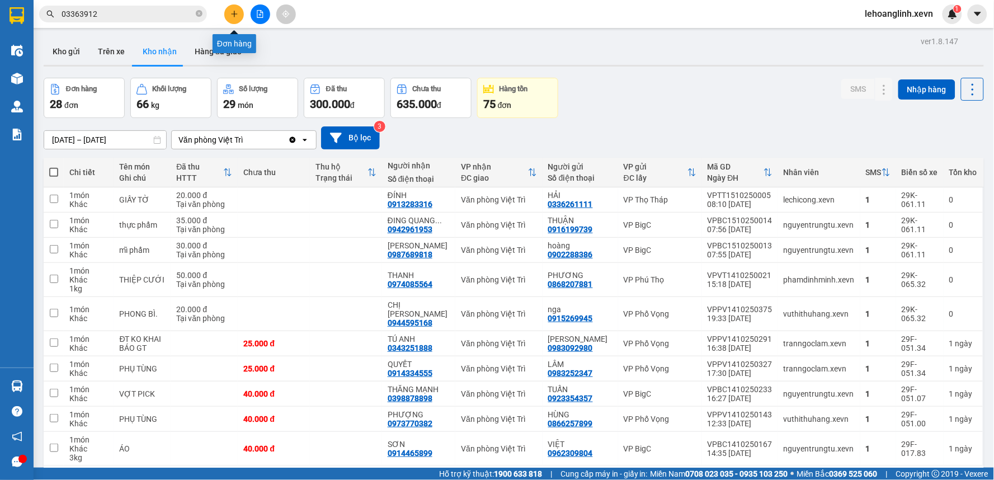
click at [238, 17] on icon "plus" at bounding box center [235, 14] width 8 height 8
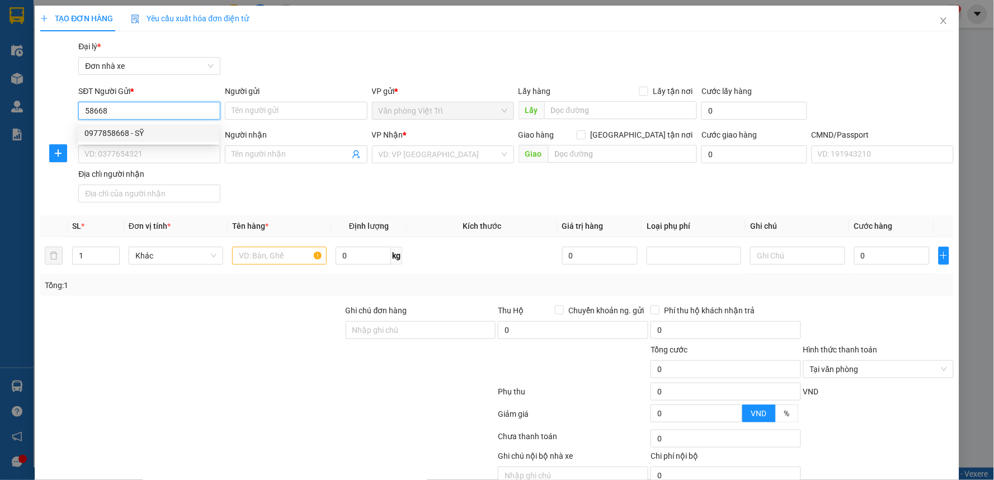
click at [128, 131] on div "0977858668 - SỸ" at bounding box center [148, 133] width 128 height 12
type input "0977858668"
type input "SỸ"
type input "0913304374"
type input "minh"
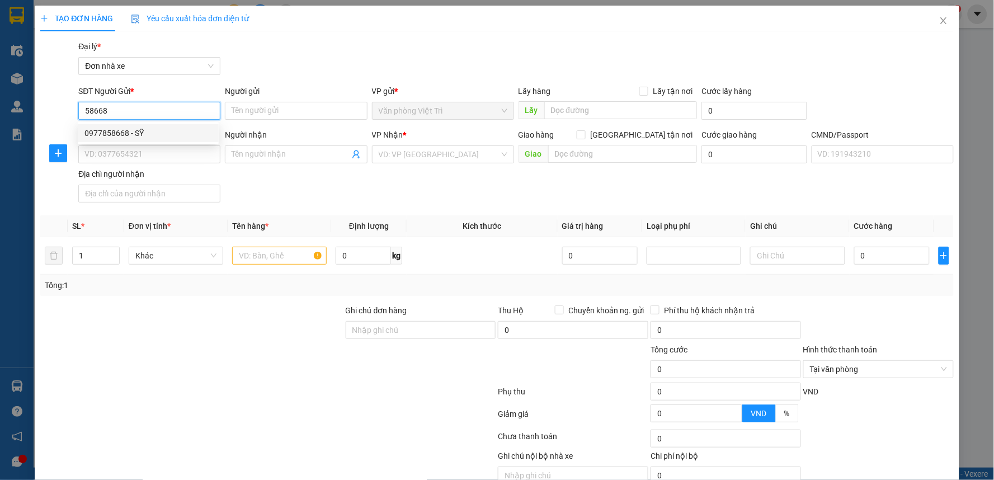
type input "034097015096 BỪI TRUNG HIỂN"
type input "0977858668"
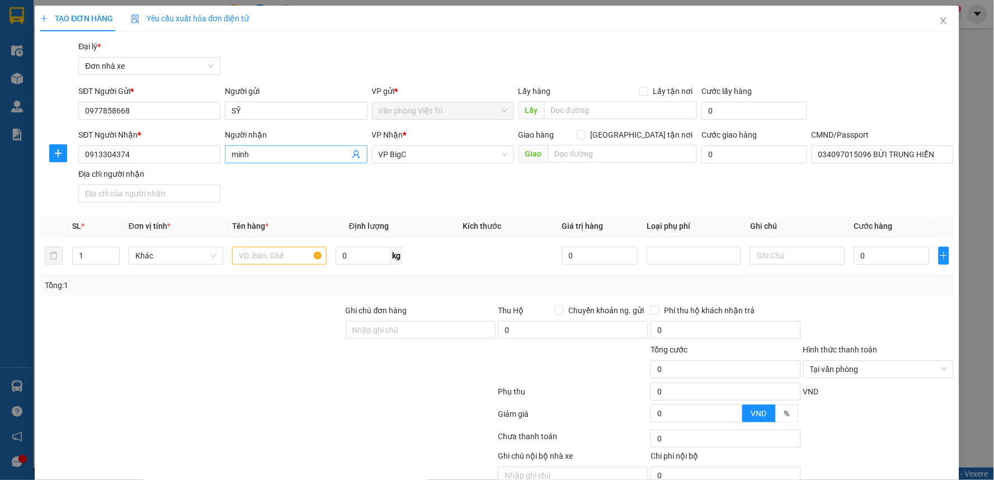
click at [352, 154] on icon "user-add" at bounding box center [356, 154] width 9 height 9
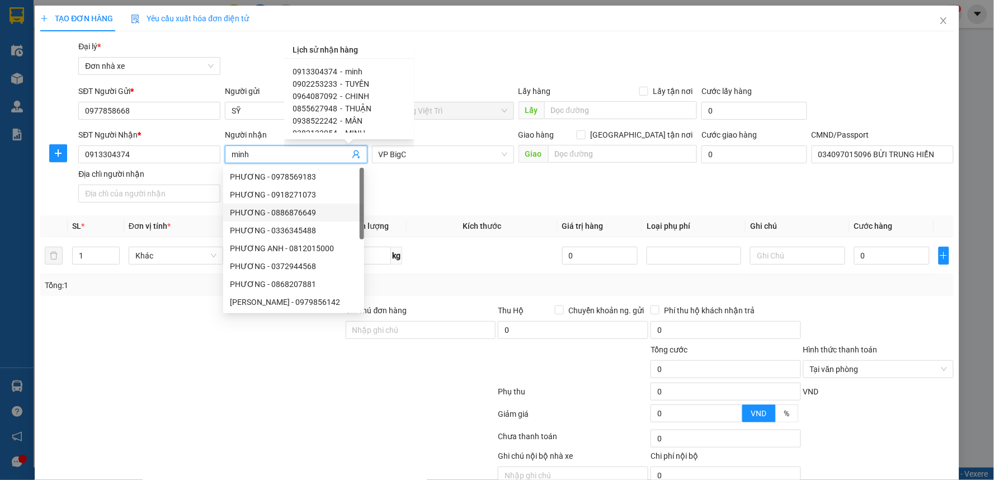
click at [364, 153] on span "NHUNG" at bounding box center [359, 157] width 27 height 9
type input "0976259425"
type input "NHUNG"
type input "001095011878 [PERSON_NAME]"
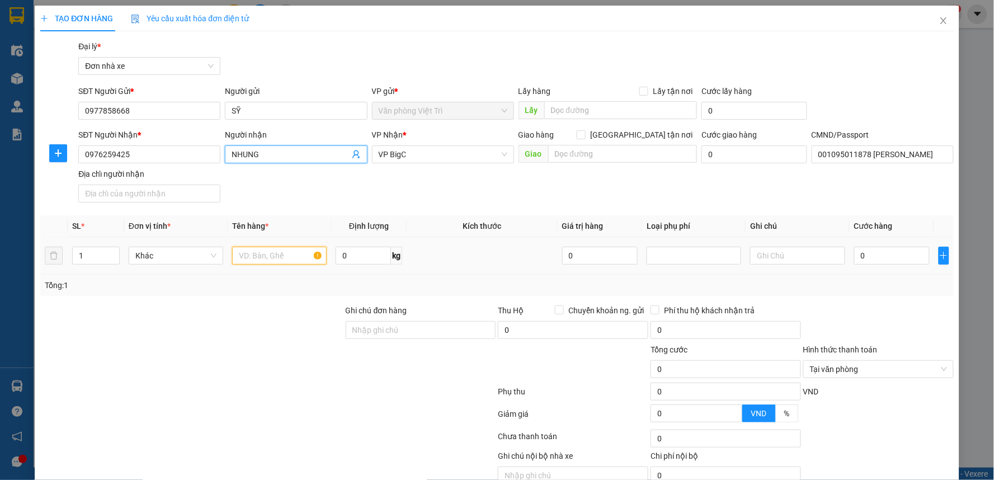
click at [270, 255] on input "text" at bounding box center [279, 256] width 95 height 18
type input "GIẤY TƠ"
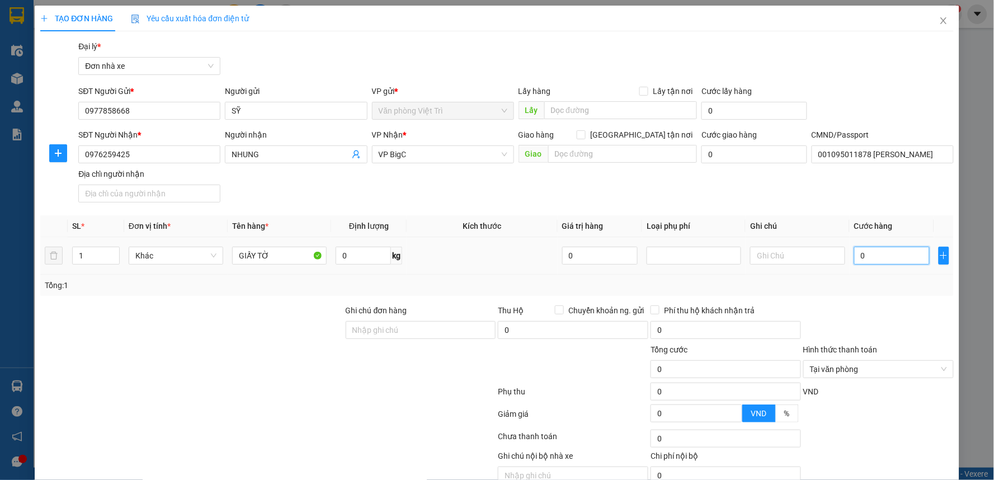
click at [887, 255] on input "0" at bounding box center [892, 256] width 76 height 18
click at [853, 169] on div "SĐT Người Nhận * 0976259425 Người nhận NHUNG VP Nhận * VP BigC Giao hàng Giao t…" at bounding box center [516, 168] width 880 height 78
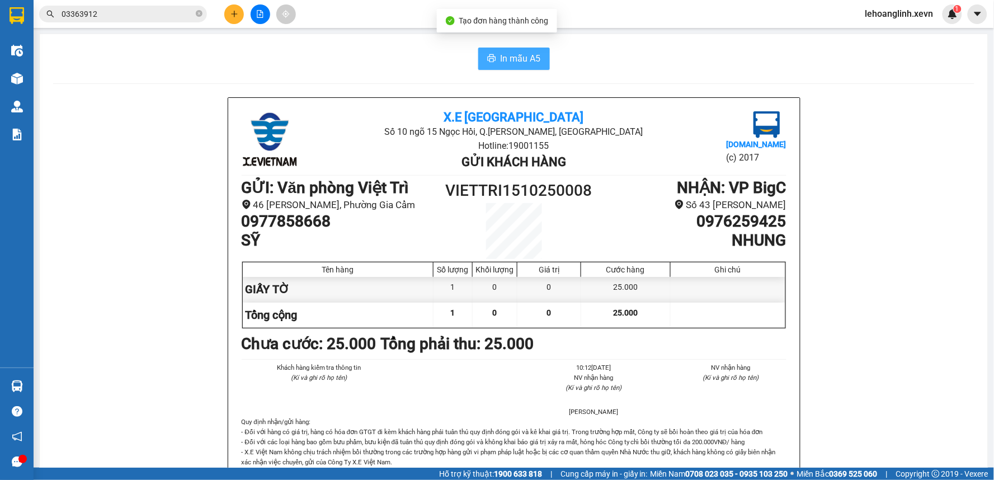
click at [521, 59] on span "In mẫu A5" at bounding box center [521, 58] width 40 height 14
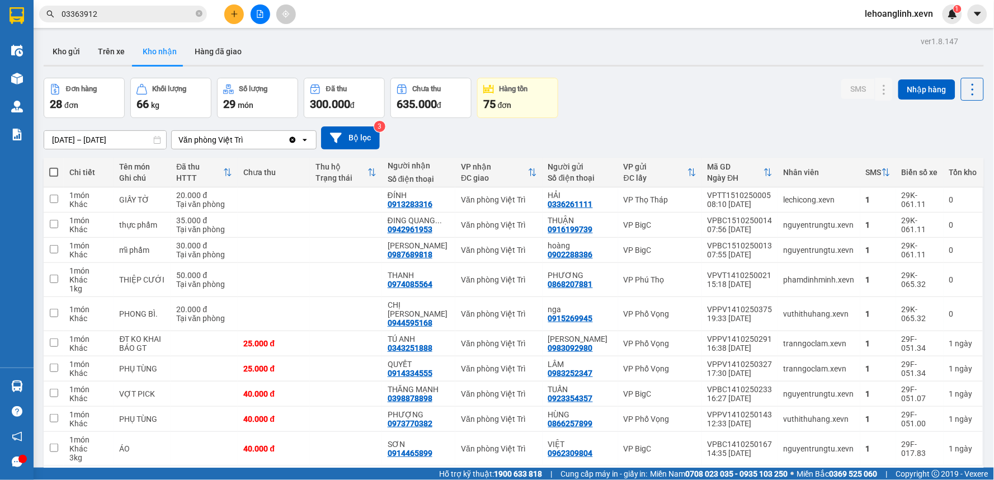
click at [143, 4] on div "Kết quả tìm kiếm ( 60 ) Bộ lọc Mã ĐH Trạng thái Món hàng Thu hộ Tổng cước Chưa …" at bounding box center [109, 14] width 218 height 20
click at [140, 17] on input "03363912" at bounding box center [128, 14] width 132 height 12
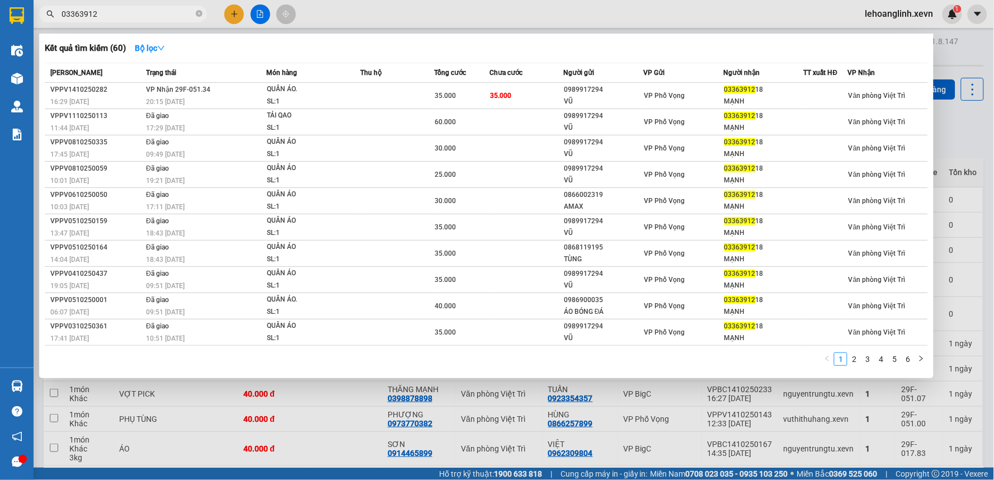
click at [140, 17] on input "03363912" at bounding box center [128, 14] width 132 height 12
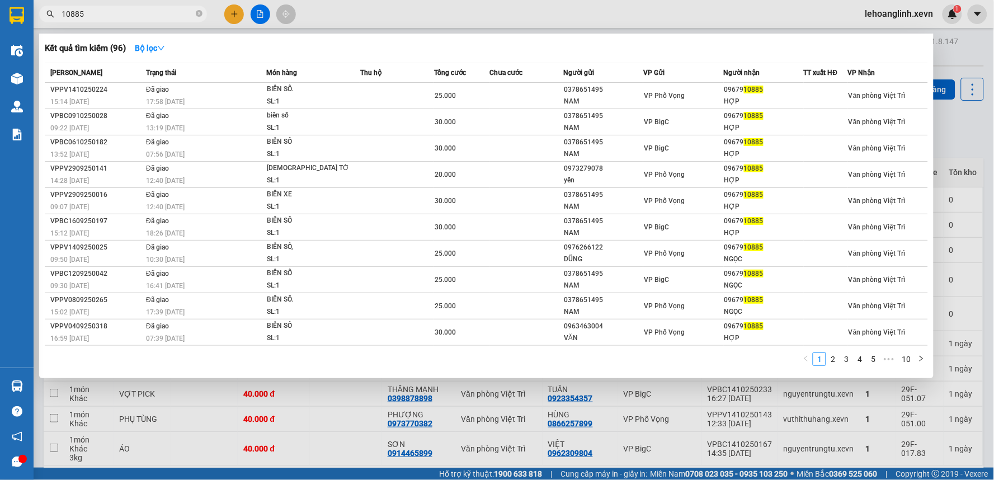
drag, startPoint x: 539, startPoint y: 24, endPoint x: 558, endPoint y: 6, distance: 26.1
click at [539, 23] on div at bounding box center [497, 240] width 994 height 480
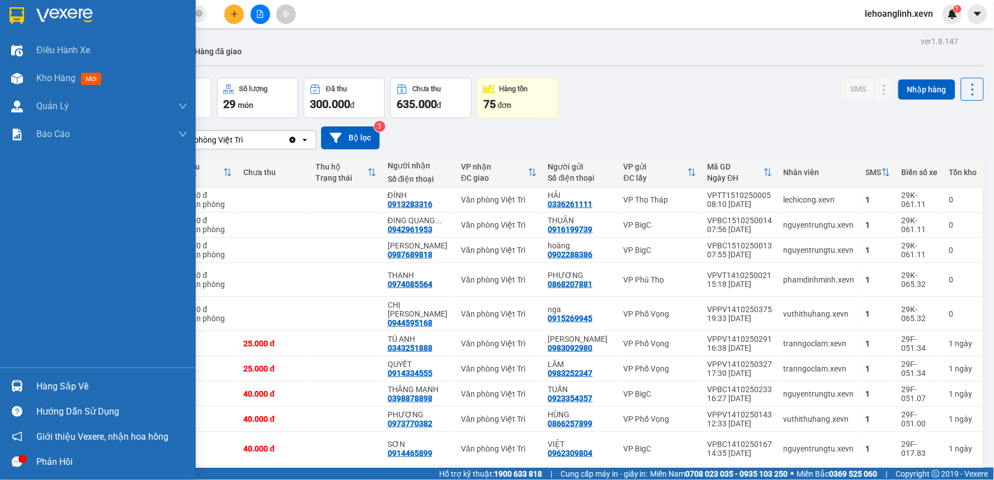
click at [26, 390] on div at bounding box center [17, 387] width 20 height 20
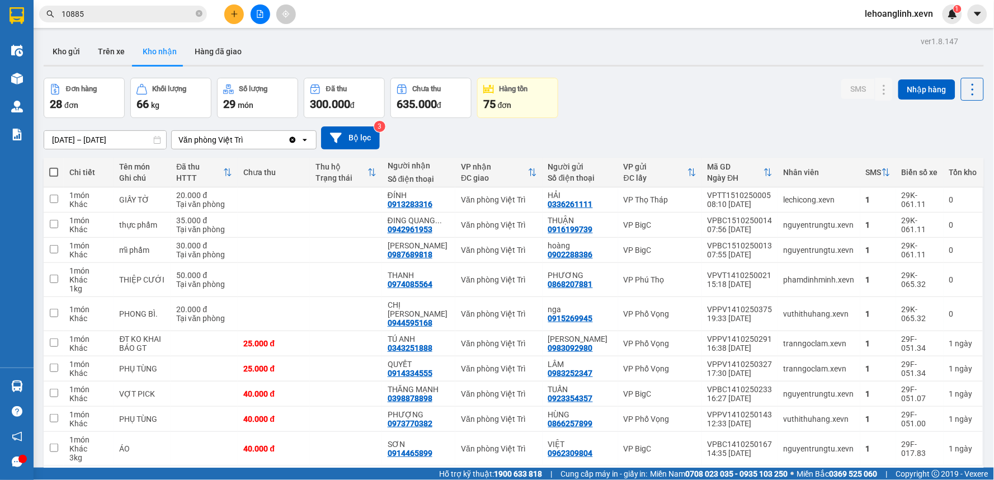
click at [624, 121] on section "Kết quả tìm kiếm ( 96 ) Bộ lọc Mã ĐH Trạng thái Món hàng Thu hộ Tổng cước Chưa …" at bounding box center [497, 240] width 994 height 480
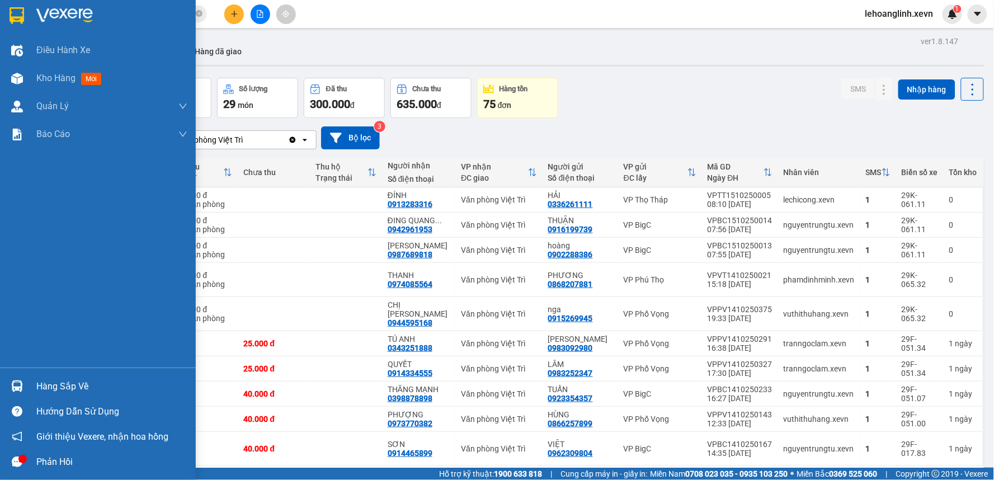
click at [27, 386] on div "Hàng sắp về" at bounding box center [98, 386] width 196 height 25
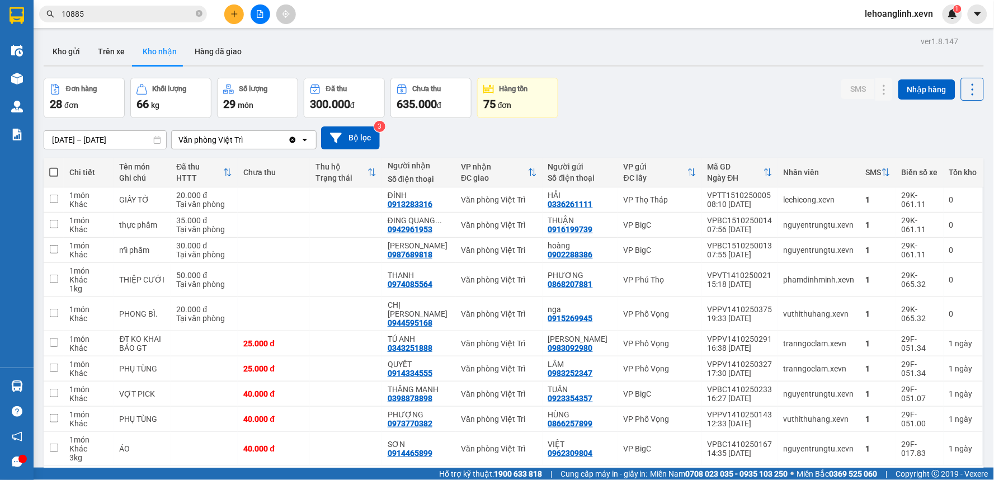
click at [102, 16] on section "Kết quả tìm kiếm ( 96 ) Bộ lọc Mã ĐH Trạng thái Món hàng Thu hộ Tổng cước Chưa …" at bounding box center [497, 240] width 994 height 480
click at [102, 16] on input "10885" at bounding box center [128, 14] width 132 height 12
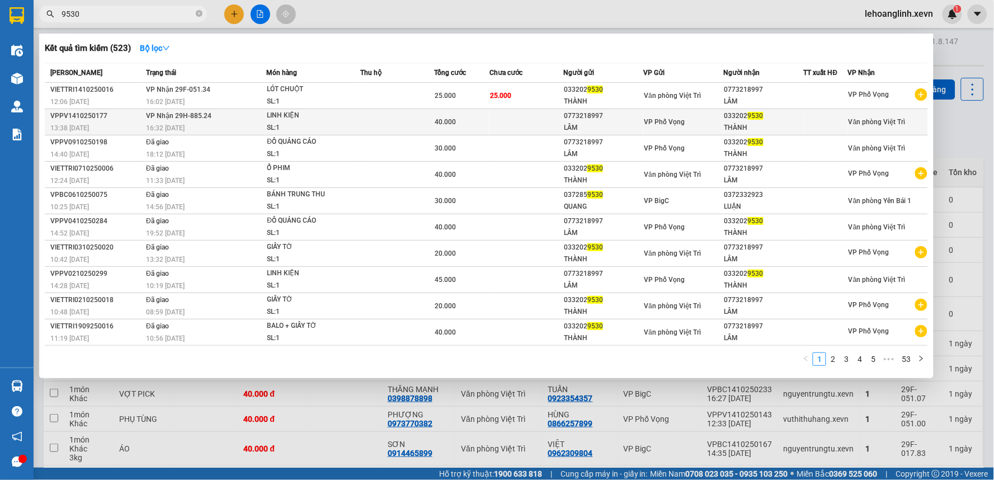
type input "9530"
click at [396, 113] on td at bounding box center [397, 122] width 74 height 26
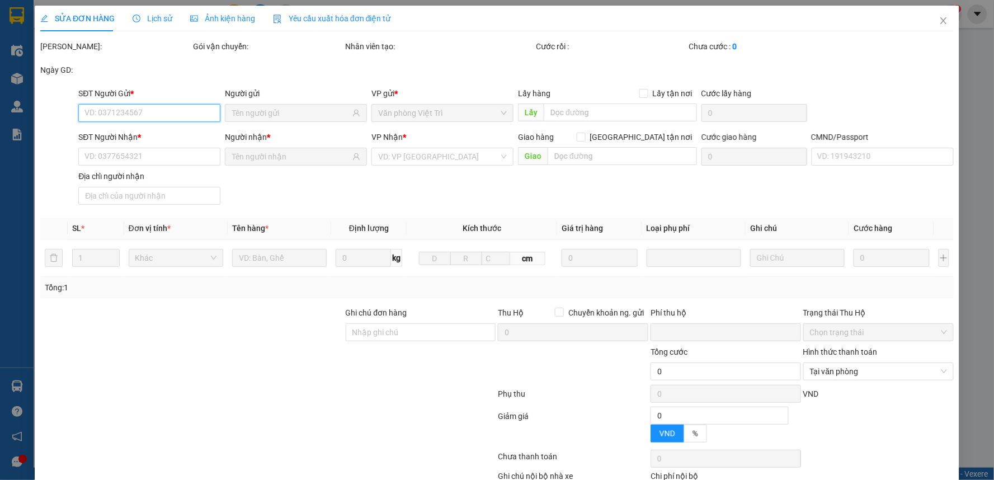
type input "0773218997"
type input "LÂM"
type input "0332029530"
type input "THÀNH"
type input "NGÂN"
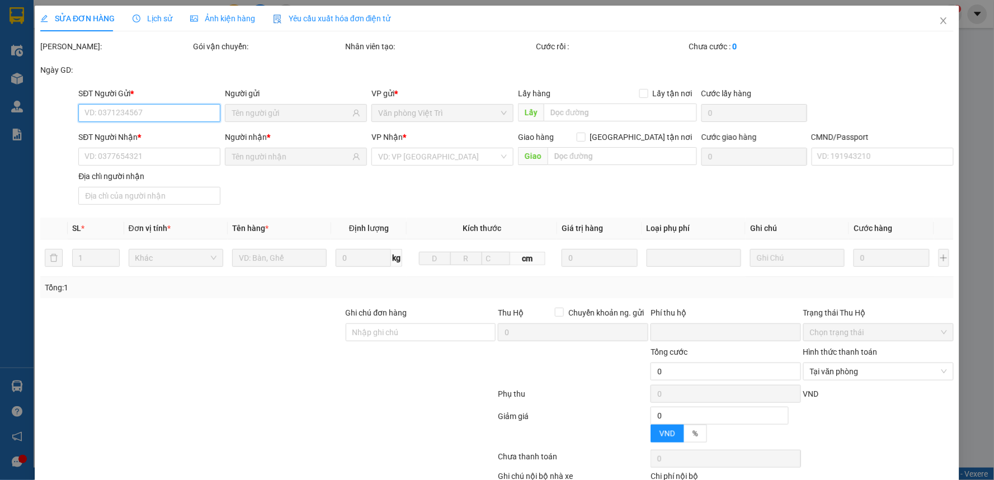
type input "0"
type input "40.000"
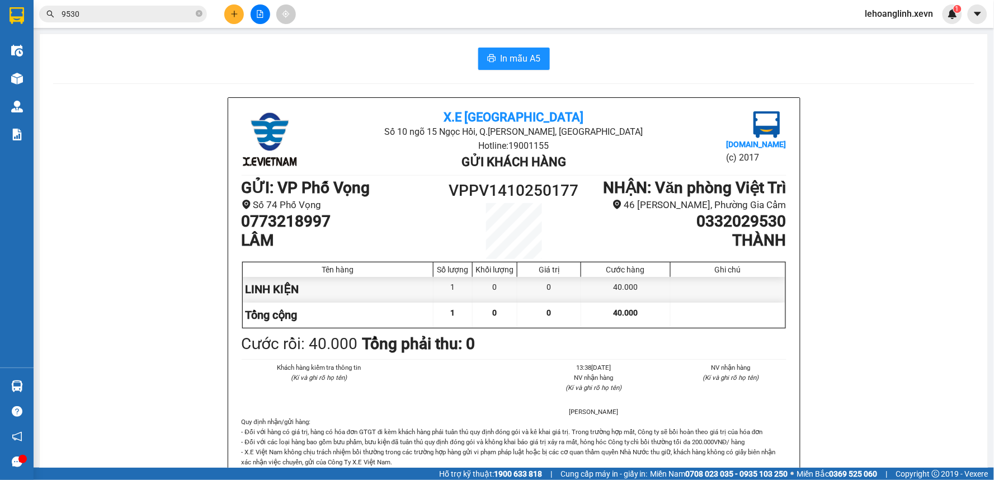
click at [87, 8] on input "9530" at bounding box center [128, 14] width 132 height 12
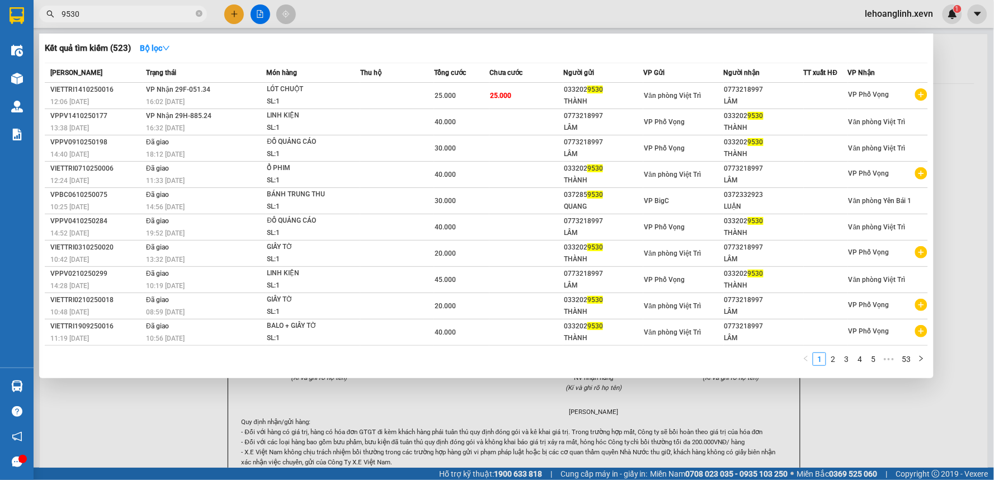
click at [87, 8] on input "9530" at bounding box center [128, 14] width 132 height 12
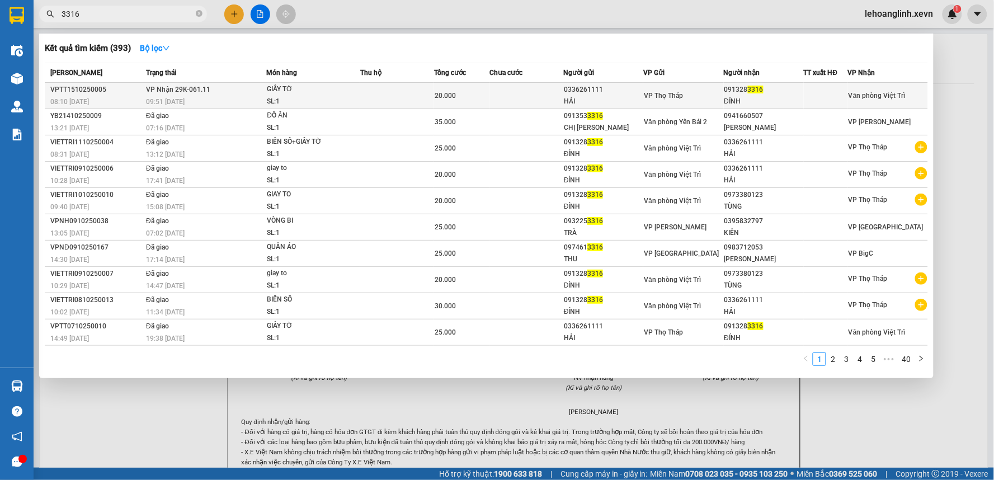
type input "3316"
click at [320, 102] on div "SL: 1" at bounding box center [309, 102] width 84 height 12
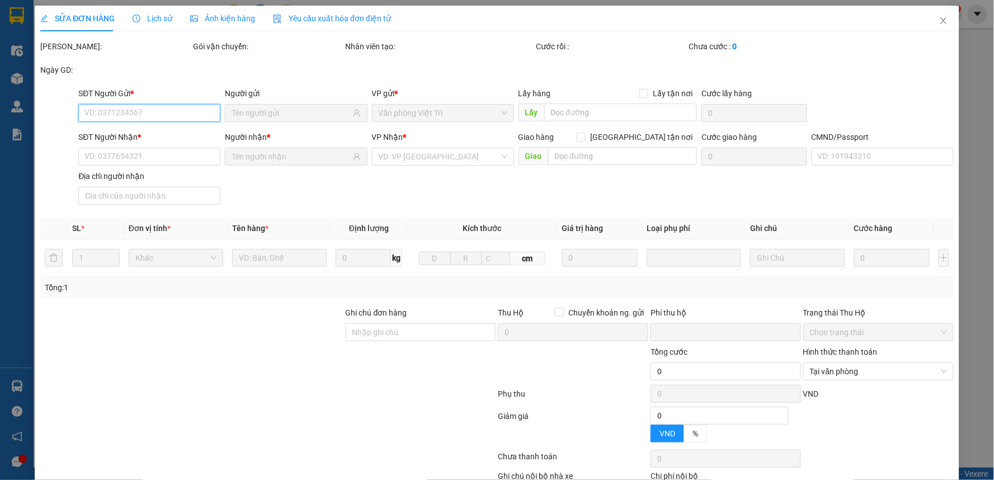
type input "0336261111"
type input "HẢI"
type input "0913283316"
type input "ĐÍNH"
type input "036089013973 [PERSON_NAME]"
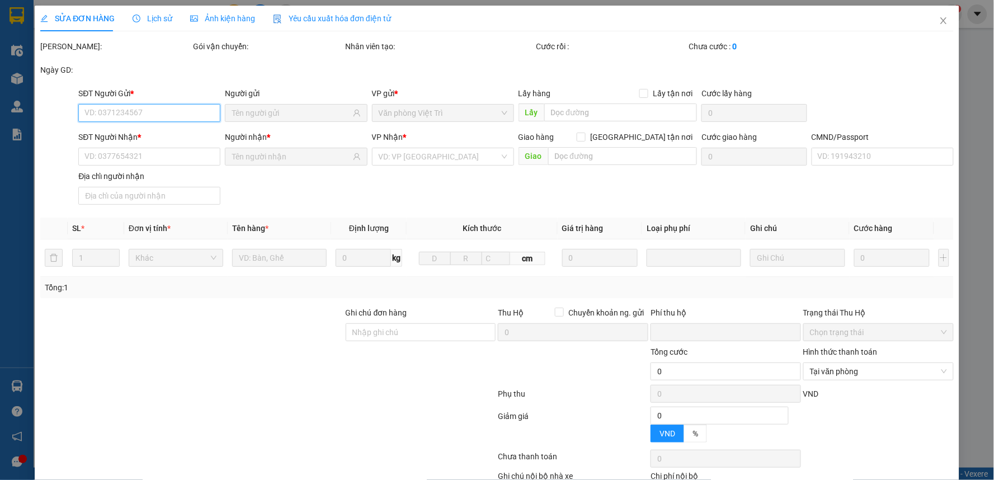
type input "0"
type input "20.000"
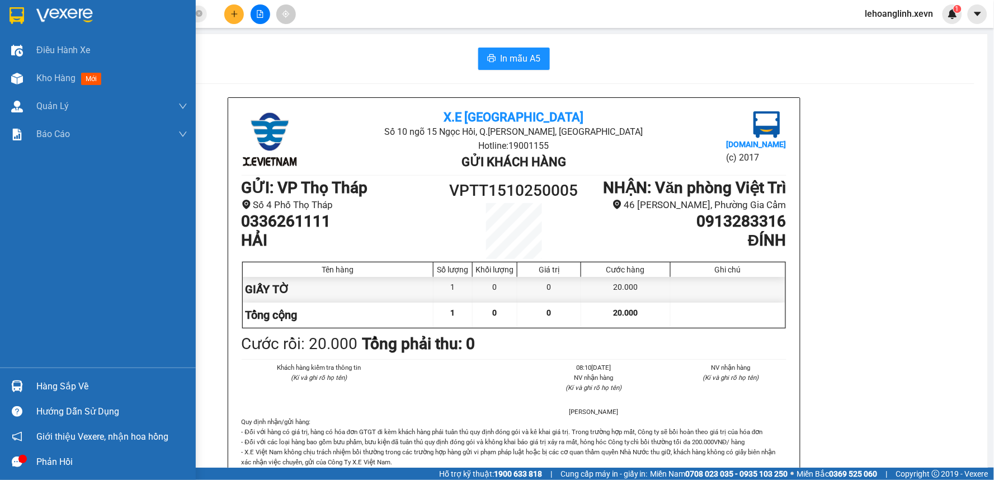
click at [25, 379] on div at bounding box center [17, 387] width 20 height 20
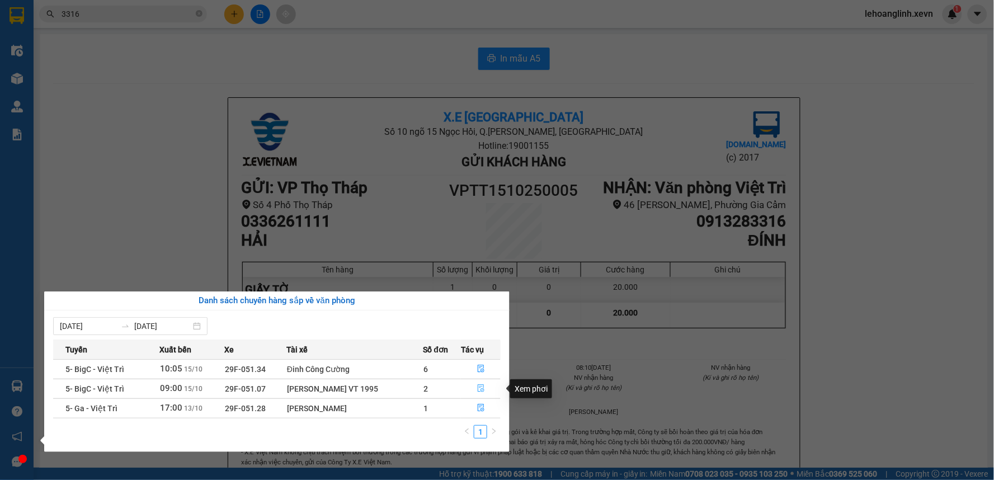
click at [487, 387] on button "button" at bounding box center [481, 389] width 39 height 18
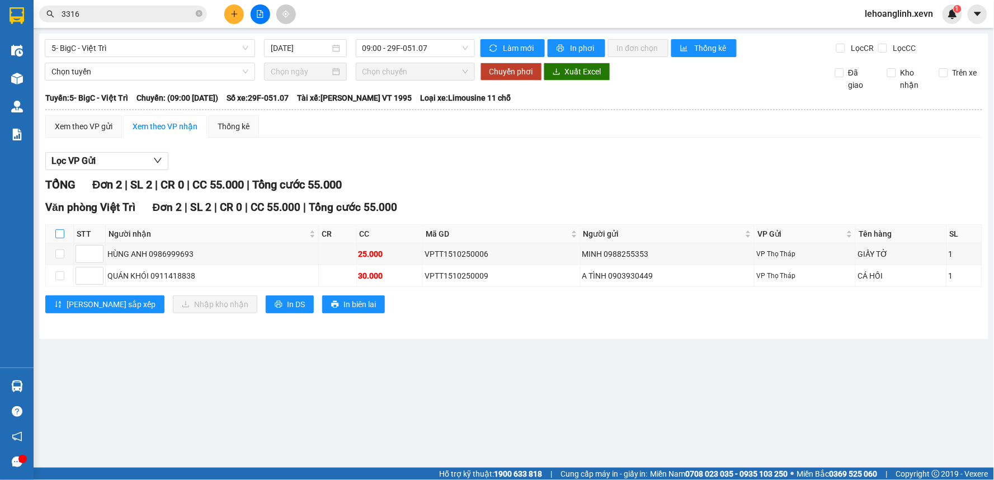
click at [59, 228] on label at bounding box center [59, 234] width 9 height 12
click at [59, 229] on input "checkbox" at bounding box center [59, 233] width 9 height 9
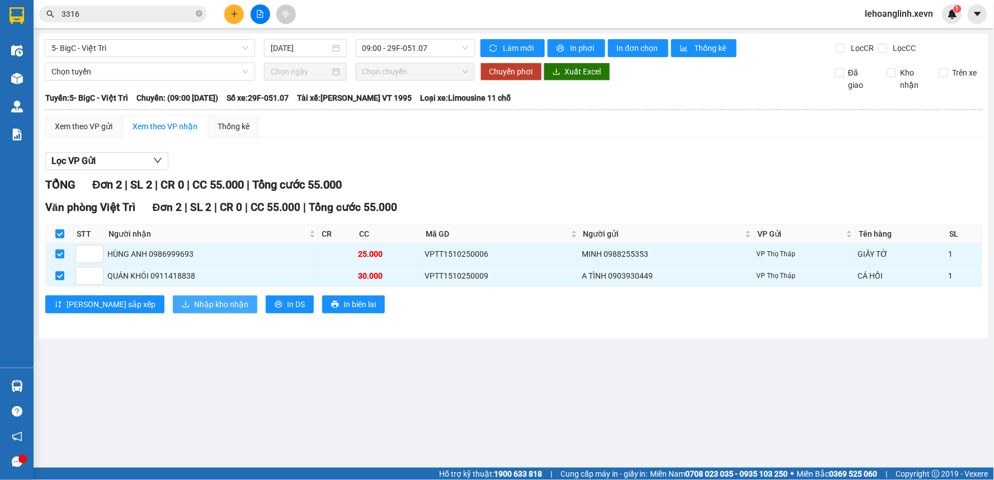
click at [194, 305] on span "Nhập kho nhận" at bounding box center [221, 304] width 54 height 12
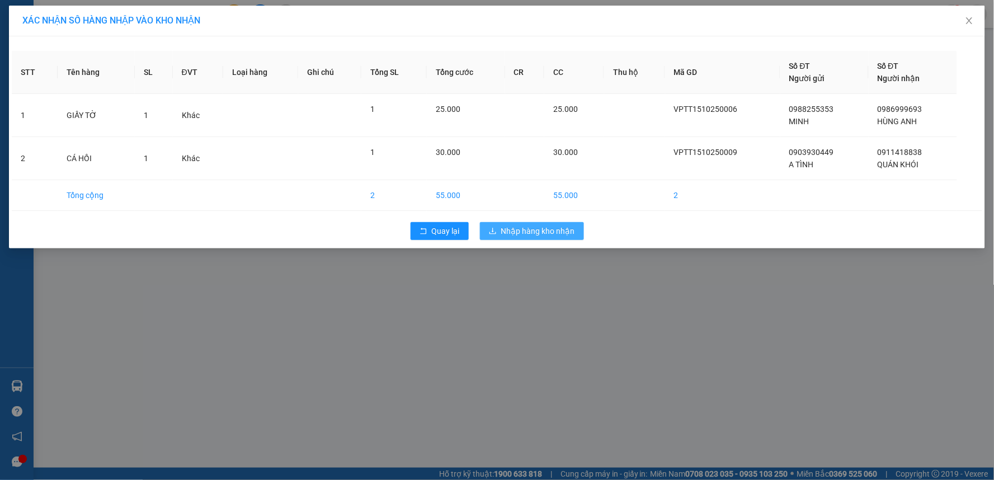
click at [543, 233] on span "Nhập hàng kho nhận" at bounding box center [538, 231] width 74 height 12
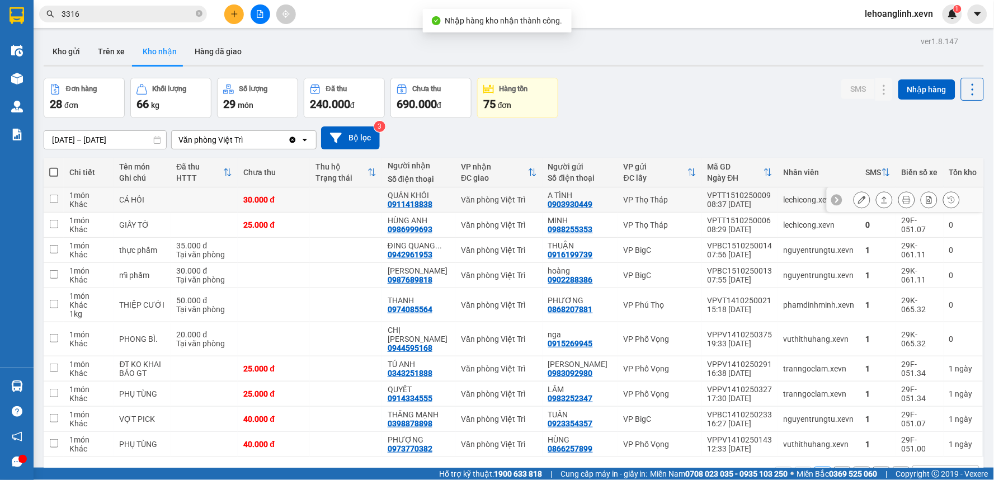
click at [778, 203] on td "lechicong.xevn" at bounding box center [819, 199] width 82 height 25
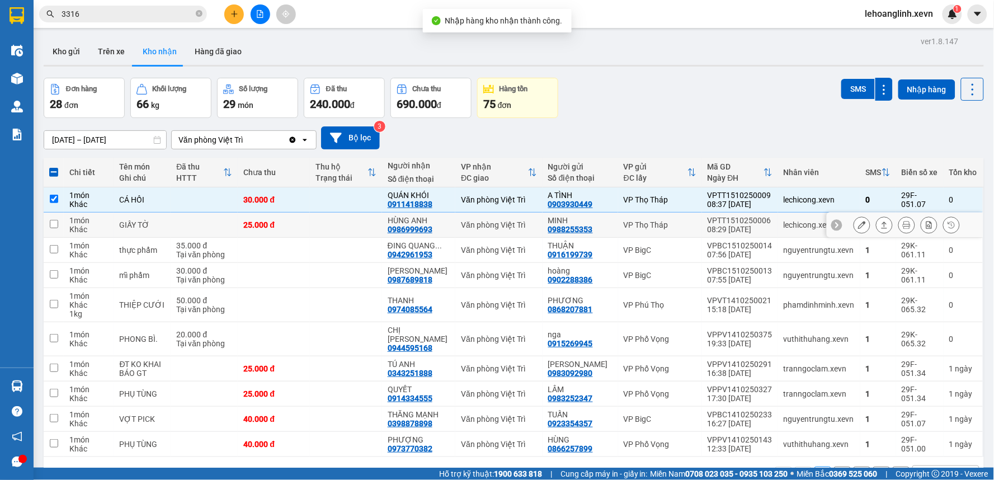
click at [784, 220] on div "lechicong.xevn" at bounding box center [819, 224] width 71 height 9
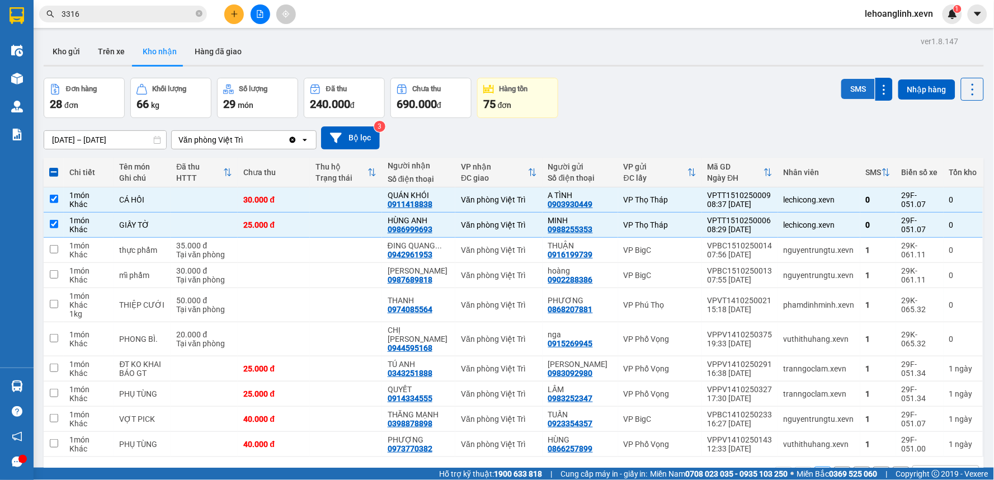
click at [855, 84] on button "SMS" at bounding box center [859, 89] width 34 height 20
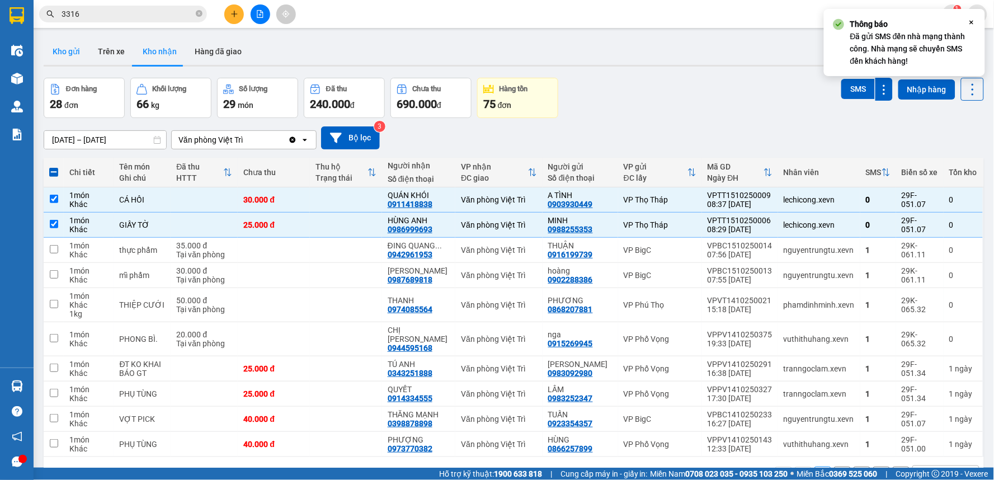
click at [67, 45] on button "Kho gửi" at bounding box center [66, 51] width 45 height 27
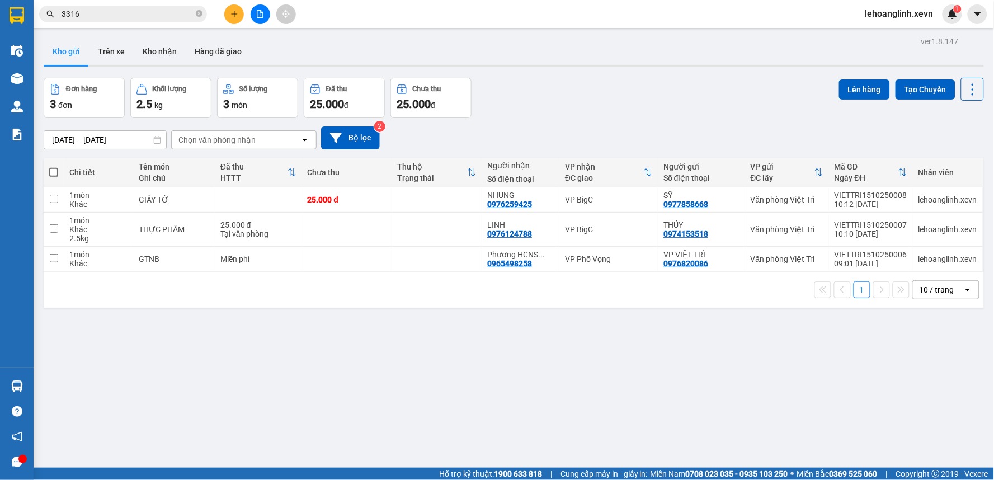
click at [138, 17] on input "3316" at bounding box center [128, 14] width 132 height 12
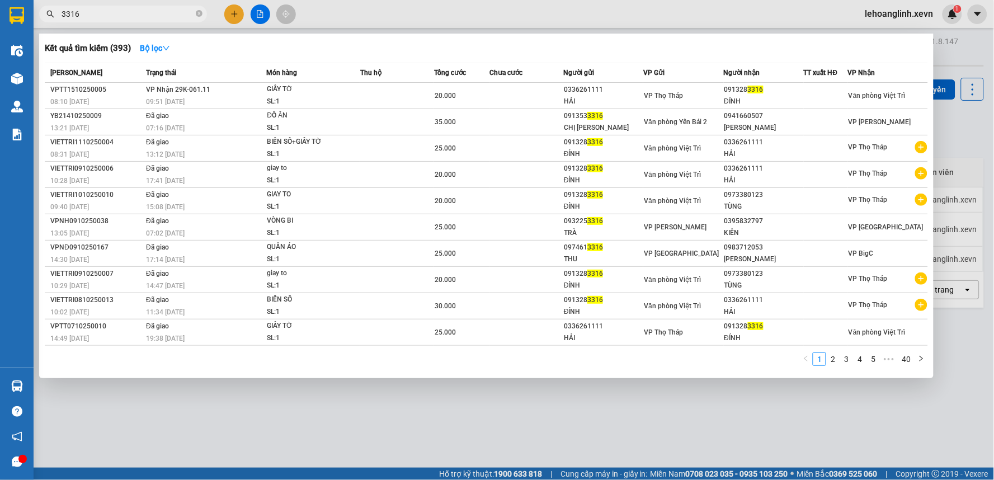
click at [138, 17] on input "3316" at bounding box center [128, 14] width 132 height 12
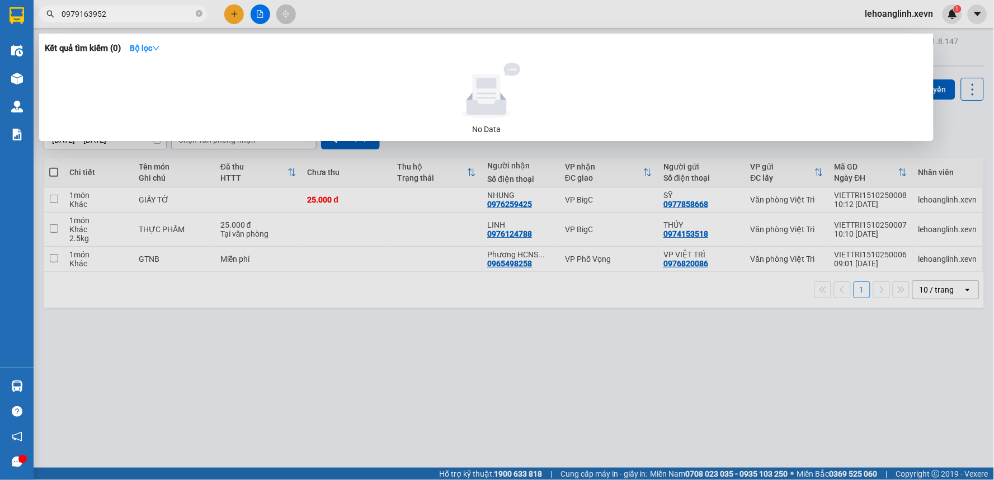
click at [138, 17] on input "0979163952" at bounding box center [128, 14] width 132 height 12
click at [138, 16] on input "0979163952" at bounding box center [128, 14] width 132 height 12
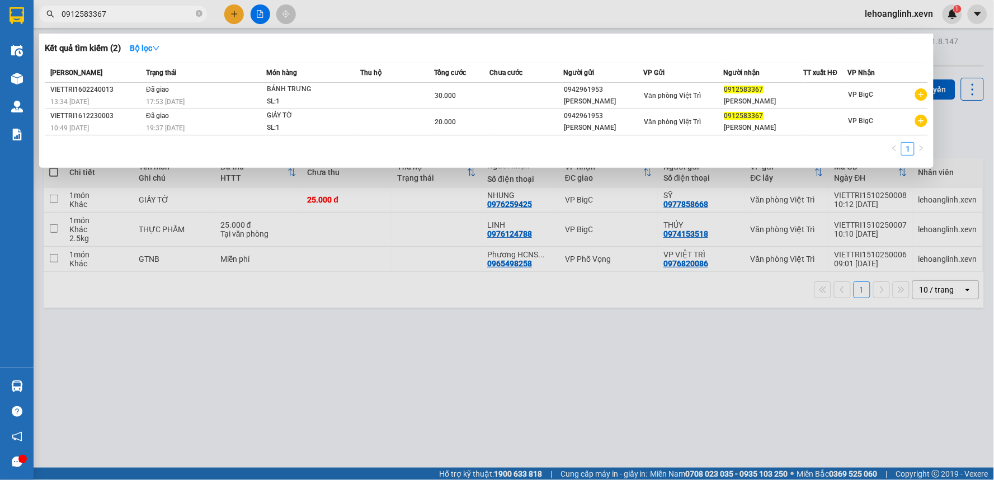
click at [138, 16] on input "0912583367" at bounding box center [128, 14] width 132 height 12
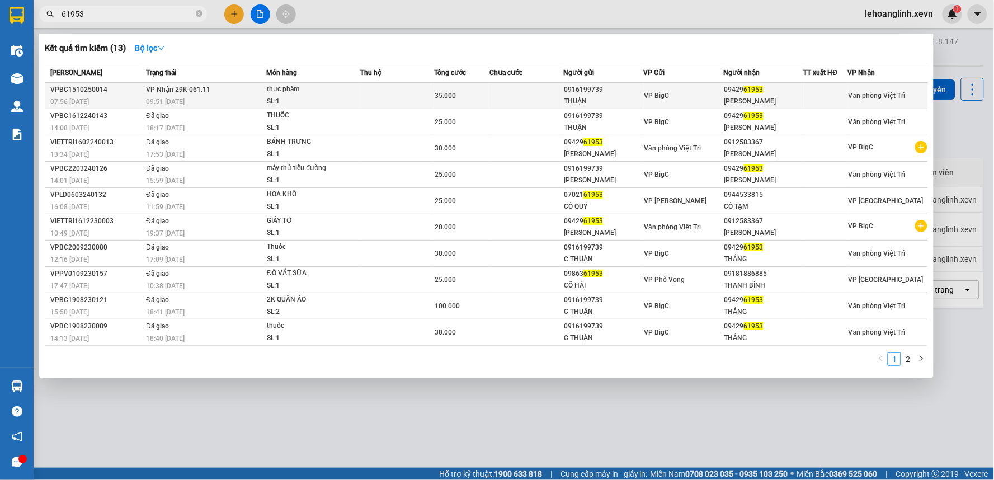
type input "61953"
click at [378, 88] on td at bounding box center [397, 96] width 74 height 26
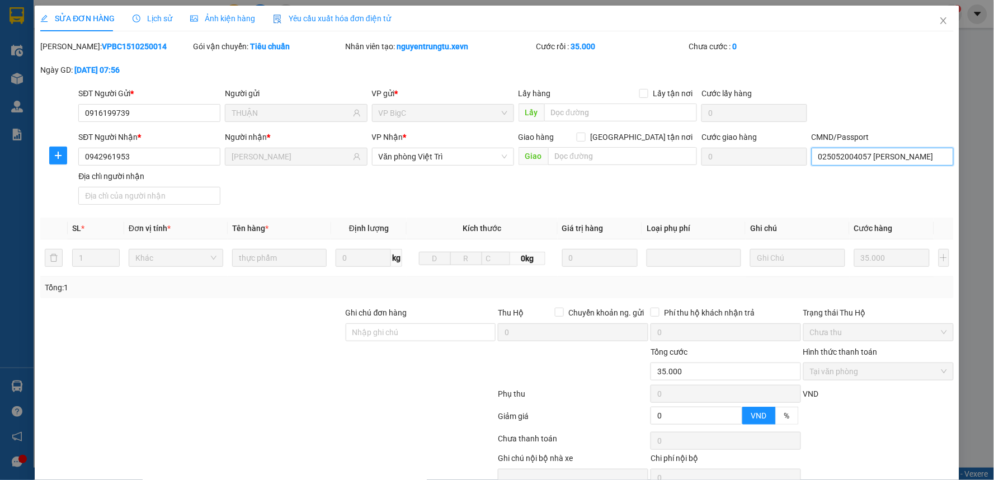
type input "0916199739"
type input "THUẬN"
type input "0942961953"
type input "[PERSON_NAME]"
type input "025052004057 [PERSON_NAME]"
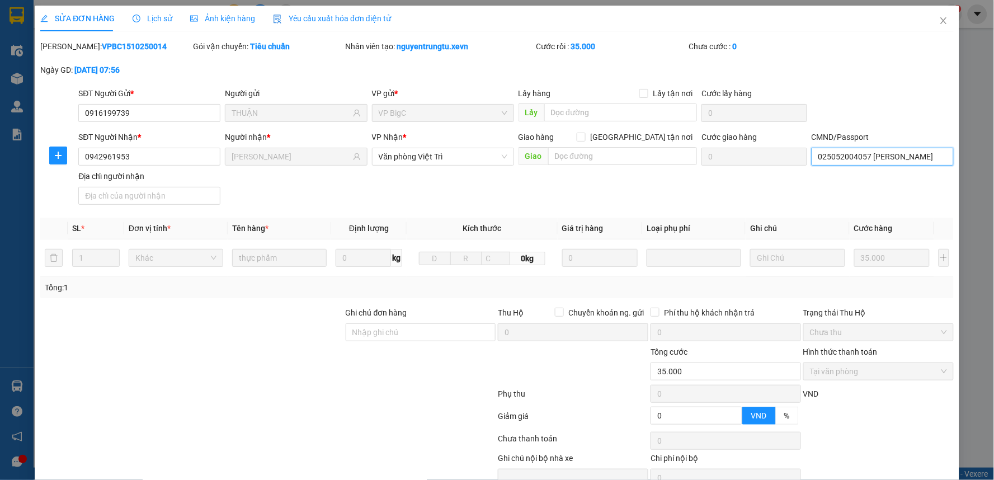
type input "0"
type input "35.000"
click at [858, 157] on input "025052004057 [PERSON_NAME]" at bounding box center [883, 157] width 142 height 18
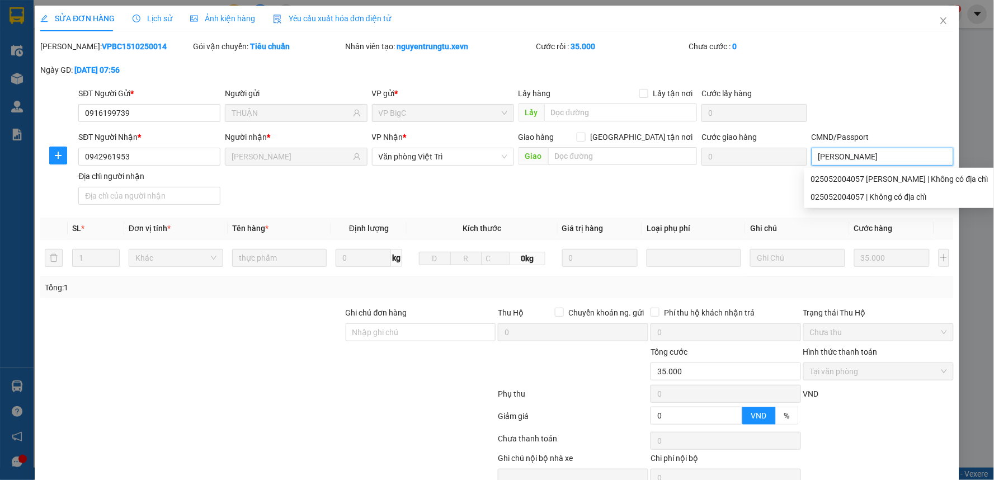
type input "[PERSON_NAME]"
click at [764, 186] on div "SĐT Người Nhận * 0942961953 Người nhận * ĐING QUANG THẮNG VP Nhận * Văn phòng V…" at bounding box center [516, 170] width 880 height 78
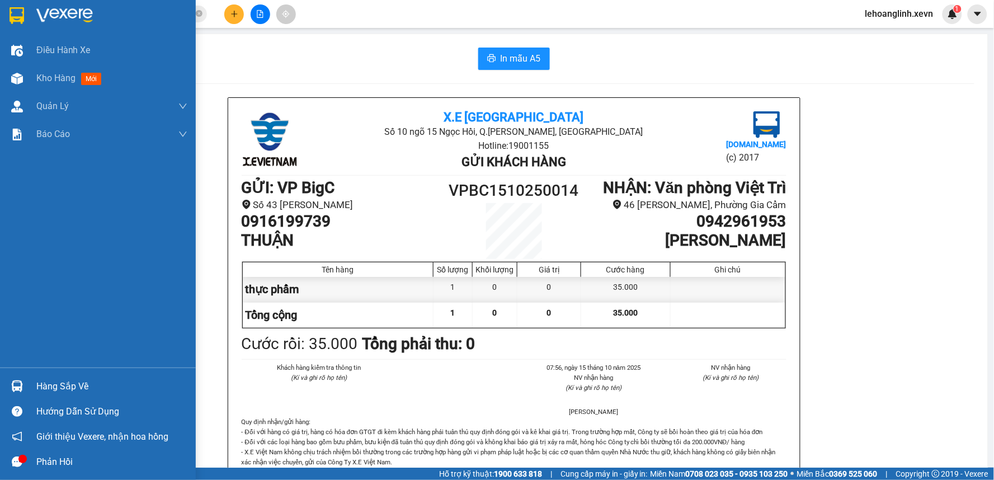
click at [34, 383] on div "Hàng sắp về" at bounding box center [98, 386] width 196 height 25
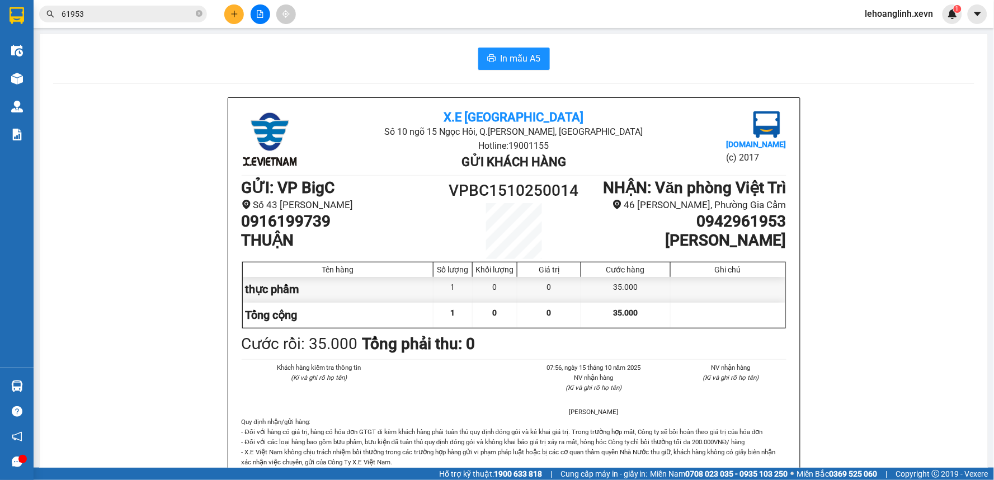
click at [112, 16] on section "Kết quả tìm kiếm ( 13 ) Bộ lọc Mã ĐH Trạng thái Món hàng Thu hộ Tổng cước Chưa …" at bounding box center [497, 240] width 994 height 480
click at [112, 16] on input "61953" at bounding box center [128, 14] width 132 height 12
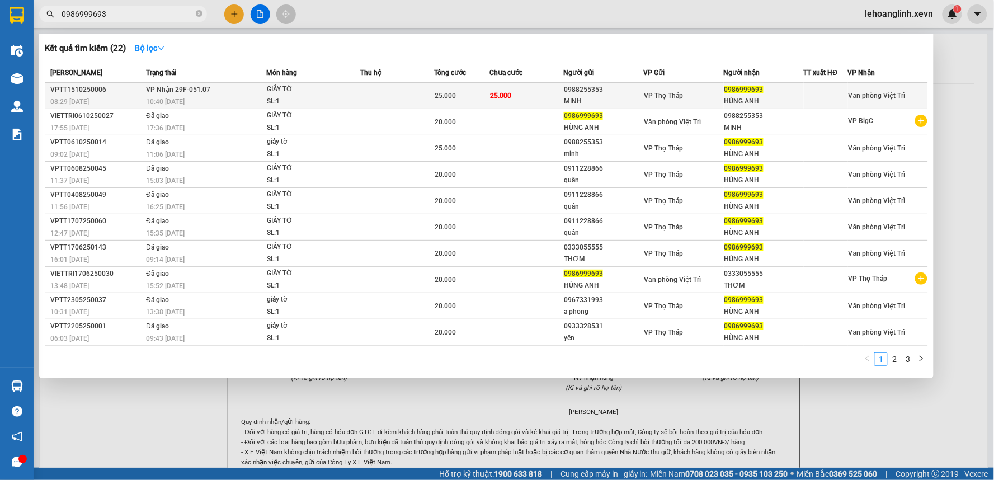
type input "0986999693"
click at [333, 97] on div "SL: 1" at bounding box center [309, 102] width 84 height 12
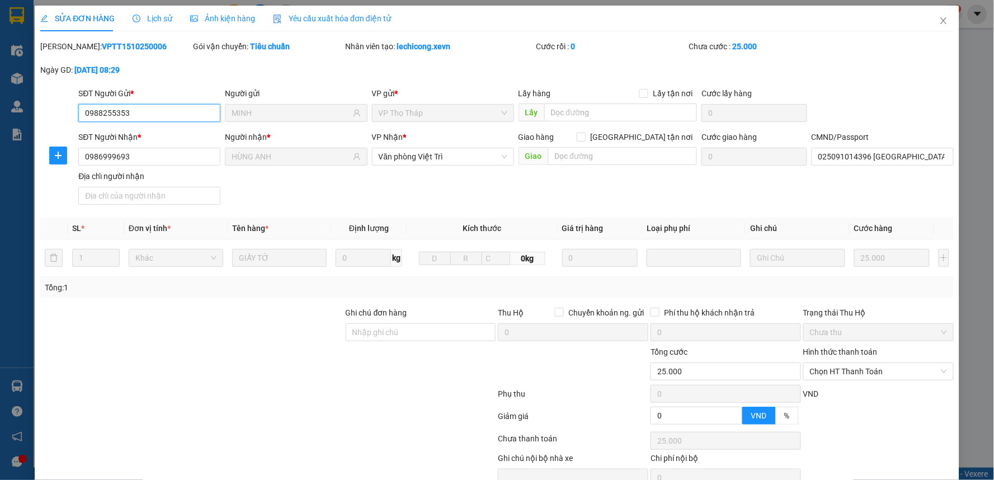
type input "0988255353"
type input "MINH"
type input "0986999693"
type input "HÙNG ANH"
type input "025091014396 [GEOGRAPHIC_DATA]"
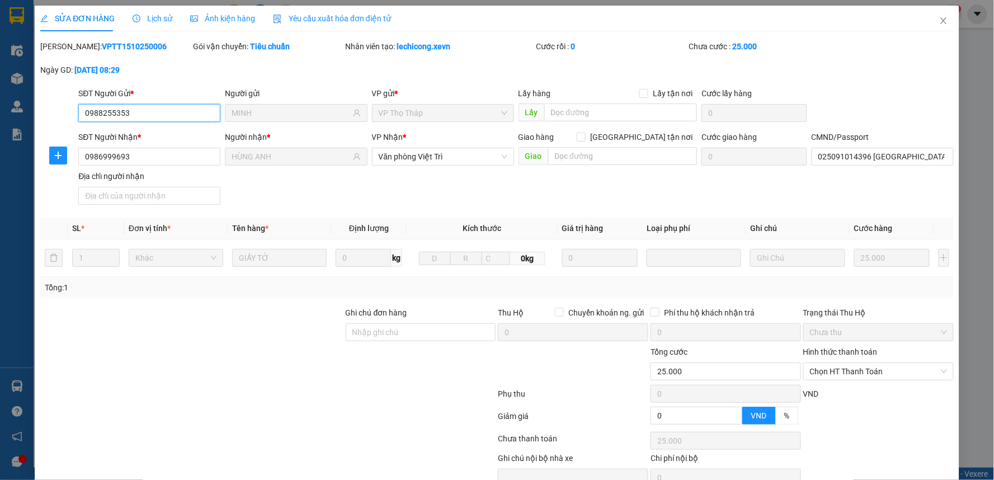
type input "0"
type input "25.000"
click at [857, 363] on span "Chọn HT Thanh Toán" at bounding box center [878, 371] width 137 height 17
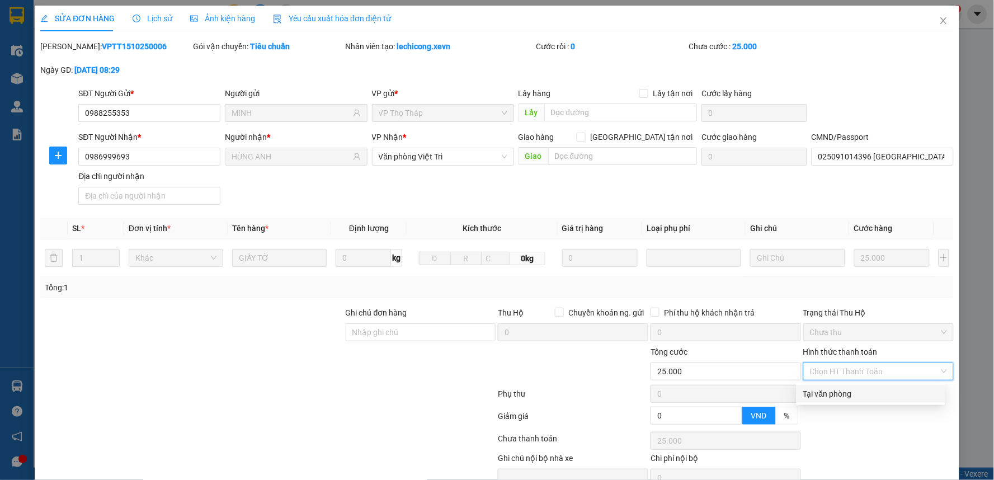
click at [839, 388] on div "Tại văn phòng" at bounding box center [870, 394] width 135 height 12
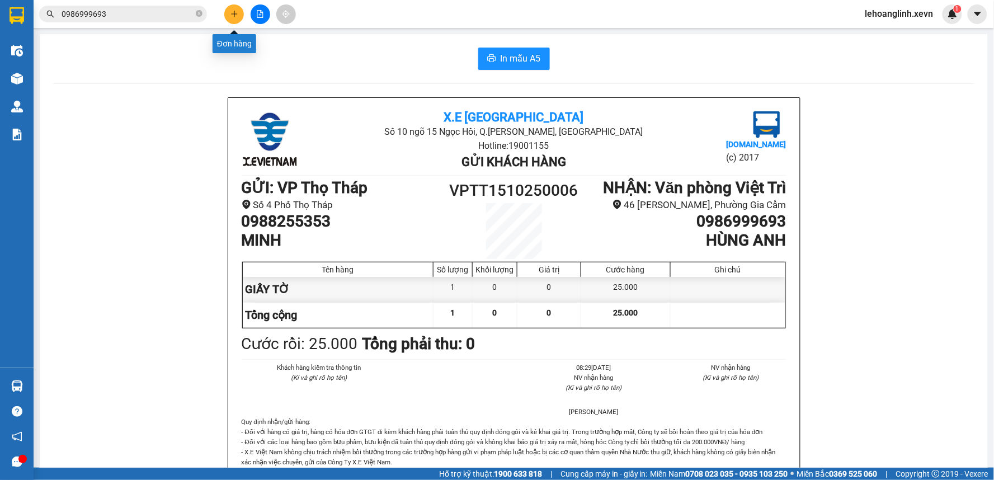
click at [228, 19] on button at bounding box center [234, 14] width 20 height 20
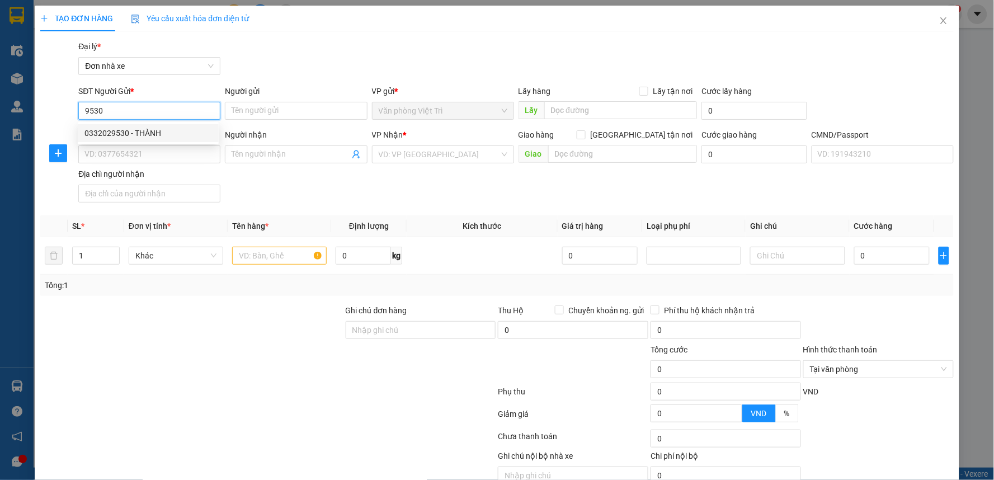
click at [142, 128] on div "0332029530 - THÀNH" at bounding box center [148, 133] width 128 height 12
type input "0332029530"
type input "THÀNH"
type input "0773218997"
type input "LÂM"
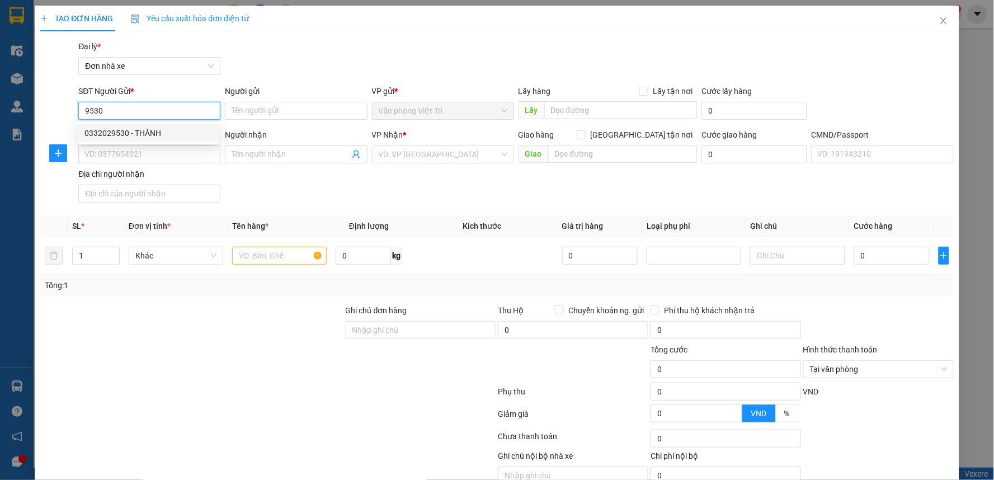
type input "0878507126 NAM"
type input "0332029530"
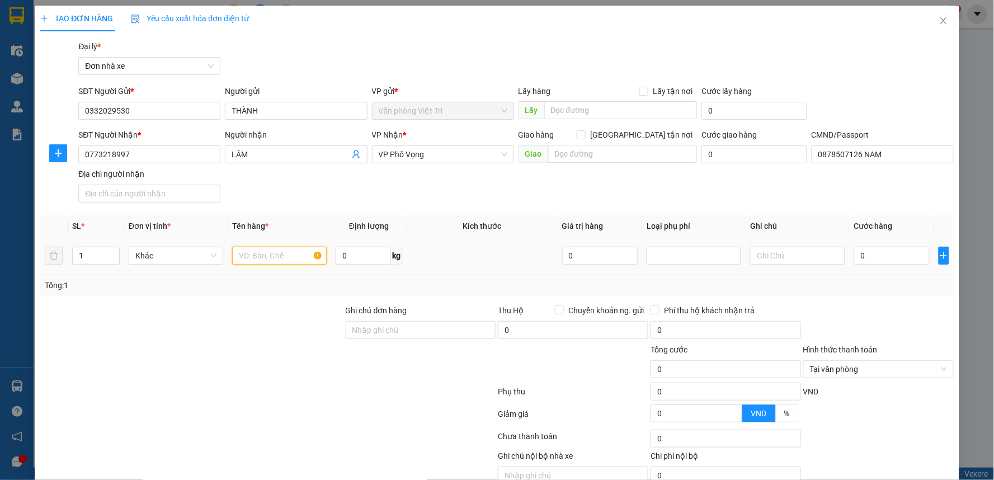
click at [289, 250] on input "text" at bounding box center [279, 256] width 95 height 18
type input "CỐC GIẤY"
type input "5"
click at [873, 253] on input "0" at bounding box center [892, 256] width 76 height 18
type input "4"
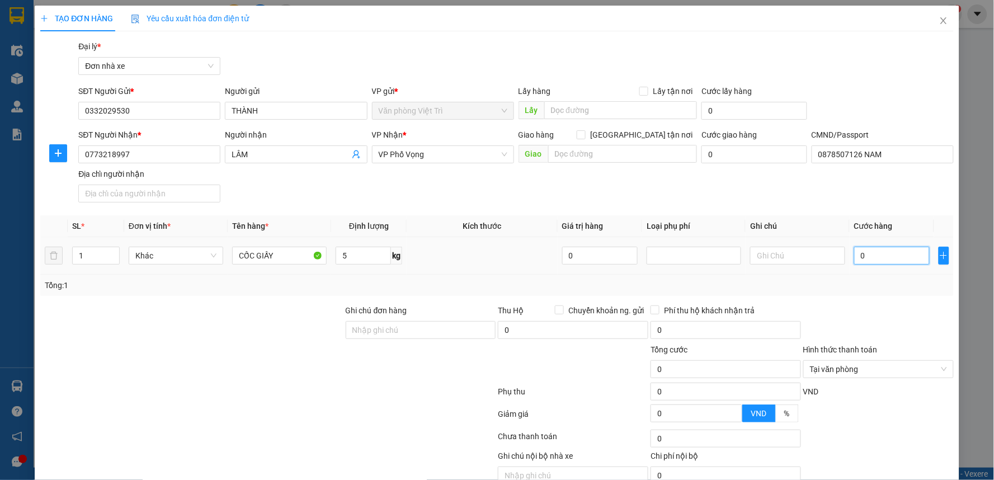
type input "4"
click at [876, 199] on div "SĐT Người Nhận * 0773218997 Người nhận LÂM VP Nhận * VP Phố Vọng Giao hàng [GEO…" at bounding box center [516, 168] width 880 height 78
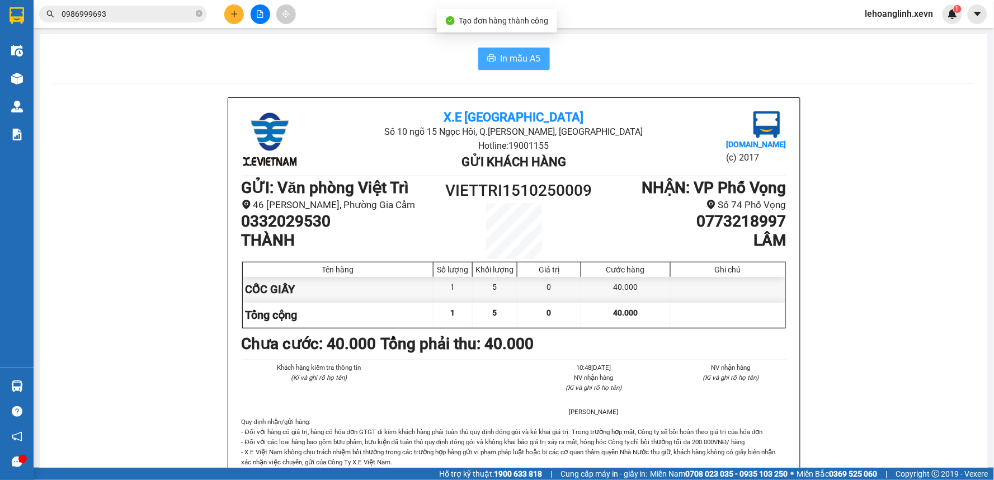
click at [528, 57] on span "In mẫu A5" at bounding box center [521, 58] width 40 height 14
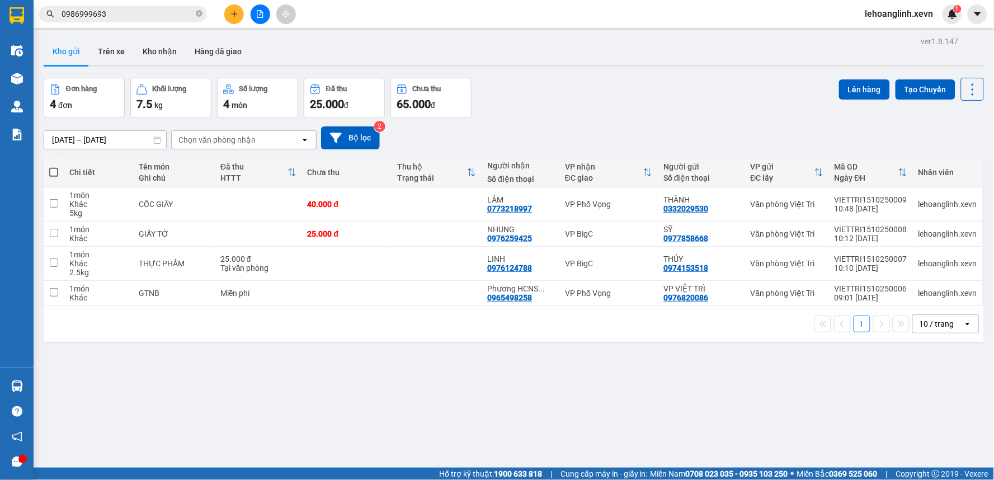
click at [137, 10] on input "0986999693" at bounding box center [128, 14] width 132 height 12
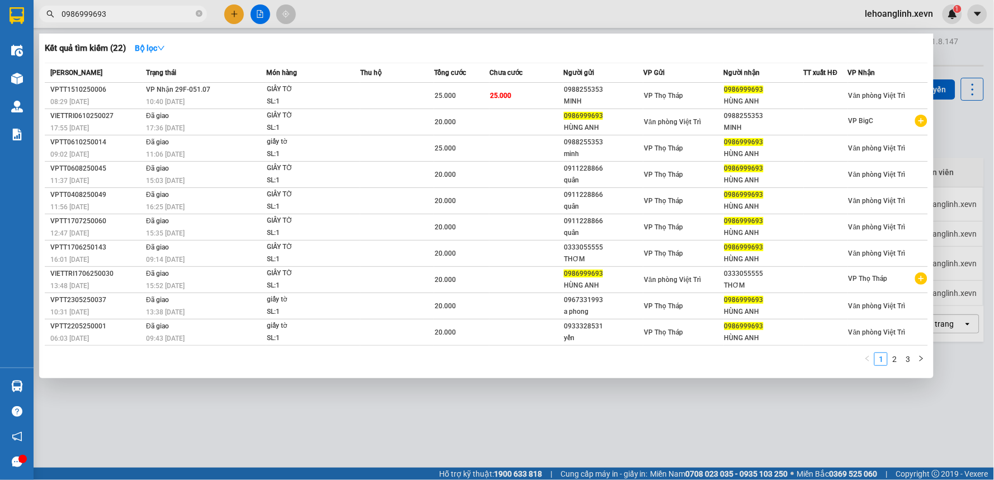
click at [137, 10] on input "0986999693" at bounding box center [128, 14] width 132 height 12
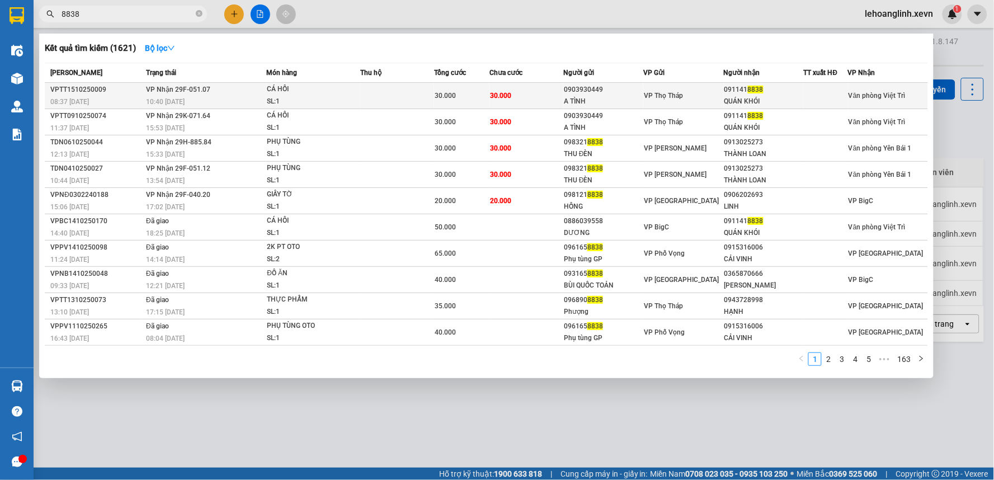
type input "8838"
click at [638, 94] on div "0903930449" at bounding box center [603, 90] width 79 height 12
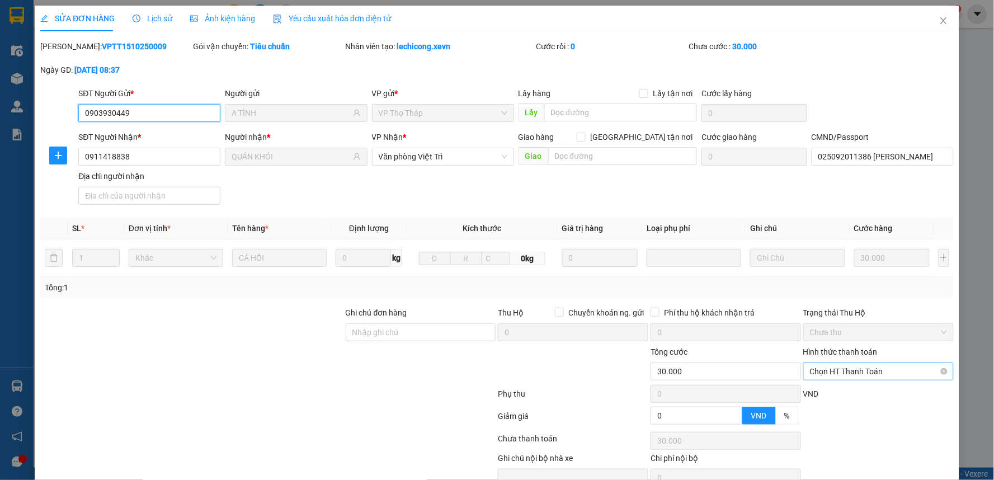
click at [857, 363] on span "Chọn HT Thanh Toán" at bounding box center [878, 371] width 137 height 17
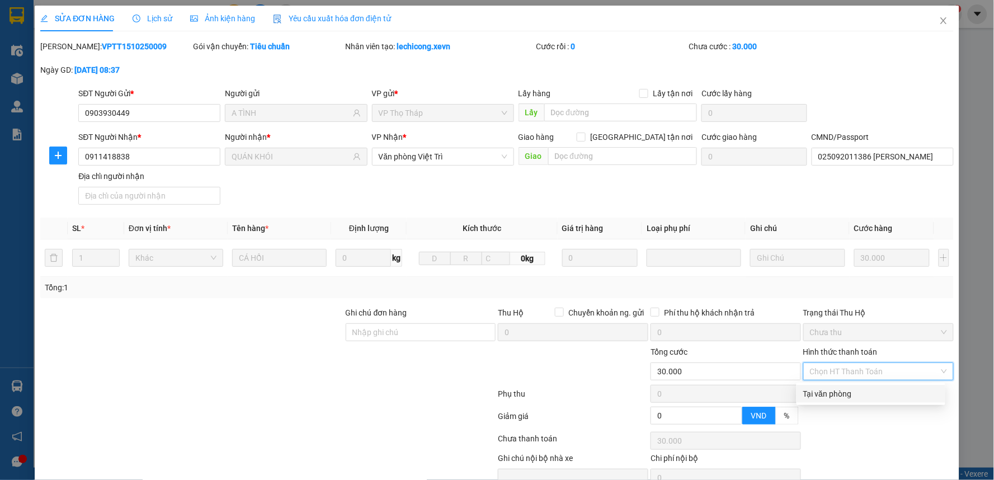
click at [851, 385] on div "Tại văn phòng" at bounding box center [871, 394] width 149 height 18
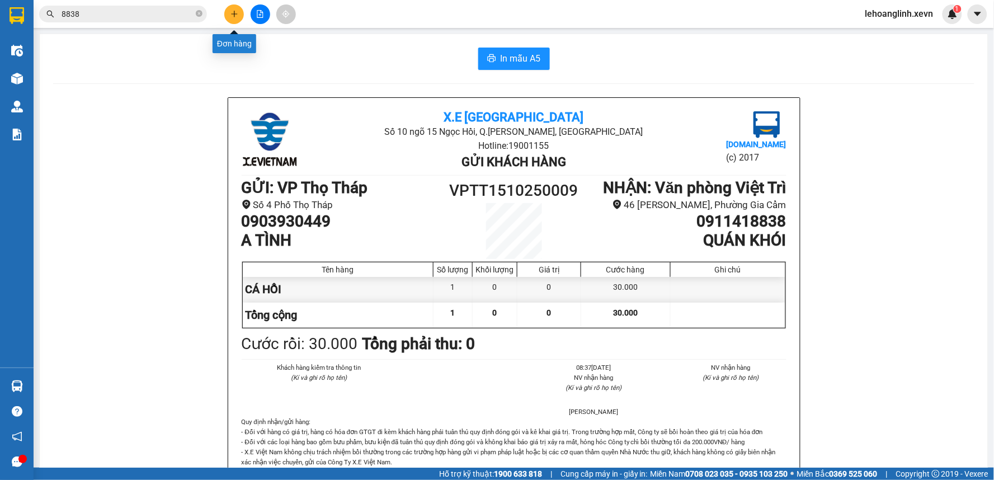
click at [232, 13] on icon "plus" at bounding box center [235, 14] width 8 height 8
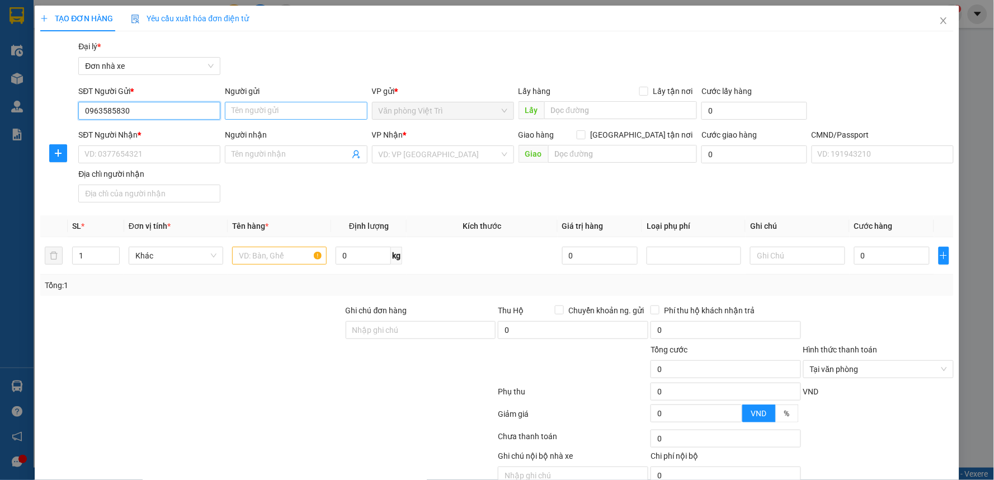
type input "0963585830"
click at [260, 105] on input "Người gửi" at bounding box center [296, 111] width 142 height 18
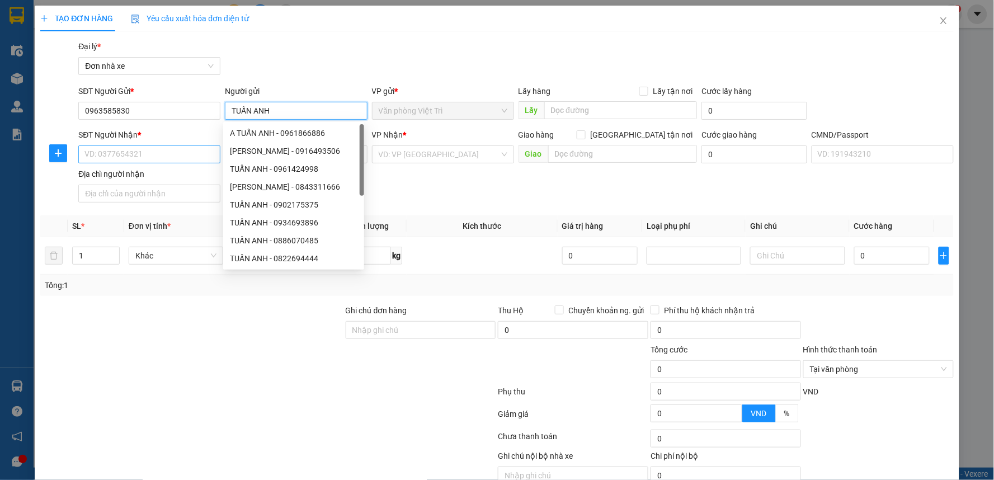
type input "TUẤN ANH"
click at [169, 149] on input "SĐT Người Nhận *" at bounding box center [149, 154] width 142 height 18
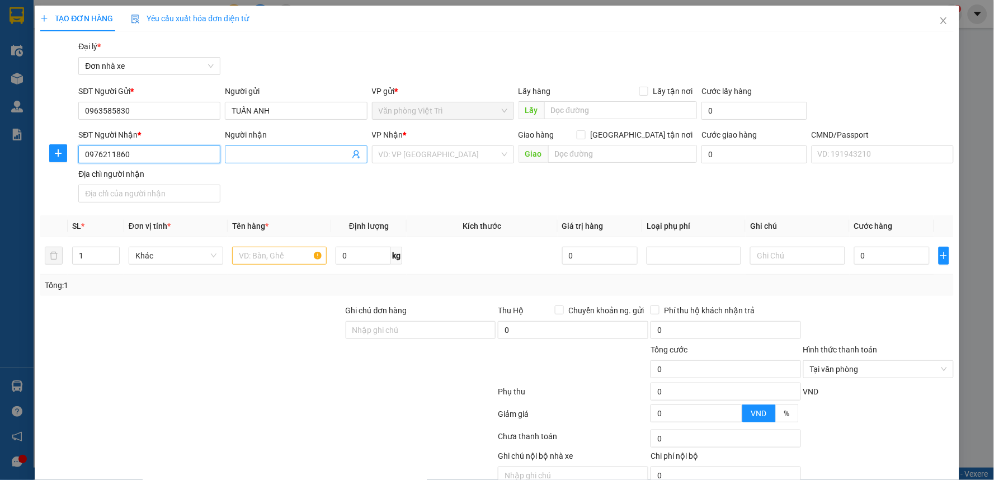
type input "0976211860"
click at [251, 155] on input "Người nhận" at bounding box center [290, 154] width 117 height 12
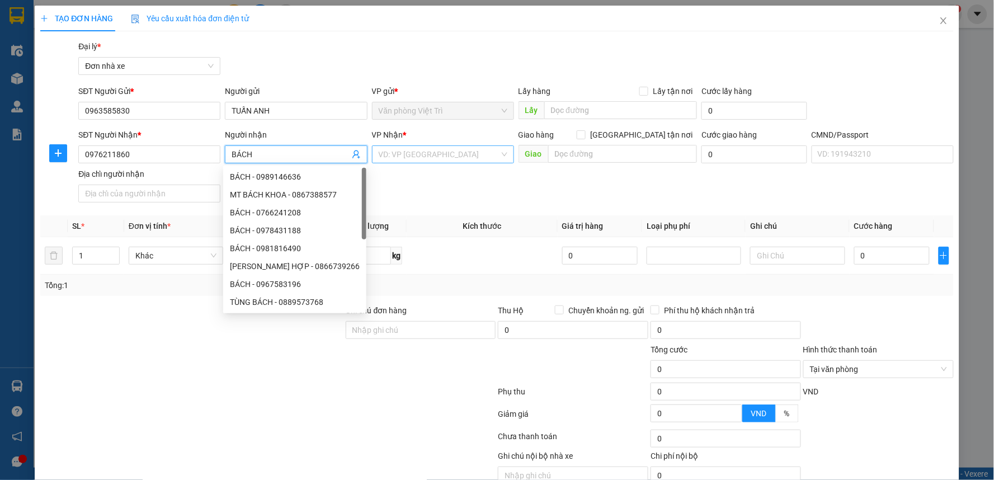
type input "BÁCH"
click at [433, 148] on input "search" at bounding box center [439, 154] width 121 height 17
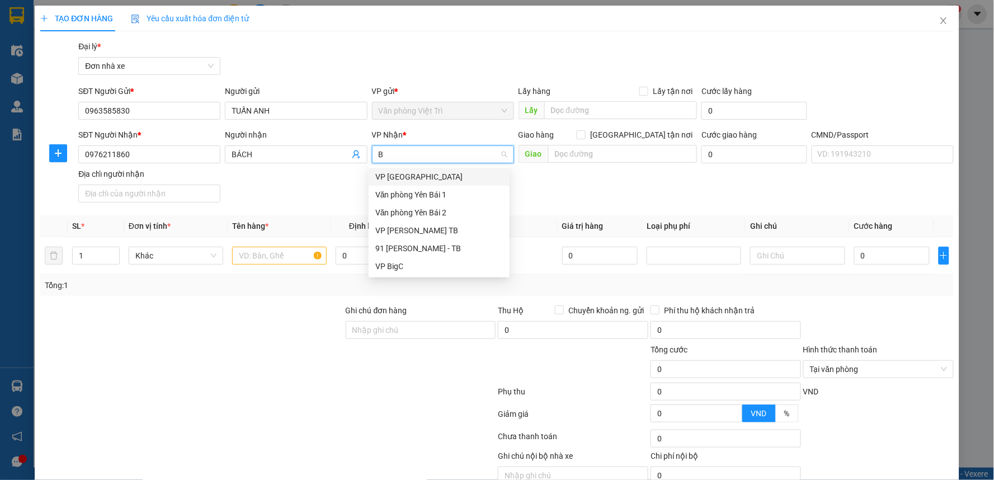
type input "BI"
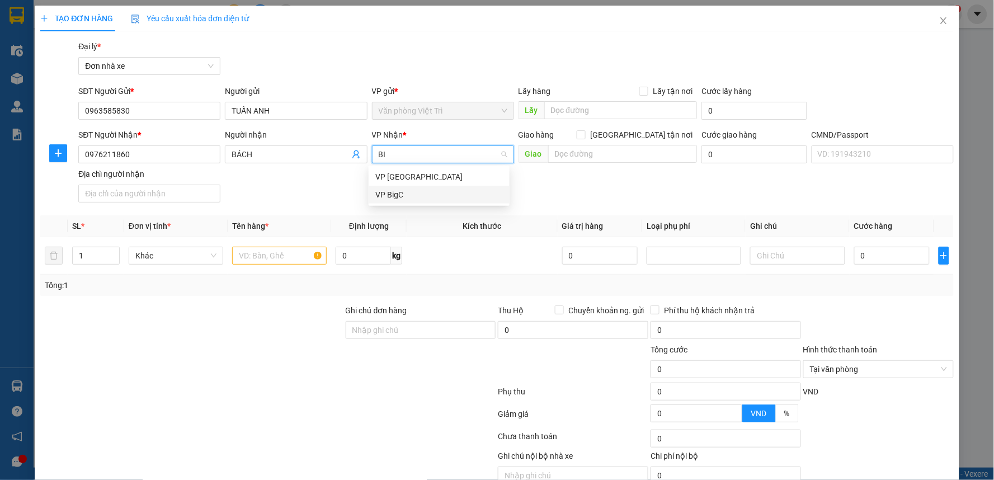
click at [390, 196] on div "VP BigC" at bounding box center [439, 195] width 128 height 12
click at [247, 254] on input "text" at bounding box center [279, 256] width 95 height 18
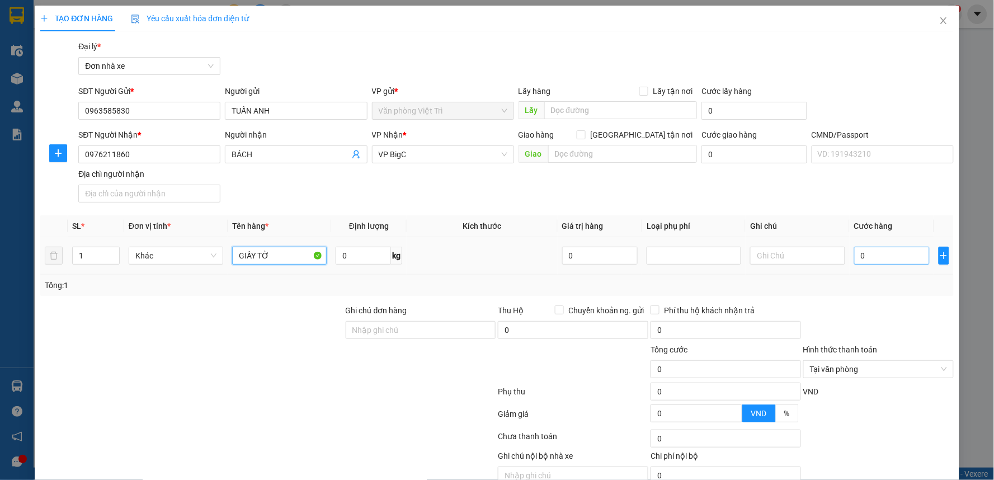
type input "GIẤY TỜ"
click at [879, 249] on input "0" at bounding box center [892, 256] width 76 height 18
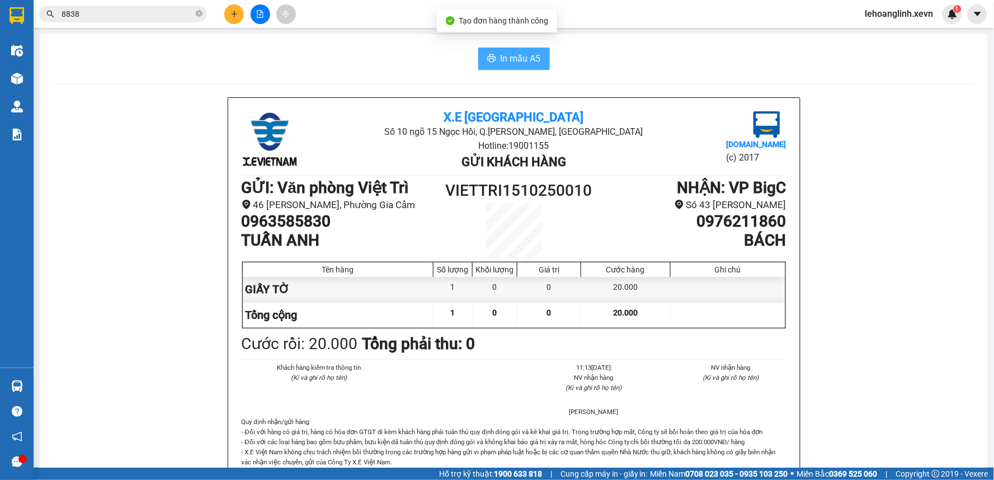
click at [515, 62] on span "In mẫu A5" at bounding box center [521, 58] width 40 height 14
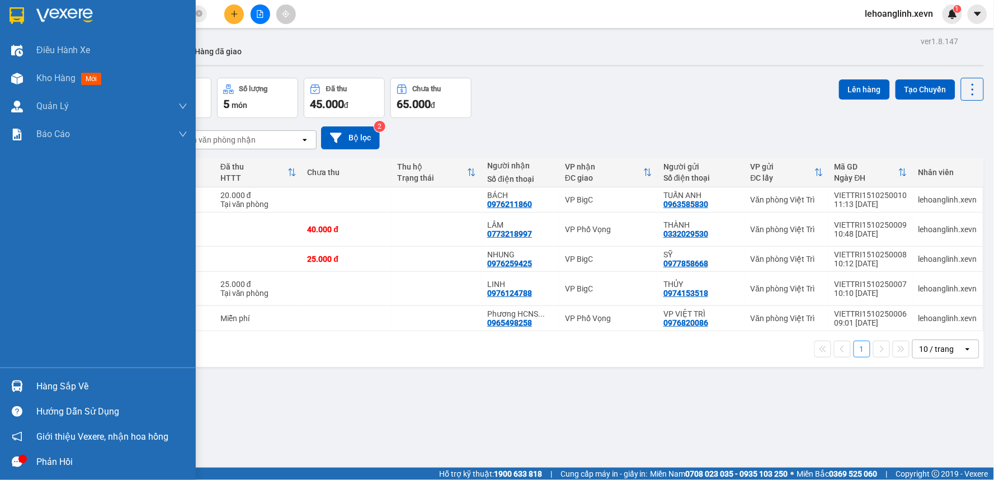
click at [28, 380] on div "Hàng sắp về" at bounding box center [98, 386] width 196 height 25
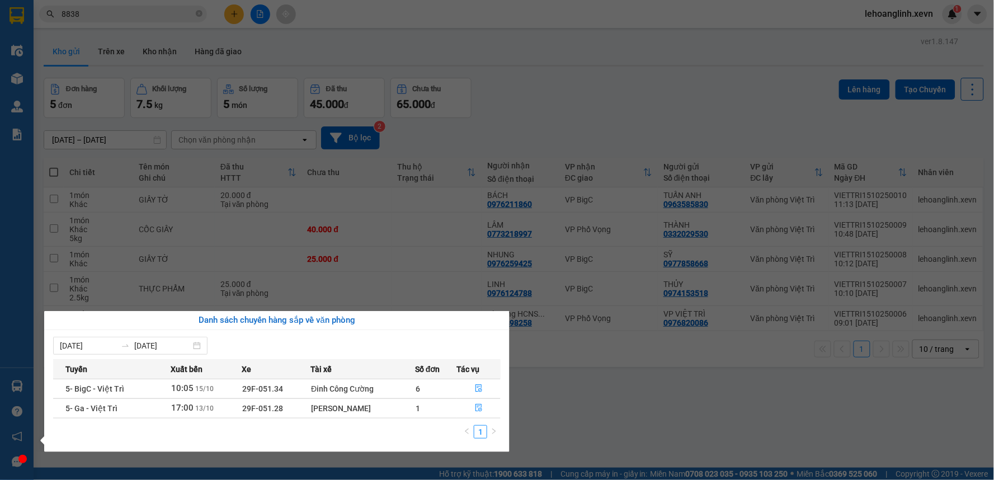
click at [561, 110] on section "Kết quả tìm kiếm ( 1621 ) Bộ lọc Mã ĐH Trạng thái Món hàng Thu hộ Tổng cước Chư…" at bounding box center [497, 240] width 994 height 480
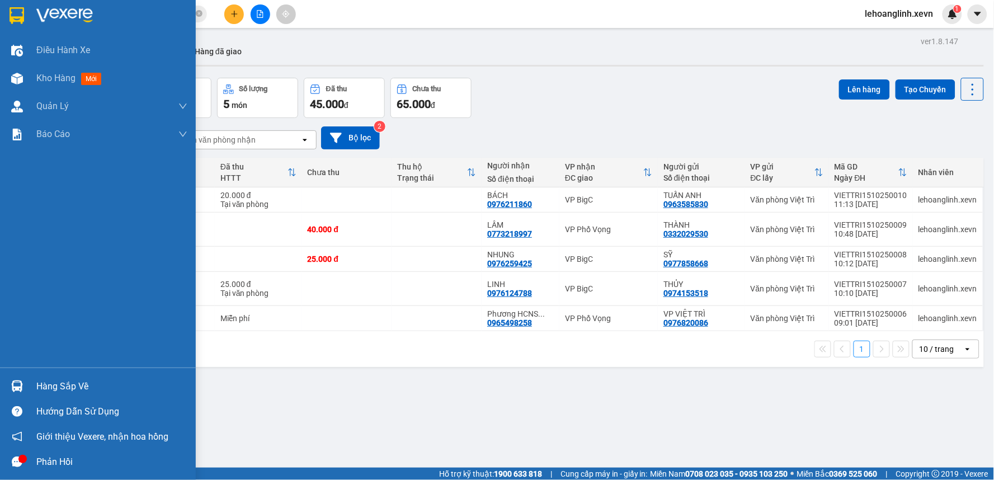
click at [37, 393] on div "Hàng sắp về" at bounding box center [111, 386] width 151 height 17
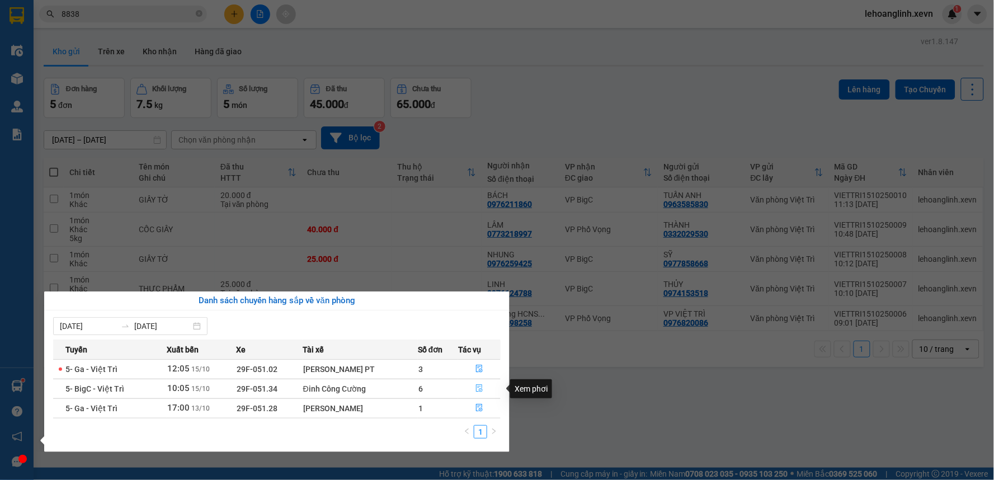
click at [478, 388] on icon "file-done" at bounding box center [480, 388] width 8 height 8
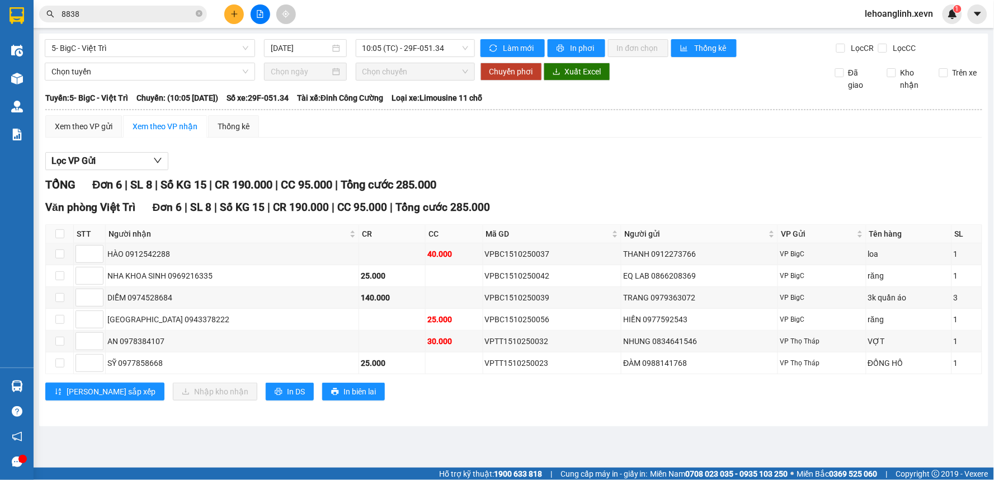
click at [417, 445] on main "5- BigC - Việt Trì [DATE] 10:05 (TC) - 29F-051.34 Làm mới In phơi In đơn chọn T…" at bounding box center [497, 234] width 994 height 468
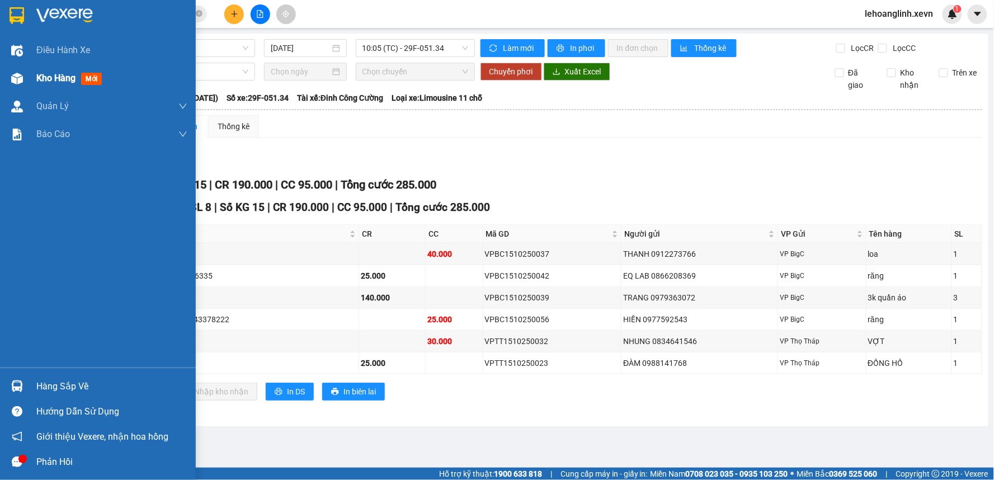
click at [20, 78] on img at bounding box center [17, 79] width 12 height 12
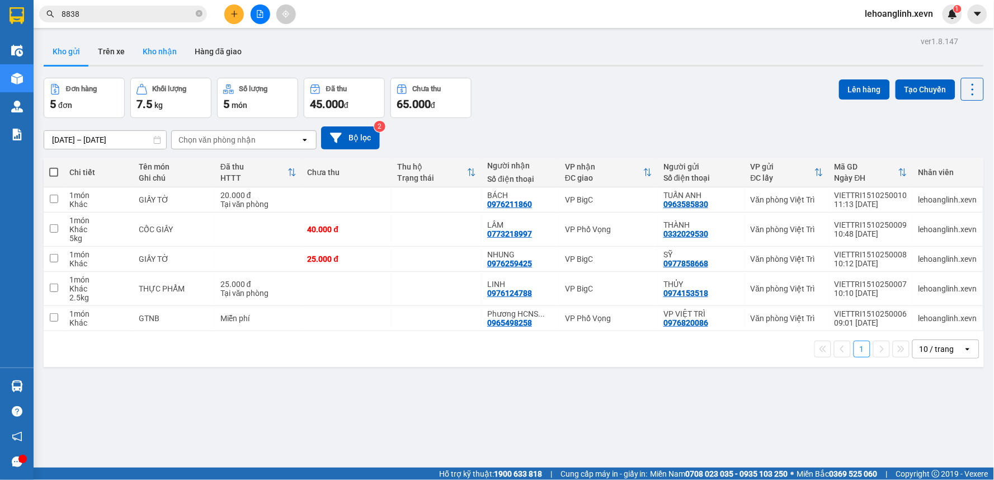
click at [158, 47] on button "Kho nhận" at bounding box center [160, 51] width 52 height 27
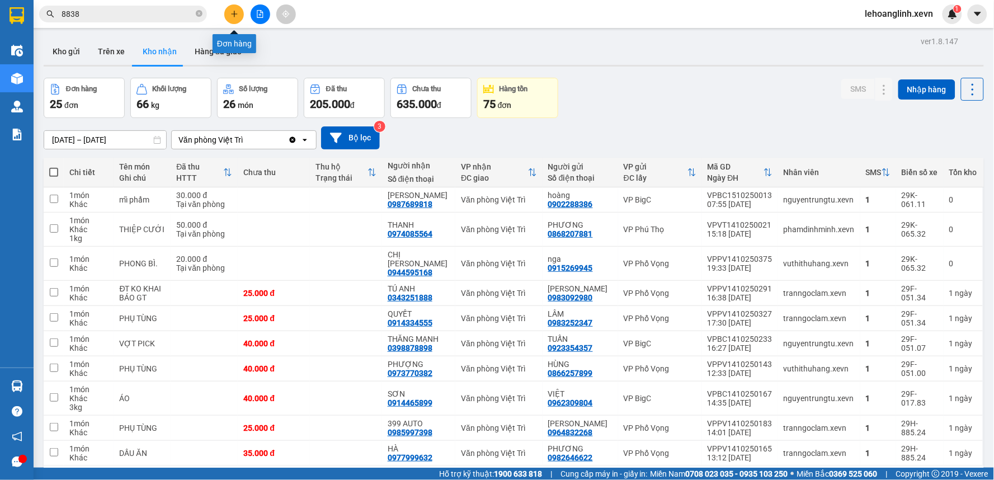
click at [231, 12] on icon "plus" at bounding box center [235, 14] width 8 height 8
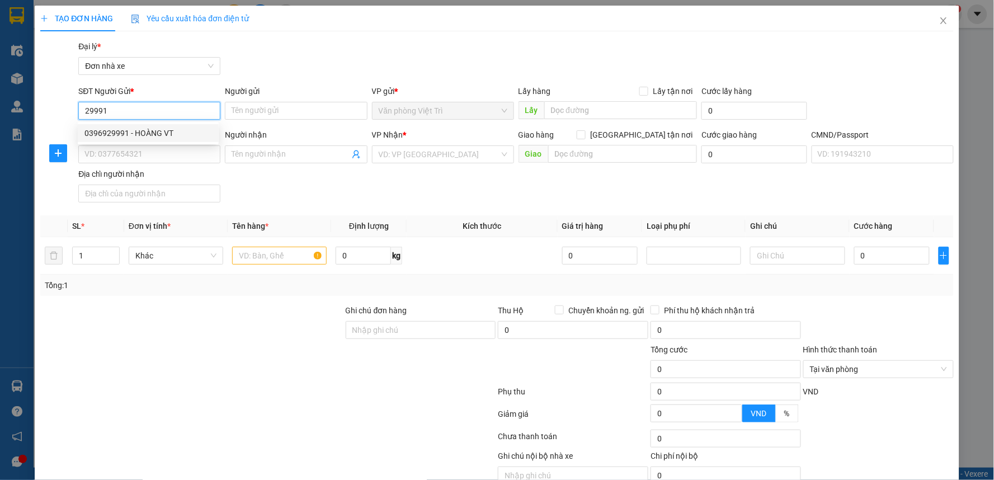
click at [172, 131] on div "0396929991 - HOÀNG VT" at bounding box center [148, 133] width 128 height 12
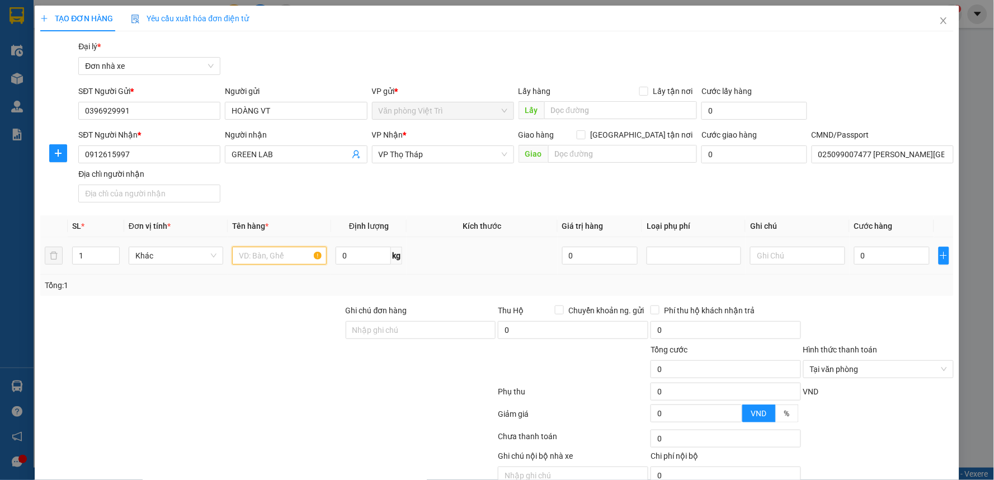
click at [253, 252] on input "text" at bounding box center [279, 256] width 95 height 18
click at [444, 154] on span "VP Thọ Tháp" at bounding box center [443, 154] width 129 height 17
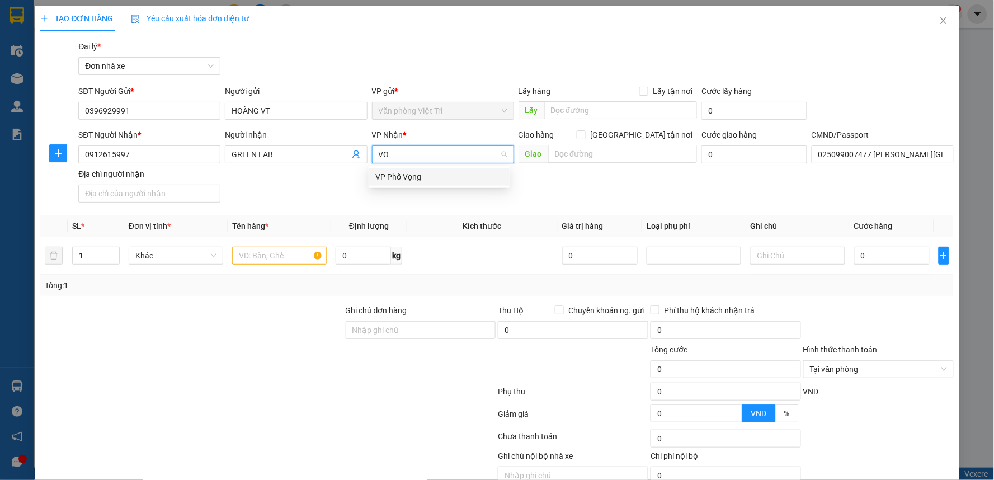
click at [415, 181] on div "VP Phố Vọng" at bounding box center [439, 177] width 128 height 12
click at [252, 261] on input "text" at bounding box center [279, 256] width 95 height 18
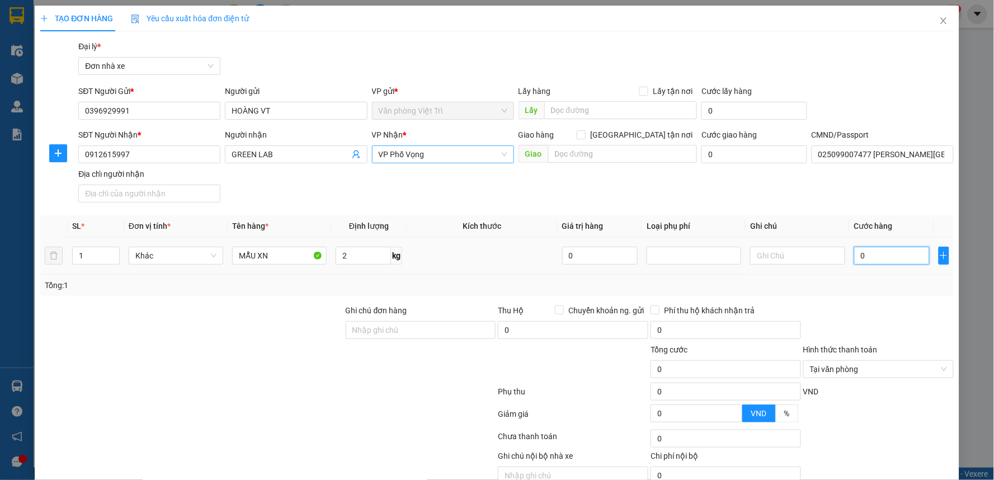
click at [905, 263] on input "0" at bounding box center [892, 256] width 76 height 18
click at [907, 211] on div "Transit Pickup Surcharge Ids Transit Deliver Surcharge Ids Transit Deliver Surc…" at bounding box center [497, 275] width 914 height 471
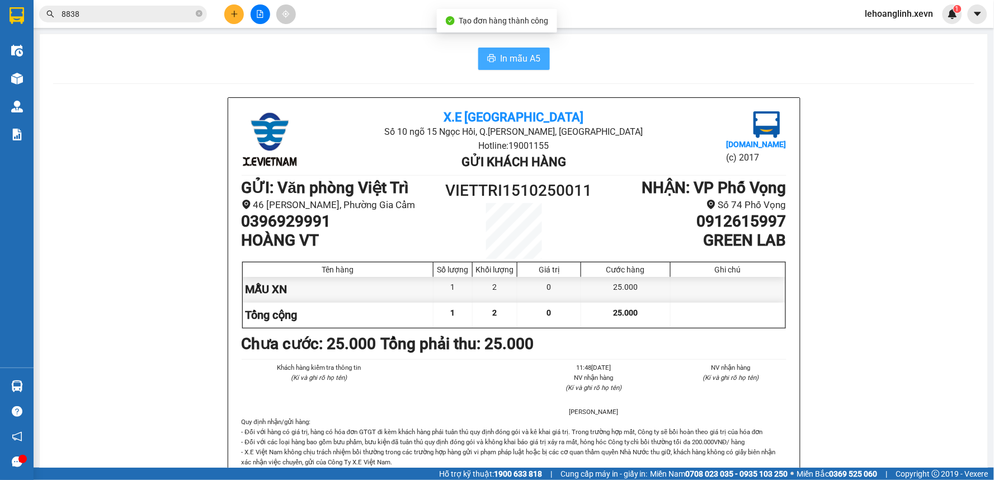
click at [514, 59] on span "In mẫu A5" at bounding box center [521, 58] width 40 height 14
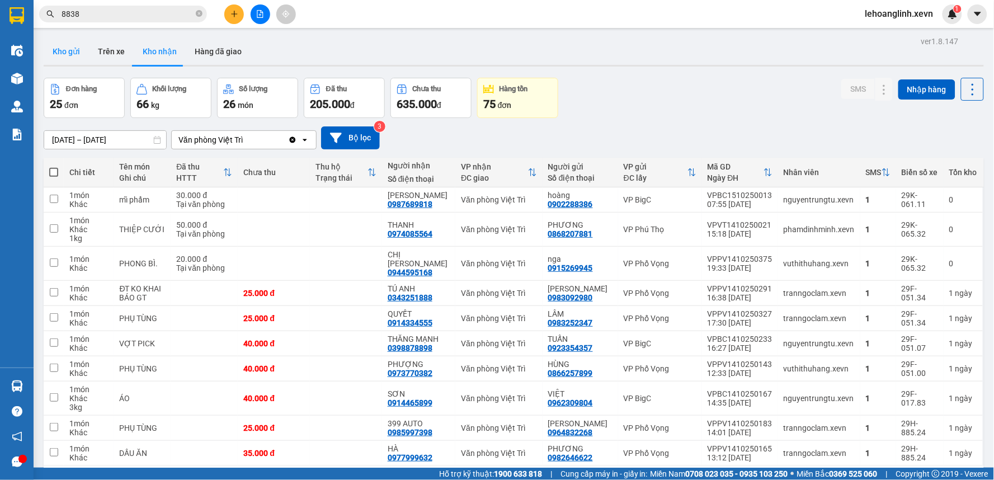
click at [82, 48] on button "Kho gửi" at bounding box center [66, 51] width 45 height 27
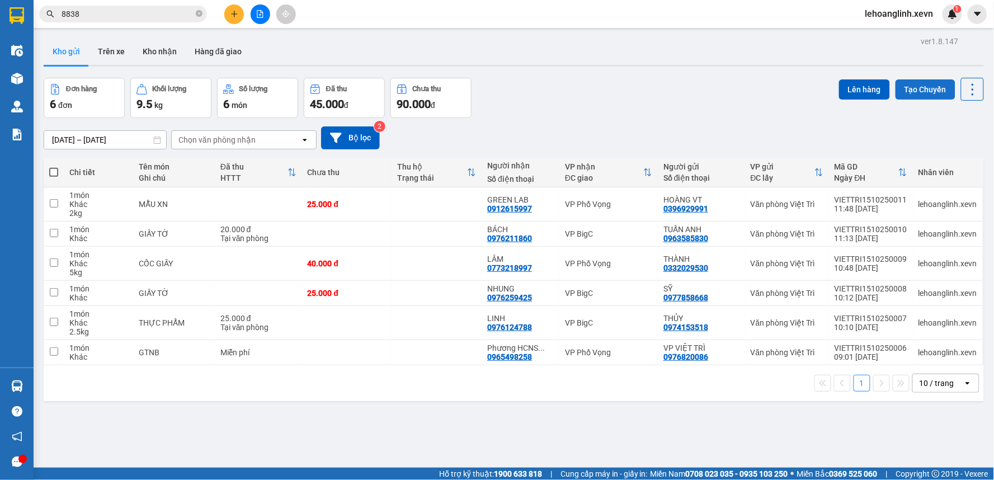
click at [922, 93] on button "Tạo Chuyến" at bounding box center [926, 89] width 60 height 20
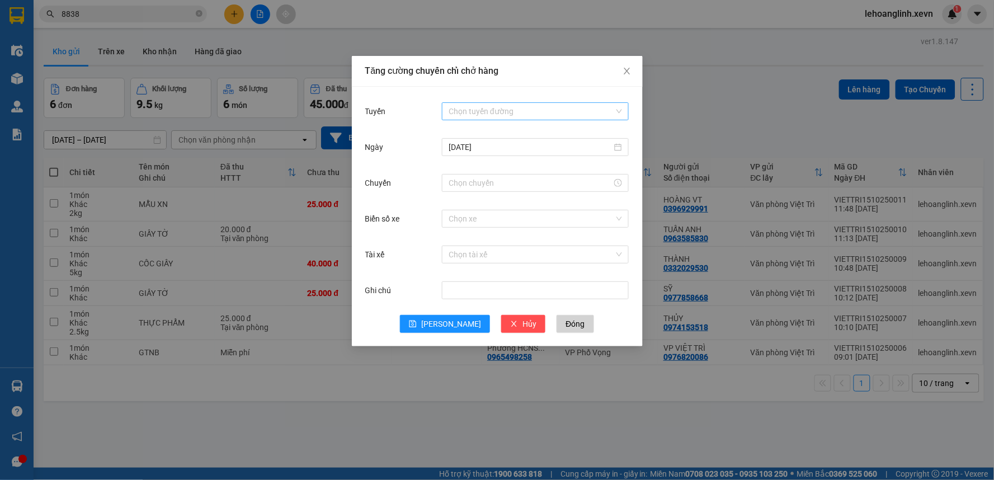
click at [493, 113] on input "Tuyến" at bounding box center [532, 111] width 166 height 17
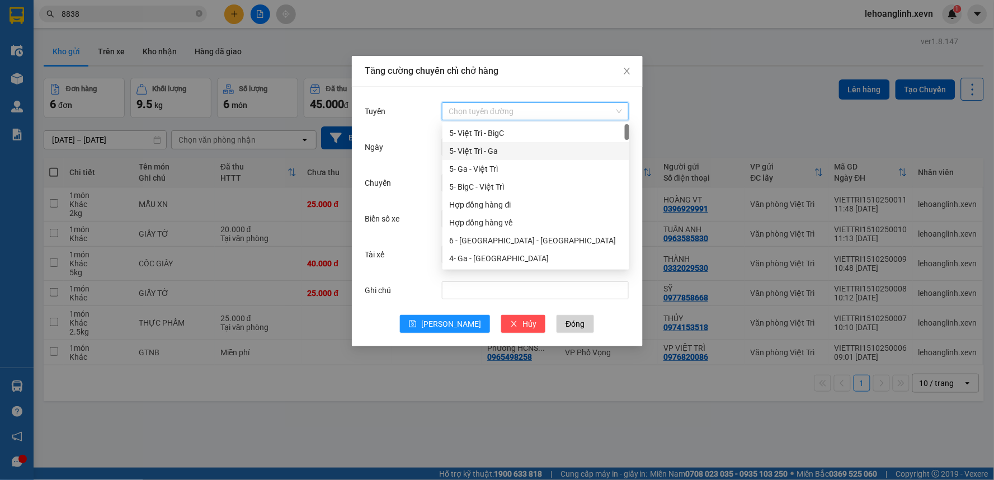
click at [491, 145] on div "5- Việt Trì - Ga" at bounding box center [535, 151] width 173 height 12
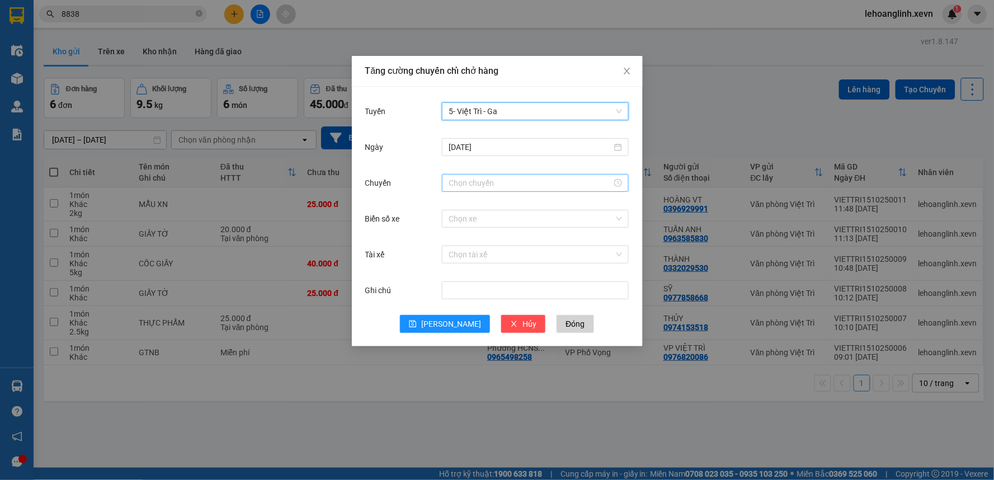
click at [480, 182] on input "Chuyến" at bounding box center [530, 183] width 163 height 12
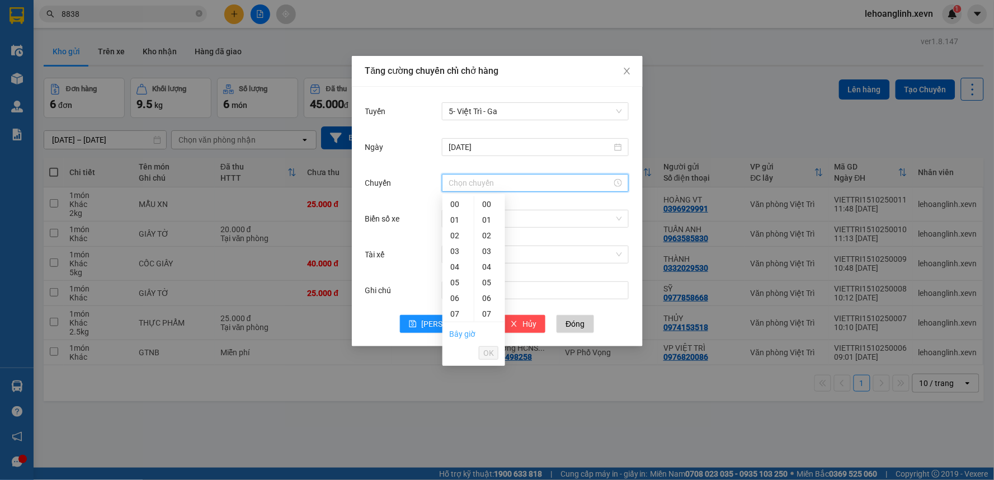
click at [455, 332] on link "Bây giờ" at bounding box center [462, 334] width 26 height 9
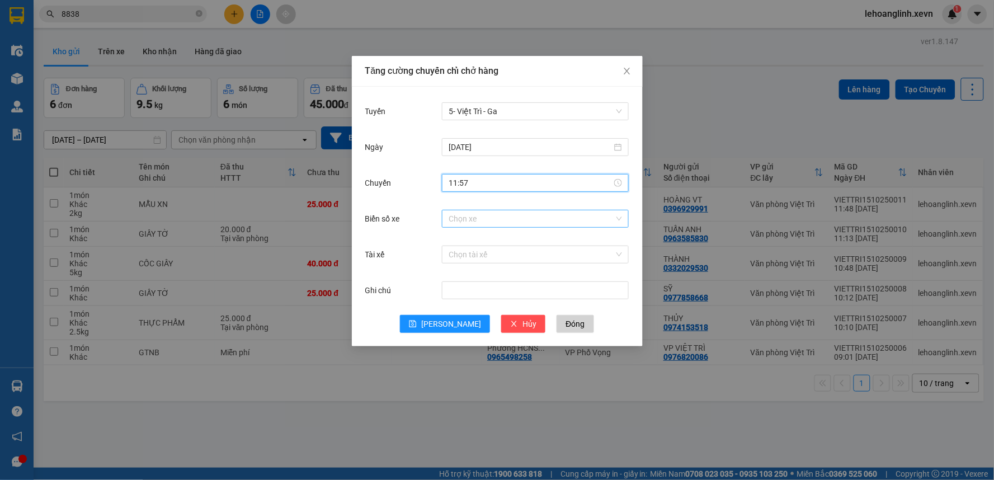
click at [490, 222] on input "Biển số xe" at bounding box center [532, 218] width 166 height 17
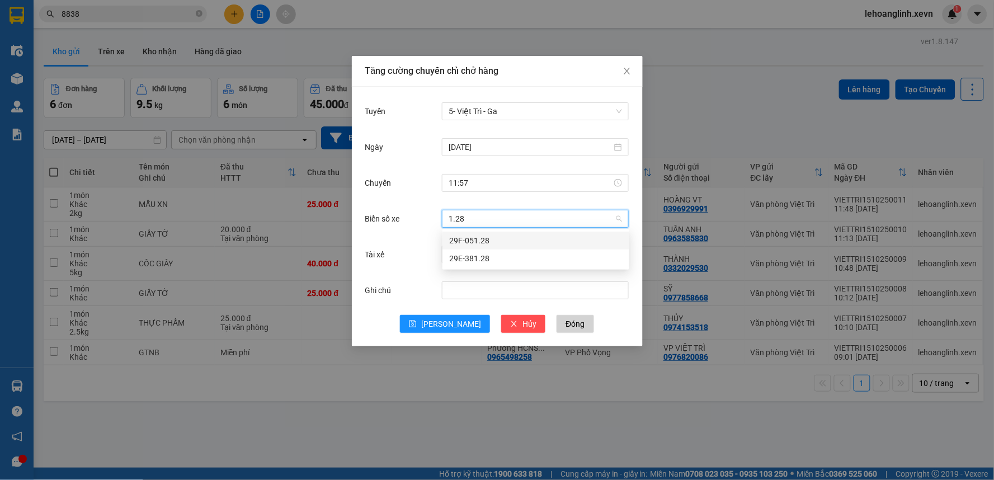
click at [481, 243] on div "29F-051.28" at bounding box center [535, 240] width 173 height 12
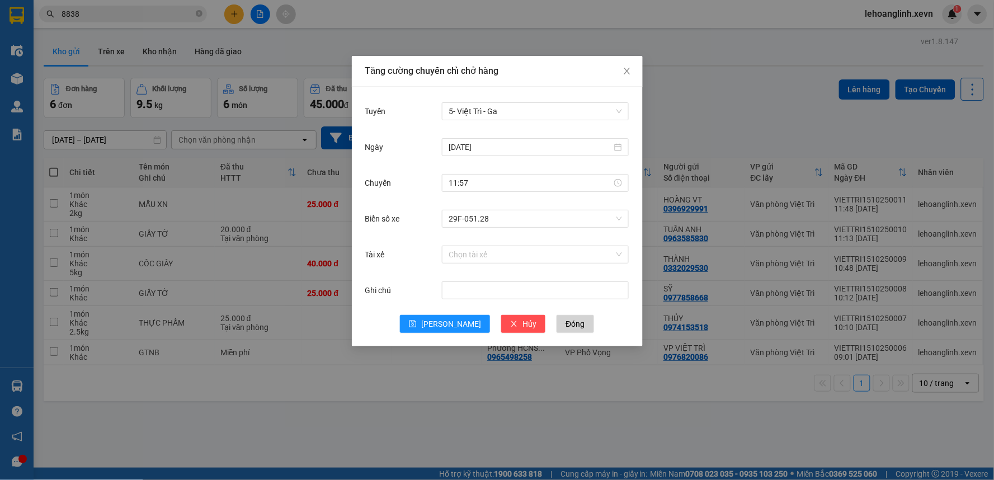
click at [480, 264] on div "Chọn tài xế" at bounding box center [535, 254] width 187 height 22
click at [482, 258] on input "Tài xế" at bounding box center [532, 254] width 166 height 17
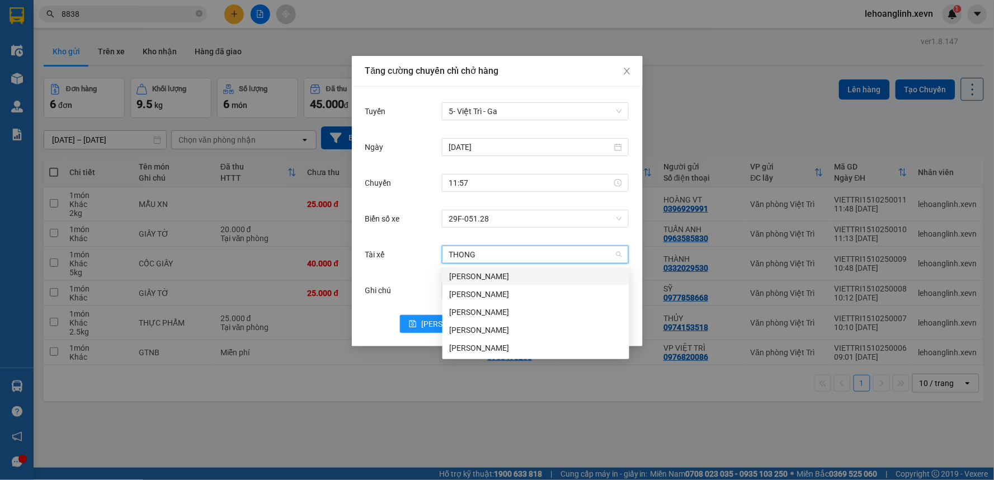
click at [487, 276] on div "[PERSON_NAME]" at bounding box center [535, 276] width 173 height 12
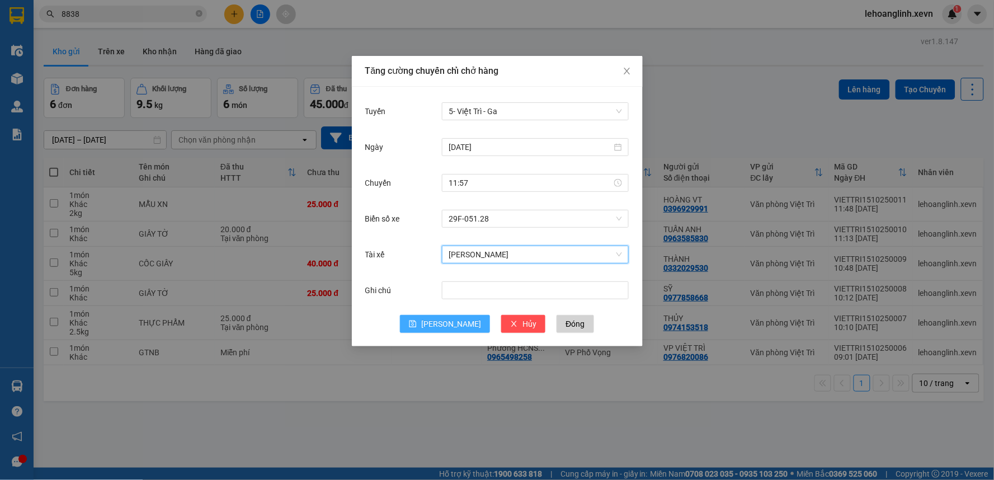
click at [417, 325] on icon "save" at bounding box center [413, 324] width 7 height 7
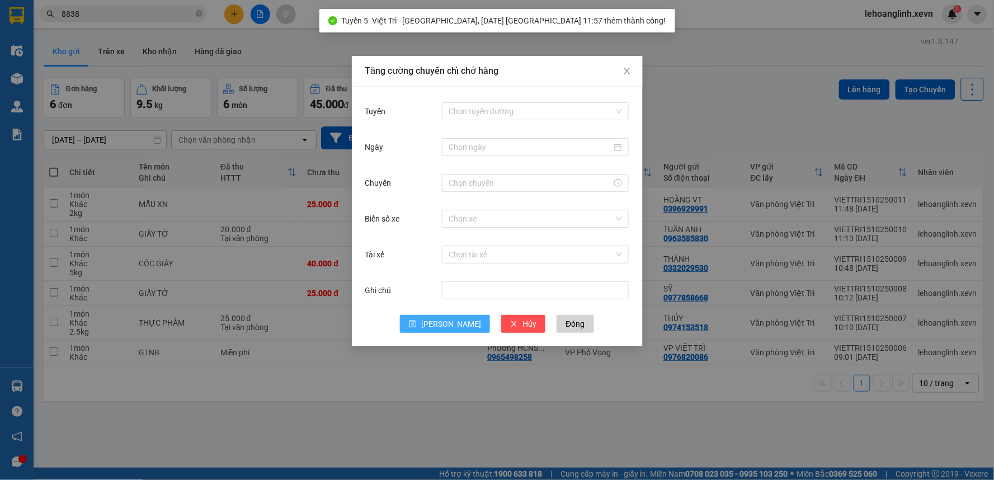
click at [464, 452] on div "Tăng cường chuyến chỉ chở hàng Tuyến Chọn tuyến đường Ngày Chuyến Biển số xe Ch…" at bounding box center [497, 240] width 994 height 480
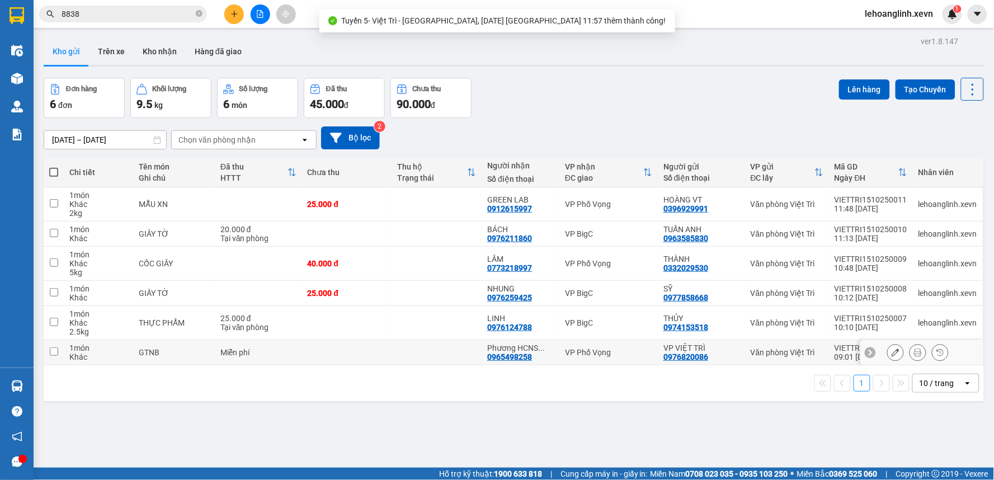
click at [577, 355] on div "VP Phố Vọng" at bounding box center [608, 352] width 87 height 9
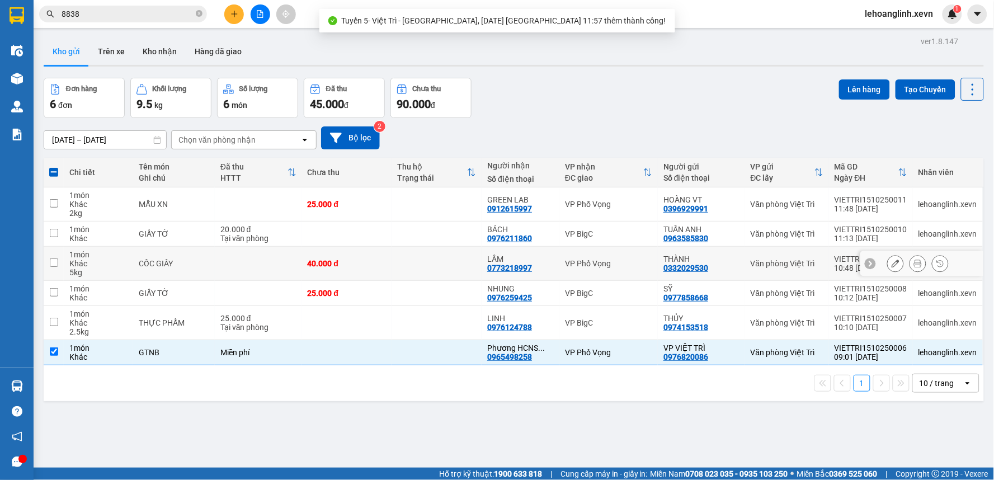
click at [586, 264] on div "VP Phố Vọng" at bounding box center [608, 263] width 87 height 9
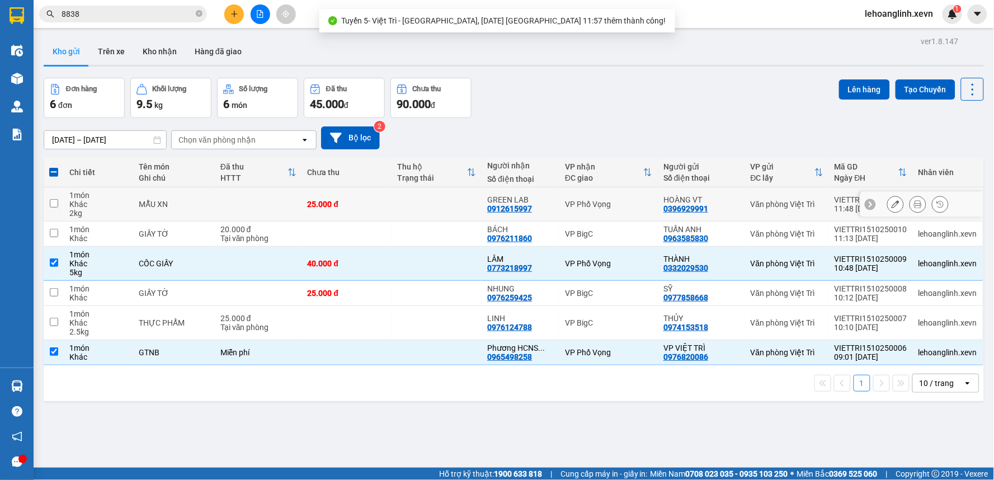
click at [595, 198] on td "VP Phố Vọng" at bounding box center [609, 204] width 98 height 34
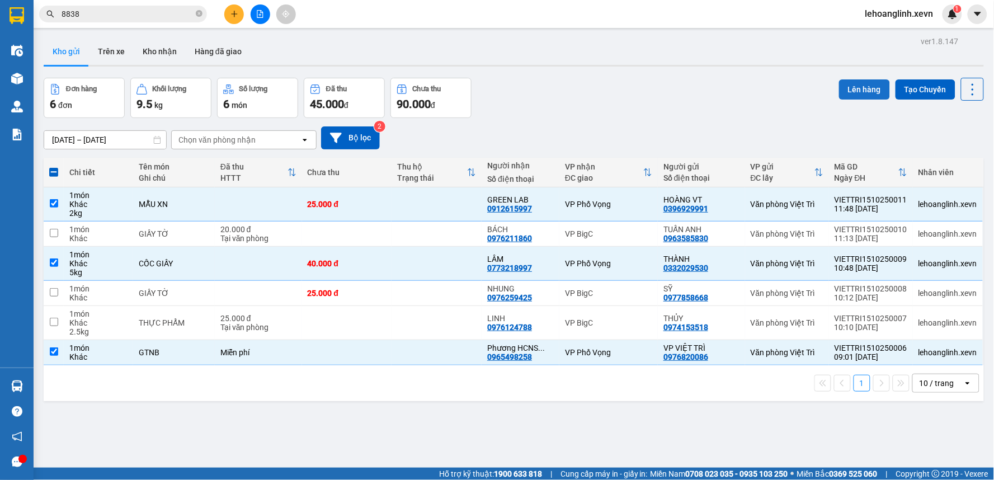
click at [859, 82] on button "Lên hàng" at bounding box center [864, 89] width 51 height 20
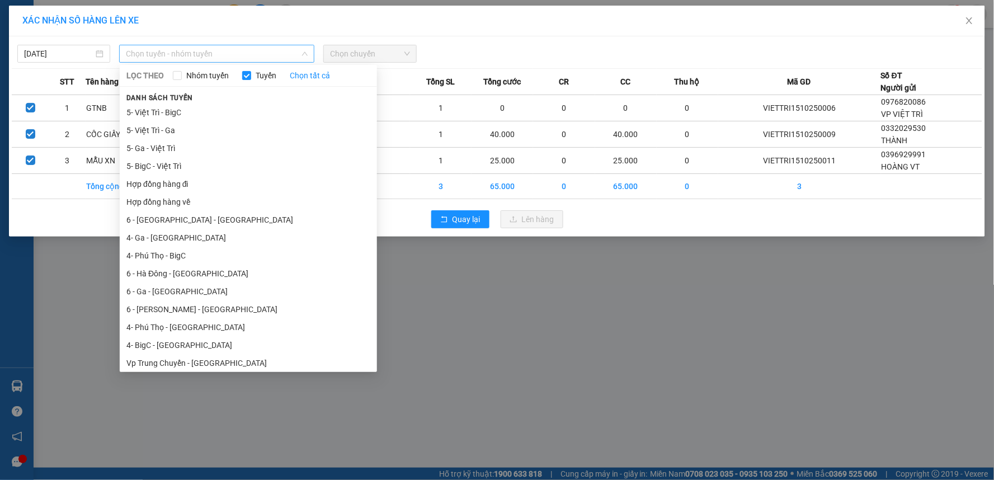
click at [168, 51] on span "Chọn tuyến - nhóm tuyến" at bounding box center [217, 53] width 182 height 17
click at [171, 126] on li "5- Việt Trì - Ga" at bounding box center [248, 130] width 257 height 18
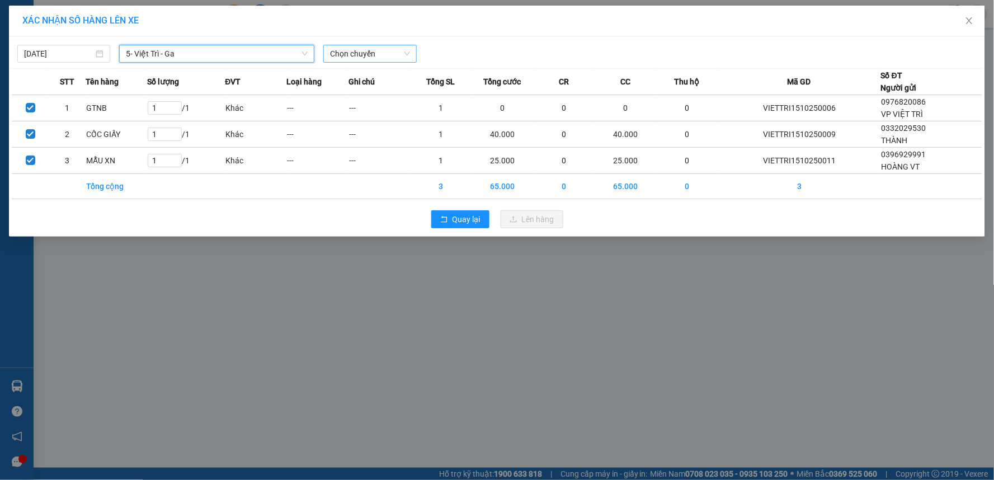
click at [375, 51] on span "Chọn chuyến" at bounding box center [369, 53] width 79 height 17
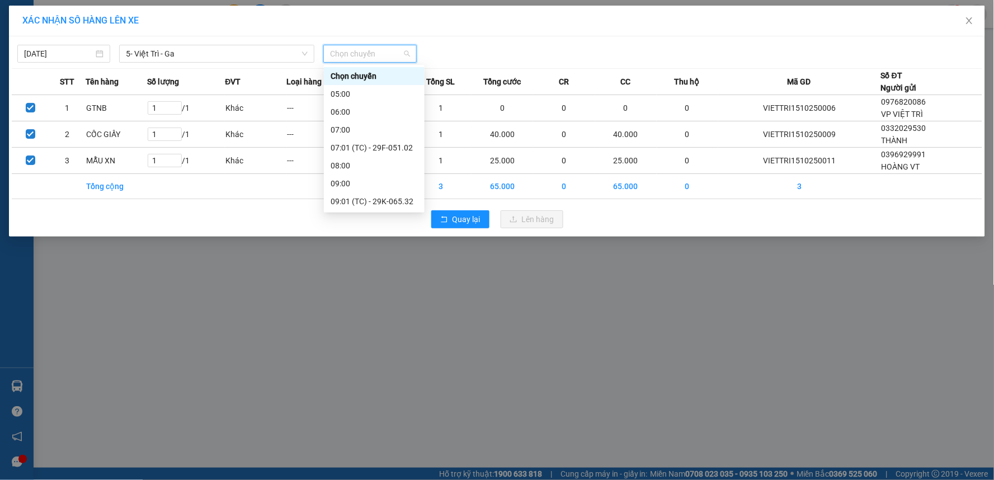
click at [374, 249] on div "11:57 (TC) - 29F-051.28" at bounding box center [374, 255] width 87 height 12
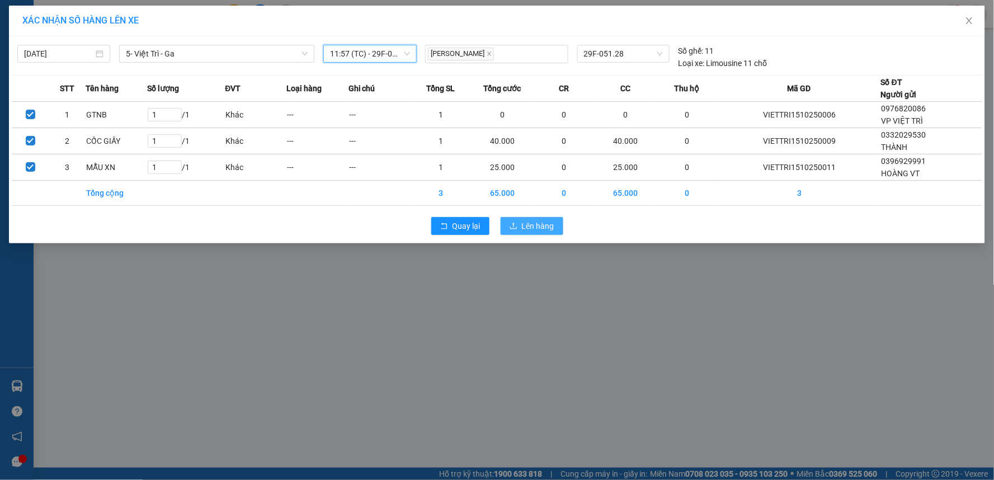
click at [530, 220] on span "Lên hàng" at bounding box center [538, 226] width 32 height 12
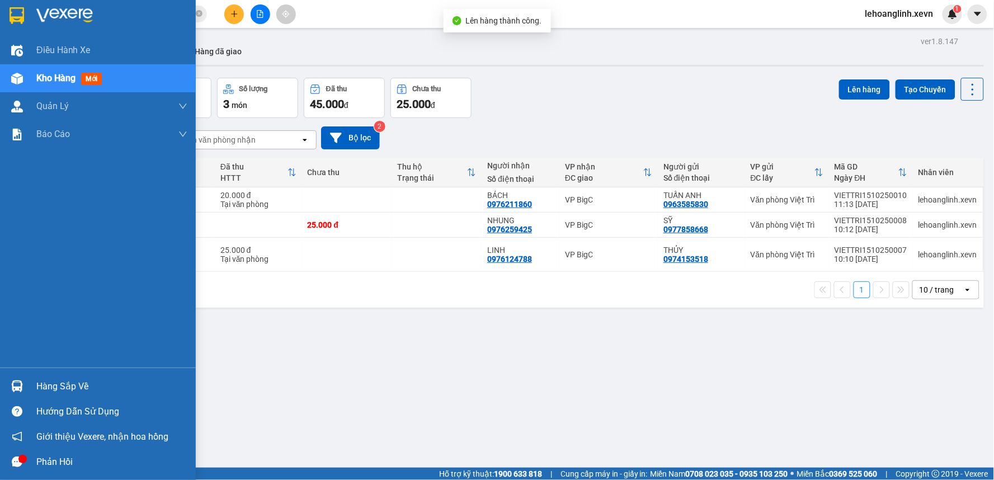
click at [18, 389] on img at bounding box center [17, 386] width 12 height 12
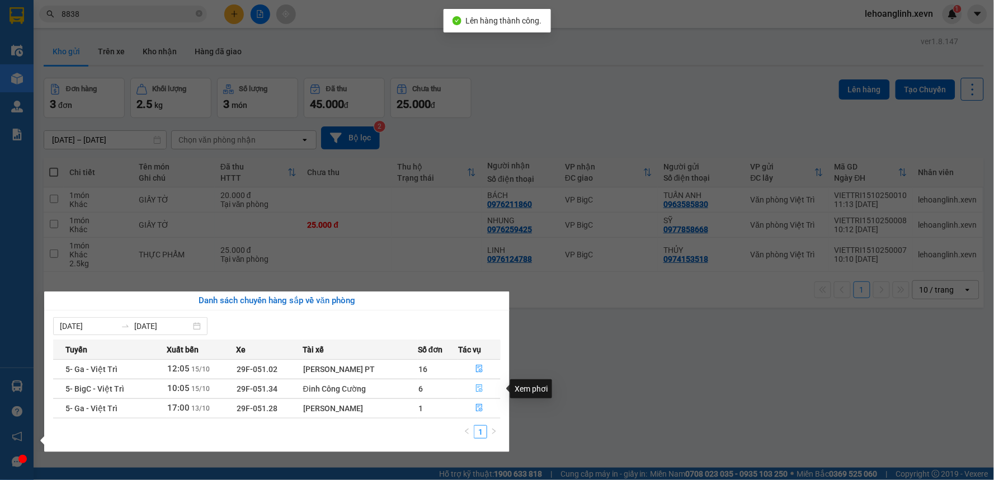
click at [482, 389] on icon "file-done" at bounding box center [480, 388] width 8 height 8
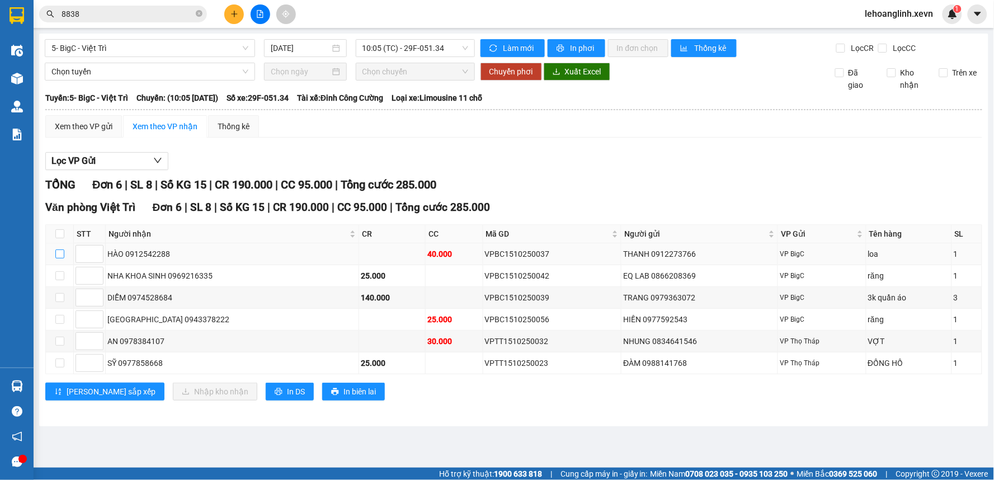
click at [58, 254] on input "checkbox" at bounding box center [59, 254] width 9 height 9
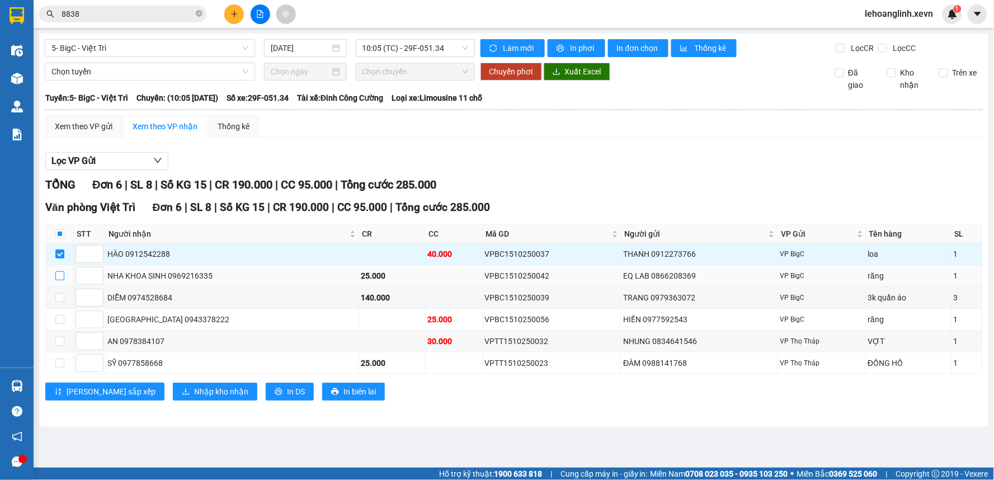
click at [58, 271] on label at bounding box center [59, 276] width 9 height 12
click at [58, 271] on input "checkbox" at bounding box center [59, 275] width 9 height 9
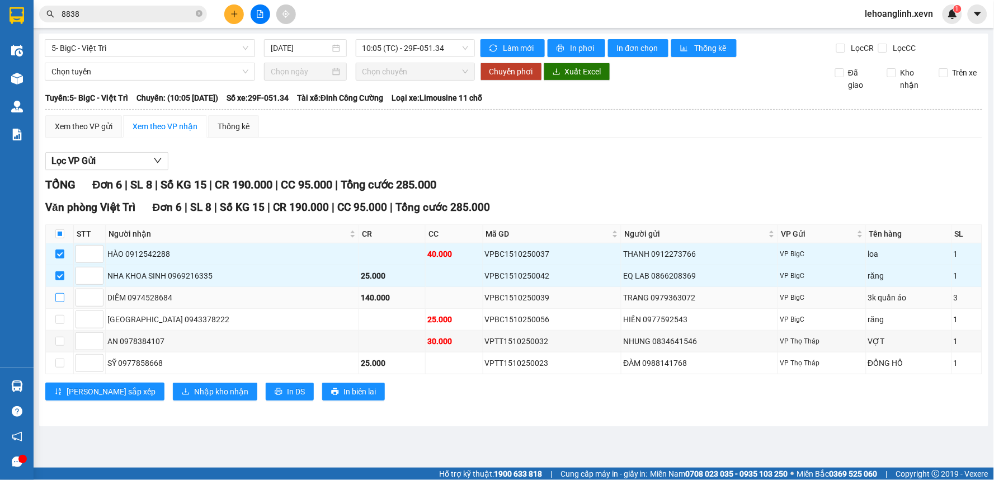
click at [57, 298] on input "checkbox" at bounding box center [59, 297] width 9 height 9
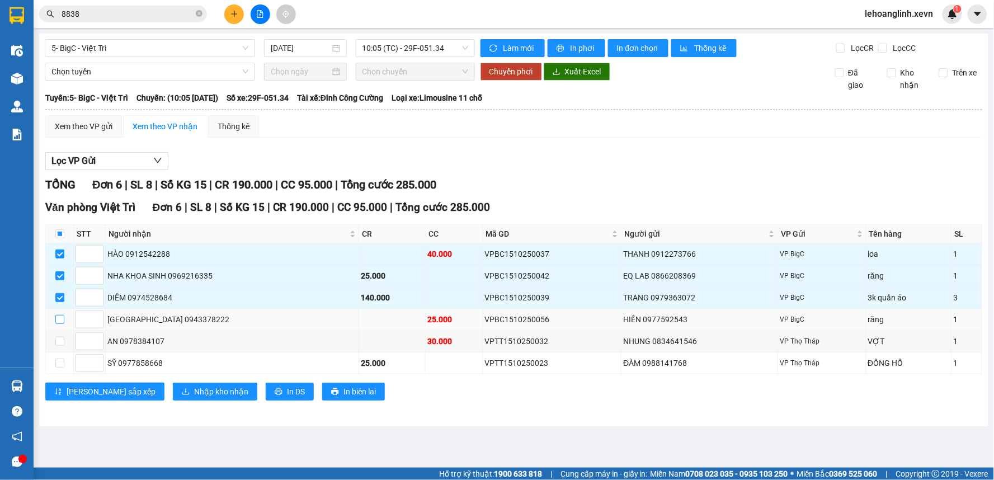
click at [60, 323] on input "checkbox" at bounding box center [59, 319] width 9 height 9
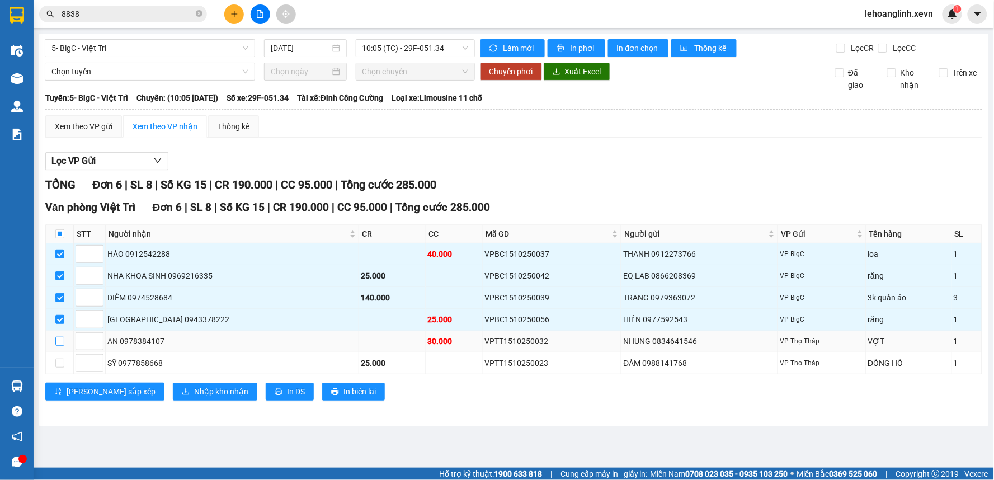
click at [57, 342] on input "checkbox" at bounding box center [59, 341] width 9 height 9
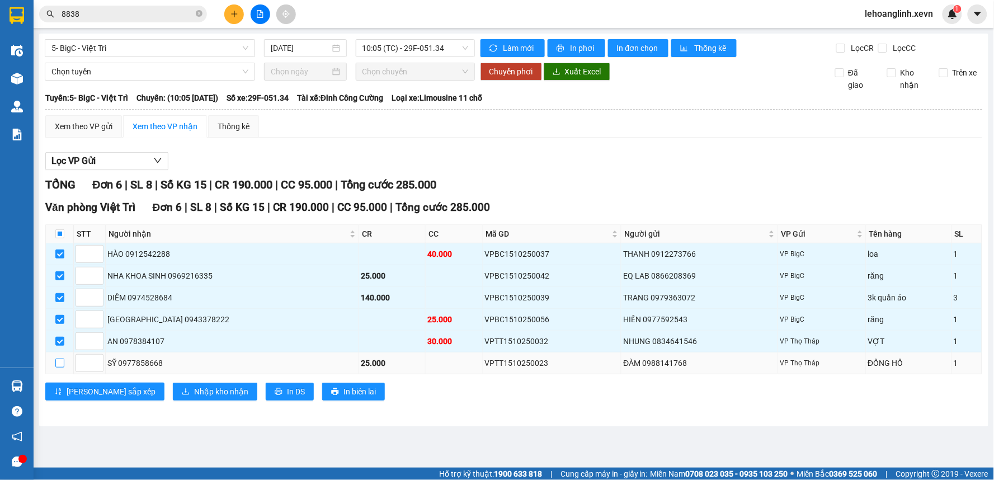
click at [55, 364] on input "checkbox" at bounding box center [59, 363] width 9 height 9
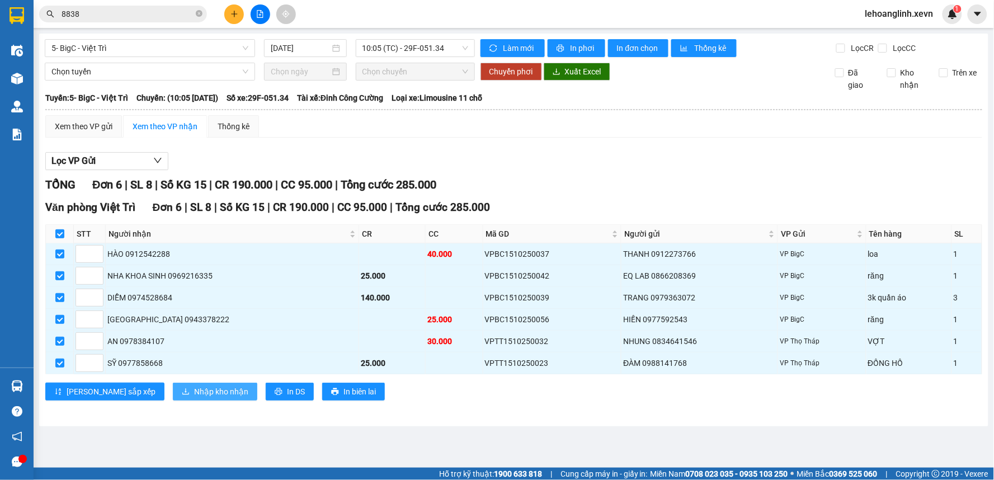
click at [194, 394] on span "Nhập kho nhận" at bounding box center [221, 392] width 54 height 12
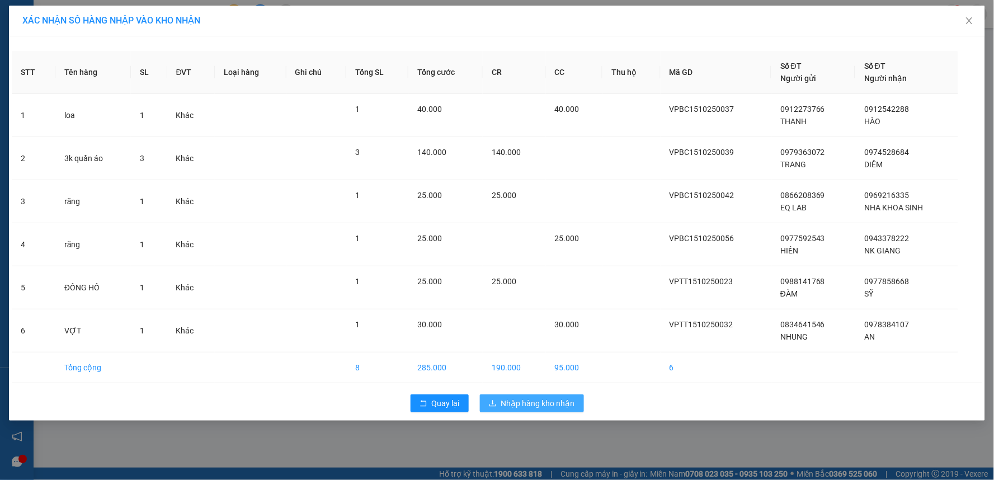
click at [562, 401] on span "Nhập hàng kho nhận" at bounding box center [538, 403] width 74 height 12
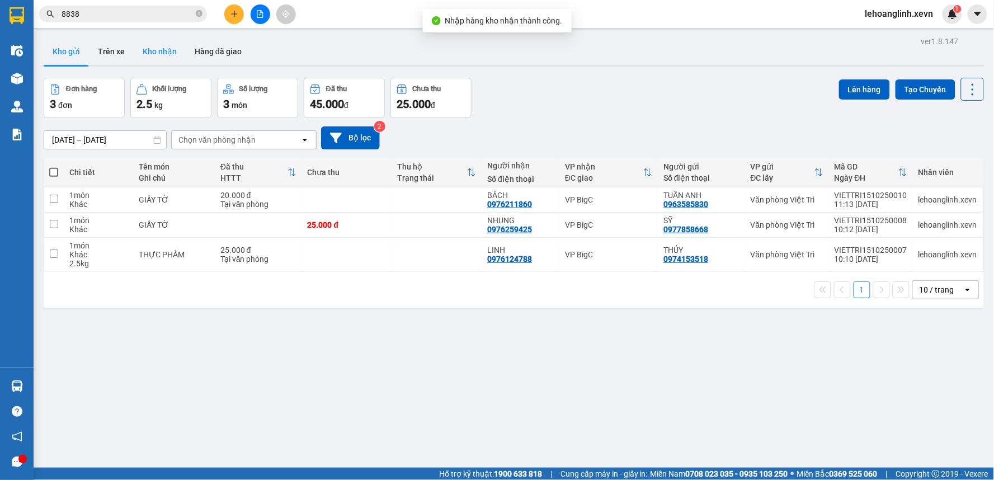
click at [153, 51] on button "Kho nhận" at bounding box center [160, 51] width 52 height 27
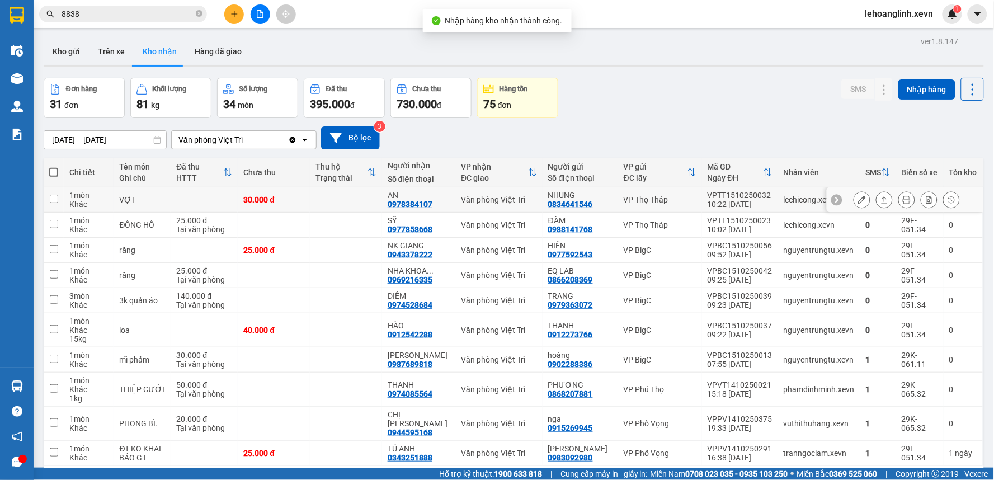
click at [784, 204] on div "lechicong.xevn" at bounding box center [819, 199] width 71 height 9
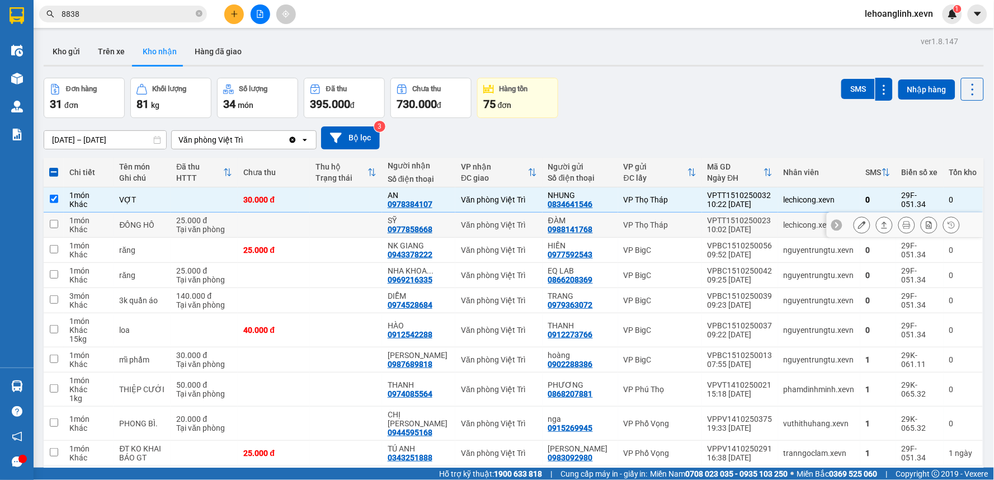
click at [784, 228] on div "lechicong.xevn" at bounding box center [819, 224] width 71 height 9
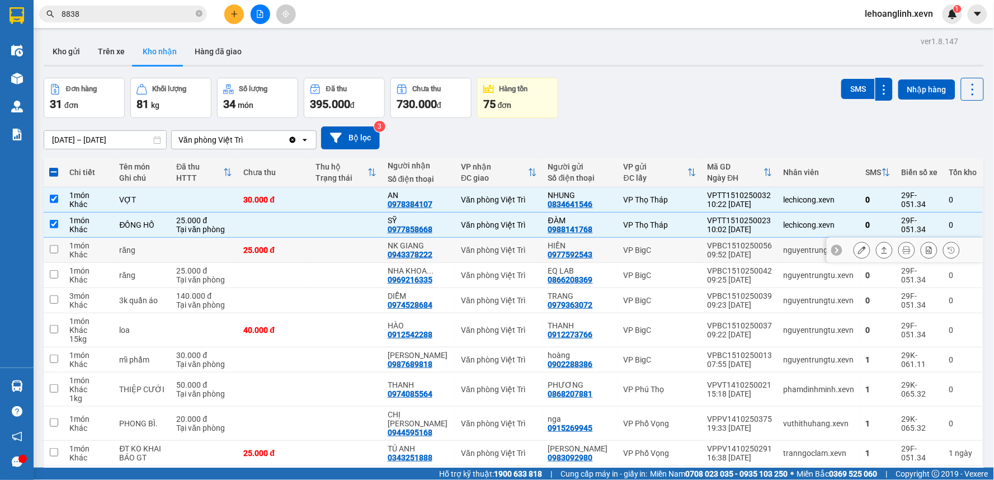
click at [784, 250] on div "nguyentrungtu.xevn" at bounding box center [819, 250] width 71 height 9
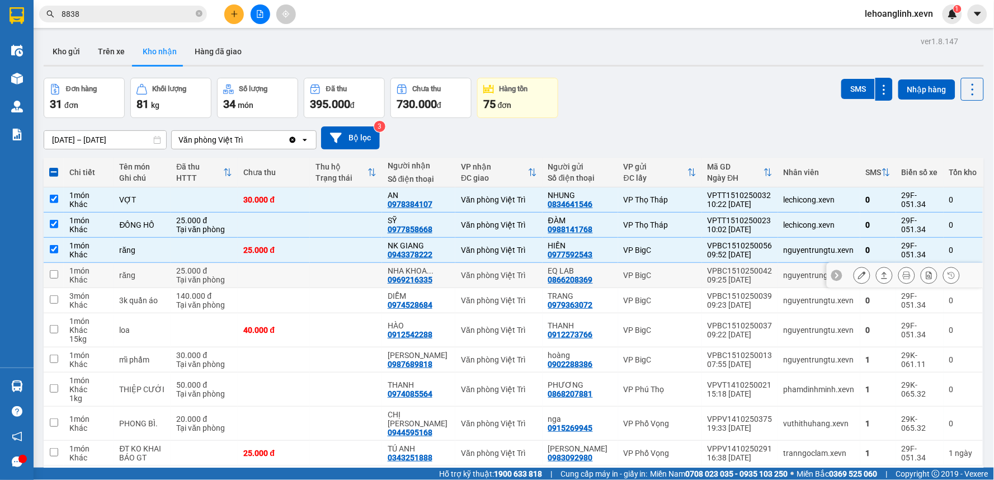
click at [799, 278] on div "nguyentrungtu.xevn" at bounding box center [819, 275] width 71 height 9
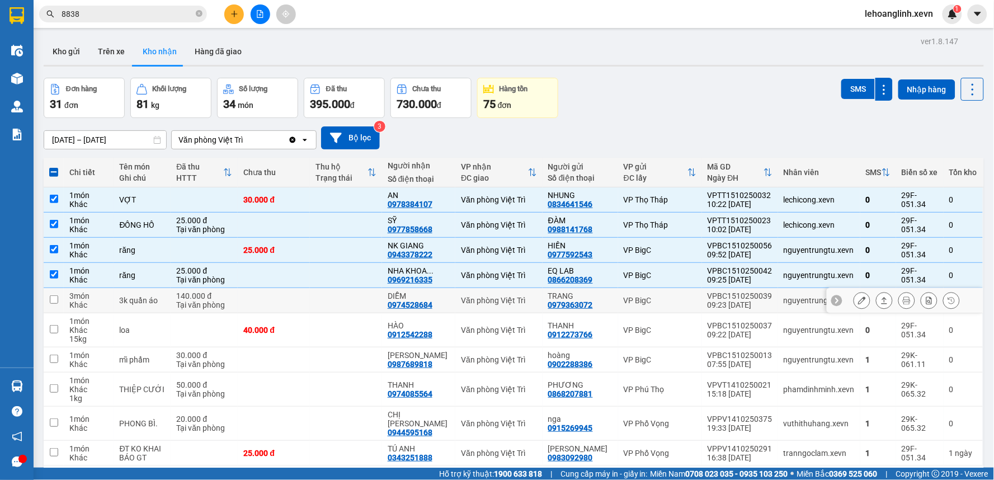
click at [798, 295] on td "nguyentrungtu.xevn" at bounding box center [819, 300] width 82 height 25
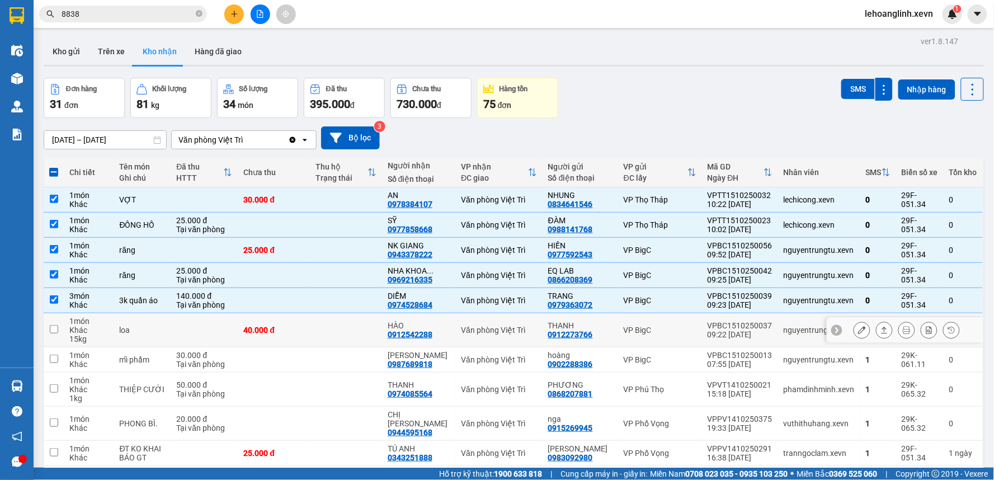
click at [796, 328] on div "nguyentrungtu.xevn" at bounding box center [819, 330] width 71 height 9
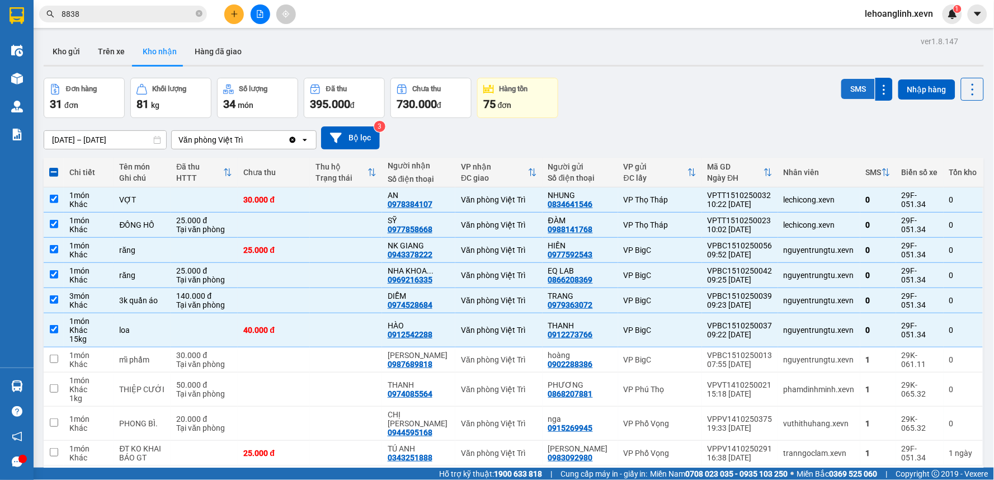
click at [842, 94] on button "SMS" at bounding box center [859, 89] width 34 height 20
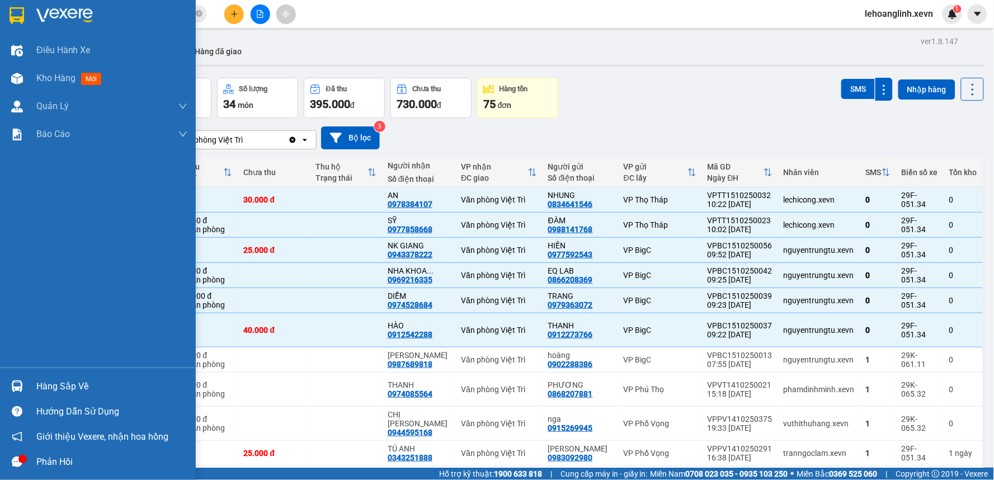
click at [45, 385] on div "Hàng sắp về" at bounding box center [111, 386] width 151 height 17
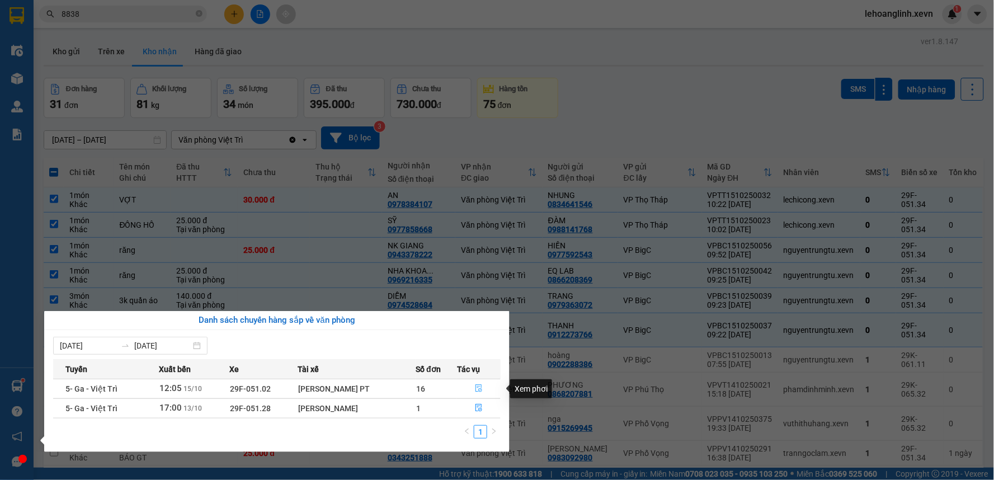
click at [476, 389] on icon "file-done" at bounding box center [479, 388] width 8 height 8
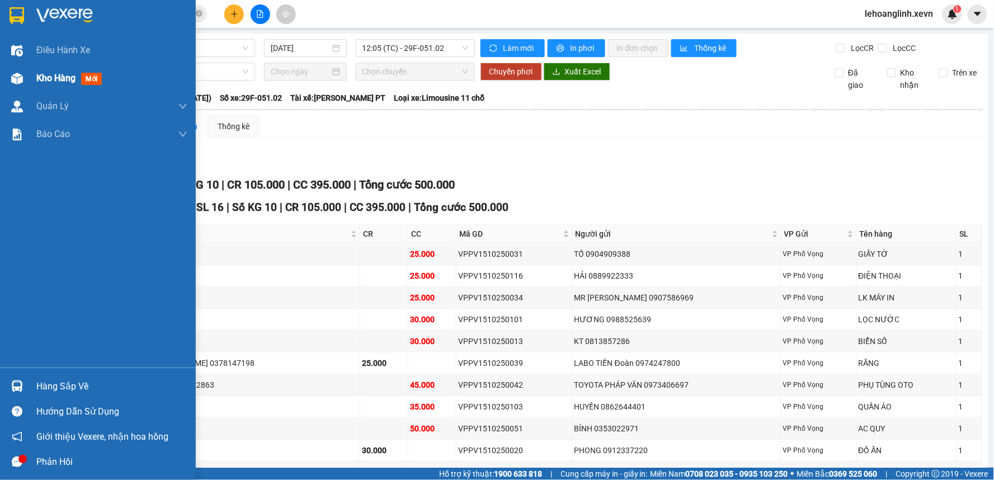
click at [21, 77] on img at bounding box center [17, 79] width 12 height 12
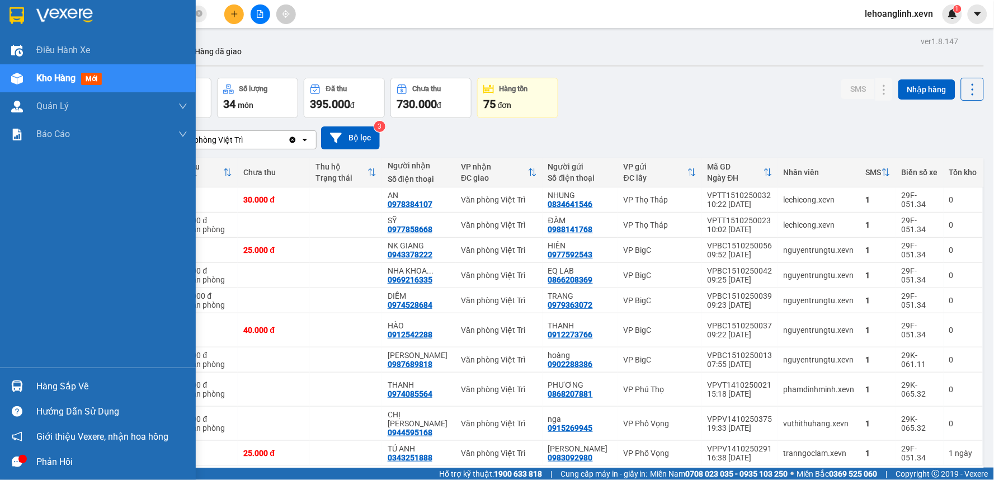
click at [36, 384] on div "Hàng sắp về" at bounding box center [111, 386] width 151 height 17
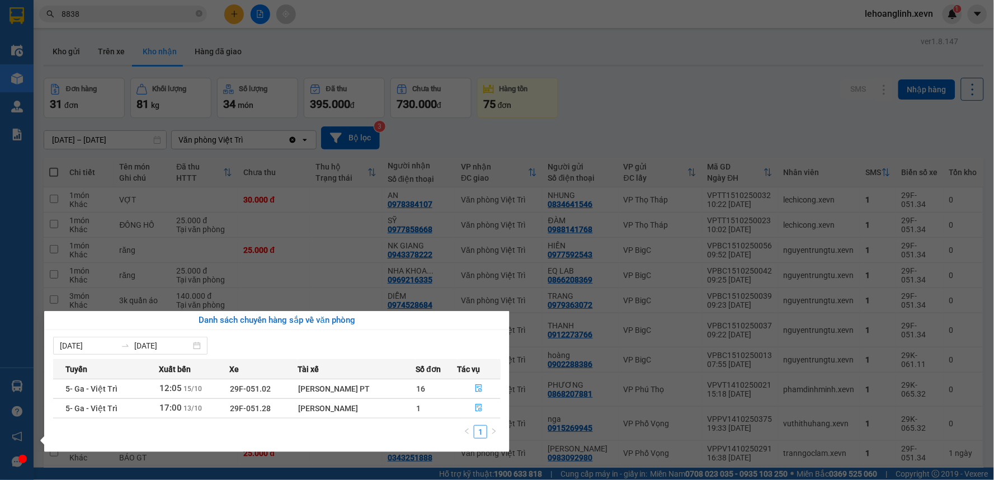
click at [634, 107] on section "Kết quả tìm kiếm ( 1621 ) Bộ lọc Mã ĐH Trạng thái Món hàng Thu hộ Tổng cước Chư…" at bounding box center [497, 240] width 994 height 480
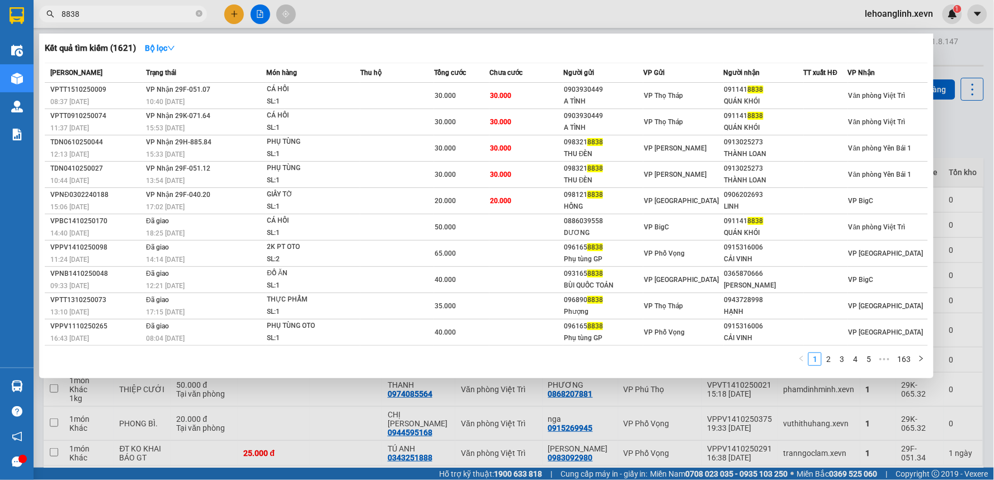
click at [118, 8] on input "8838" at bounding box center [128, 14] width 132 height 12
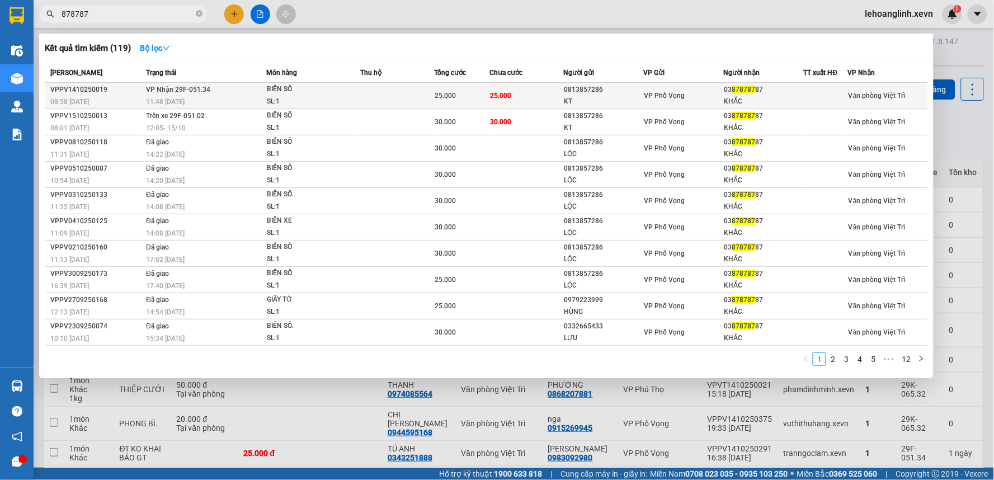
click at [544, 98] on td "25.000" at bounding box center [527, 96] width 74 height 26
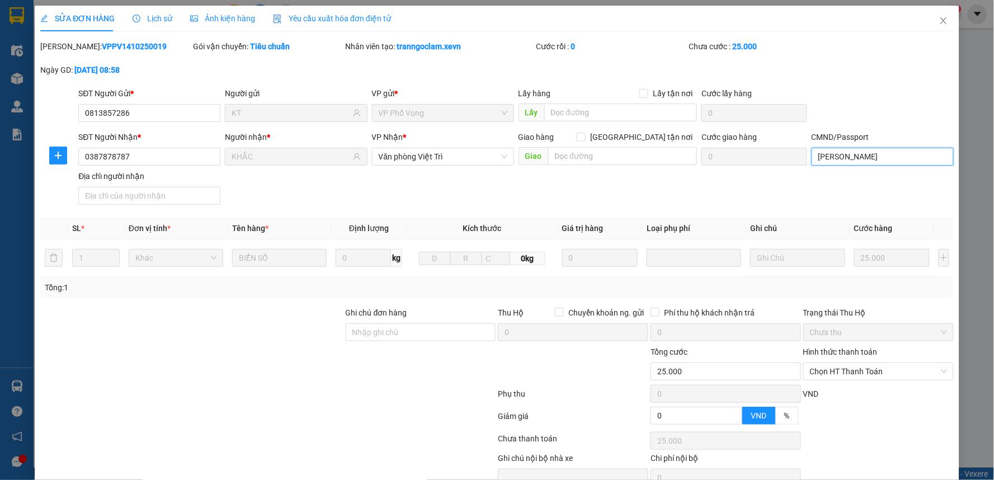
click at [884, 157] on input "[PERSON_NAME]" at bounding box center [883, 157] width 142 height 18
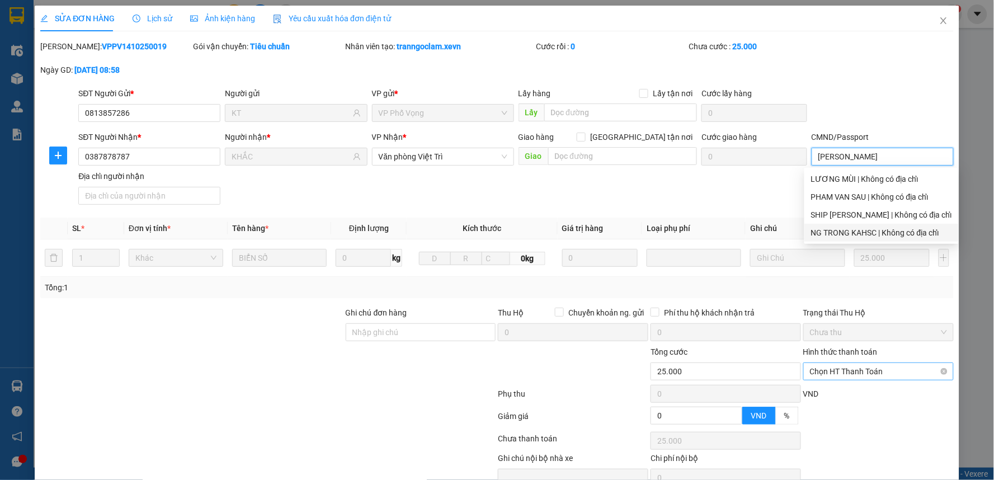
click at [877, 377] on span "Chọn HT Thanh Toán" at bounding box center [878, 371] width 137 height 17
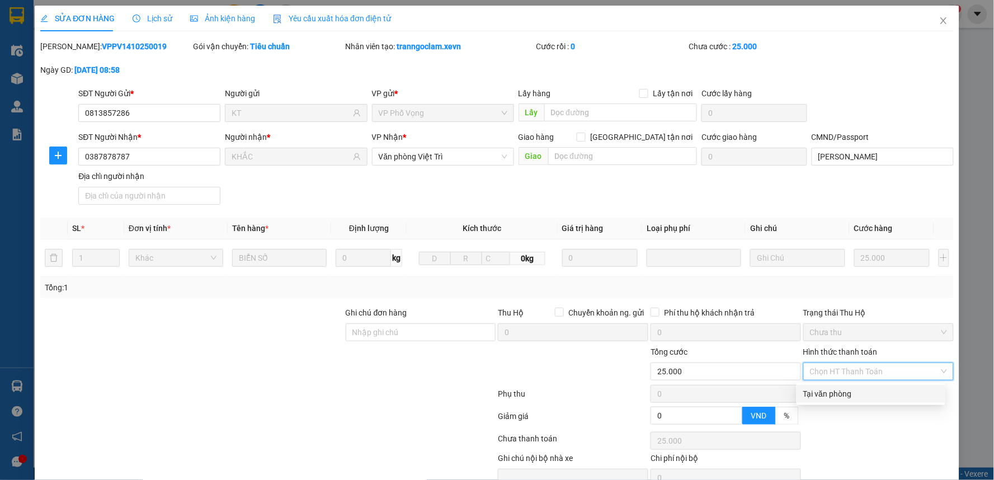
click at [868, 389] on div "Tại văn phòng" at bounding box center [870, 394] width 135 height 12
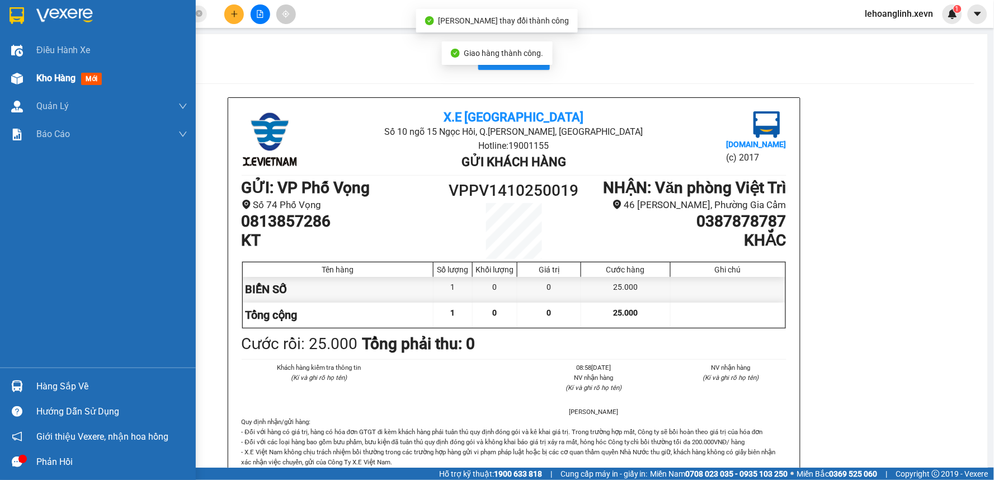
click at [12, 81] on img at bounding box center [17, 79] width 12 height 12
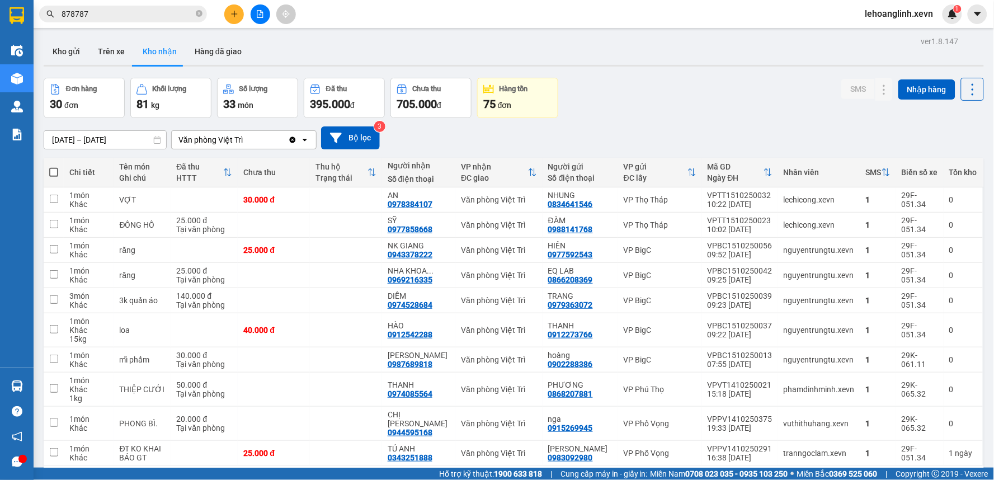
click at [723, 97] on div "Đơn hàng 30 đơn Khối lượng 81 kg Số lượng 33 món Đã thu 395.000 đ Chưa thu 705.…" at bounding box center [514, 98] width 941 height 40
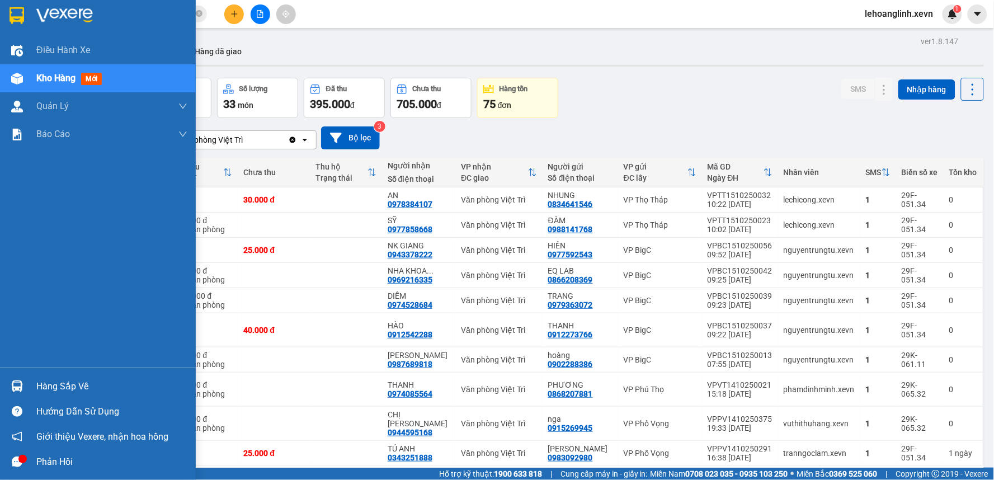
click at [42, 388] on div "Hàng sắp về" at bounding box center [111, 386] width 151 height 17
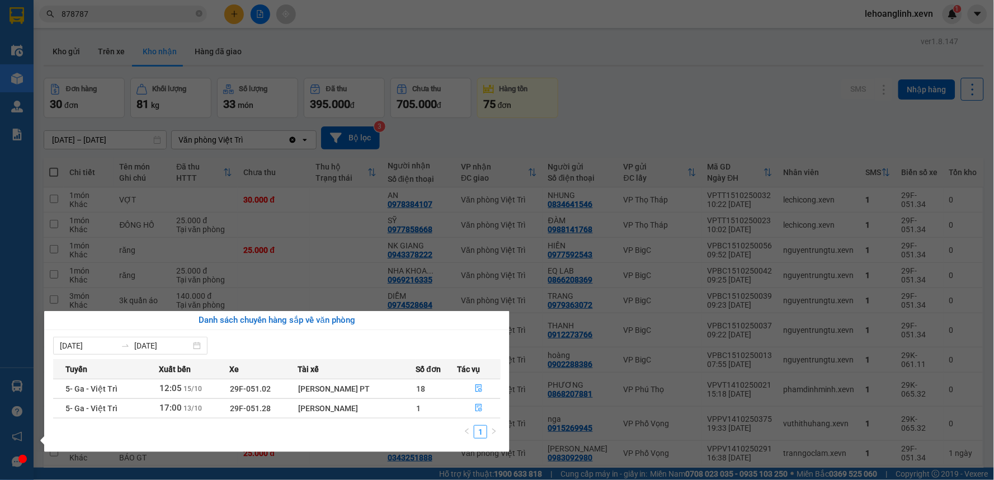
click at [697, 84] on section "Kết quả tìm kiếm ( 119 ) Bộ lọc Mã ĐH Trạng thái Món hàng Thu hộ Tổng cước Chưa…" at bounding box center [497, 240] width 994 height 480
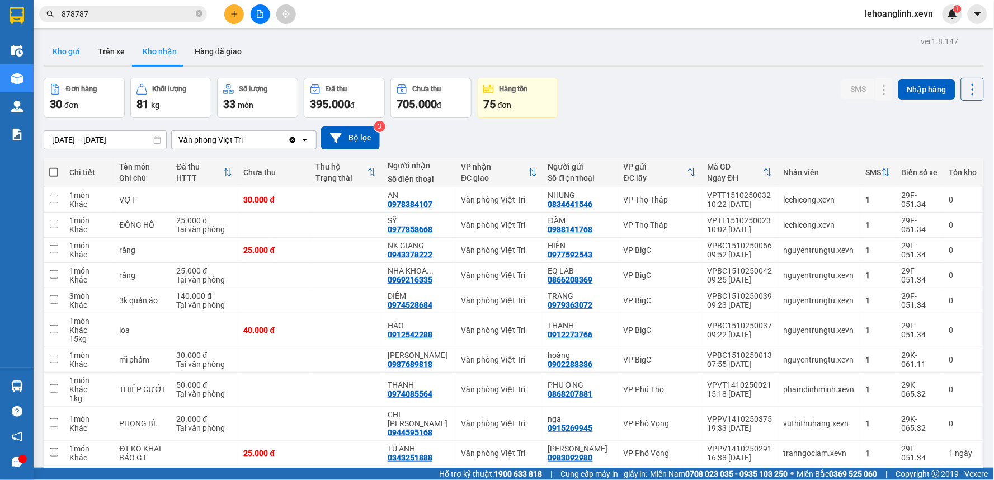
click at [67, 45] on button "Kho gửi" at bounding box center [66, 51] width 45 height 27
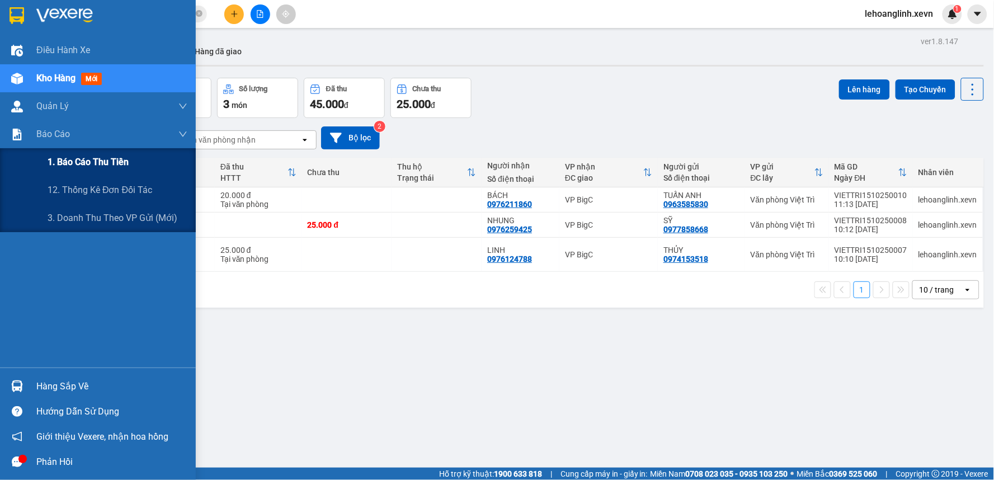
click at [92, 158] on span "1. Báo cáo thu tiền" at bounding box center [88, 162] width 81 height 14
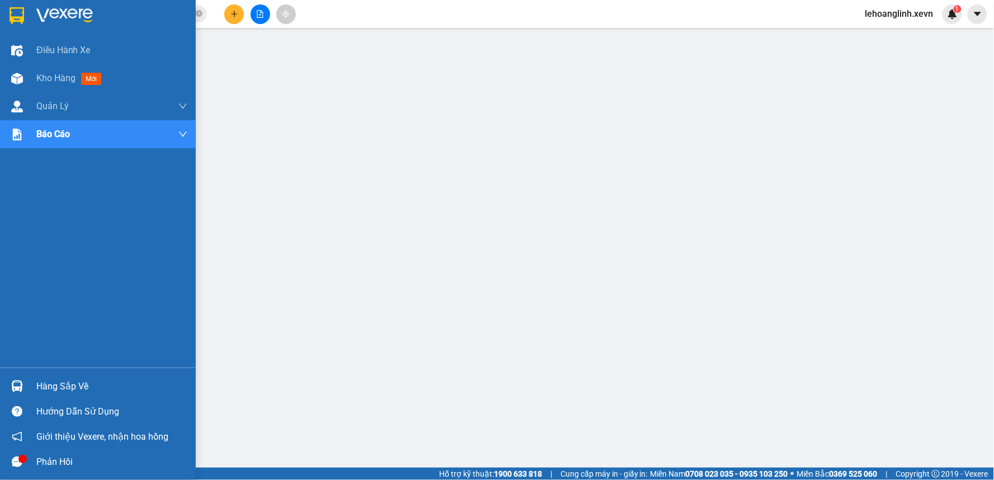
click at [65, 387] on div "Hàng sắp về" at bounding box center [111, 386] width 151 height 17
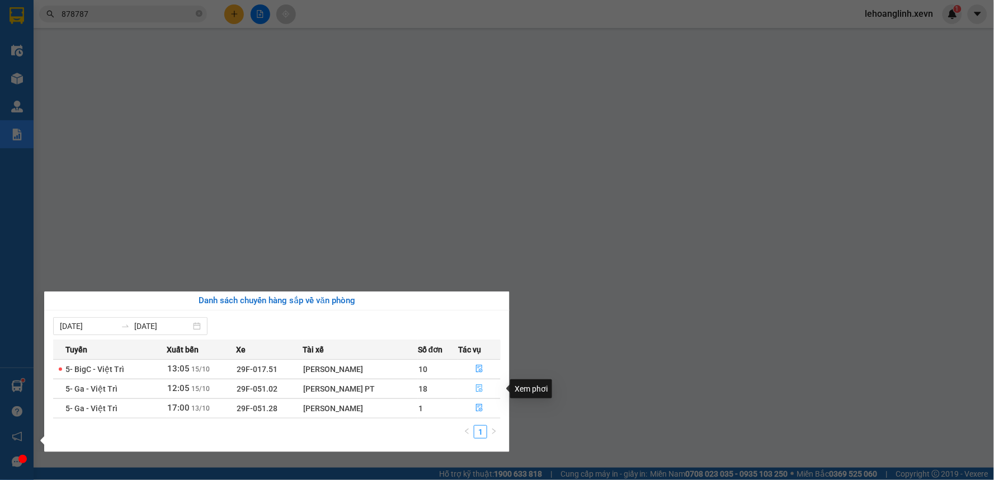
click at [479, 388] on icon "file-done" at bounding box center [480, 388] width 8 height 8
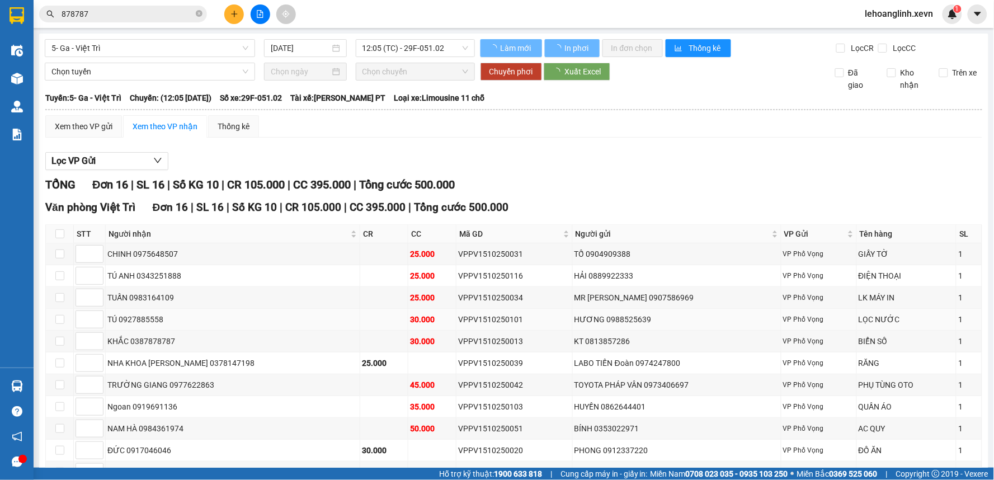
click at [470, 325] on div "VPPV1510250101" at bounding box center [514, 319] width 112 height 12
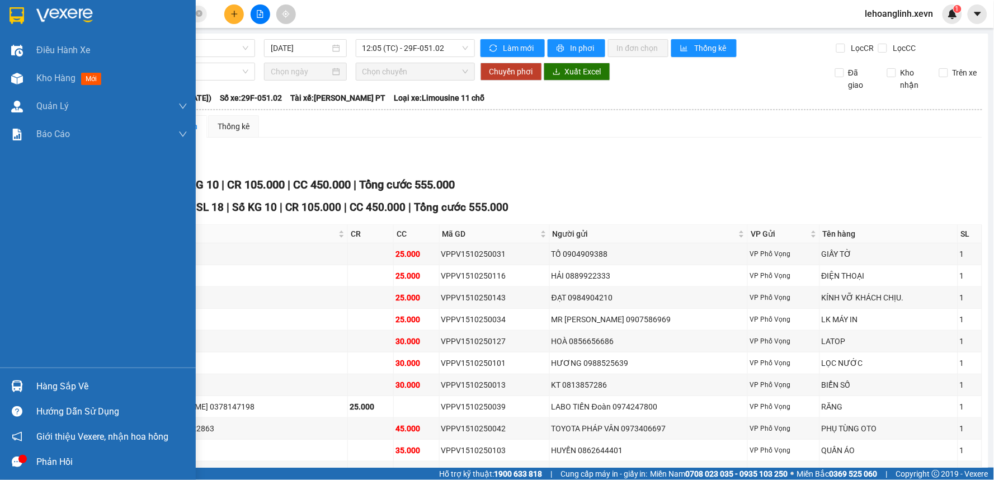
click at [27, 380] on div "Hàng sắp về" at bounding box center [98, 386] width 196 height 25
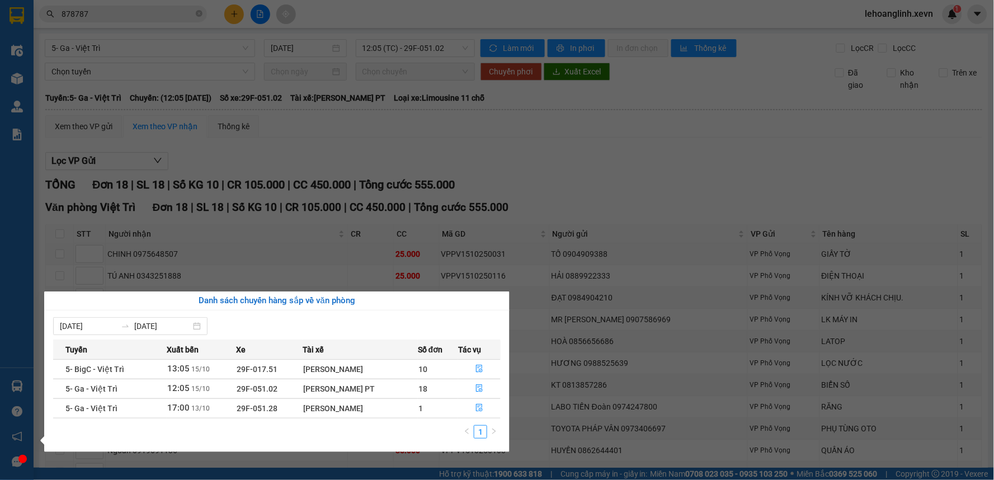
click at [20, 198] on div "Điều hành xe Kho hàng mới Quản [PERSON_NAME] lý chuyến Quản lý giao nhận mới Qu…" at bounding box center [17, 240] width 34 height 480
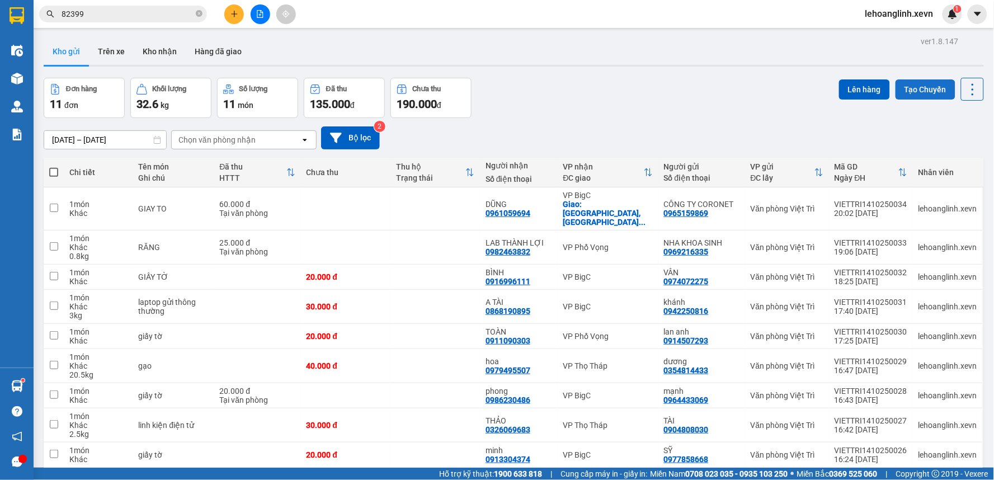
click at [925, 91] on button "Tạo Chuyến" at bounding box center [926, 89] width 60 height 20
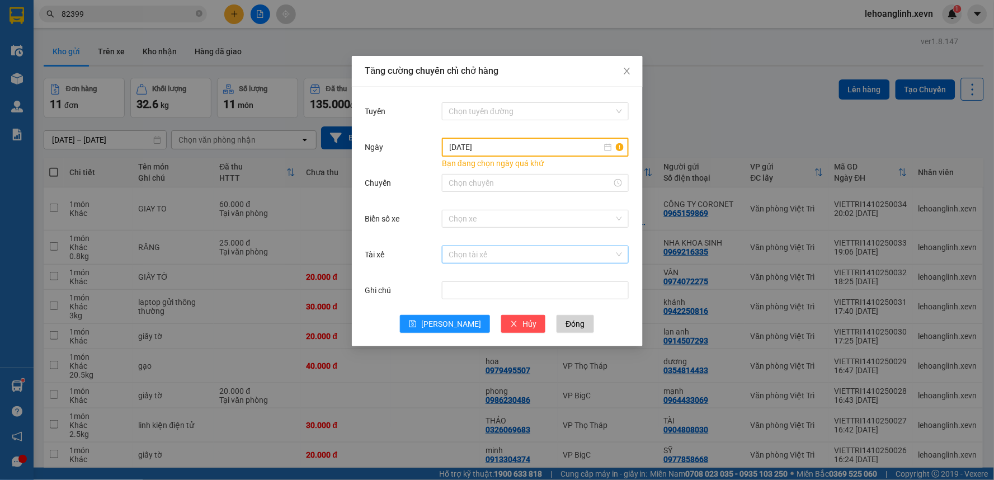
click at [455, 252] on input "Tài xế" at bounding box center [532, 254] width 166 height 17
type input "TRAN TRUNG KIEN"
click at [566, 325] on span "Đóng" at bounding box center [575, 324] width 19 height 12
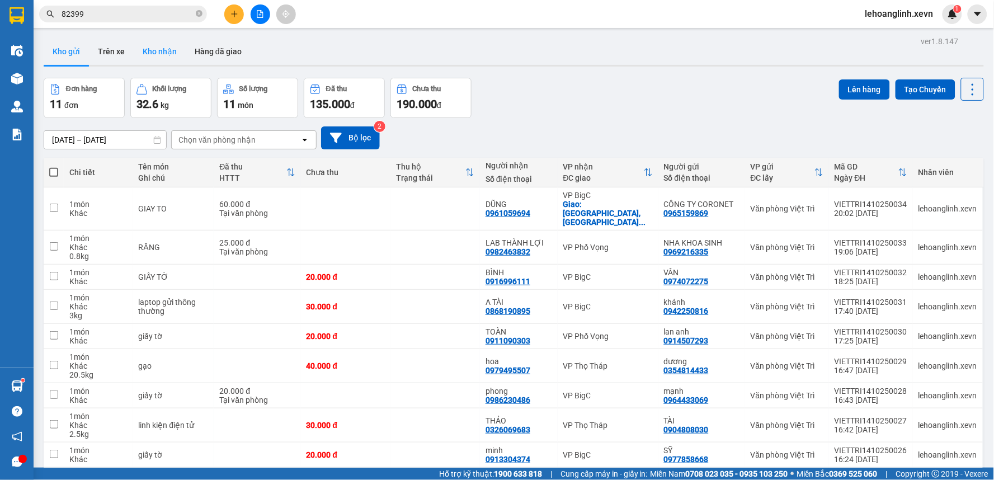
click at [148, 46] on button "Kho nhận" at bounding box center [160, 51] width 52 height 27
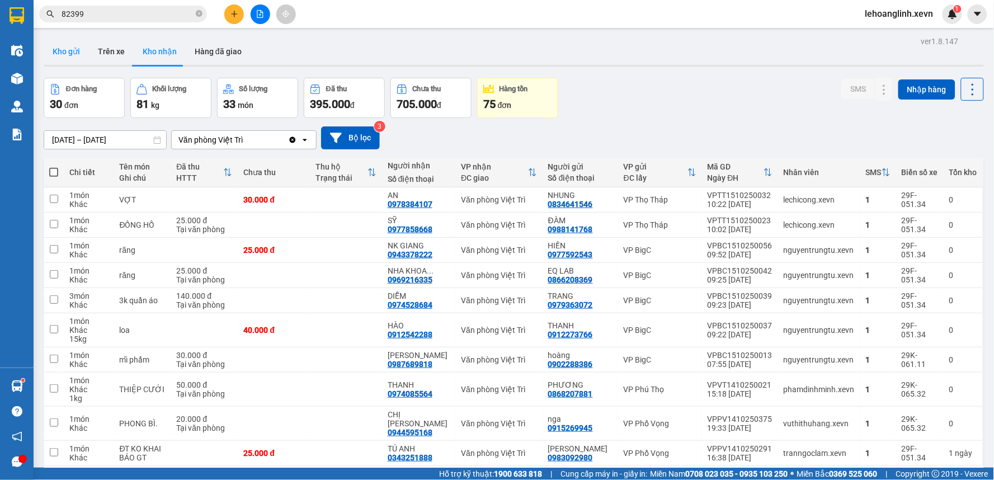
click at [68, 59] on button "Kho gửi" at bounding box center [66, 51] width 45 height 27
